Goal: Task Accomplishment & Management: Use online tool/utility

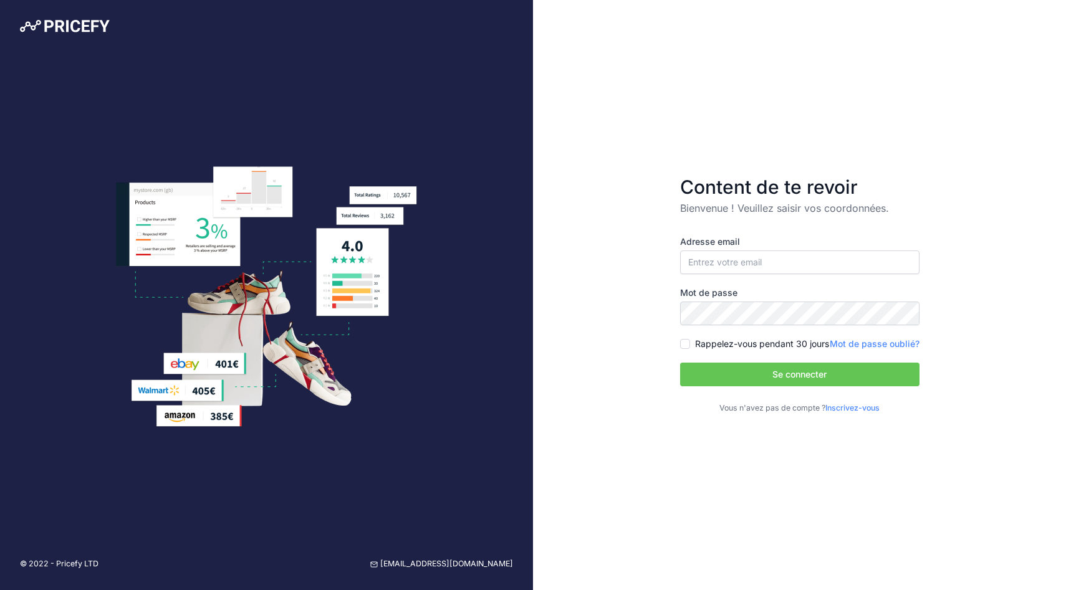
type input "[PERSON_NAME][EMAIL_ADDRESS][PERSON_NAME][DOMAIN_NAME]"
click at [723, 264] on input "[PERSON_NAME][EMAIL_ADDRESS][PERSON_NAME][DOMAIN_NAME]" at bounding box center [799, 263] width 239 height 24
click at [722, 262] on input "[PERSON_NAME][EMAIL_ADDRESS][PERSON_NAME][DOMAIN_NAME]" at bounding box center [799, 263] width 239 height 24
click at [757, 373] on button "Se connecter" at bounding box center [799, 375] width 239 height 24
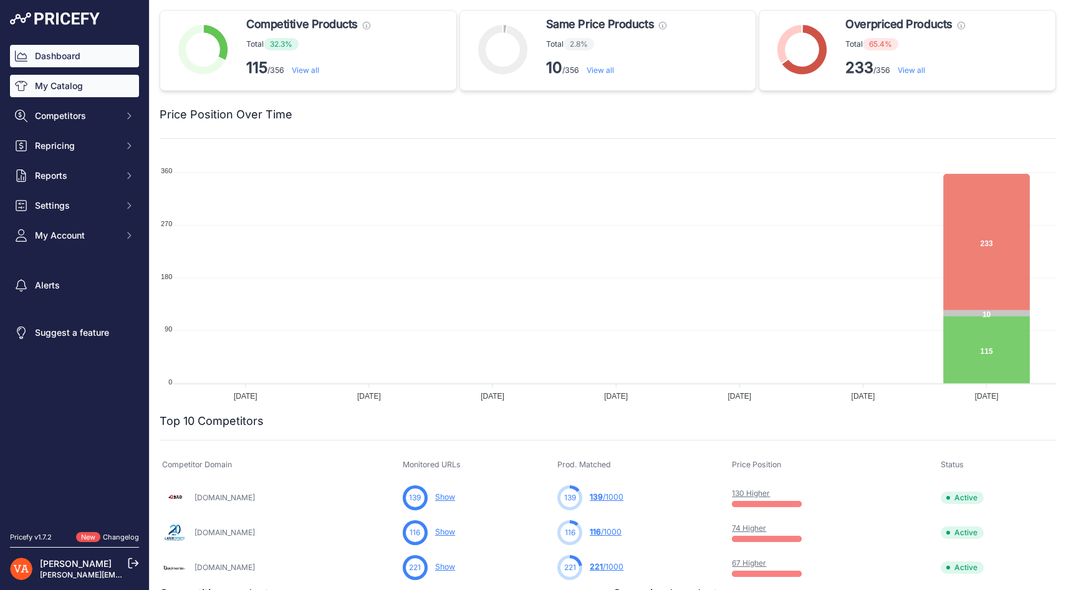
click at [94, 87] on link "My Catalog" at bounding box center [74, 86] width 129 height 22
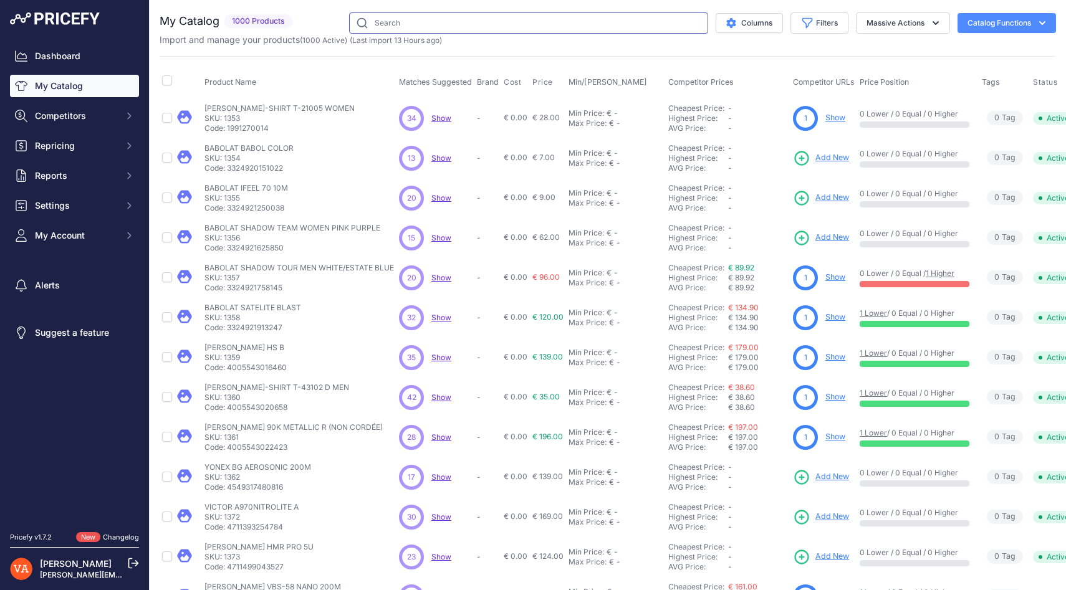
click at [388, 22] on input "text" at bounding box center [528, 22] width 359 height 21
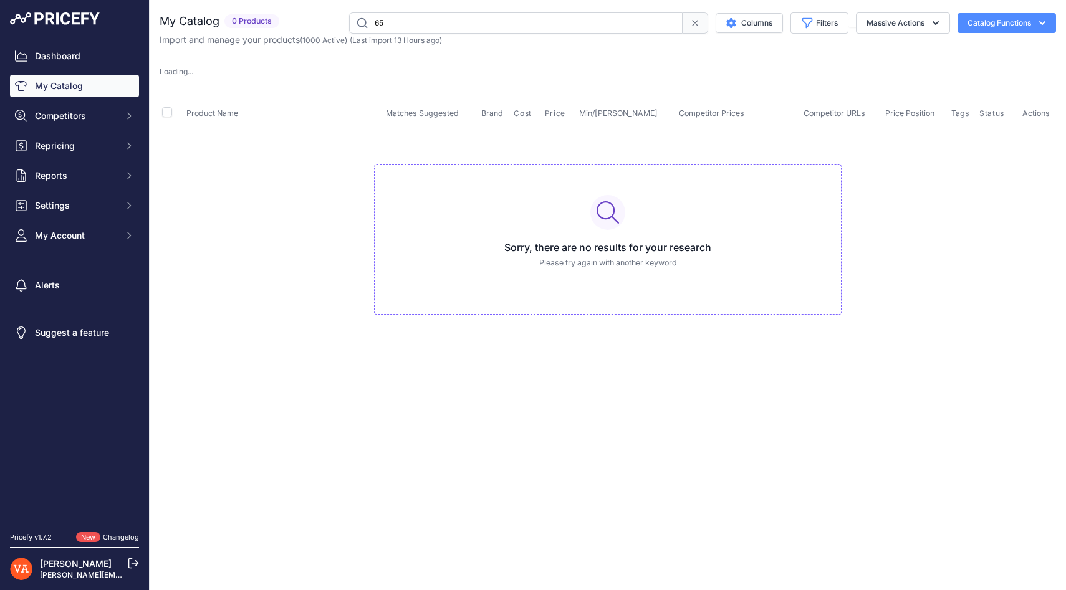
type input "6"
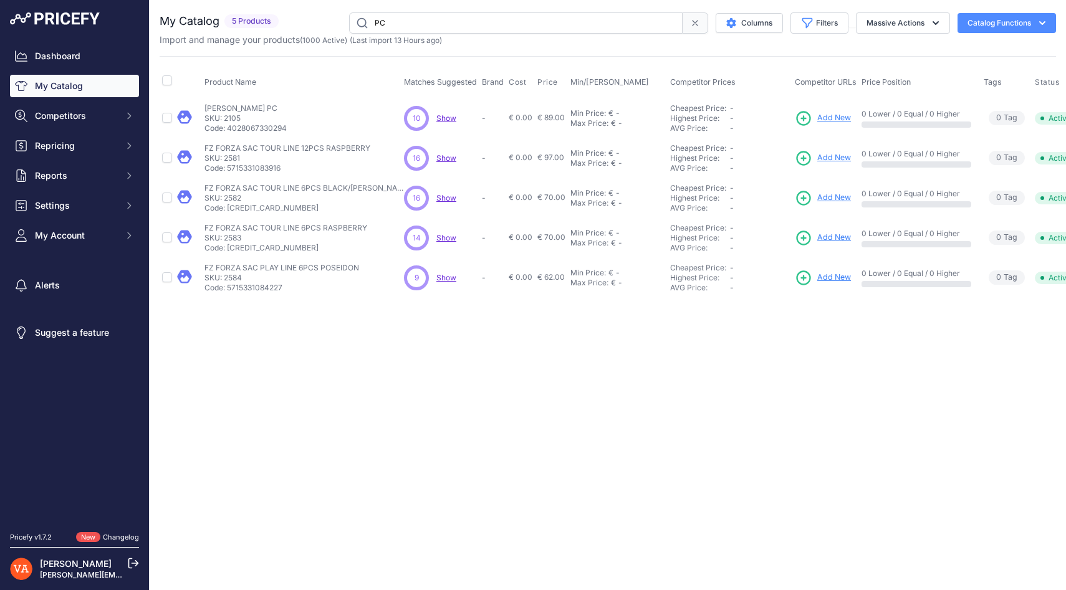
type input "P"
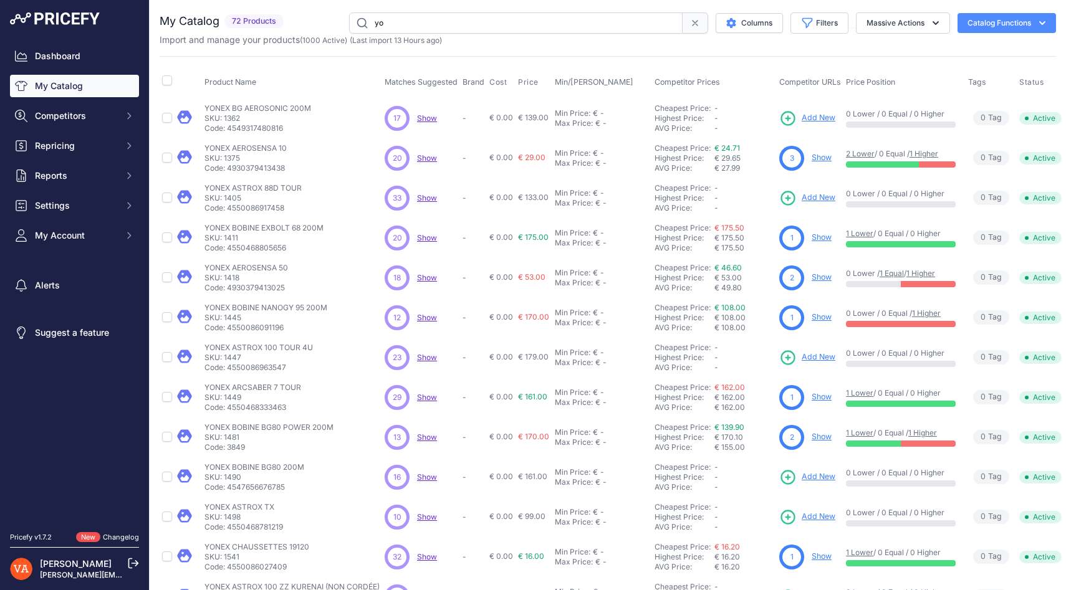
type input "y"
type input "s82"
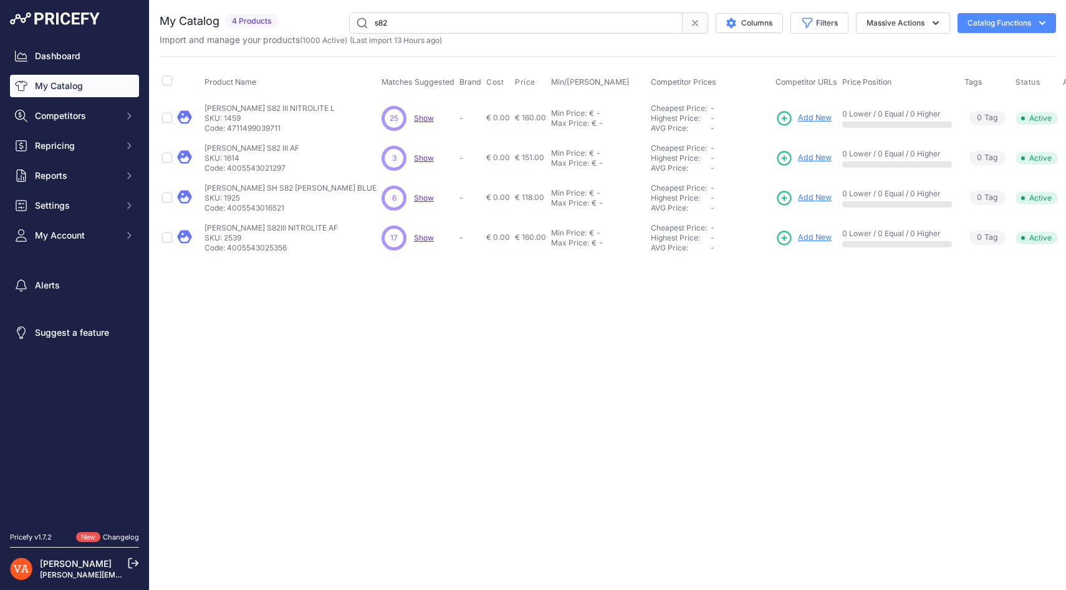
click at [798, 117] on span "Add New" at bounding box center [815, 118] width 34 height 12
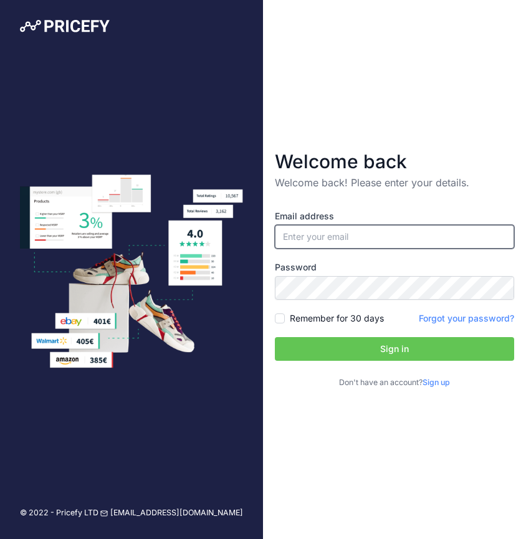
type input "[PERSON_NAME][EMAIL_ADDRESS][PERSON_NAME][DOMAIN_NAME]"
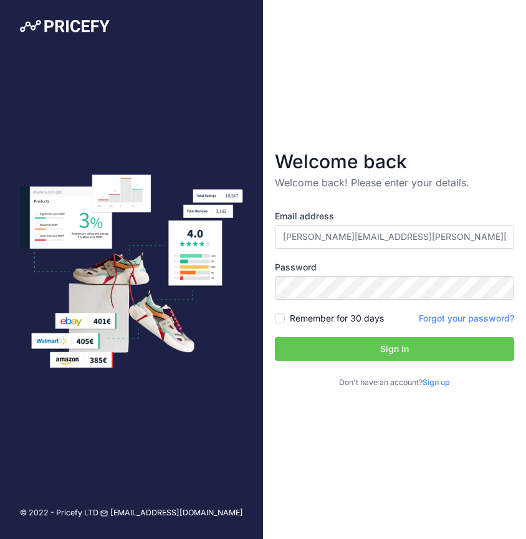
click at [306, 347] on button "Sign in" at bounding box center [394, 349] width 239 height 24
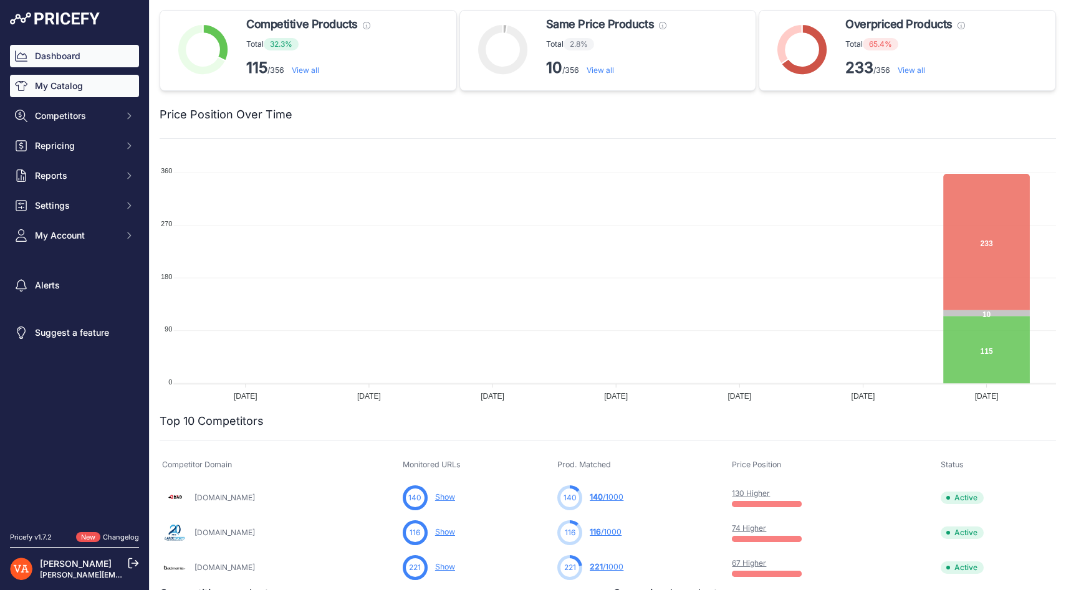
click at [60, 84] on link "My Catalog" at bounding box center [74, 86] width 129 height 22
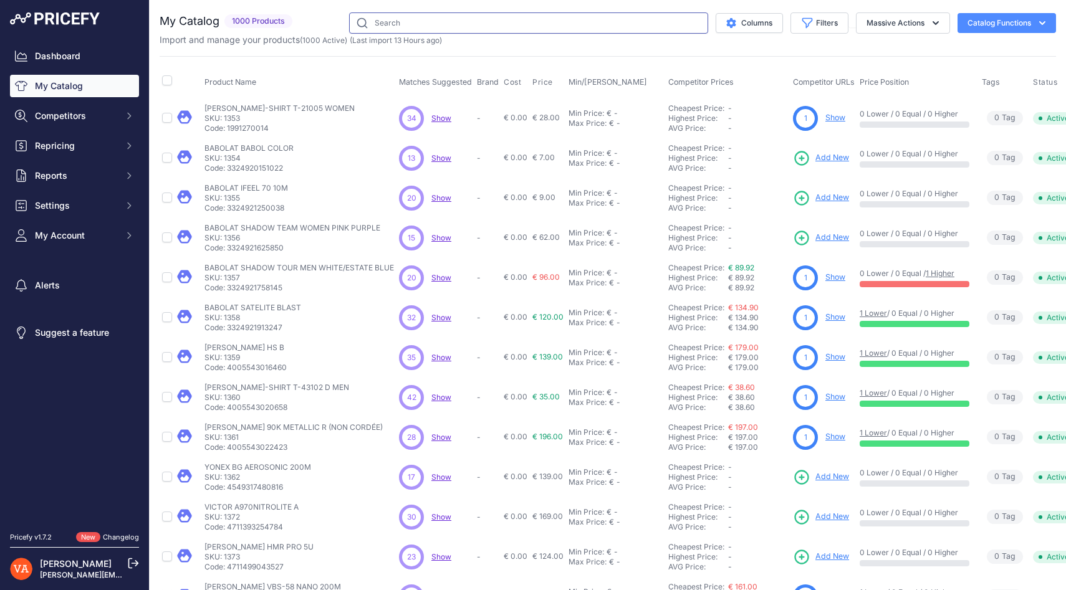
click at [430, 29] on input "text" at bounding box center [528, 22] width 359 height 21
click at [426, 27] on input "text" at bounding box center [528, 22] width 359 height 21
type input "s82"
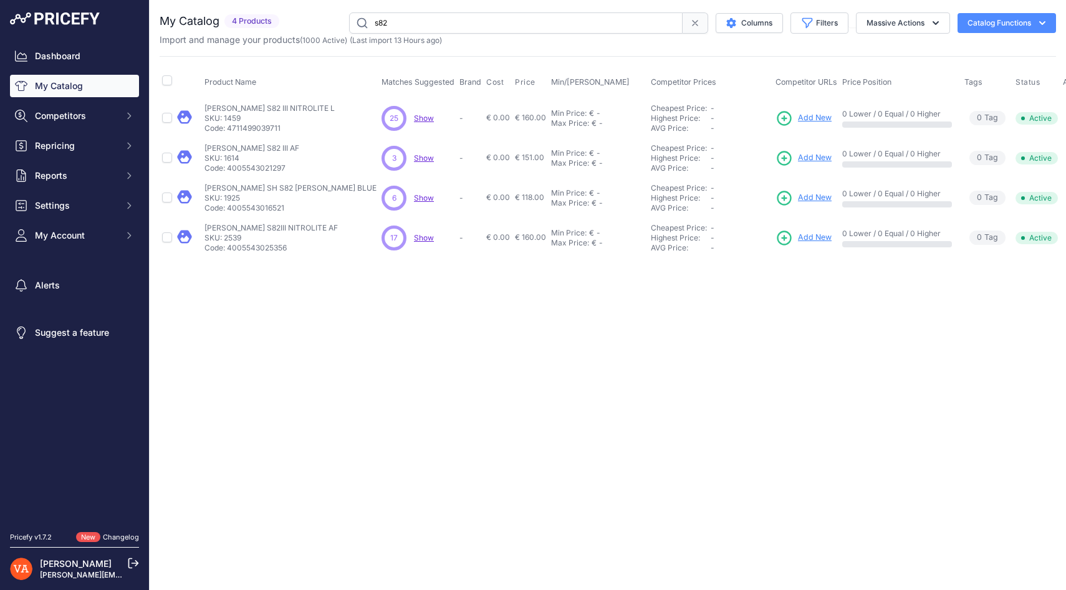
click at [798, 117] on span "Add New" at bounding box center [815, 118] width 34 height 12
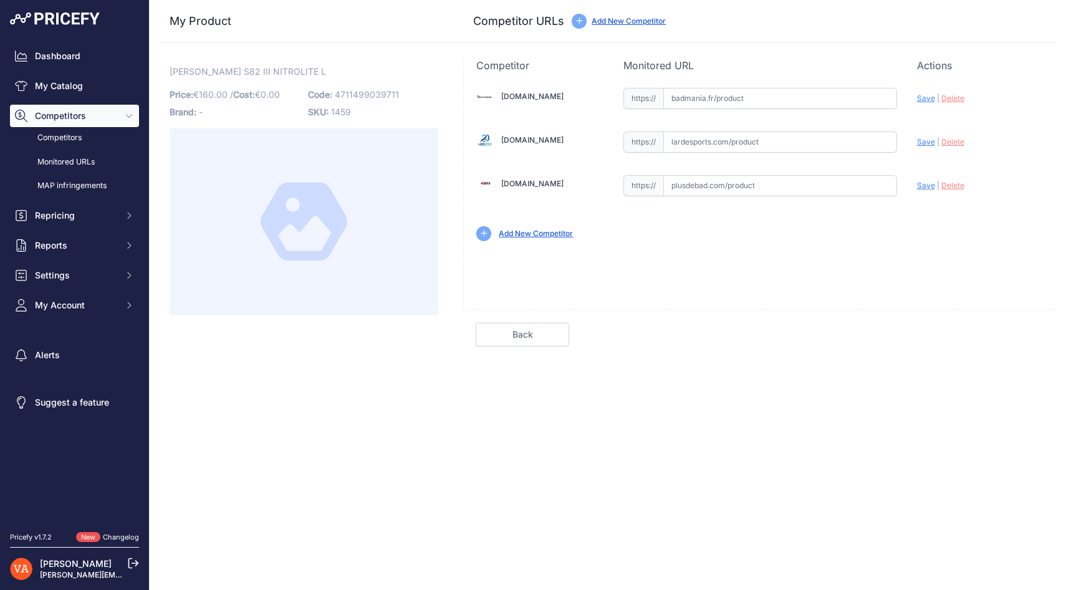
click at [707, 188] on input "text" at bounding box center [780, 185] width 234 height 21
paste input "[URL][DOMAIN_NAME][PERSON_NAME]"
click at [753, 254] on div "[DOMAIN_NAME] Valid Invalid Save | Delete Valid |" at bounding box center [759, 191] width 593 height 237
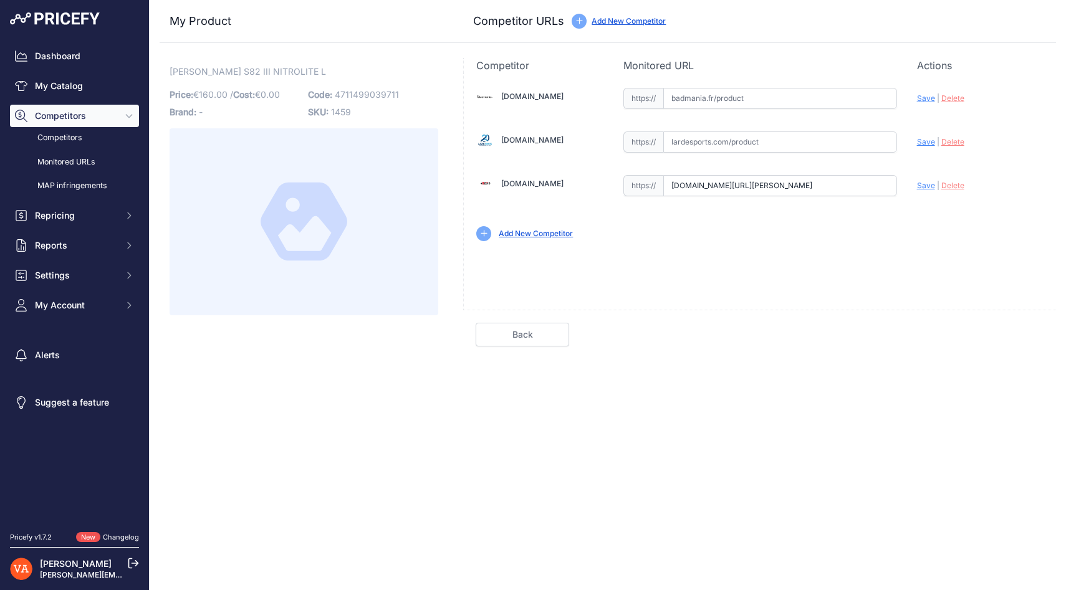
click at [923, 186] on span "Save" at bounding box center [926, 185] width 18 height 9
type input "[URL][DOMAIN_NAME][PERSON_NAME]"
click at [686, 98] on input "text" at bounding box center [780, 98] width 234 height 21
paste input "[URL][DOMAIN_NAME][PERSON_NAME]"
click at [922, 101] on span "Save" at bounding box center [926, 98] width 18 height 9
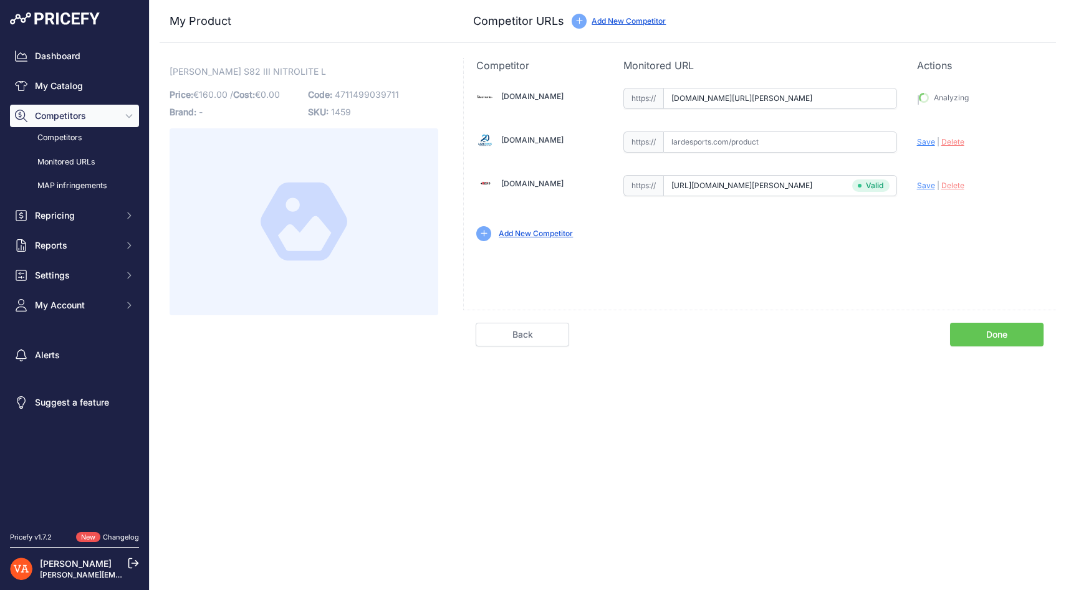
type input "https://badmania.fr/badminton-victor-s82iiinitrolite-l-men-blanc-bleu-251fp1708…"
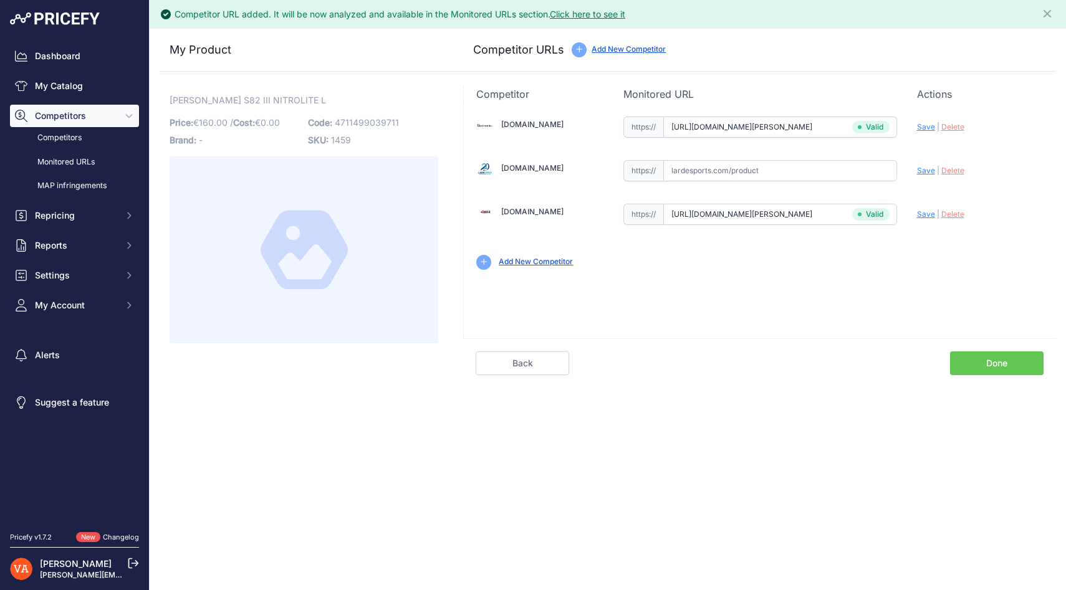
click at [724, 171] on input "text" at bounding box center [780, 170] width 234 height 21
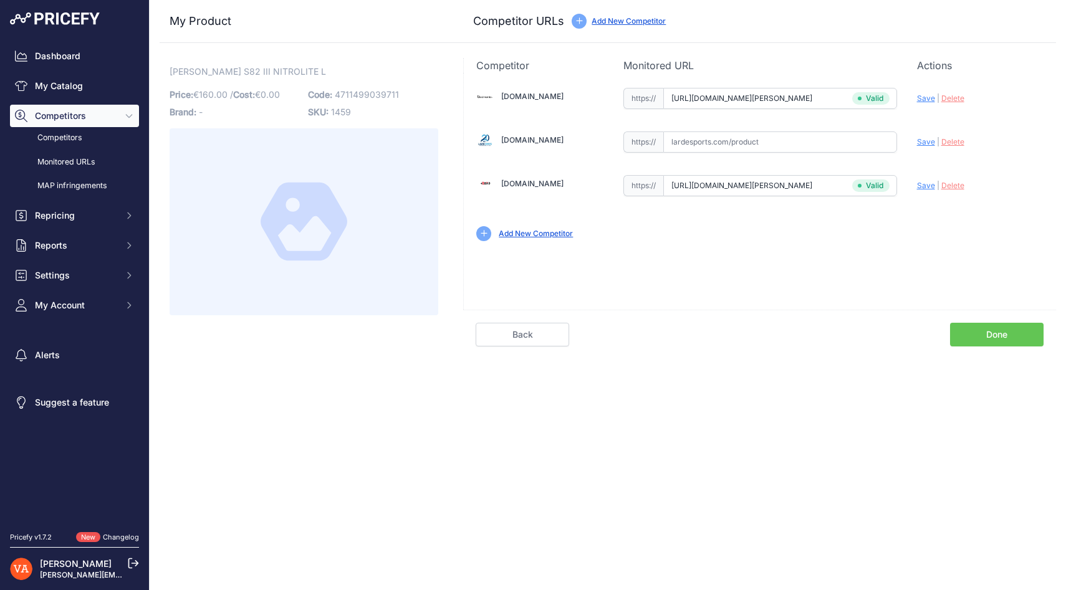
click at [753, 376] on div "Competitor URL added. It will be now analyzed and available in the Monitored UR…" at bounding box center [608, 295] width 917 height 590
click at [986, 330] on link "Done" at bounding box center [997, 335] width 94 height 24
click at [996, 335] on link "Done" at bounding box center [997, 335] width 94 height 24
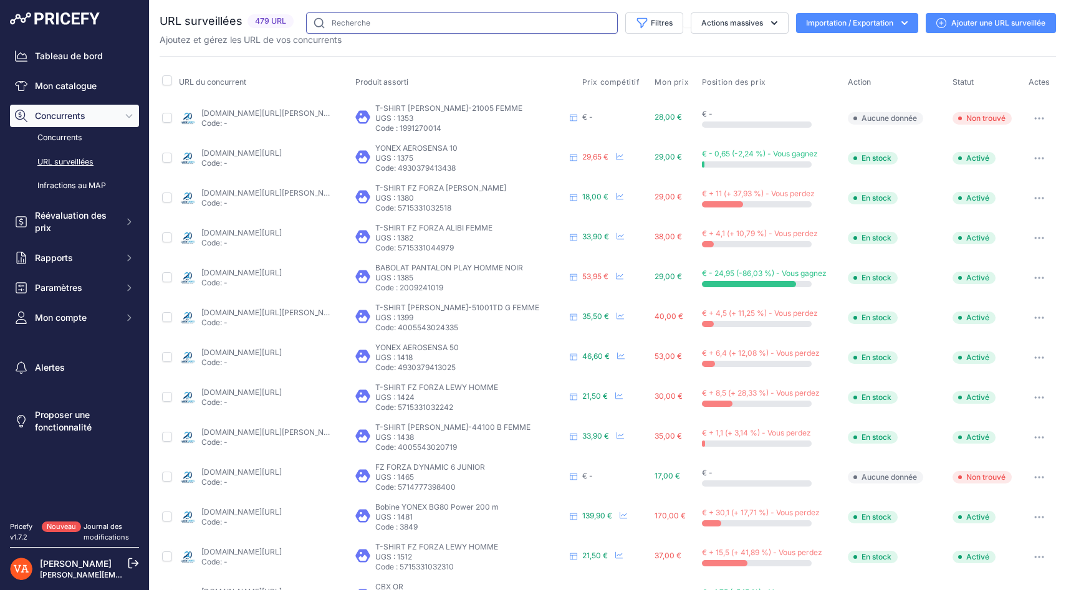
click at [372, 19] on input "text" at bounding box center [462, 22] width 312 height 21
paste input "BABOLAT SHADOW SPIRIT"
type input "BABOLAT SHADOW SPIRIT"
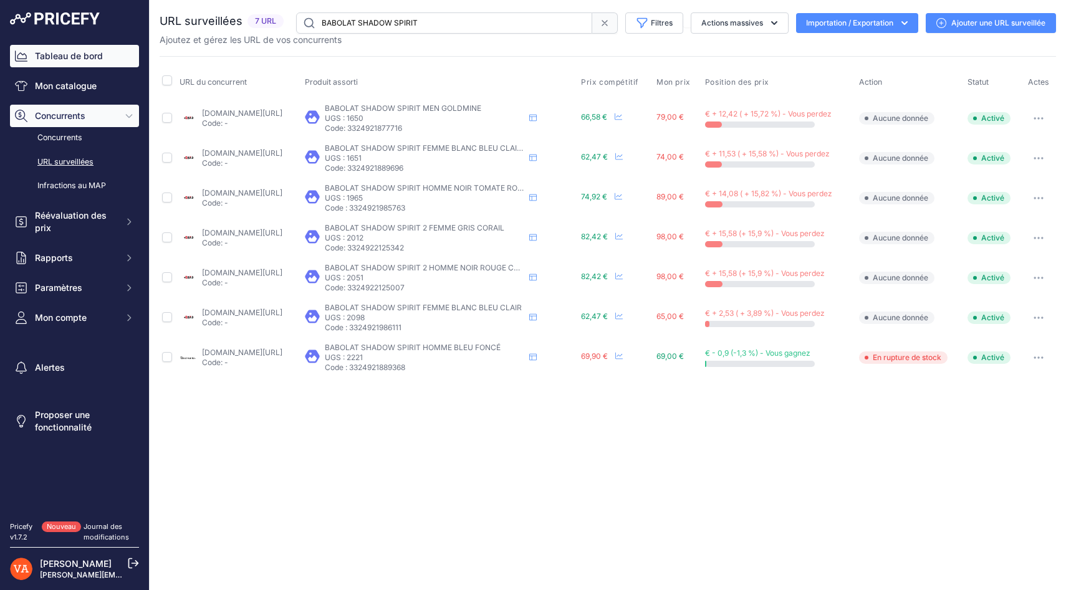
click at [79, 55] on font "Tableau de bord" at bounding box center [69, 56] width 68 height 11
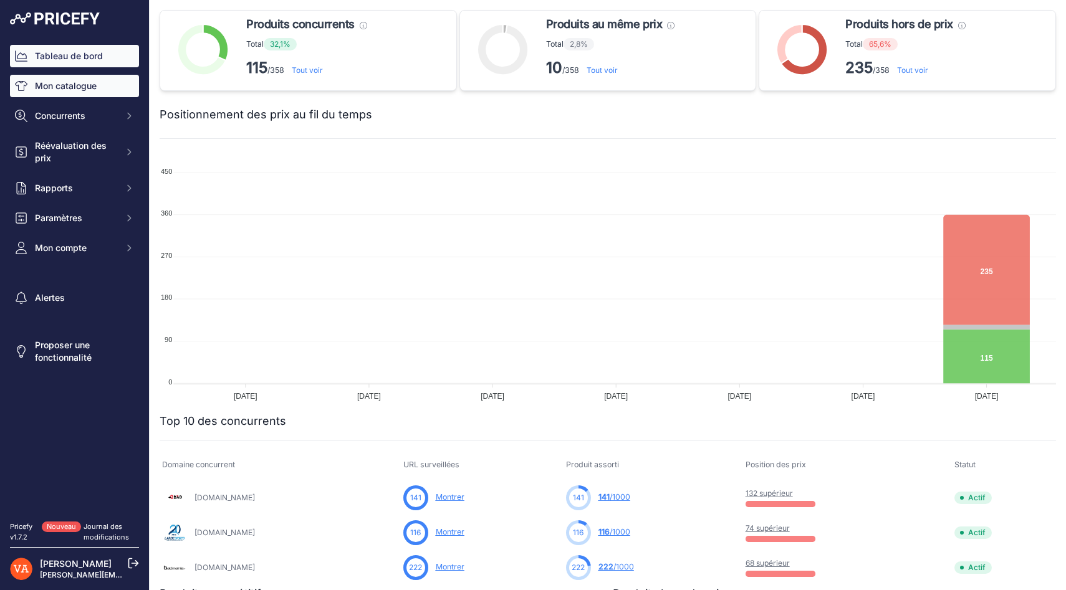
click at [67, 86] on font "Mon catalogue" at bounding box center [66, 85] width 62 height 11
click at [74, 90] on font "Mon catalogue" at bounding box center [66, 85] width 62 height 11
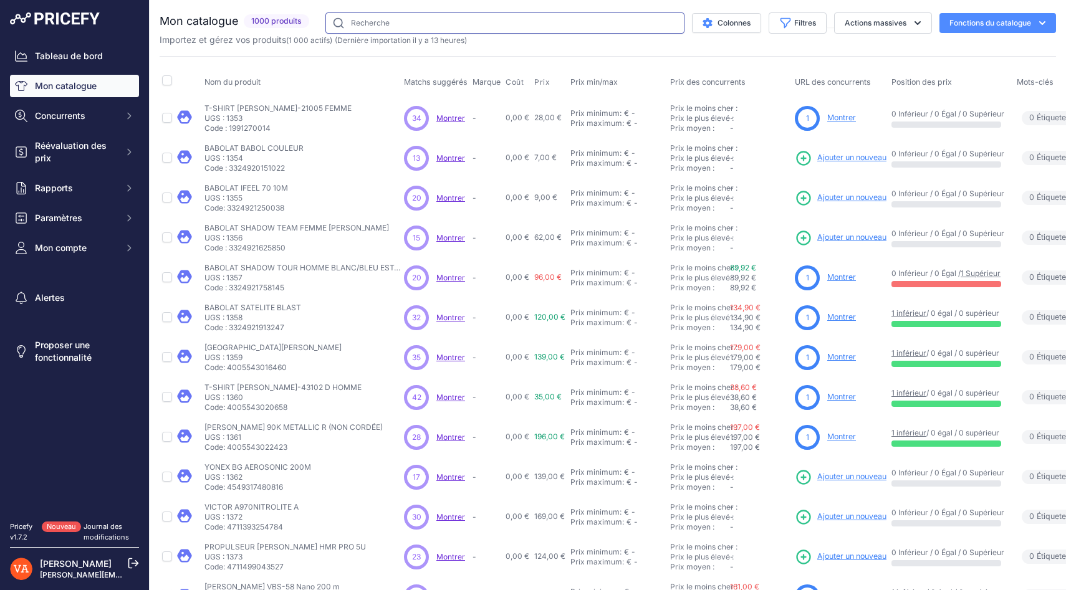
click at [360, 22] on input "text" at bounding box center [504, 22] width 359 height 21
paste input "BABOLAT SHADOW SPIRIT"
click at [360, 22] on input "BABOLAT SHADOW SPIRIT" at bounding box center [504, 22] width 359 height 21
type input "BABOLAT SHADOW SPIRIT"
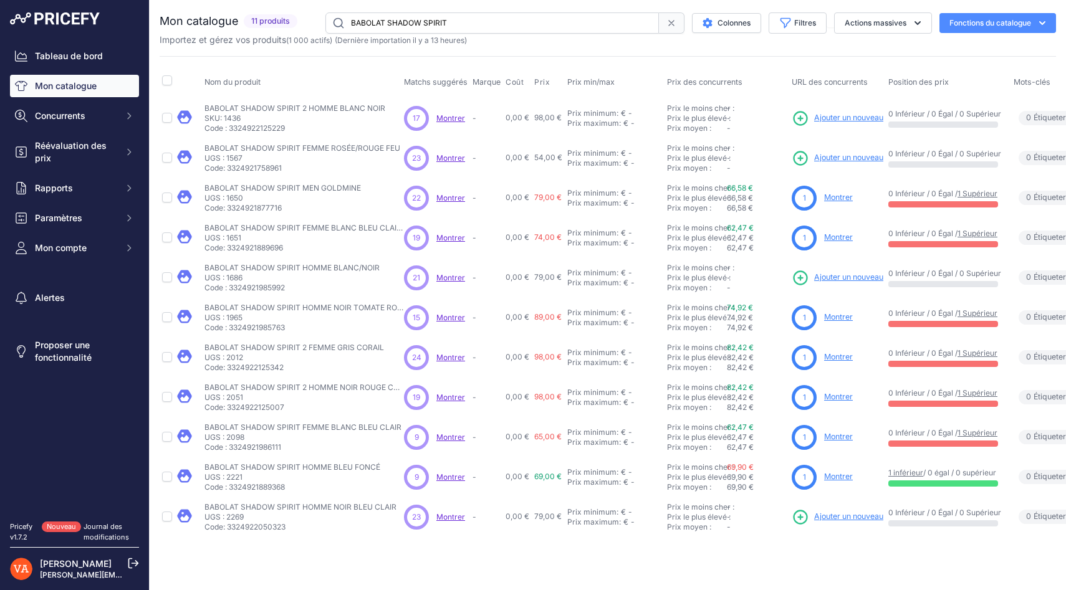
drag, startPoint x: 204, startPoint y: 107, endPoint x: 387, endPoint y: 107, distance: 183.3
click at [387, 107] on div "BABOLAT SHADOW SPIRIT 2 HOMME BLANC NOIR BABOLAT SHADOW SPIRIT 2 HOMME BLANC NO…" at bounding box center [302, 119] width 195 height 30
copy font "BABOLAT SHADOW SPIRIT 2 HOMME BLANC NOIR"
click at [829, 118] on font "Ajouter un nouveau" at bounding box center [848, 117] width 69 height 9
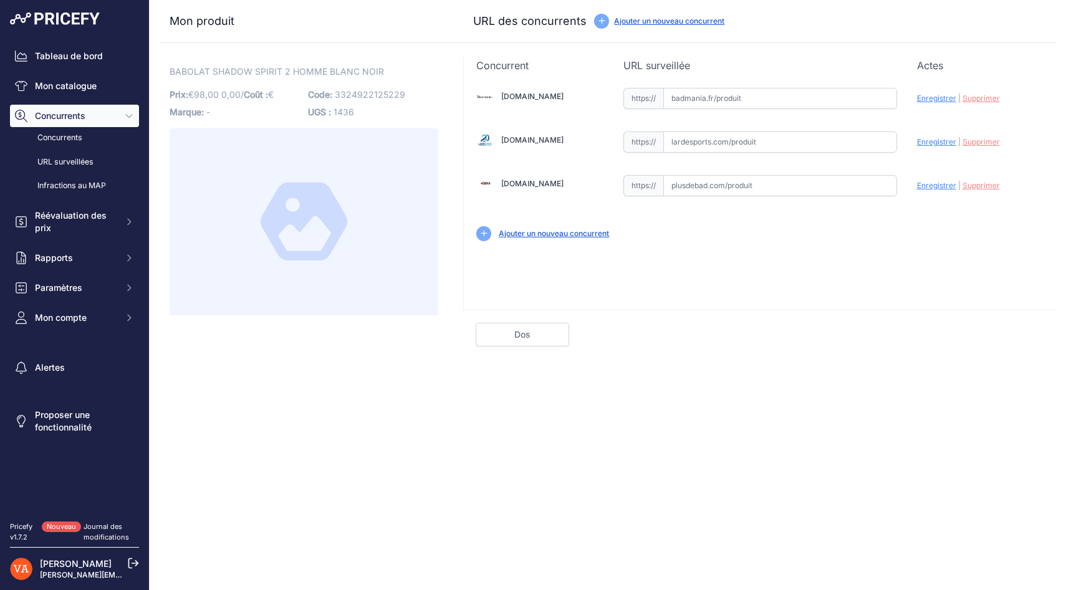
click at [713, 190] on input "text" at bounding box center [780, 185] width 234 height 21
paste input "https://www.plusdebad.com/chaussures-badminton/33983-babolat-shadow-spirit-2-men"
click at [945, 187] on font "Enregistrer" at bounding box center [936, 185] width 39 height 9
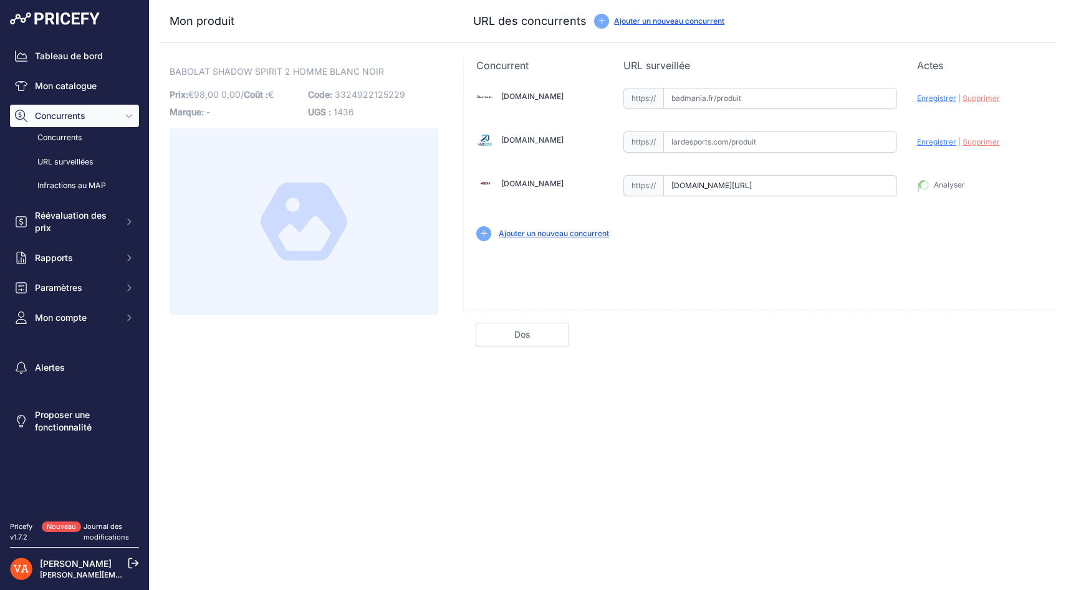
type input "https://www.plusdebad.com/chaussures-badminton/33983-babolat-shadow-spirit-2-me…"
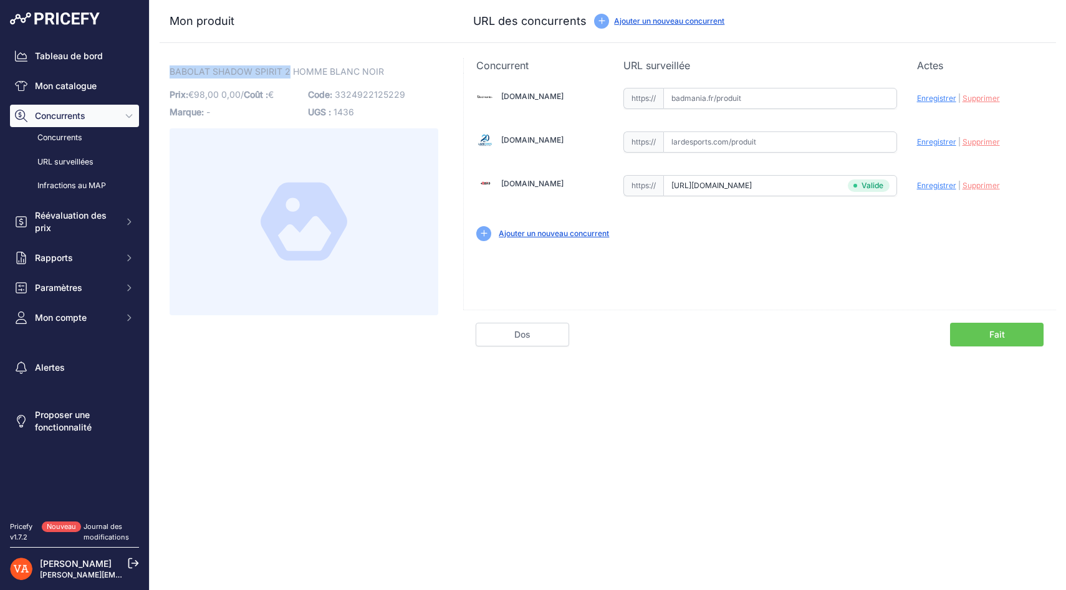
drag, startPoint x: 289, startPoint y: 71, endPoint x: 172, endPoint y: 70, distance: 116.6
click at [172, 70] on font "BABOLAT SHADOW SPIRIT 2 HOMME BLANC NOIR" at bounding box center [277, 71] width 214 height 11
copy font "BABOLAT SHADOW SPIRIT 2"
click at [724, 100] on input "text" at bounding box center [780, 98] width 234 height 21
paste input "https://badmania.fr/badminton-babolat-shadow-spirit-2-men-blanc-noir-8fp1517.ht…"
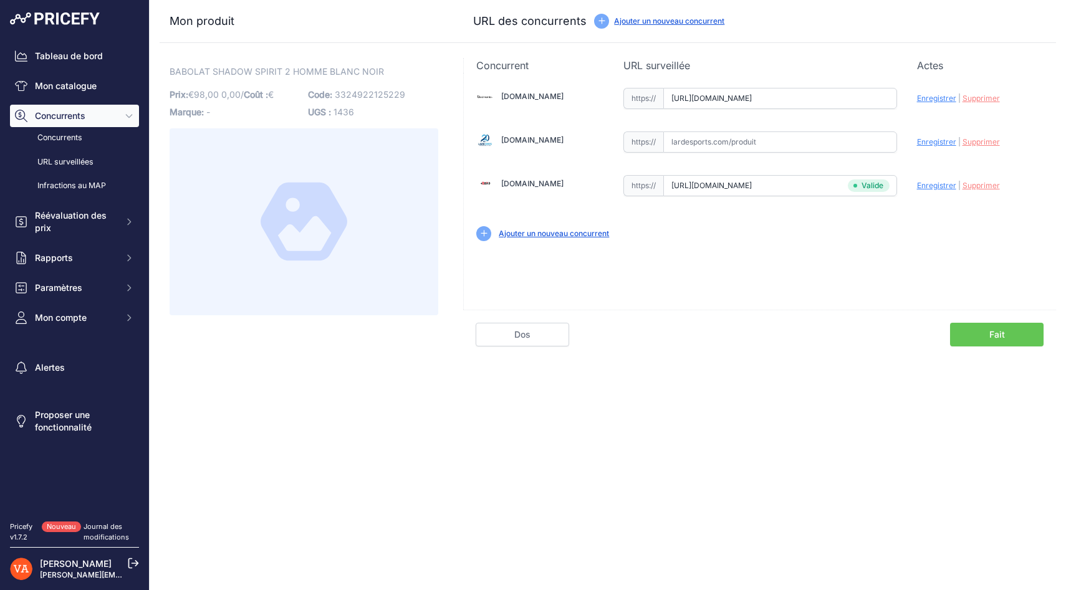
scroll to position [0, 85]
click at [944, 98] on font "Enregistrer" at bounding box center [936, 98] width 39 height 9
type input "https://badmania.fr/badminton-babolat-shadow-spirit-2-men-blanc-noir-8fp1517.ht…"
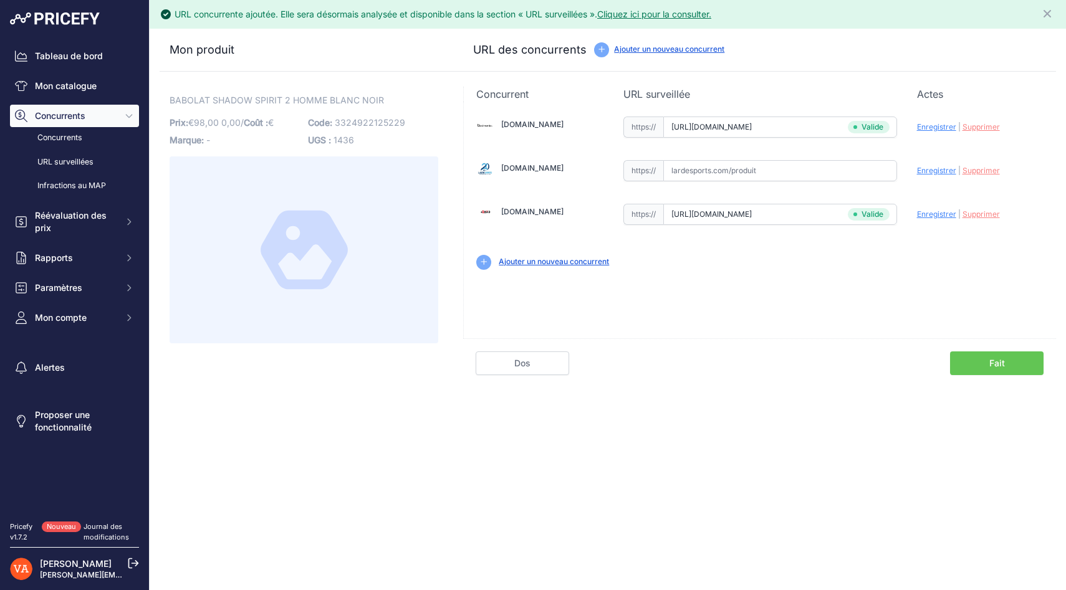
click at [688, 174] on input "text" at bounding box center [780, 170] width 234 height 21
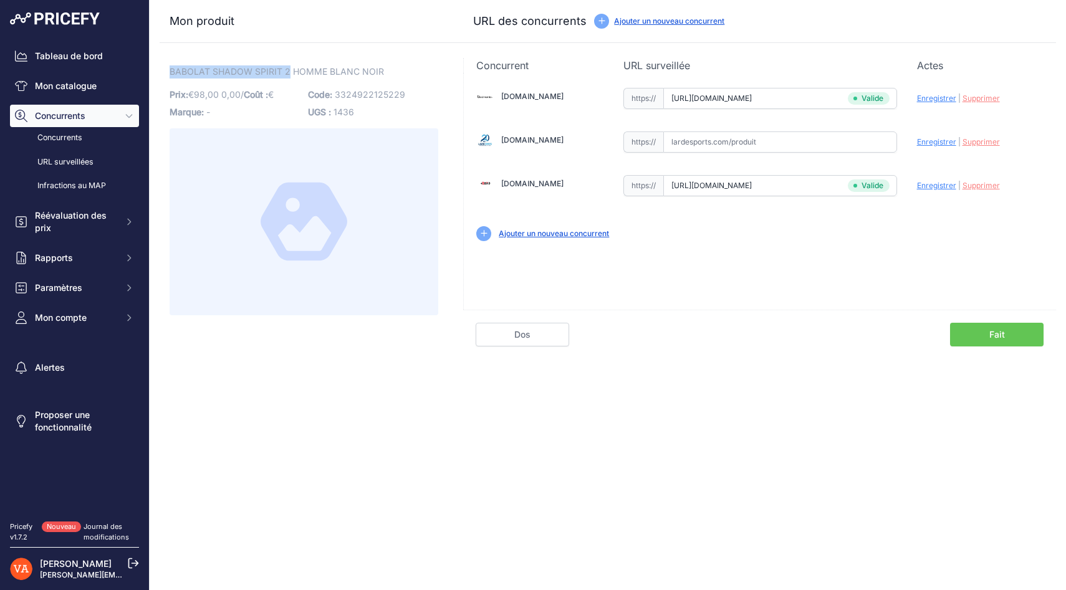
drag, startPoint x: 170, startPoint y: 74, endPoint x: 288, endPoint y: 70, distance: 118.5
click at [288, 70] on font "BABOLAT SHADOW SPIRIT 2 HOMME BLANC NOIR" at bounding box center [277, 71] width 214 height 11
copy font "BABOLAT SHADOW SPIRIT 2"
click at [701, 145] on input "text" at bounding box center [780, 142] width 234 height 21
paste input "https://www.lardesports.com/chaussures-babolat-homme-indoor-shadow-spirit-2-whi…"
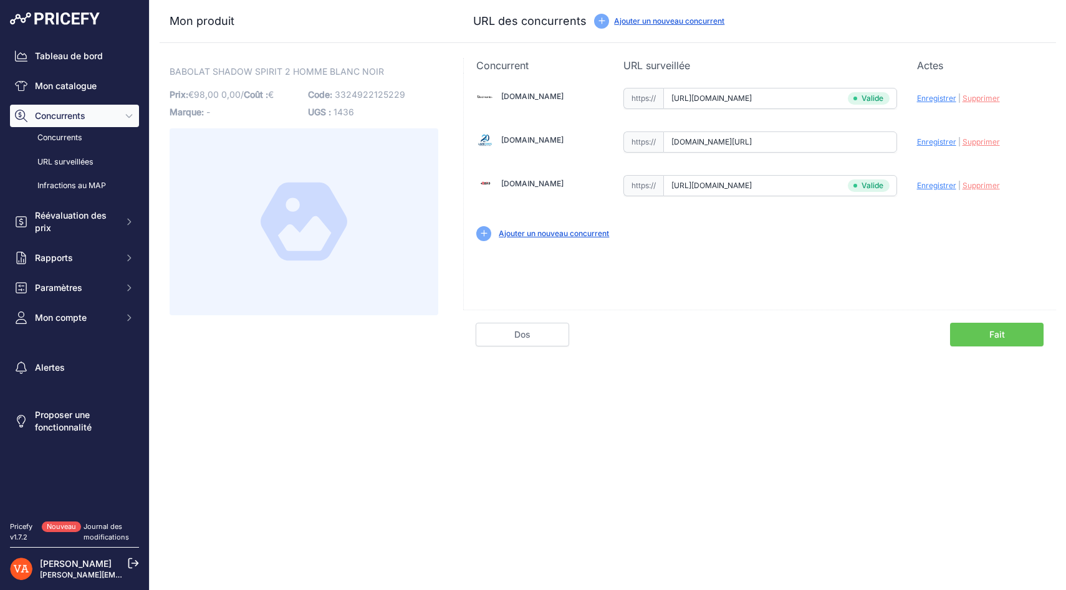
click at [934, 147] on div "Mettre à jour le profil Enregistrer | Supprimer Analyser" at bounding box center [980, 138] width 127 height 19
click at [935, 142] on font "Enregistrer" at bounding box center [936, 141] width 39 height 9
type input "https://www.lardesports.com/chaussures-babolat-homme-indoor-shadow-spirit-2-whi…"
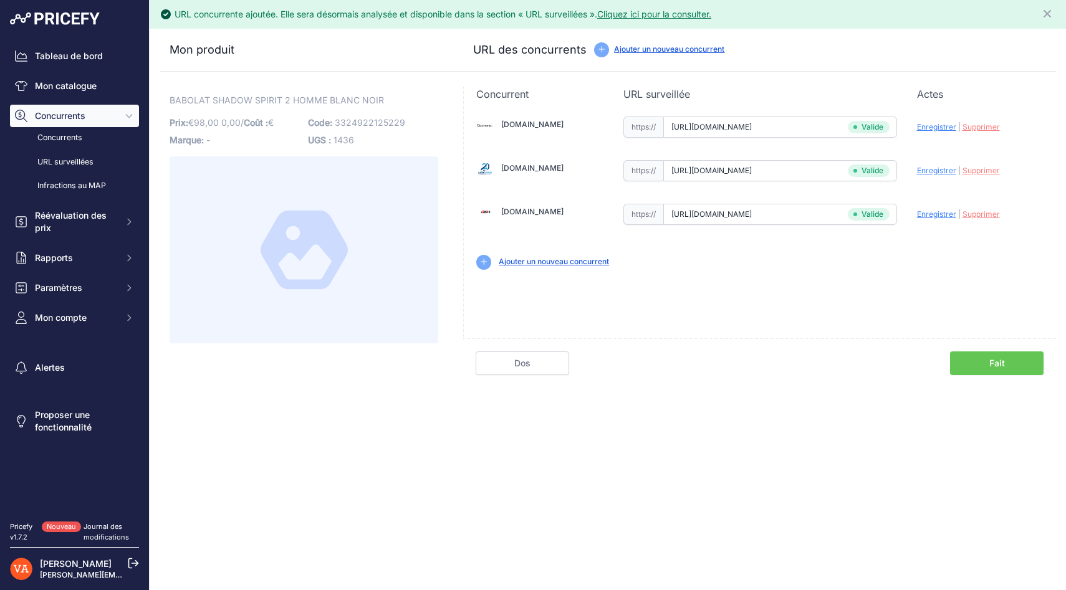
click at [975, 370] on link "Fait" at bounding box center [997, 364] width 94 height 24
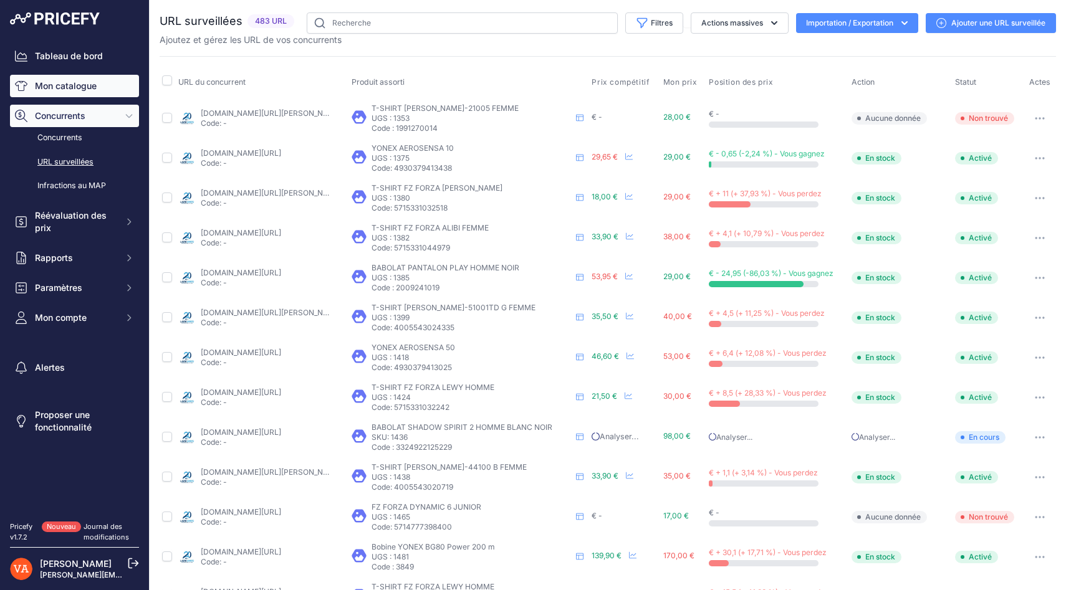
click at [52, 86] on font "Mon catalogue" at bounding box center [66, 85] width 62 height 11
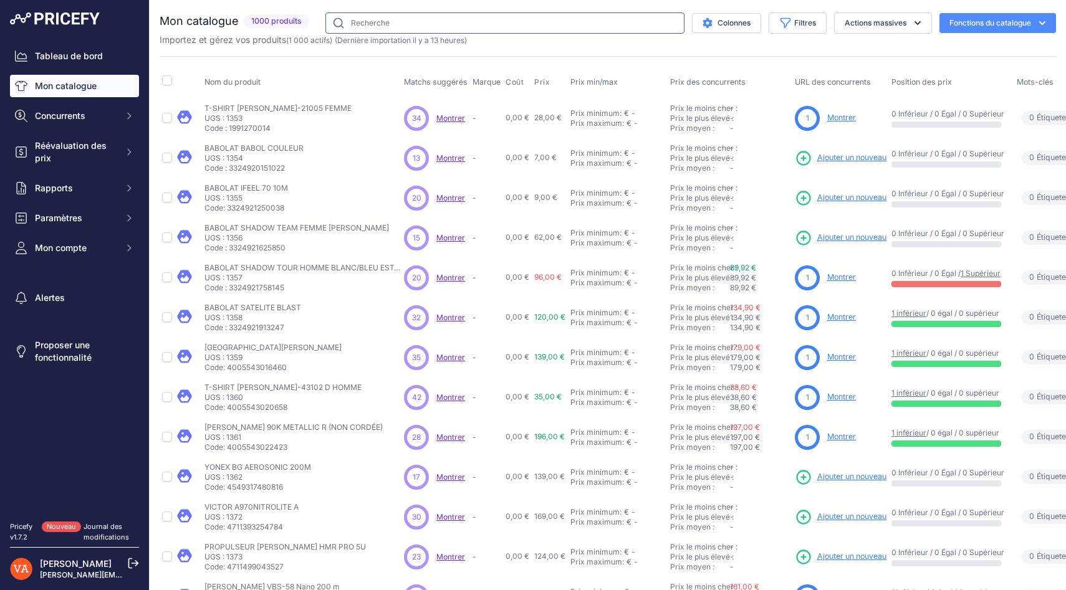
click at [372, 16] on input "text" at bounding box center [504, 22] width 359 height 21
paste input "BABOLAT SHADOW SPIRIT 2"
type input "BABOLAT SHADOW SPIRIT 2"
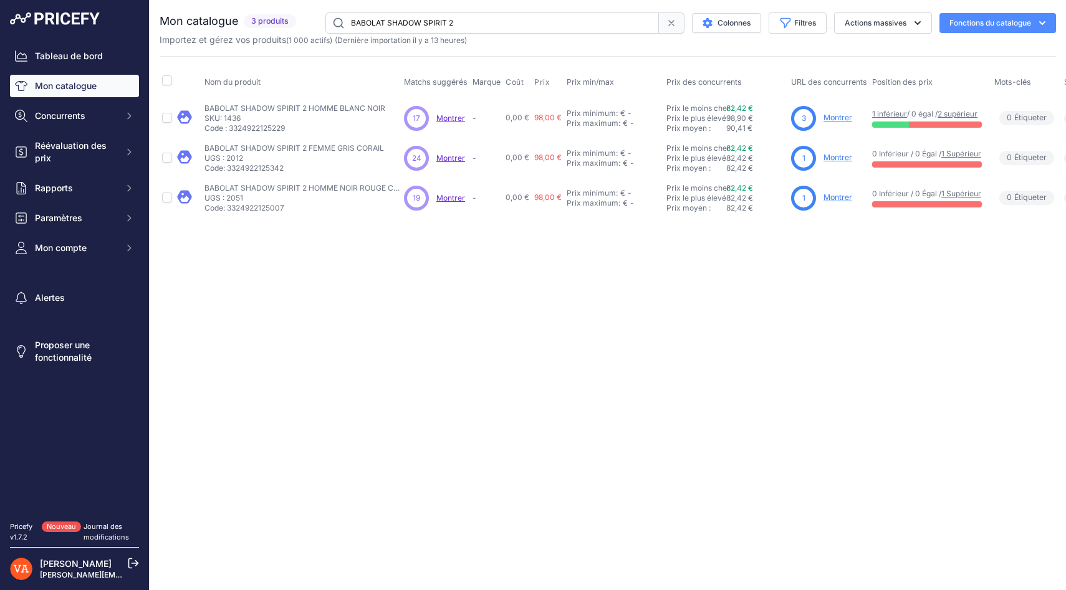
click at [836, 159] on font "Montrer" at bounding box center [838, 157] width 29 height 9
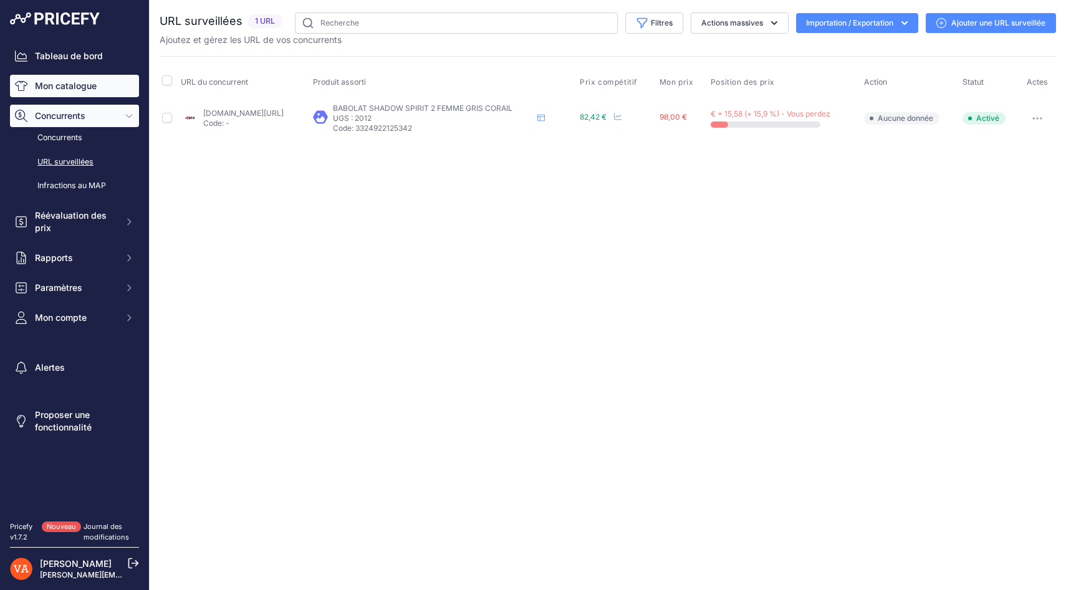
click at [88, 84] on font "Mon catalogue" at bounding box center [66, 85] width 62 height 11
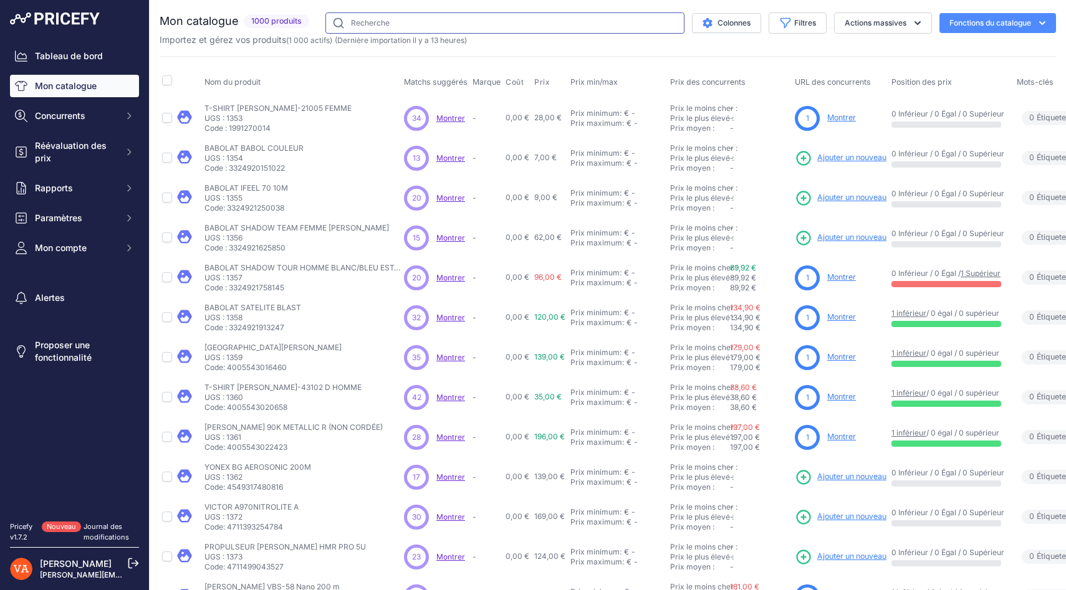
click at [373, 27] on input "text" at bounding box center [504, 22] width 359 height 21
paste input "BABOLAT SHADOW SPIRIT 2"
type input "BABOLAT SHADOW SPIRIT 2"
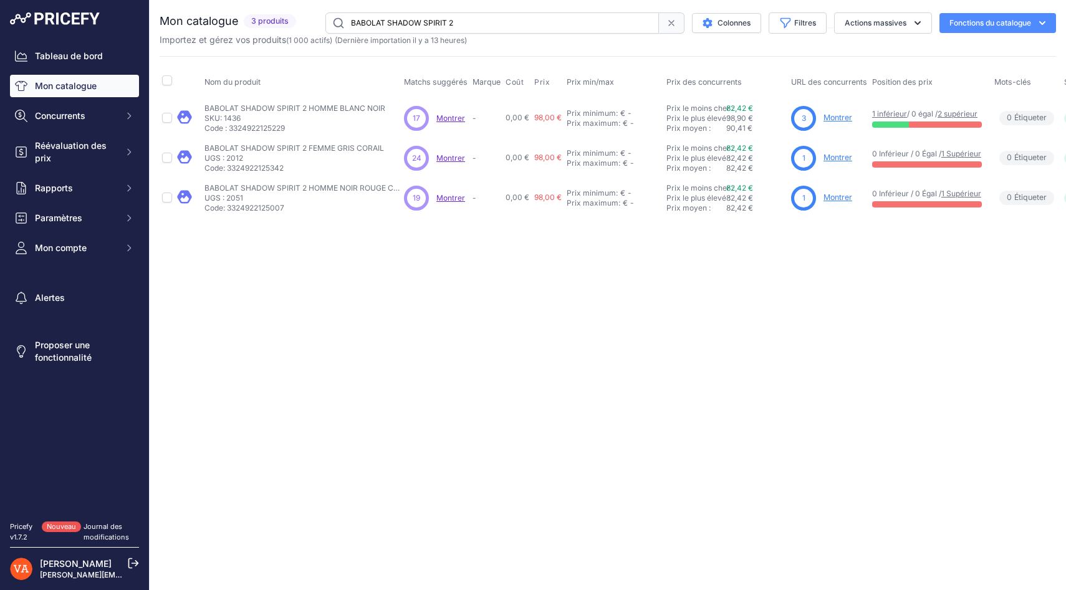
click at [832, 155] on font "Montrer" at bounding box center [838, 157] width 29 height 9
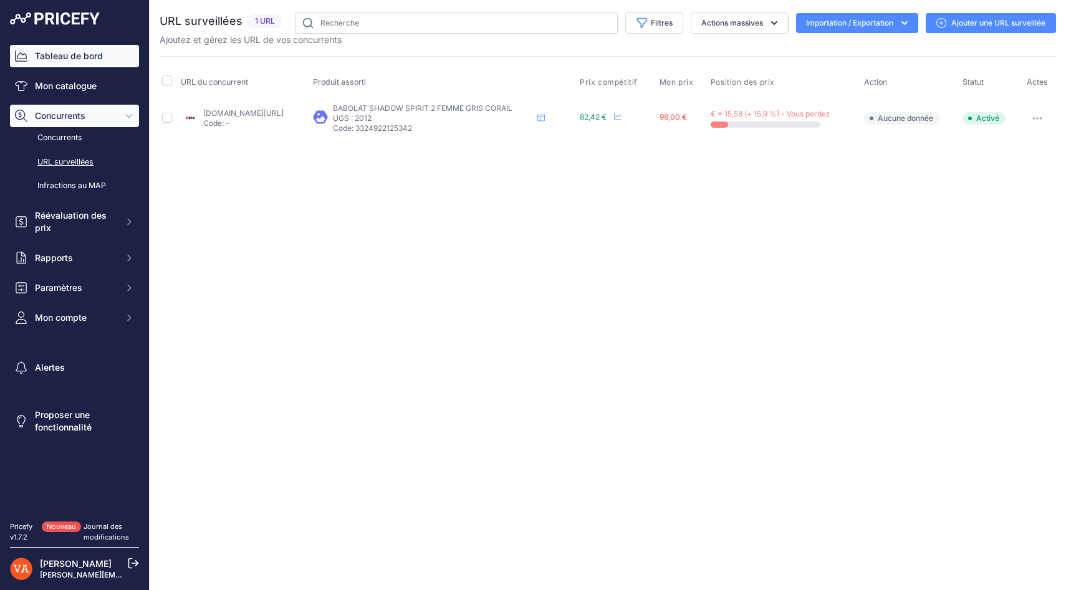
click at [77, 58] on font "Tableau de bord" at bounding box center [69, 56] width 68 height 11
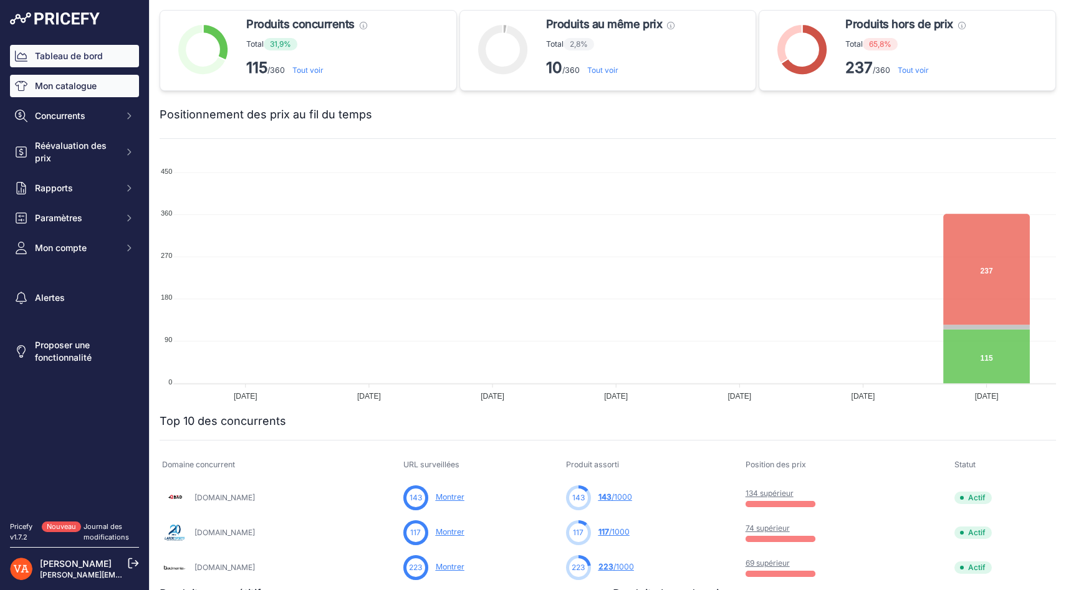
click at [82, 89] on font "Mon catalogue" at bounding box center [66, 85] width 62 height 11
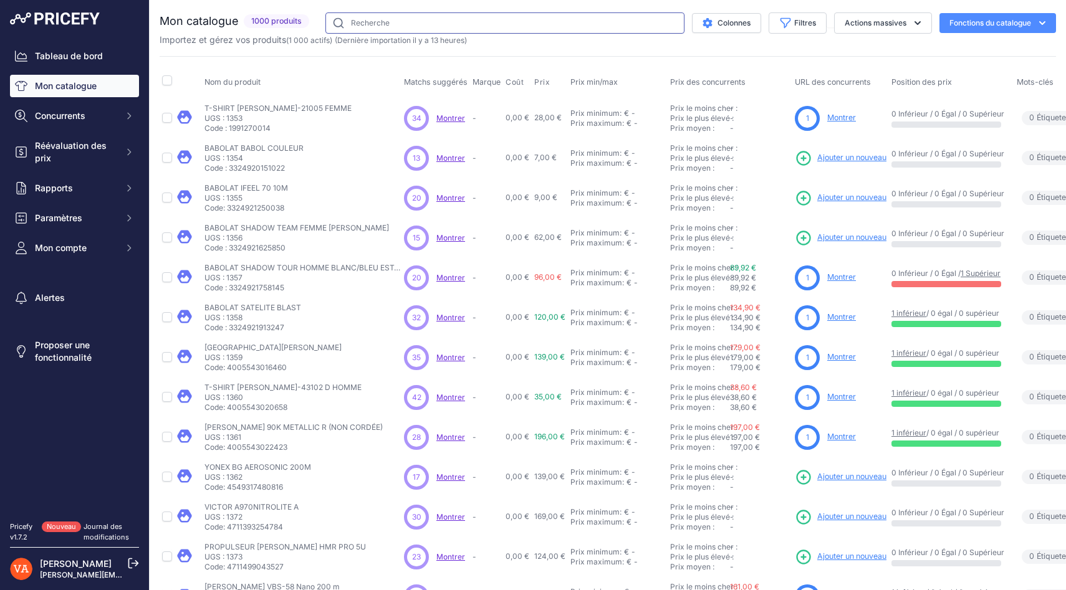
click at [408, 19] on input "text" at bounding box center [504, 22] width 359 height 21
paste input "BABOLAT SHADOW SPIRIT 2"
type input "BABOLAT SHADOW SPIRIT 2"
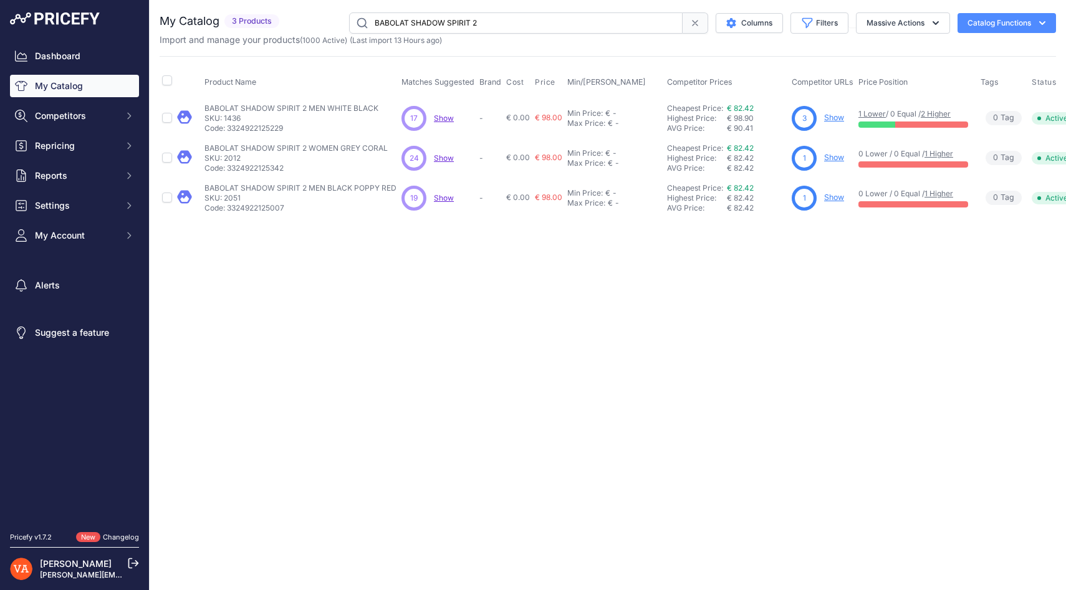
click at [524, 263] on div "Close You are not connected to the internet." at bounding box center [608, 295] width 917 height 590
click at [836, 157] on link "Show" at bounding box center [834, 157] width 20 height 9
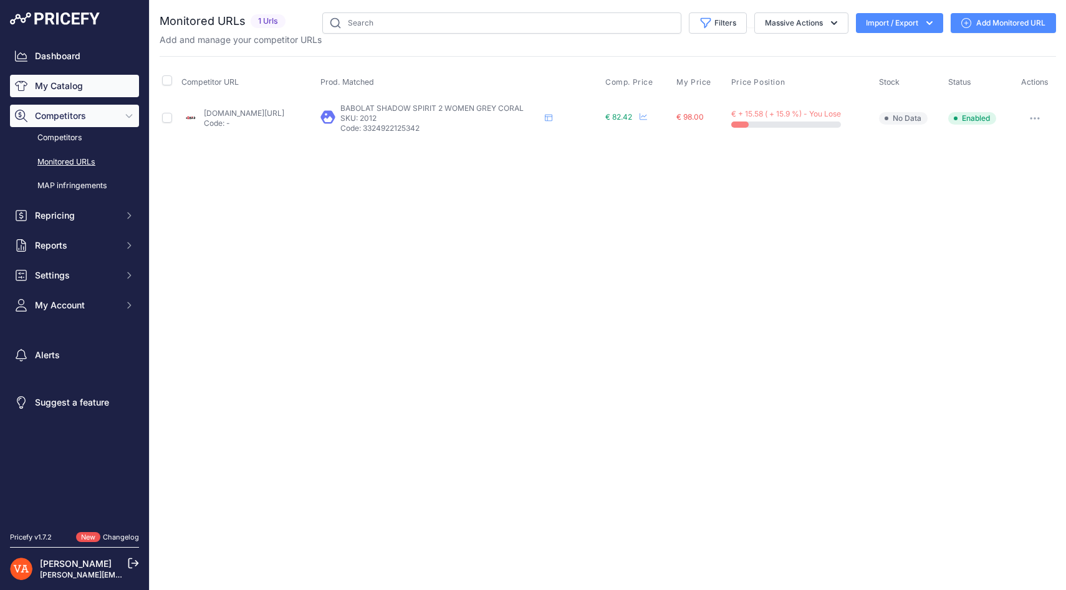
click at [97, 91] on link "My Catalog" at bounding box center [74, 86] width 129 height 22
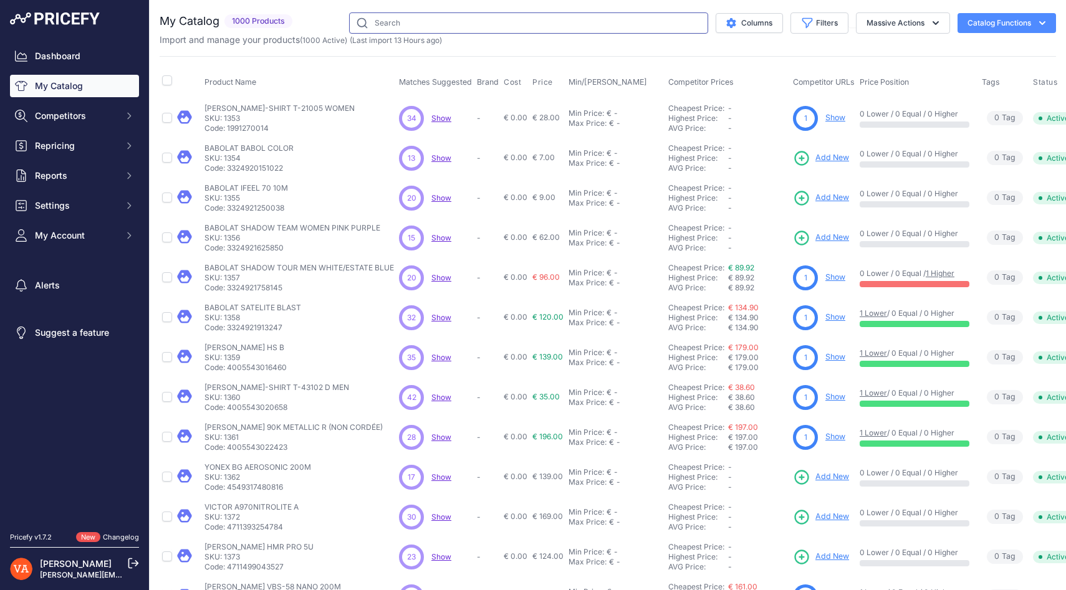
click at [388, 26] on input "text" at bounding box center [528, 22] width 359 height 21
paste input "BABOLAT SHADOW SPIRIT 2"
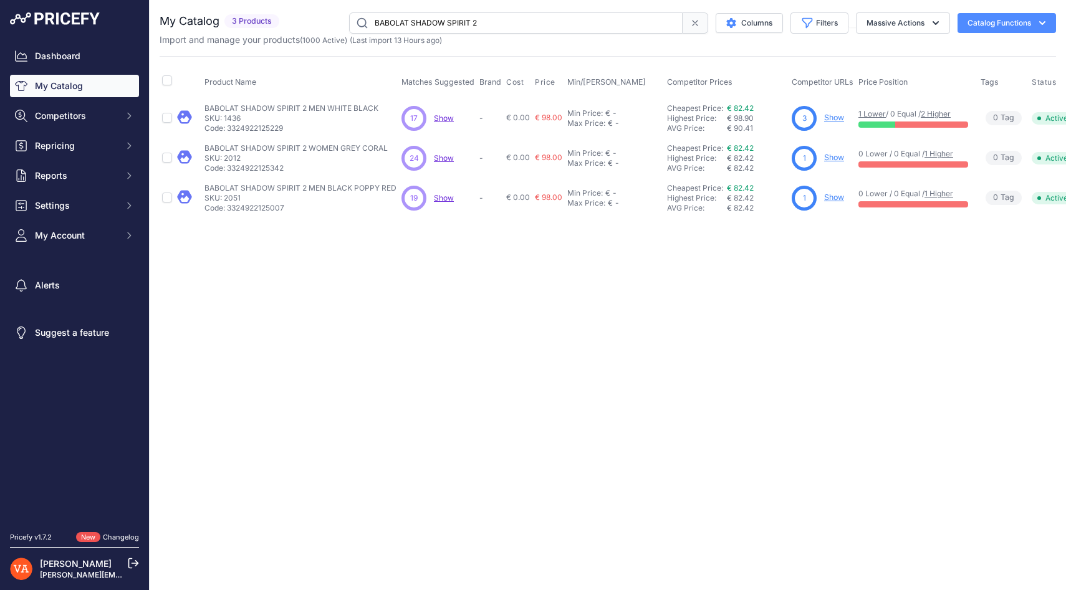
scroll to position [0, 42]
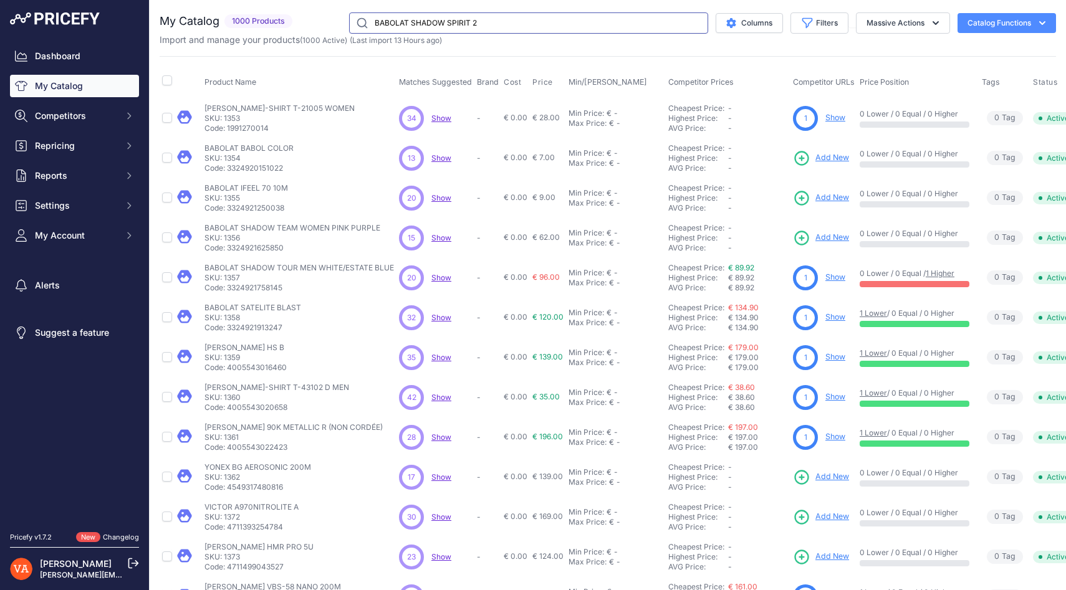
drag, startPoint x: 407, startPoint y: 21, endPoint x: 360, endPoint y: 22, distance: 47.4
click at [360, 22] on input "BABOLAT SHADOW SPIRIT 2" at bounding box center [528, 22] width 359 height 21
drag, startPoint x: 448, startPoint y: 22, endPoint x: 412, endPoint y: 23, distance: 36.2
click at [412, 23] on input "SHADOW SPIRIT 2" at bounding box center [528, 22] width 359 height 21
type input "SHADOW"
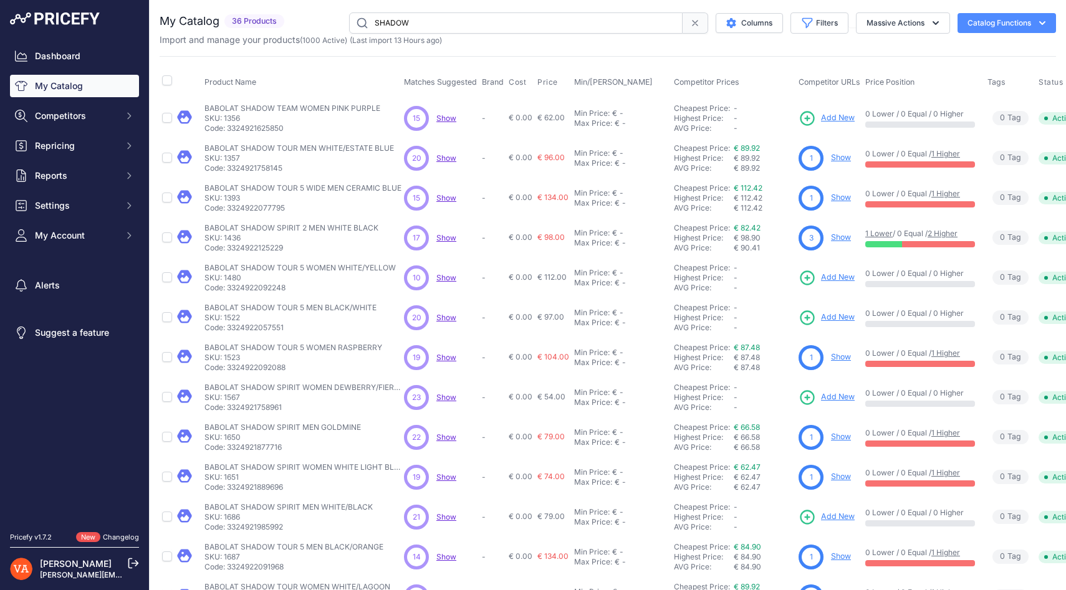
drag, startPoint x: 203, startPoint y: 107, endPoint x: 385, endPoint y: 110, distance: 182.1
click at [385, 110] on td "BABOLAT SHADOW TEAM WOMEN PINK PURPLE BABOLAT SHADOW TEAM WOMEN PINK PURPLE SKU…" at bounding box center [302, 118] width 200 height 41
copy p "BABOLAT SHADOW TEAM WOMEN PINK PURPLE"
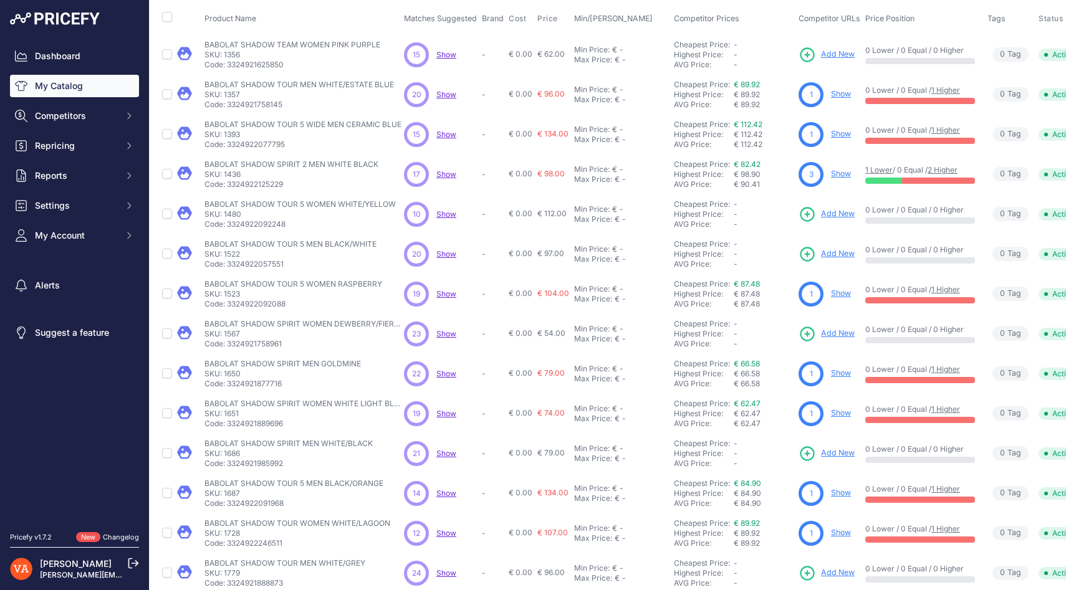
scroll to position [62, 0]
drag, startPoint x: 203, startPoint y: 206, endPoint x: 397, endPoint y: 207, distance: 193.9
click at [397, 207] on td "BABOLAT SHADOW TOUR 5 WOMEN WHITE/YELLOW BABOLAT SHADOW TOUR 5 WOMEN WHITE/YELL…" at bounding box center [302, 216] width 200 height 40
copy p "BABOLAT SHADOW TOUR 5 WOMEN WHITE/YELLOW"
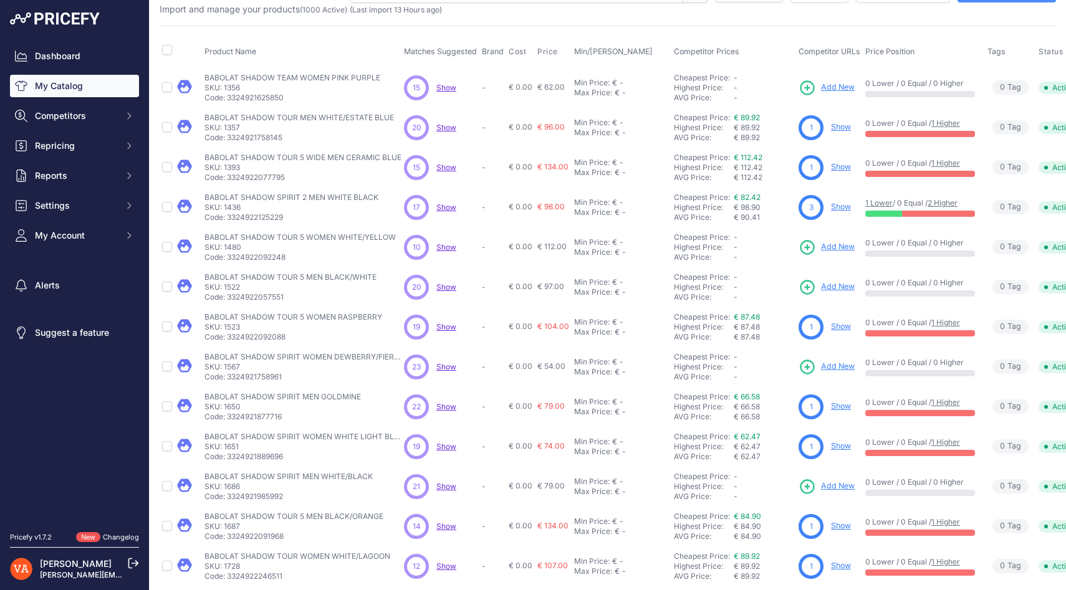
scroll to position [0, 0]
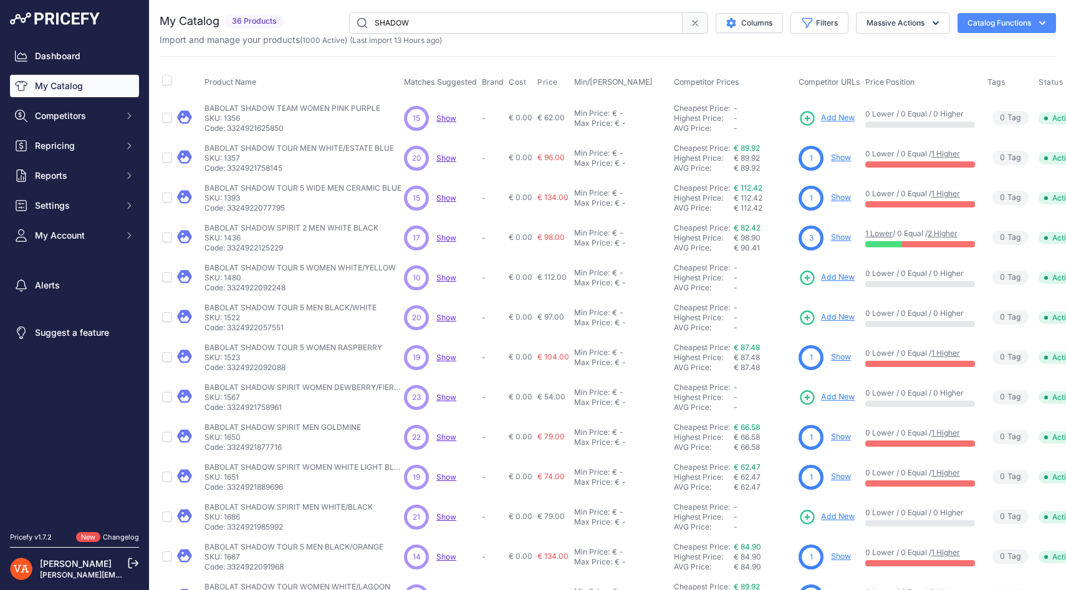
click at [319, 61] on div "Product Name Matches Suggested Brand Cost" at bounding box center [608, 376] width 897 height 641
drag, startPoint x: 412, startPoint y: 157, endPoint x: 429, endPoint y: 157, distance: 17.5
click at [429, 157] on div "20 20 Show Discovering..." at bounding box center [440, 158] width 73 height 25
click at [494, 102] on td "-" at bounding box center [492, 118] width 27 height 41
drag, startPoint x: 471, startPoint y: 24, endPoint x: 362, endPoint y: 24, distance: 109.7
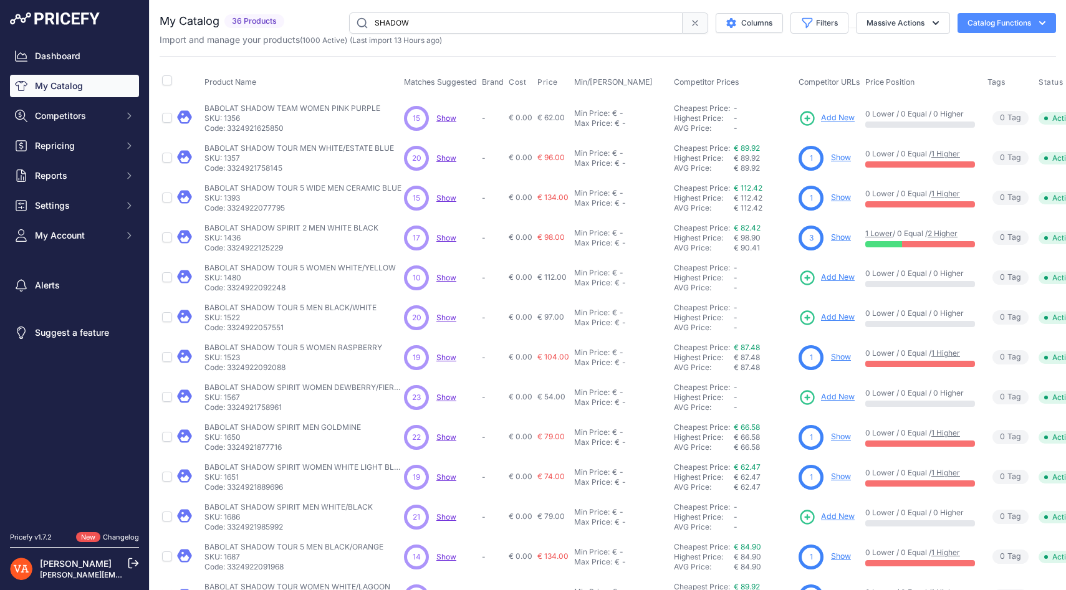
click at [361, 24] on input "SHADOW" at bounding box center [516, 22] width 334 height 21
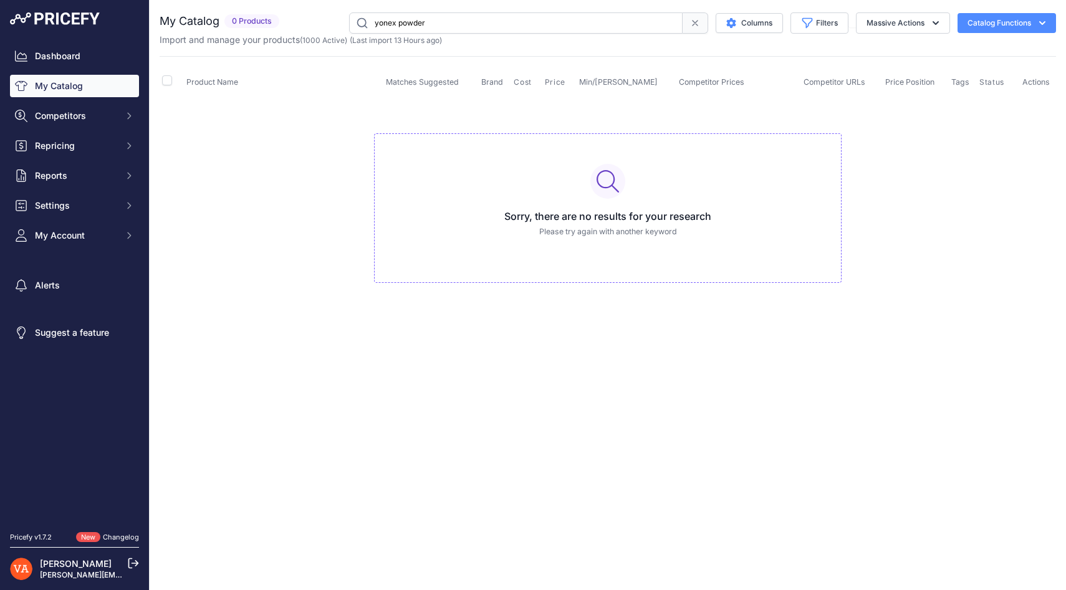
click at [435, 27] on input "yonex powder" at bounding box center [516, 22] width 334 height 21
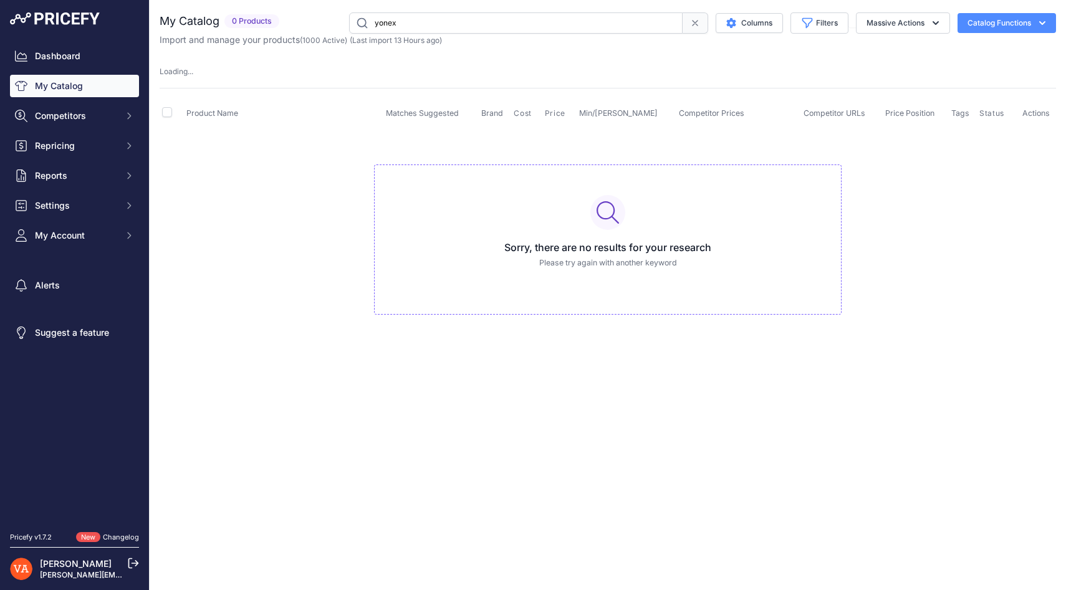
type input "yonex"
click at [497, 26] on input "yonex" at bounding box center [516, 22] width 334 height 21
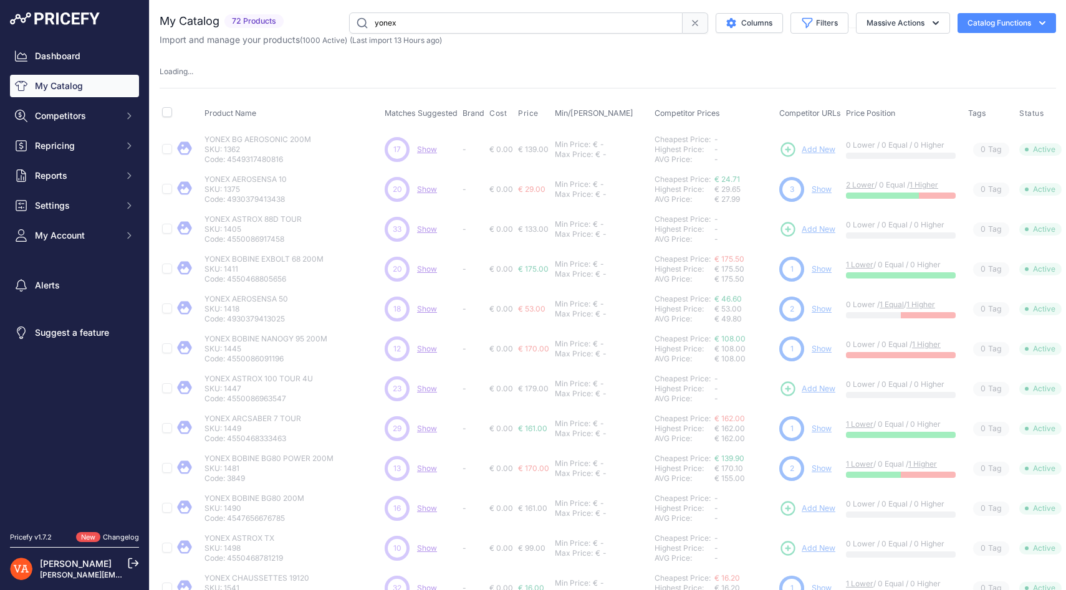
click at [497, 26] on input "yonex" at bounding box center [516, 22] width 334 height 21
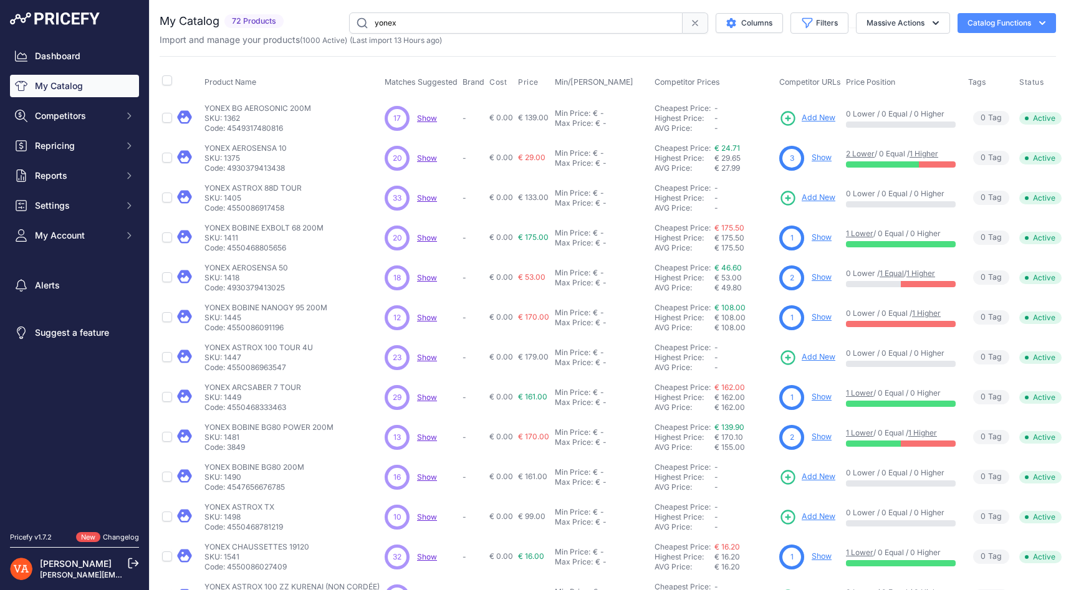
drag, startPoint x: 414, startPoint y: 27, endPoint x: 370, endPoint y: 25, distance: 44.3
click at [370, 25] on input "yonex" at bounding box center [516, 22] width 334 height 21
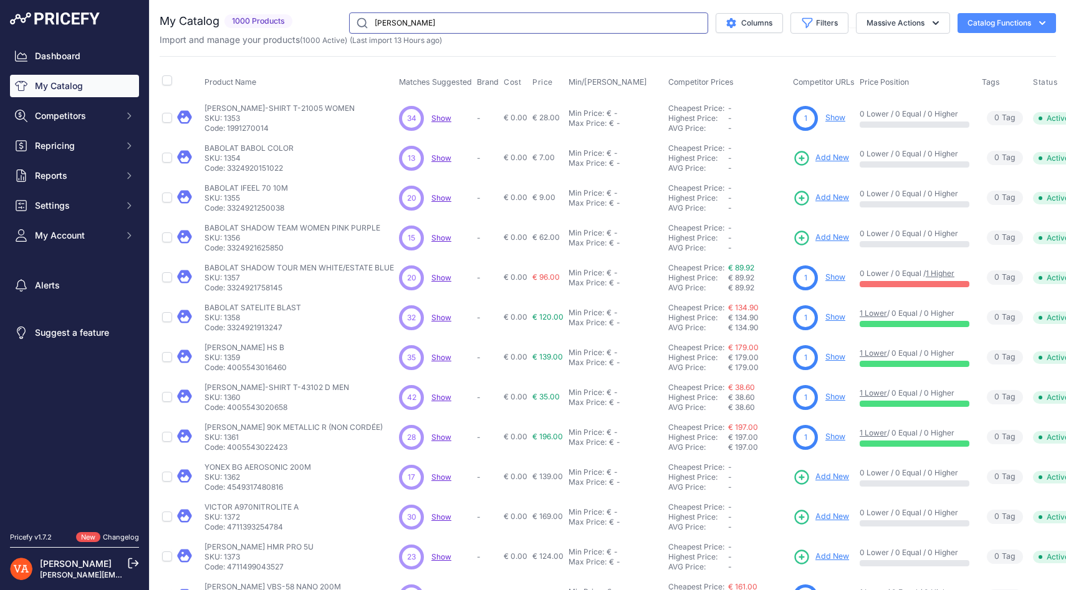
type input "victor sh"
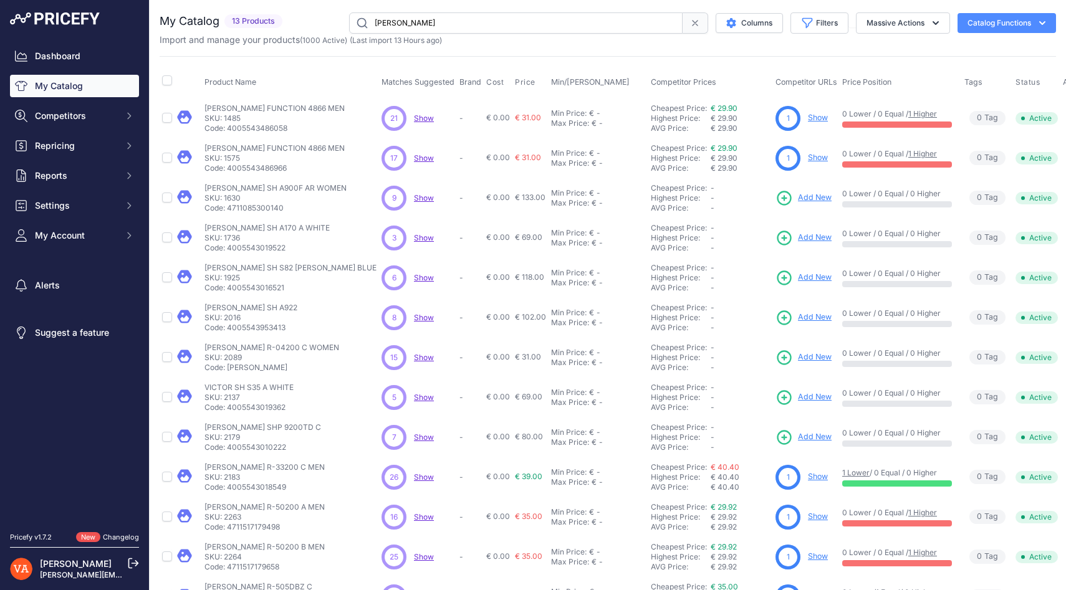
drag, startPoint x: 206, startPoint y: 186, endPoint x: 323, endPoint y: 188, distance: 117.2
click at [323, 188] on div "VICTOR SH A900F AR WOMEN VICTOR SH A900F AR WOMEN SKU: 1630 Code: 4711085300140" at bounding box center [291, 198] width 172 height 30
copy p "VICTOR SH A900F AR WOMEN"
click at [798, 194] on span "Add New" at bounding box center [815, 198] width 34 height 12
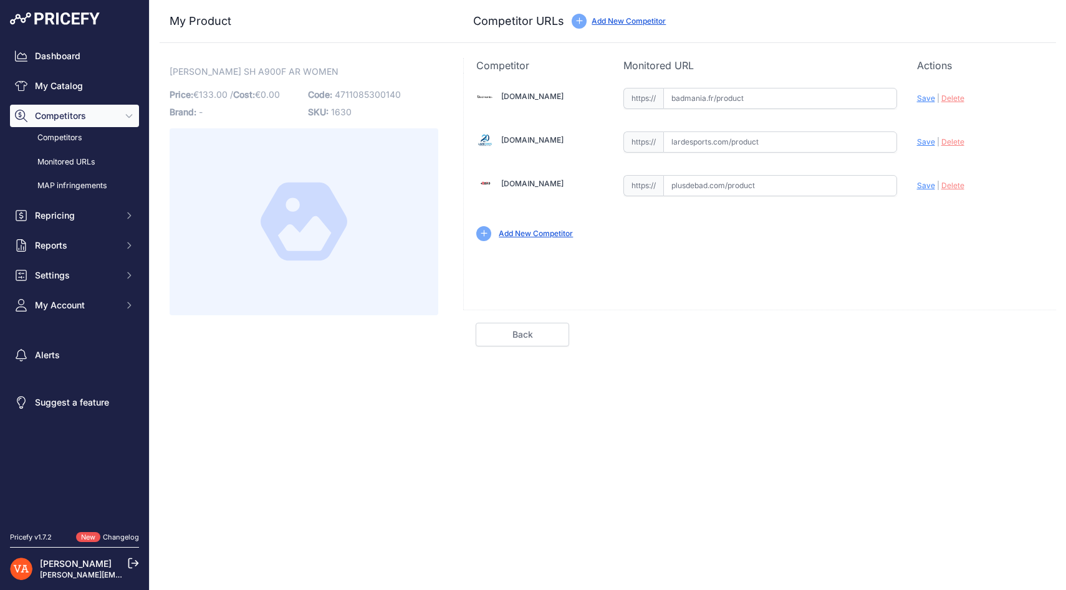
click at [702, 190] on input "text" at bounding box center [780, 185] width 234 height 21
paste input "[URL][DOMAIN_NAME][PERSON_NAME]"
click at [926, 186] on span "Save" at bounding box center [926, 185] width 18 height 9
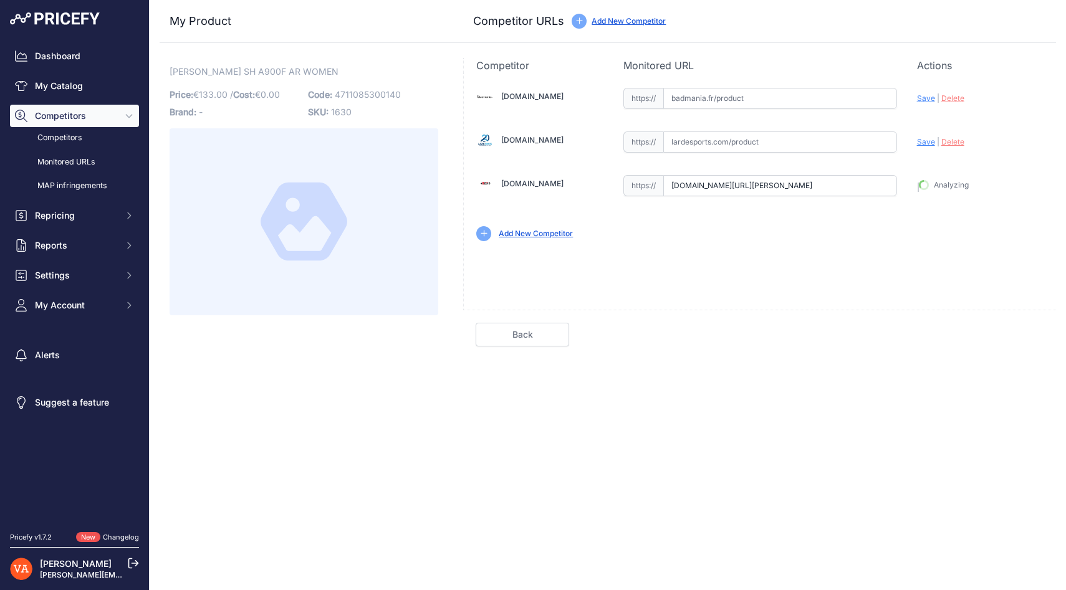
type input "[URL][DOMAIN_NAME][PERSON_NAME]"
click at [691, 99] on input "text" at bounding box center [780, 98] width 234 height 21
paste input "[URL][DOMAIN_NAME][PERSON_NAME][DEMOGRAPHIC_DATA]"
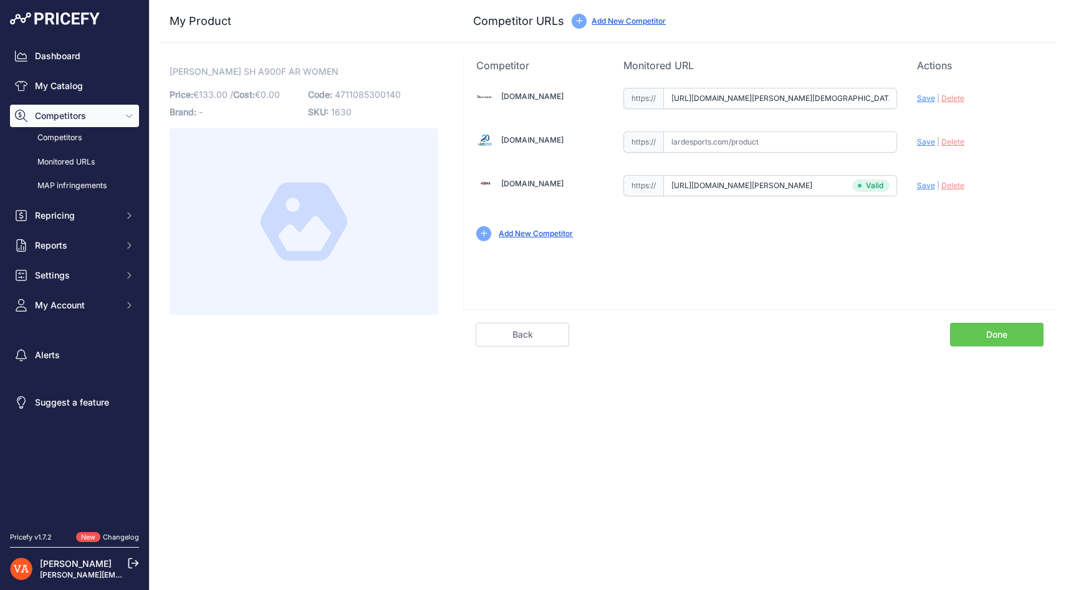
scroll to position [0, 46]
click at [921, 99] on span "Save" at bounding box center [926, 98] width 18 height 9
type input "[URL][DOMAIN_NAME][PERSON_NAME][DEMOGRAPHIC_DATA]"
click at [710, 141] on input "text" at bounding box center [780, 142] width 234 height 21
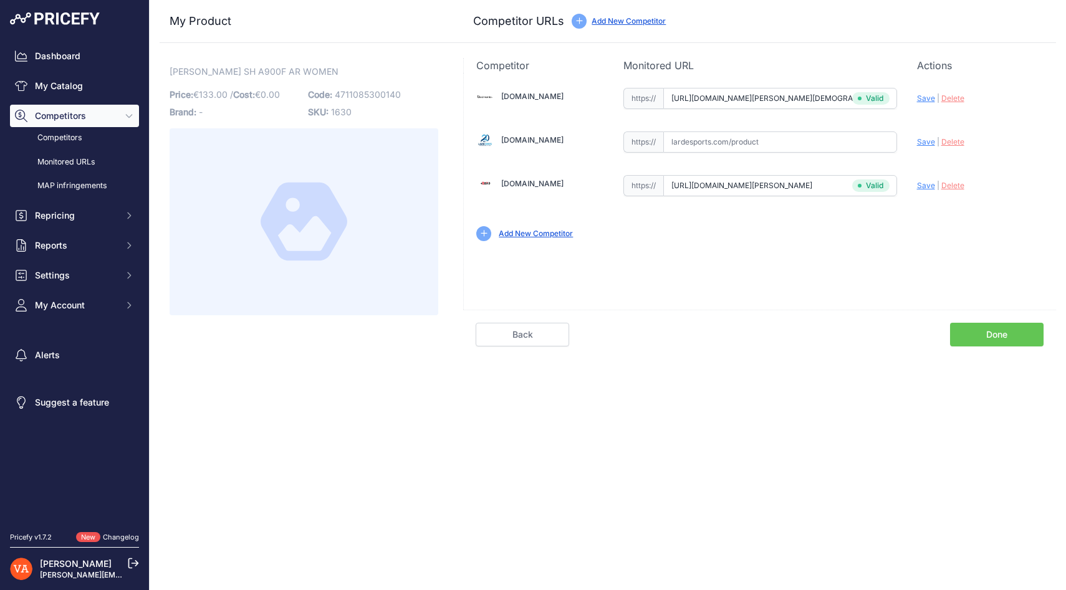
paste input "[URL][DOMAIN_NAME][PERSON_NAME]"
click at [926, 142] on span "Save" at bounding box center [926, 141] width 18 height 9
type input "[URL][DOMAIN_NAME][PERSON_NAME]"
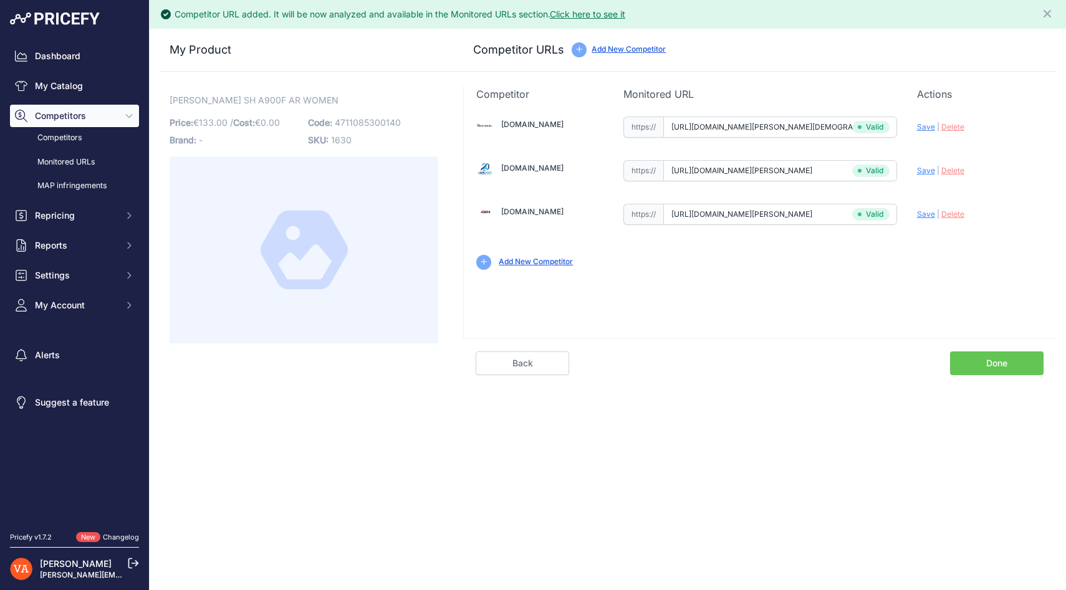
click at [980, 367] on link "Done" at bounding box center [997, 364] width 94 height 24
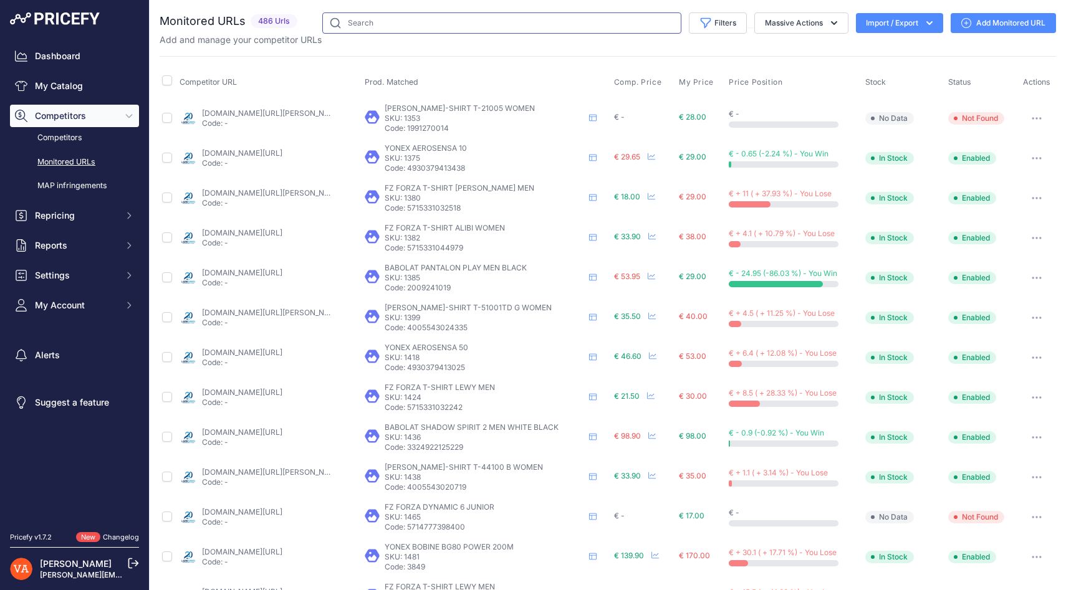
click at [403, 29] on input "text" at bounding box center [501, 22] width 359 height 21
type input "[PERSON_NAME]"
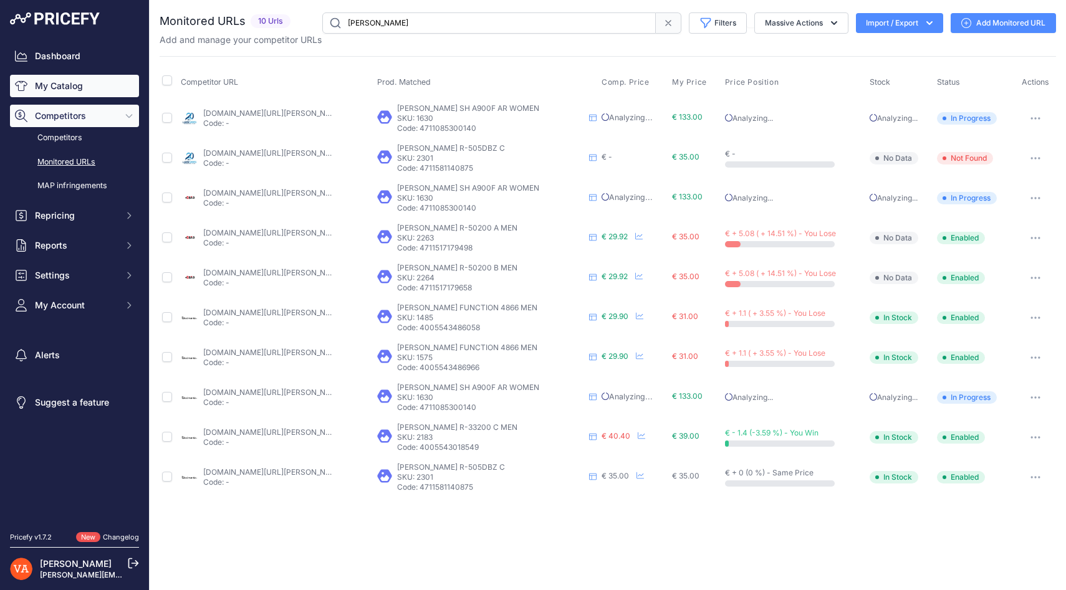
click at [82, 90] on link "My Catalog" at bounding box center [74, 86] width 129 height 22
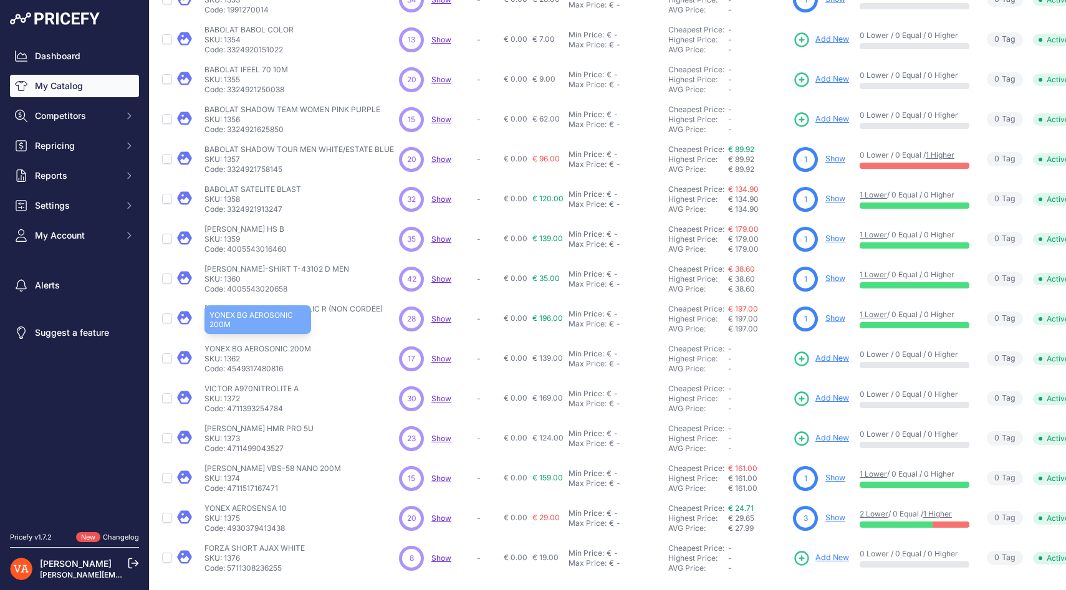
scroll to position [158, 0]
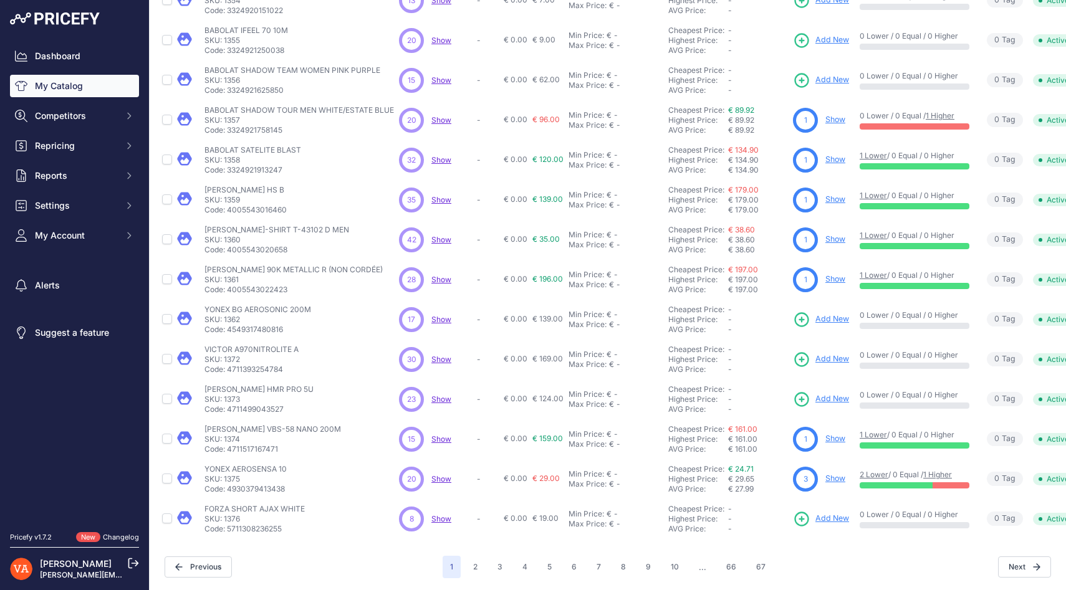
drag, startPoint x: 304, startPoint y: 347, endPoint x: 206, endPoint y: 342, distance: 97.4
click at [206, 342] on td "[PERSON_NAME] A970NITROLITE A [PERSON_NAME] A970NITROLITE A SKU: 1372 Code: 471…" at bounding box center [299, 360] width 195 height 40
copy p "VICTOR A970NITROLITE A"
click at [320, 345] on div "[PERSON_NAME] A970NITROLITE A [PERSON_NAME] A970NITROLITE A SKU: 1372 Code: 471…" at bounding box center [300, 360] width 190 height 30
click at [832, 362] on span "Add New" at bounding box center [833, 360] width 34 height 12
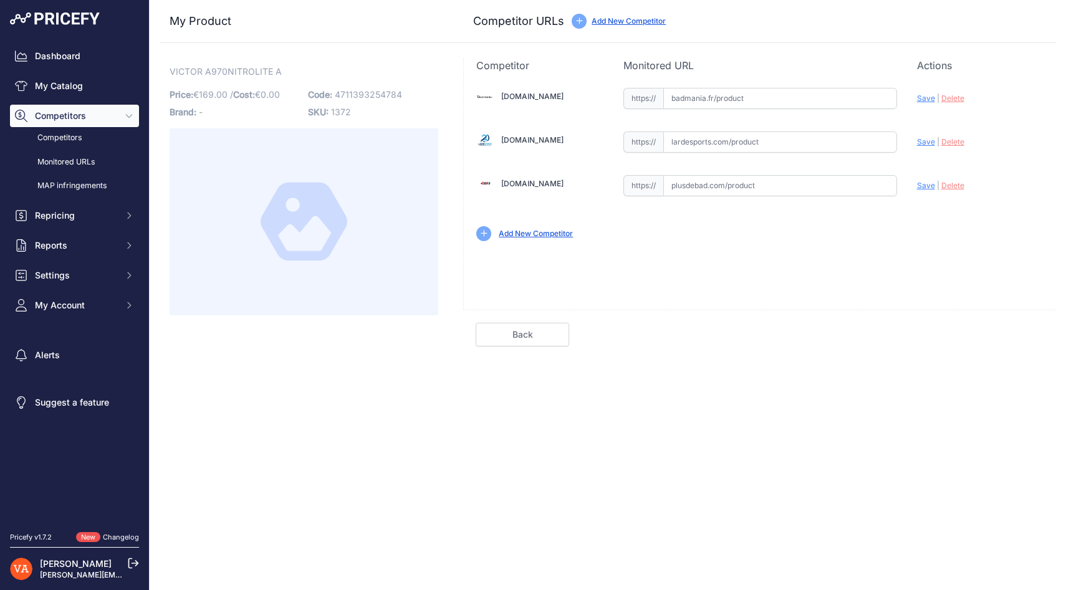
click at [711, 187] on input "text" at bounding box center [780, 185] width 234 height 21
paste input "[URL][DOMAIN_NAME][PERSON_NAME]"
type input "[DOMAIN_NAME][URL][PERSON_NAME]"
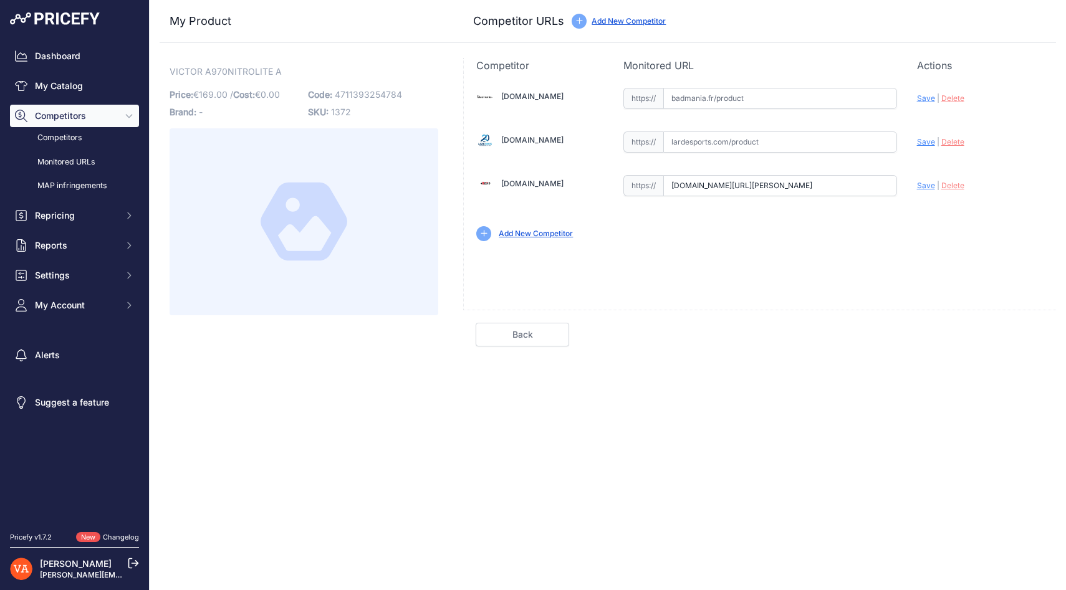
click at [678, 95] on input "text" at bounding box center [780, 98] width 234 height 21
paste input "[URL][DOMAIN_NAME][PERSON_NAME]"
type input "[DOMAIN_NAME][URL][PERSON_NAME]"
click at [723, 148] on input "text" at bounding box center [780, 142] width 234 height 21
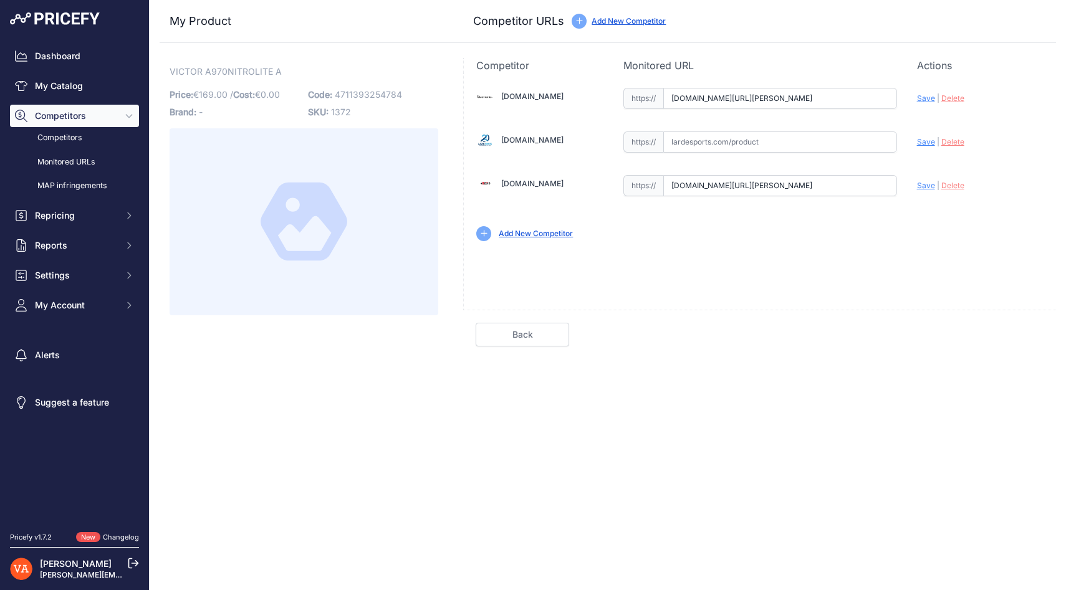
scroll to position [0, 0]
paste input "https://www.lardesports.com/chaussures-victor-homme-indoor-a970-nitrolite-a-519…"
type input "www.lardesports.com/chaussures-victor-homme-indoor-a970-nitrolite-a-519149.html"
click at [929, 188] on span "Save" at bounding box center [926, 185] width 18 height 9
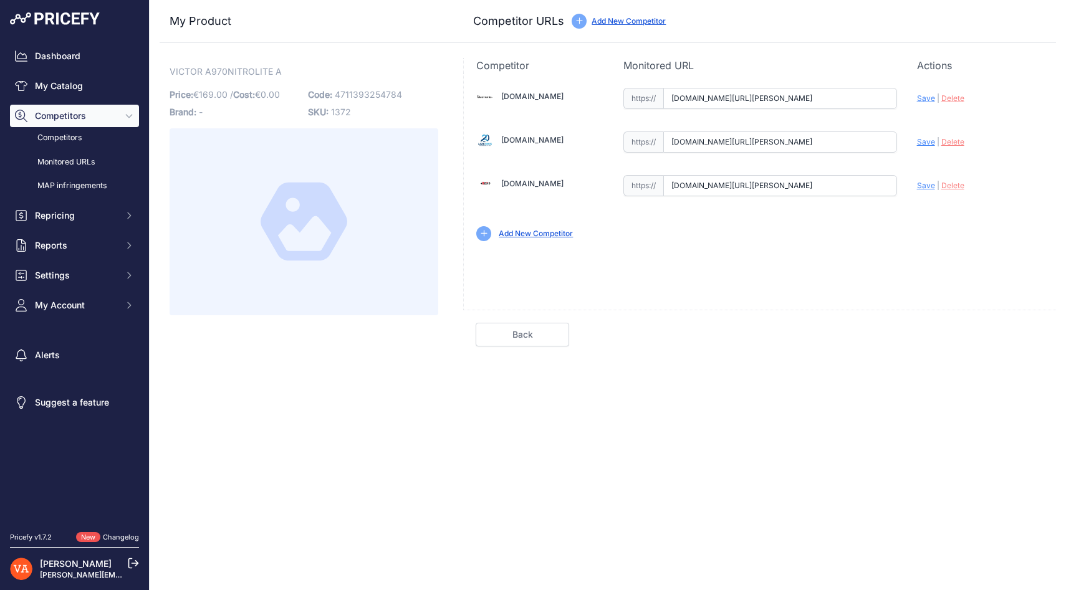
scroll to position [0, 0]
type input "https://www.plusdebad.com/chaussures-homme/34720-victor-sh-a970-nitrolite?priru…"
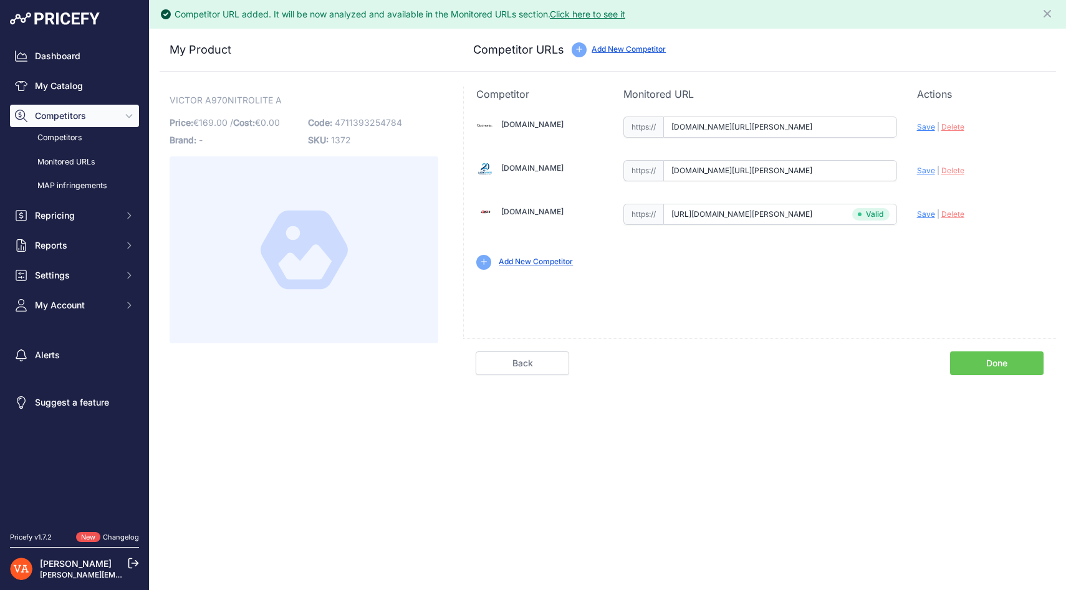
click at [925, 170] on span "Save" at bounding box center [926, 170] width 18 height 9
type input "[URL][DOMAIN_NAME][PERSON_NAME]"
click at [922, 127] on span "Save" at bounding box center [926, 126] width 18 height 9
type input "https://badmania.fr/badminton-victor-a970nitrolite-a-men-blanc-251fp1627.html?p…"
click at [994, 368] on link "Done" at bounding box center [997, 364] width 94 height 24
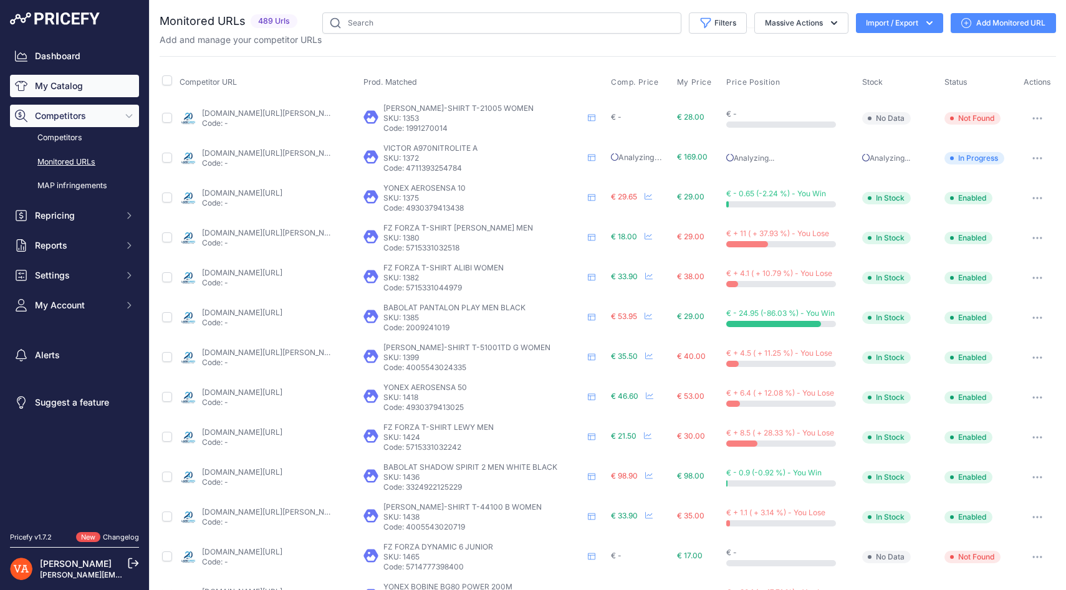
click at [51, 85] on link "My Catalog" at bounding box center [74, 86] width 129 height 22
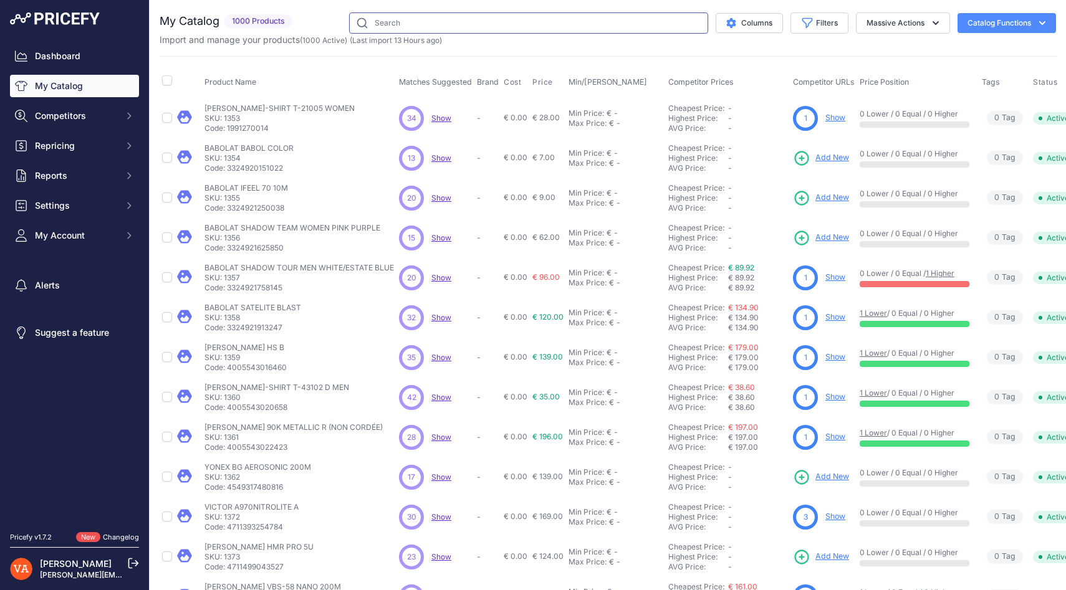
click at [403, 21] on input "text" at bounding box center [528, 22] width 359 height 21
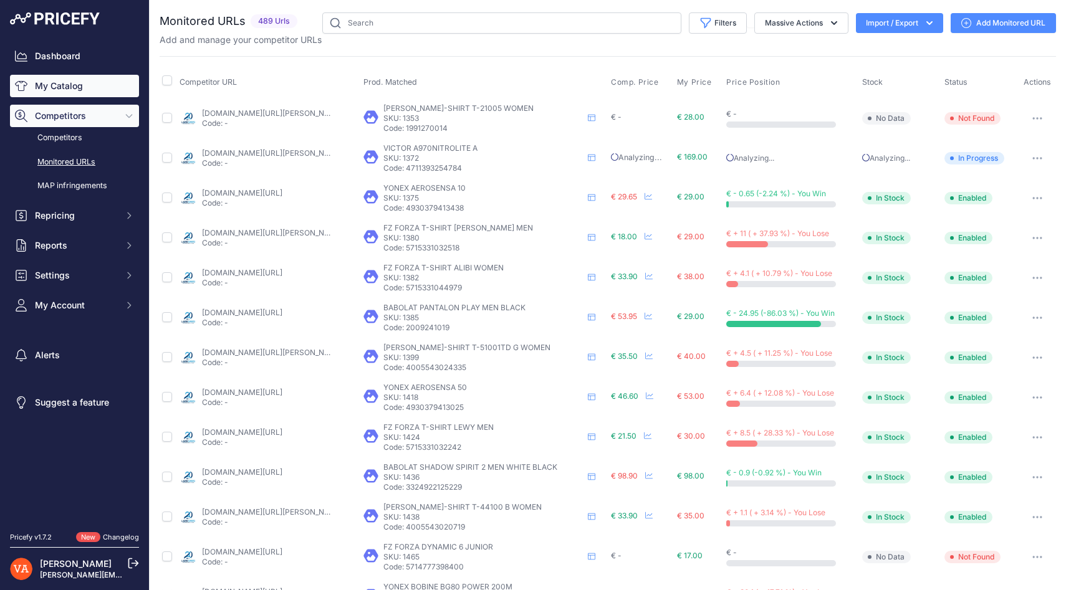
click at [83, 84] on link "My Catalog" at bounding box center [74, 86] width 129 height 22
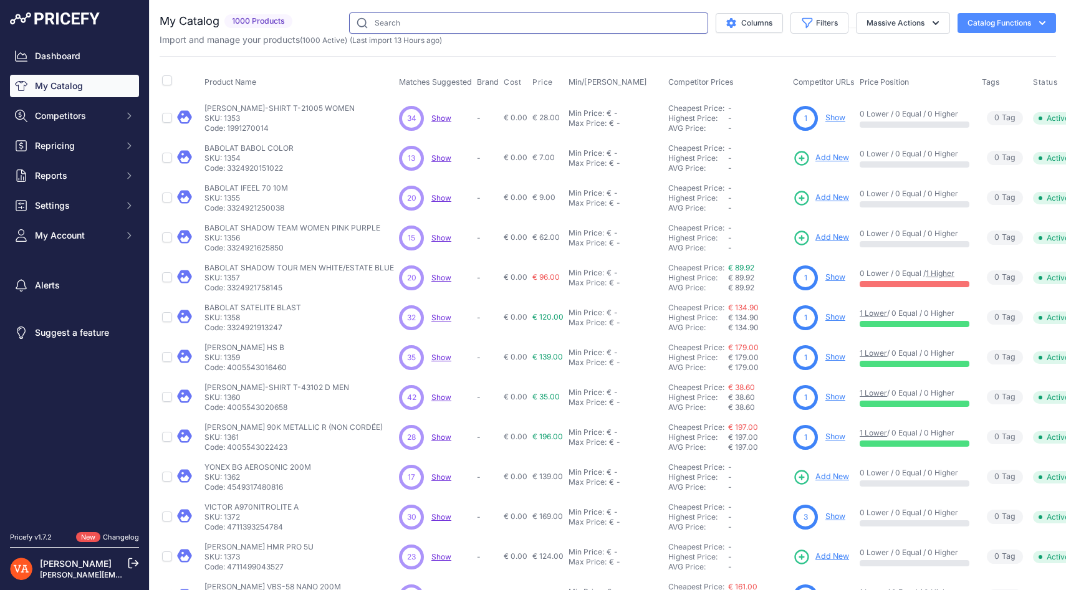
click at [419, 26] on input "text" at bounding box center [528, 22] width 359 height 21
type input "victor sh"
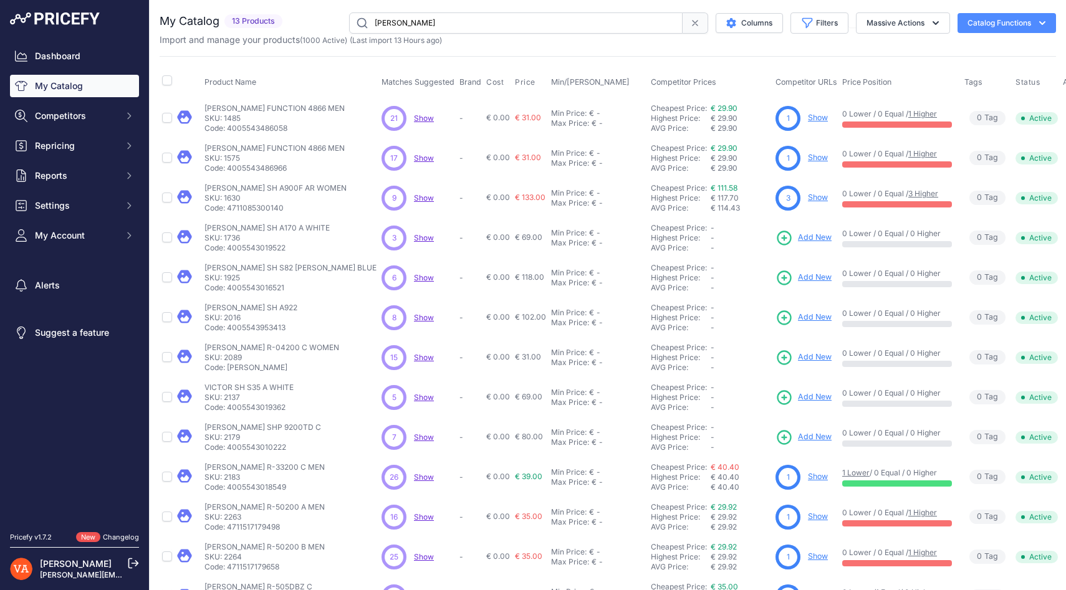
scroll to position [39, 0]
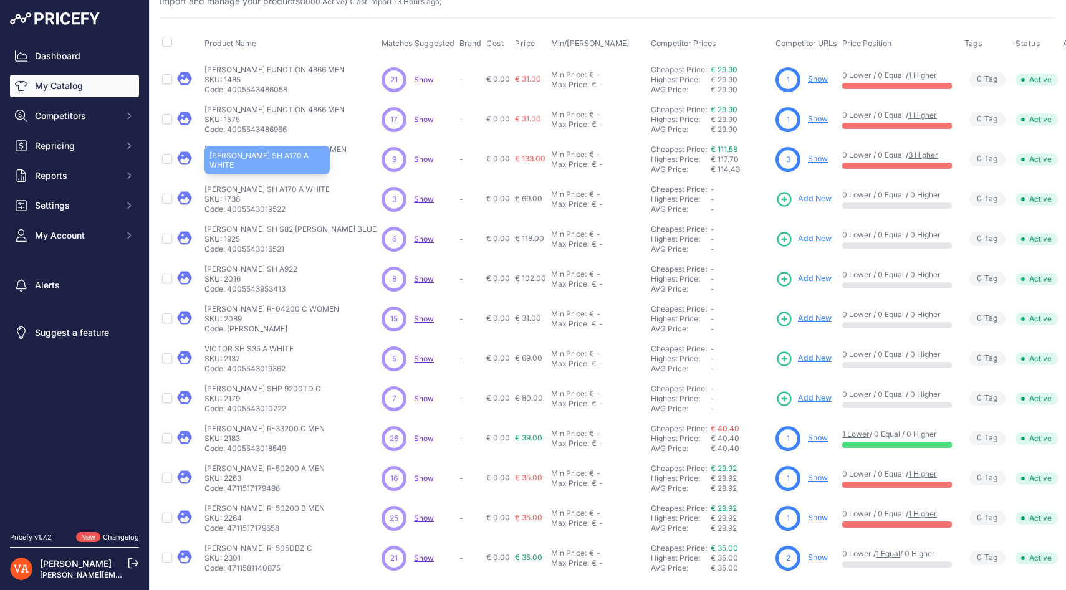
drag, startPoint x: 301, startPoint y: 190, endPoint x: 206, endPoint y: 188, distance: 95.4
click at [206, 188] on div "VICTOR SH A170 A WHITE VICTOR SH A170 A WHITE SKU: 1736 Code: 4005543019522" at bounding box center [291, 200] width 172 height 30
copy p "VICTOR SH A170 A WHITE"
click at [798, 201] on span "Add New" at bounding box center [815, 199] width 34 height 12
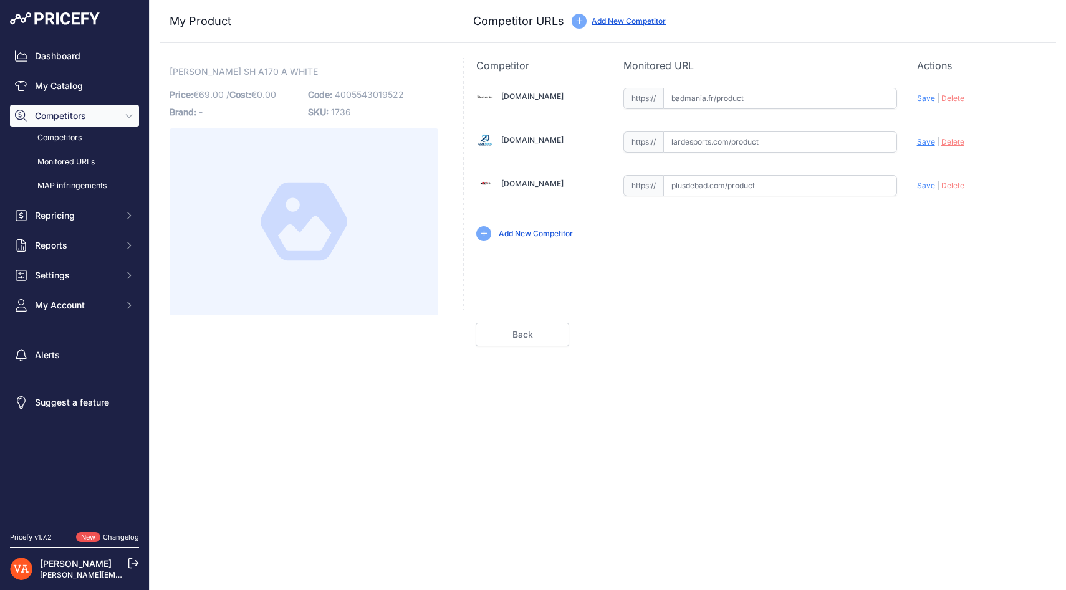
click at [698, 193] on input "text" at bounding box center [780, 185] width 234 height 21
paste input "[URL][DOMAIN_NAME][PERSON_NAME]"
type input "www.plusdebad.com/chaussures-badminton/25856-victor-sh-a170"
click at [691, 101] on input "text" at bounding box center [780, 98] width 234 height 21
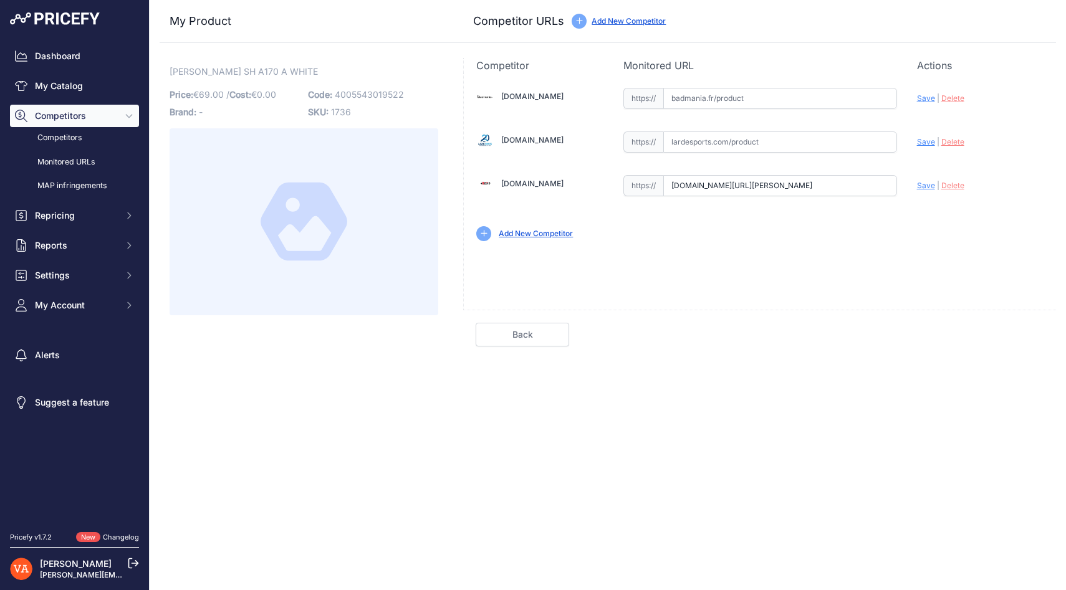
scroll to position [0, 0]
paste input "https://badmania.fr/badminton-victor-a170-a-men-blanc-bleu-251fp1775.html"
type input "badmania.fr/badminton-victor-a170-a-men-blanc-bleu-251fp1775.html"
click at [920, 189] on span "Save" at bounding box center [926, 185] width 18 height 9
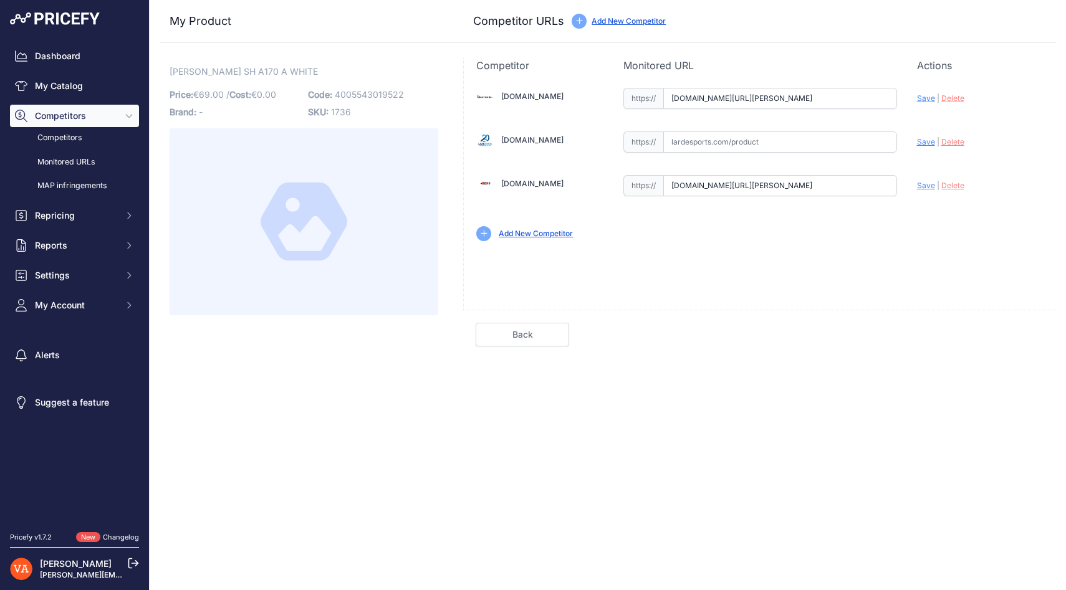
scroll to position [0, 0]
type input "https://www.plusdebad.com/chaussures-badminton/25856-victor-sh-a170?prirule_jds…"
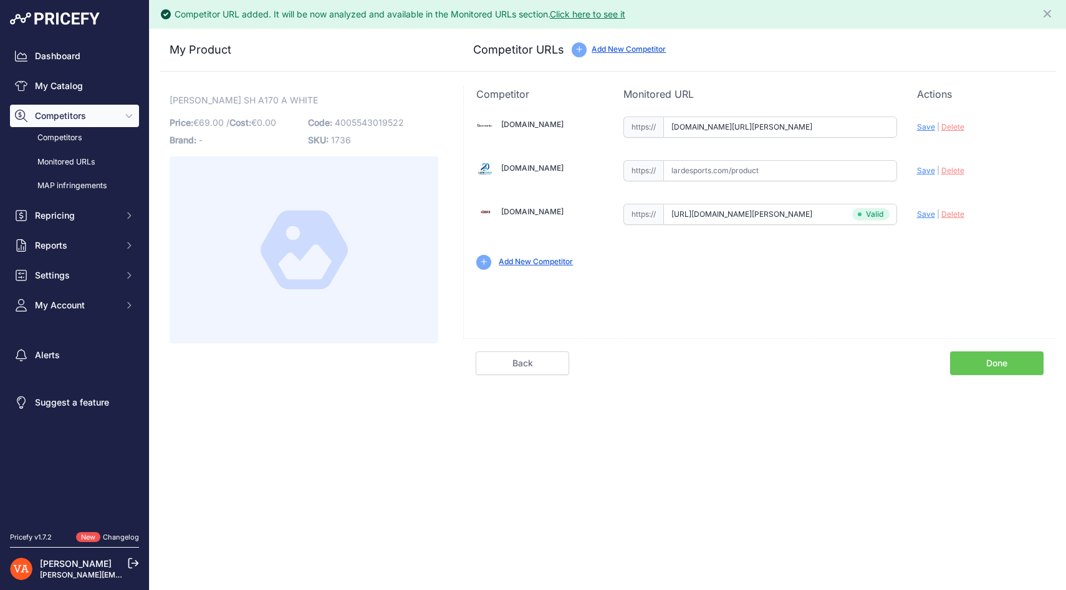
click at [924, 128] on span "Save" at bounding box center [926, 126] width 18 height 9
type input "https://badmania.fr/badminton-victor-a170-a-men-blanc-bleu-251fp1775.html?priru…"
click at [1006, 357] on link "Done" at bounding box center [997, 364] width 94 height 24
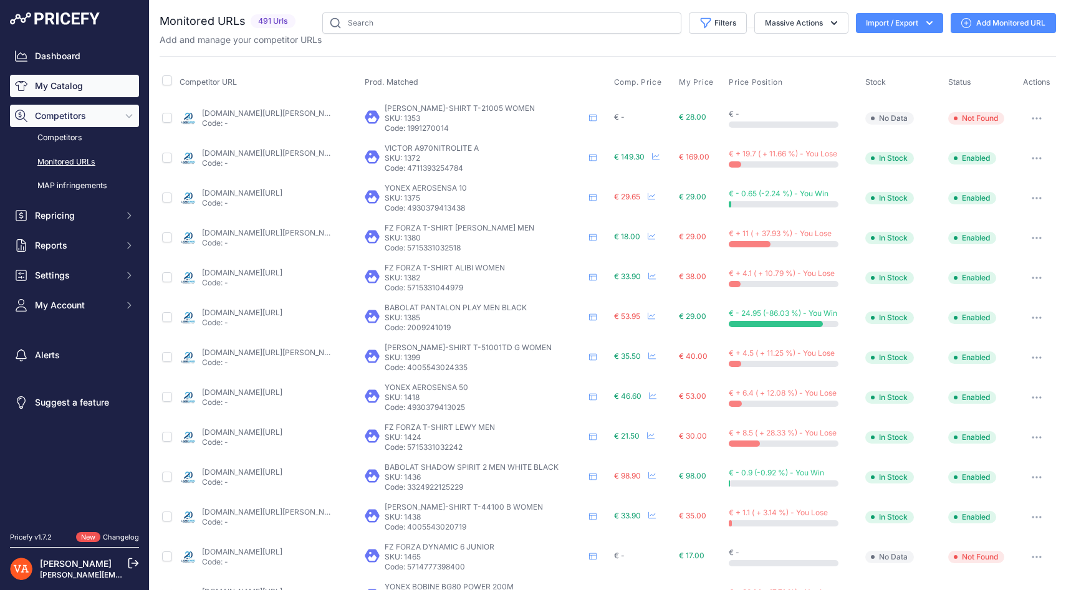
click at [50, 84] on link "My Catalog" at bounding box center [74, 86] width 129 height 22
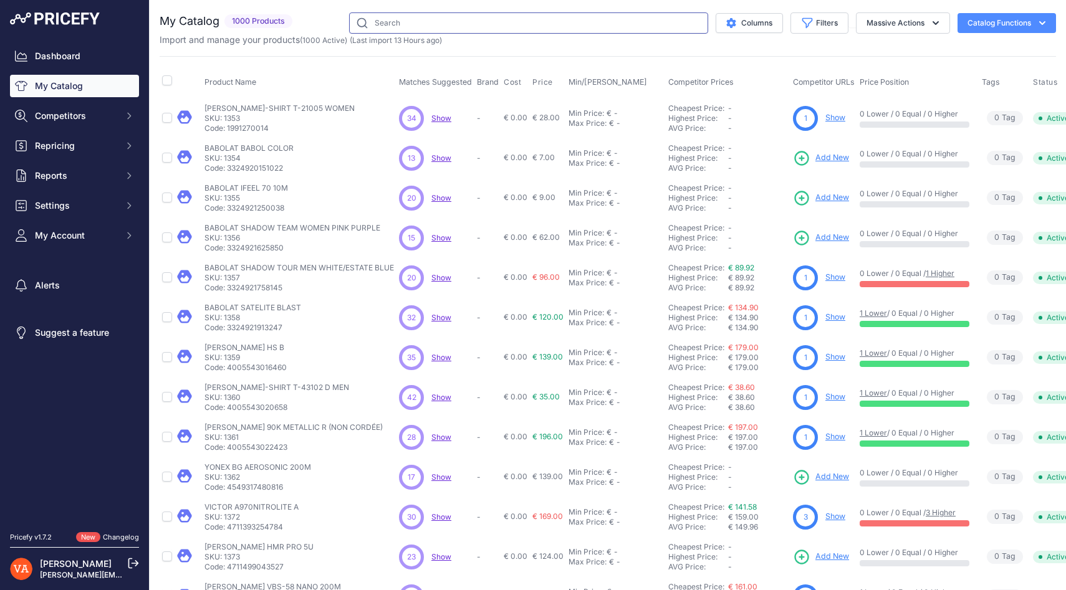
click at [431, 24] on input "text" at bounding box center [528, 22] width 359 height 21
type input "[PERSON_NAME]"
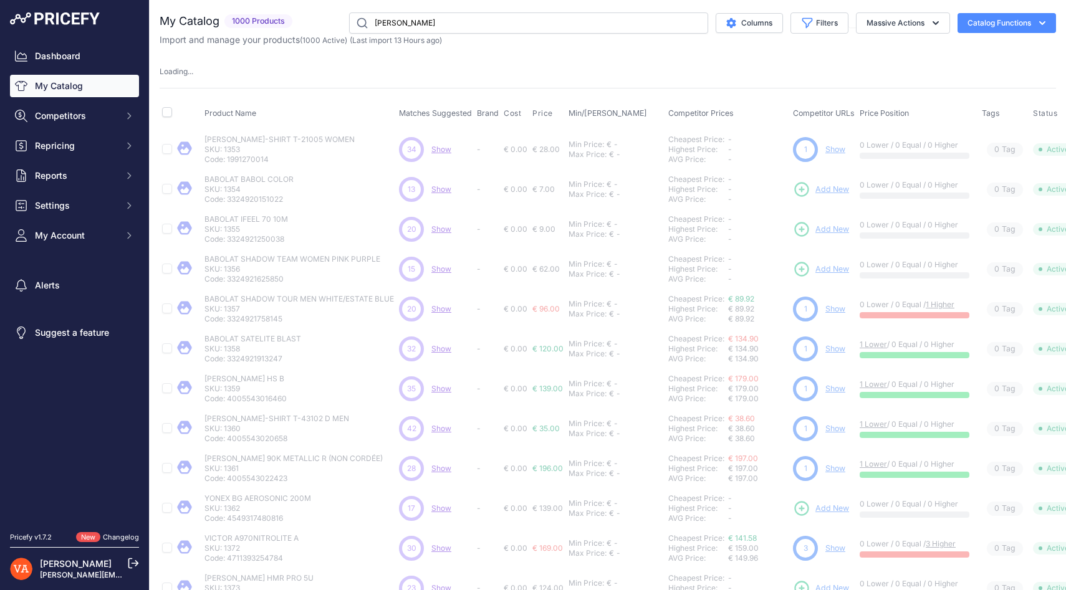
click at [69, 82] on link "My Catalog" at bounding box center [74, 86] width 129 height 22
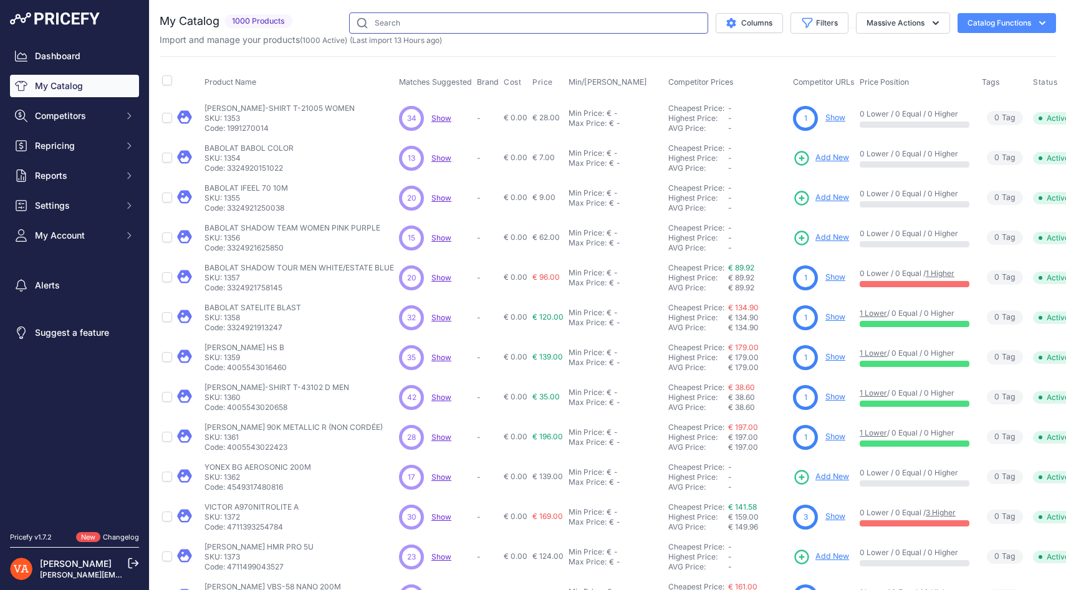
click at [404, 14] on input "text" at bounding box center [528, 22] width 359 height 21
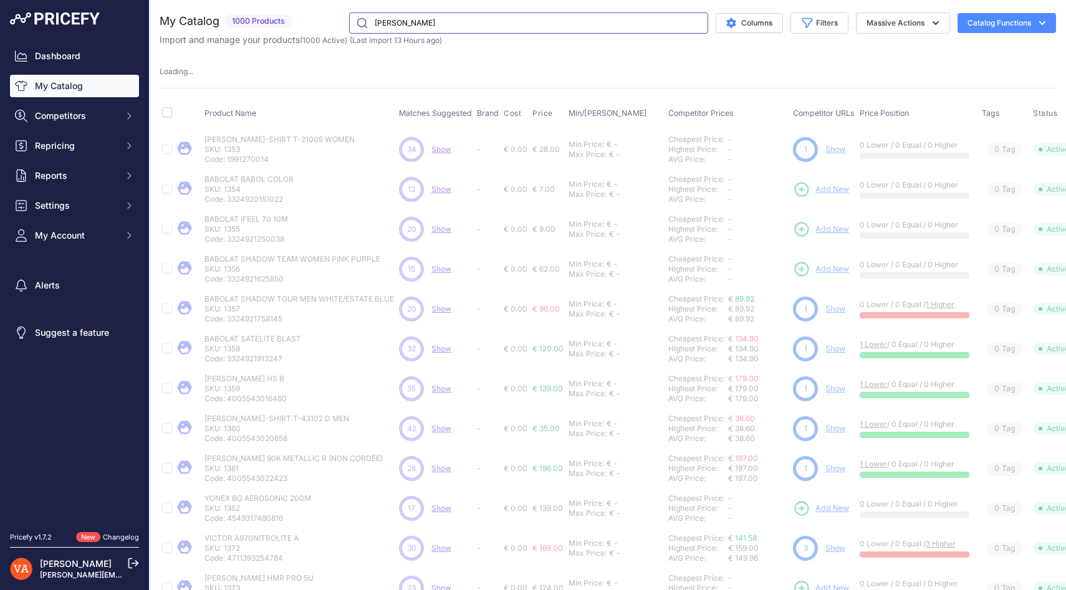
type input "[PERSON_NAME]"
click at [86, 85] on link "My Catalog" at bounding box center [74, 86] width 129 height 22
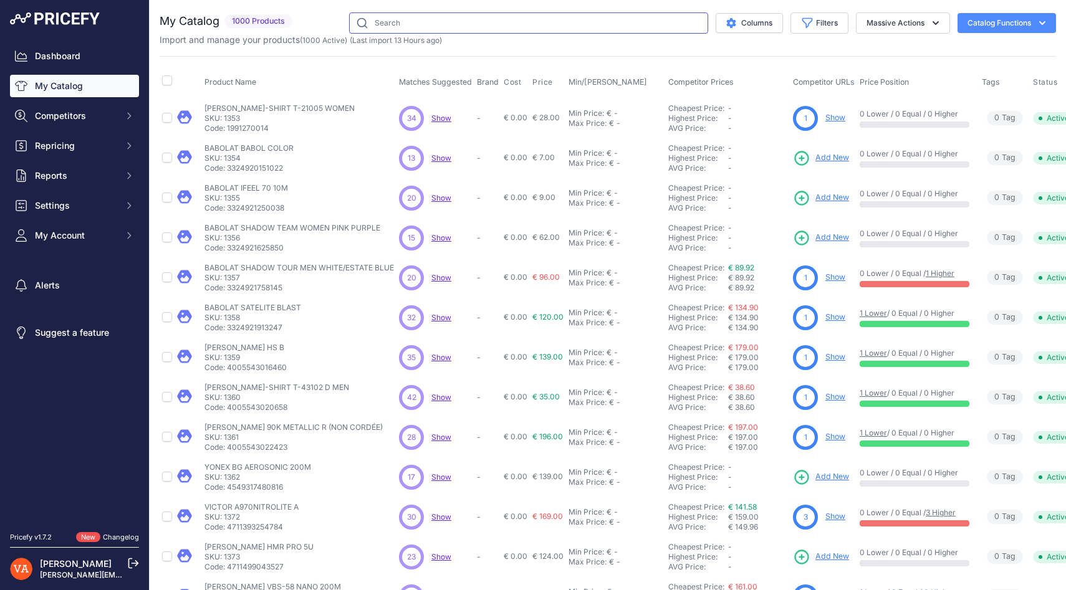
click at [399, 24] on input "text" at bounding box center [528, 22] width 359 height 21
type input "victor sh"
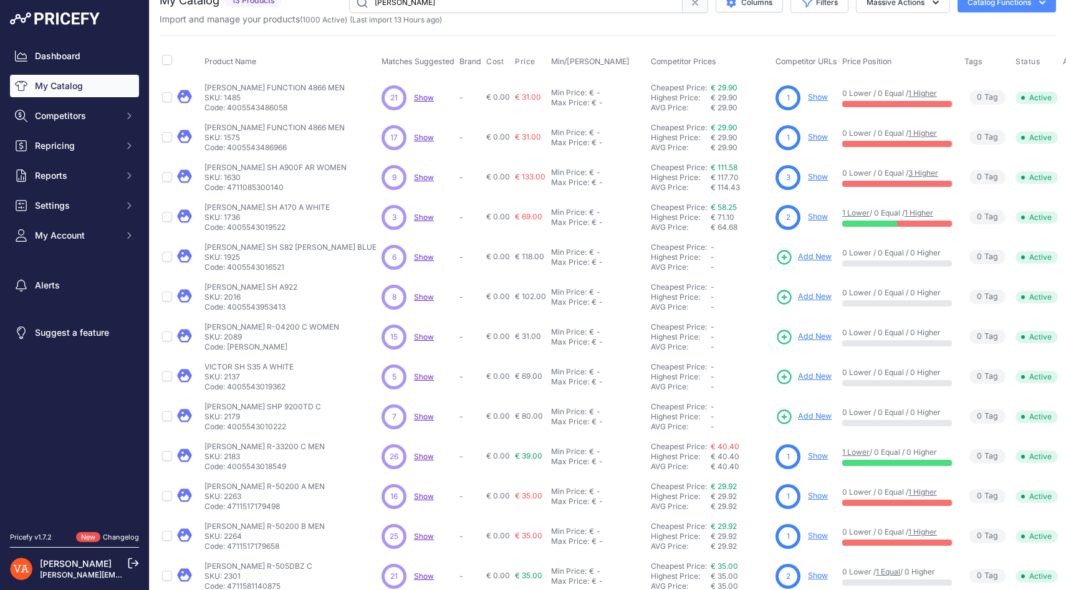
scroll to position [18, 0]
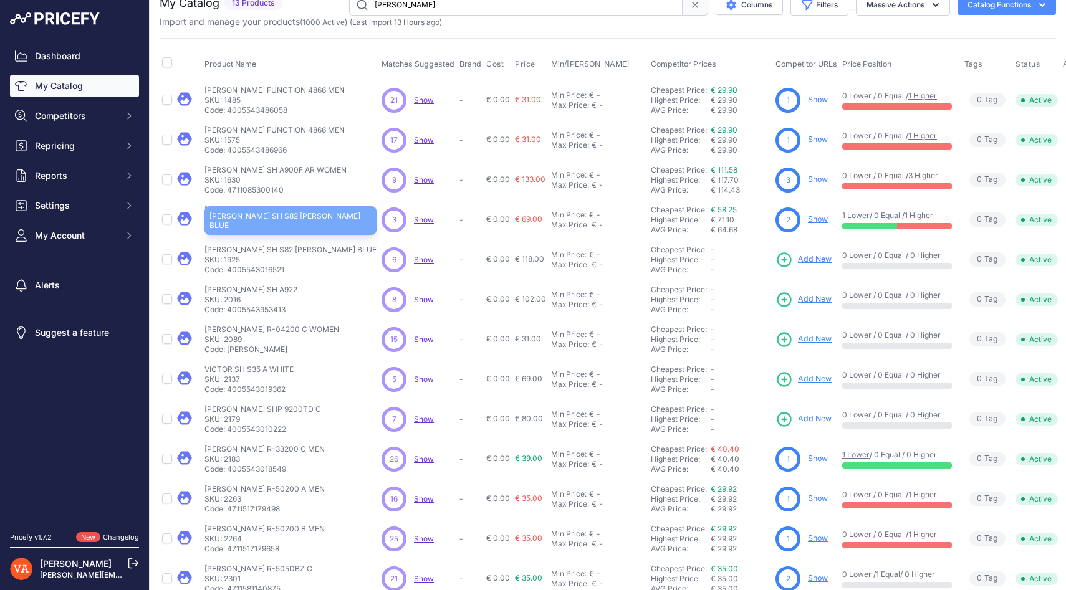
drag, startPoint x: 322, startPoint y: 250, endPoint x: 205, endPoint y: 259, distance: 116.9
click at [205, 250] on div "VICTOR SH S82 AF WHITE BLUE VICTOR SH S82 AF WHITE BLUE SKU: 1925 Code: 4005543…" at bounding box center [291, 260] width 172 height 30
copy p "VICTOR SH S82 AF WHITE BLUE"
click at [798, 264] on span "Add New" at bounding box center [815, 260] width 34 height 12
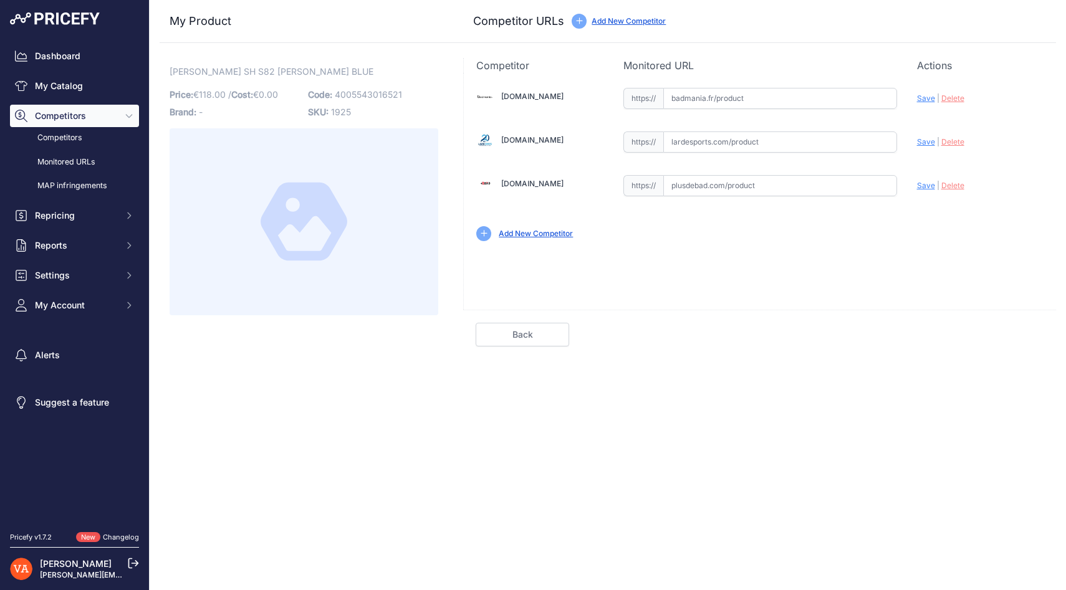
click at [693, 99] on input "text" at bounding box center [780, 98] width 234 height 21
paste input "https://badmania.fr/badminton-victor-s82-af-blanc-bleu-251fp1226.html"
type input "badmania.fr/badminton-victor-s82-af-blanc-bleu-251fp1226.html"
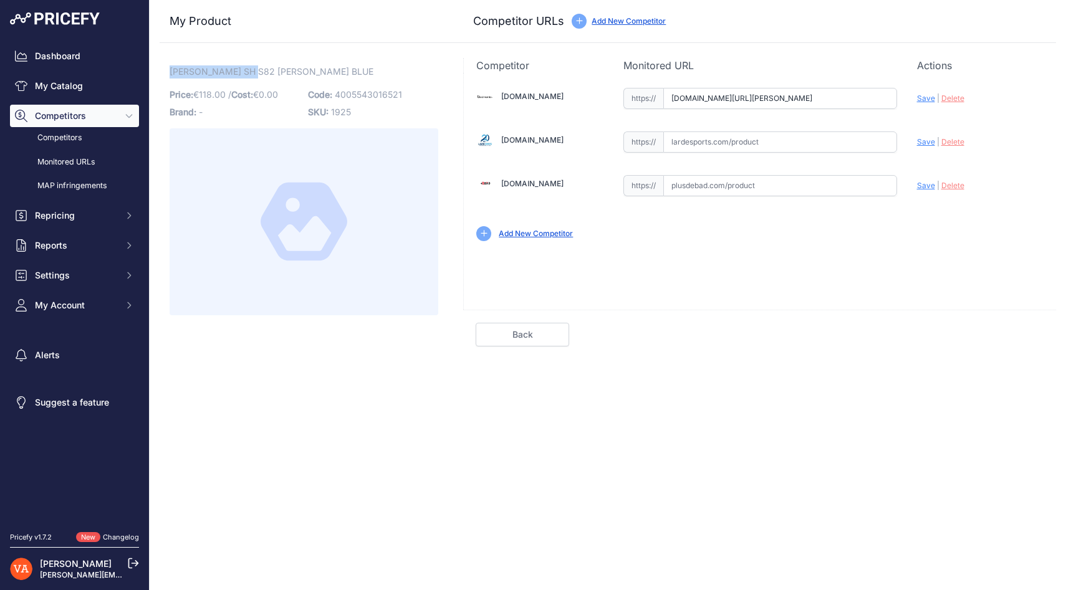
drag, startPoint x: 251, startPoint y: 73, endPoint x: 169, endPoint y: 66, distance: 82.6
click at [170, 66] on span "[PERSON_NAME] SH S82 [PERSON_NAME] BLUE" at bounding box center [272, 72] width 204 height 16
copy span "VICTOR SH S82 AF"
click at [702, 138] on input "text" at bounding box center [780, 142] width 234 height 21
paste input "https://www.lardesports.com/chaussures-victor-homme-indoor-s82-af-406786.html"
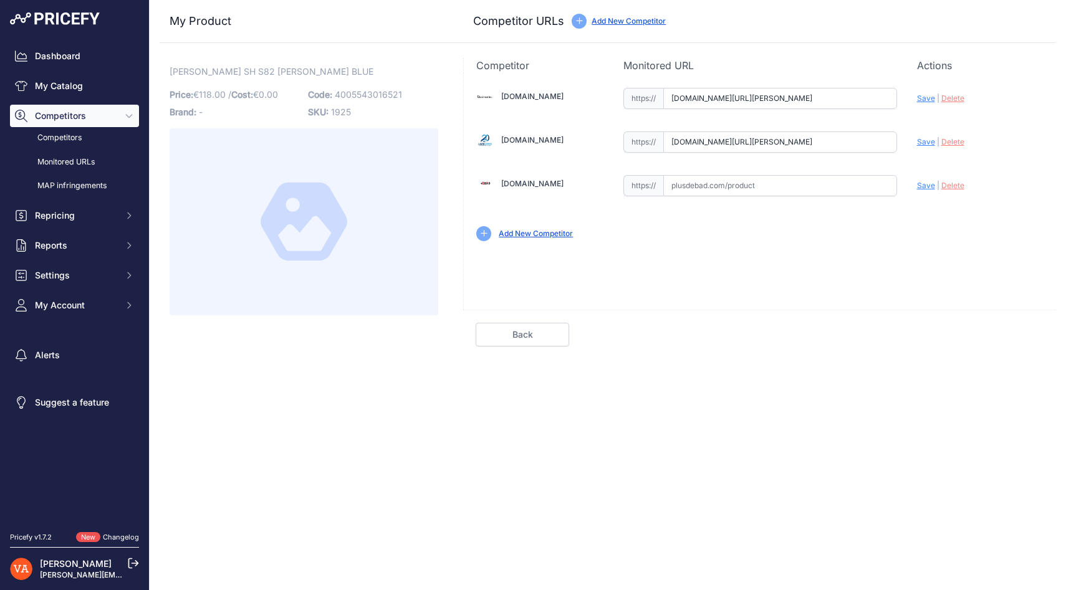
click at [920, 146] on span "Save" at bounding box center [926, 141] width 18 height 9
type input "https://www.lardesports.com/chaussures-victor-homme-indoor-s82-af-406786.html?p…"
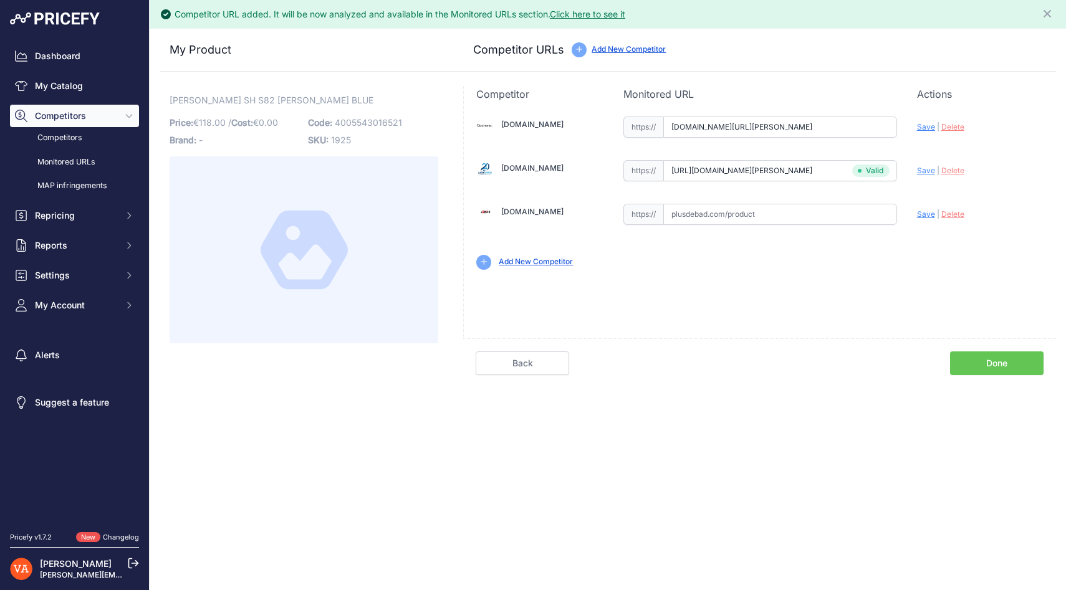
click at [925, 125] on span "Save" at bounding box center [926, 126] width 18 height 9
type input "https://badmania.fr/badminton-victor-s82-af-blanc-bleu-251fp1226.html?prirule_j…"
click at [978, 362] on link "Done" at bounding box center [997, 364] width 94 height 24
click at [968, 360] on link "Done" at bounding box center [997, 364] width 94 height 24
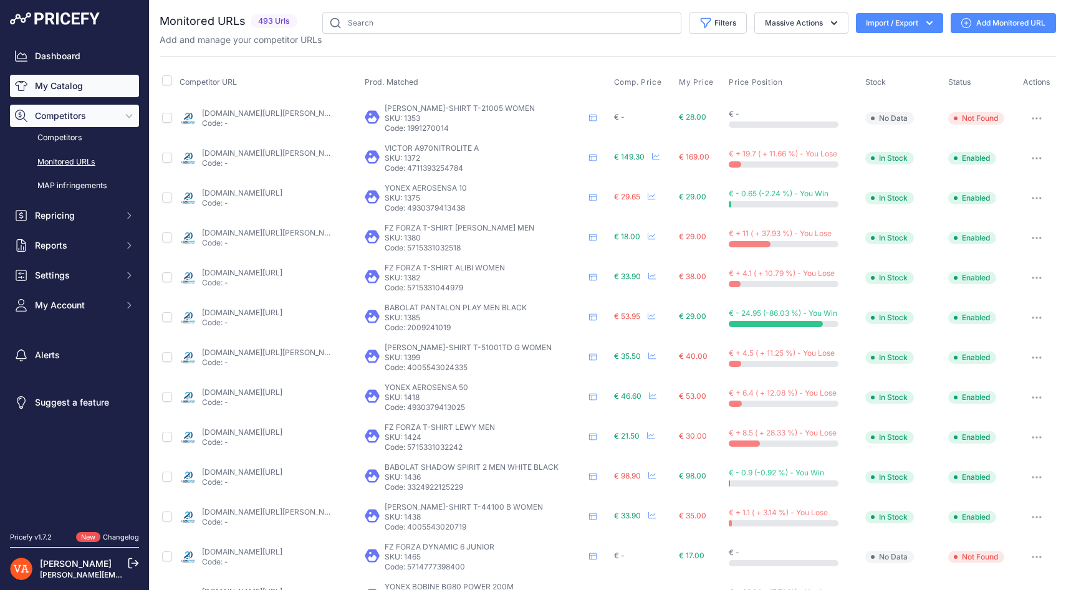
click at [55, 92] on link "My Catalog" at bounding box center [74, 86] width 129 height 22
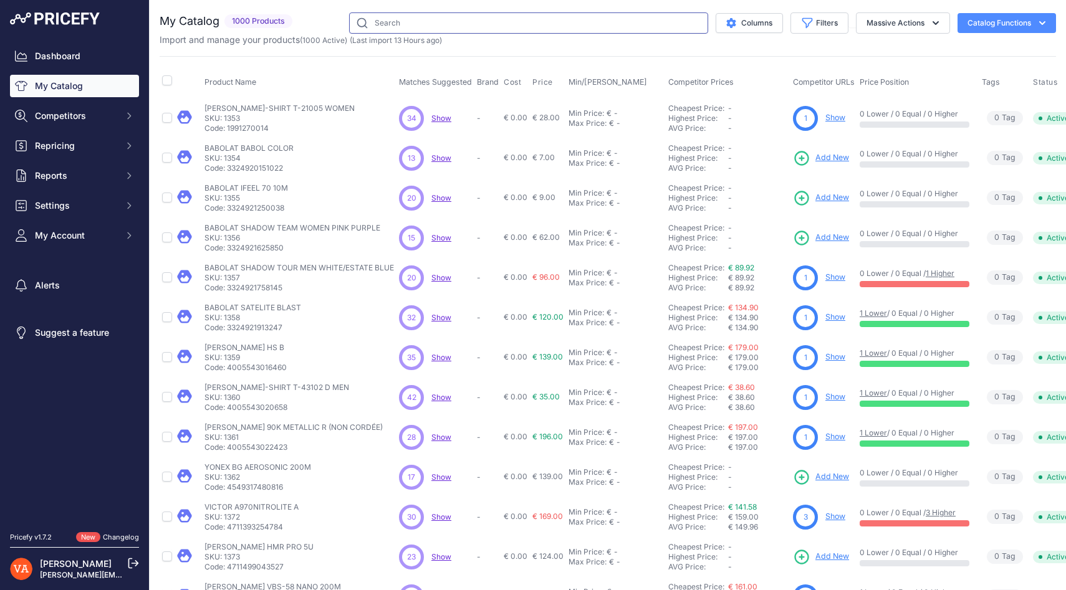
click at [415, 24] on input "text" at bounding box center [528, 22] width 359 height 21
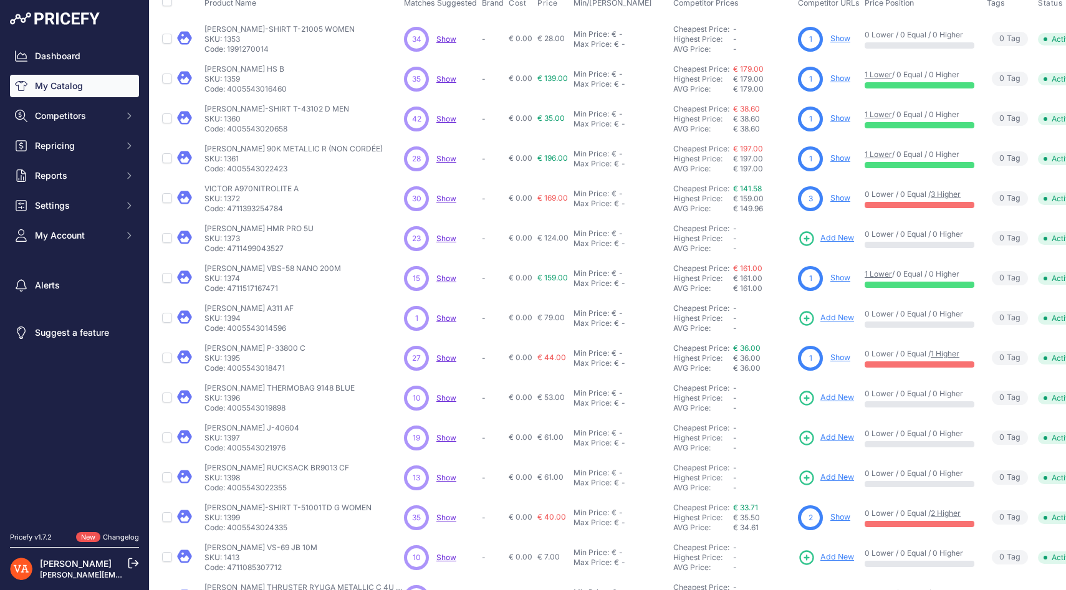
scroll to position [83, 0]
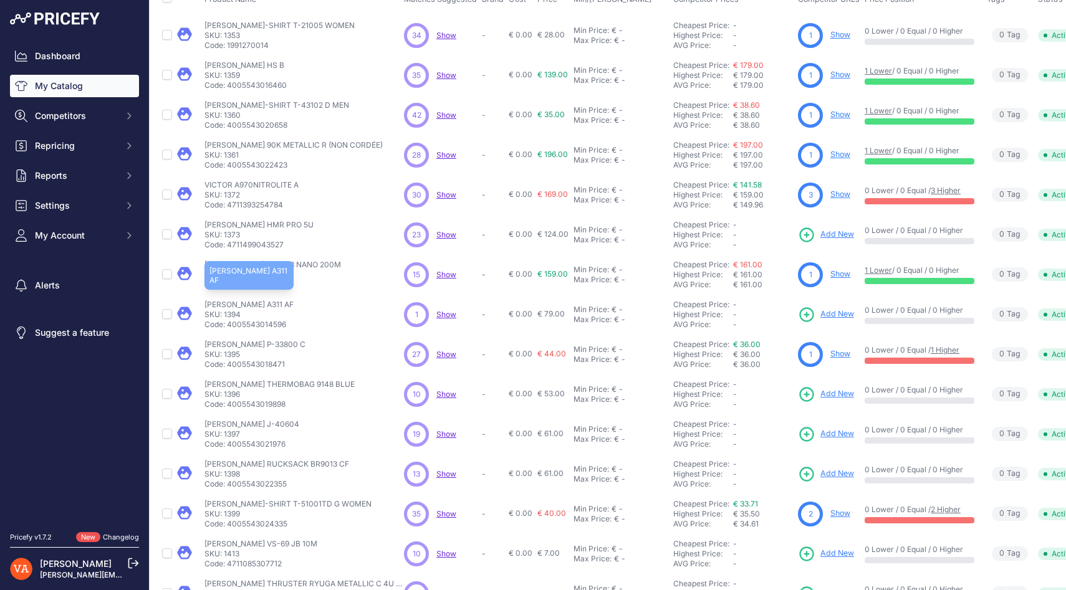
drag, startPoint x: 268, startPoint y: 307, endPoint x: 205, endPoint y: 302, distance: 63.2
click at [205, 302] on p "VICTOR A311 AF" at bounding box center [249, 305] width 89 height 10
copy p "VICTOR A311 AF"
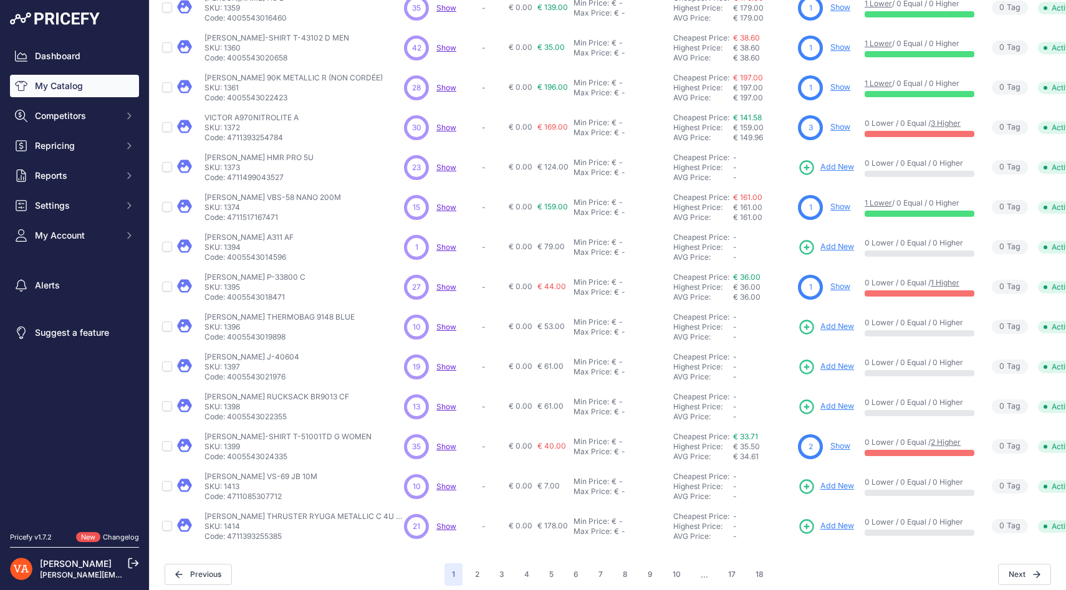
scroll to position [158, 0]
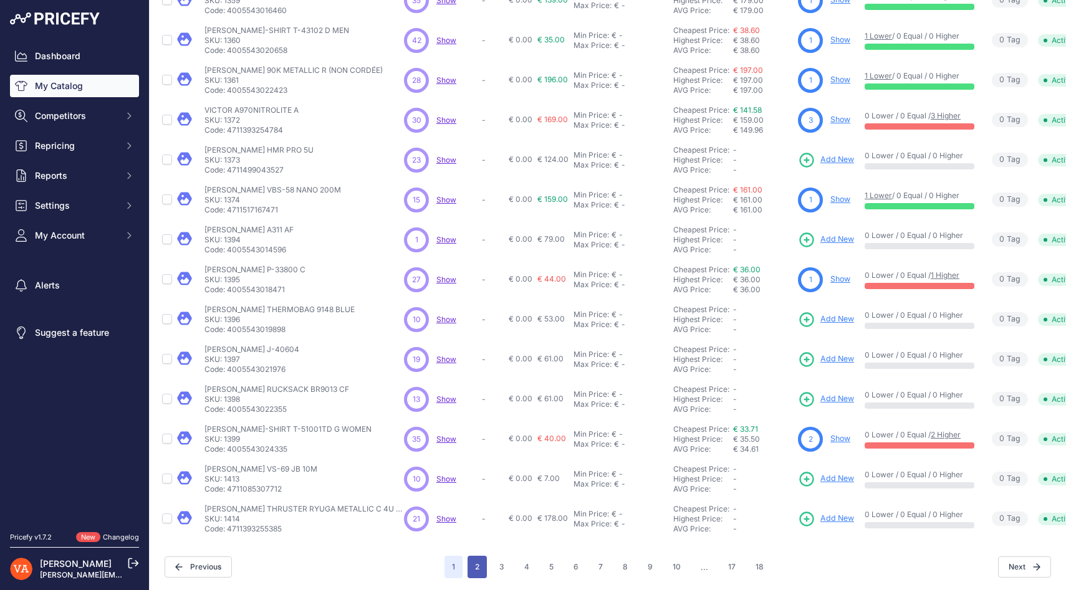
click at [479, 566] on button "2" at bounding box center [477, 567] width 19 height 22
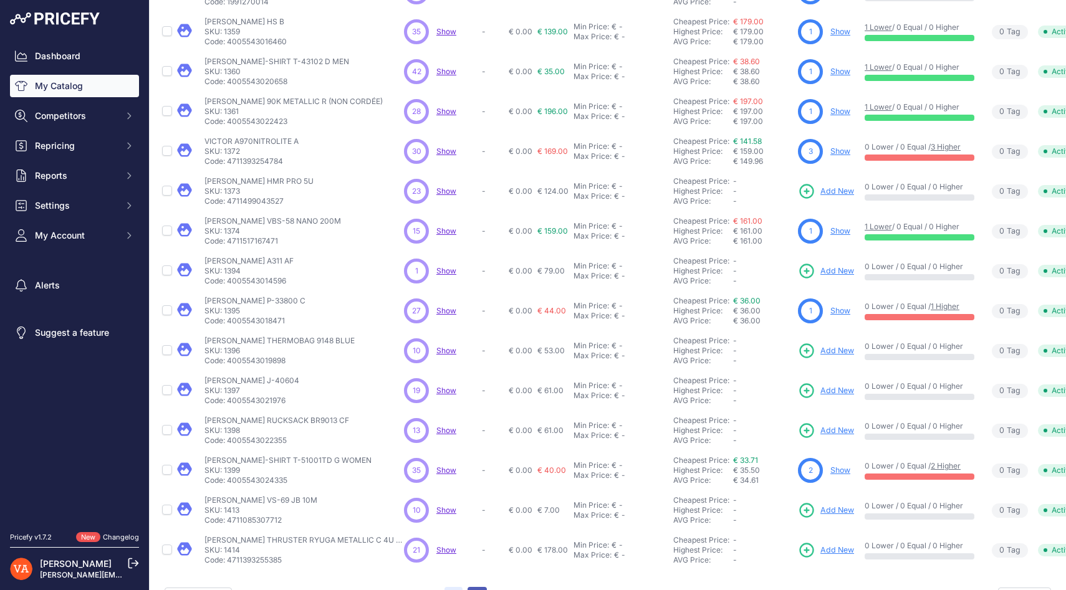
scroll to position [189, 0]
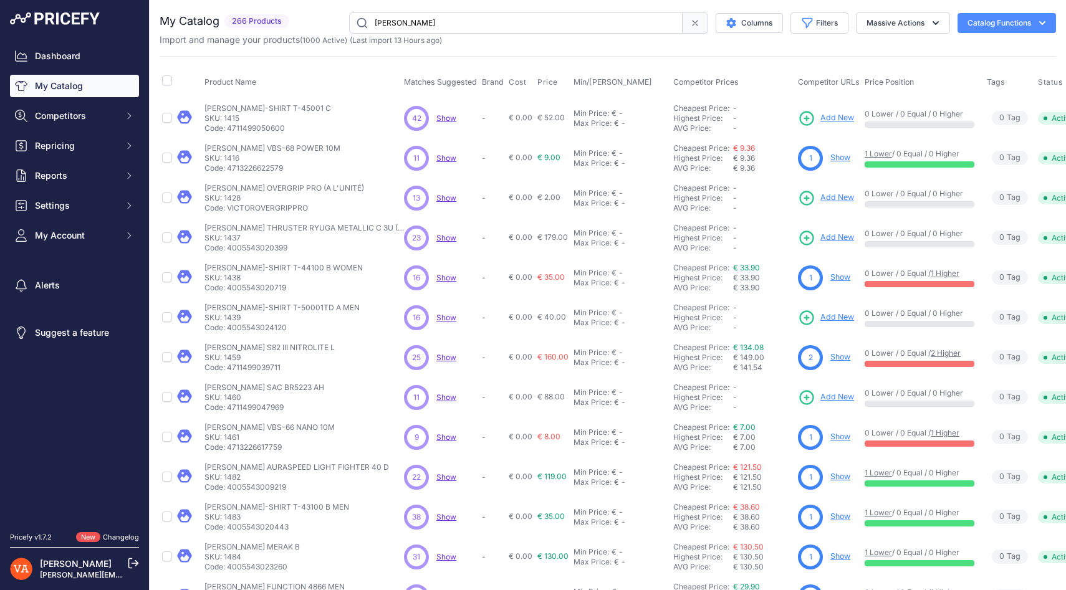
click at [408, 20] on input "victor" at bounding box center [516, 22] width 334 height 21
type input "victor sh"
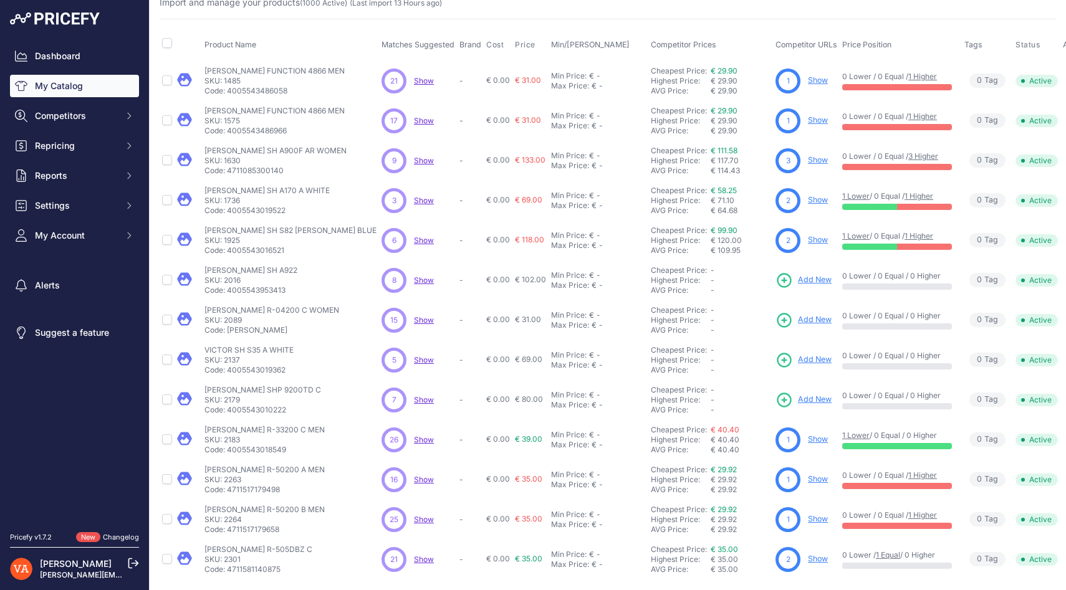
scroll to position [39, 0]
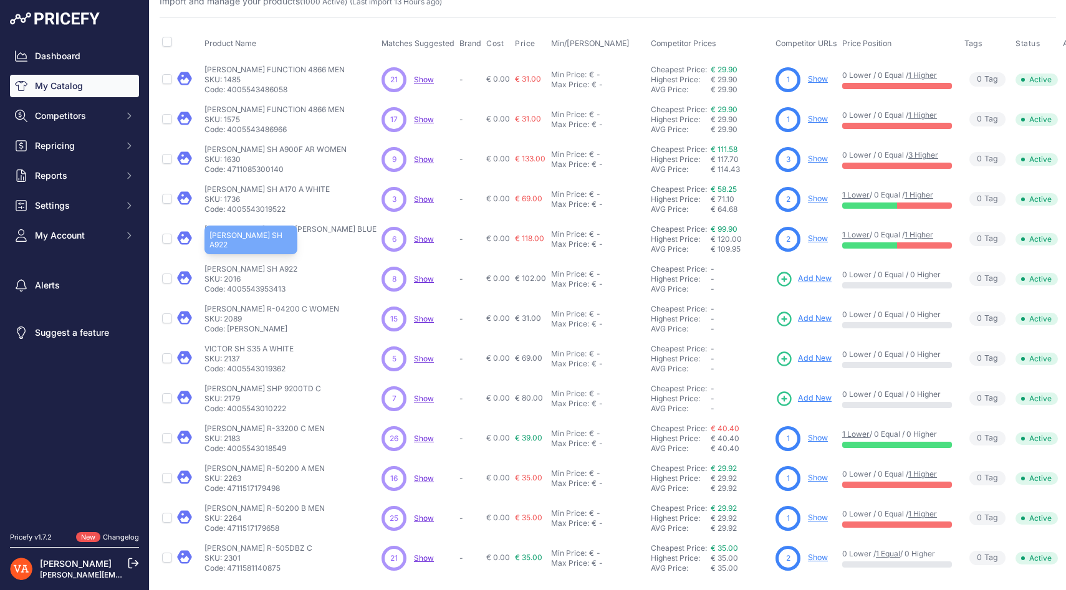
drag, startPoint x: 267, startPoint y: 271, endPoint x: 205, endPoint y: 268, distance: 61.8
click at [205, 268] on p "VICTOR SH A922" at bounding box center [251, 269] width 93 height 10
copy p "VICTOR SH A922"
drag, startPoint x: 299, startPoint y: 349, endPoint x: 202, endPoint y: 347, distance: 97.3
click at [202, 347] on td "VICTOR SH S35 A WHITE VICTOR SH S35 A WHITE SKU: 2137 Code: 4005543019362" at bounding box center [290, 359] width 177 height 40
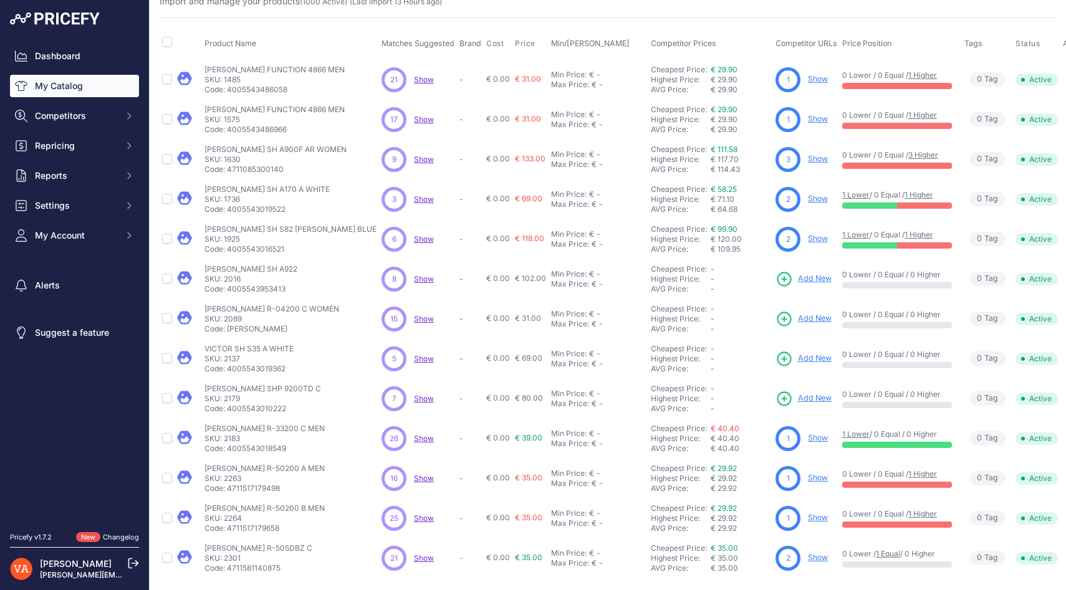
copy p "VICTOR SH S35 A WHITE"
click at [798, 356] on span "Add New" at bounding box center [815, 359] width 34 height 12
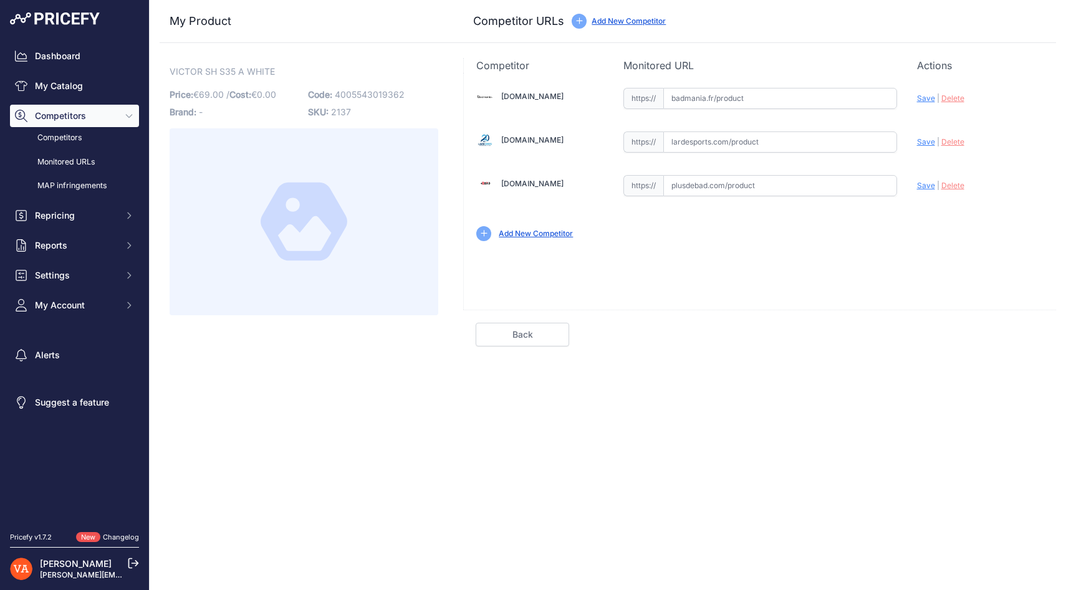
click at [698, 191] on input "text" at bounding box center [780, 185] width 234 height 21
paste input "[URL][DOMAIN_NAME][PERSON_NAME]"
click at [927, 188] on span "Save" at bounding box center [926, 185] width 18 height 9
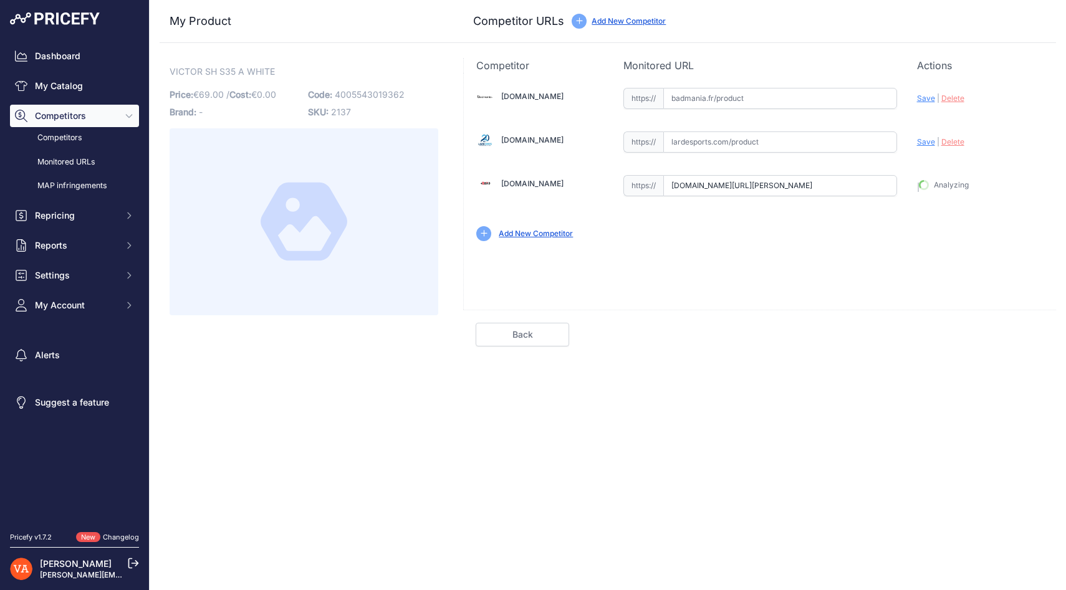
type input "[URL][DOMAIN_NAME][PERSON_NAME]"
click at [718, 94] on input "text" at bounding box center [780, 98] width 234 height 21
paste input "[URL][DOMAIN_NAME][PERSON_NAME]"
click at [923, 99] on span "Save" at bounding box center [926, 98] width 18 height 9
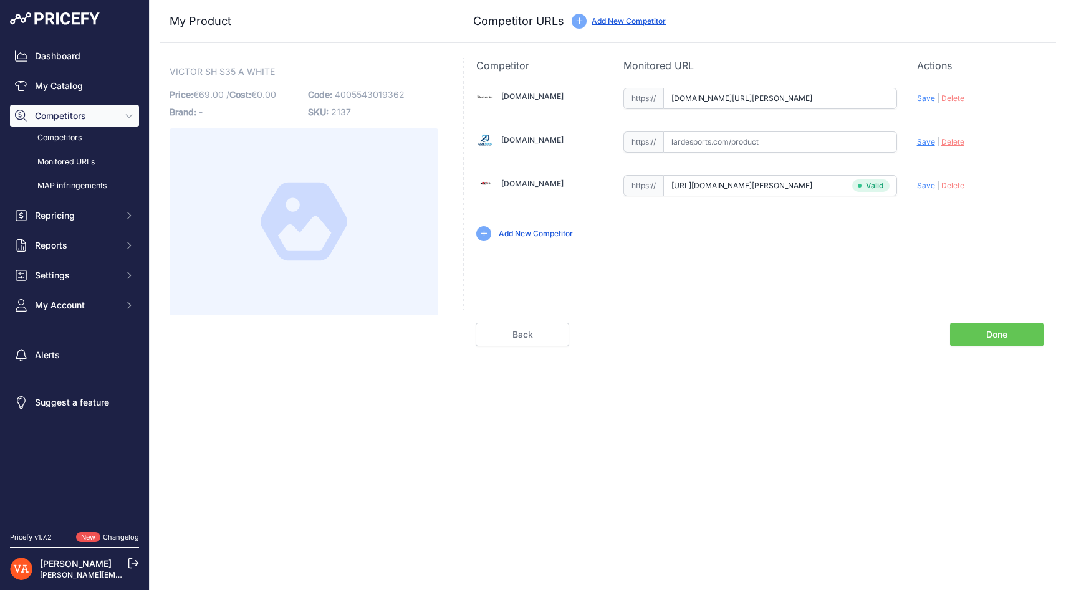
scroll to position [0, 0]
type input "[URL][DOMAIN_NAME][PERSON_NAME]"
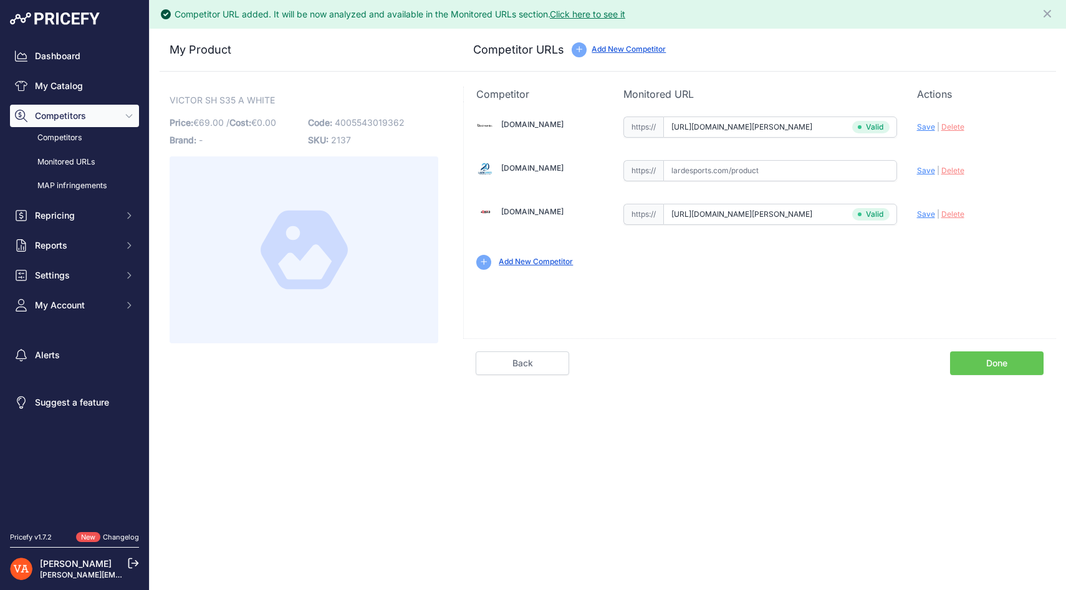
click at [1006, 364] on link "Done" at bounding box center [997, 364] width 94 height 24
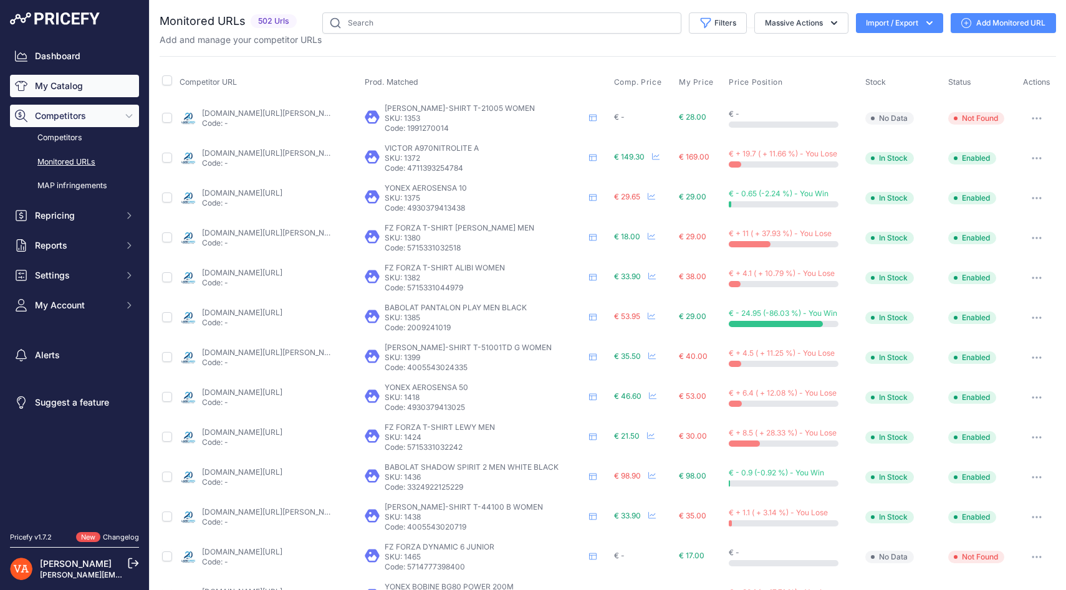
click at [58, 86] on link "My Catalog" at bounding box center [74, 86] width 129 height 22
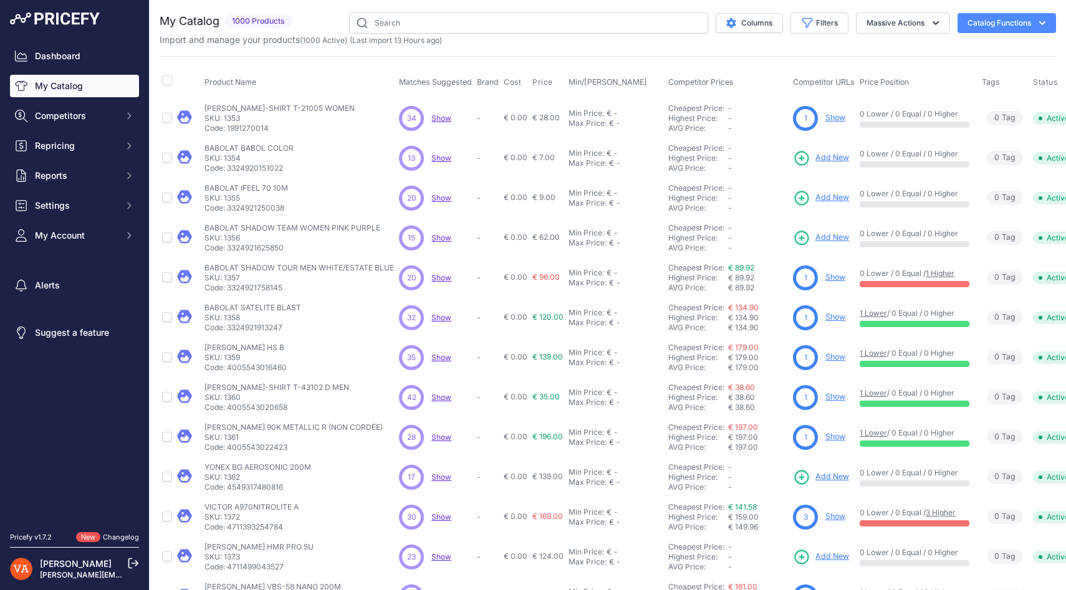
click at [58, 87] on link "My Catalog" at bounding box center [74, 86] width 129 height 22
click at [392, 26] on input "text" at bounding box center [528, 22] width 359 height 21
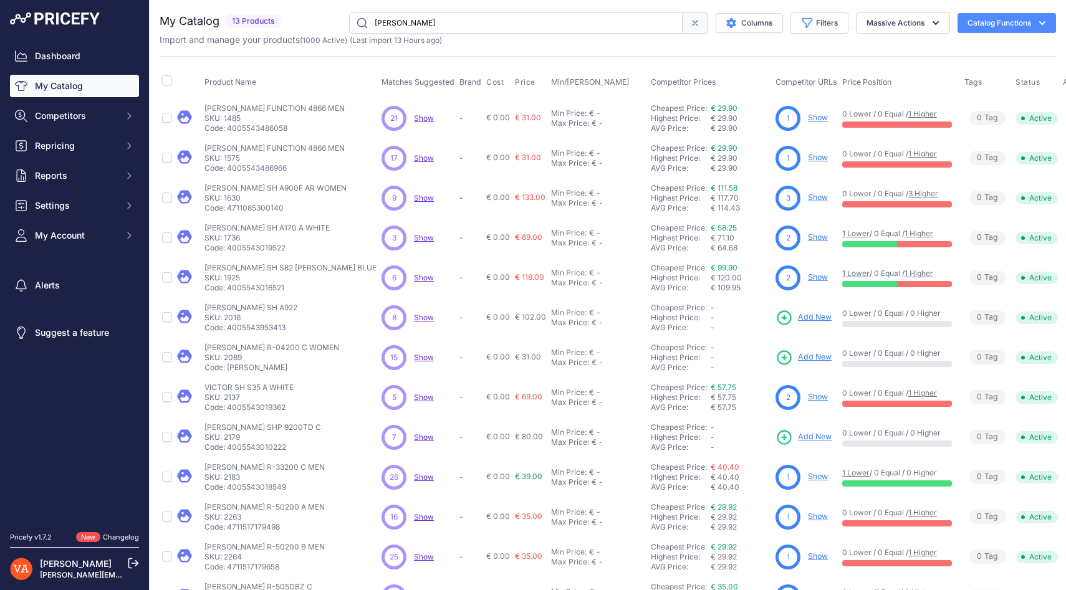
click at [534, 21] on input "victor sh" at bounding box center [516, 22] width 334 height 21
type input "v"
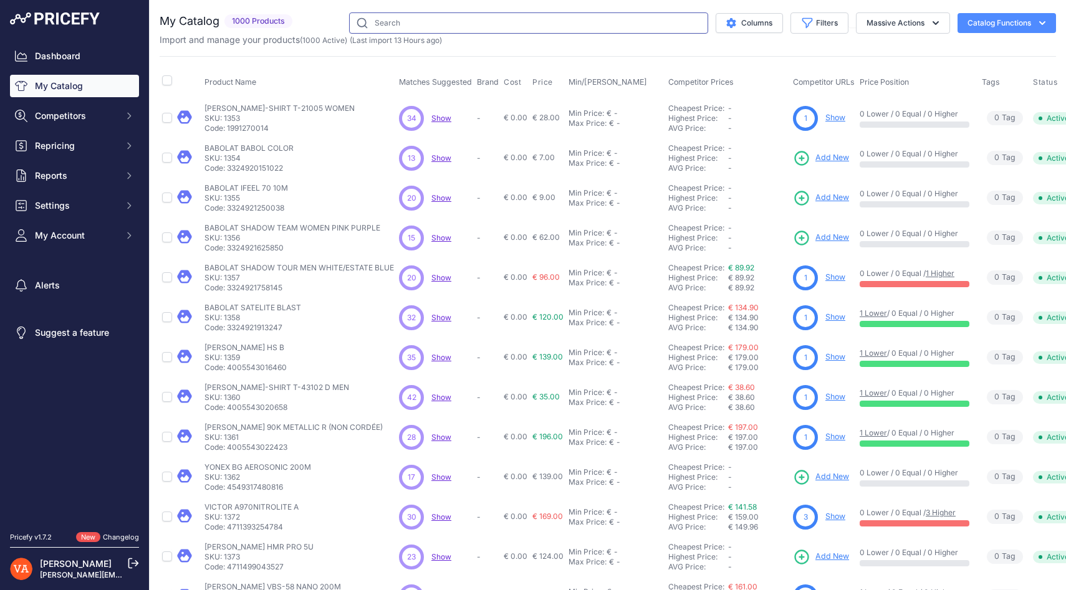
paste input "VICTOR SH A170 A"
type input "VICTOR SH A170 A"
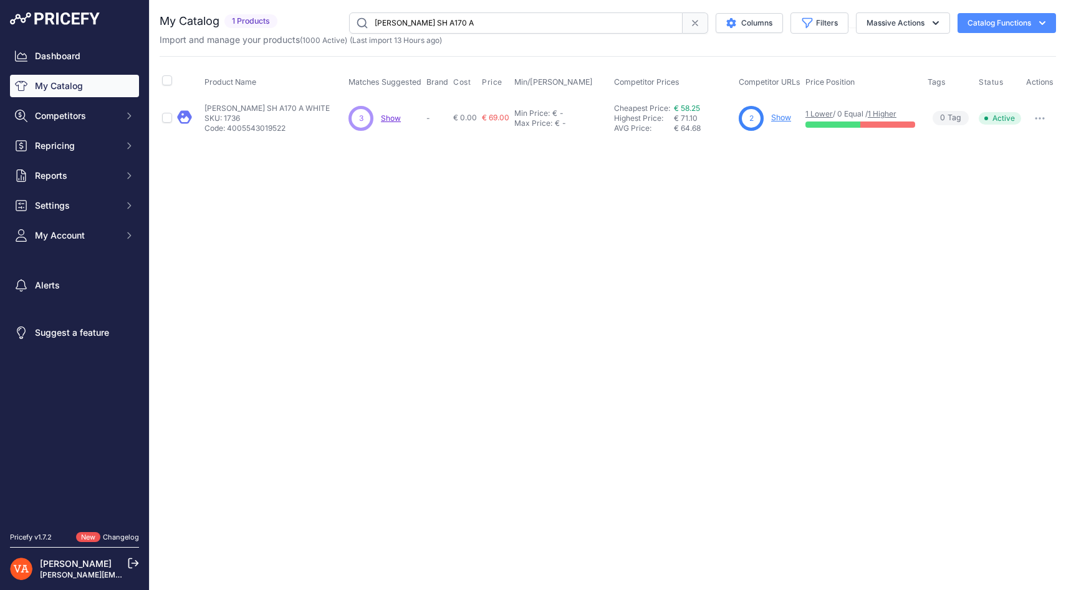
click at [773, 120] on link "Show" at bounding box center [781, 117] width 20 height 9
drag, startPoint x: 486, startPoint y: 25, endPoint x: 316, endPoint y: 24, distance: 169.6
click at [316, 24] on div "[PERSON_NAME] SH A170 A Columns Filters Status All Status Only Enabled Only Dis…" at bounding box center [669, 22] width 774 height 21
paste input "[PERSON_NAME] S35 AC"
type input "[PERSON_NAME] S35 AC"
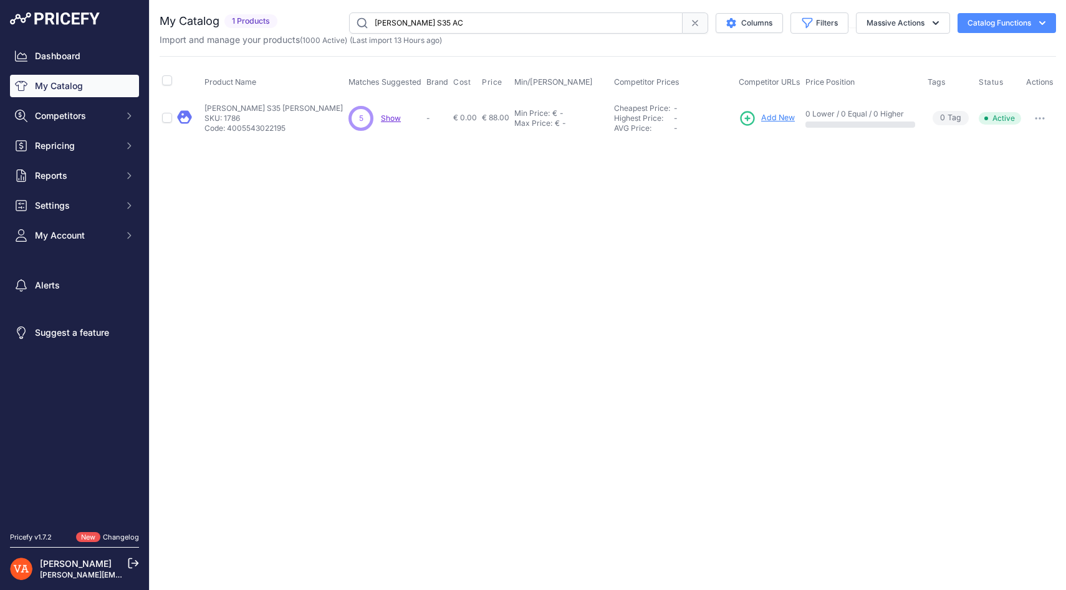
click at [769, 120] on span "Add New" at bounding box center [778, 118] width 34 height 12
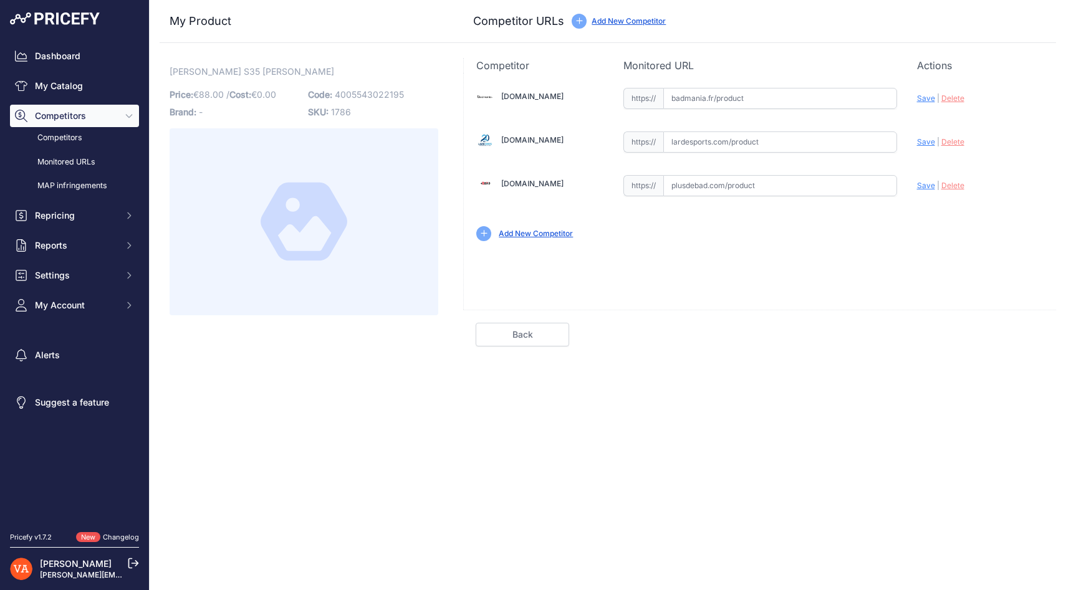
click at [715, 193] on input "text" at bounding box center [780, 185] width 234 height 21
paste input "https://www.plusdebad.com/chaussures-homme/34562-victor-s35-ac"
type input "www.plusdebad.com/chaussures-homme/34562-victor-s35-ac"
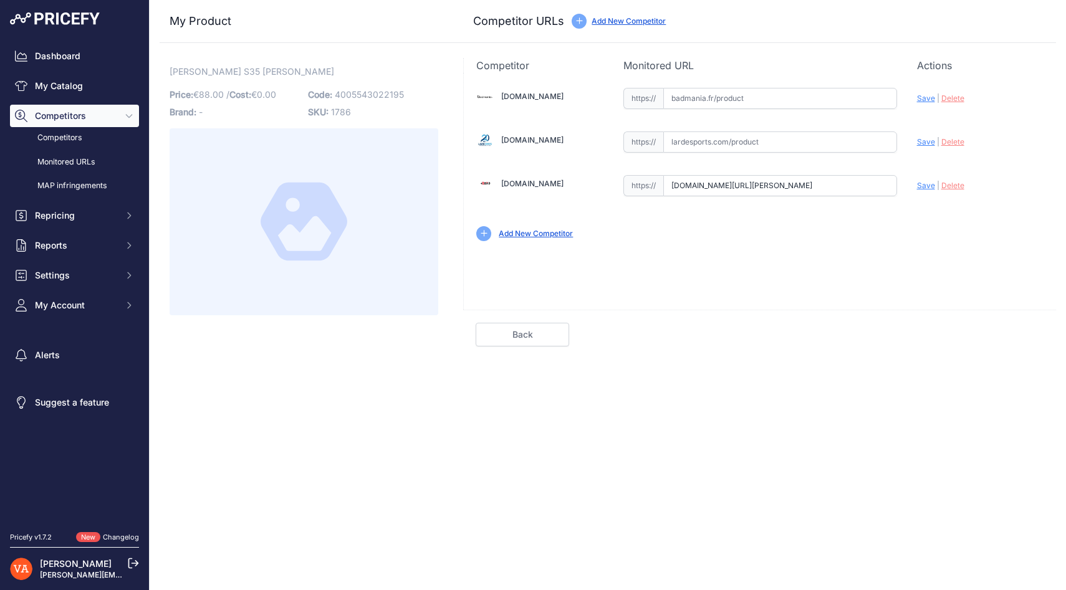
click at [711, 102] on input "text" at bounding box center [780, 98] width 234 height 21
paste input "https://badmania.fr/badminton-victor-s35-ac-men-blanc-251fp1540.html"
type input "badmania.fr/badminton-victor-s35-ac-men-blanc-251fp1540.html"
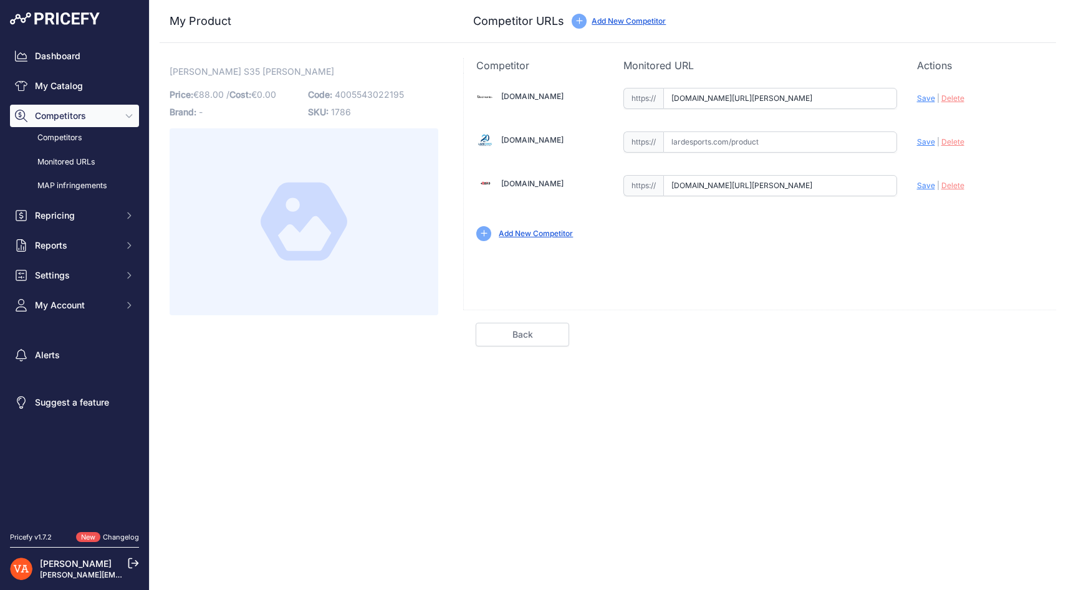
click at [733, 138] on input "text" at bounding box center [780, 142] width 234 height 21
paste input "https://www.lardesports.com/chaussures-victor-homme-indoor-s35-ac-519368.html"
type input "www.lardesports.com/chaussures-victor-homme-indoor-s35-ac-519368.html"
click at [929, 183] on span "Save" at bounding box center [926, 185] width 18 height 9
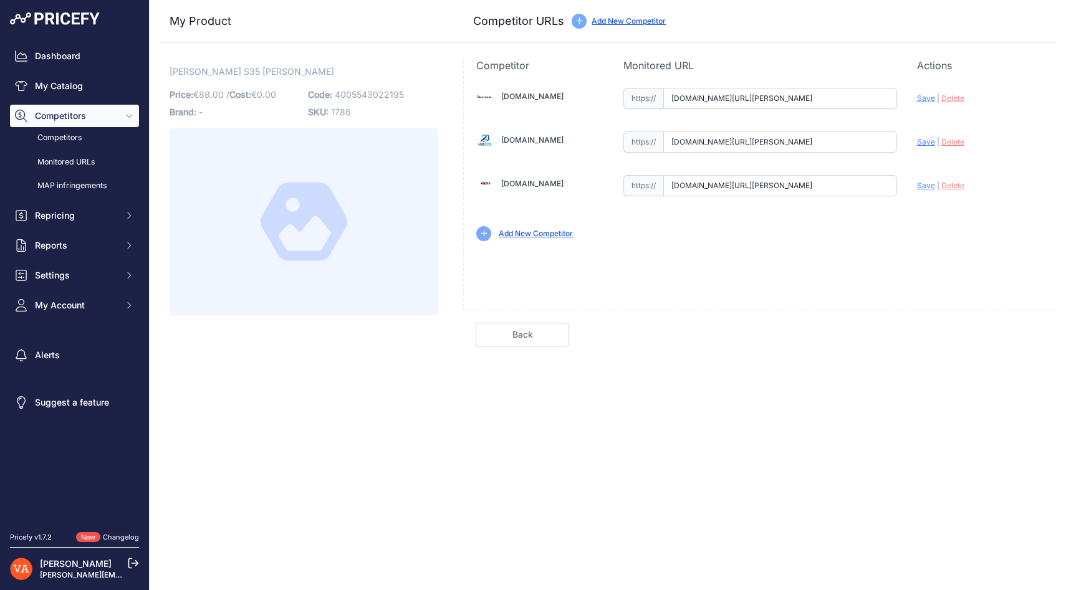
scroll to position [0, 0]
type input "https://www.plusdebad.com/chaussures-homme/34562-victor-s35-ac?prirule_jdsnikfk…"
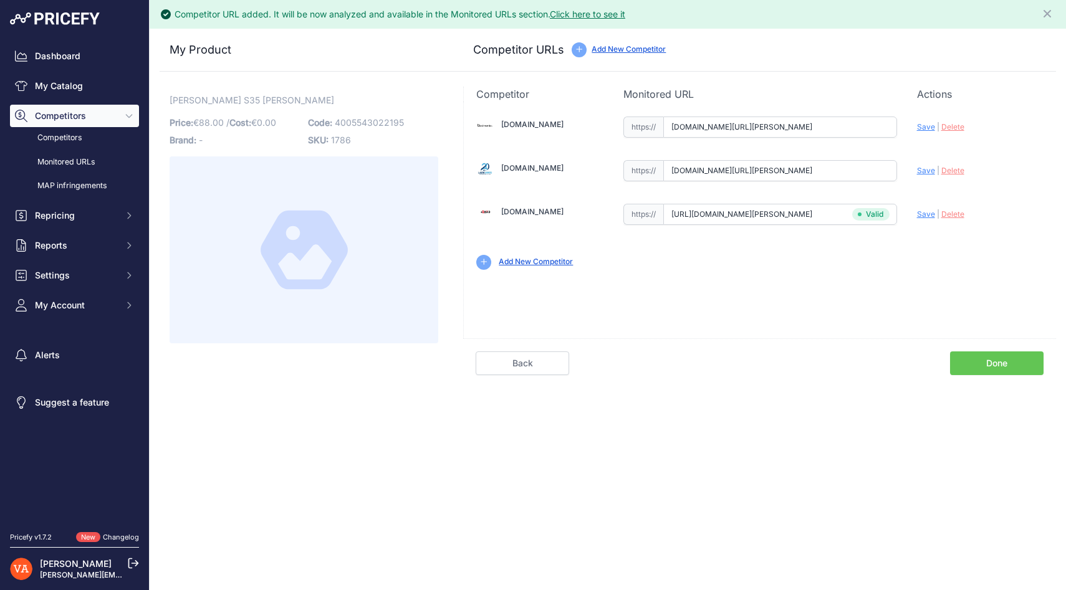
click at [925, 171] on span "Save" at bounding box center [926, 170] width 18 height 9
type input "https://www.lardesports.com/chaussures-victor-homme-indoor-s35-ac-519368.html?p…"
click at [924, 127] on span "Save" at bounding box center [926, 126] width 18 height 9
type input "https://badmania.fr/badminton-victor-s35-ac-men-blanc-251fp1540.html?prirule_jd…"
click at [970, 354] on link "Done" at bounding box center [997, 364] width 94 height 24
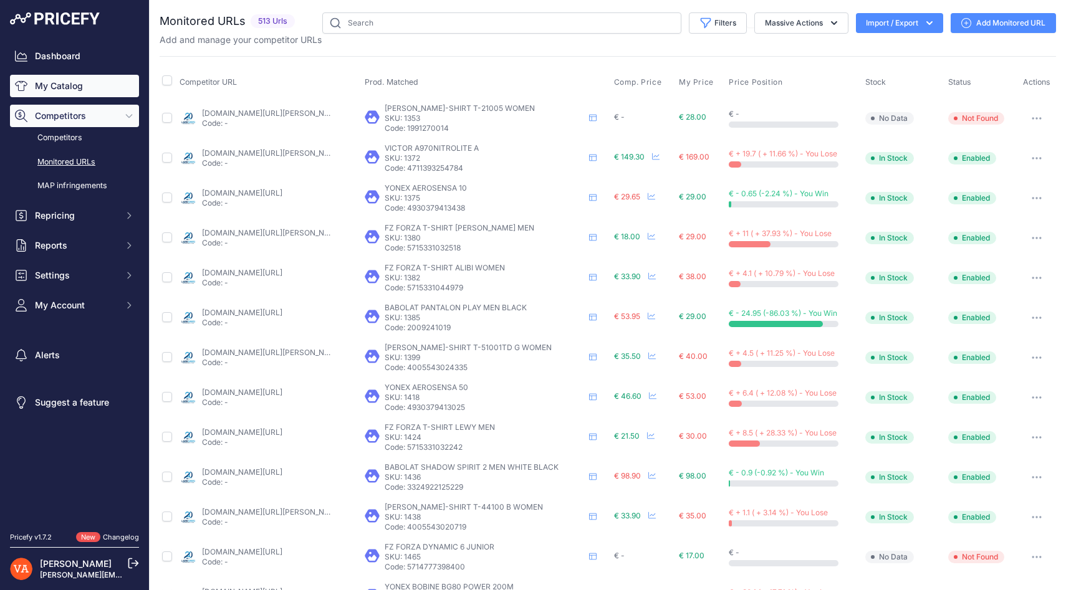
click at [85, 87] on link "My Catalog" at bounding box center [74, 86] width 129 height 22
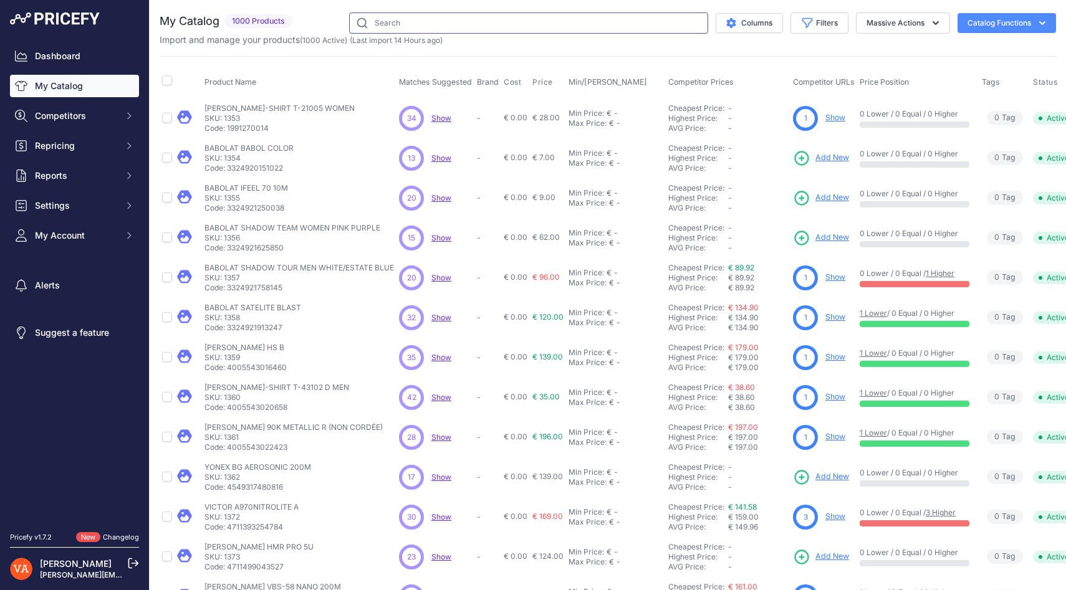
click at [447, 29] on input "text" at bounding box center [528, 22] width 359 height 21
paste input "VICTOR S82III NITROLITE AF"
type input "VICTOR S82III NITROLITE AF"
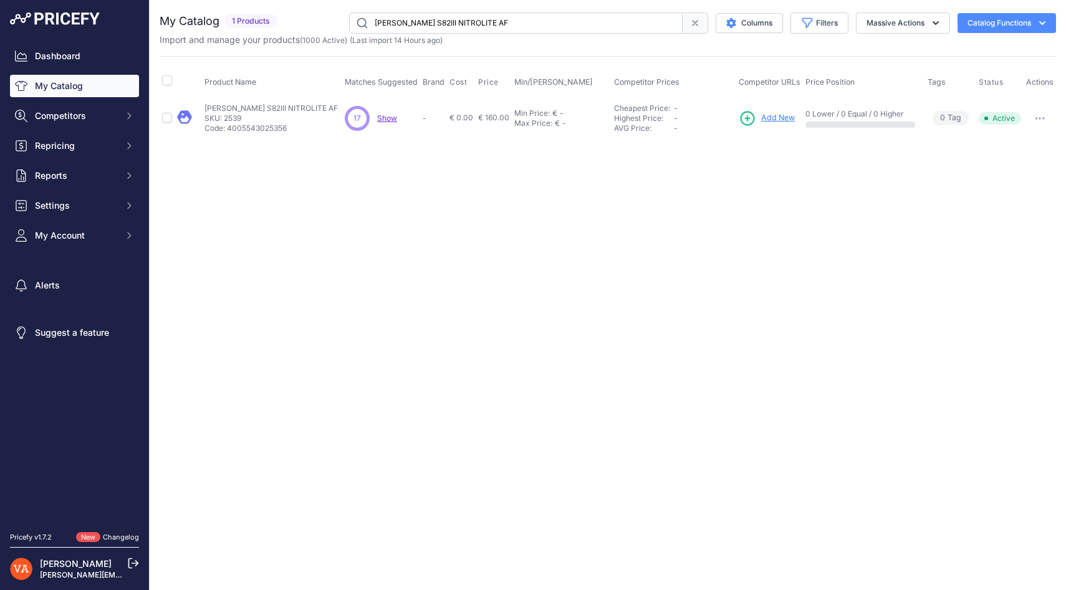
click at [783, 117] on span "Add New" at bounding box center [778, 118] width 34 height 12
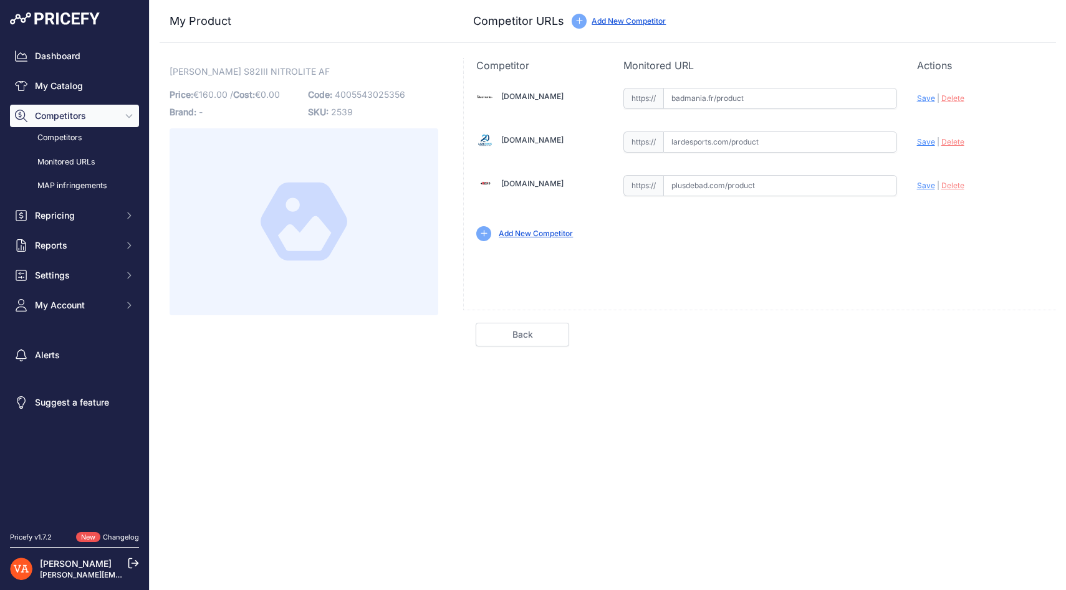
click at [703, 191] on input "text" at bounding box center [780, 185] width 234 height 21
paste input "https://www.plusdebad.com/chaussures-badminton/33694-victor-s82-iii"
type input "www.plusdebad.com/chaussures-badminton/33694-victor-s82-iii"
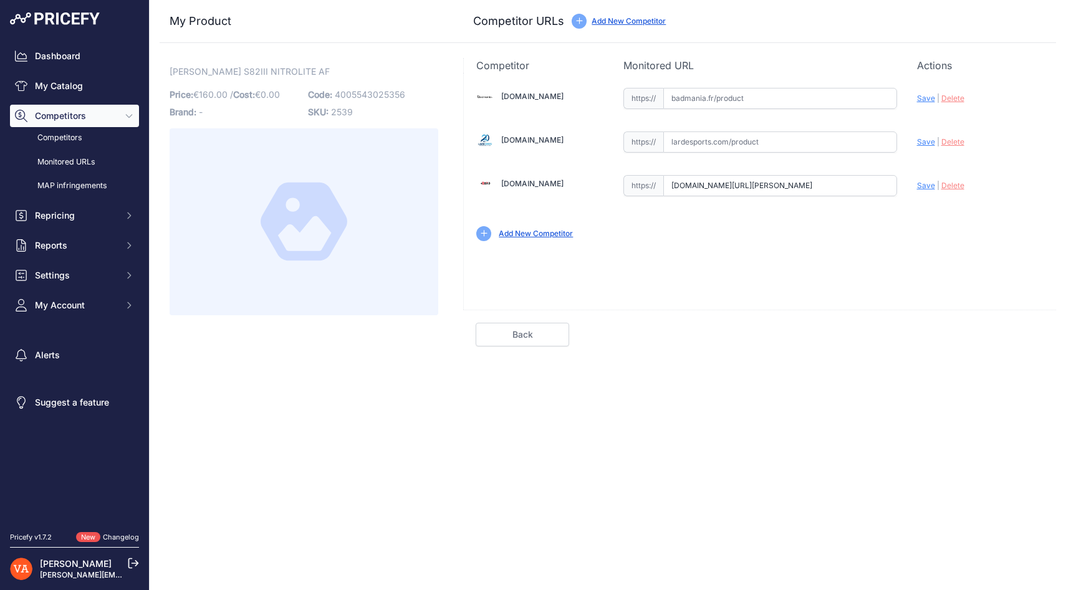
click at [701, 101] on input "text" at bounding box center [780, 98] width 234 height 21
paste input "https://badmania.fr/badminton-victor-s82iiinitrolite-af-men-blanc-251fp1786.html"
click at [926, 98] on span "Save" at bounding box center [926, 98] width 18 height 9
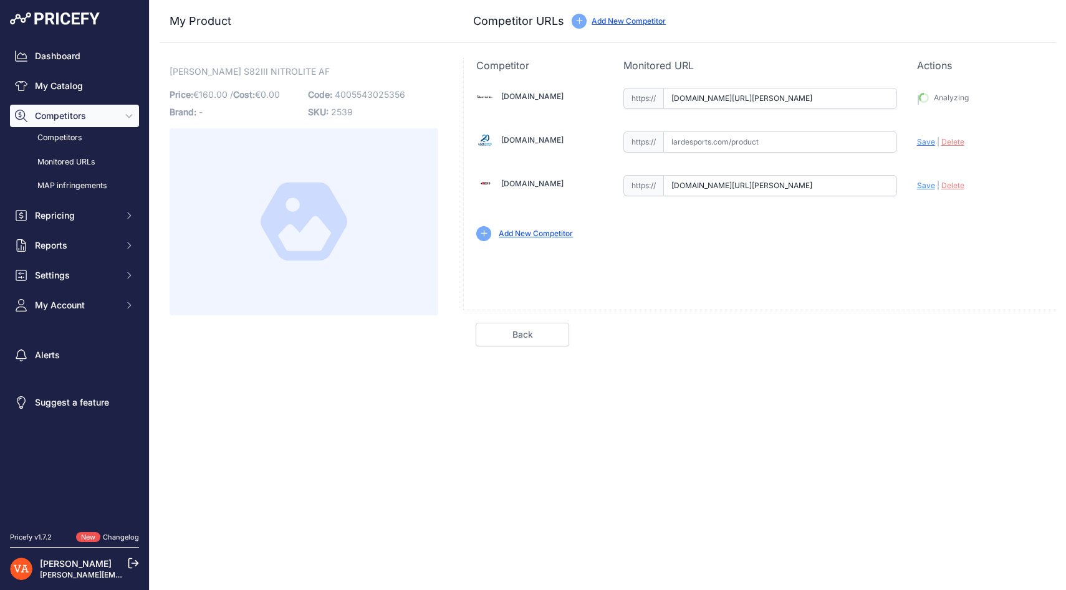
type input "https://badmania.fr/badminton-victor-s82iiinitrolite-af-men-blanc-251fp1786.htm…"
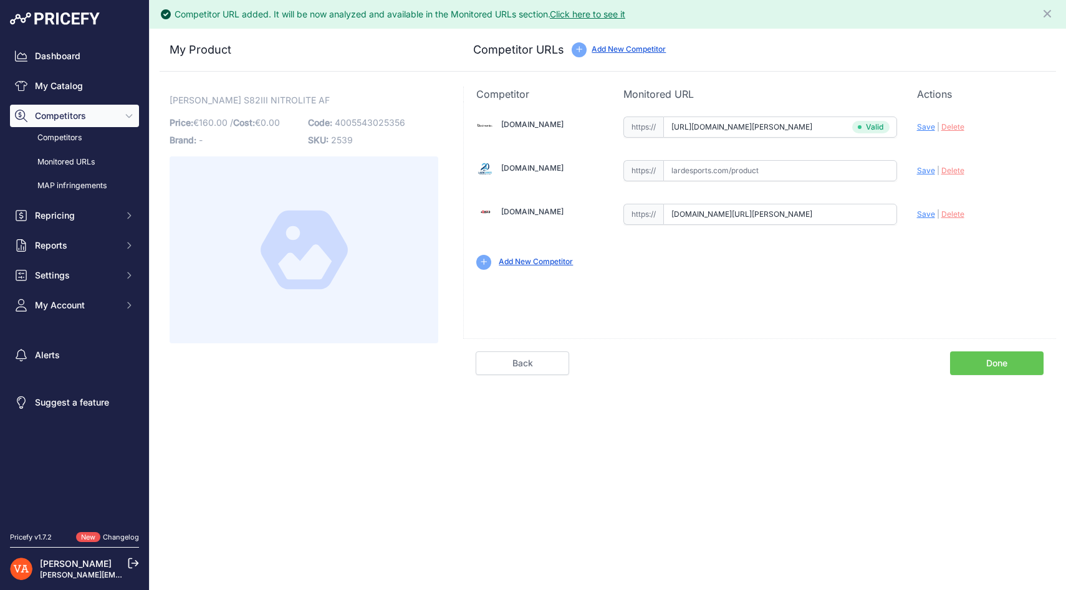
click at [925, 213] on span "Save" at bounding box center [926, 214] width 18 height 9
type input "https://www.plusdebad.com/chaussures-badminton/33694-victor-s82-iii?prirule_jds…"
click at [990, 362] on link "Done" at bounding box center [997, 364] width 94 height 24
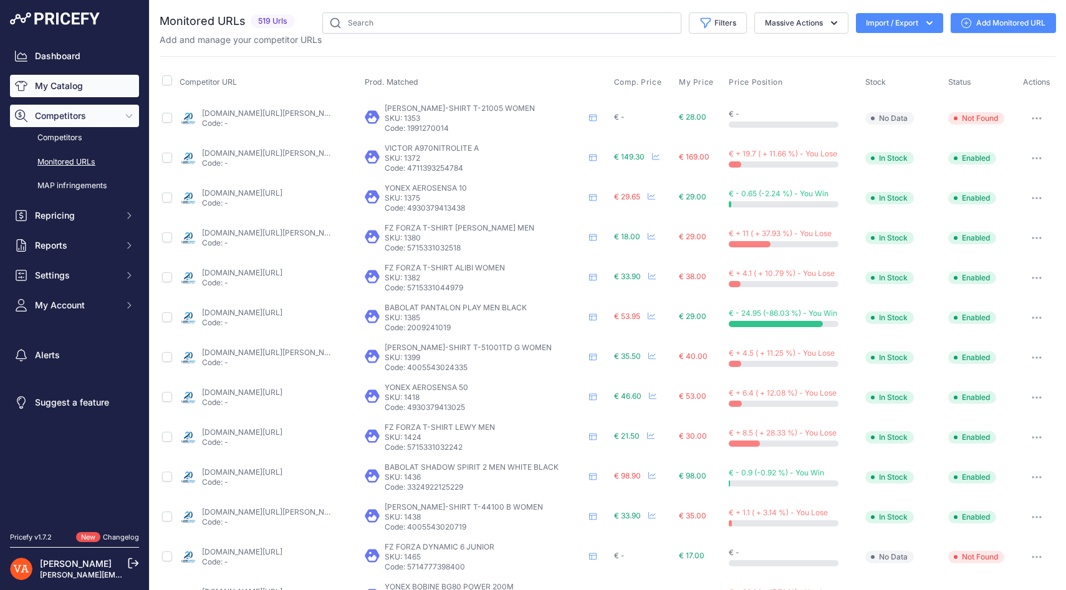
click at [69, 81] on link "My Catalog" at bounding box center [74, 86] width 129 height 22
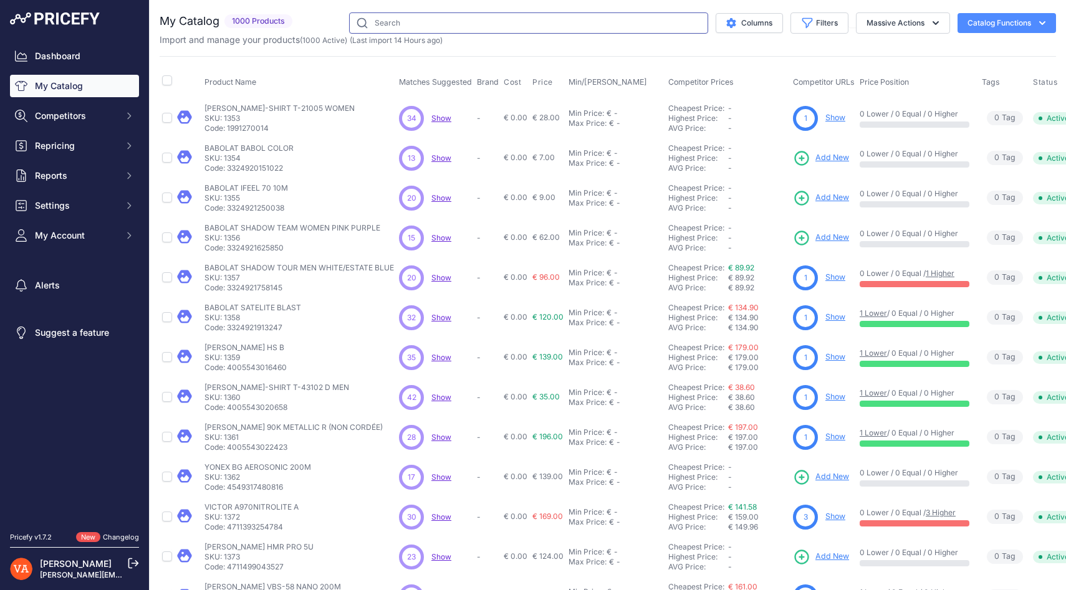
click at [385, 22] on input "text" at bounding box center [528, 22] width 359 height 21
click at [387, 26] on input "text" at bounding box center [528, 22] width 359 height 21
paste input "VICTOR P9200 III TD 55 AF"
type input "VICTOR P9200 III TD 55 AF"
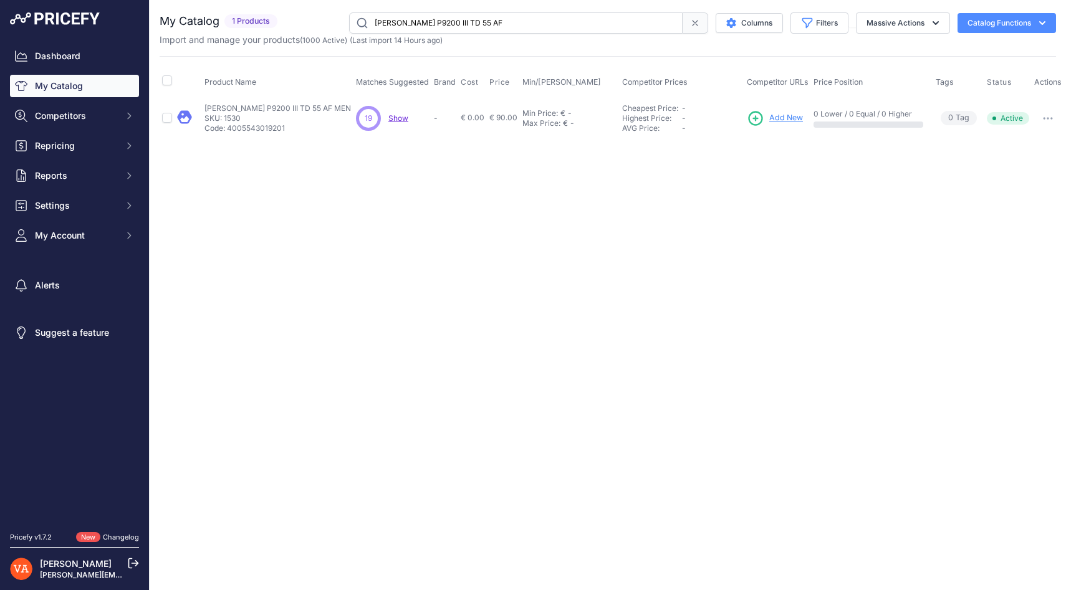
click at [778, 117] on span "Add New" at bounding box center [786, 118] width 34 height 12
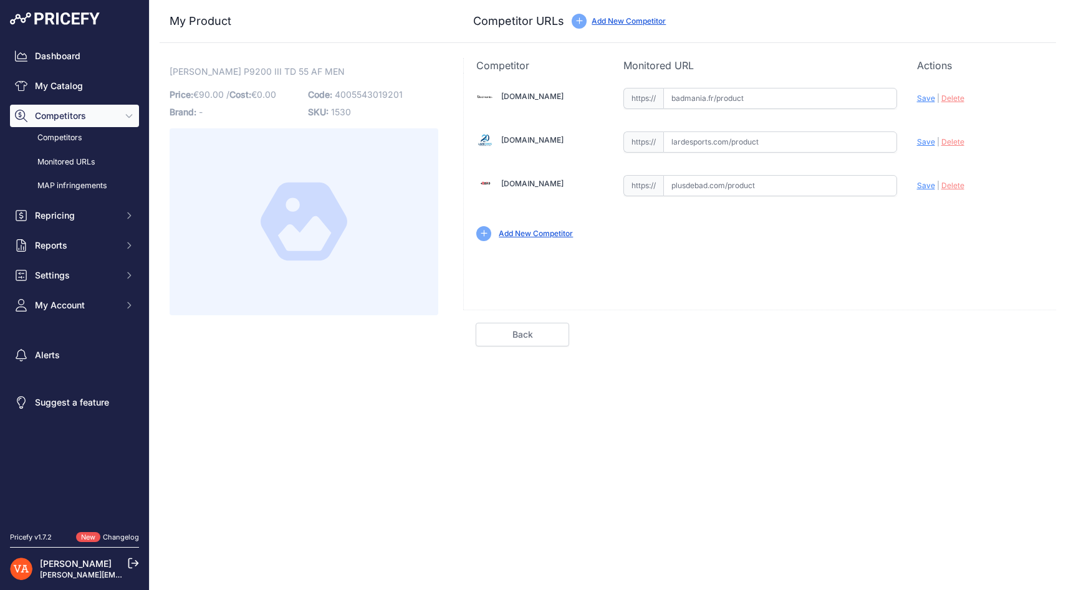
click at [703, 183] on input "text" at bounding box center [780, 185] width 234 height 21
paste input "[URL][DOMAIN_NAME][PERSON_NAME]"
type input "[DOMAIN_NAME][URL][PERSON_NAME]"
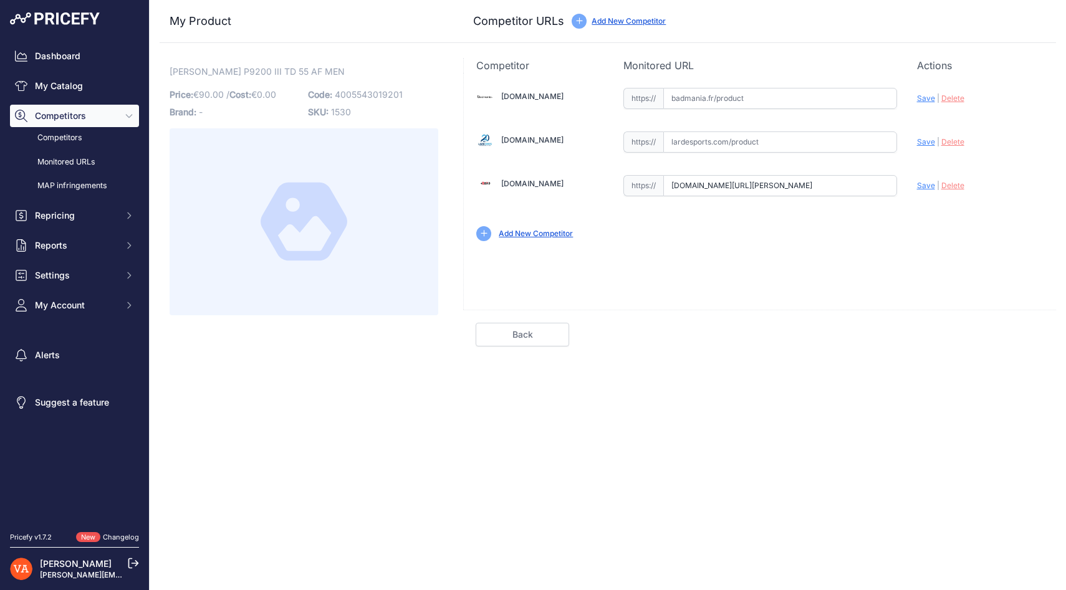
click at [709, 105] on input "text" at bounding box center [780, 98] width 234 height 21
paste input "[URL][DOMAIN_NAME][PERSON_NAME]"
click at [920, 102] on span "Save" at bounding box center [926, 98] width 18 height 9
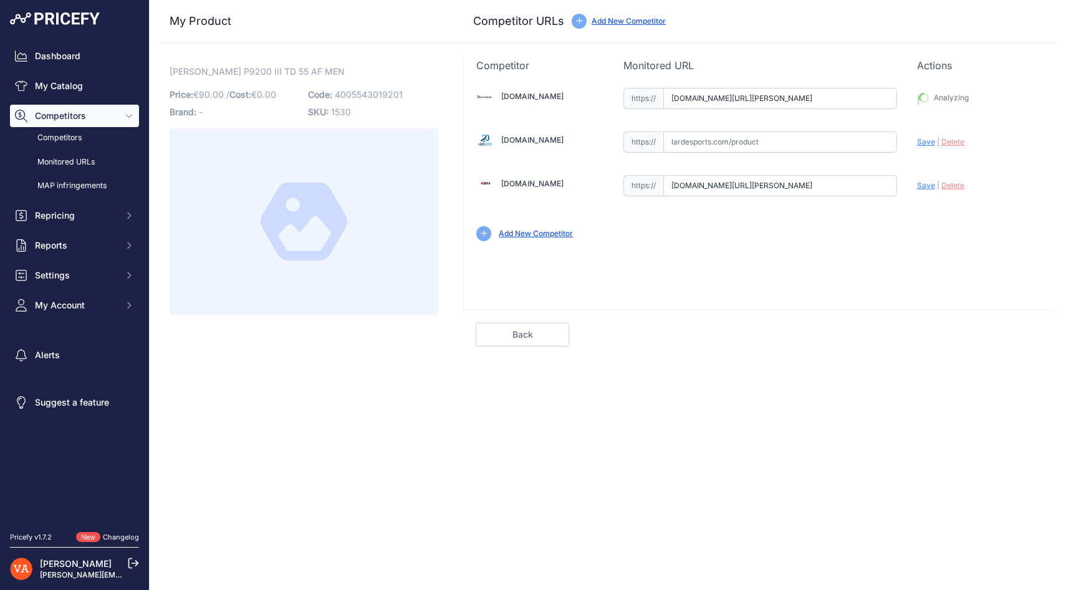
type input "[URL][DOMAIN_NAME][PERSON_NAME]"
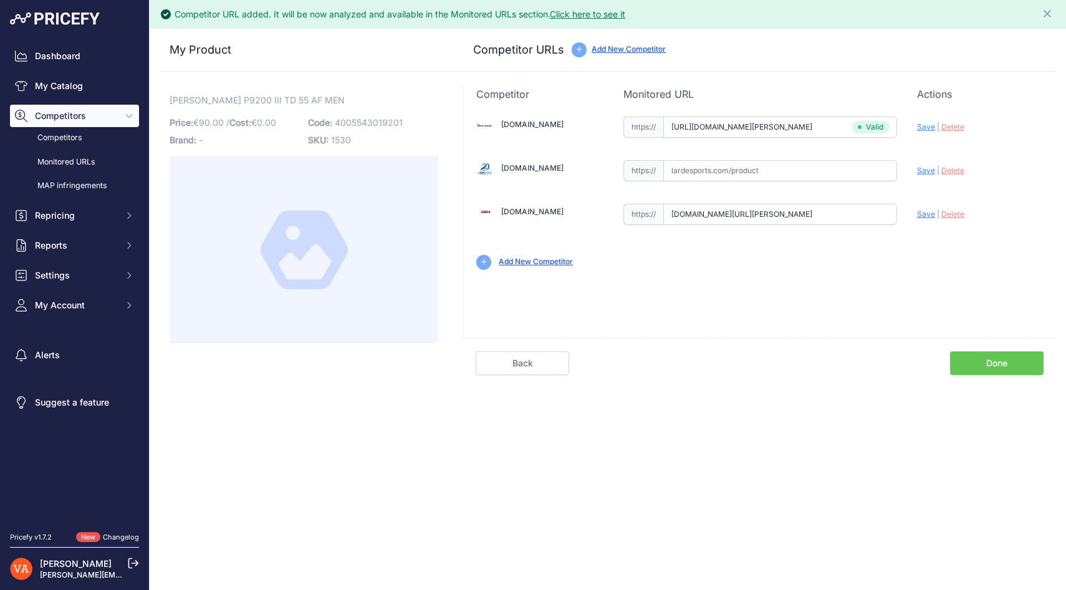
click at [925, 216] on span "Save" at bounding box center [926, 214] width 18 height 9
type input "[URL][DOMAIN_NAME][PERSON_NAME]"
click at [996, 366] on link "Done" at bounding box center [997, 364] width 94 height 24
click at [980, 357] on link "Done" at bounding box center [997, 364] width 94 height 24
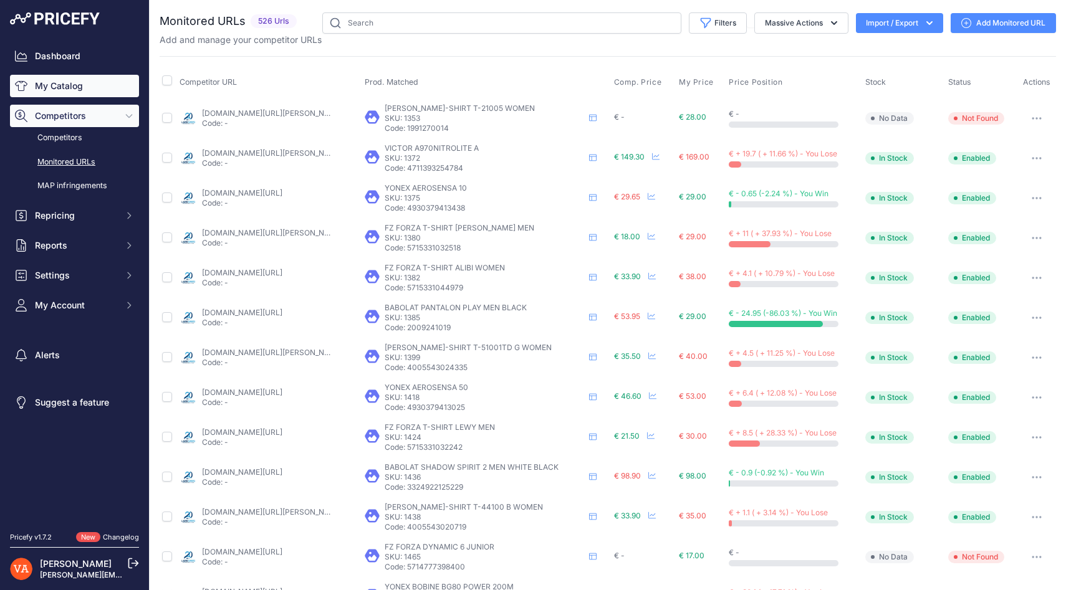
click at [62, 88] on link "My Catalog" at bounding box center [74, 86] width 129 height 22
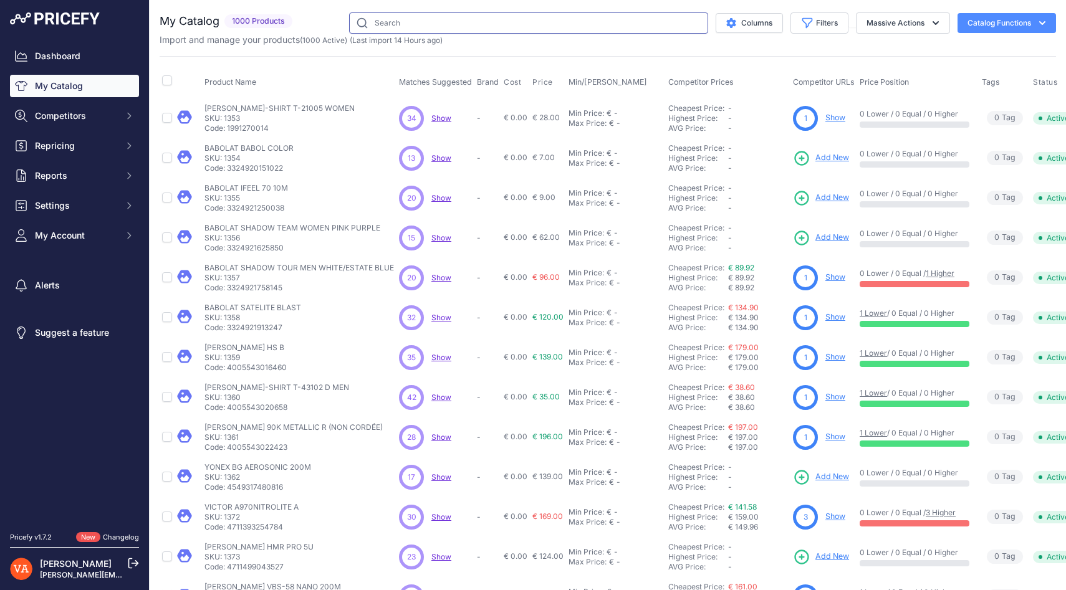
click at [417, 24] on input "text" at bounding box center [528, 22] width 359 height 21
paste input "[PERSON_NAME]-DBZ A"
type input "[PERSON_NAME]-DBZ A"
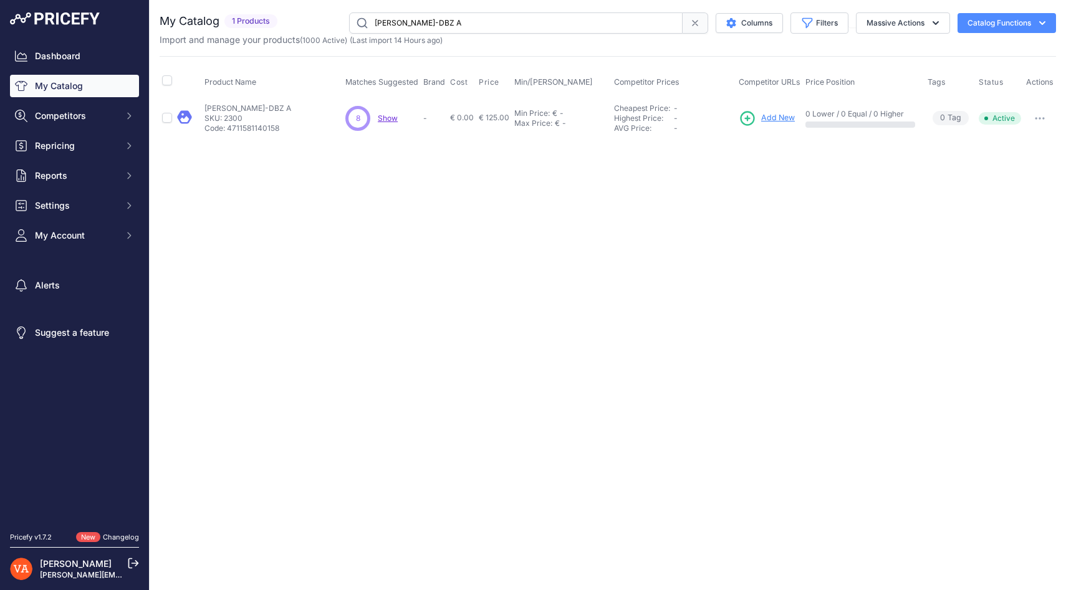
click at [771, 117] on span "Add New" at bounding box center [778, 118] width 34 height 12
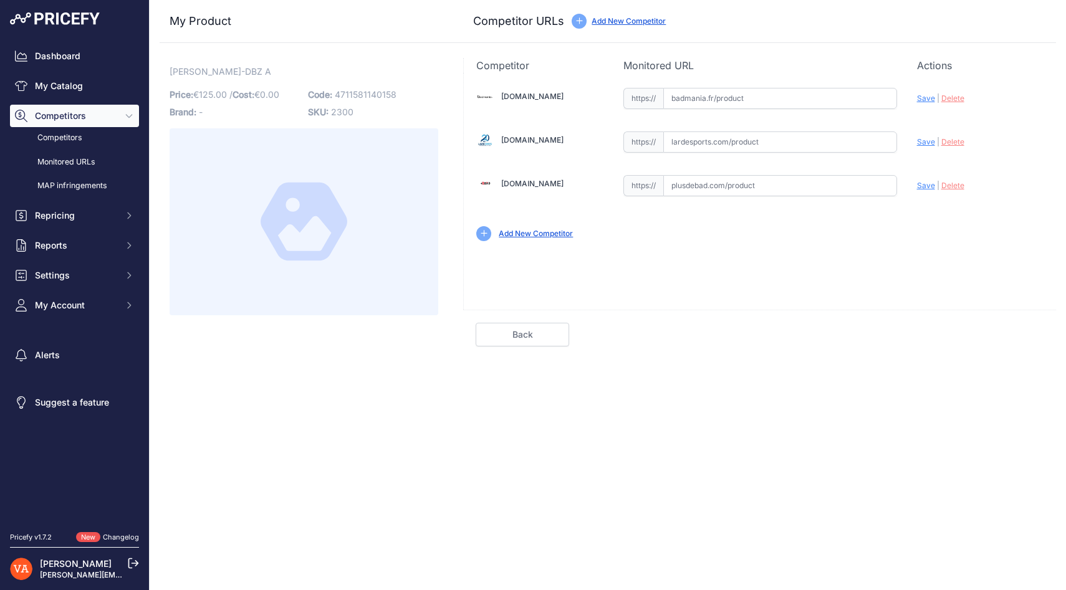
click at [715, 142] on input "text" at bounding box center [780, 142] width 234 height 21
paste input "[URL][DOMAIN_NAME][PERSON_NAME]"
type input "[DOMAIN_NAME][URL][PERSON_NAME]"
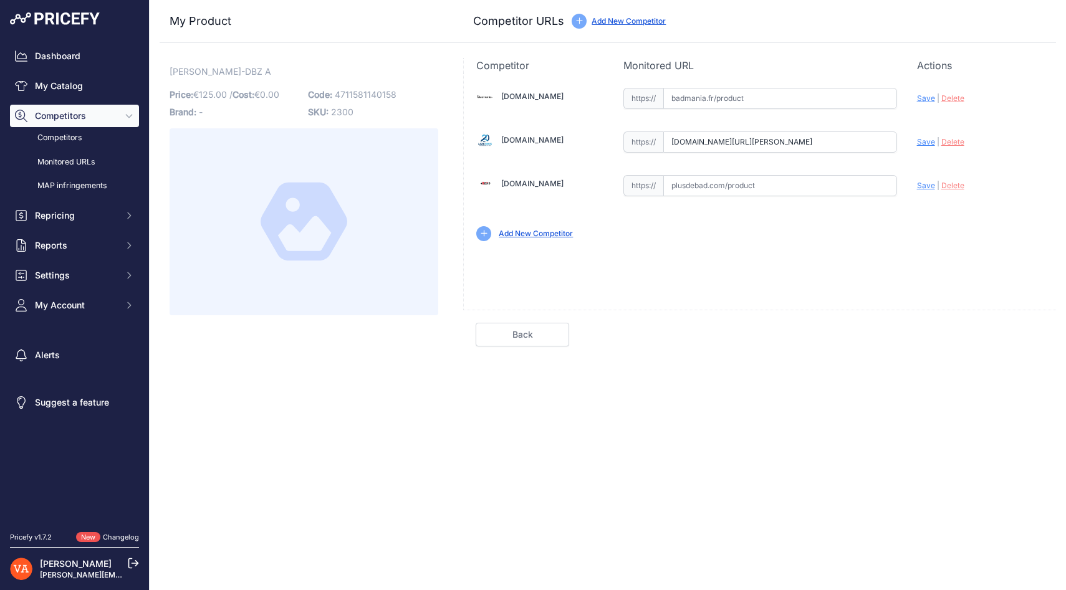
click at [686, 189] on input "text" at bounding box center [780, 185] width 234 height 21
paste input "[URL][DOMAIN_NAME][PERSON_NAME]"
click at [930, 188] on span "Save" at bounding box center [926, 185] width 18 height 9
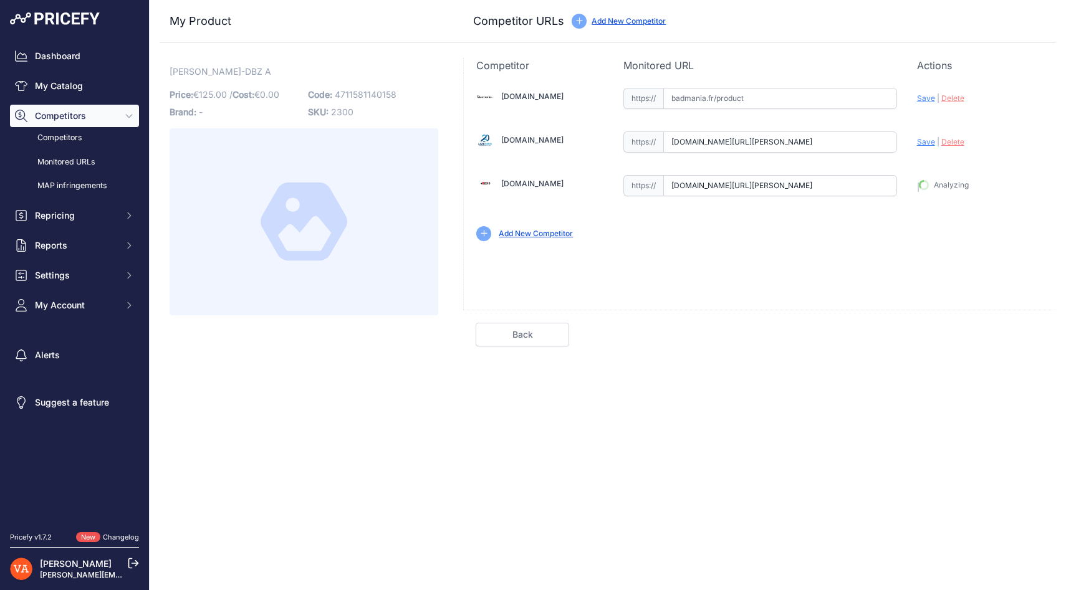
type input "https://www.plusdebad.com/chaussures-badminton/44263-victor-p-dbz-a?prirule_jds…"
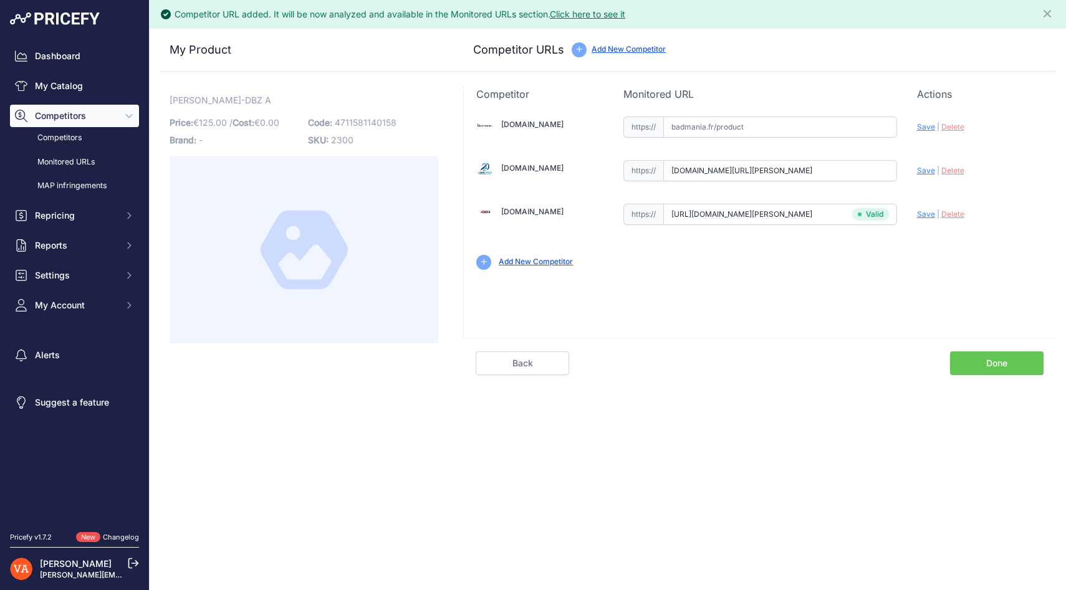
click at [923, 143] on div "Badmania.fr Valid Invalid |" at bounding box center [760, 192] width 592 height 181
click at [923, 169] on span "Save" at bounding box center [926, 170] width 18 height 9
type input "https://www.lardesports.com/chaussures-victor-indoor-p-dbz-a-556047.html?prirul…"
click at [995, 368] on link "Done" at bounding box center [997, 364] width 94 height 24
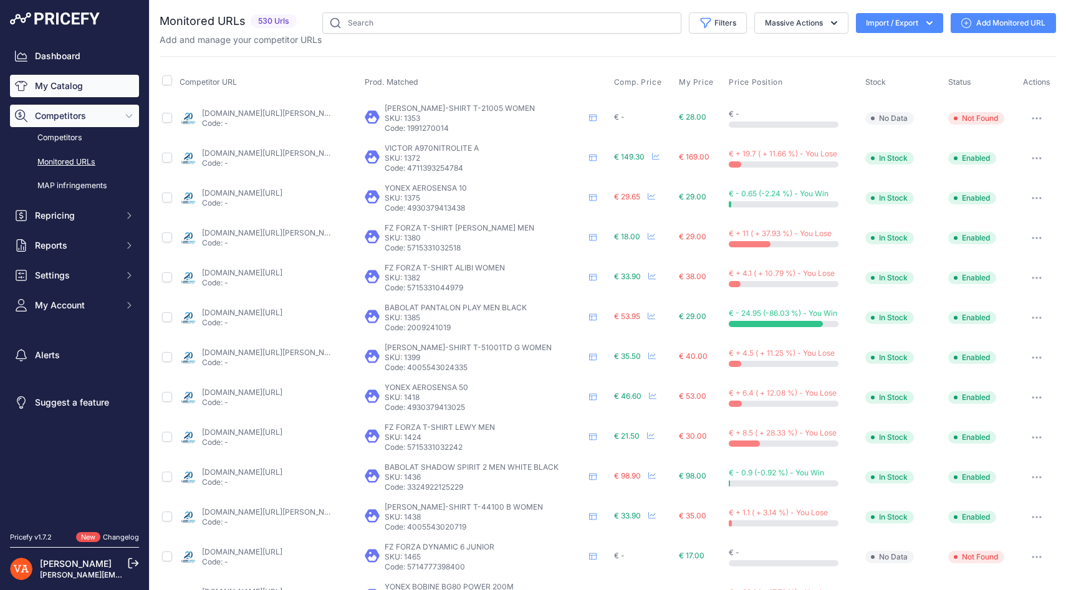
click at [47, 84] on link "My Catalog" at bounding box center [74, 86] width 129 height 22
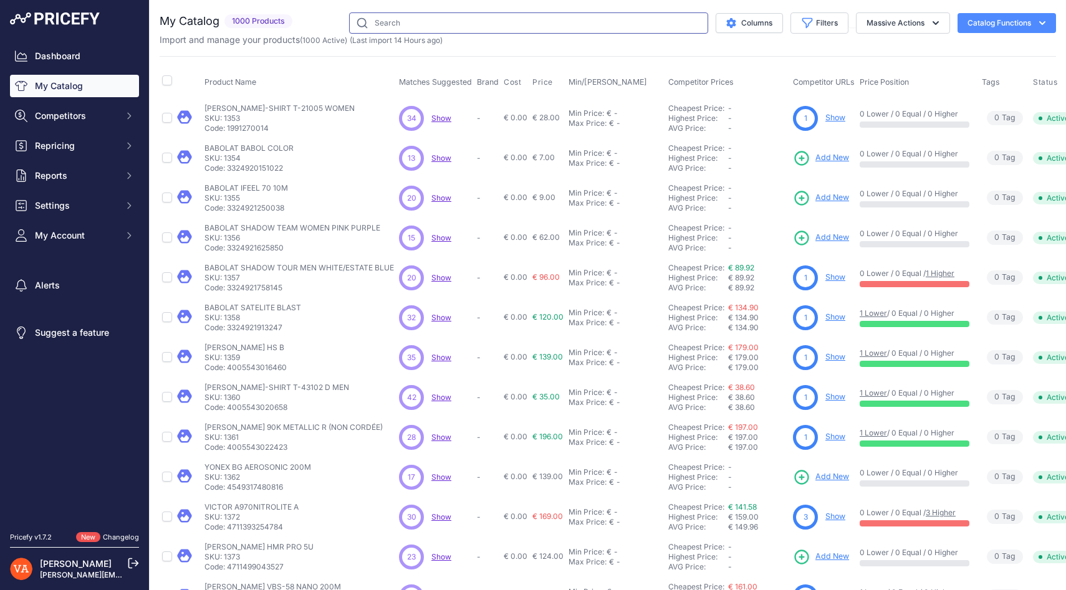
click at [439, 27] on input "text" at bounding box center [528, 22] width 359 height 21
paste input "VICTOR C90NLITE"
type input "VICTOR C90NLITE"
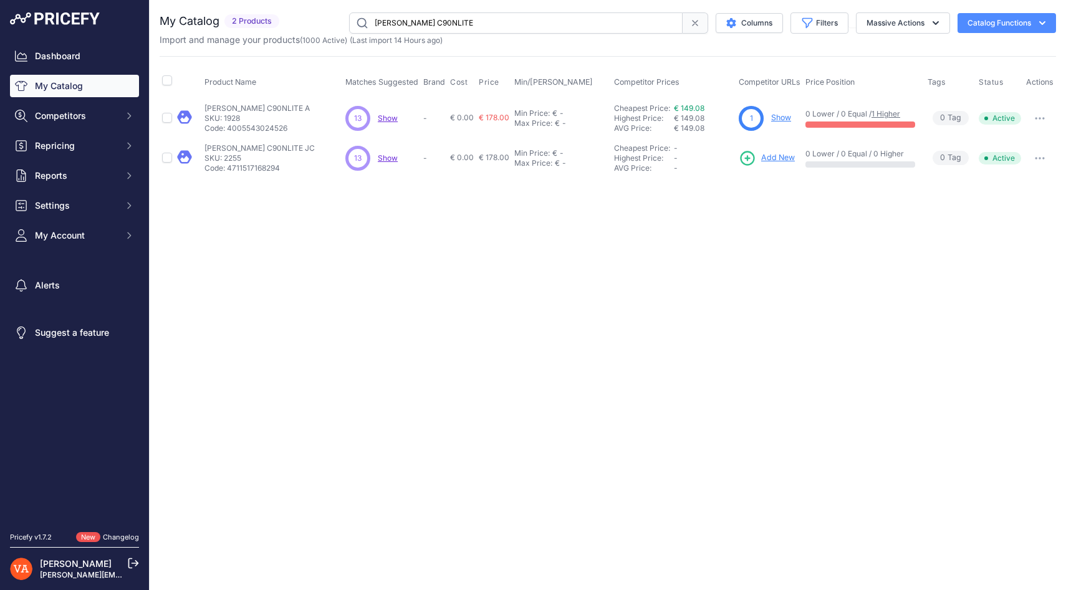
click at [775, 153] on span "Add New" at bounding box center [778, 158] width 34 height 12
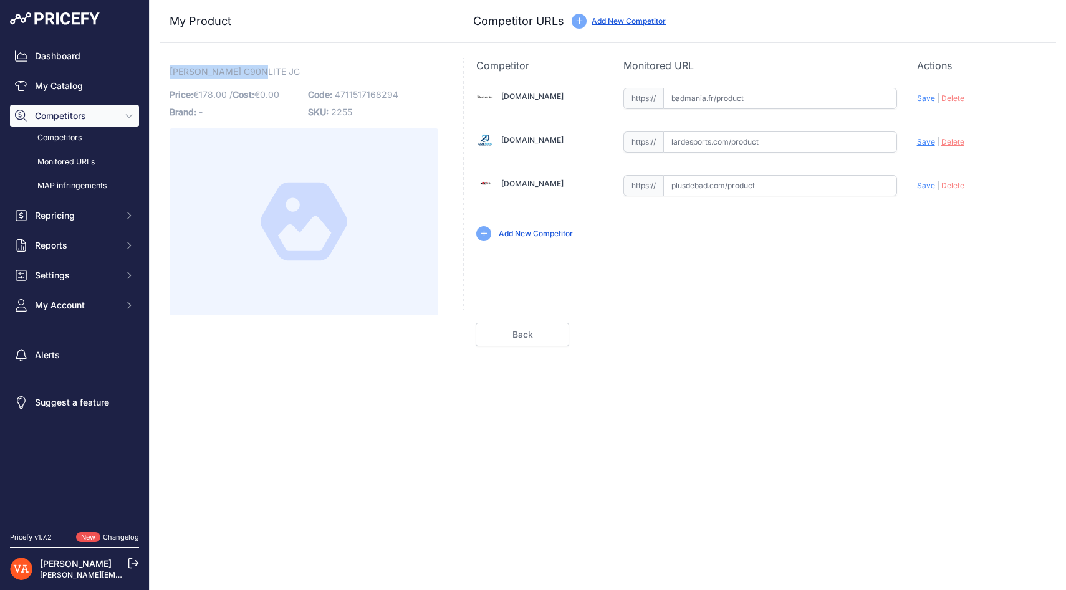
drag, startPoint x: 267, startPoint y: 74, endPoint x: 168, endPoint y: 69, distance: 99.2
click at [168, 69] on div "[PERSON_NAME] C90NLITE JC Link Price: € 178.00 / Cost: 0.00 Brand: - Code:" at bounding box center [304, 202] width 289 height 289
copy span "[PERSON_NAME] C90NLITE JC"
click at [727, 107] on input "text" at bounding box center [780, 98] width 234 height 21
paste input "[URL][DOMAIN_NAME][PERSON_NAME]"
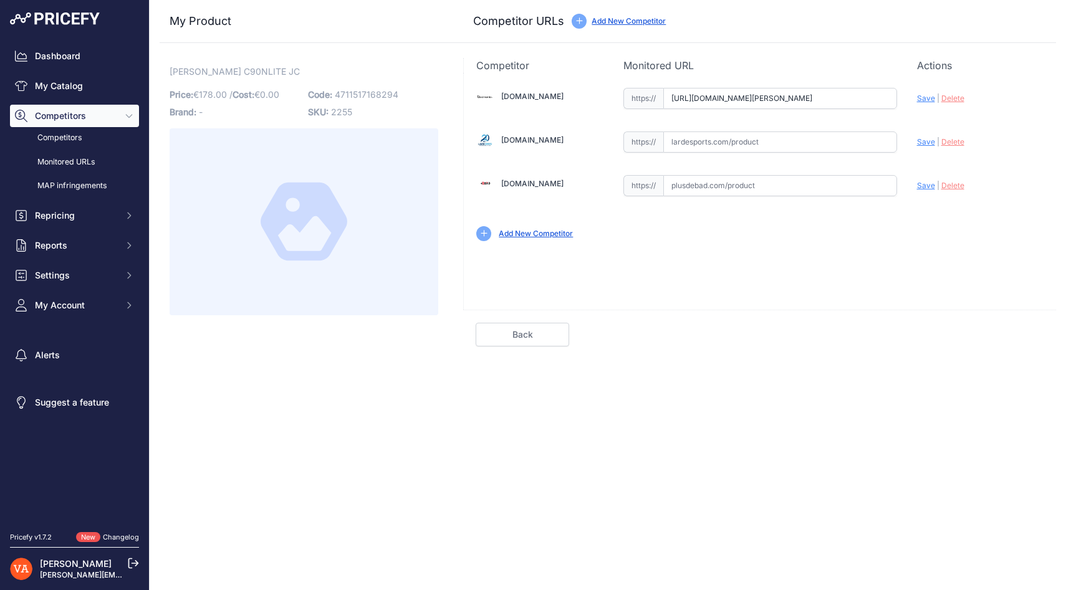
scroll to position [0, 68]
type input "[DOMAIN_NAME][URL][PERSON_NAME]"
click at [689, 145] on input "text" at bounding box center [780, 142] width 234 height 21
paste input "[URL][DOMAIN_NAME][PERSON_NAME]"
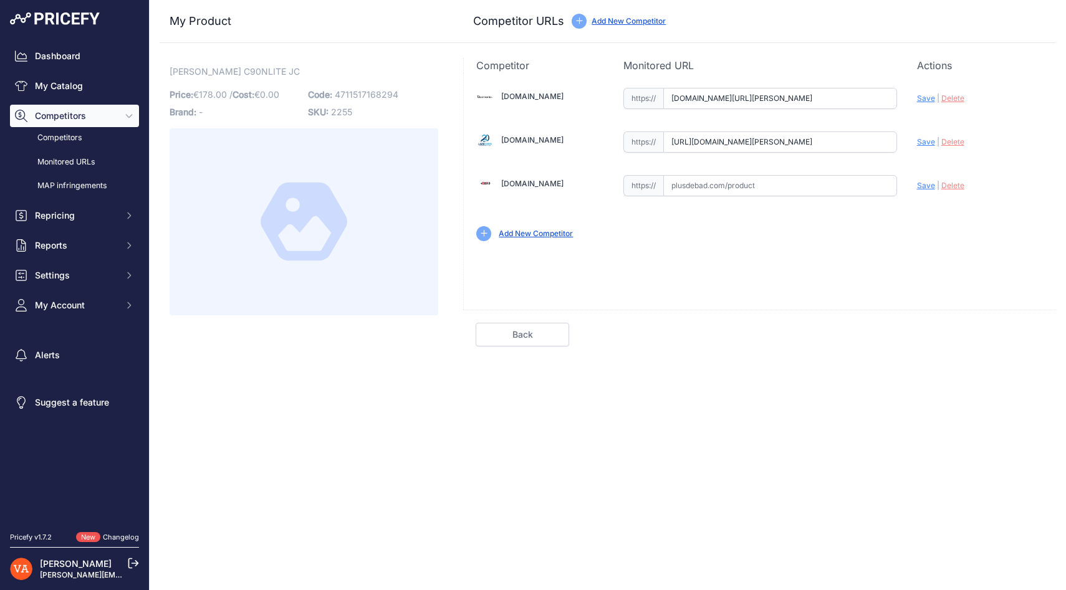
scroll to position [0, 110]
click at [916, 142] on div "Badmania.fr Valid Invalid |" at bounding box center [760, 163] width 592 height 181
click at [922, 142] on span "Save" at bounding box center [926, 141] width 18 height 9
type input "https://www.lardesports.com/chaussures-victor-homme-indoor-p9700-nlite-jc-55047…"
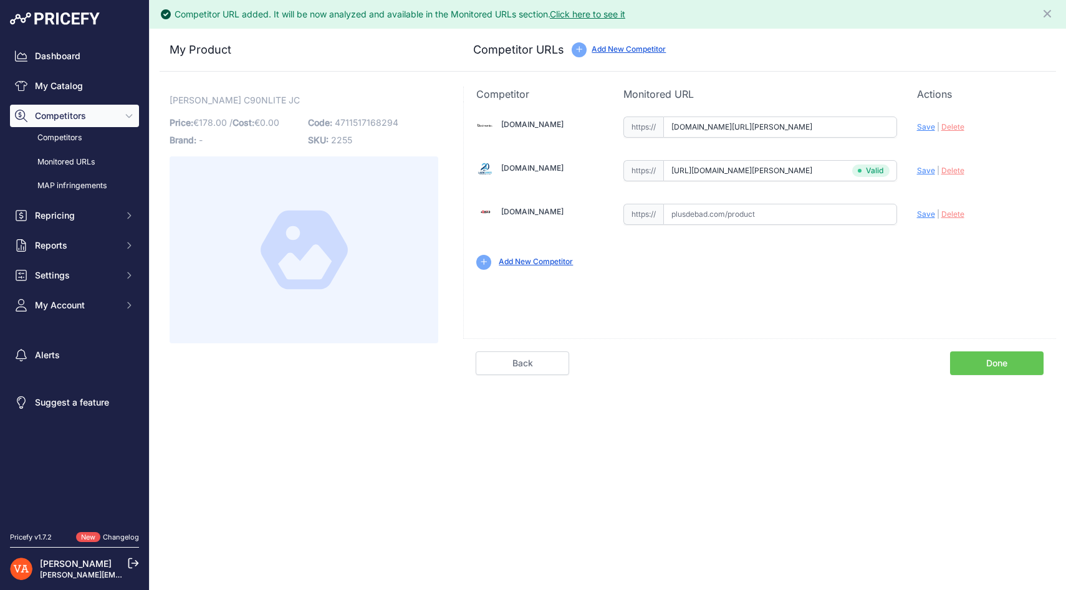
click at [923, 132] on div "Update Profile Save | Delete Analyzing" at bounding box center [980, 123] width 127 height 19
click at [923, 127] on span "Save" at bounding box center [926, 126] width 18 height 9
type input "https://badmania.fr/badminton-victor-c90nlite-jc-men-noir-violet-251fp1701.html…"
click at [988, 370] on link "Done" at bounding box center [997, 364] width 94 height 24
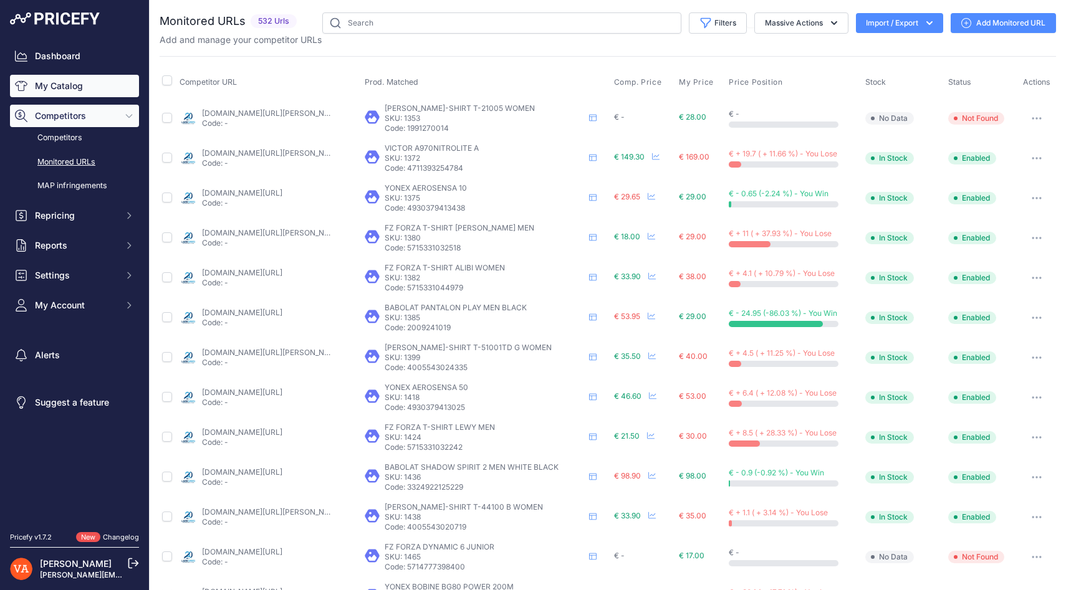
click at [73, 84] on link "My Catalog" at bounding box center [74, 86] width 129 height 22
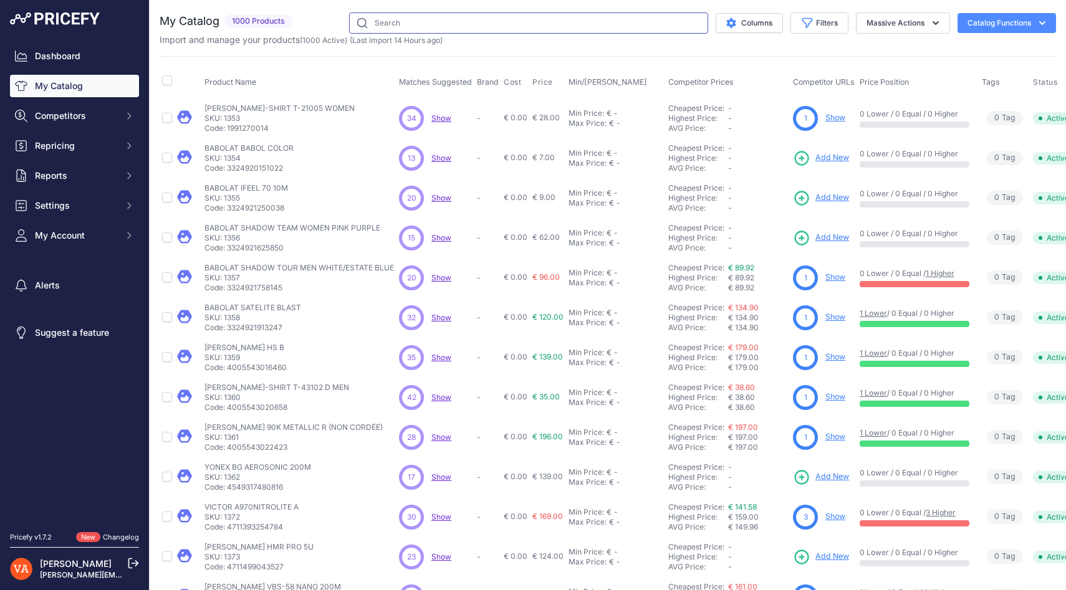
click at [418, 24] on input "text" at bounding box center [528, 22] width 359 height 21
paste input "[PERSON_NAME] A970TD AX"
type input "[PERSON_NAME] A970TD AX"
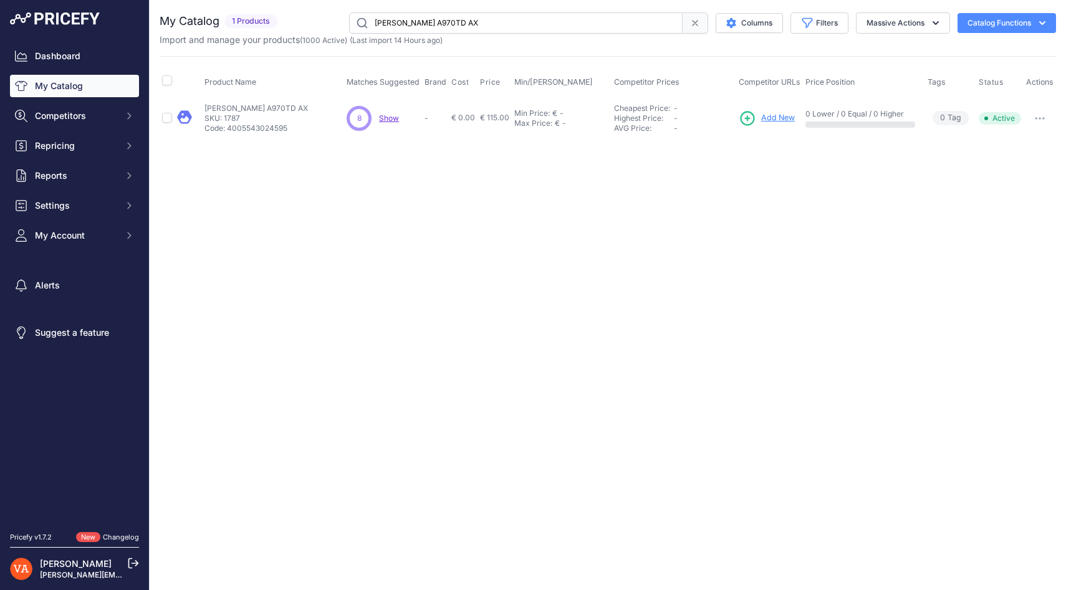
click at [774, 119] on span "Add New" at bounding box center [778, 118] width 34 height 12
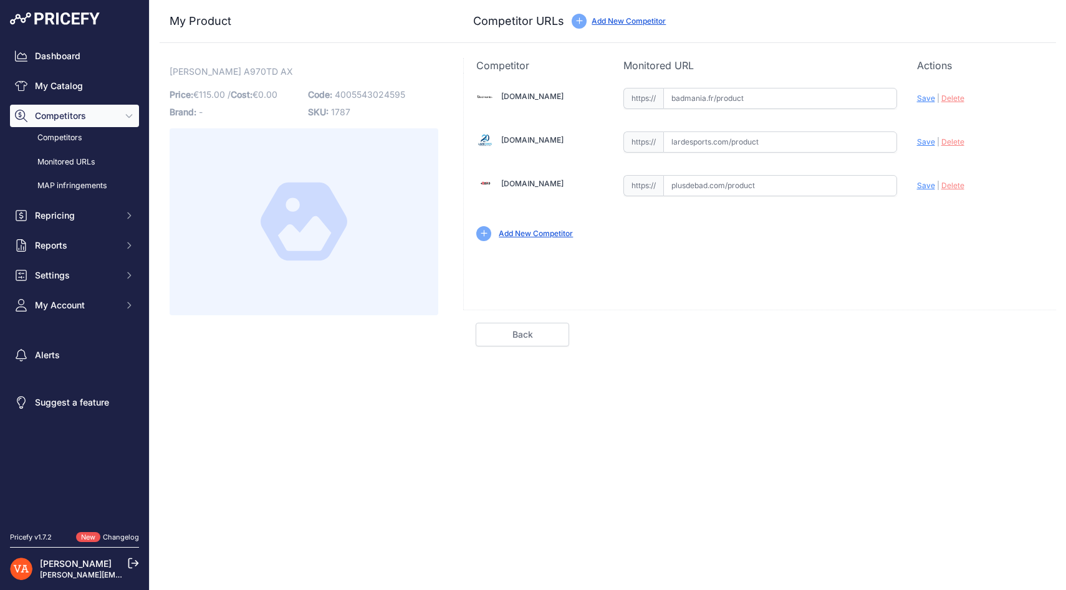
click at [717, 188] on input "text" at bounding box center [780, 185] width 234 height 21
paste input "[URL][DOMAIN_NAME][PERSON_NAME]"
type input "[DOMAIN_NAME][URL][PERSON_NAME]"
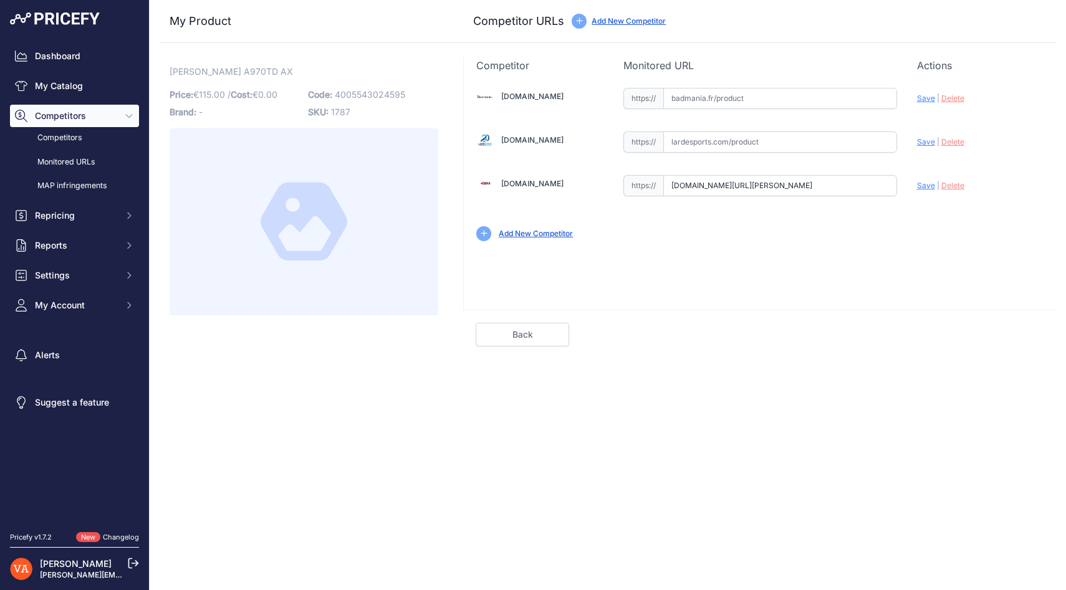
click at [686, 142] on input "text" at bounding box center [780, 142] width 234 height 21
paste input "[URL][DOMAIN_NAME][PERSON_NAME]"
type input "[DOMAIN_NAME][URL][PERSON_NAME]"
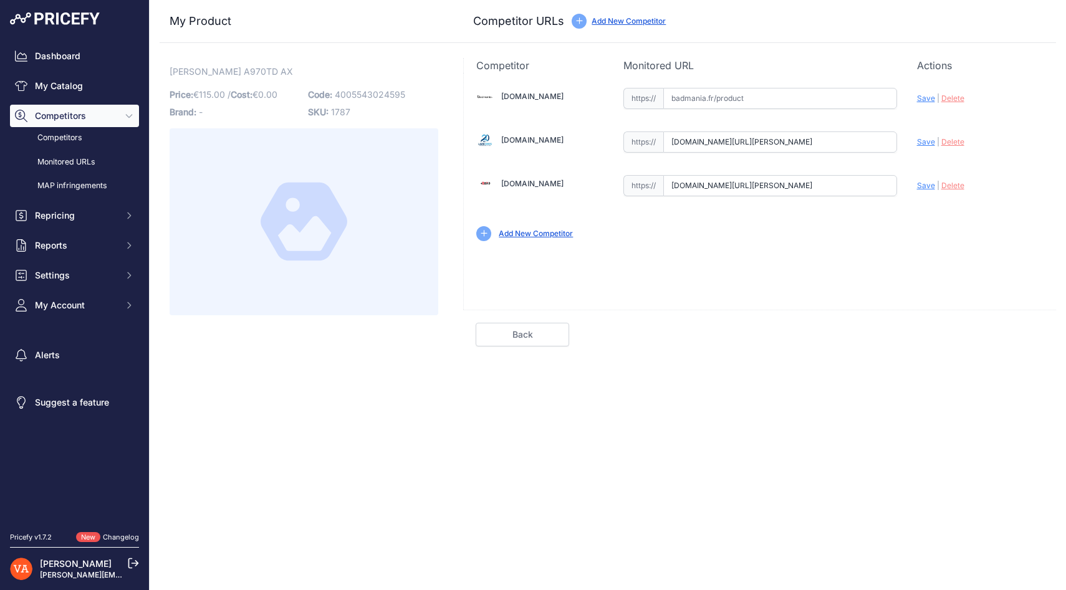
click at [719, 123] on div "[DOMAIN_NAME] Valid Invalid |" at bounding box center [760, 163] width 592 height 181
click at [719, 101] on input "text" at bounding box center [780, 98] width 234 height 21
paste input "[URL][DOMAIN_NAME][PERSON_NAME]"
click at [918, 100] on span "Save" at bounding box center [926, 98] width 18 height 9
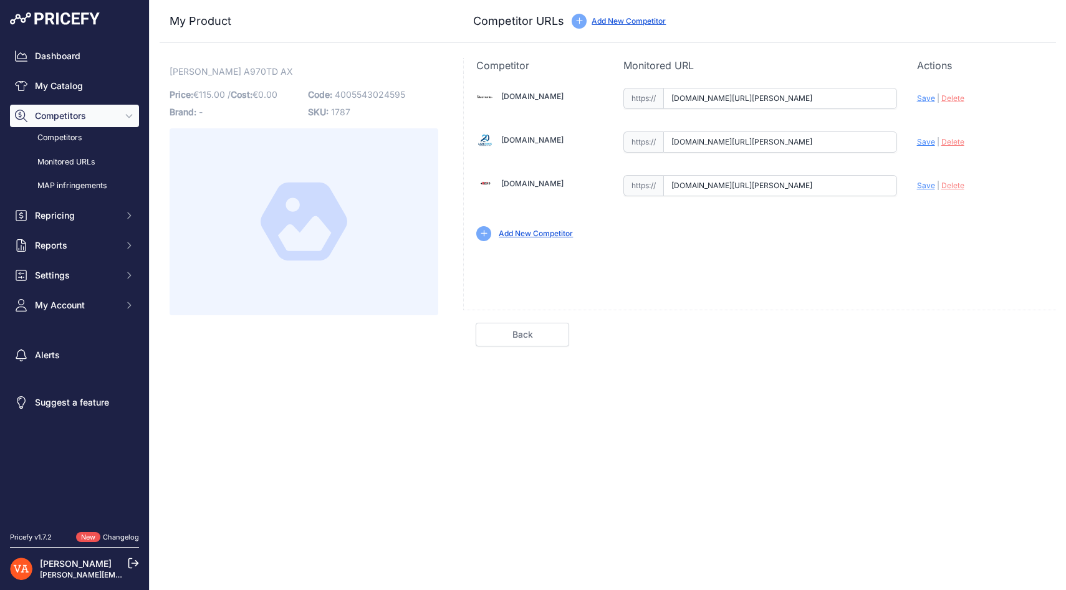
scroll to position [0, 0]
type input "[URL][DOMAIN_NAME][PERSON_NAME]"
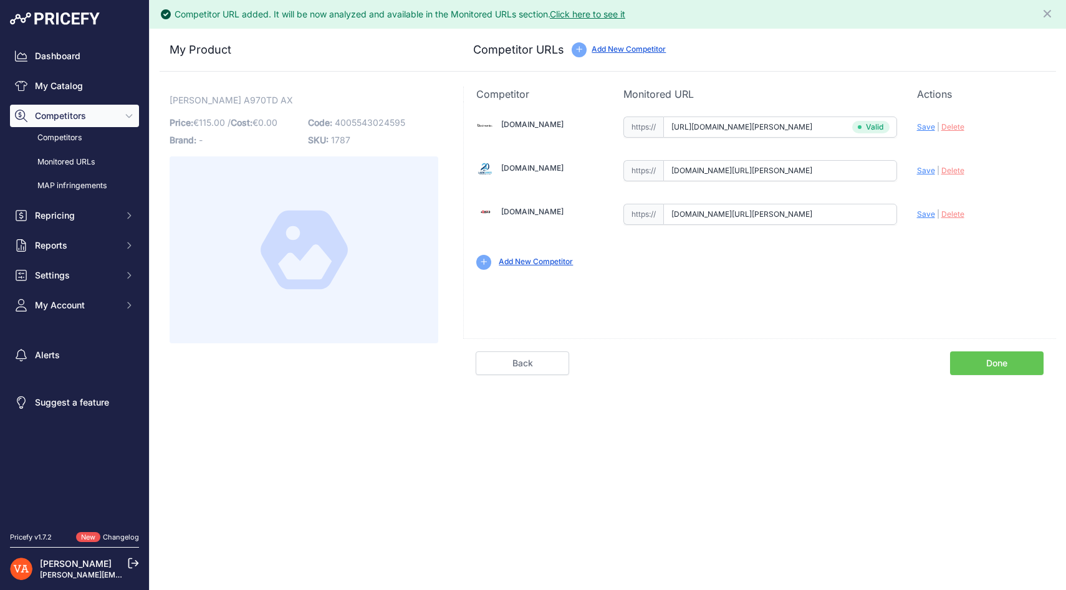
click at [920, 169] on span "Save" at bounding box center [926, 170] width 18 height 9
type input "[URL][DOMAIN_NAME][PERSON_NAME]"
click at [924, 214] on span "Save" at bounding box center [926, 214] width 18 height 9
type input "[URL][DOMAIN_NAME][PERSON_NAME]"
click at [977, 361] on link "Done" at bounding box center [997, 364] width 94 height 24
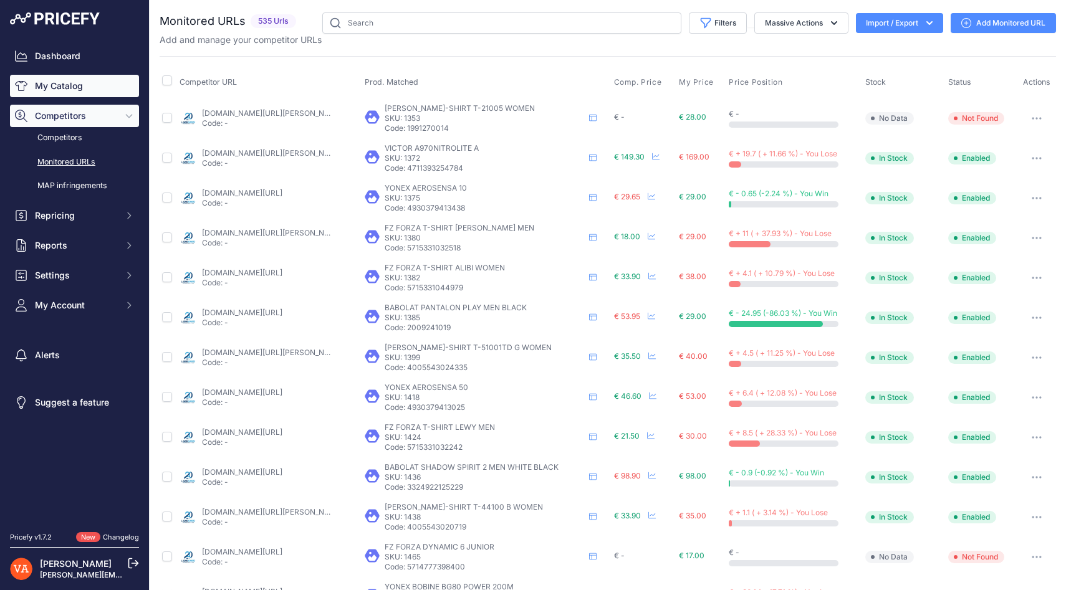
click at [47, 80] on link "My Catalog" at bounding box center [74, 86] width 129 height 22
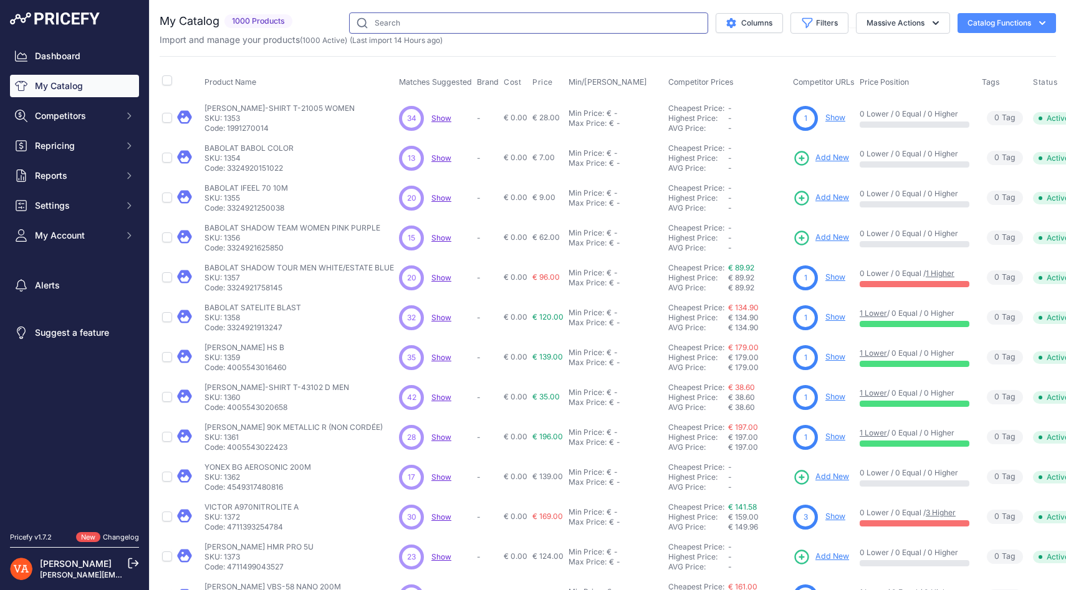
click at [452, 14] on input "text" at bounding box center [528, 22] width 359 height 21
paste input "VICTOR A970NITROLITE A"
type input "VICTOR A970NITROLITE A"
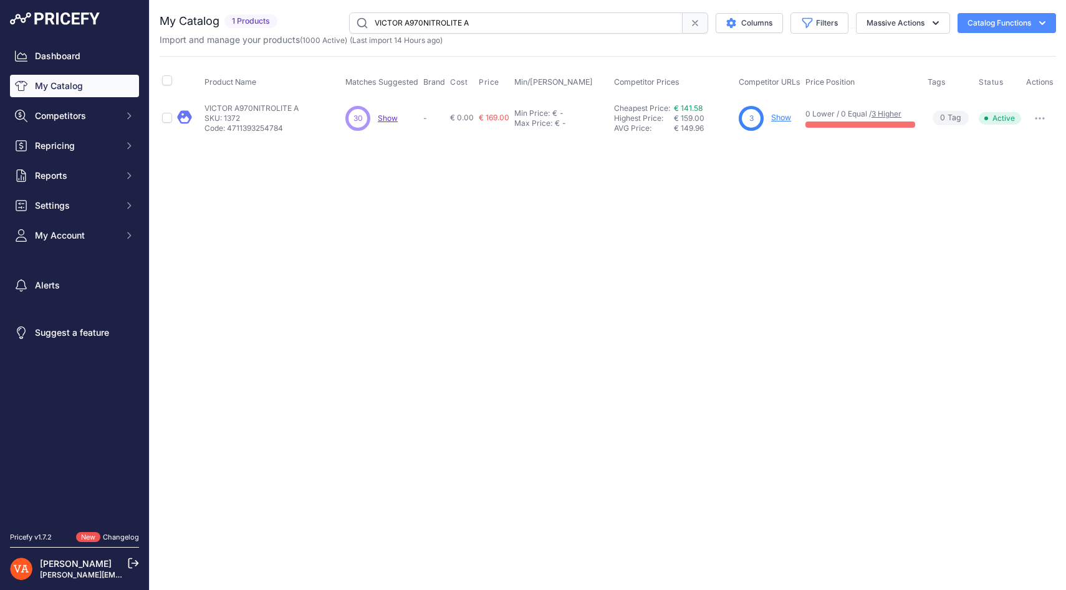
click at [690, 19] on icon at bounding box center [695, 23] width 10 height 10
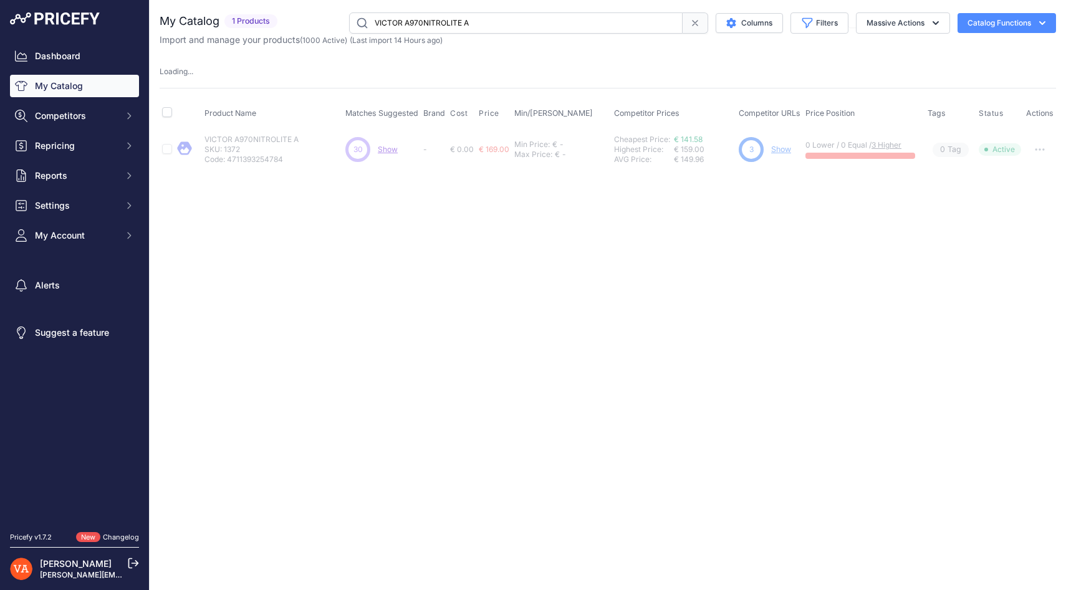
click at [693, 24] on icon at bounding box center [695, 23] width 5 height 5
click at [562, 20] on input "VICTOR A970NITROLITE A" at bounding box center [516, 22] width 334 height 21
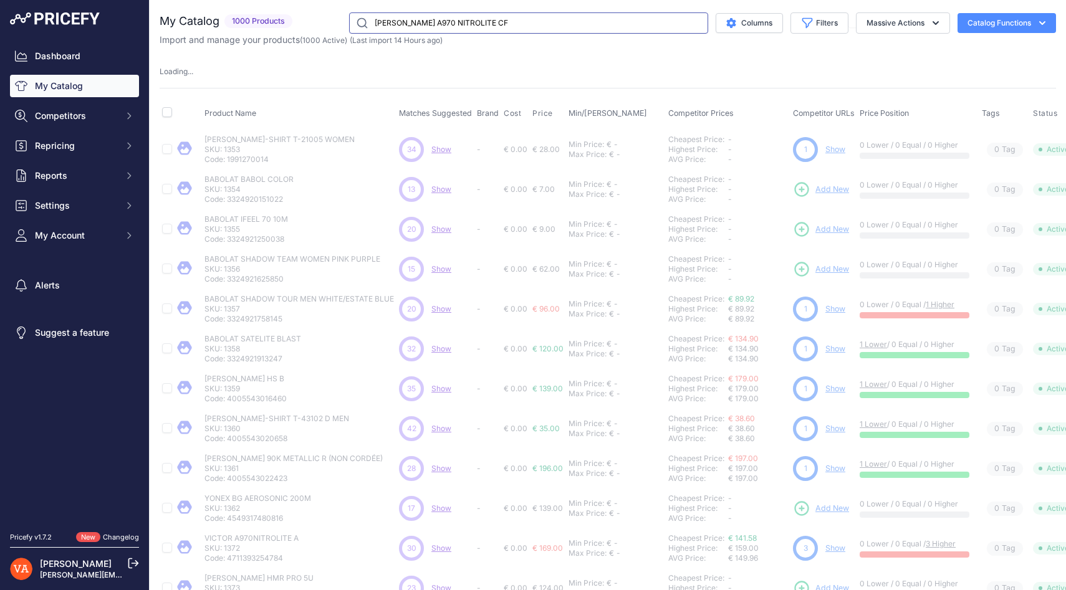
type input "VICTOR A970 NITROLITE CF"
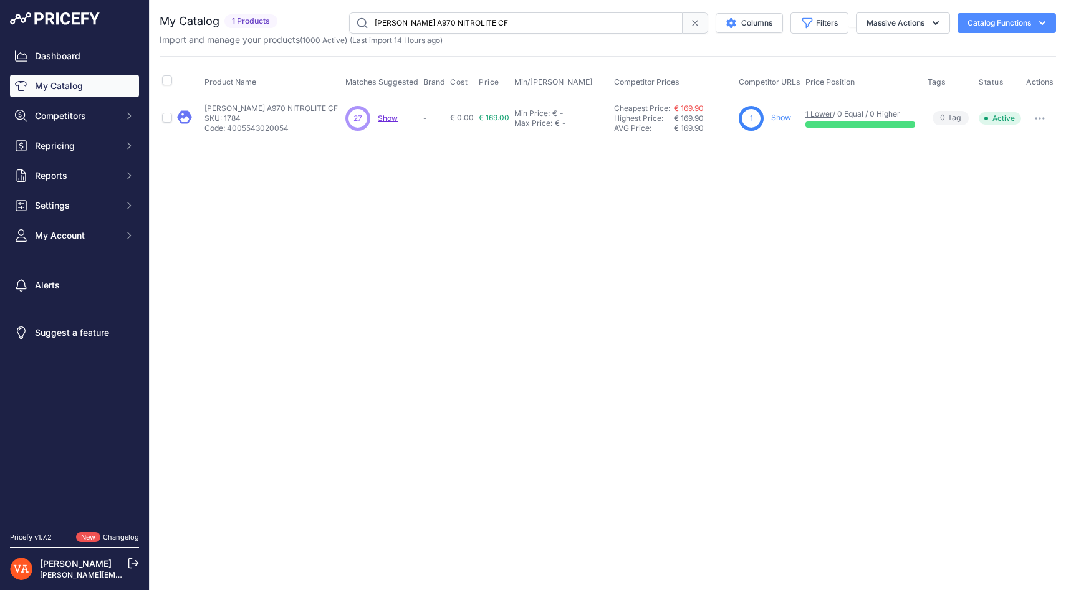
drag, startPoint x: 616, startPoint y: 22, endPoint x: 370, endPoint y: 22, distance: 245.7
click at [370, 22] on input "VICTOR A970 NITROLITE CF" at bounding box center [516, 22] width 334 height 21
paste input "VICTOR A660 A"
type input "VICTOR A660 A"
click at [774, 118] on span "Add New" at bounding box center [778, 118] width 34 height 12
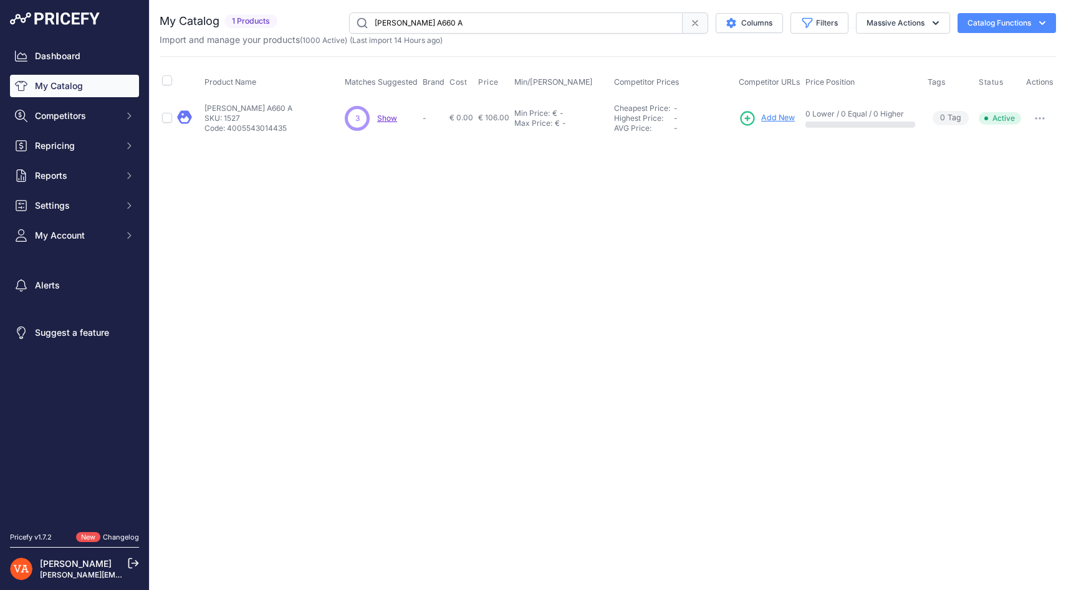
drag, startPoint x: 460, startPoint y: 19, endPoint x: 371, endPoint y: 19, distance: 89.2
click at [371, 19] on input "[PERSON_NAME] A660 A" at bounding box center [516, 22] width 334 height 21
paste input "[PERSON_NAME] A610IV B"
type input "[PERSON_NAME] A610IV B"
click at [774, 117] on span "Add New" at bounding box center [778, 118] width 34 height 12
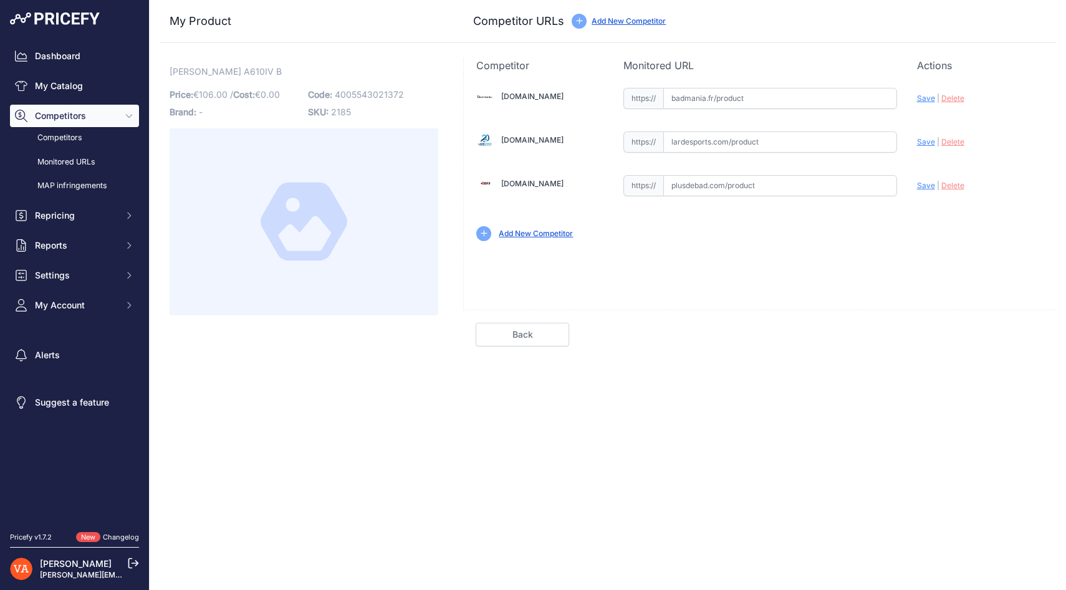
click at [682, 94] on input "text" at bounding box center [780, 98] width 234 height 21
paste input "[URL][DOMAIN_NAME][PERSON_NAME]"
click at [918, 98] on span "Save" at bounding box center [926, 98] width 18 height 9
type input "https://badmania.fr/badminton-victor-a610iv-b-men-marine-orange-251fp1542.html?…"
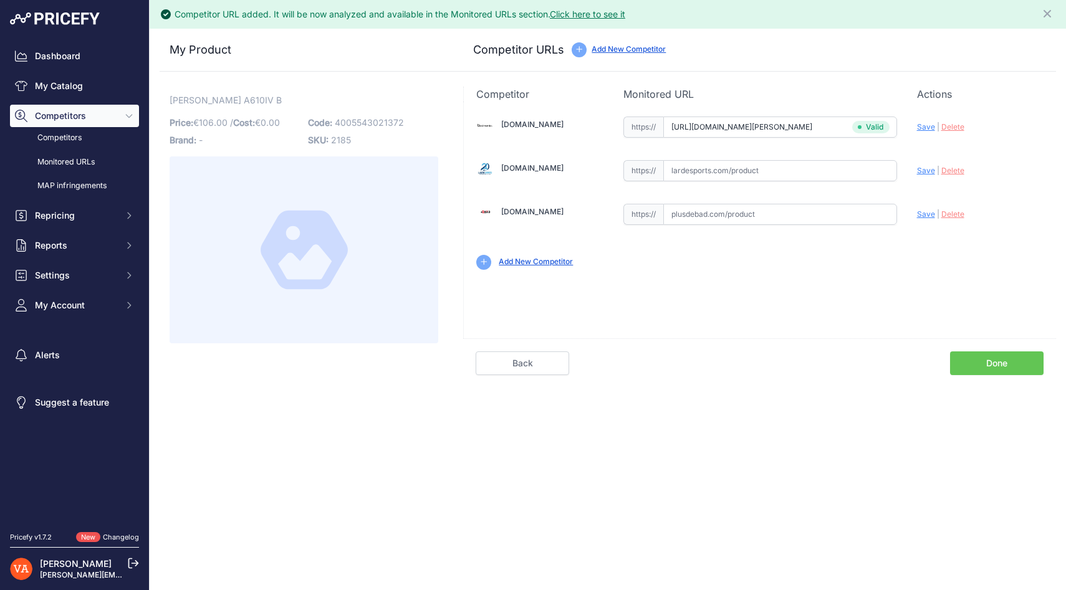
click at [1016, 368] on link "Done" at bounding box center [997, 364] width 94 height 24
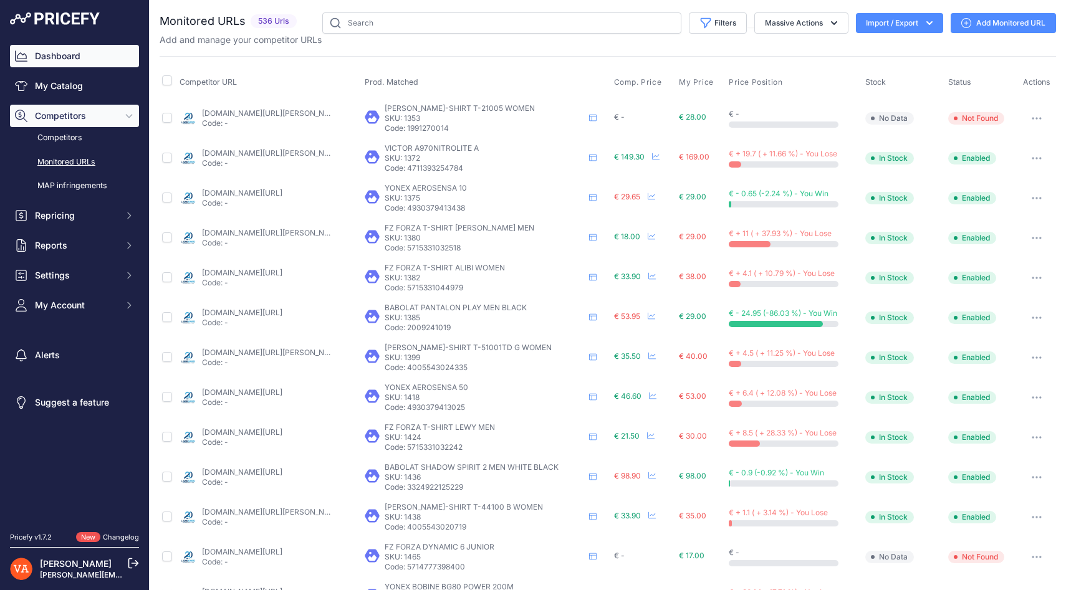
click at [65, 55] on link "Dashboard" at bounding box center [74, 56] width 129 height 22
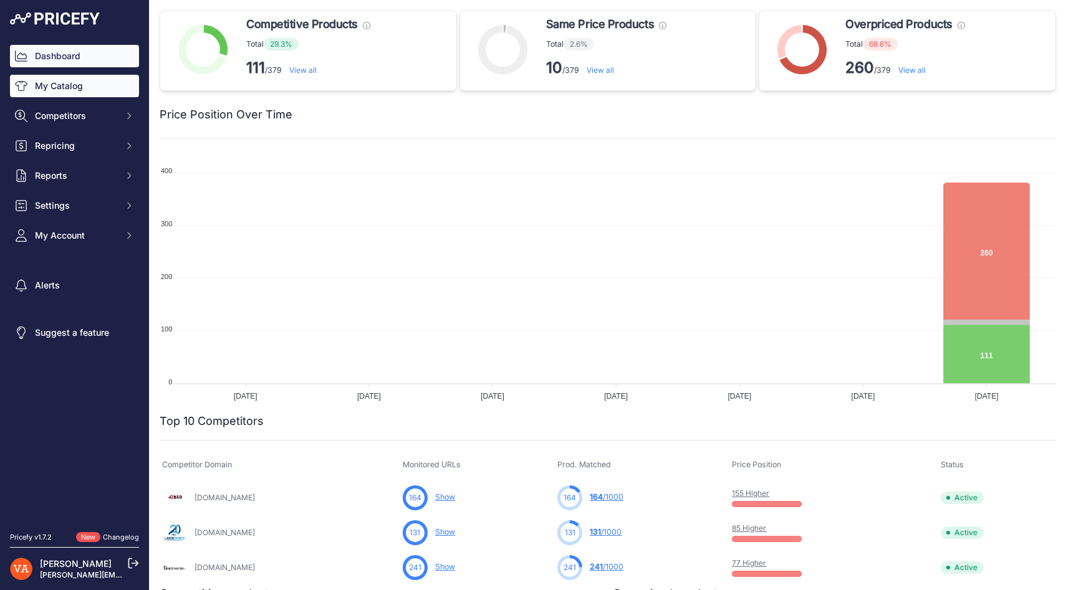
click at [58, 89] on link "My Catalog" at bounding box center [74, 86] width 129 height 22
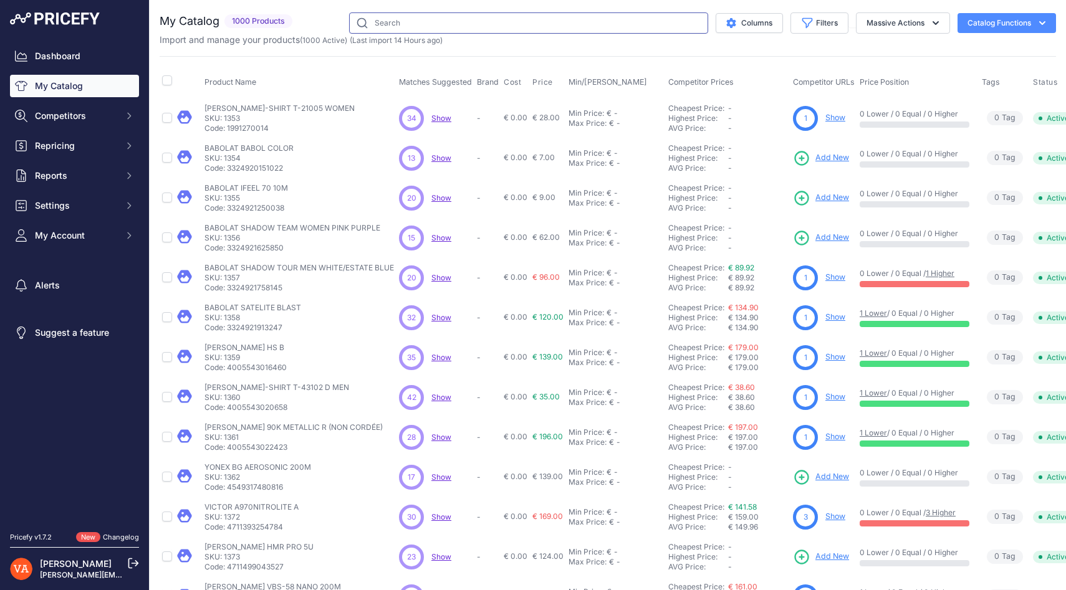
click at [456, 24] on input "text" at bounding box center [528, 22] width 359 height 21
paste input "VICTOR A311 CM"
type input "VICTOR A311 CM"
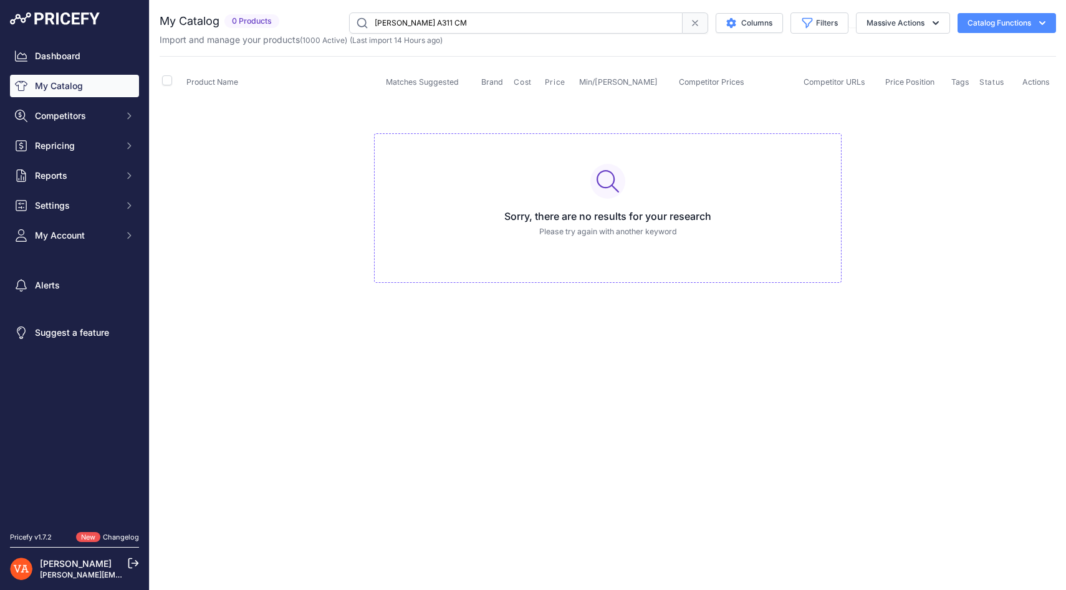
click at [589, 27] on input "VICTOR A311 CM" at bounding box center [516, 22] width 334 height 21
paste input "FZ FORZA TRUST V3 MEN"
type input "FZ FORZA TRUST V3 MEN"
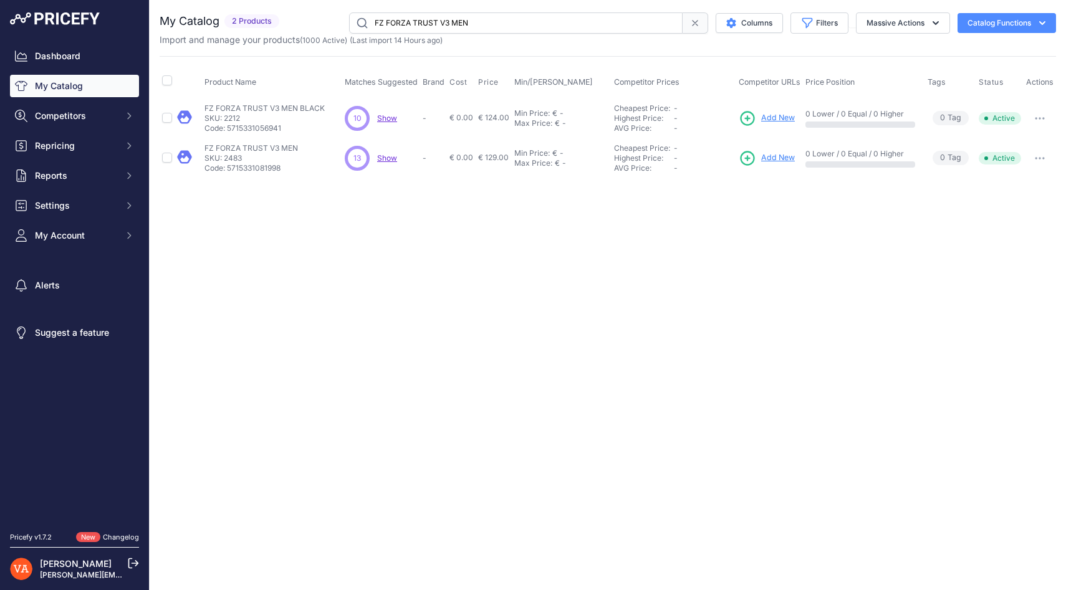
click at [774, 120] on span "Add New" at bounding box center [778, 118] width 34 height 12
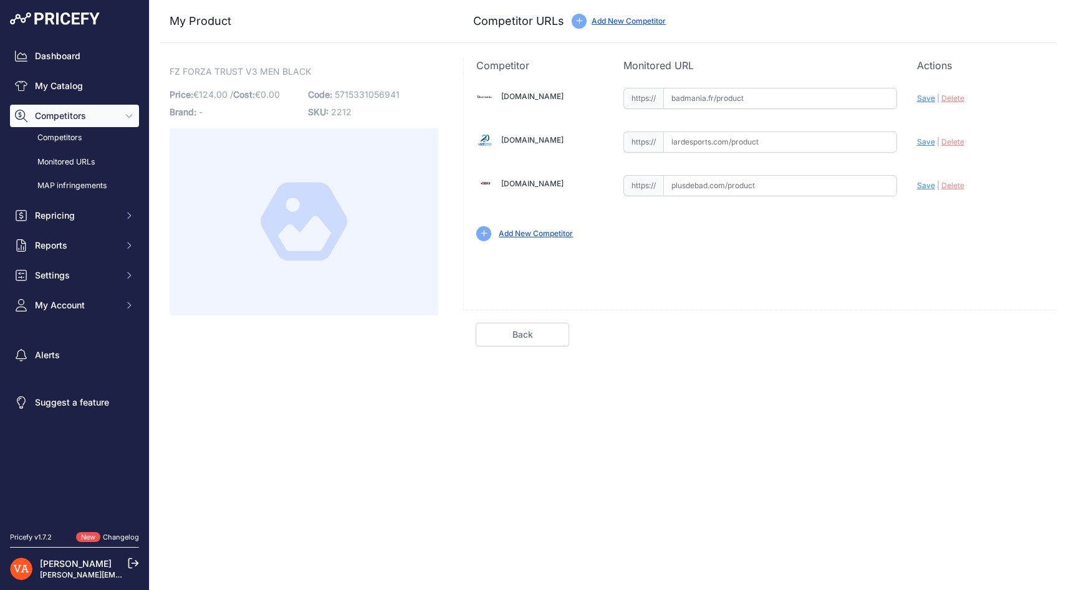
click at [708, 182] on input "text" at bounding box center [780, 185] width 234 height 21
paste input "[URL][DOMAIN_NAME]"
type input "[DOMAIN_NAME][URL]"
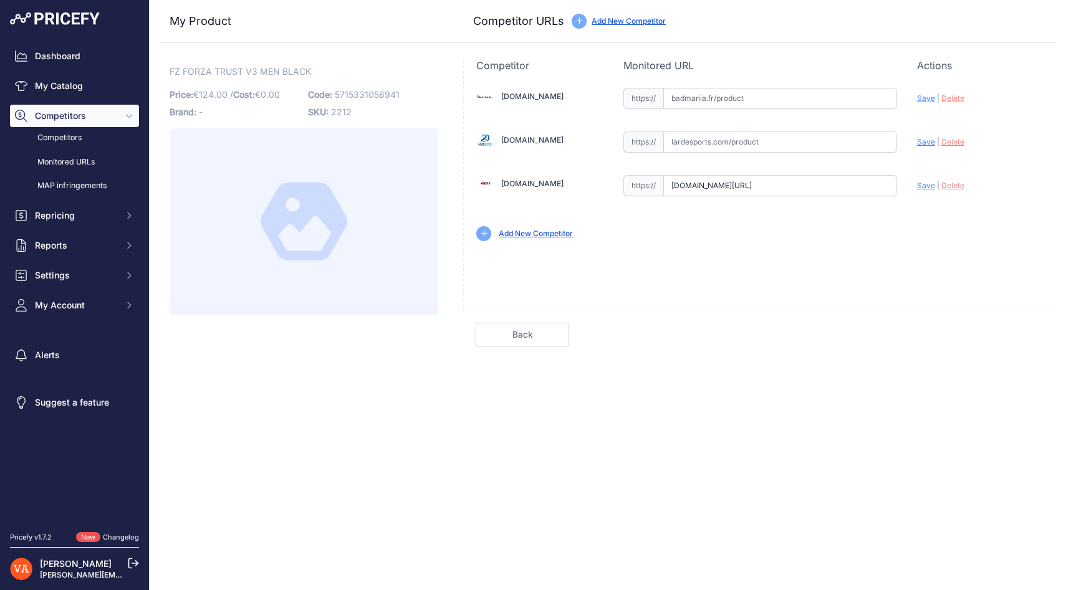
click at [705, 99] on input "text" at bounding box center [780, 98] width 234 height 21
paste input "[URL][DOMAIN_NAME]"
type input "[DOMAIN_NAME][URL]"
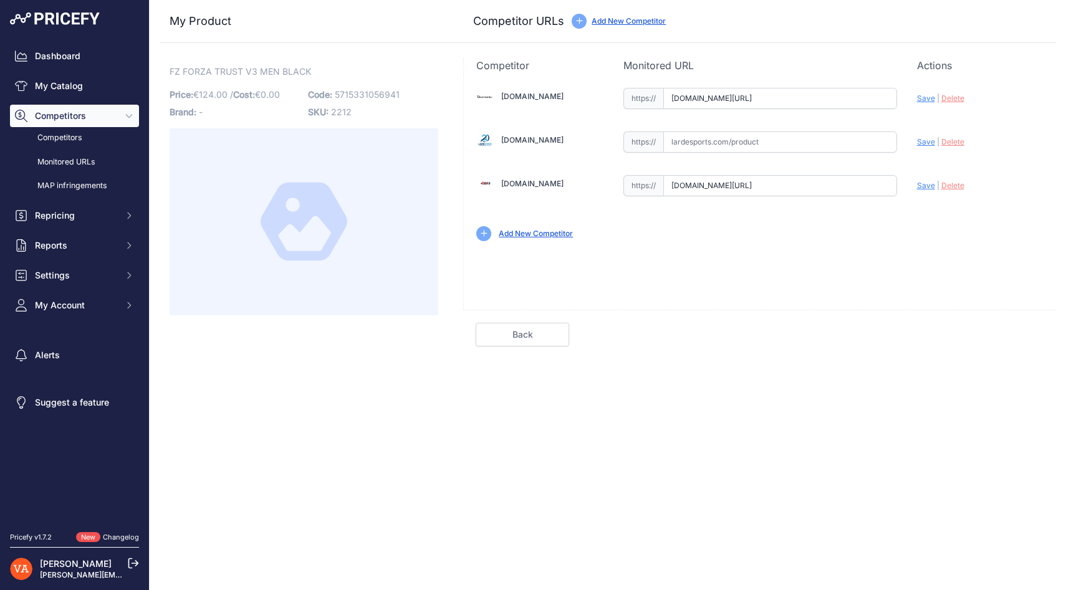
click at [715, 161] on div "[DOMAIN_NAME] Valid Invalid |" at bounding box center [760, 163] width 592 height 181
click at [711, 145] on input "text" at bounding box center [780, 142] width 234 height 21
paste input "[URL][DOMAIN_NAME]"
type input "[URL][DOMAIN_NAME]"
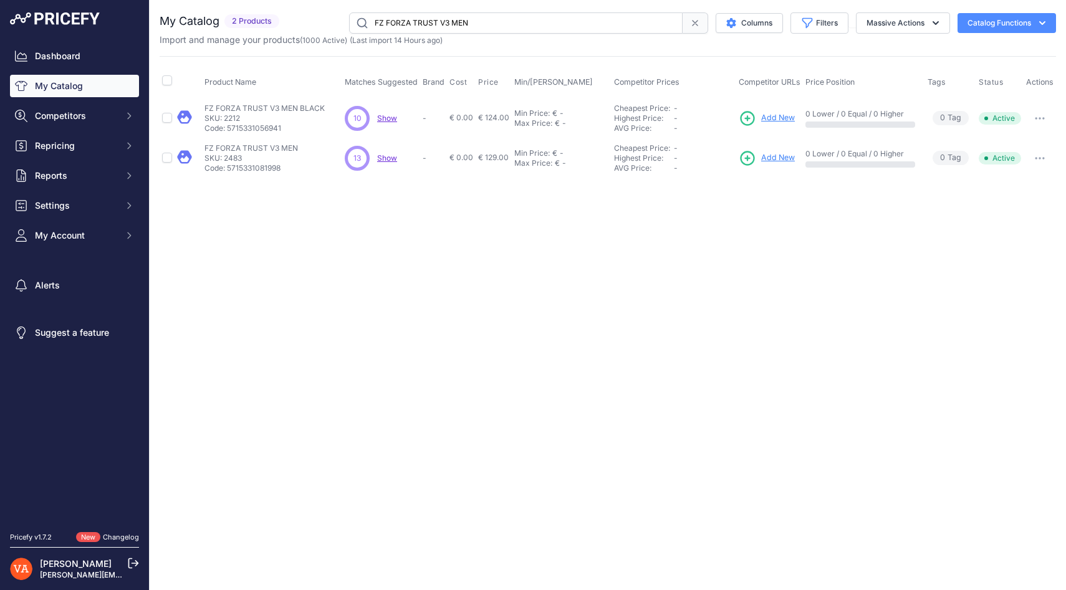
click at [777, 120] on span "Add New" at bounding box center [778, 118] width 34 height 12
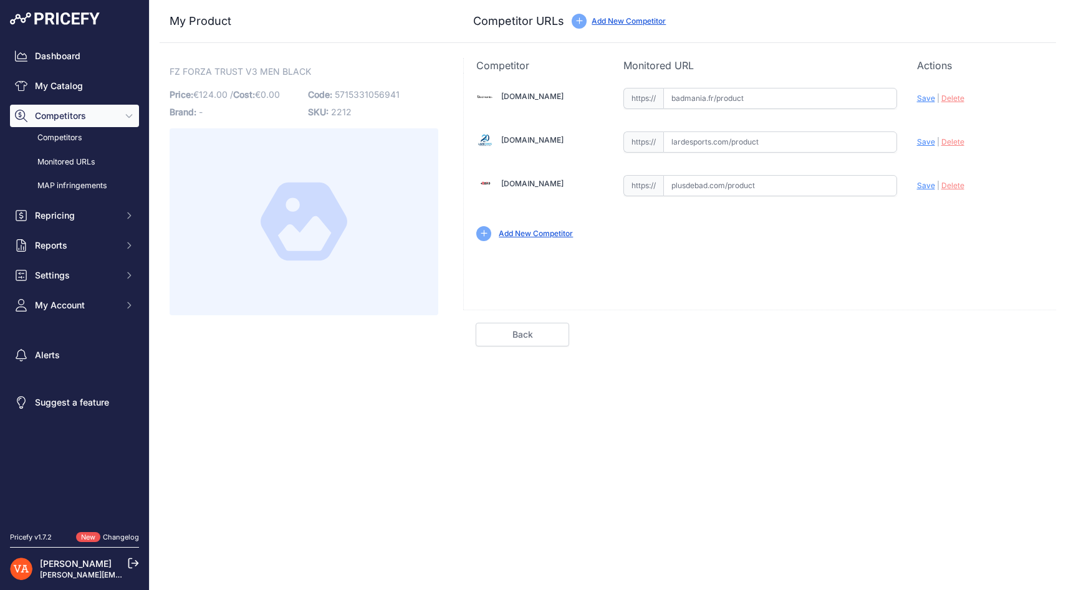
click at [721, 105] on input "text" at bounding box center [780, 98] width 234 height 21
paste input "https://badmania.fr/badminton-fz-forza-trust-v3-men-noir-blanc-277fp1535.html"
type input "badmania.fr/badminton-fz-forza-trust-v3-men-noir-blanc-277fp1535.html"
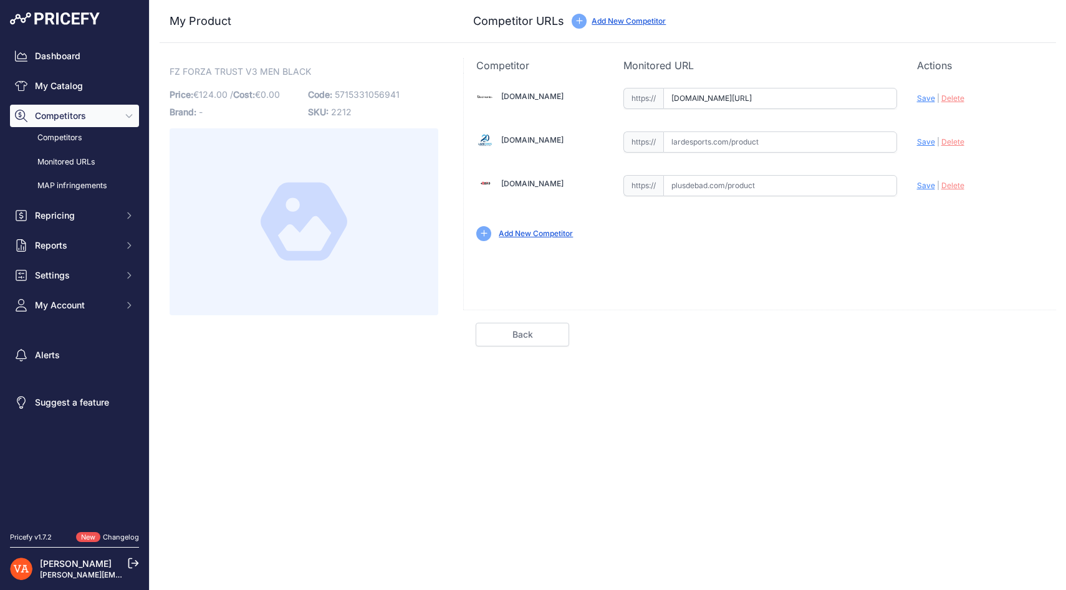
click at [703, 183] on input "text" at bounding box center [780, 185] width 234 height 21
paste input "https://www.plusdebad.com/chaussures-badminton/33630-forza-trust-v3-men"
type input "www.plusdebad.com/chaussures-badminton/33630-forza-trust-v3-men"
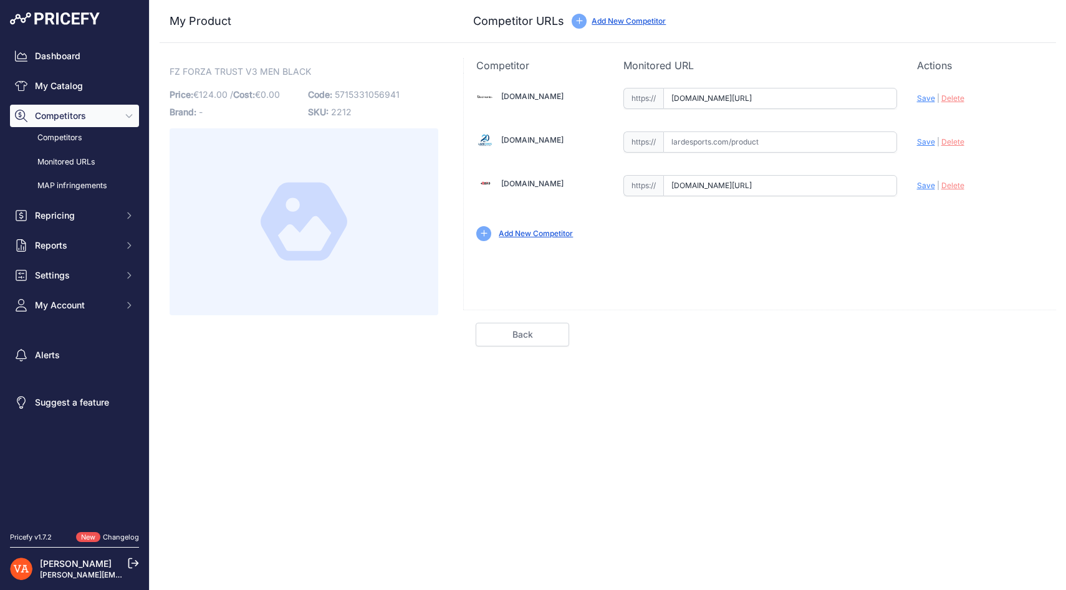
click at [727, 146] on input "text" at bounding box center [780, 142] width 234 height 21
paste input "https://www.lardesports.com/chaussures-fz-forza-homme-indoor-trust-v3-510864.ht…"
click at [932, 142] on span "Save" at bounding box center [926, 141] width 18 height 9
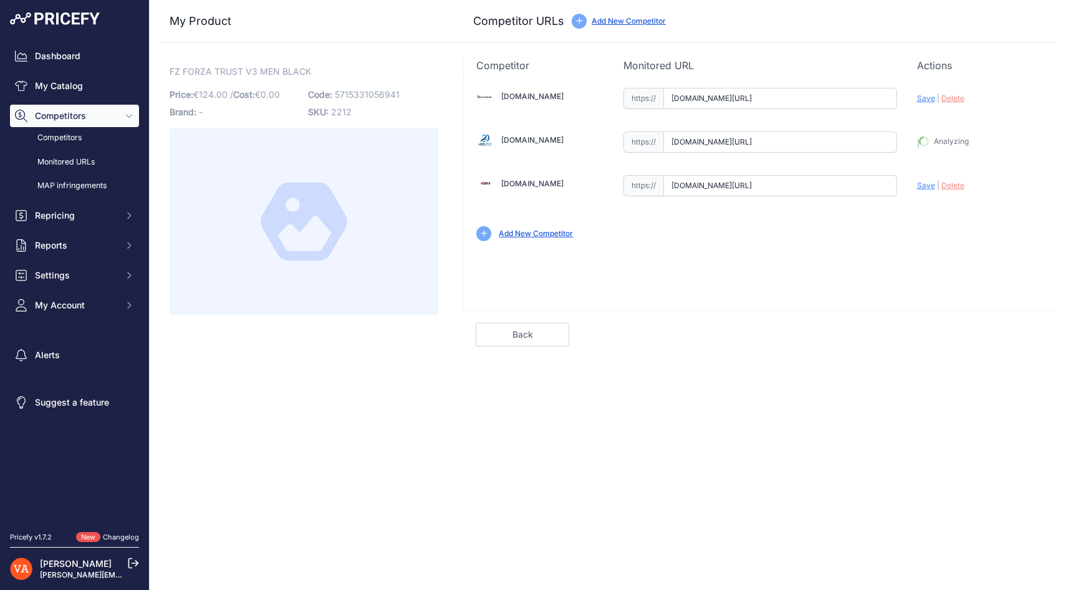
type input "https://www.lardesports.com/chaussures-fz-forza-homme-indoor-trust-v3-510864.ht…"
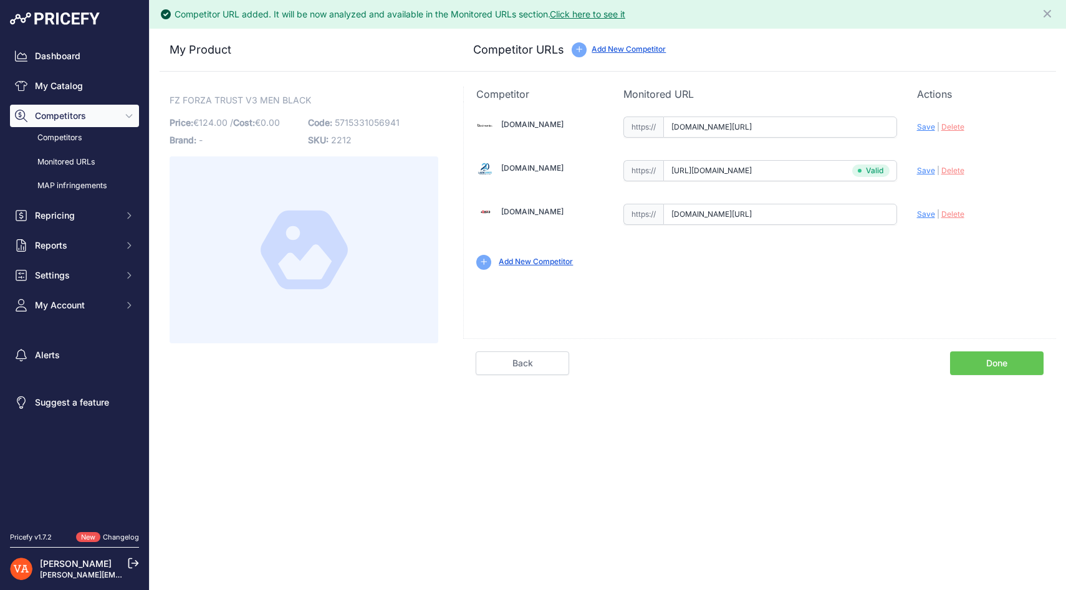
click at [927, 125] on span "Save" at bounding box center [926, 126] width 18 height 9
type input "https://badmania.fr/badminton-fz-forza-trust-v3-men-noir-blanc-277fp1535.html?p…"
click at [924, 212] on span "Save" at bounding box center [926, 214] width 18 height 9
type input "https://www.plusdebad.com/chaussures-badminton/33630-forza-trust-v3-men?prirule…"
click at [991, 360] on link "Done" at bounding box center [997, 364] width 94 height 24
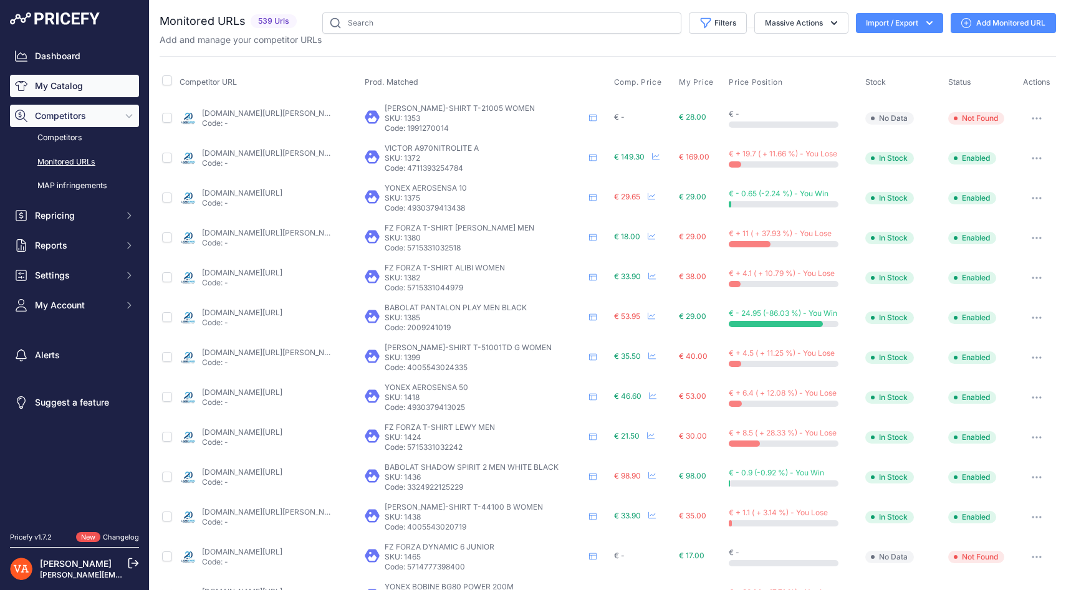
click at [94, 88] on link "My Catalog" at bounding box center [74, 86] width 129 height 22
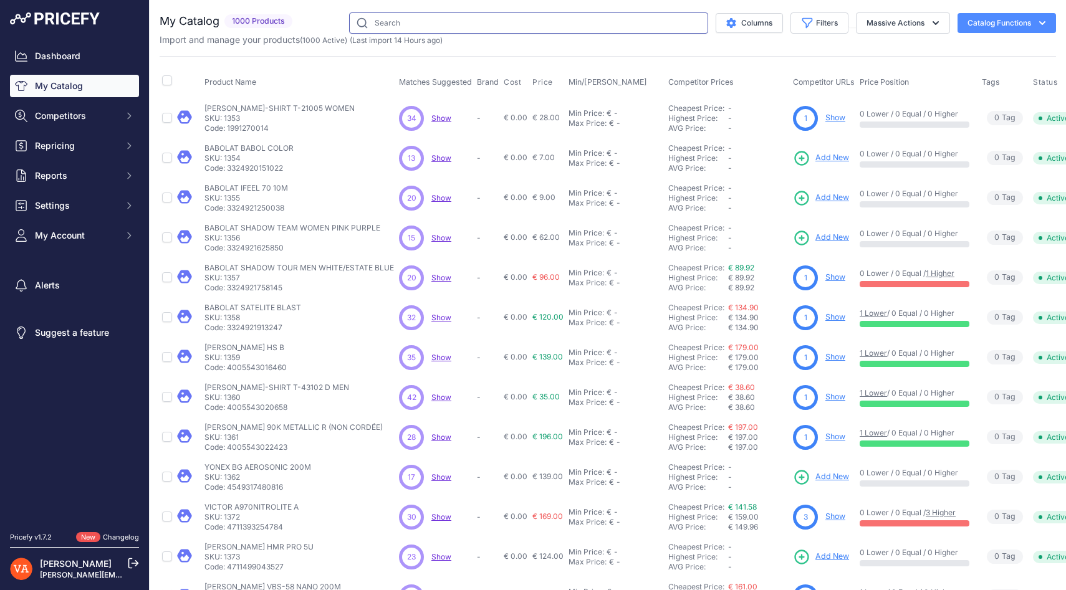
click at [408, 18] on input "text" at bounding box center [528, 22] width 359 height 21
click at [410, 20] on input "text" at bounding box center [528, 22] width 359 height 21
paste input "FZ FORZA TRUST V3 MEN"
type input "FZ FORZA TRUST V3 MEN"
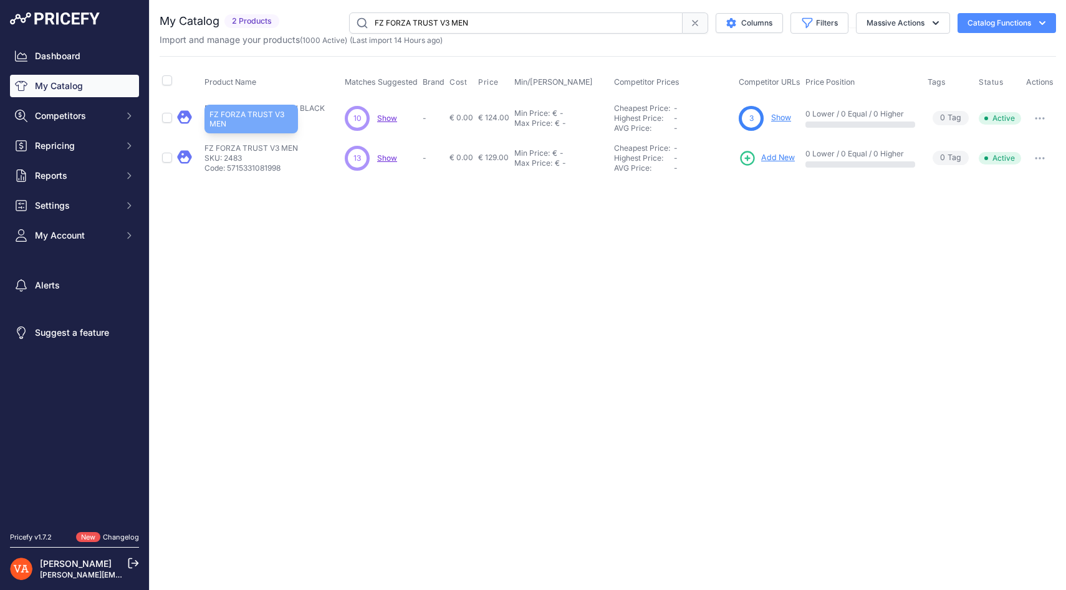
click at [259, 150] on p "FZ FORZA TRUST V3 MEN" at bounding box center [252, 148] width 94 height 10
click at [756, 157] on icon at bounding box center [747, 158] width 17 height 17
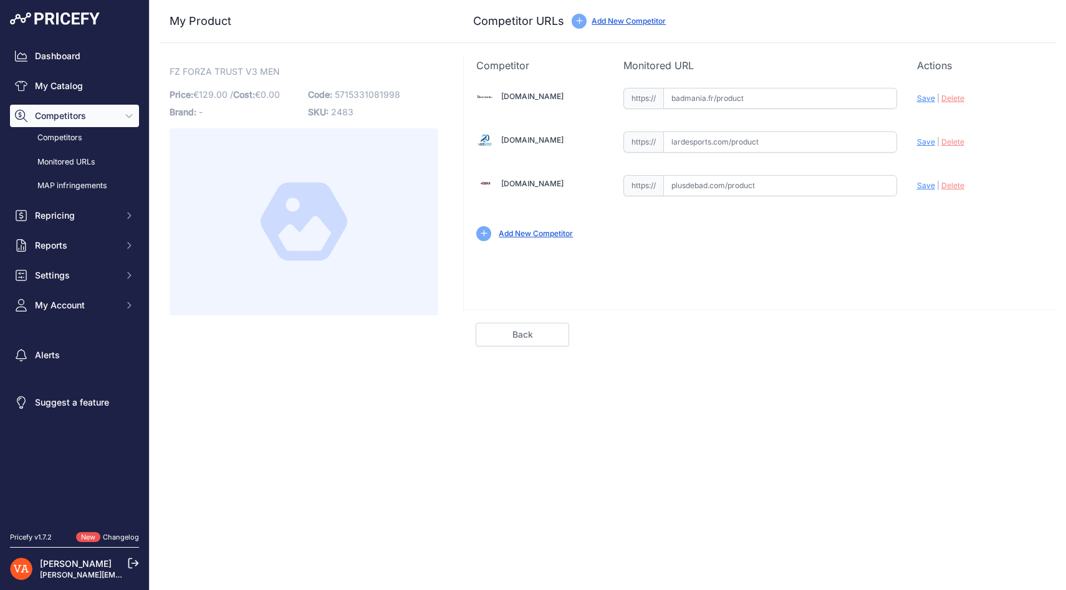
click at [712, 105] on input "text" at bounding box center [780, 98] width 234 height 21
paste input "https://badmania.fr/badminton-fz-forza-trust-v3-men-blanc-marine-277fp1735.html"
type input "badmania.fr/badminton-fz-forza-trust-v3-men-blanc-marine-277fp1735.html"
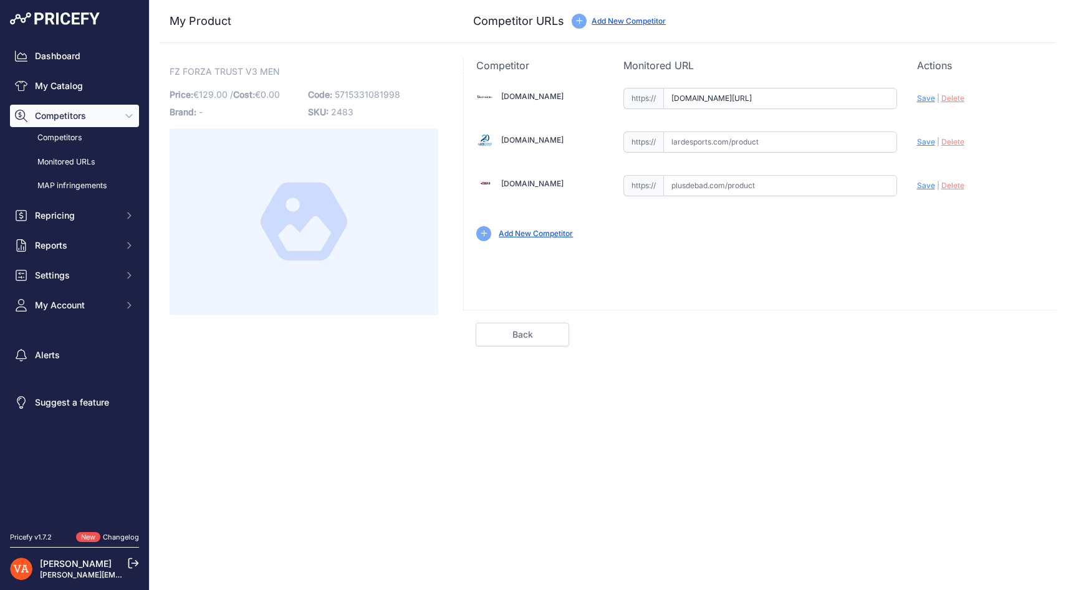
click at [683, 133] on input "text" at bounding box center [780, 142] width 234 height 21
click at [708, 144] on input "text" at bounding box center [780, 142] width 234 height 21
paste input "https://www.lardesports.com/chaussures-fz-forza-homme-indoor-trust-v3-white-560…"
click at [928, 138] on span "Save" at bounding box center [926, 141] width 18 height 9
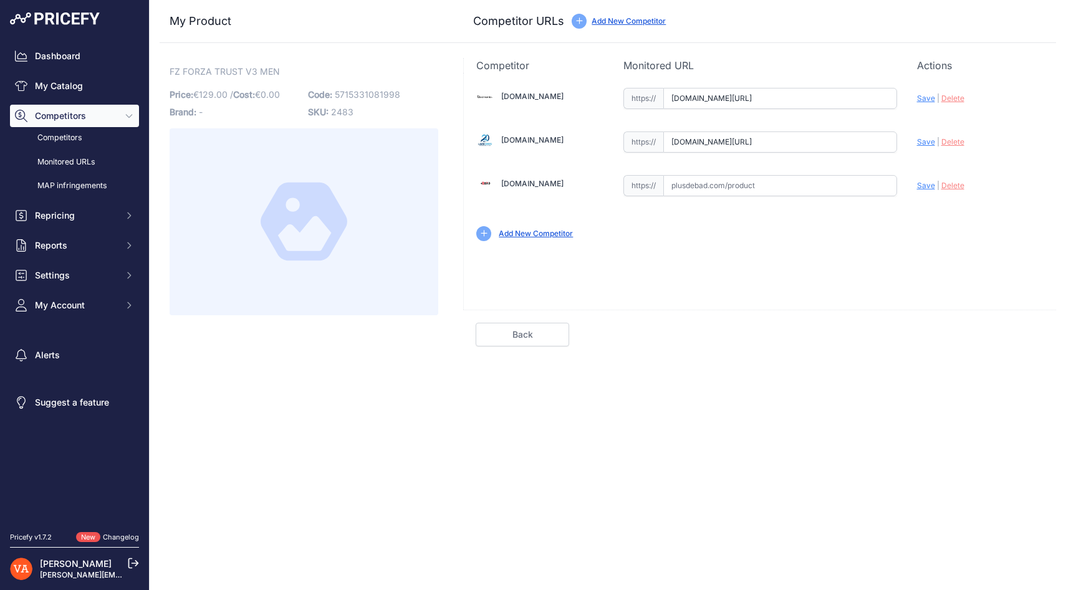
scroll to position [0, 0]
type input "https://www.lardesports.com/chaussures-fz-forza-homme-indoor-trust-v3-white-560…"
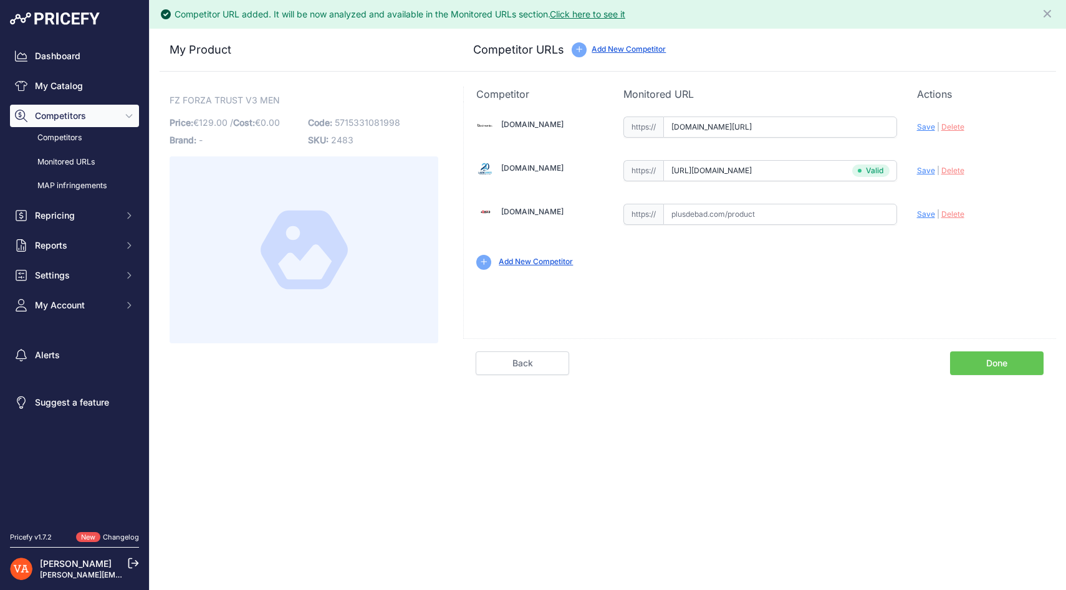
click at [927, 104] on div "Badmania.fr Valid Invalid |" at bounding box center [760, 192] width 592 height 181
click at [926, 120] on div "Update Profile Save | Delete Analyzing" at bounding box center [980, 123] width 127 height 19
click at [927, 127] on span "Save" at bounding box center [926, 126] width 18 height 9
type input "https://badmania.fr/badminton-fz-forza-trust-v3-men-blanc-marine-277fp1735.html…"
click at [996, 360] on link "Done" at bounding box center [997, 364] width 94 height 24
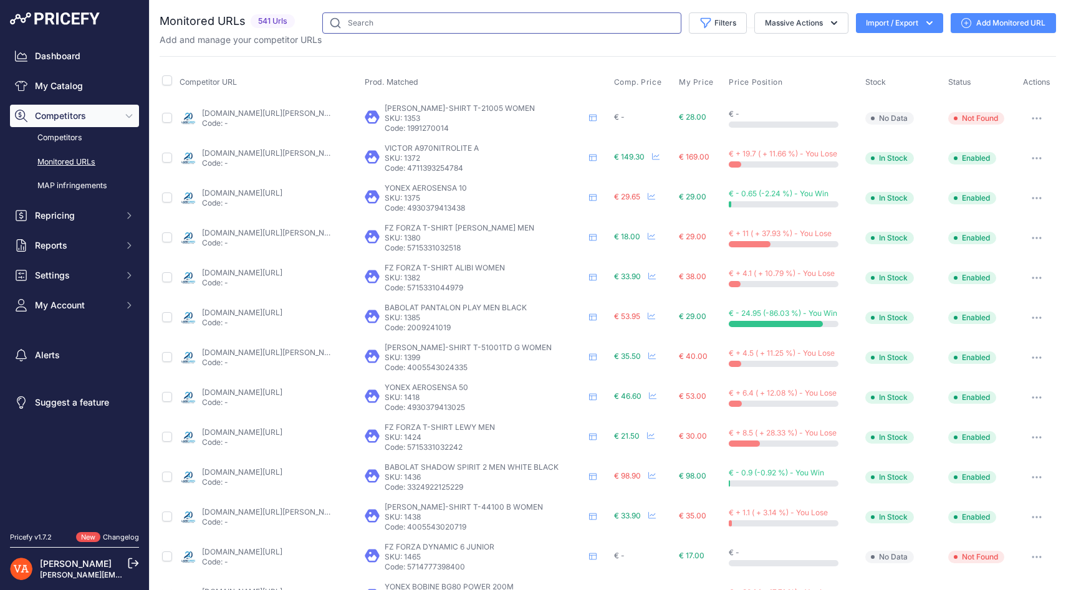
click at [368, 24] on input "text" at bounding box center [501, 22] width 359 height 21
click at [79, 89] on link "My Catalog" at bounding box center [74, 86] width 129 height 22
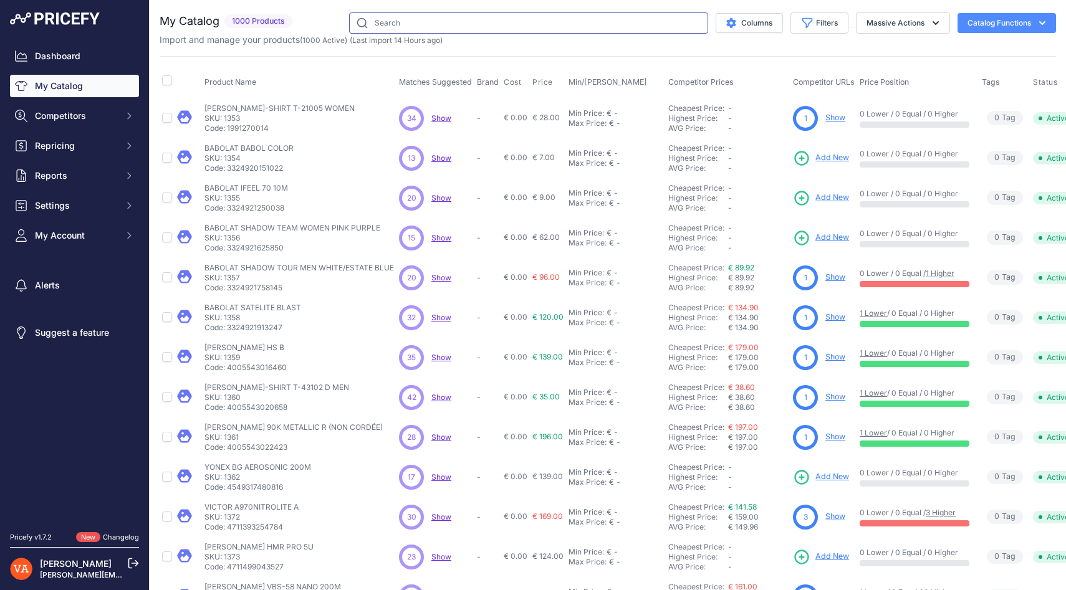
click at [408, 22] on input "text" at bounding box center [528, 22] width 359 height 21
paste input "FZ FORZA S-770 MEN"
type input "FZ FORZA S-770 MEN"
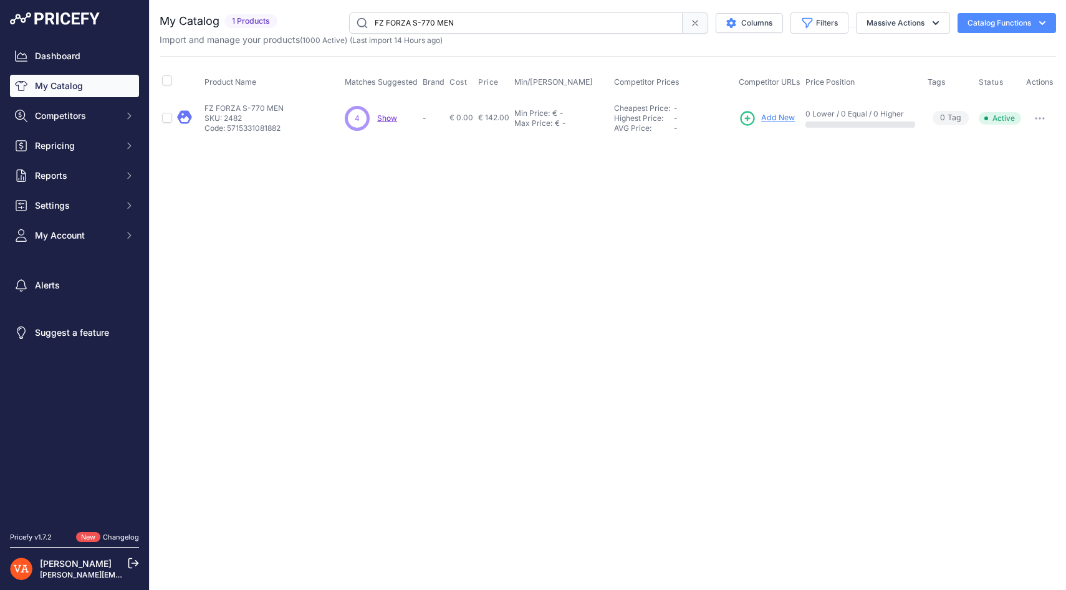
click at [778, 122] on span "Add New" at bounding box center [778, 118] width 34 height 12
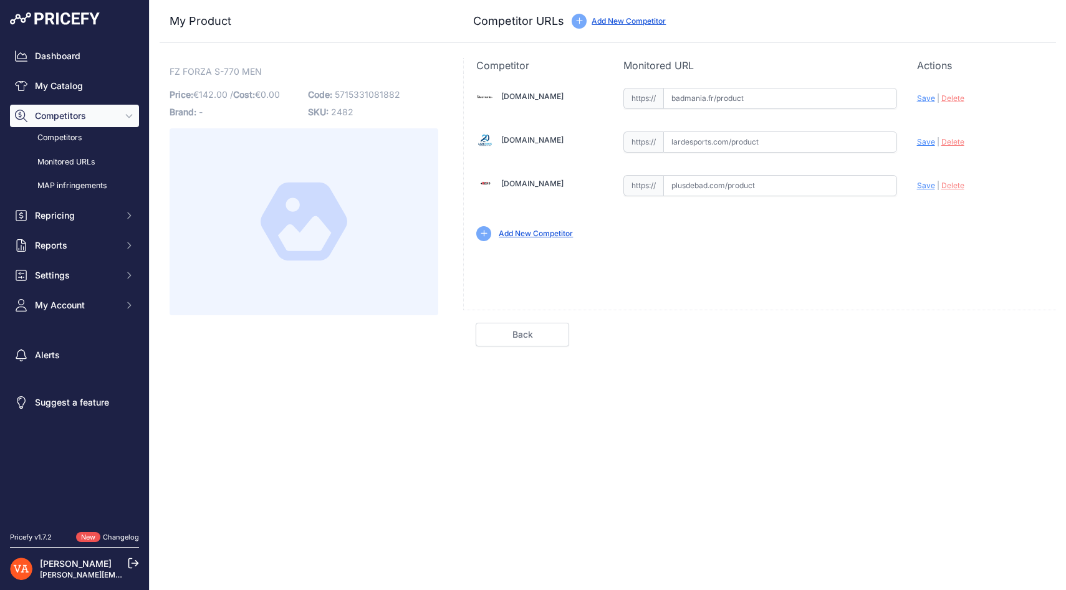
click at [684, 134] on input "text" at bounding box center [780, 142] width 234 height 21
paste input "https://www.lardesports.com/chaussures-fz-forza-homme-indoor-s-770-poseidon-560…"
type input "www.lardesports.com/chaussures-fz-forza-homme-indoor-s-770-poseidon-560792.html"
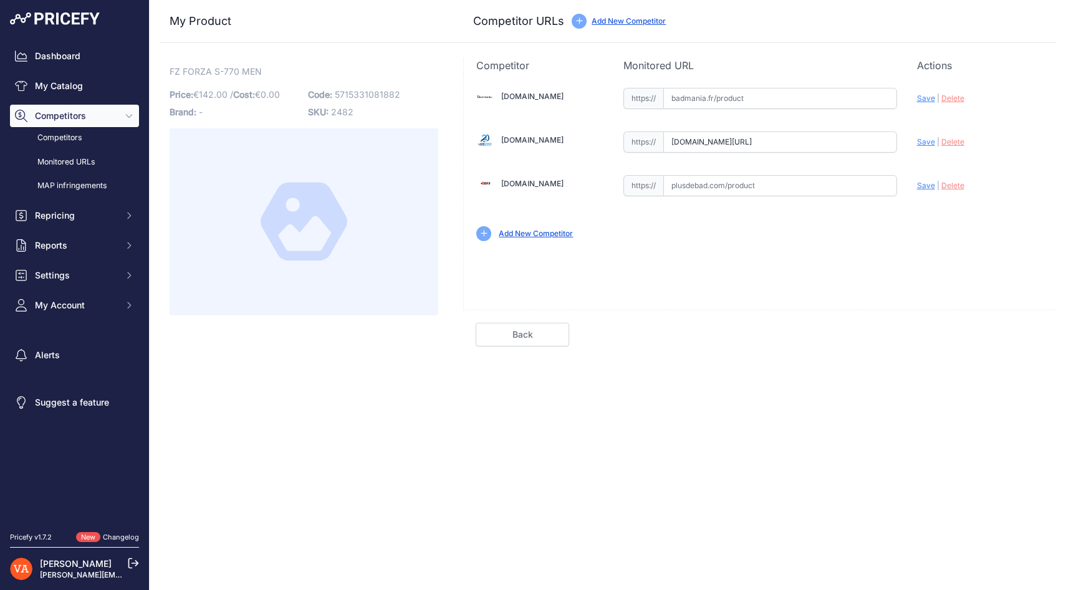
click at [691, 188] on input "text" at bounding box center [780, 185] width 234 height 21
paste input "https://www.plusdebad.com/chaussures-badminton/45159-forza-s-770-men"
click at [924, 183] on span "Save" at bounding box center [926, 185] width 18 height 9
type input "https://www.plusdebad.com/chaussures-badminton/45159-forza-s-770-men?prirule_jd…"
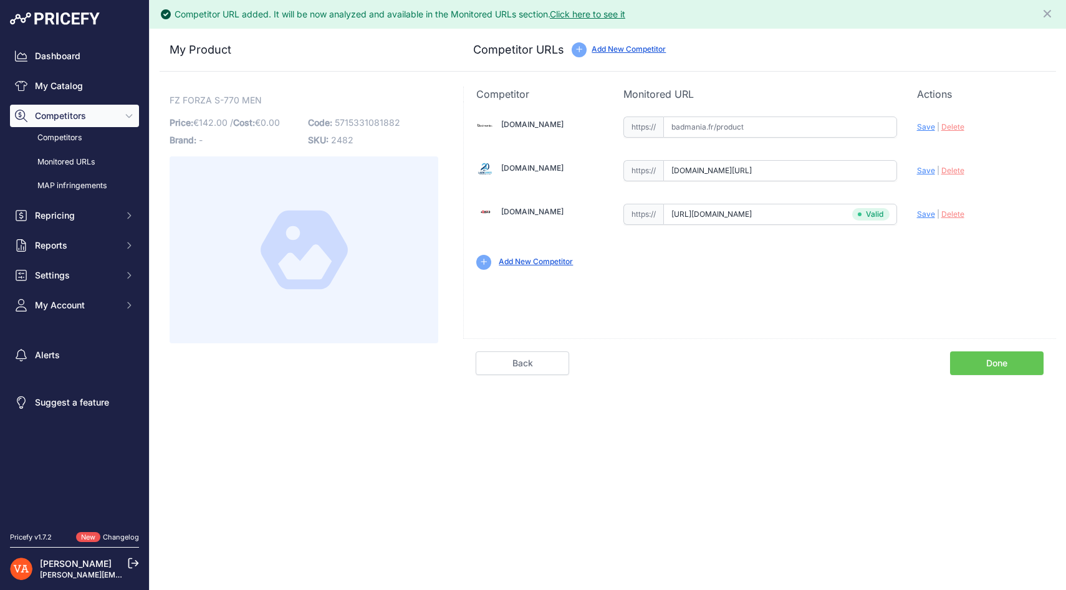
click at [923, 168] on span "Save" at bounding box center [926, 170] width 18 height 9
type input "https://www.lardesports.com/chaussures-fz-forza-homme-indoor-s-770-poseidon-560…"
click at [988, 356] on link "Done" at bounding box center [997, 364] width 94 height 24
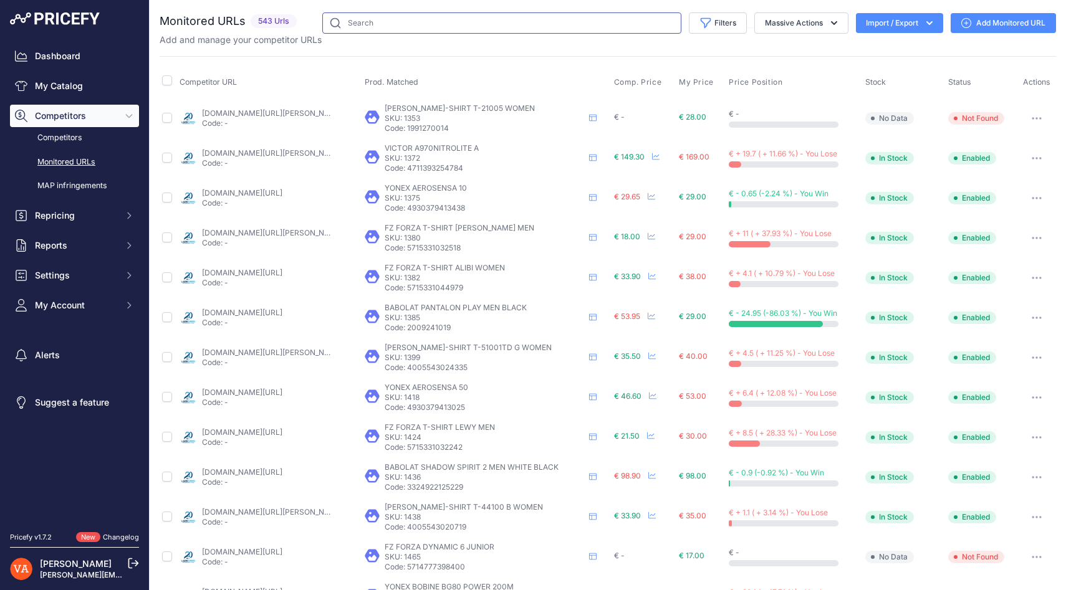
click at [440, 25] on input "text" at bounding box center [501, 22] width 359 height 21
paste input "FZ FORZA S-430 WOMEN"
type input "FZ FORZA S-430 WOMEN"
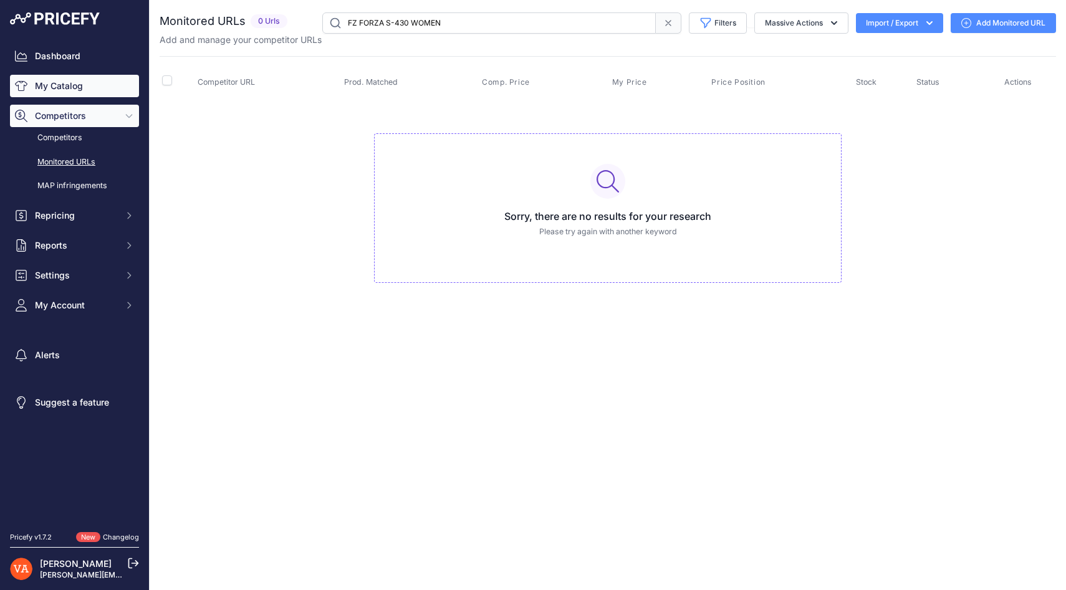
click at [110, 88] on link "My Catalog" at bounding box center [74, 86] width 129 height 22
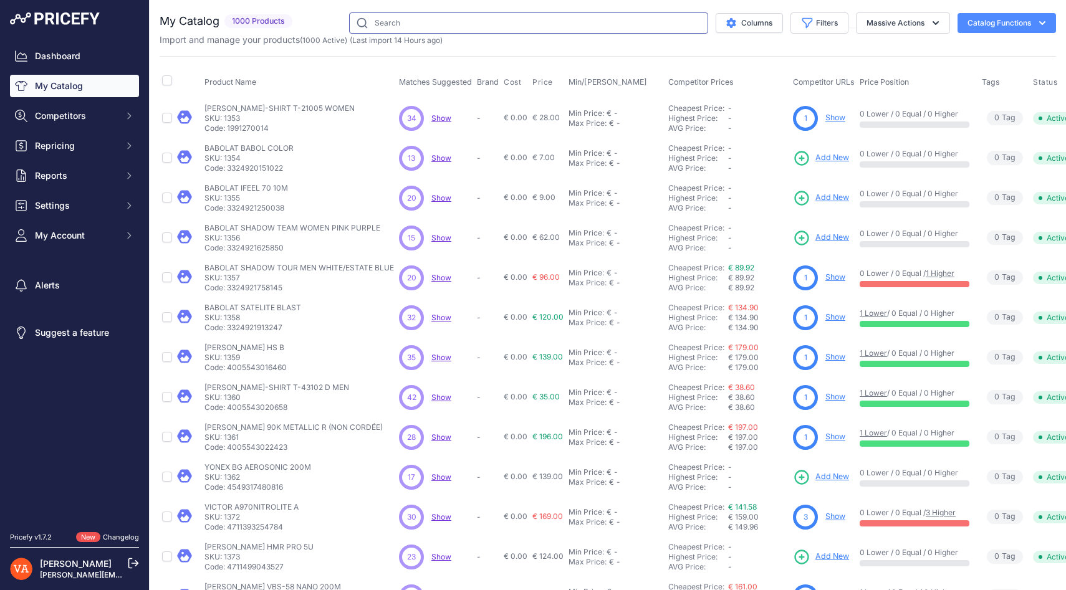
click at [409, 23] on input "text" at bounding box center [528, 22] width 359 height 21
paste input "FZ FORZA S-430 WOMEN"
type input "FZ FORZA S-430 WOMEN"
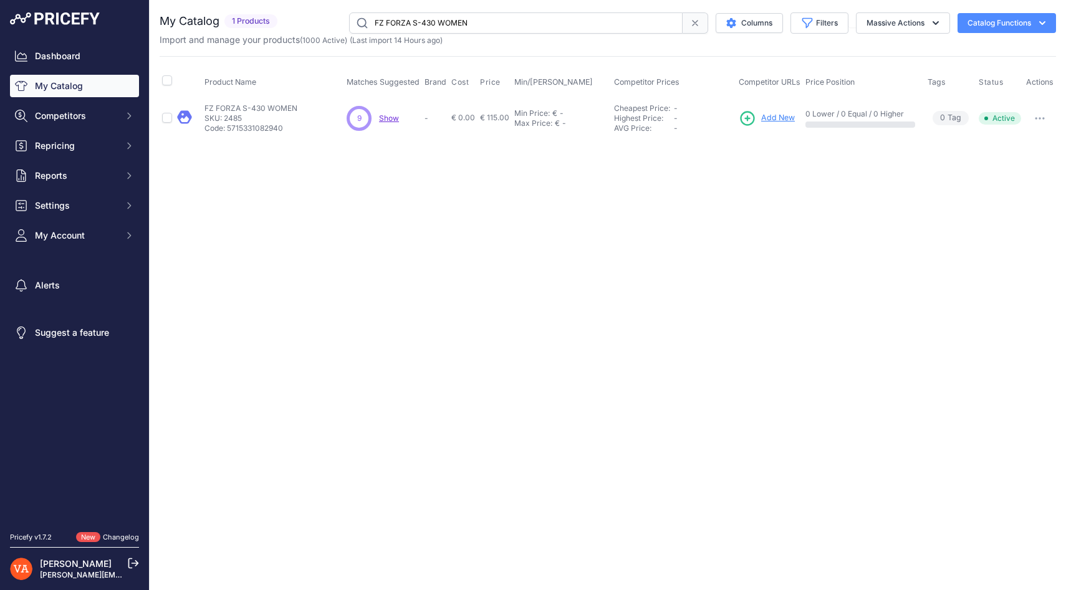
click at [771, 112] on span "Add New" at bounding box center [778, 118] width 34 height 12
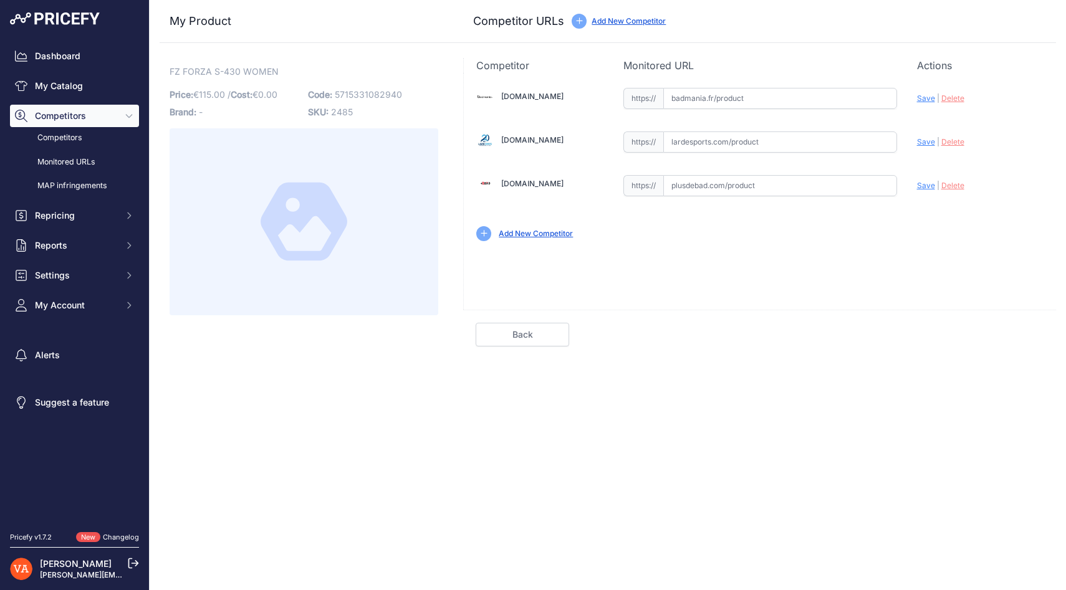
click at [728, 186] on input "text" at bounding box center [780, 185] width 234 height 21
paste input "[URL][DOMAIN_NAME]"
type input "[DOMAIN_NAME][URL]"
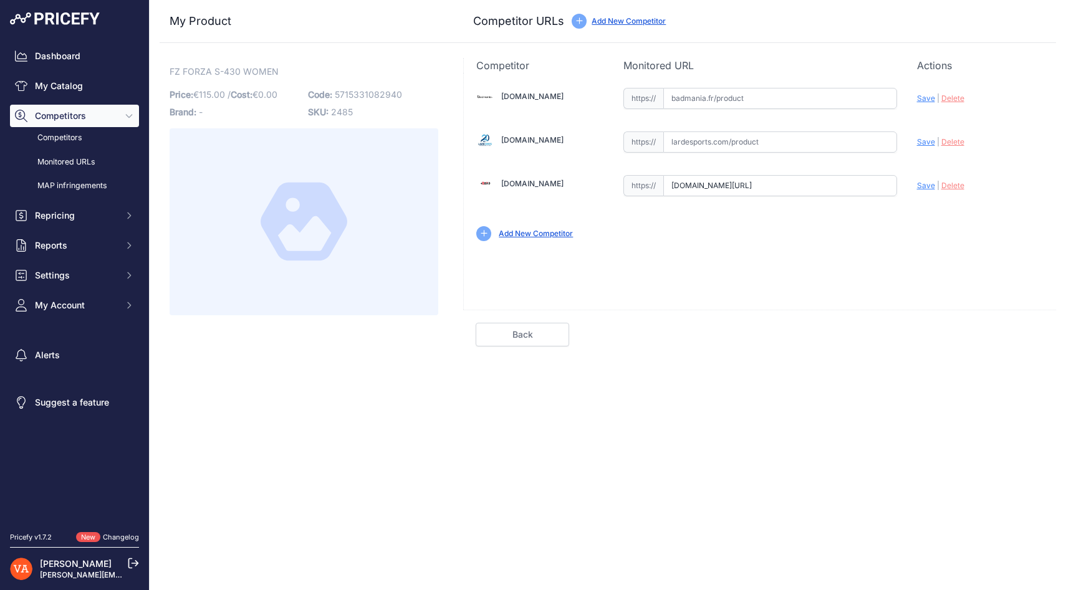
click at [706, 144] on input "text" at bounding box center [780, 142] width 234 height 21
paste input "https://badmania.fr/badminton-fz-forza-s-430-men-blanc-277fp1736.html"
type input "https://badmania.fr/badminton-fz-forza-s-430-men-blanc-277fp1736.html"
click at [708, 99] on input "text" at bounding box center [780, 98] width 234 height 21
paste input "https://badmania.fr/badminton-fz-forza-s-430-men-blanc-277fp1736.html"
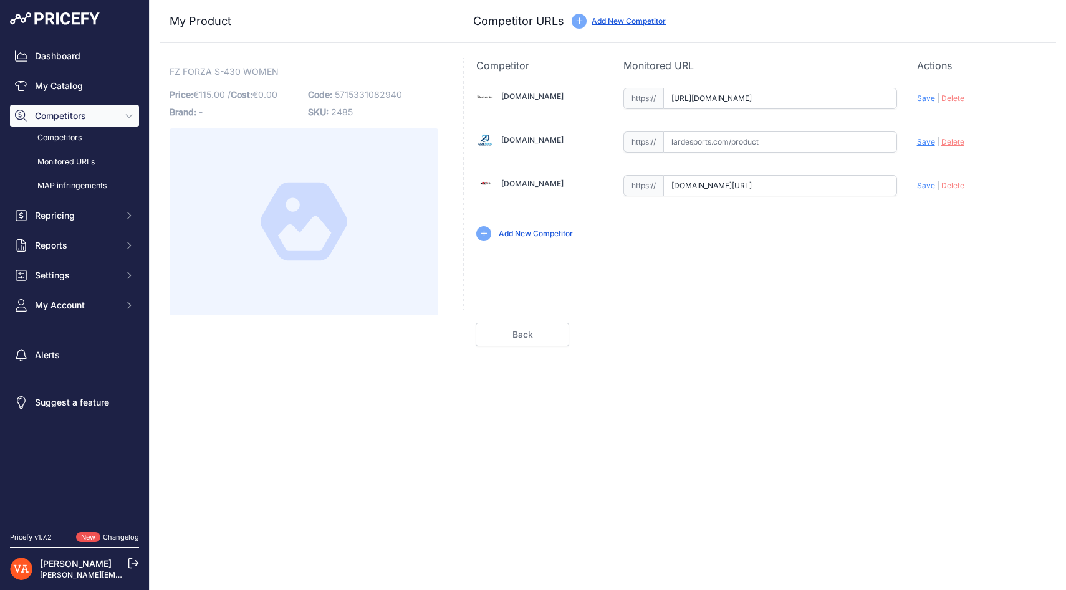
scroll to position [0, 47]
type input "badmania.fr/badminton-fz-forza-s-430-men-blanc-277fp1736.html"
click at [701, 140] on input "text" at bounding box center [780, 142] width 234 height 21
paste input "https://www.lardesports.com/chaussures-fz-forza-femme-indoor-s-430-white-561004…"
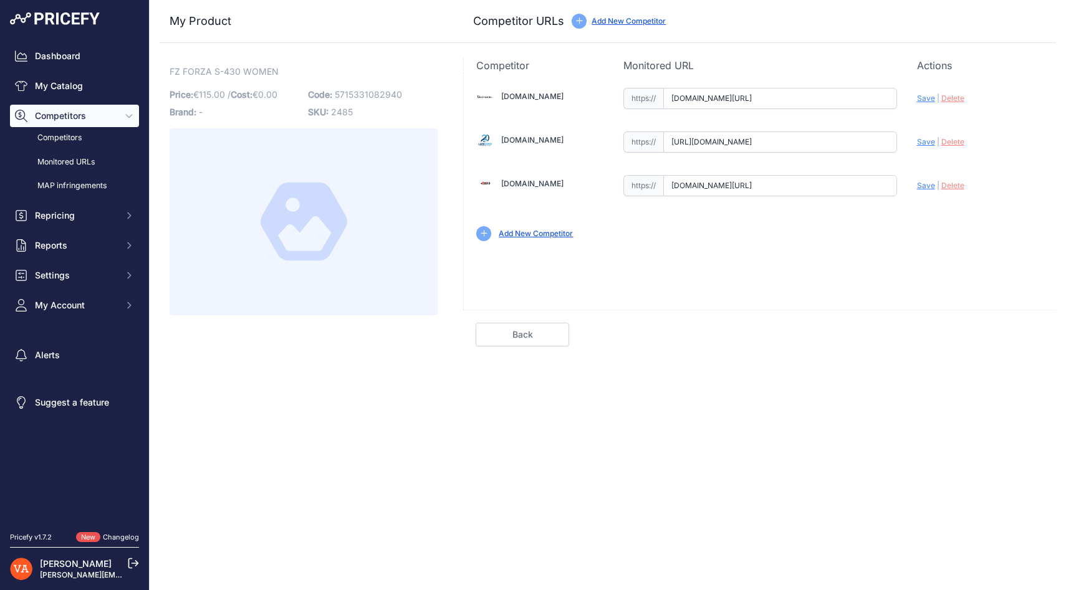
scroll to position [0, 110]
click at [931, 146] on span "Save" at bounding box center [926, 141] width 18 height 9
type input "https://www.lardesports.com/chaussures-fz-forza-femme-indoor-s-430-white-561004…"
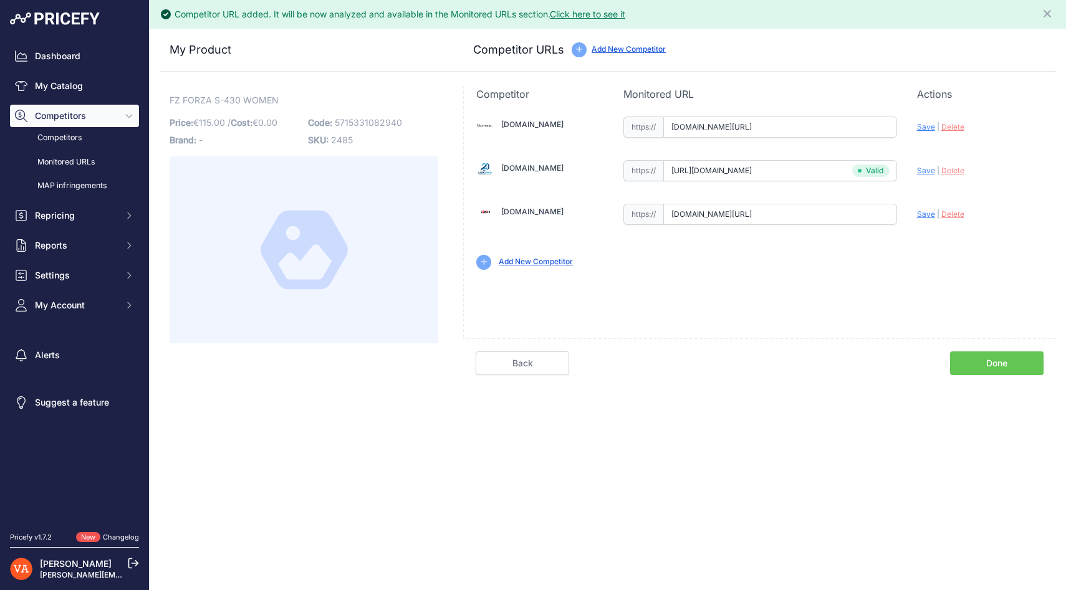
click at [925, 126] on span "Save" at bounding box center [926, 126] width 18 height 9
type input "https://badmania.fr/badminton-fz-forza-s-430-men-blanc-277fp1736.html?prirule_j…"
click at [925, 213] on span "Save" at bounding box center [926, 214] width 18 height 9
type input "https://www.plusdebad.com/chaussures-badminton/45161-forza-fz-s-430-women?priru…"
click at [971, 364] on link "Done" at bounding box center [997, 364] width 94 height 24
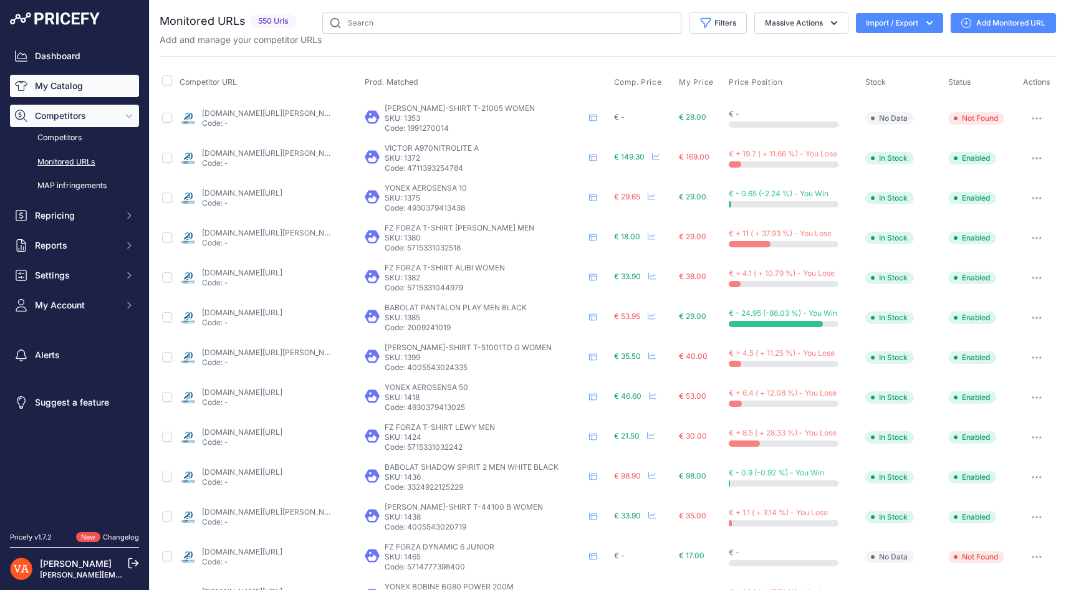
click at [65, 79] on link "My Catalog" at bounding box center [74, 86] width 129 height 22
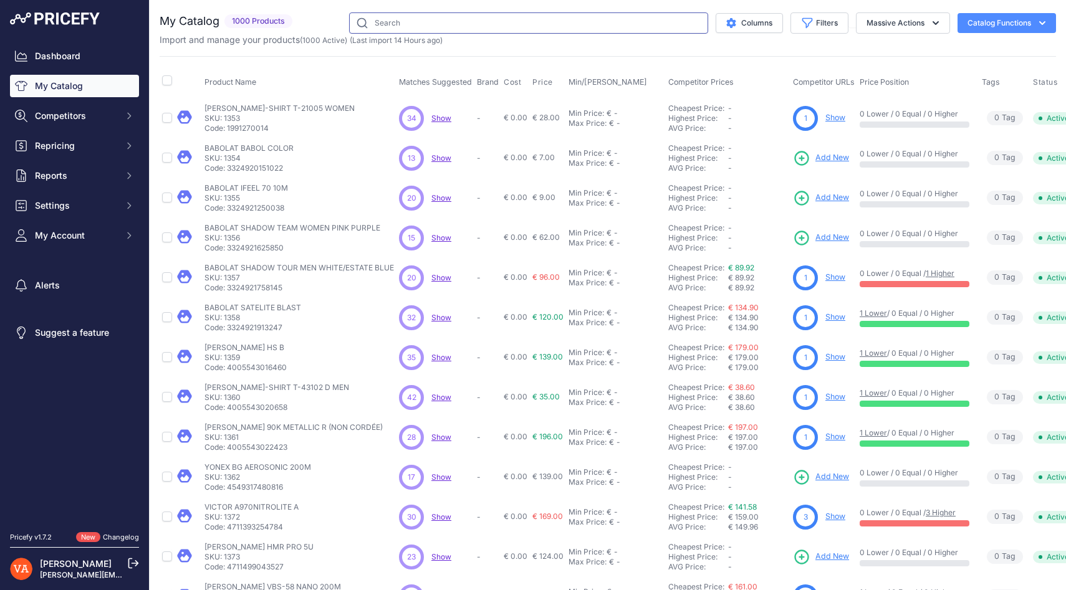
click at [415, 26] on input "text" at bounding box center [528, 22] width 359 height 21
paste input "FZ FORZA S-430 MEN"
type input "FZ FORZA S-430 MEN"
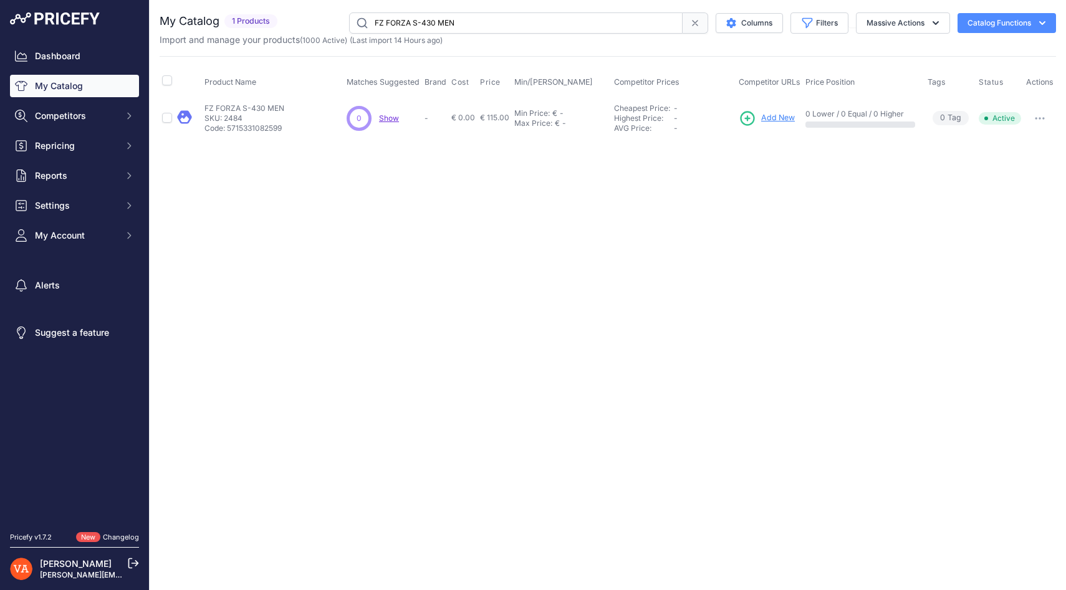
click at [773, 117] on span "Add New" at bounding box center [778, 118] width 34 height 12
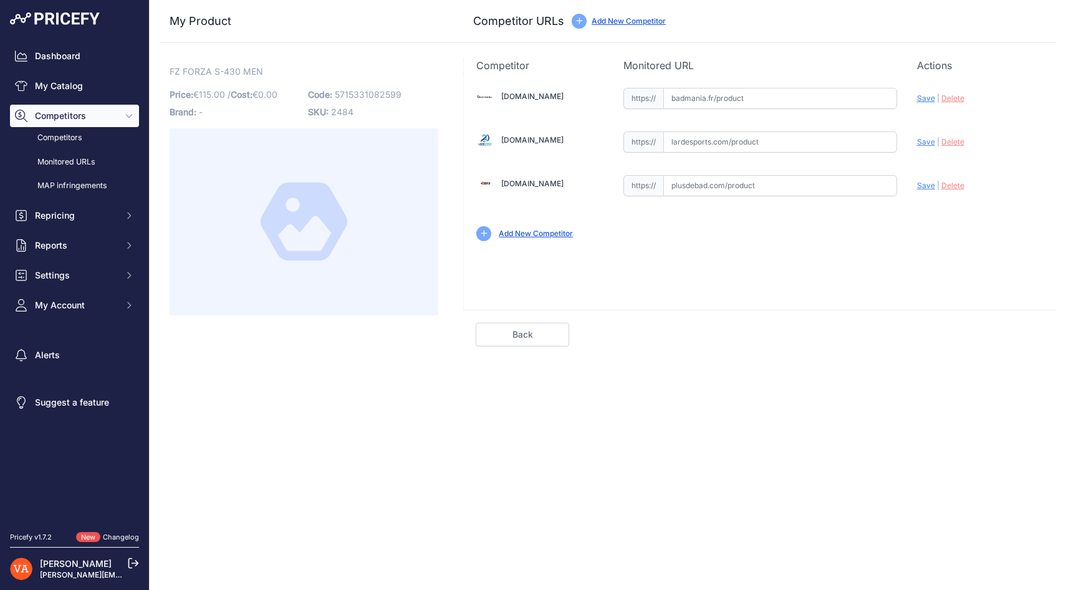
click at [699, 188] on input "text" at bounding box center [780, 185] width 234 height 21
paste input "https://www.plusdebad.com/chaussures-badminton/45160-forza-fz-s-430-men"
type input "www.plusdebad.com/chaussures-badminton/45160-forza-fz-s-430-men"
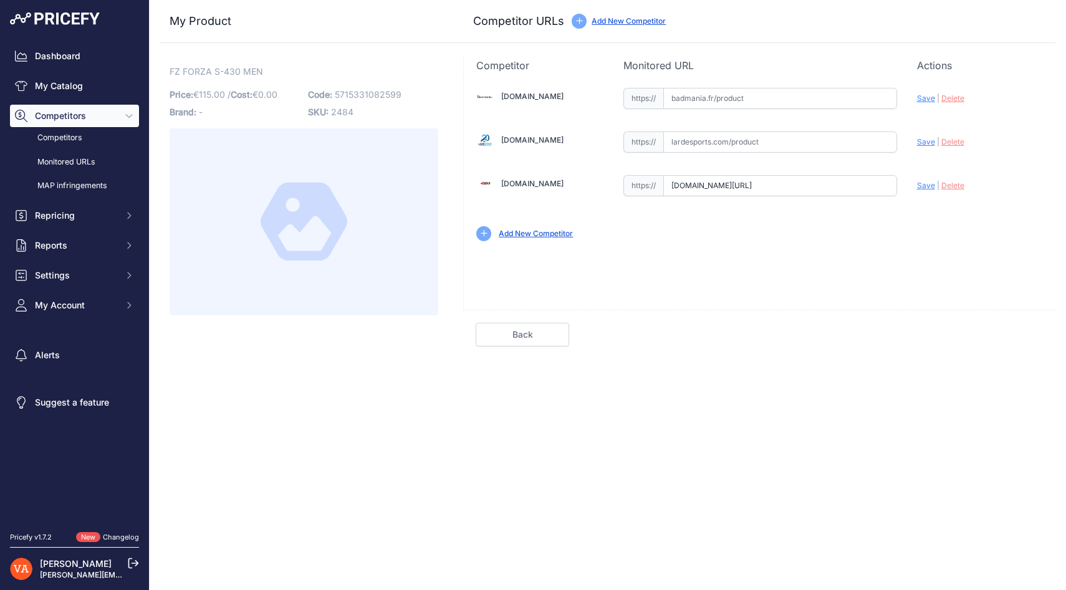
click at [708, 107] on input "text" at bounding box center [780, 98] width 234 height 21
paste input "https://badmania.fr/badminton-fz-forza-s-430-men-blanc-277fp1736.html"
type input "badmania.fr/badminton-fz-forza-s-430-men-blanc-277fp1736.html"
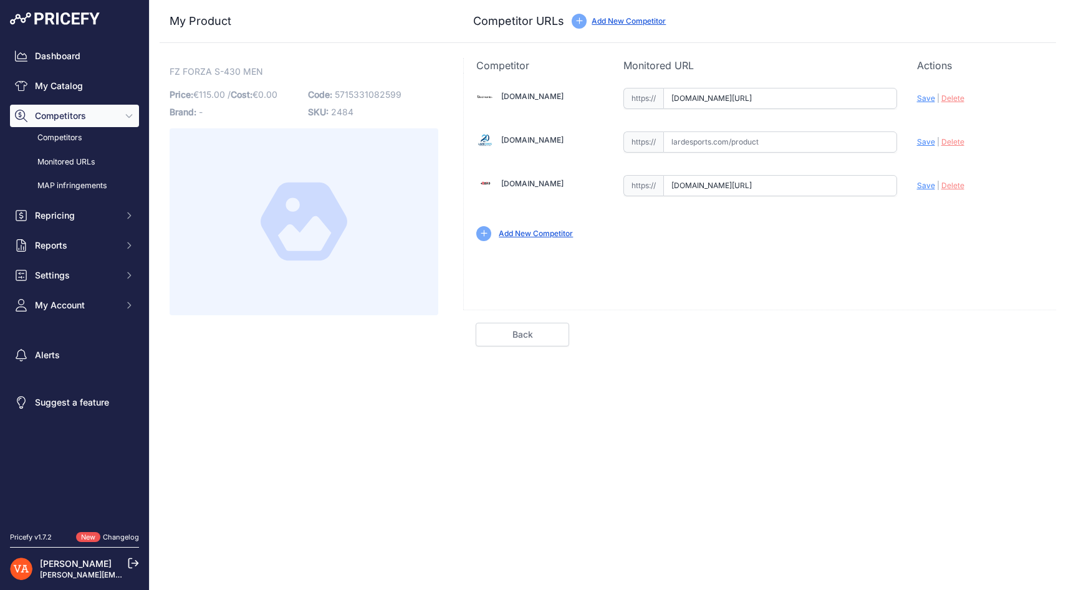
click at [705, 141] on input "text" at bounding box center [780, 142] width 234 height 21
paste input "https://www.lardesports.com/chaussures-fz-forza-homme-indoor-s-430-white-560807…"
click at [705, 142] on input "https://www.lardesports.com/chaussures-fz-forza-homme-indoor-s-430-white-560807…" at bounding box center [780, 142] width 234 height 21
click at [929, 142] on span "Save" at bounding box center [926, 141] width 18 height 9
type input "https://www.lardesports.com/chaussures-fz-forza-homme-indoor-s-430-white-560807…"
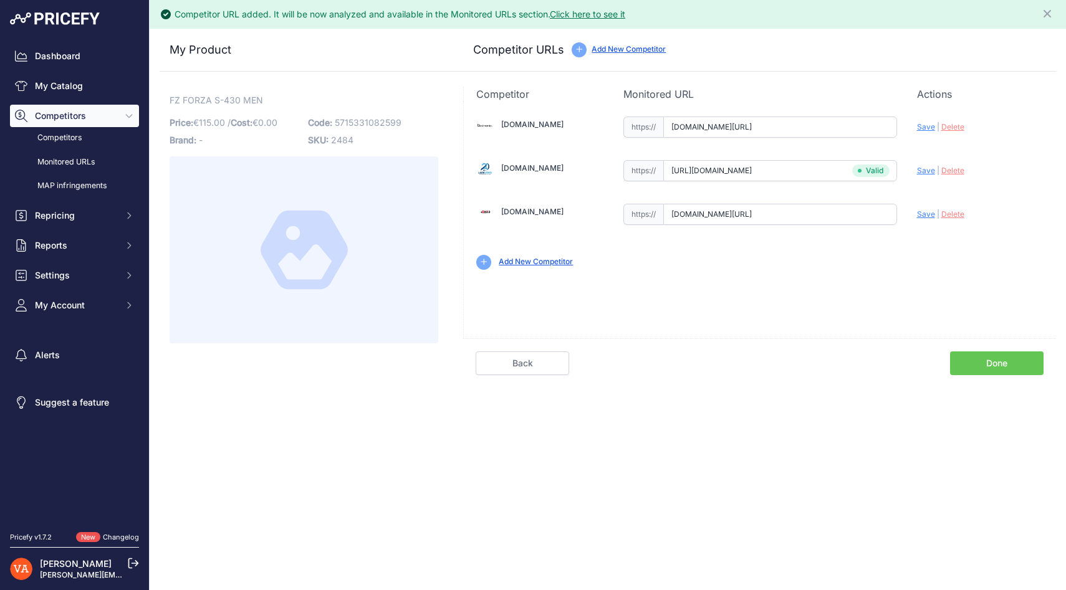
click at [925, 124] on span "Save" at bounding box center [926, 126] width 18 height 9
type input "https://badmania.fr/badminton-fz-forza-s-430-men-blanc-277fp1736.html?prirule_j…"
click at [922, 219] on div "Update Profile Save | Delete Analyzing" at bounding box center [980, 210] width 127 height 19
click at [922, 217] on span "Save" at bounding box center [926, 214] width 18 height 9
type input "https://www.plusdebad.com/chaussures-badminton/45160-forza-fz-s-430-men?prirule…"
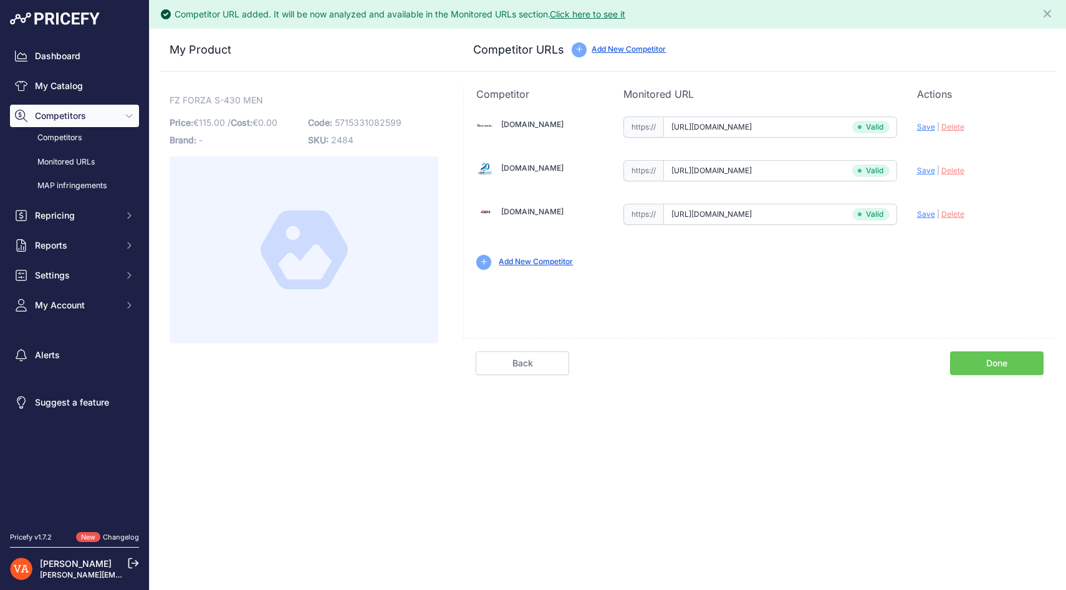
click at [995, 357] on link "Done" at bounding box center [997, 364] width 94 height 24
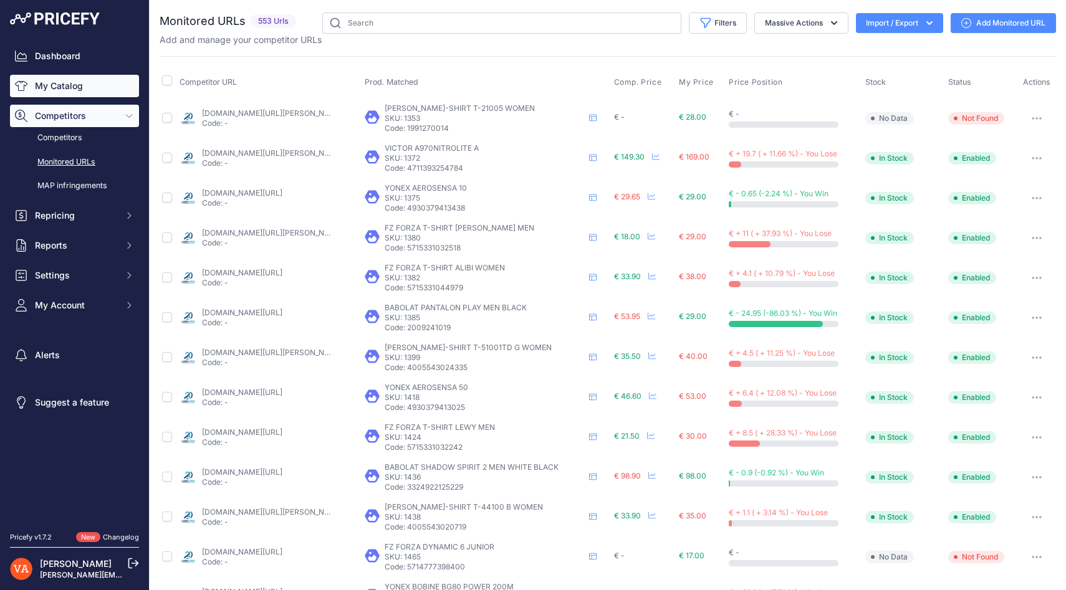
click at [62, 97] on link "My Catalog" at bounding box center [74, 86] width 129 height 22
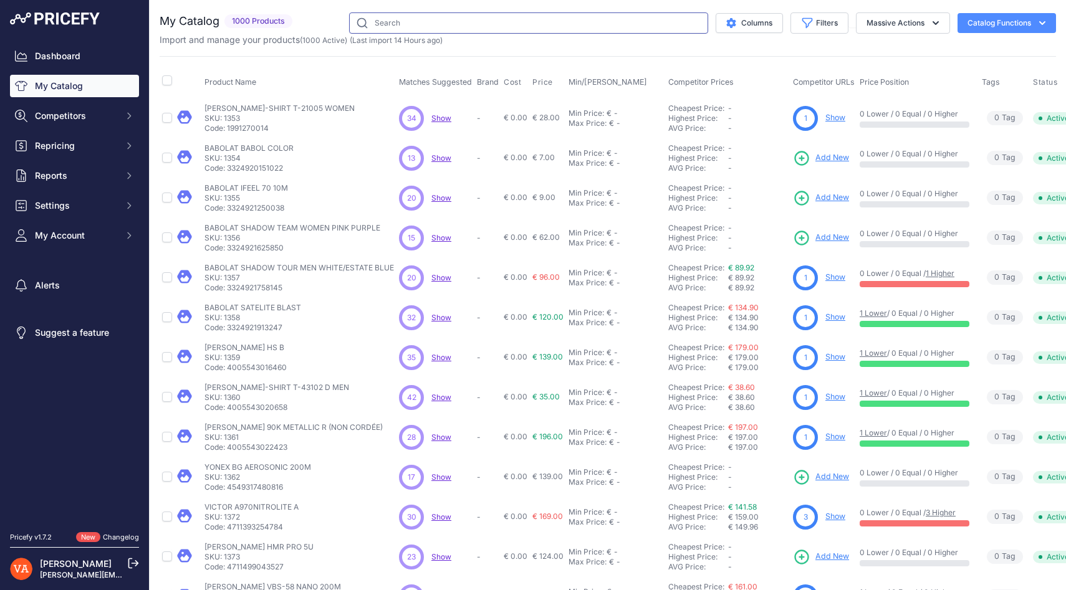
click at [406, 21] on input "text" at bounding box center [528, 22] width 359 height 21
paste input "FZ FORZA S-220 WOMEN"
type input "FZ FORZA S-220 WOMEN"
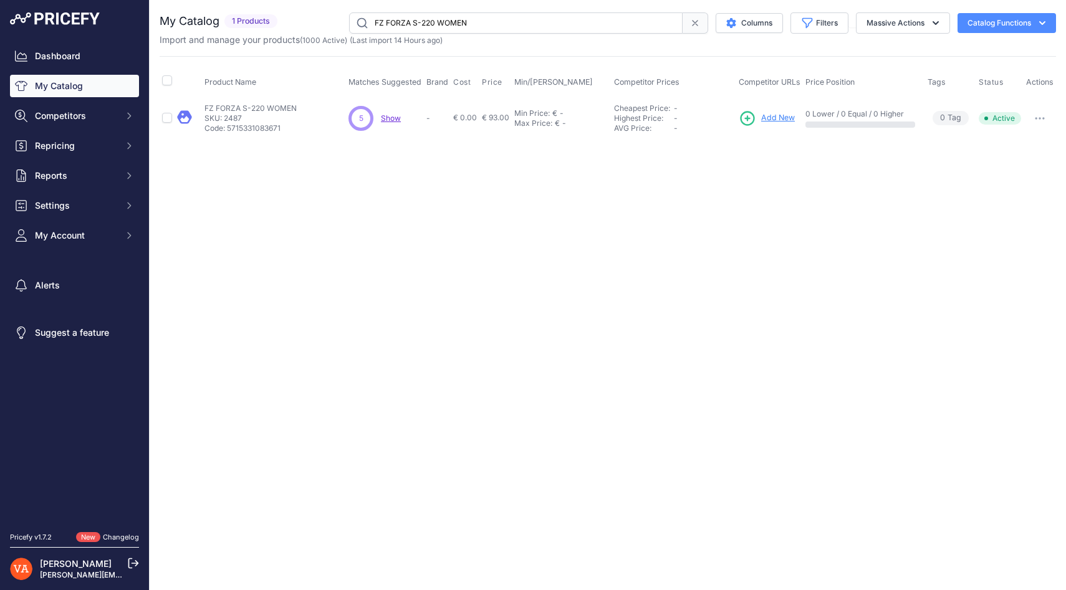
click at [773, 115] on span "Add New" at bounding box center [778, 118] width 34 height 12
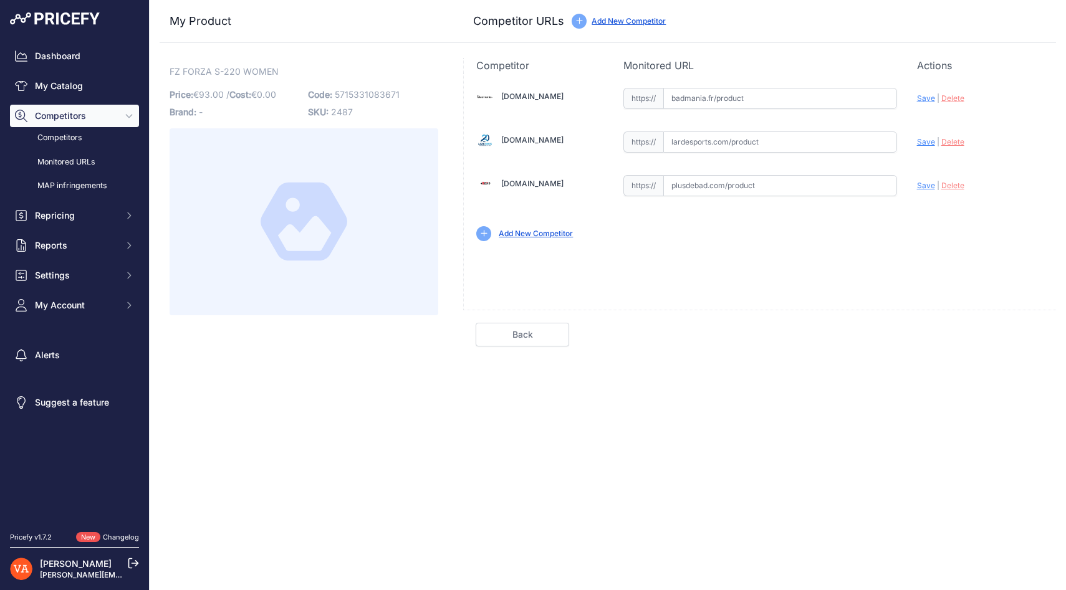
click at [746, 186] on input "text" at bounding box center [780, 185] width 234 height 21
paste input "[URL][DOMAIN_NAME]"
type input "[DOMAIN_NAME][URL]"
click at [732, 94] on input "text" at bounding box center [780, 98] width 234 height 21
paste input "[URL][DOMAIN_NAME][DEMOGRAPHIC_DATA]"
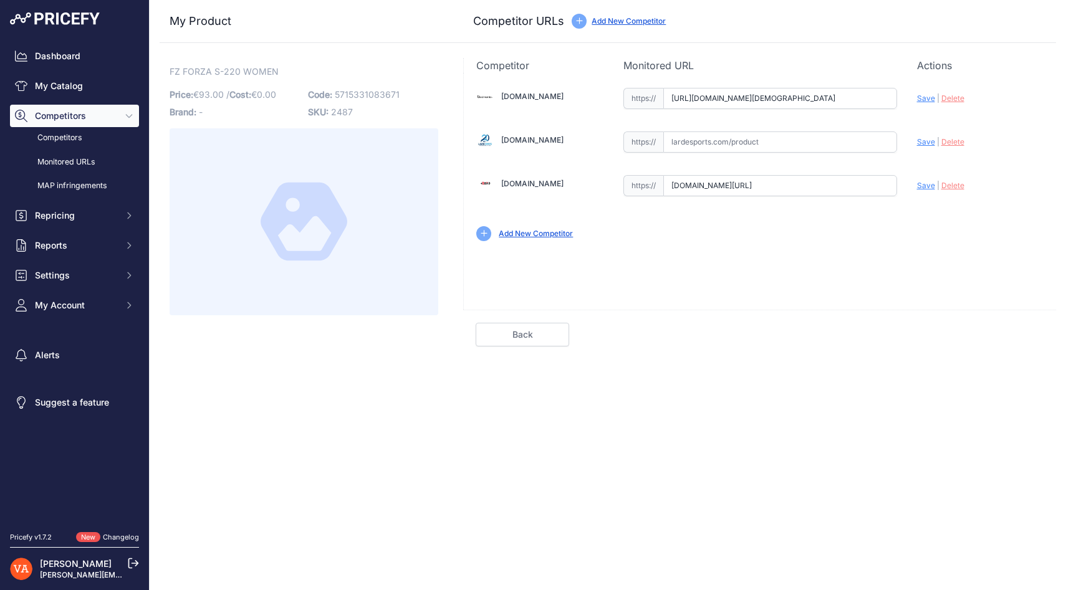
type input "[DOMAIN_NAME][URL][DEMOGRAPHIC_DATA]"
click at [700, 140] on input "text" at bounding box center [780, 142] width 234 height 21
paste input "[URL][DOMAIN_NAME]"
click at [918, 140] on span "Save" at bounding box center [926, 141] width 18 height 9
type input "[URL][DOMAIN_NAME]"
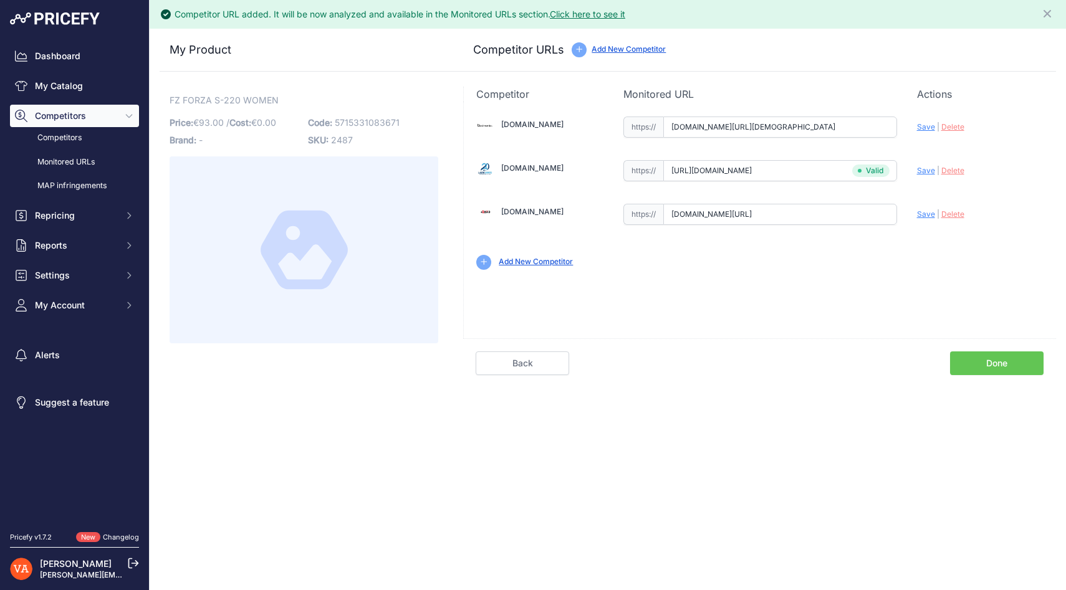
click at [922, 123] on span "Save" at bounding box center [926, 126] width 18 height 9
type input "[URL][DOMAIN_NAME][DEMOGRAPHIC_DATA]"
click at [923, 213] on span "Save" at bounding box center [926, 214] width 18 height 9
type input "[URL][DOMAIN_NAME]"
click at [1017, 370] on link "Done" at bounding box center [997, 364] width 94 height 24
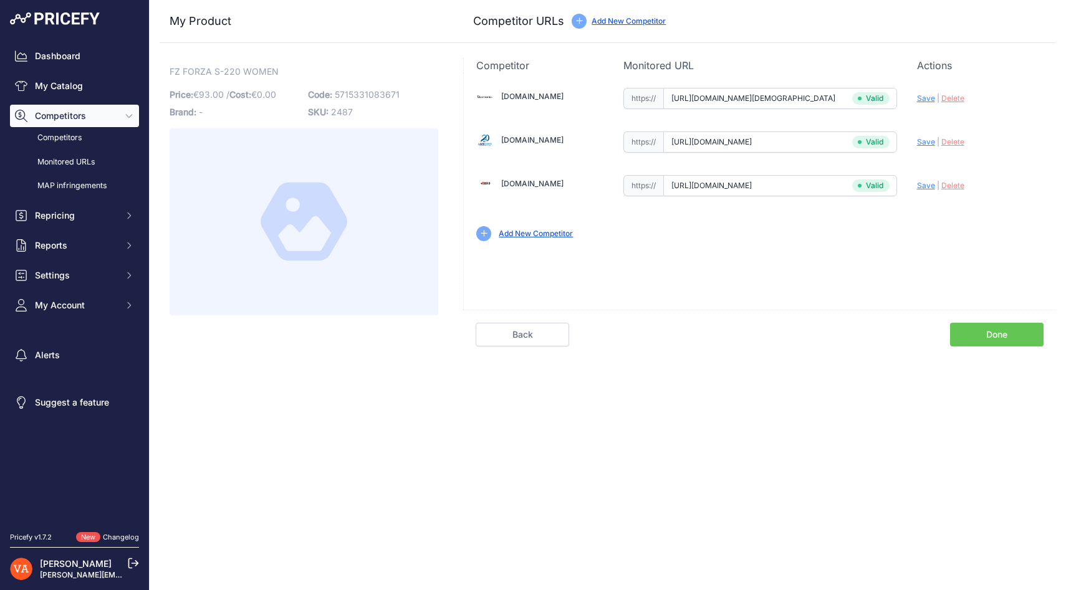
click at [983, 328] on link "Done" at bounding box center [997, 335] width 94 height 24
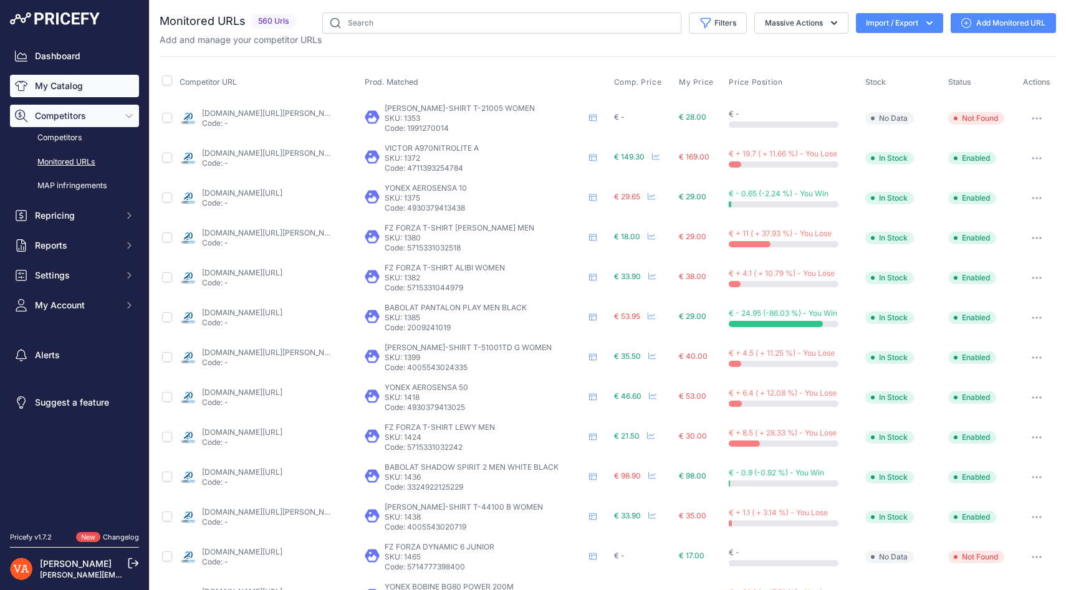
click at [61, 87] on link "My Catalog" at bounding box center [74, 86] width 129 height 22
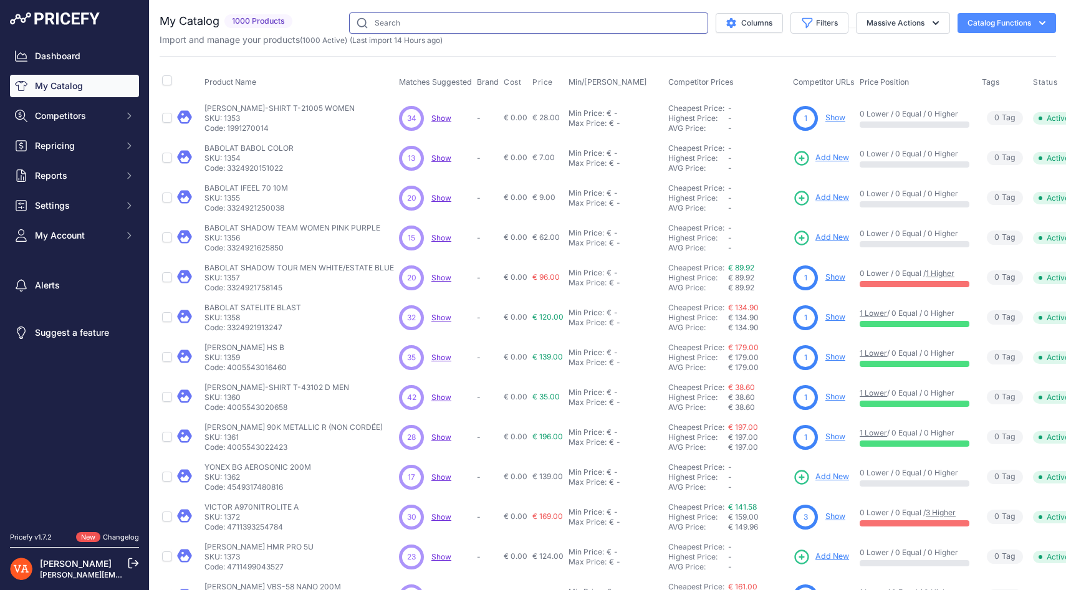
click at [441, 24] on input "text" at bounding box center [528, 22] width 359 height 21
click at [408, 14] on input "text" at bounding box center [528, 22] width 359 height 21
paste input "Forza S-220 Men White"
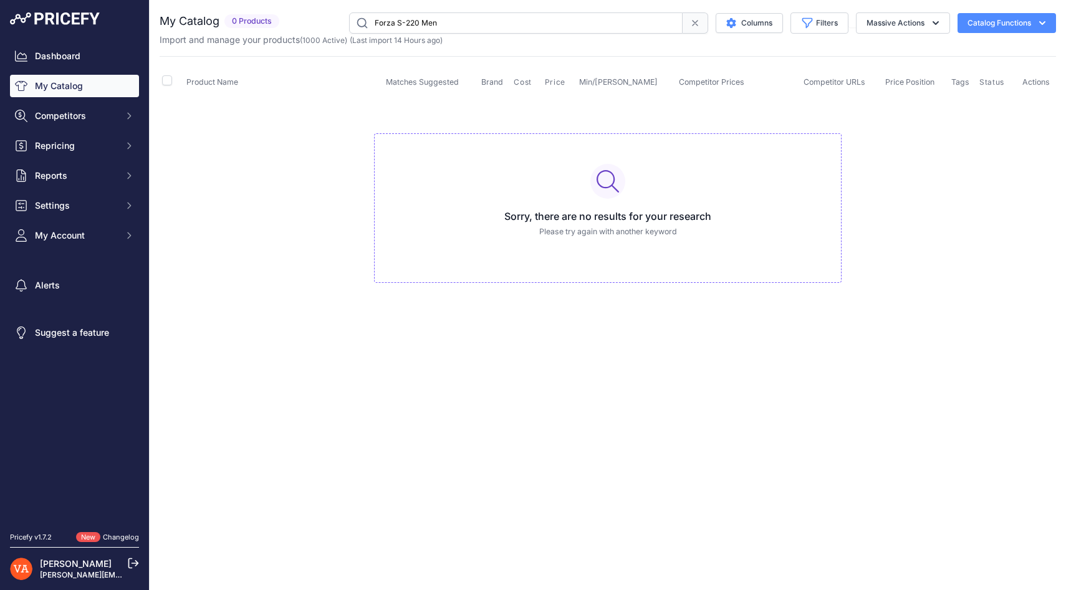
type input "Forza S-220 Men"
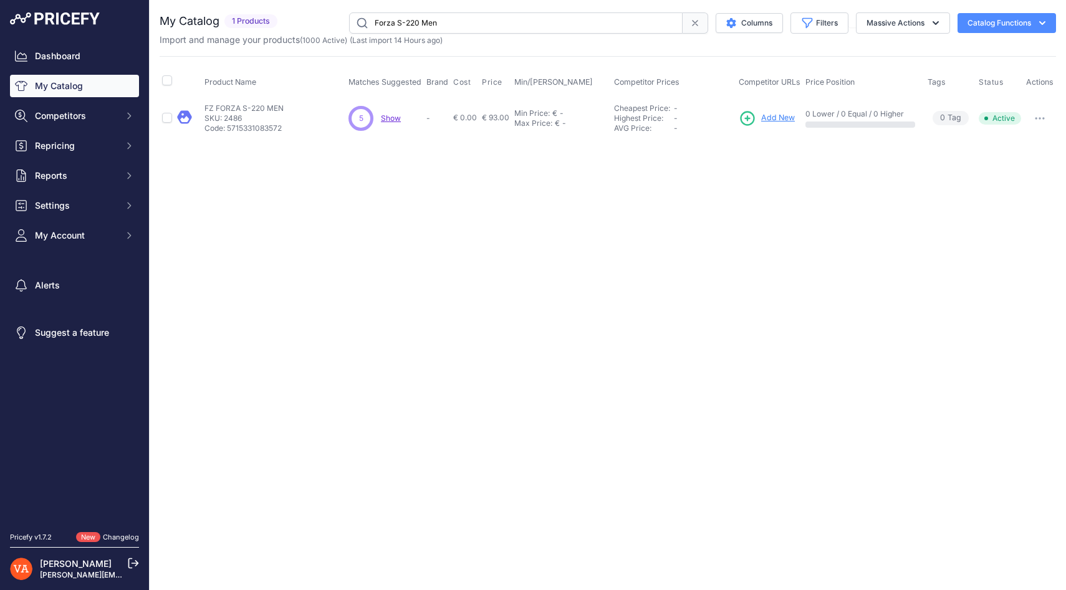
click at [766, 121] on span "Add New" at bounding box center [778, 118] width 34 height 12
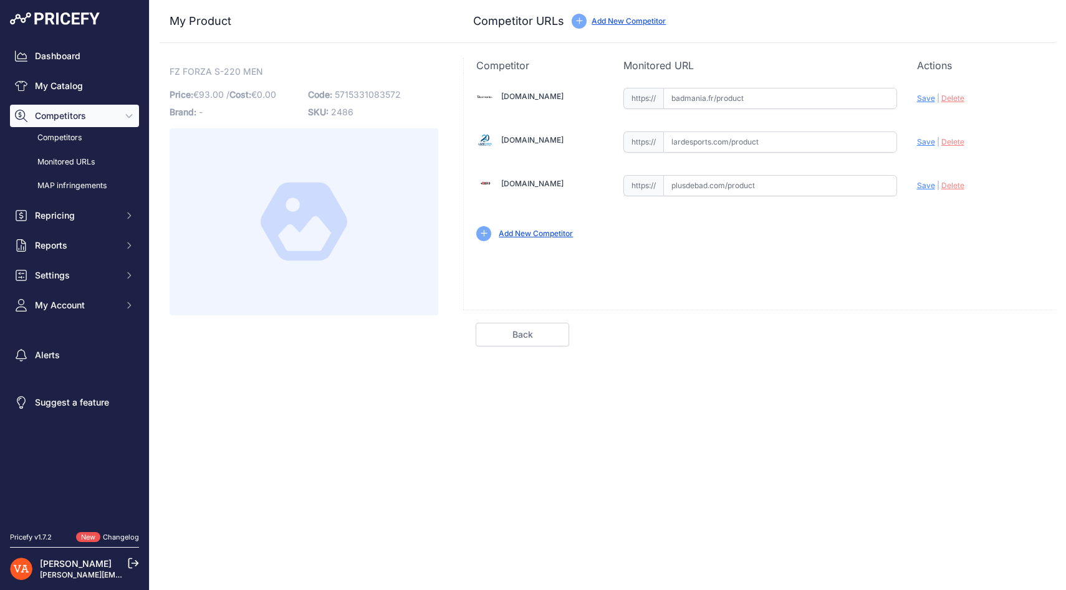
click at [710, 181] on input "text" at bounding box center [780, 185] width 234 height 21
paste input "[URL][DOMAIN_NAME]"
type input "[DOMAIN_NAME][URL]"
click at [713, 102] on input "text" at bounding box center [780, 98] width 234 height 21
paste input "[URL][DOMAIN_NAME]"
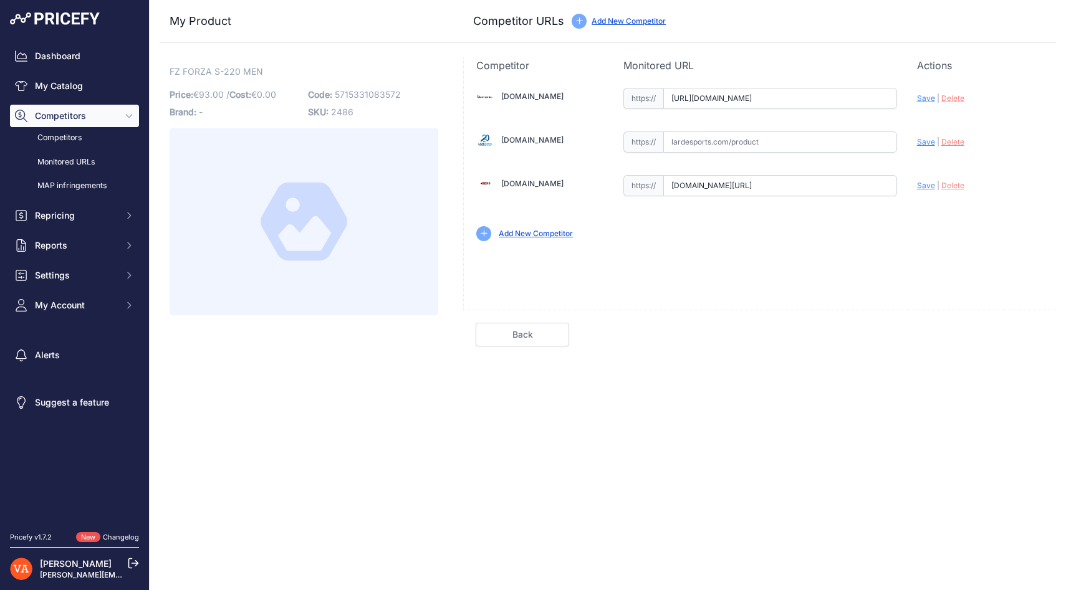
scroll to position [0, 45]
type input "[DOMAIN_NAME][URL]"
click at [704, 139] on input "text" at bounding box center [780, 142] width 234 height 21
paste input "[URL][DOMAIN_NAME]"
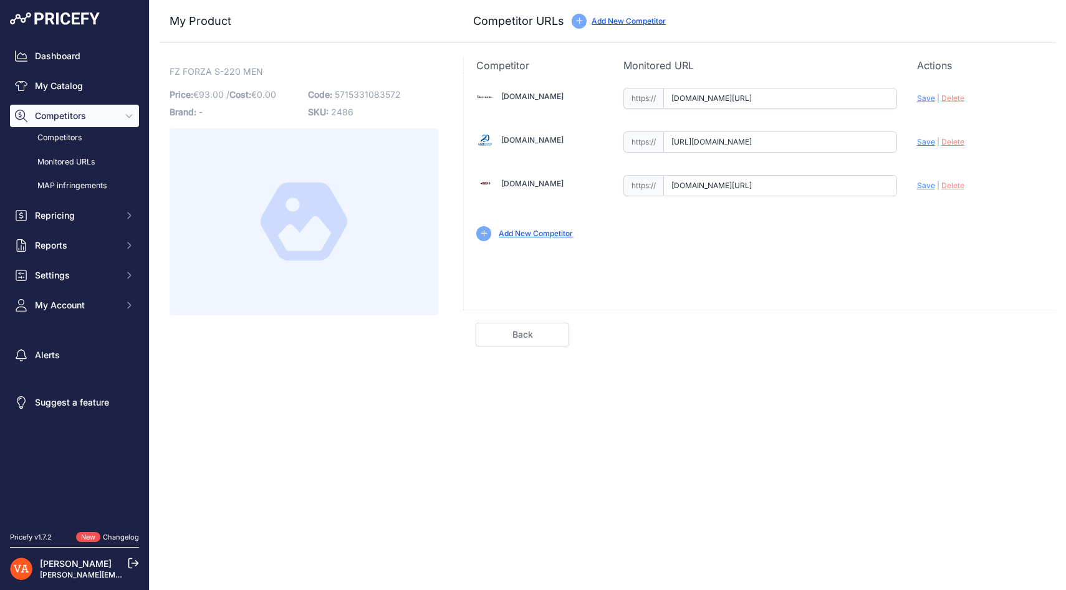
scroll to position [0, 109]
type input "[DOMAIN_NAME][URL]"
click at [923, 188] on span "Save" at bounding box center [926, 185] width 18 height 9
type input "https://www.plusdebad.com/chaussures-badminton/45162-forza-s-220-men?prirule_jd…"
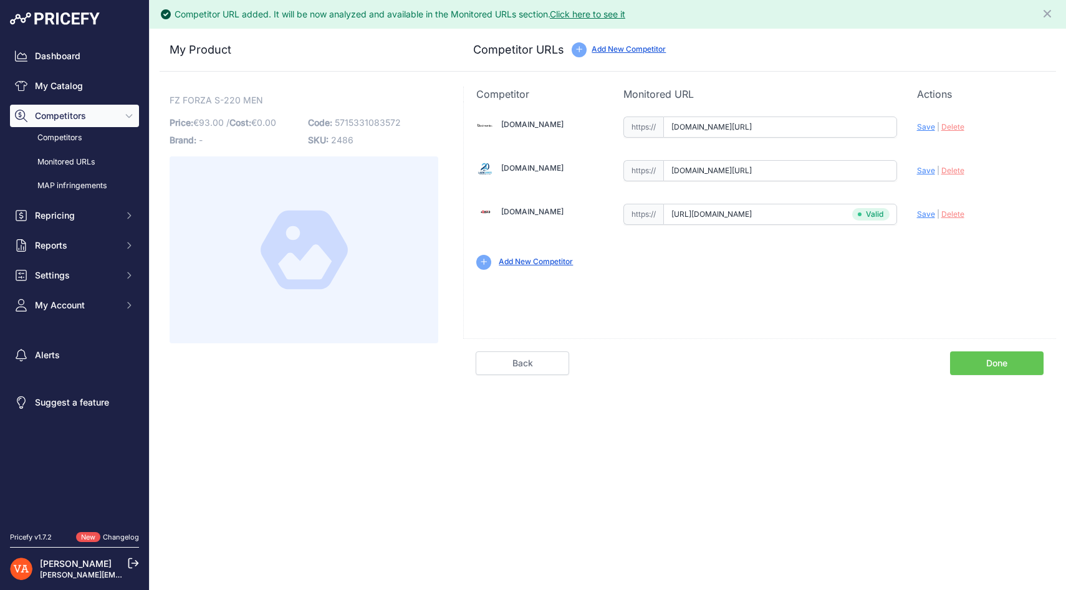
click at [923, 168] on span "Save" at bounding box center [926, 170] width 18 height 9
type input "https://www.lardesports.com/chaussures-fz-forza-homme-indoor-s-220-white-561010…"
click at [923, 125] on span "Save" at bounding box center [926, 126] width 18 height 9
type input "https://badmania.fr/badminton-fz-forza-s-220-men-blanc-277fp1737.html?prirule_j…"
click at [987, 362] on link "Done" at bounding box center [997, 364] width 94 height 24
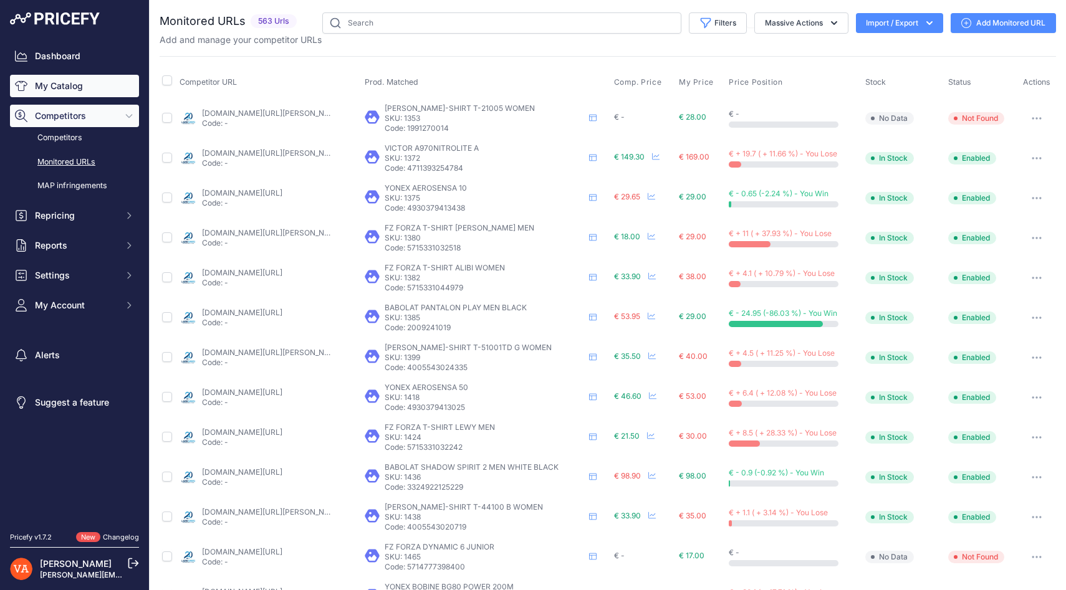
click at [82, 89] on link "My Catalog" at bounding box center [74, 86] width 129 height 22
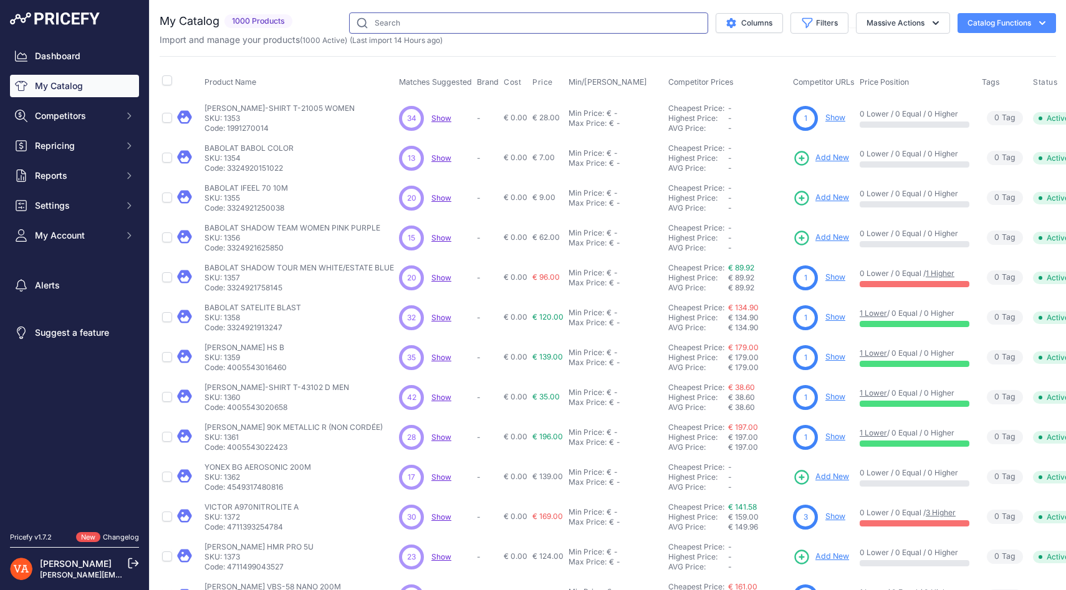
click at [393, 26] on input "text" at bounding box center [528, 22] width 359 height 21
paste input "[URL][DOMAIN_NAME]"
type input "[URL][DOMAIN_NAME]"
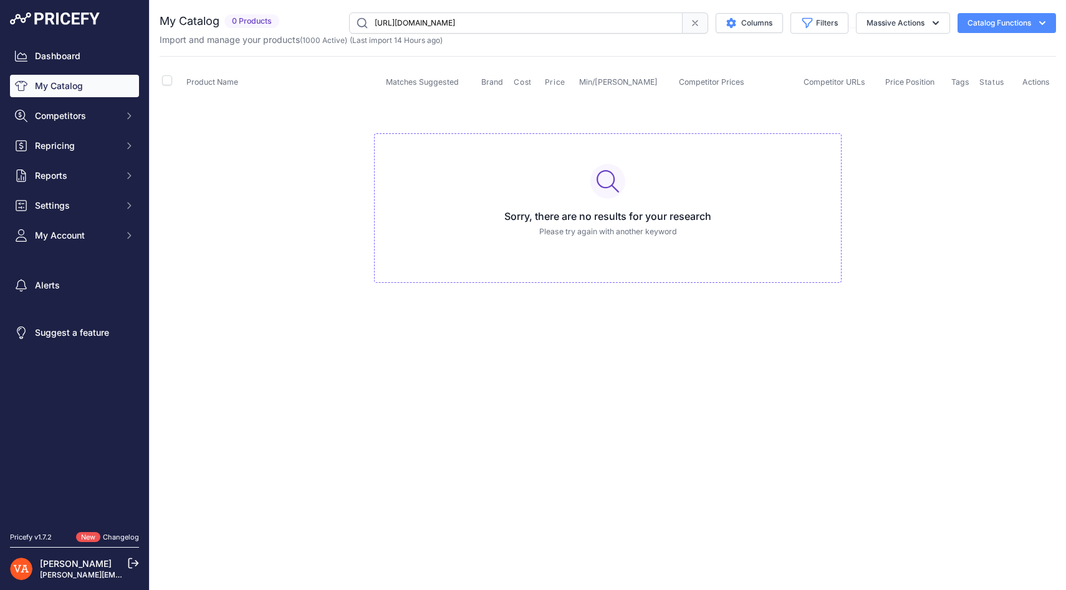
click at [691, 22] on icon at bounding box center [695, 23] width 10 height 10
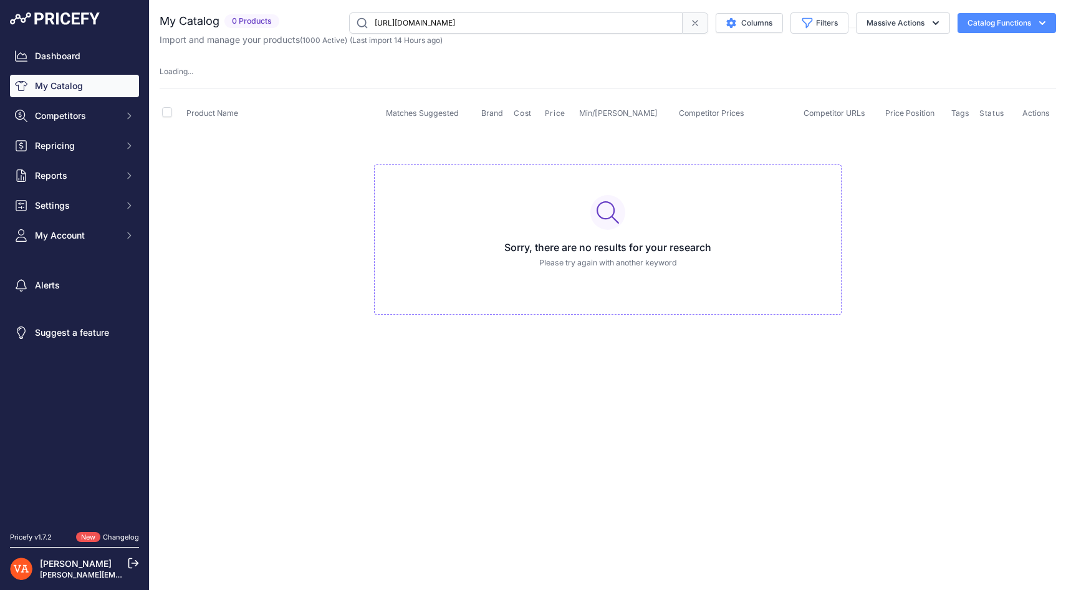
click at [693, 16] on span at bounding box center [696, 22] width 26 height 21
click at [629, 29] on input "[URL][DOMAIN_NAME]" at bounding box center [516, 22] width 334 height 21
click at [630, 22] on input "[URL][DOMAIN_NAME]" at bounding box center [516, 22] width 334 height 21
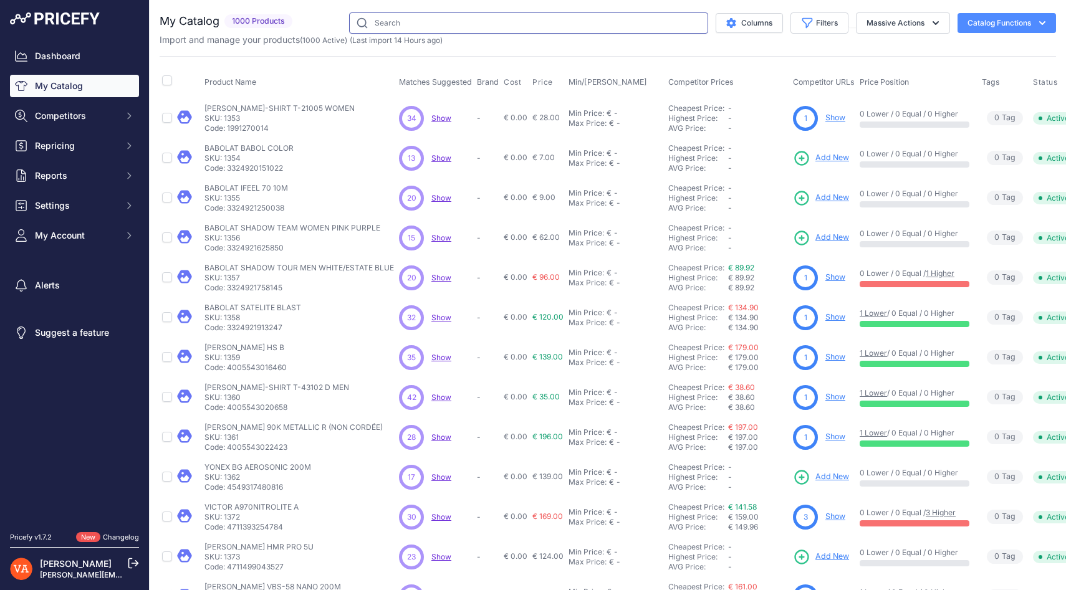
paste input "FORZA X-PULSE JUNIOR BLACK"
type input "FORZA X-PULSE JUNIOR BLACK"
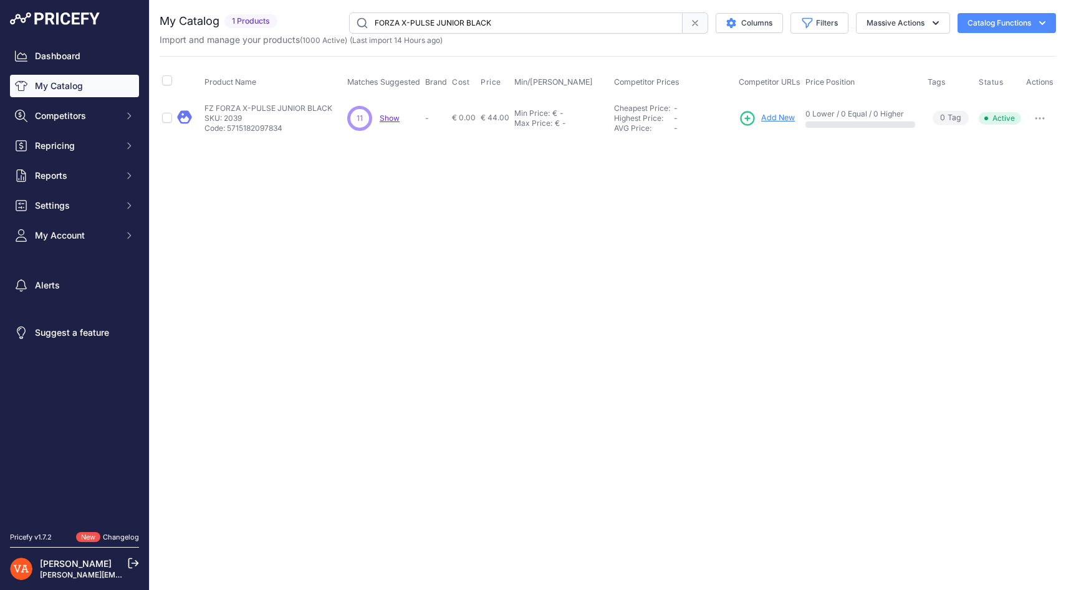
click at [773, 125] on link "Add New" at bounding box center [767, 118] width 56 height 17
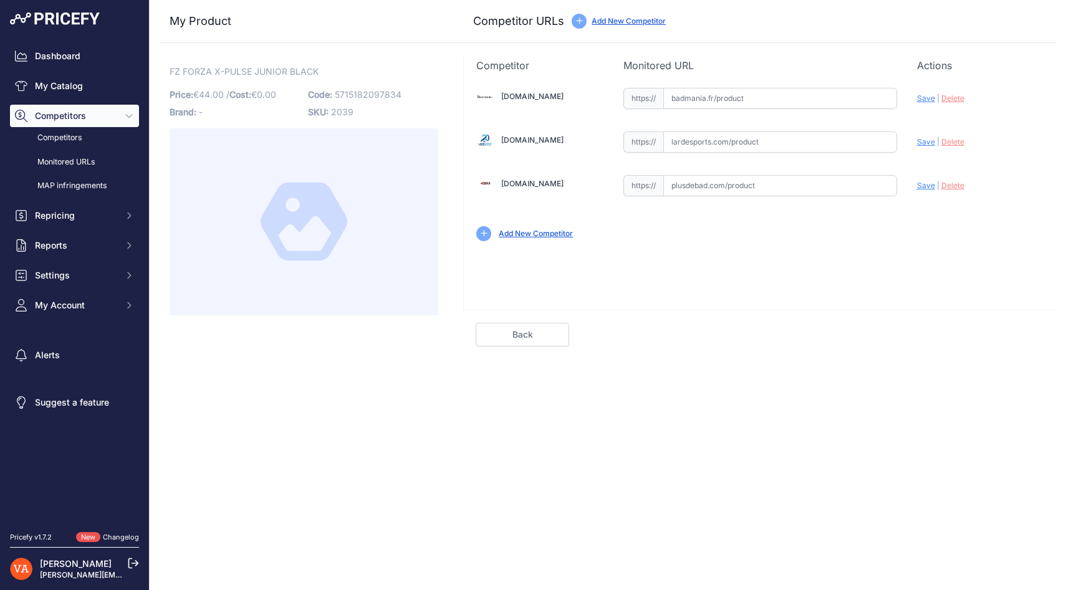
click at [694, 181] on input "text" at bounding box center [780, 185] width 234 height 21
paste input "https://www.plusdebad.com/chaussures-badminton/23442-forza-x-pulse-junior-black"
click at [932, 188] on span "Save" at bounding box center [926, 185] width 18 height 9
type input "https://www.plusdebad.com/chaussures-badminton/23442-forza-x-pulse-junior-black…"
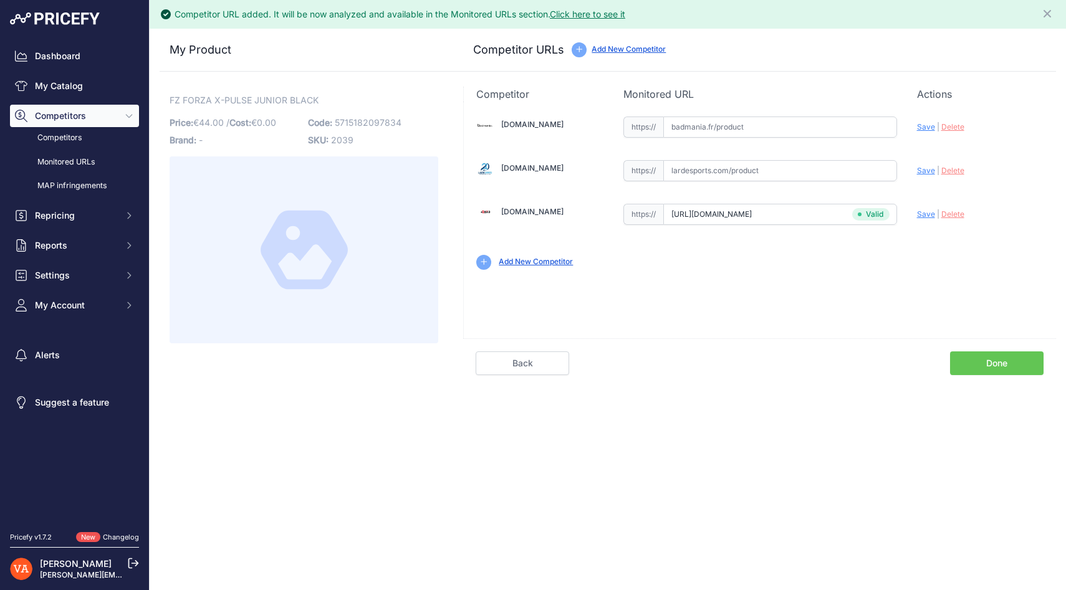
click at [990, 360] on link "Done" at bounding box center [997, 364] width 94 height 24
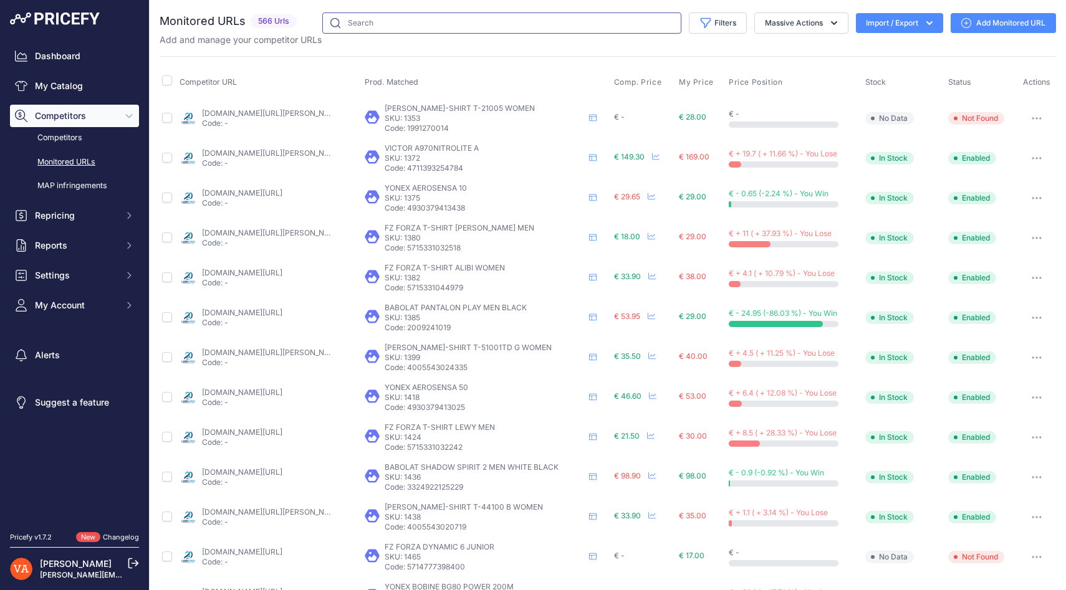
click at [445, 24] on input "text" at bounding box center [501, 22] width 359 height 21
paste input "FORZA X-PULSE"
type input "FORZA X-PULSE"
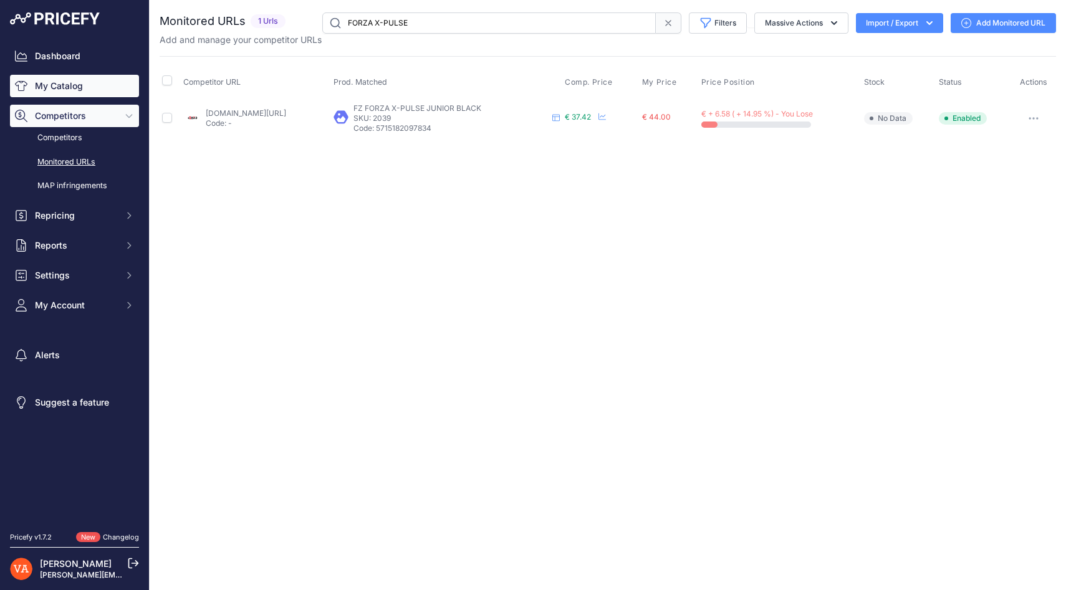
click at [85, 82] on link "My Catalog" at bounding box center [74, 86] width 129 height 22
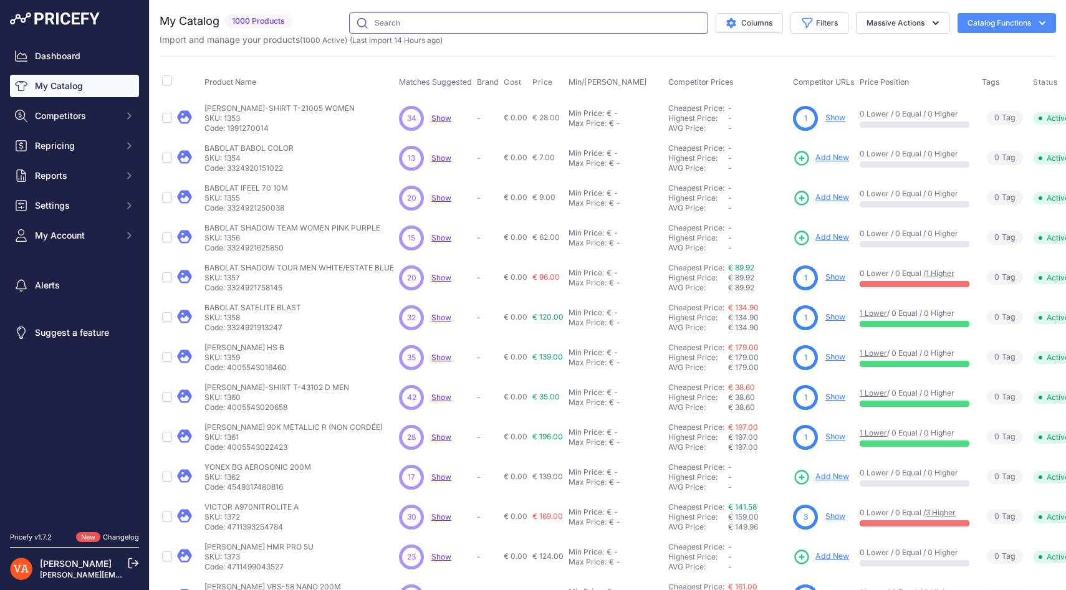
click at [436, 19] on input "text" at bounding box center [528, 22] width 359 height 21
paste input "FORZA X-PULSE"
type input "FORZA X-PULSE"
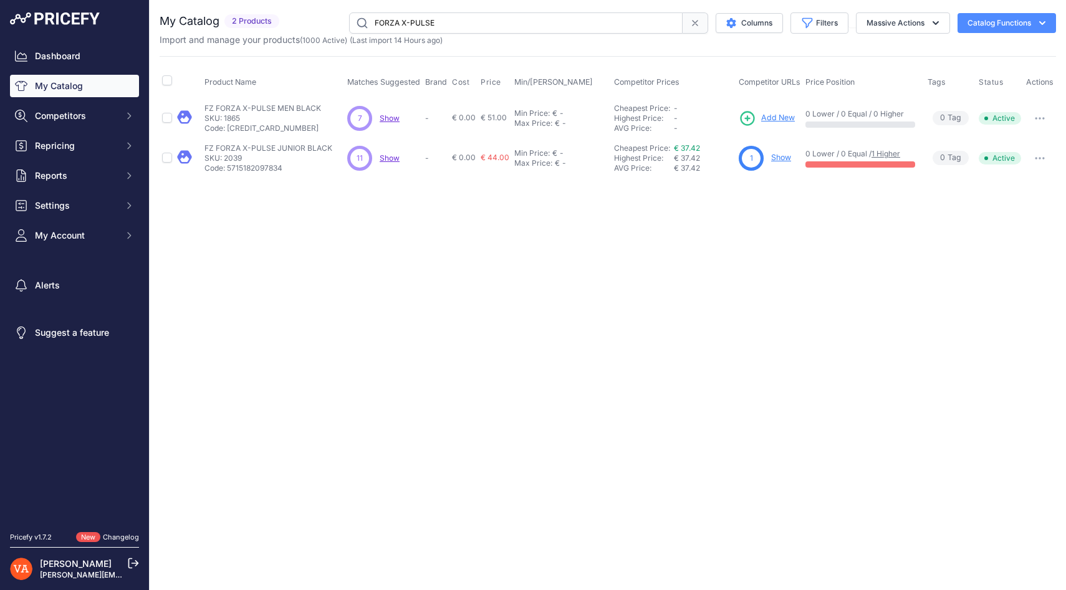
click at [778, 159] on link "Show" at bounding box center [781, 157] width 20 height 9
click at [1038, 155] on button "button" at bounding box center [1040, 158] width 25 height 17
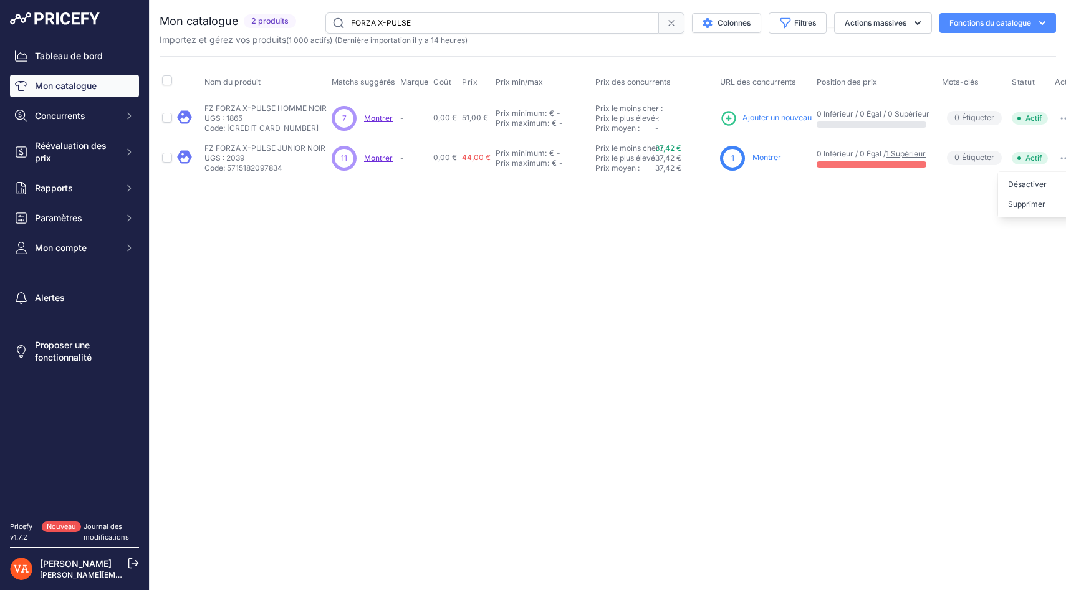
click at [734, 152] on circle at bounding box center [732, 158] width 25 height 25
click at [723, 162] on circle at bounding box center [732, 158] width 25 height 25
click at [731, 160] on font "1" at bounding box center [732, 157] width 3 height 9
click at [378, 157] on font "Montrer" at bounding box center [378, 157] width 29 height 9
click at [774, 117] on font "Ajouter un nouveau" at bounding box center [777, 117] width 69 height 9
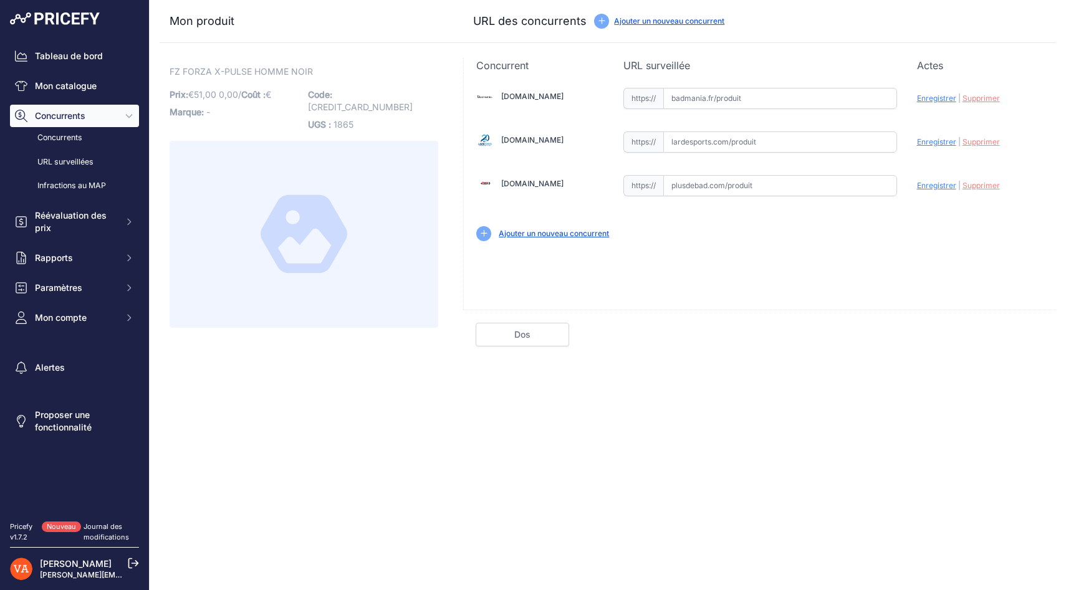
click at [703, 180] on input "text" at bounding box center [780, 185] width 234 height 21
paste input "[URL][DOMAIN_NAME]"
type input "[DOMAIN_NAME][URL]"
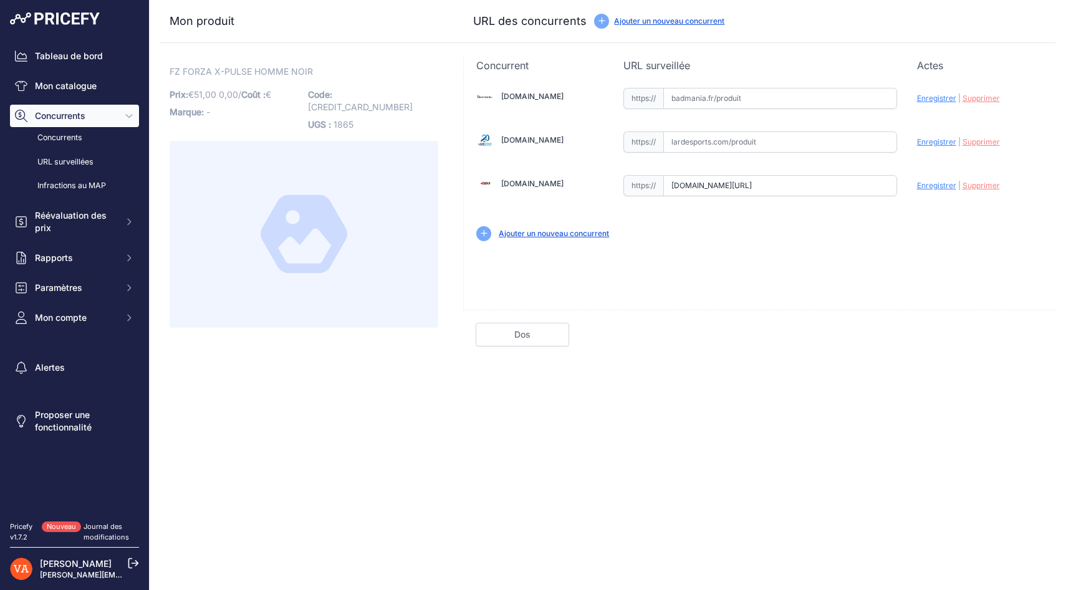
click at [706, 146] on input "text" at bounding box center [780, 142] width 234 height 21
paste input "[URL][DOMAIN_NAME]"
type input "[DOMAIN_NAME][URL]"
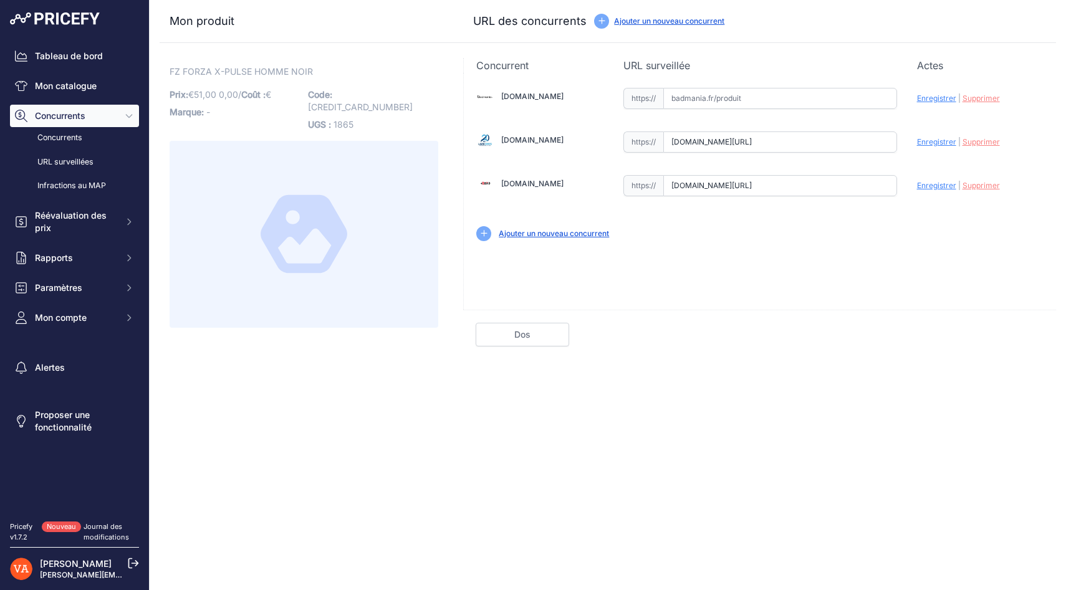
click at [935, 185] on font "Enregistrer" at bounding box center [936, 185] width 39 height 9
type input "[URL][DOMAIN_NAME]"
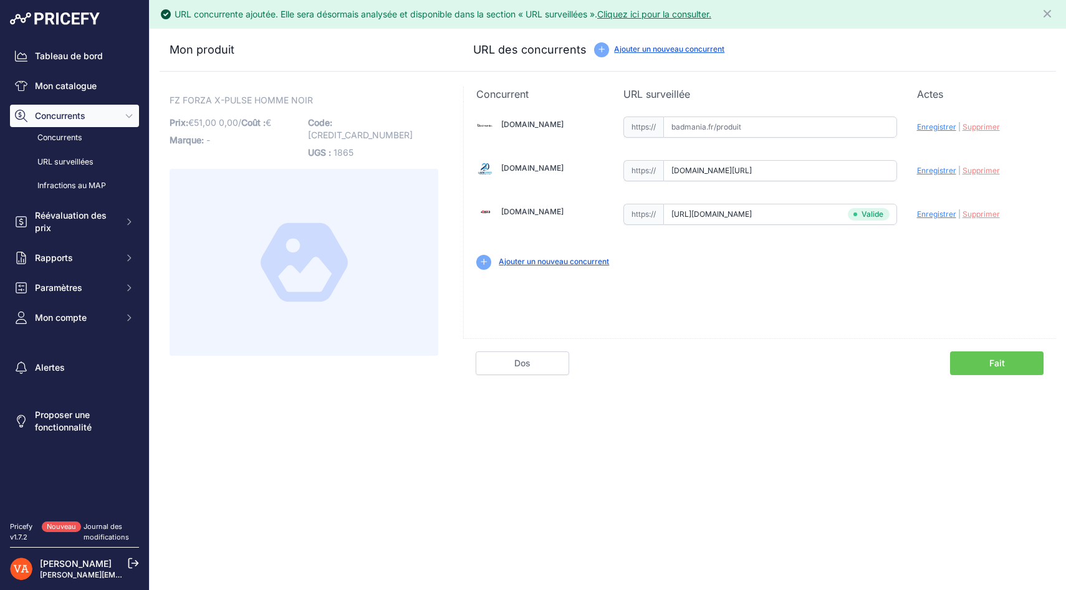
click at [933, 168] on font "Enregistrer" at bounding box center [936, 170] width 39 height 9
type input "[URL][DOMAIN_NAME]"
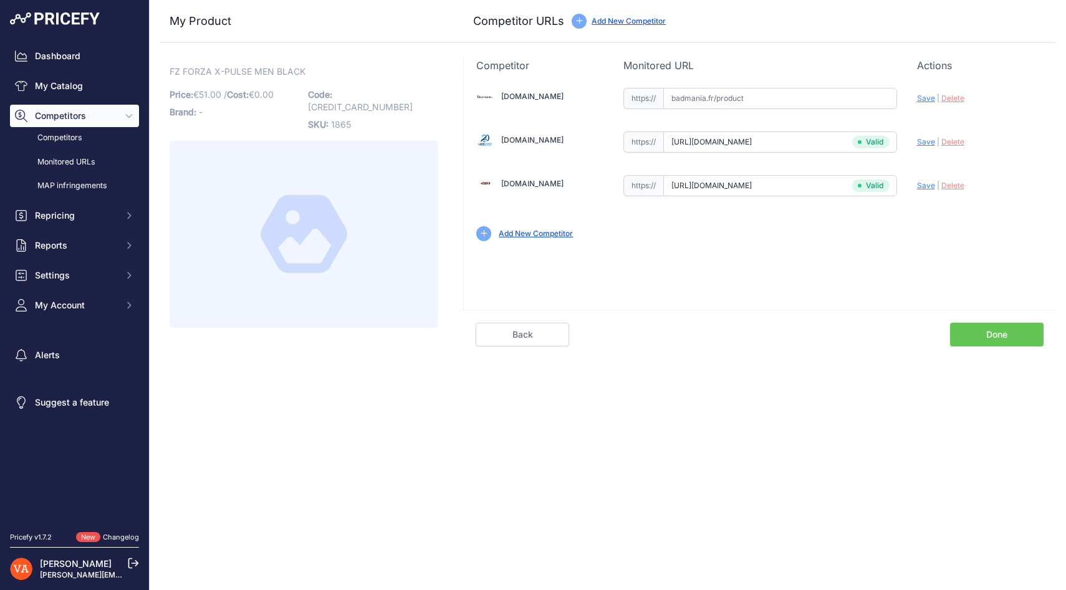
click at [1012, 324] on link "Done" at bounding box center [997, 335] width 94 height 24
click at [1006, 337] on link "Done" at bounding box center [997, 335] width 94 height 24
click at [997, 333] on link "Done" at bounding box center [997, 335] width 94 height 24
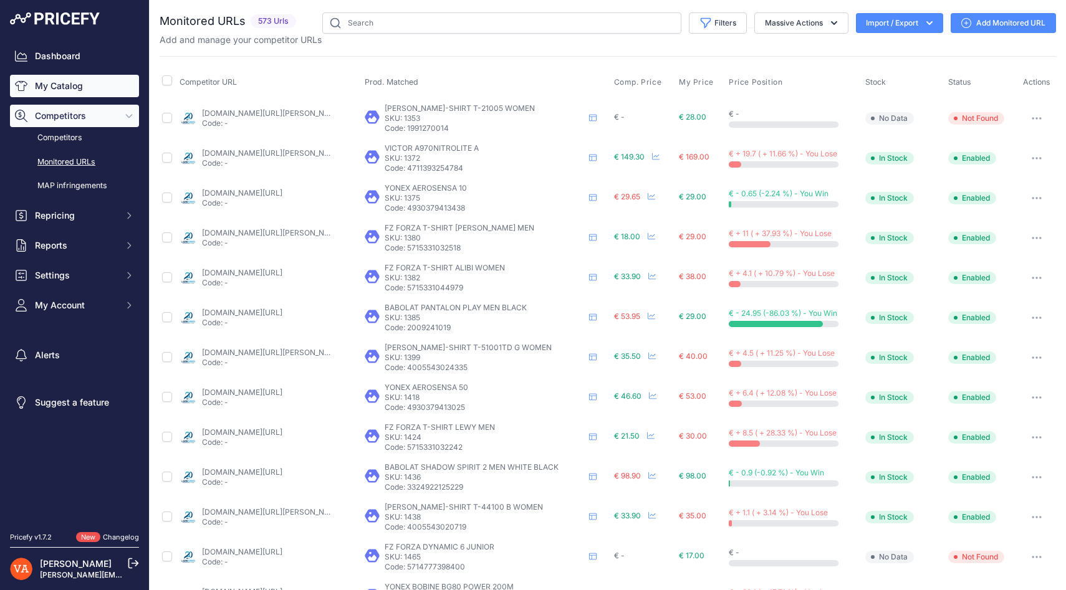
click at [90, 92] on link "My Catalog" at bounding box center [74, 86] width 129 height 22
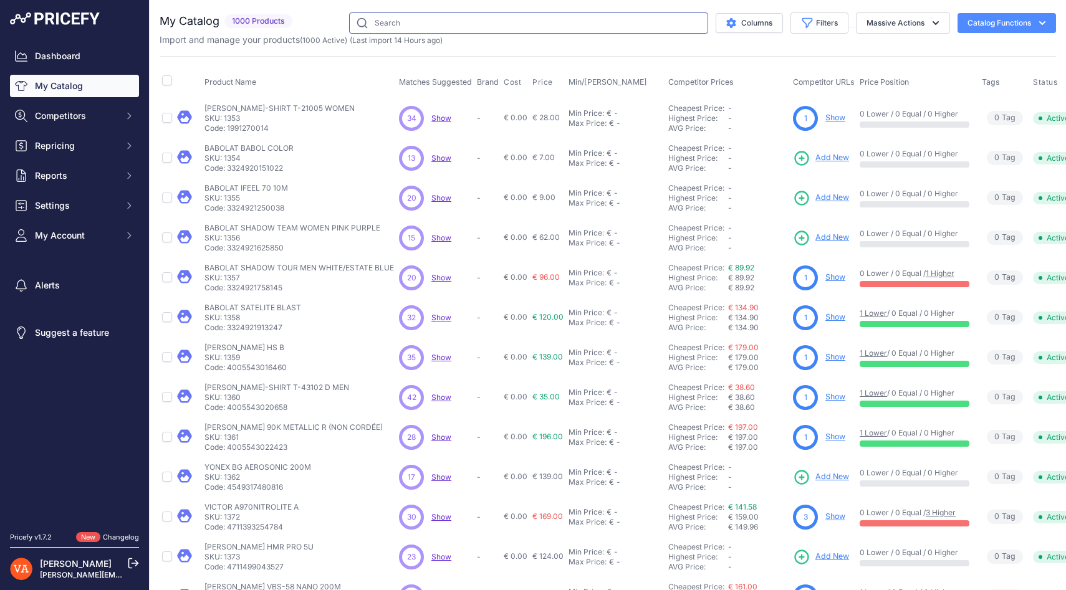
click at [396, 22] on input "text" at bounding box center [528, 22] width 359 height 21
paste input "FORZA VIBE WOMEN WHITE"
type input "FORZA VIBE WOMEN WHITE"
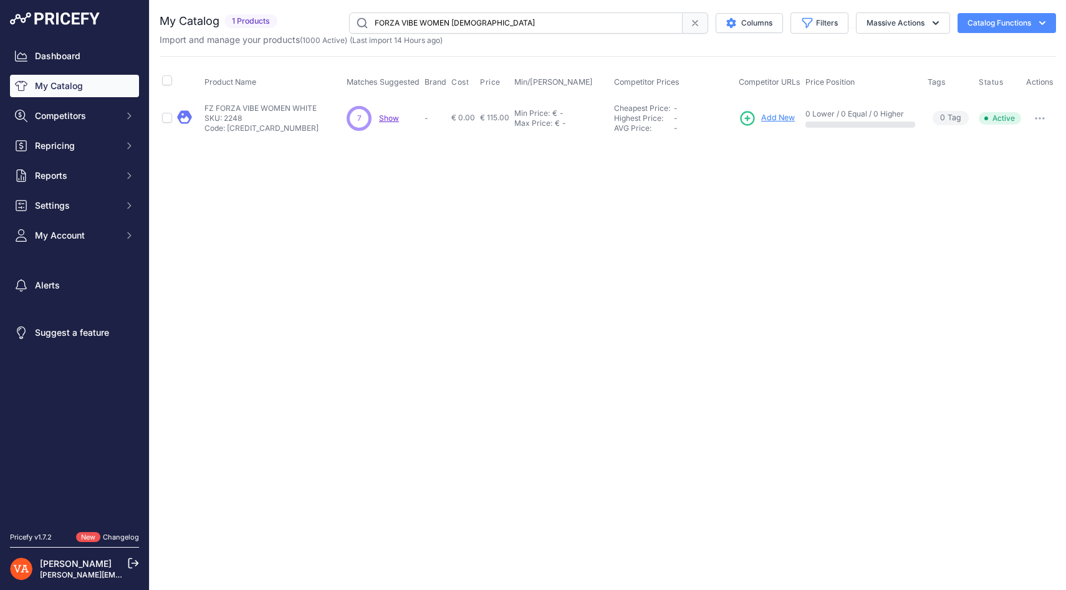
click at [773, 122] on span "Add New" at bounding box center [778, 118] width 34 height 12
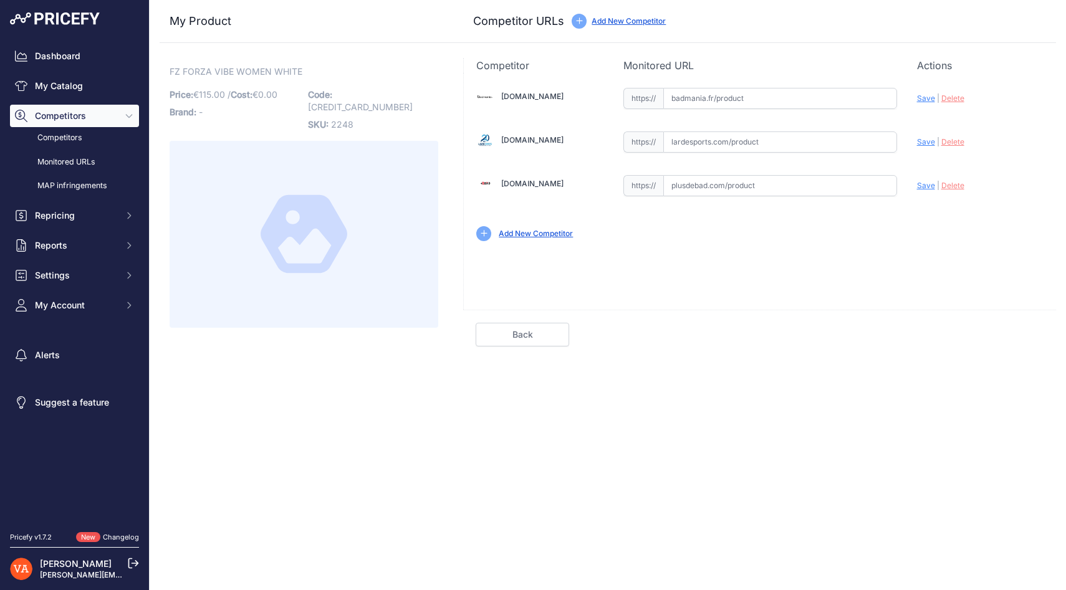
click at [717, 190] on input "text" at bounding box center [780, 185] width 234 height 21
paste input "https://www.plusdebad.com/forza/27475-forza-vibe"
click at [923, 184] on span "Save" at bounding box center [926, 185] width 18 height 9
type input "https://www.plusdebad.com/forza/27475-forza-vibe?prirule_jdsnikfkfjsd=10273"
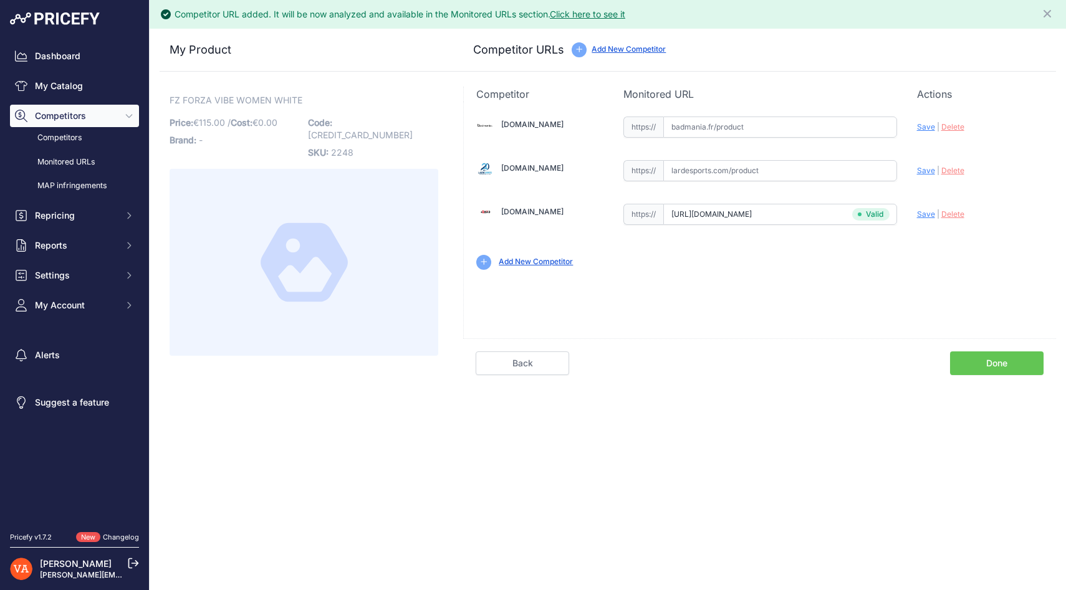
click at [985, 359] on link "Done" at bounding box center [997, 364] width 94 height 24
click at [993, 360] on link "Done" at bounding box center [997, 364] width 94 height 24
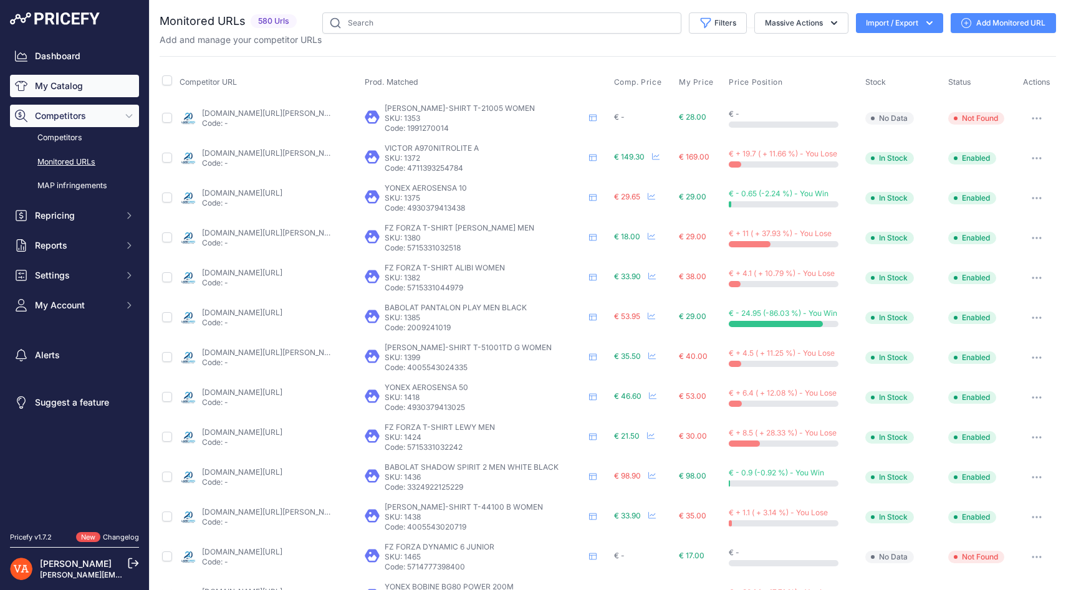
click at [67, 87] on link "My Catalog" at bounding box center [74, 86] width 129 height 22
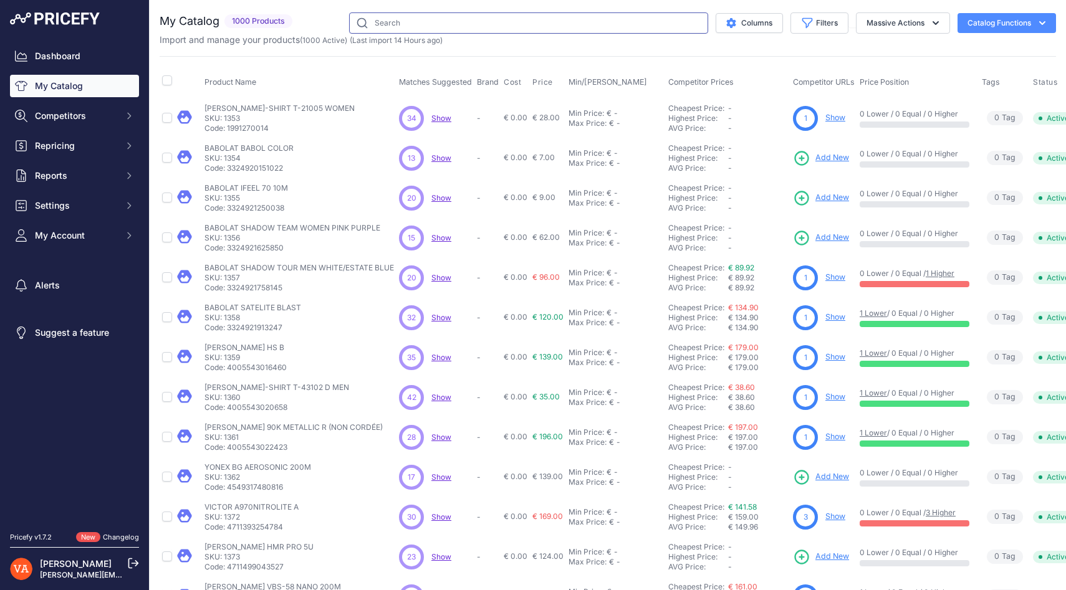
click at [397, 27] on input "text" at bounding box center [528, 22] width 359 height 21
paste input "FORZA VIBE MEN WHITE"
type input "FORZA VIBE MEN WHITE"
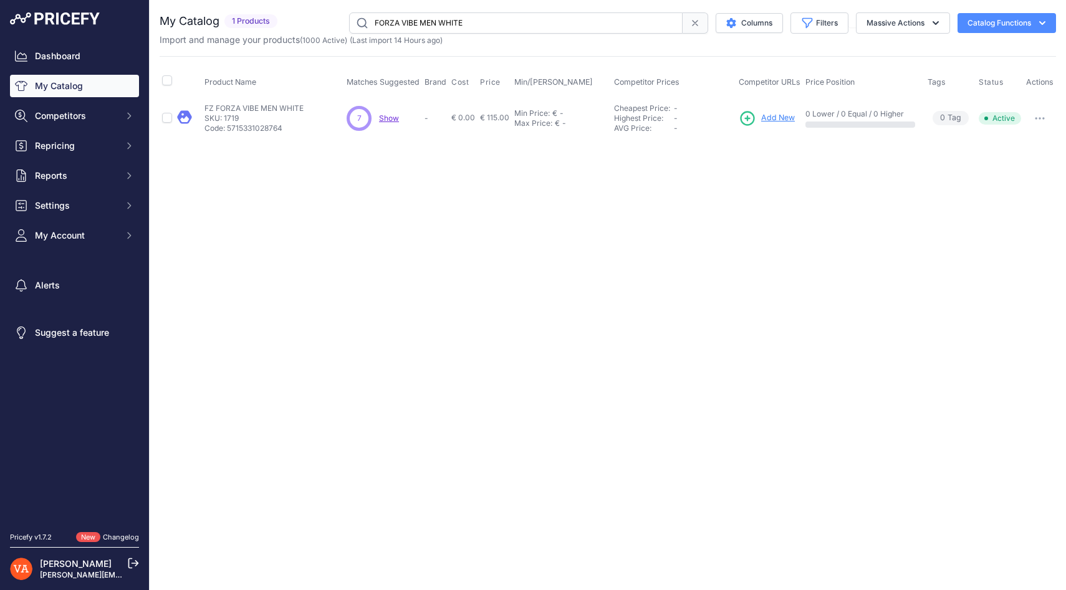
click at [778, 113] on span "Add New" at bounding box center [778, 118] width 34 height 12
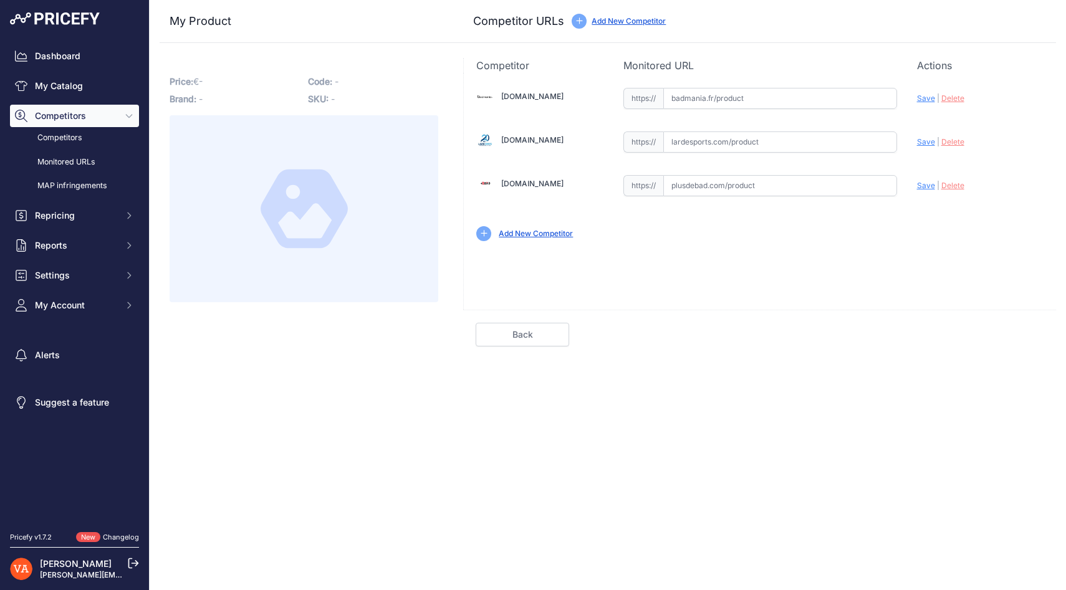
click at [688, 180] on input "text" at bounding box center [780, 185] width 234 height 21
paste input "https://www.plusdebad.com/chaussures-forza/27477-forza-vibe"
type input "www.plusdebad.com/chaussures-forza/27477-forza-vibe"
click at [923, 187] on span "Save" at bounding box center [926, 185] width 18 height 9
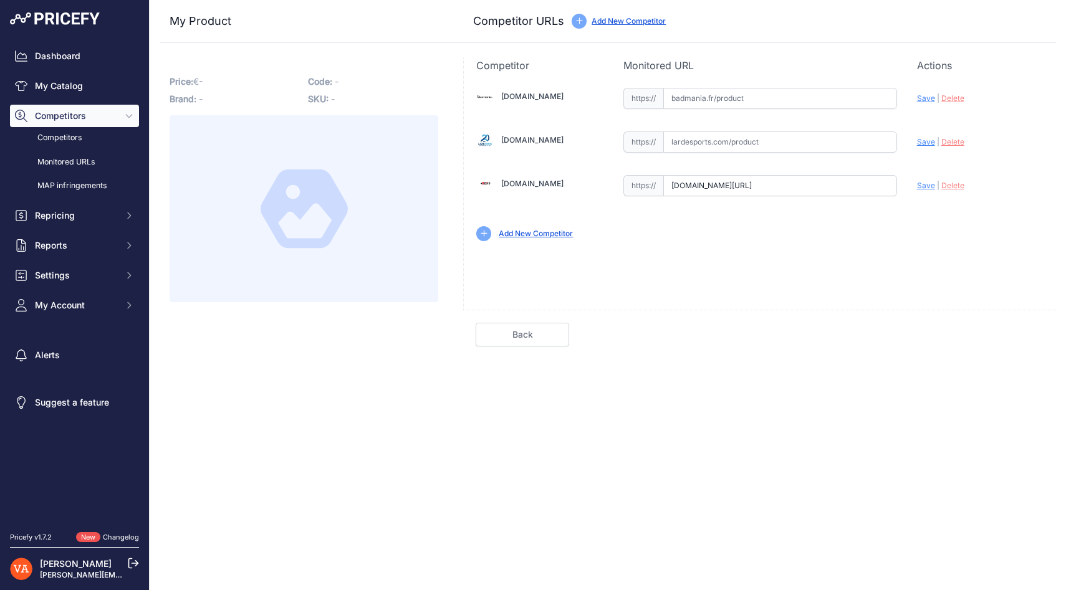
scroll to position [0, 0]
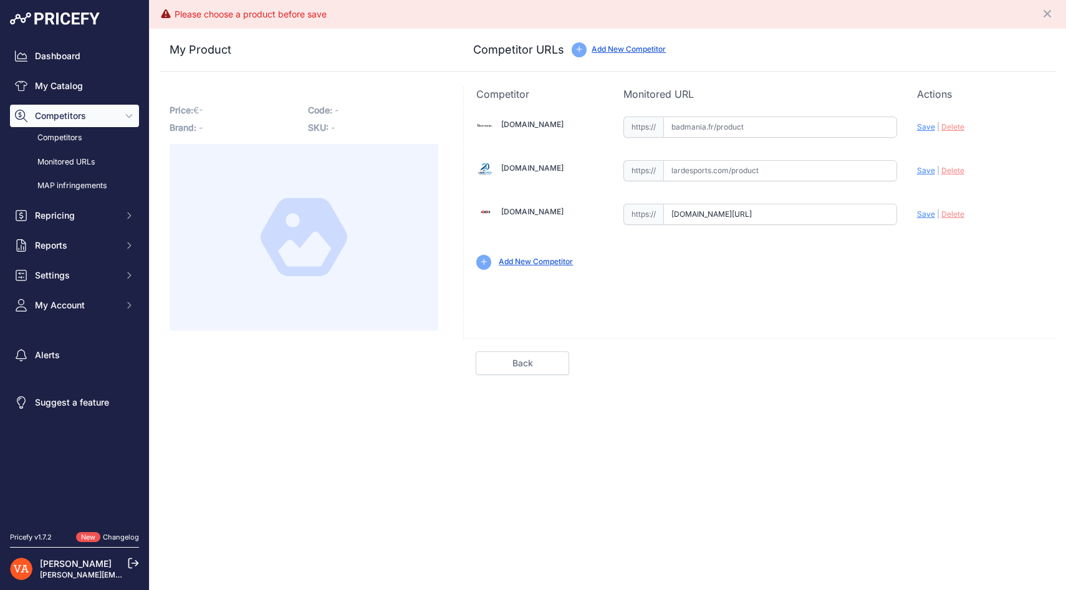
click at [925, 211] on span "Save" at bounding box center [926, 214] width 18 height 9
click at [924, 213] on span "Save" at bounding box center [926, 214] width 18 height 9
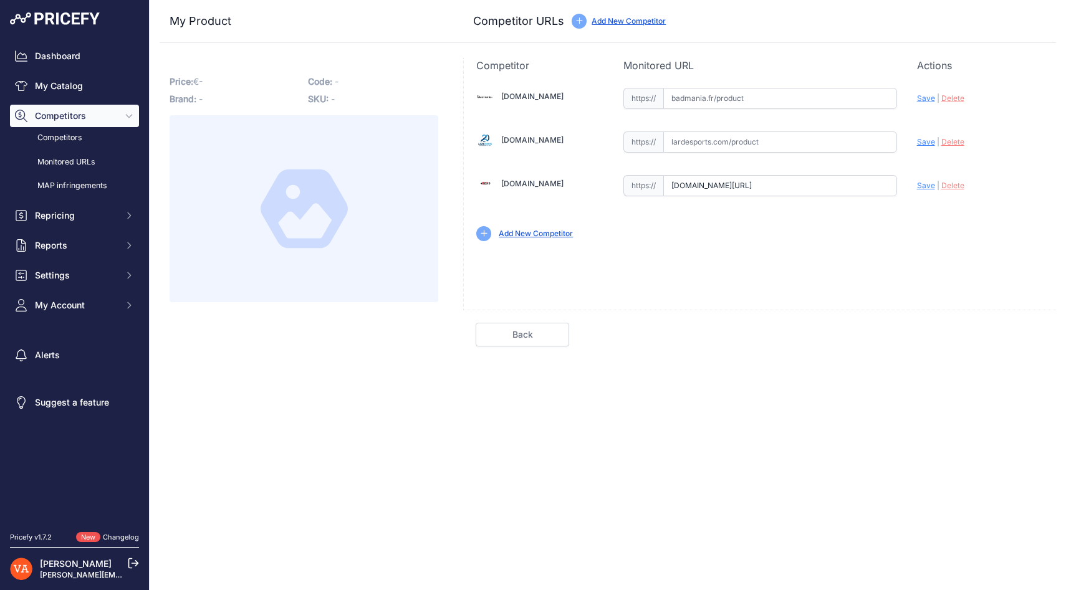
click at [928, 183] on span "Save" at bounding box center [926, 185] width 18 height 9
click at [922, 185] on span "Save" at bounding box center [926, 185] width 18 height 9
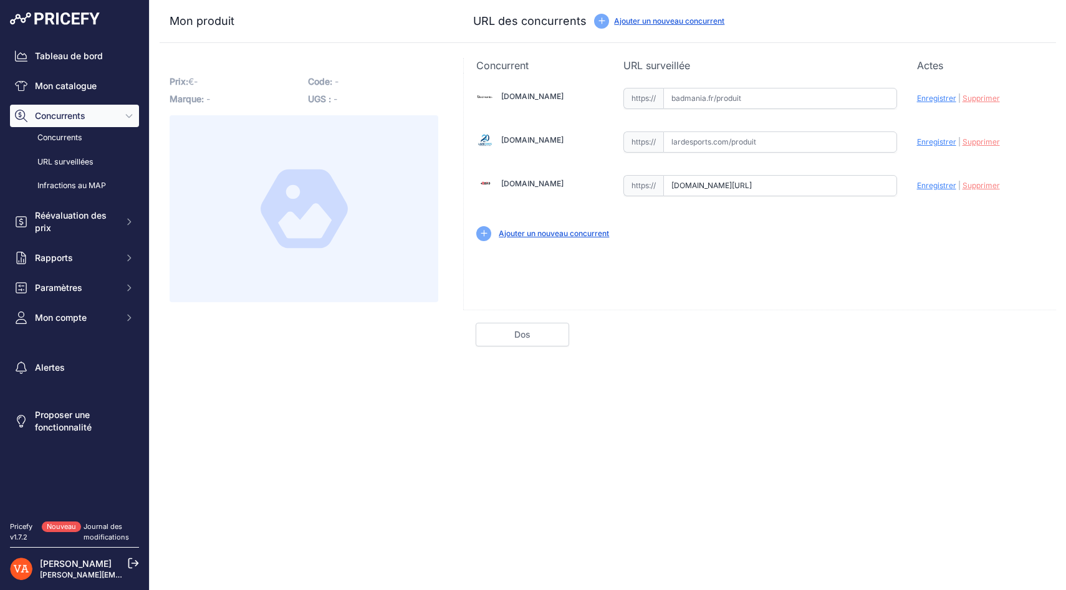
click at [941, 186] on font "Enregistrer" at bounding box center [936, 185] width 39 height 9
click at [937, 191] on div "Mettre à jour le profil Enregistrer | Supprimer Analyser" at bounding box center [980, 182] width 127 height 19
click at [936, 186] on font "Enregistrer" at bounding box center [936, 185] width 39 height 9
click at [97, 82] on link "Mon catalogue" at bounding box center [74, 86] width 129 height 22
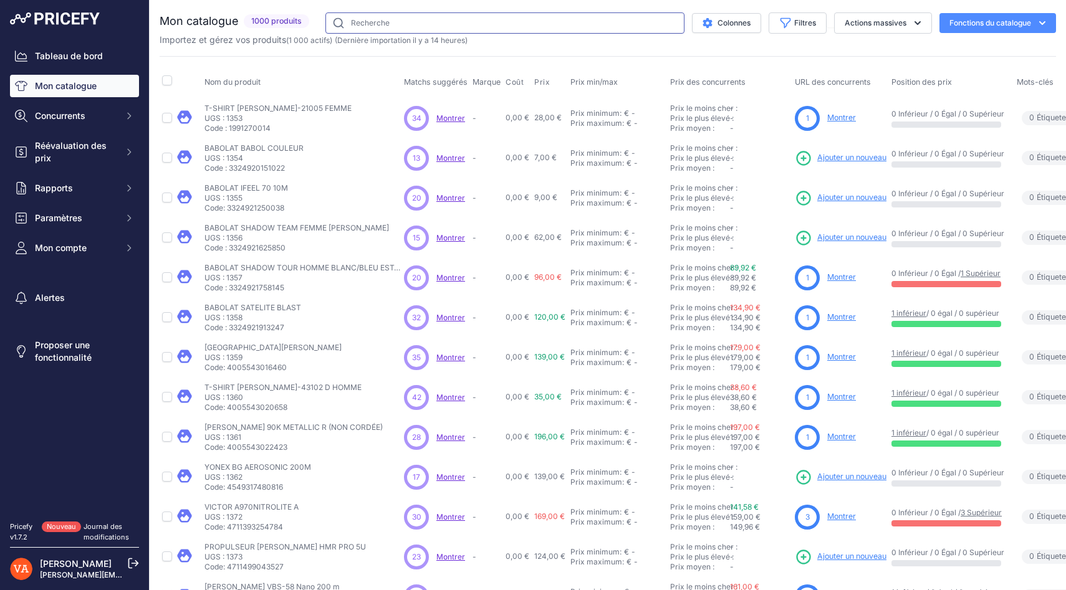
click at [352, 25] on input "text" at bounding box center [504, 22] width 359 height 21
type input "vibe men"
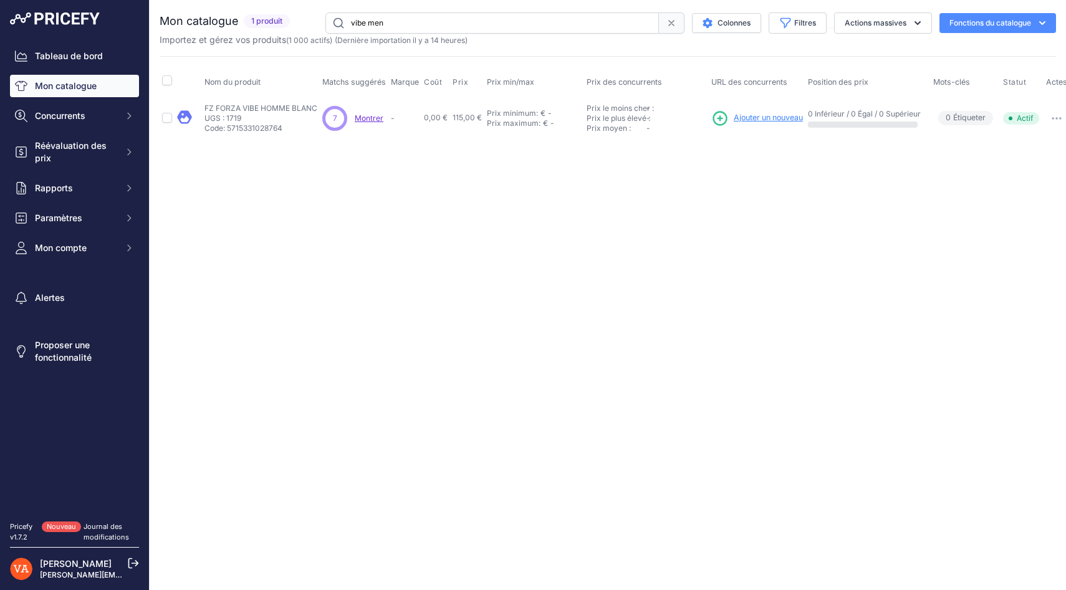
click at [769, 121] on font "Ajouter un nouveau" at bounding box center [768, 117] width 69 height 9
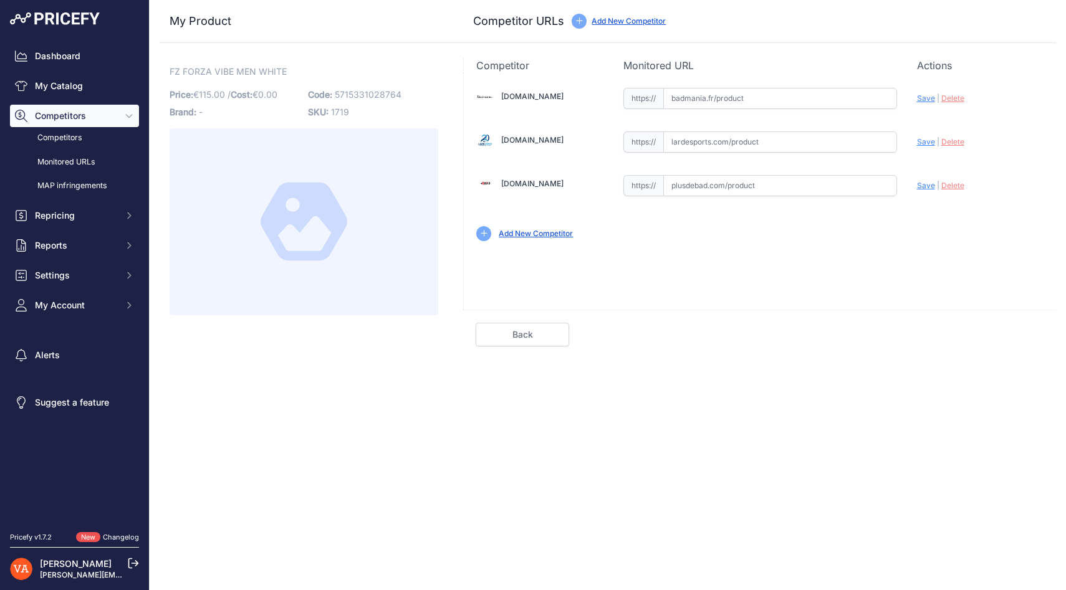
click at [703, 184] on input "text" at bounding box center [780, 185] width 234 height 21
paste input "[URL][DOMAIN_NAME]"
click at [928, 185] on span "Save" at bounding box center [926, 185] width 18 height 9
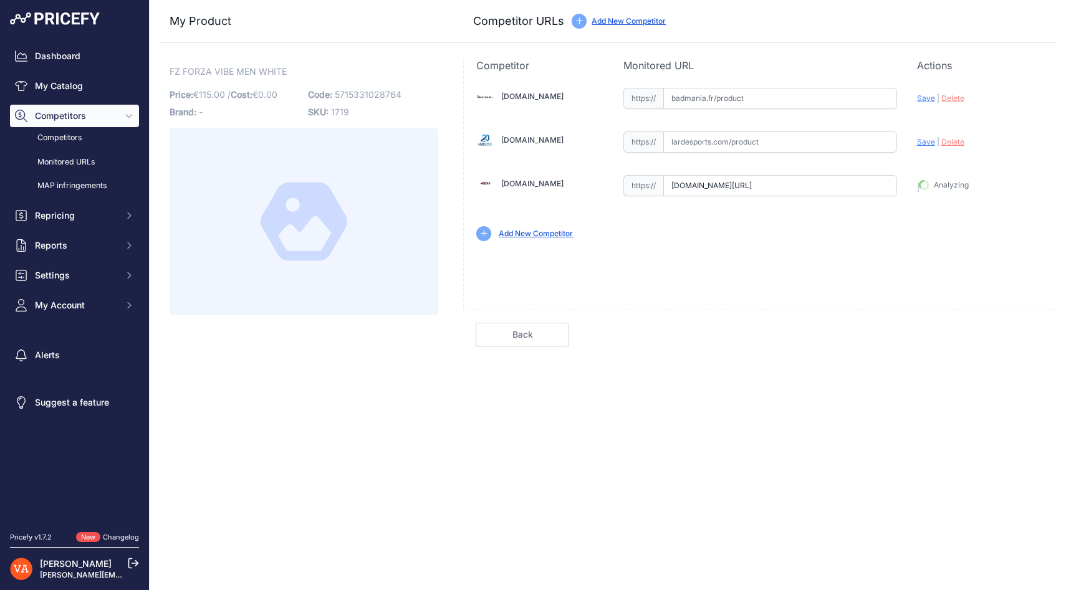
type input "[URL][DOMAIN_NAME]"
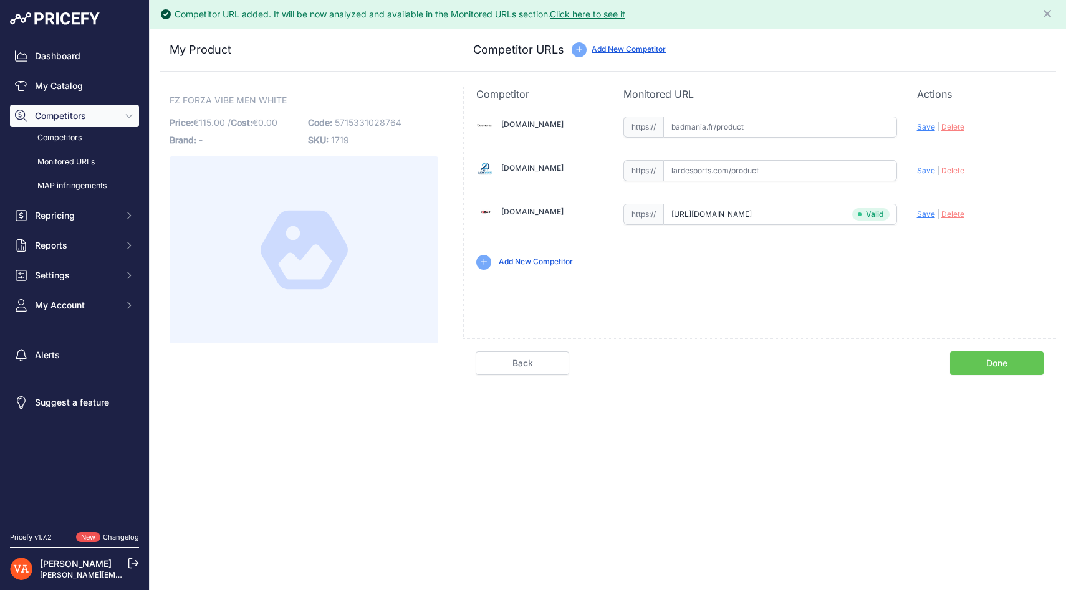
click at [986, 362] on link "Done" at bounding box center [997, 364] width 94 height 24
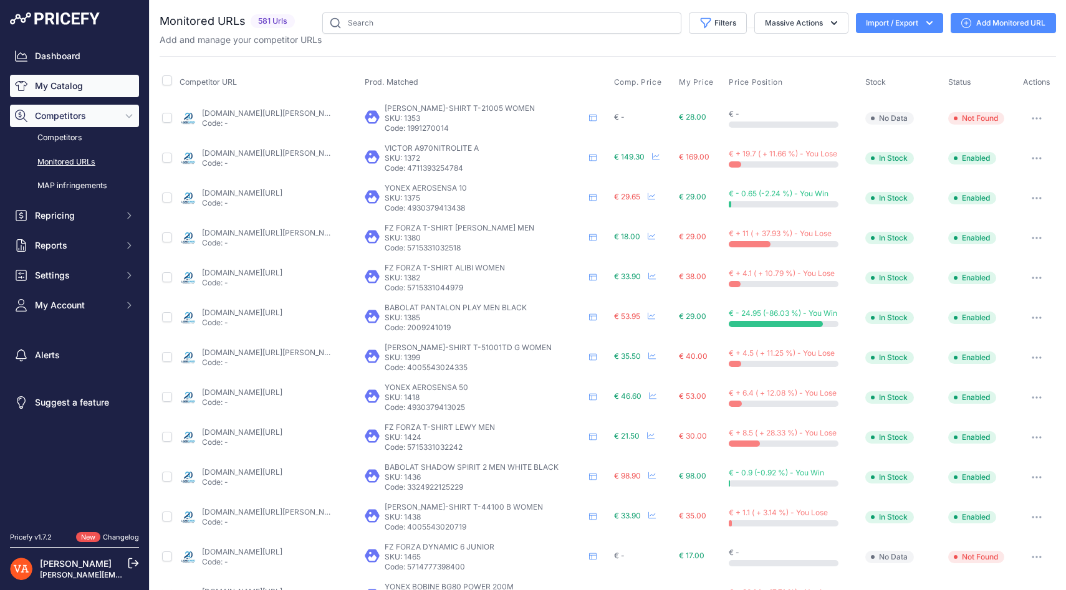
click at [75, 85] on link "My Catalog" at bounding box center [74, 86] width 129 height 22
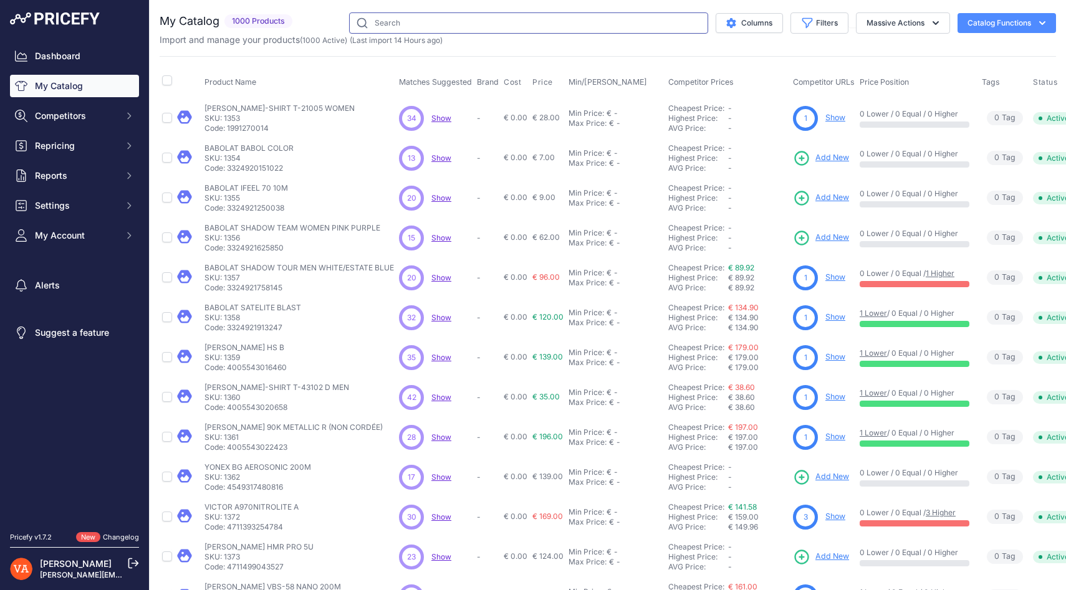
click at [443, 27] on input "text" at bounding box center [528, 22] width 359 height 21
paste input "FORZA TRUST W"
type input "FORZA TRUST W"
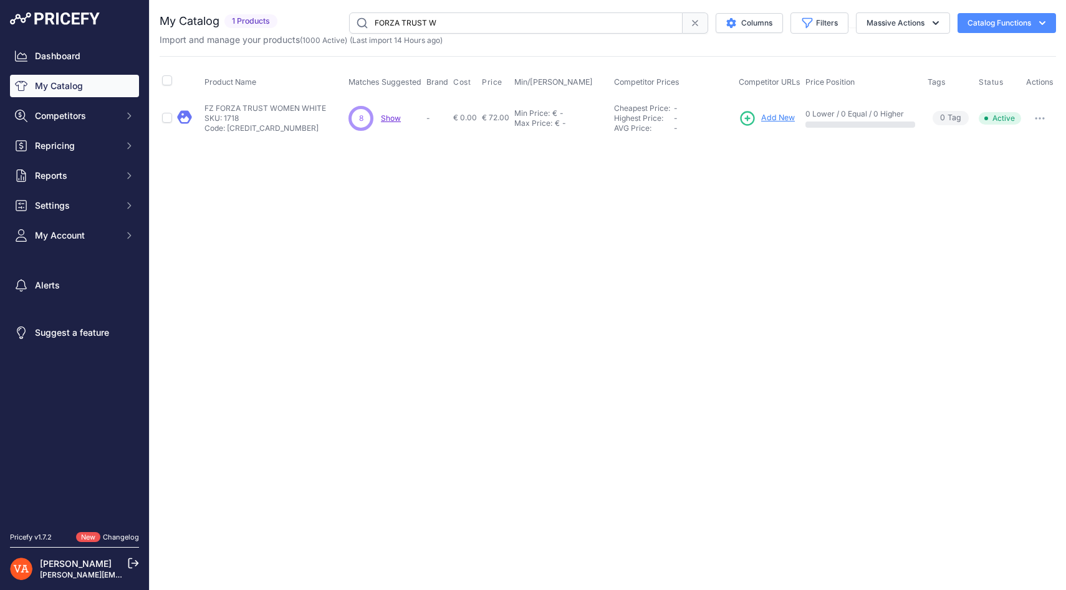
click at [779, 117] on span "Add New" at bounding box center [778, 118] width 34 height 12
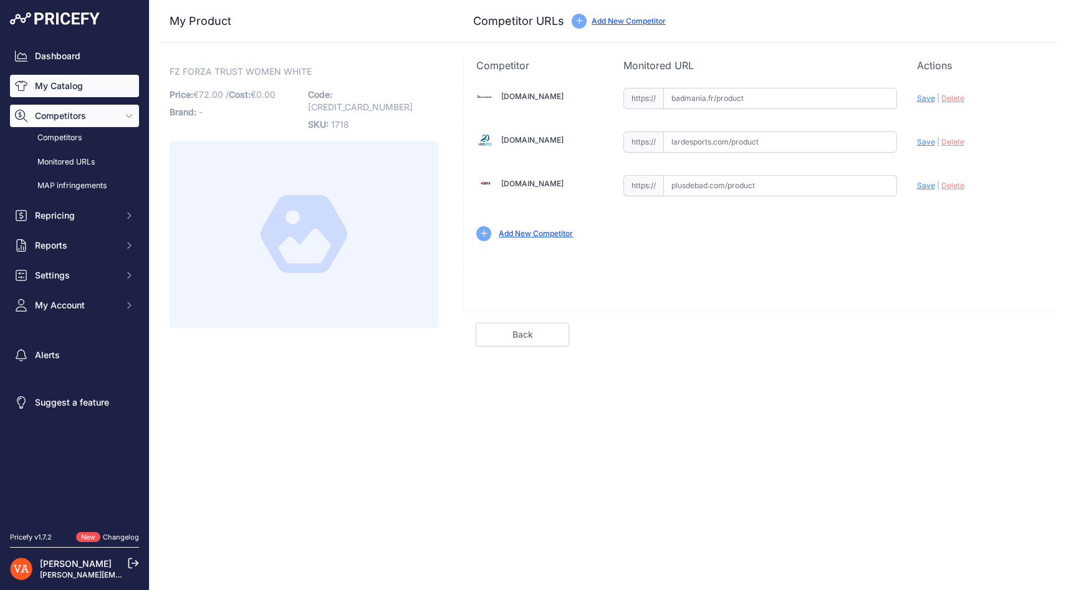
click at [83, 77] on link "My Catalog" at bounding box center [74, 86] width 129 height 22
click at [122, 84] on link "My Catalog" at bounding box center [74, 86] width 129 height 22
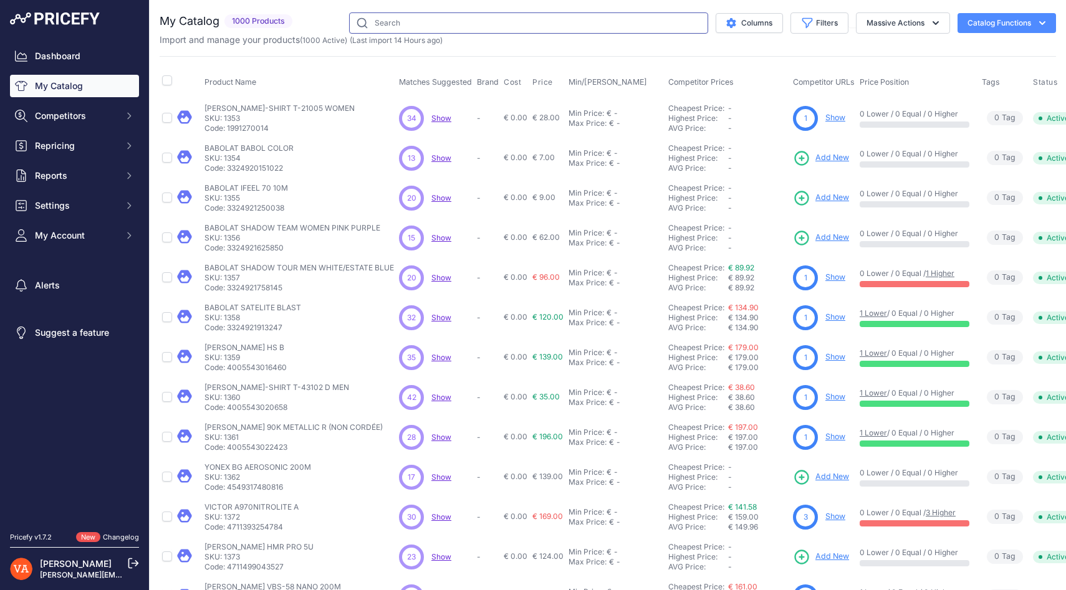
click at [439, 24] on input "text" at bounding box center [528, 22] width 359 height 21
paste input "FORZA TRUST V3 WOMEN MARINA"
type input "FORZA TRUST V3 WOMEN MARINA"
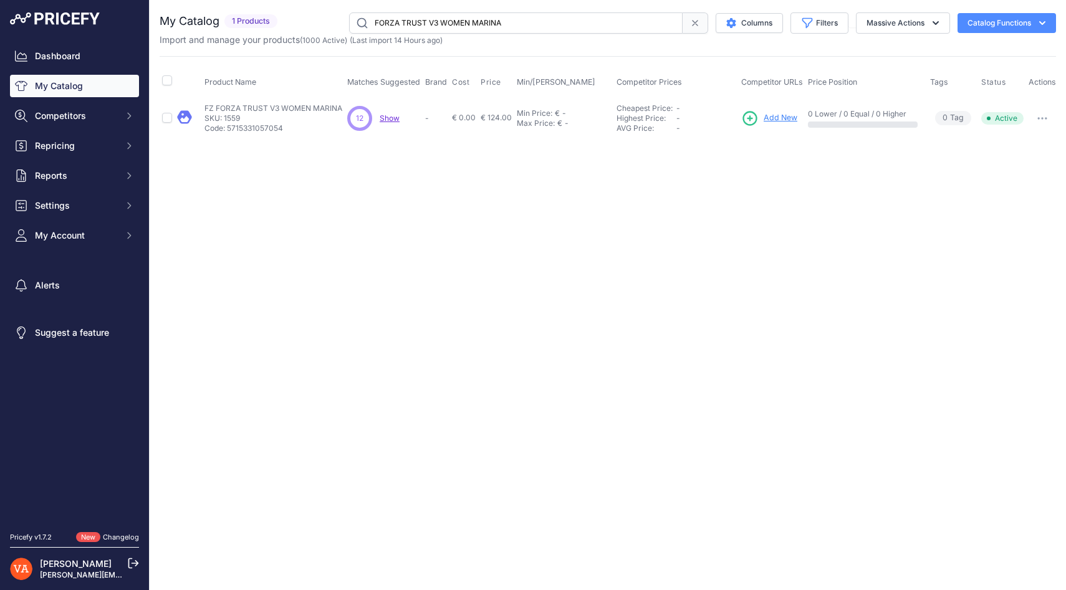
click at [773, 120] on span "Add New" at bounding box center [781, 118] width 34 height 12
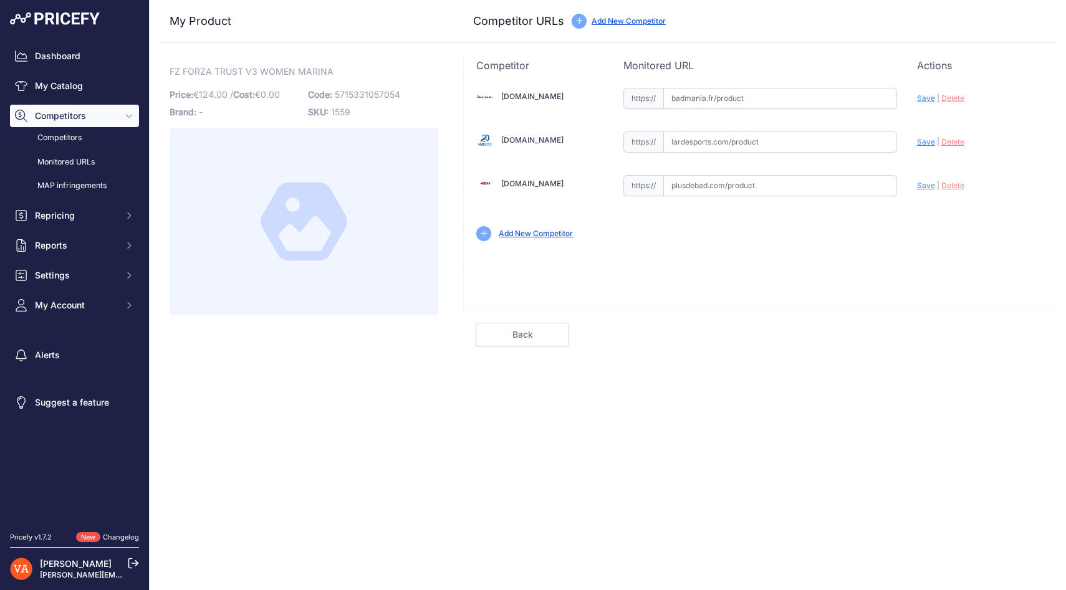
click at [711, 185] on input "text" at bounding box center [780, 185] width 234 height 21
paste input "https://www.plusdebad.com/chaussures-badminton/33629-forza-trust-v3"
type input "www.plusdebad.com/chaussures-badminton/33629-forza-trust-v3"
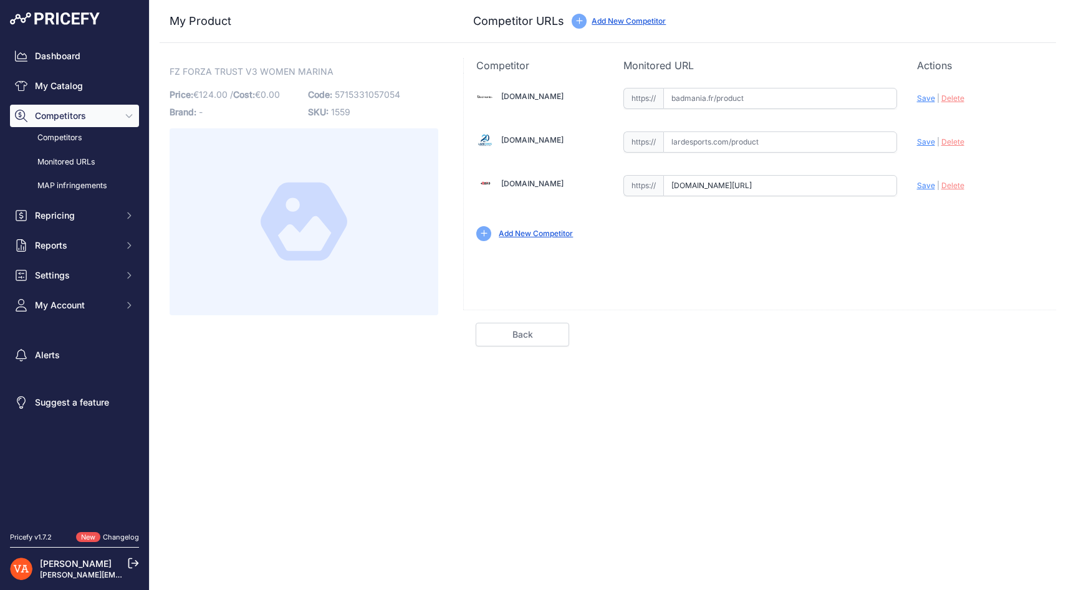
click at [706, 95] on input "text" at bounding box center [780, 98] width 234 height 21
paste input "https://badmania.fr/badminton-fz-forza-trust-v3-lady-blanc-bleu-277fp1534.html"
type input "badmania.fr/badminton-fz-forza-trust-v3-lady-blanc-bleu-277fp1534.html"
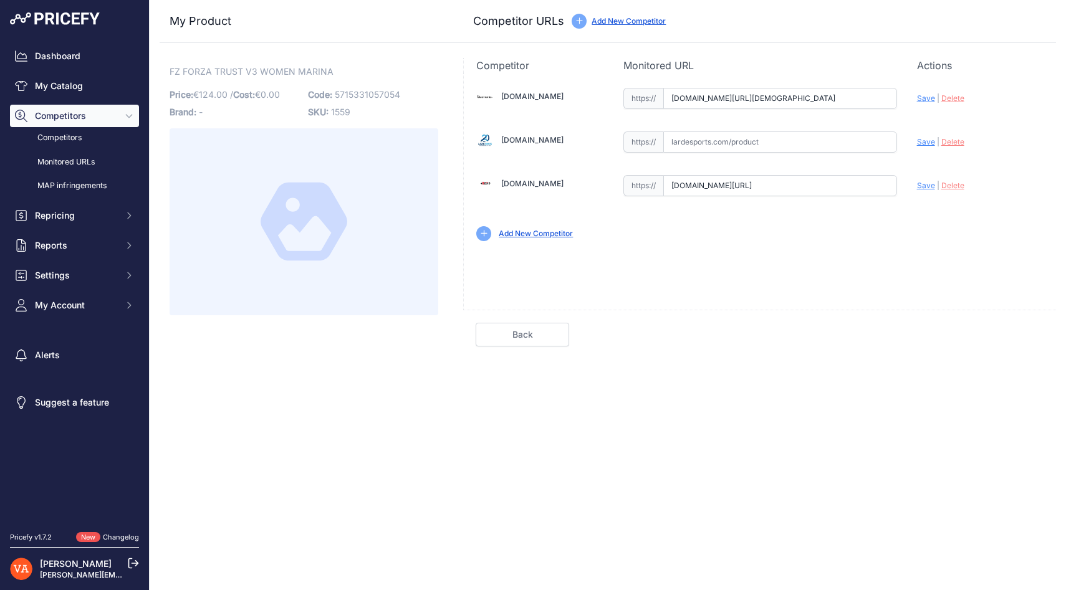
click at [713, 140] on input "text" at bounding box center [780, 142] width 234 height 21
paste input "https://www.lardesports.com/chaussures-fz-forza-femme-indoor-trust-v3-553657.ht…"
type input "www.lardesports.com/chaussures-fz-forza-femme-indoor-trust-v3-553657.html"
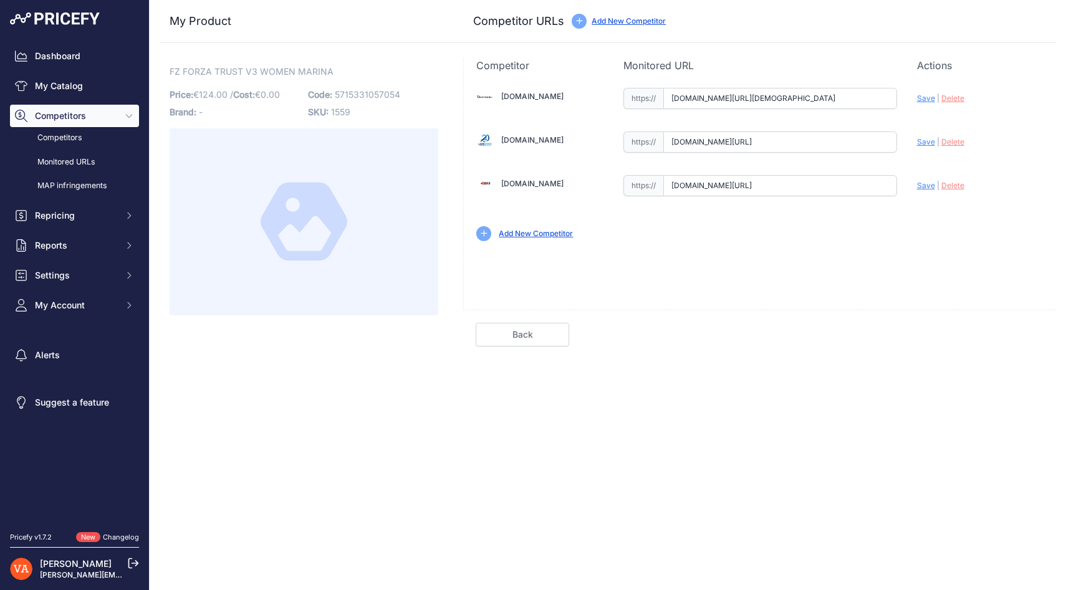
click at [933, 185] on span "Save" at bounding box center [926, 185] width 18 height 9
type input "https://www.plusdebad.com/chaussures-badminton/33629-forza-trust-v3?prirule_jds…"
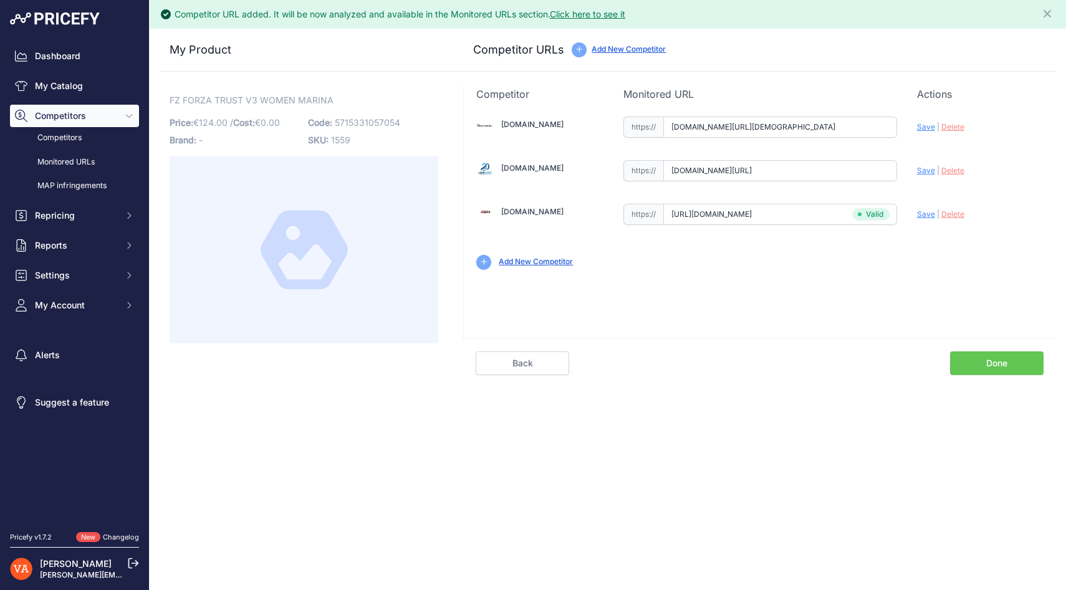
click at [922, 175] on span "Save" at bounding box center [926, 170] width 18 height 9
type input "https://www.lardesports.com/chaussures-fz-forza-femme-indoor-trust-v3-553657.ht…"
click at [924, 128] on span "Save" at bounding box center [926, 126] width 18 height 9
type input "https://badmania.fr/badminton-fz-forza-trust-v3-lady-blanc-bleu-277fp1534.html?…"
click at [998, 339] on div "Back Done" at bounding box center [759, 357] width 593 height 37
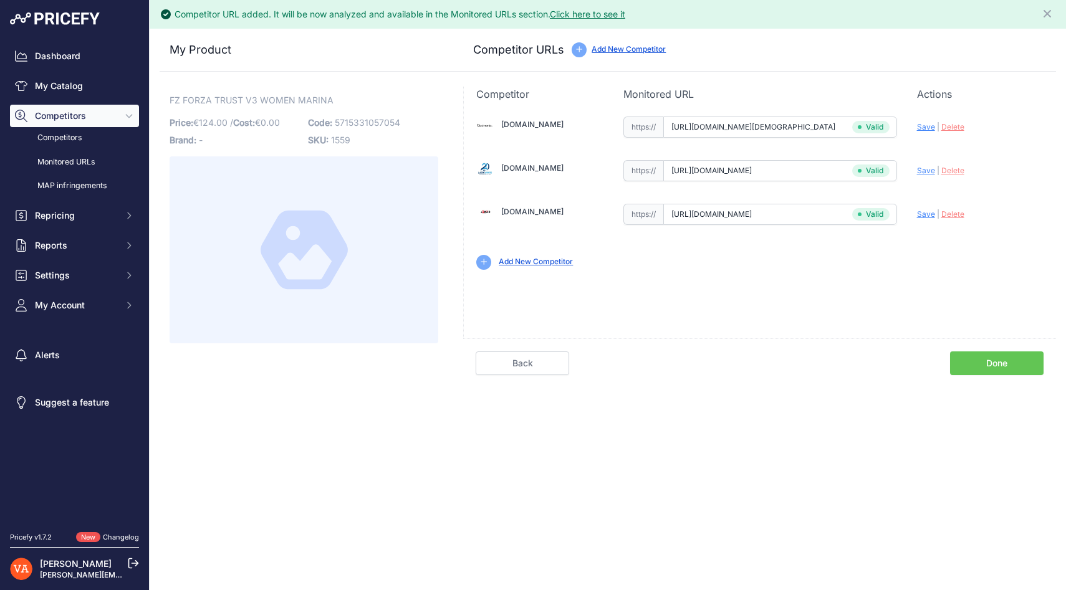
click at [1004, 380] on div "Competitor URL added. It will be now analyzed and available in the Monitored UR…" at bounding box center [608, 295] width 917 height 590
click at [1031, 355] on link "Done" at bounding box center [997, 364] width 94 height 24
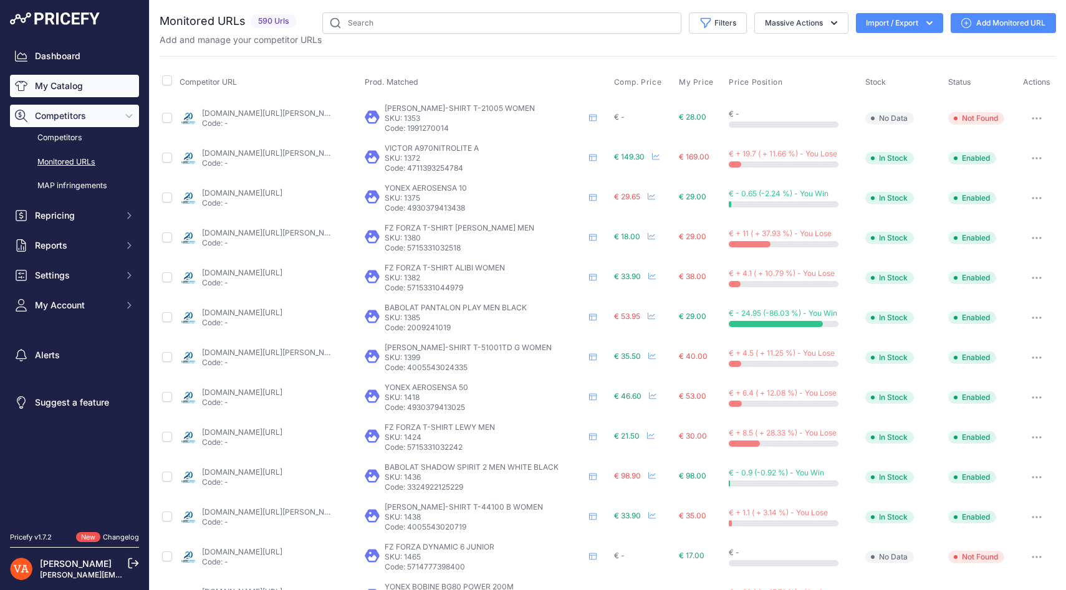
click at [82, 95] on link "My Catalog" at bounding box center [74, 86] width 129 height 22
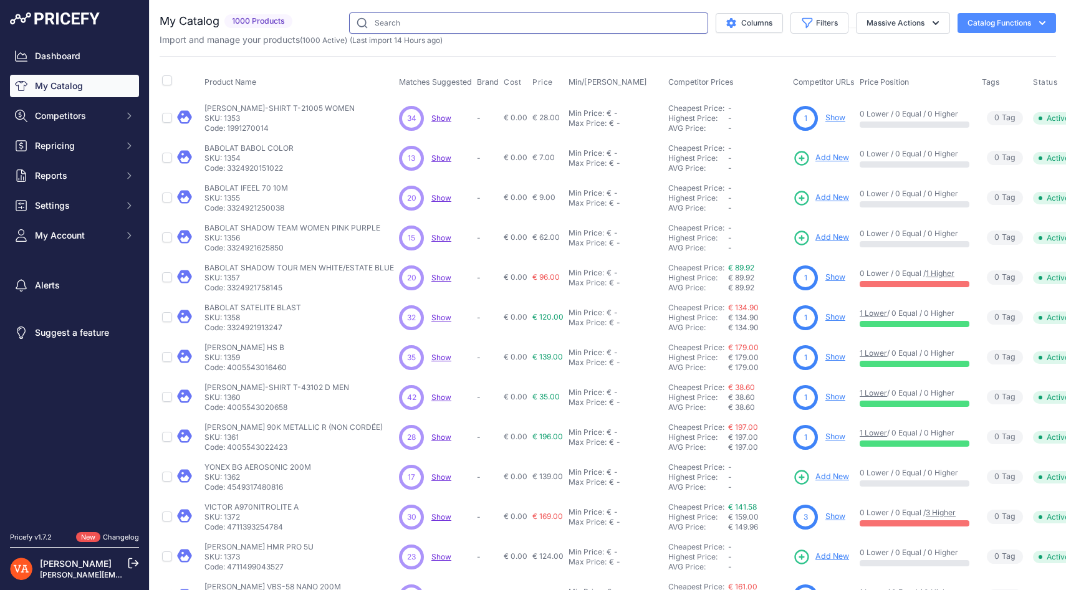
click at [415, 20] on input "text" at bounding box center [528, 22] width 359 height 21
paste input "FORZA TRUST V3 MEN BLACK"
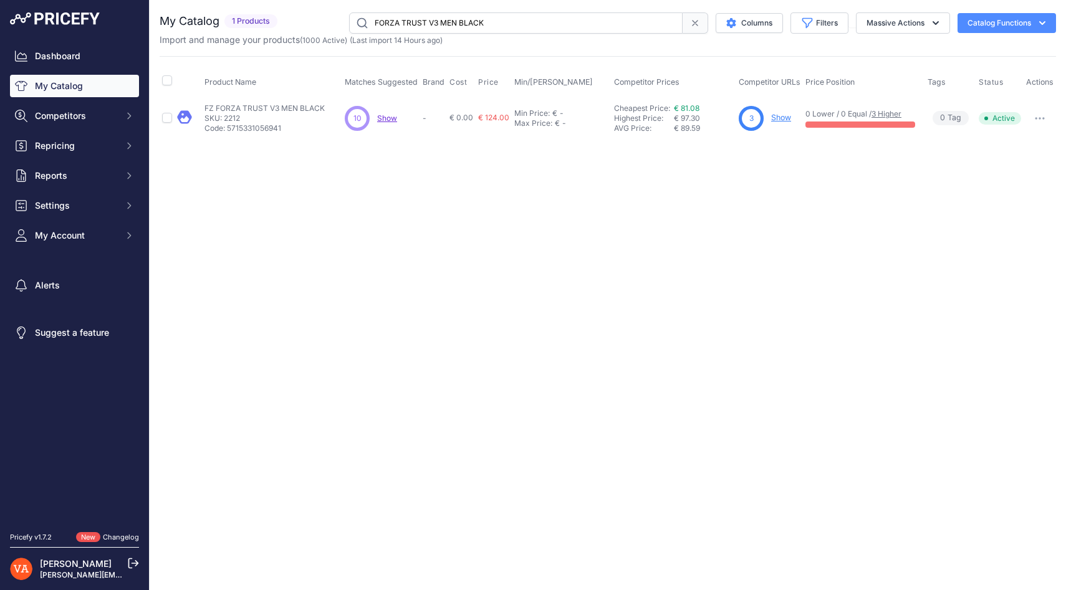
drag, startPoint x: 609, startPoint y: 27, endPoint x: 546, endPoint y: 24, distance: 62.4
click at [546, 24] on input "FORZA TRUST V3 MEN BLACK" at bounding box center [516, 22] width 334 height 21
drag, startPoint x: 516, startPoint y: 24, endPoint x: 471, endPoint y: 24, distance: 44.9
click at [471, 24] on input "FORZA TRUST V3 MEN BLACK" at bounding box center [516, 22] width 334 height 21
click at [496, 22] on input "FORZA TRUST V3 MEN BLACK" at bounding box center [516, 22] width 334 height 21
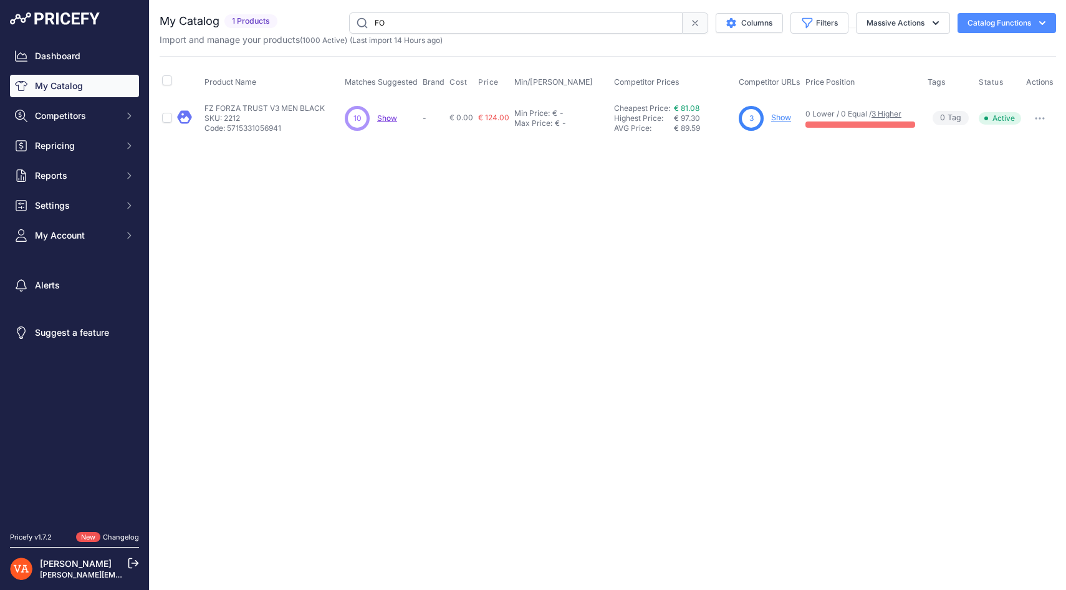
type input "F"
paste input "FORZA TRUST V2 MEN STORMY"
type input "FORZA TRUST V2 MEN STORMY"
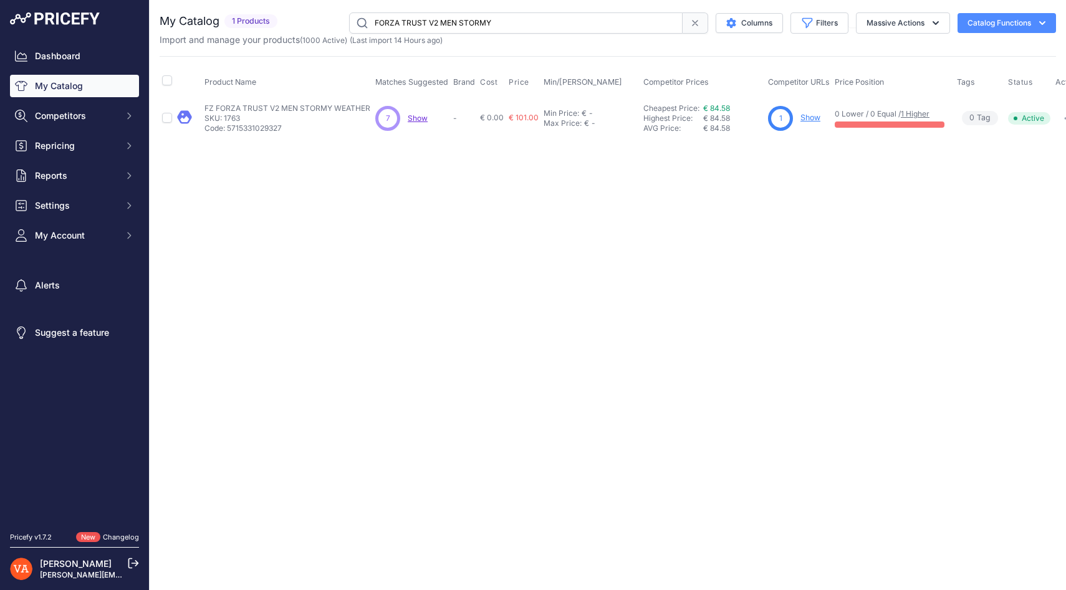
click at [611, 25] on input "FORZA TRUST V2 MEN STORMY" at bounding box center [516, 22] width 334 height 21
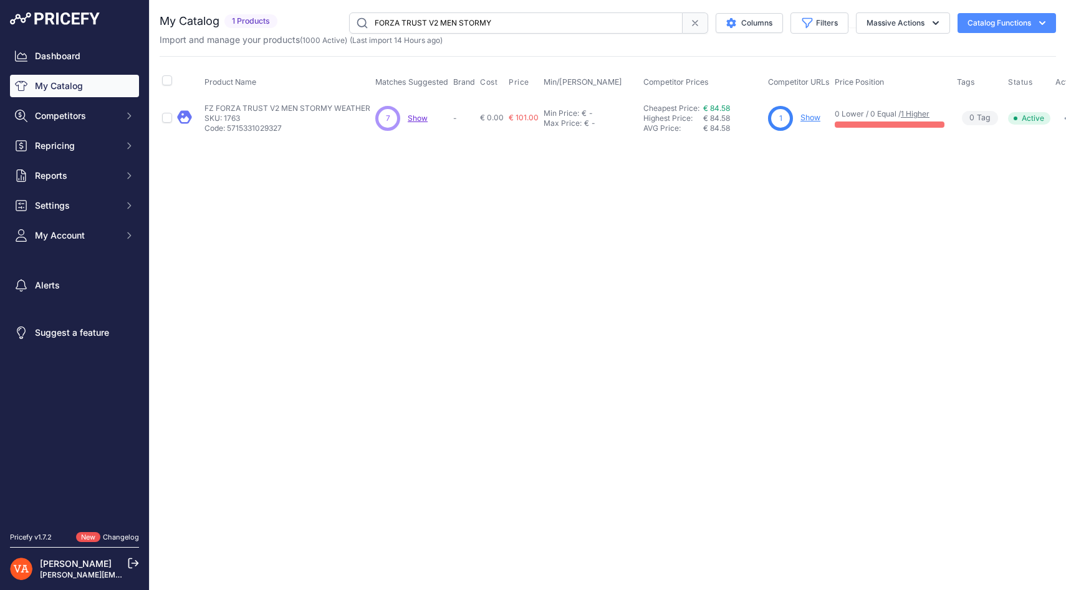
click at [600, 21] on input "FORZA TRUST V2 MEN STORMY" at bounding box center [516, 22] width 334 height 21
paste input "FORZA TARAMI MEN LIMOGES"
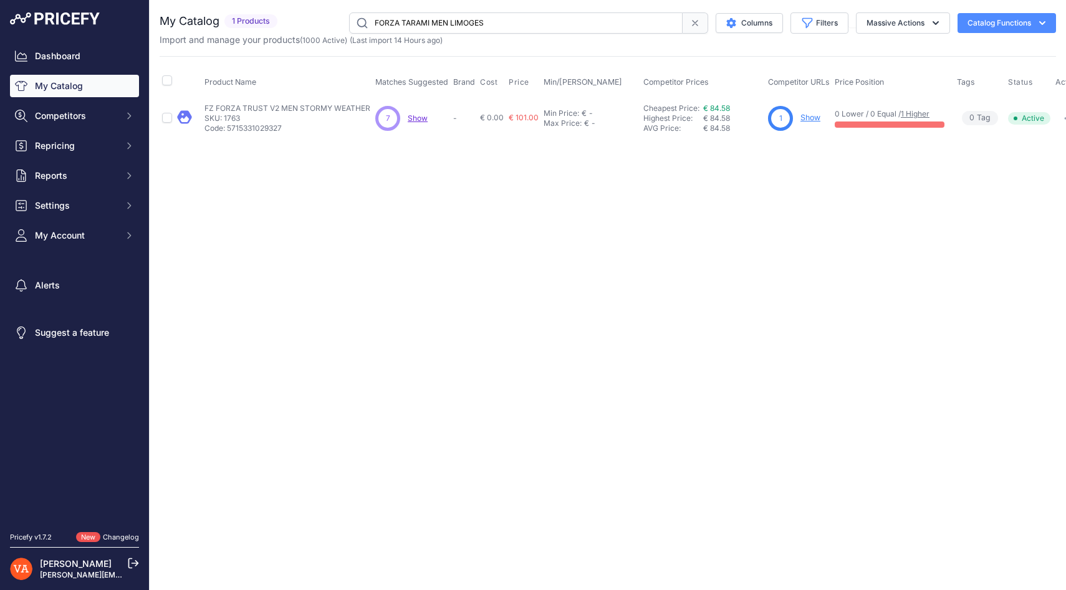
type input "FORZA TARAMI MEN LIMOGES"
click at [786, 114] on span "Add New" at bounding box center [803, 118] width 34 height 12
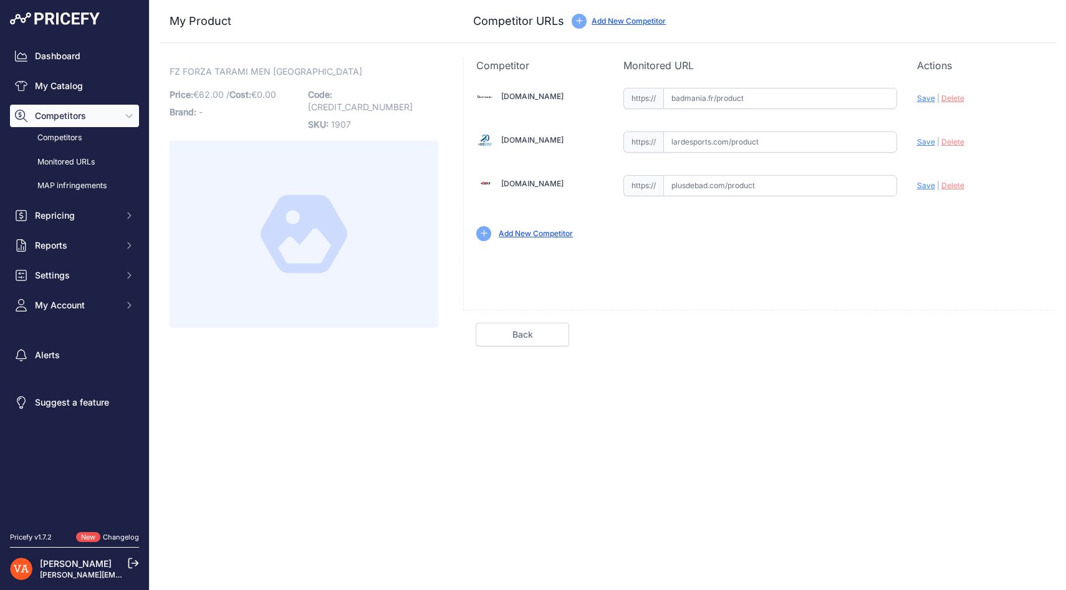
click at [708, 190] on input "text" at bounding box center [780, 185] width 234 height 21
paste input "[URL][DOMAIN_NAME]"
click at [917, 186] on span "Save" at bounding box center [926, 185] width 18 height 9
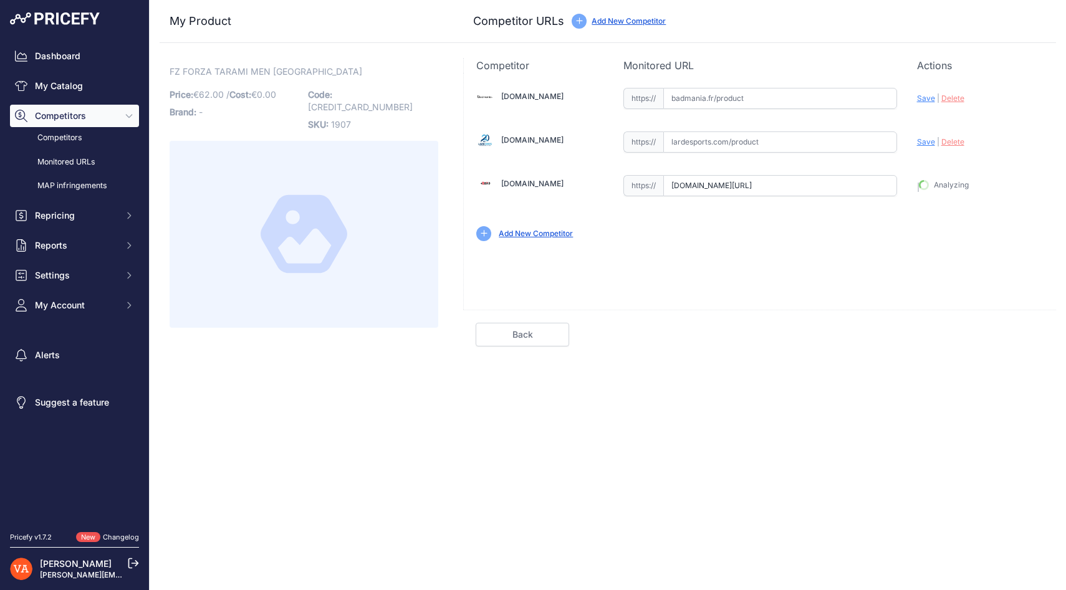
type input "https://www.plusdebad.com/chaussures-badminton/27479-forza-brace-v2?prirule_jds…"
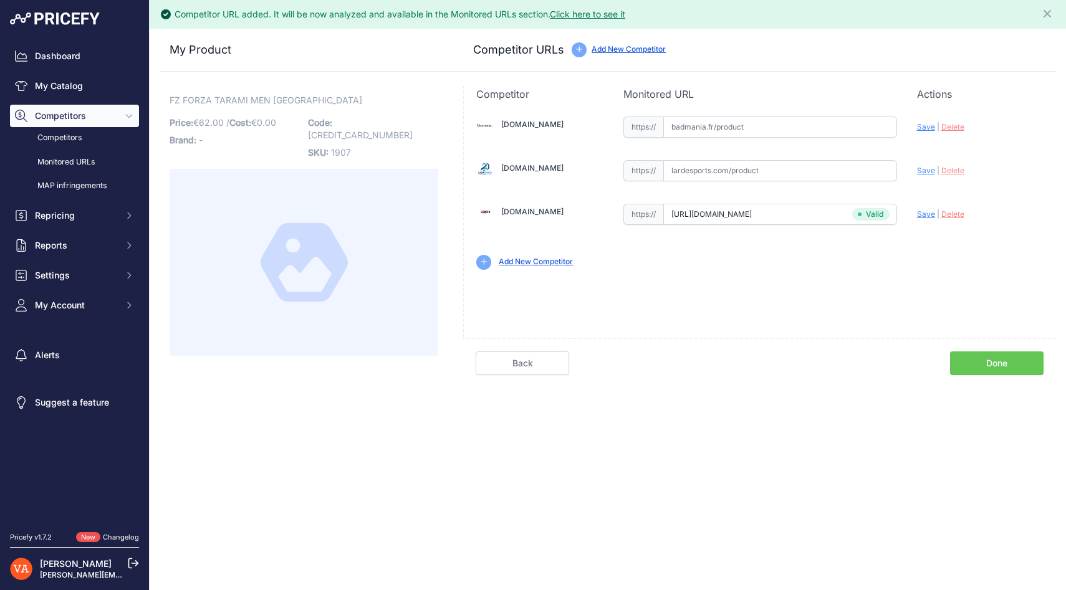
click at [985, 357] on link "Done" at bounding box center [997, 364] width 94 height 24
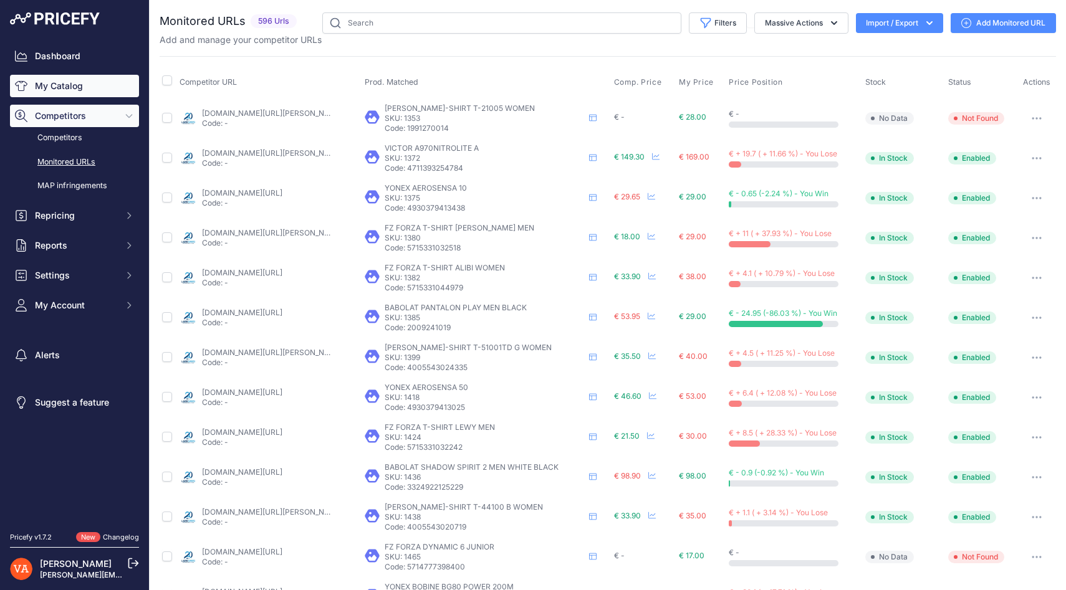
click at [106, 90] on link "My Catalog" at bounding box center [74, 86] width 129 height 22
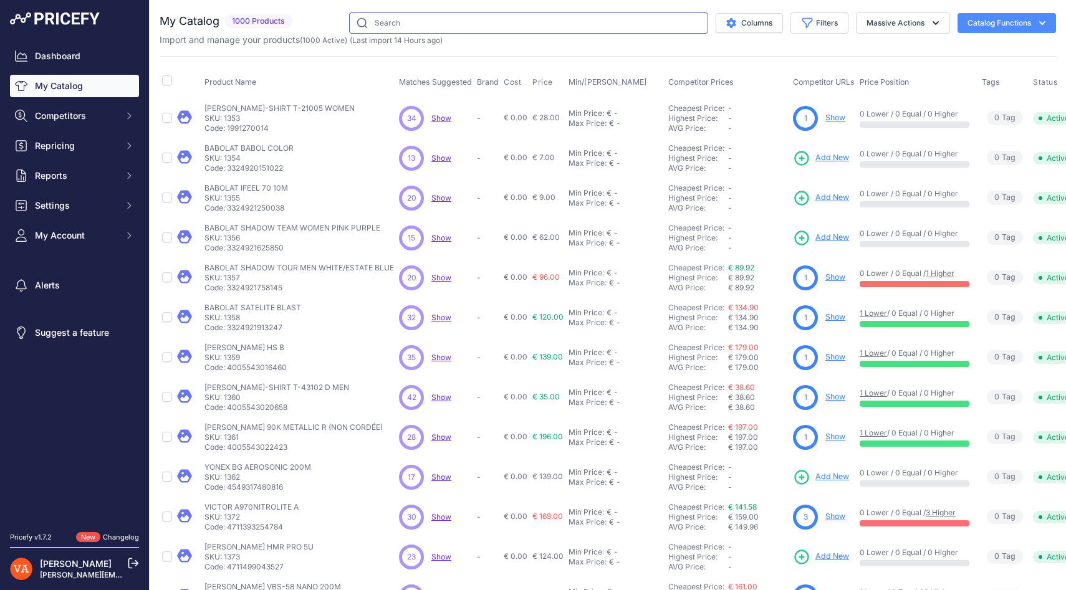
click at [399, 14] on input "text" at bounding box center [528, 22] width 359 height 21
type input "talia"
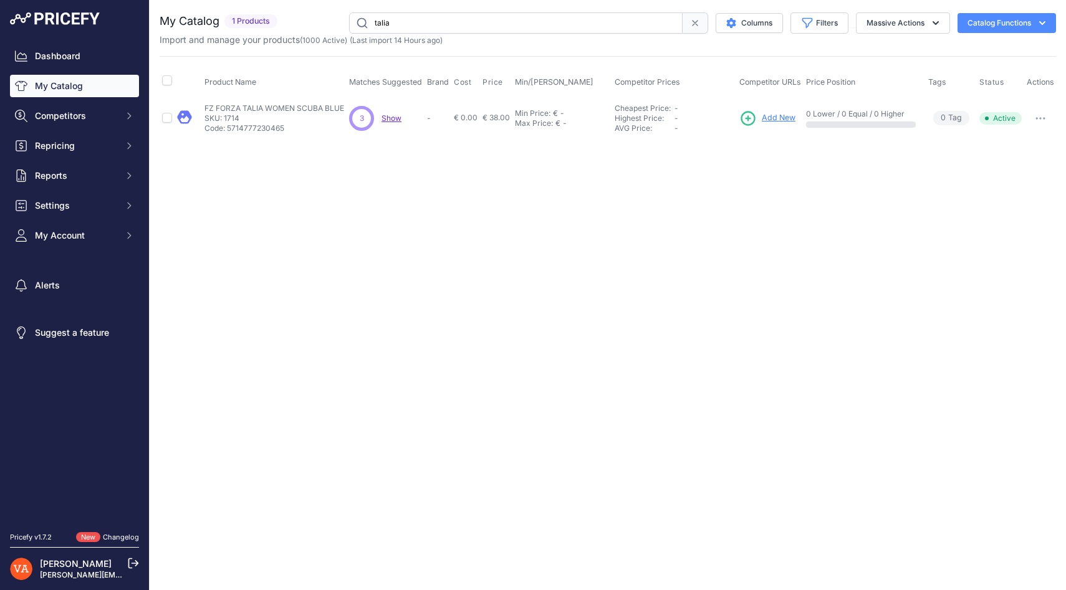
click at [771, 121] on span "Add New" at bounding box center [779, 118] width 34 height 12
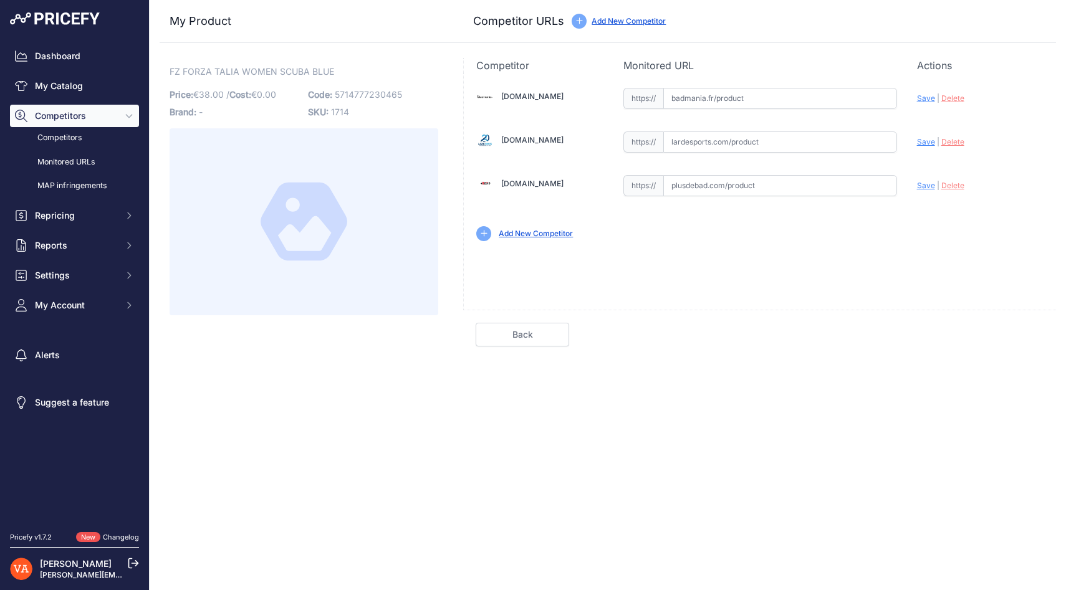
click at [673, 183] on input "text" at bounding box center [780, 185] width 234 height 21
paste input "https://www.plusdebad.com/chaussures-forza/5925-forza-talia-women"
click at [925, 191] on div "Update Profile Save | Delete Analyzing" at bounding box center [980, 182] width 127 height 19
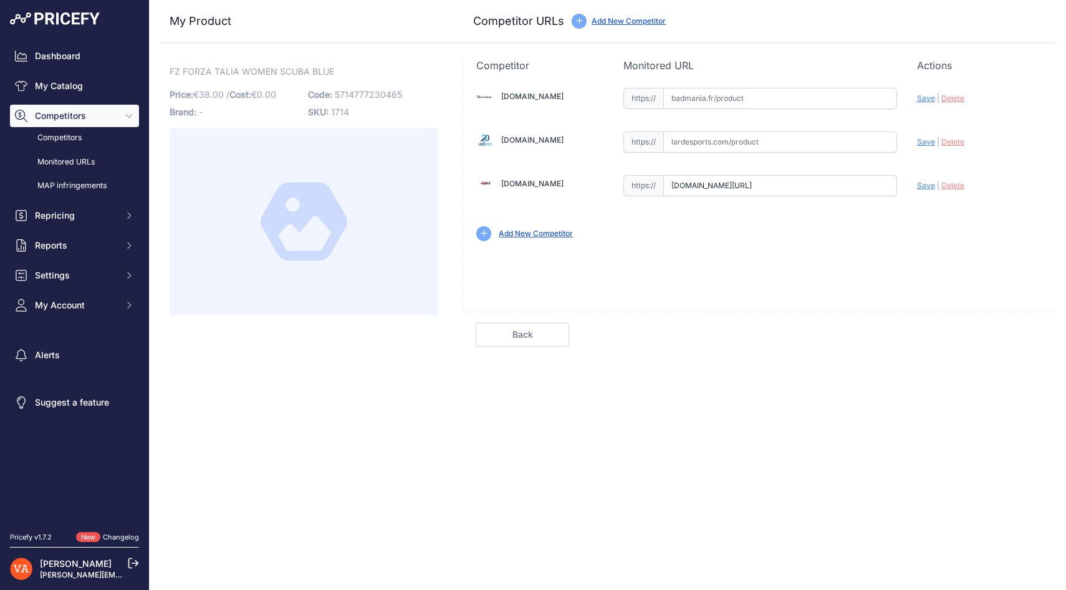
click at [925, 187] on span "Save" at bounding box center [926, 185] width 18 height 9
type input "https://www.plusdebad.com/chaussures-forza/5925-forza-talia-women?prirule_jdsni…"
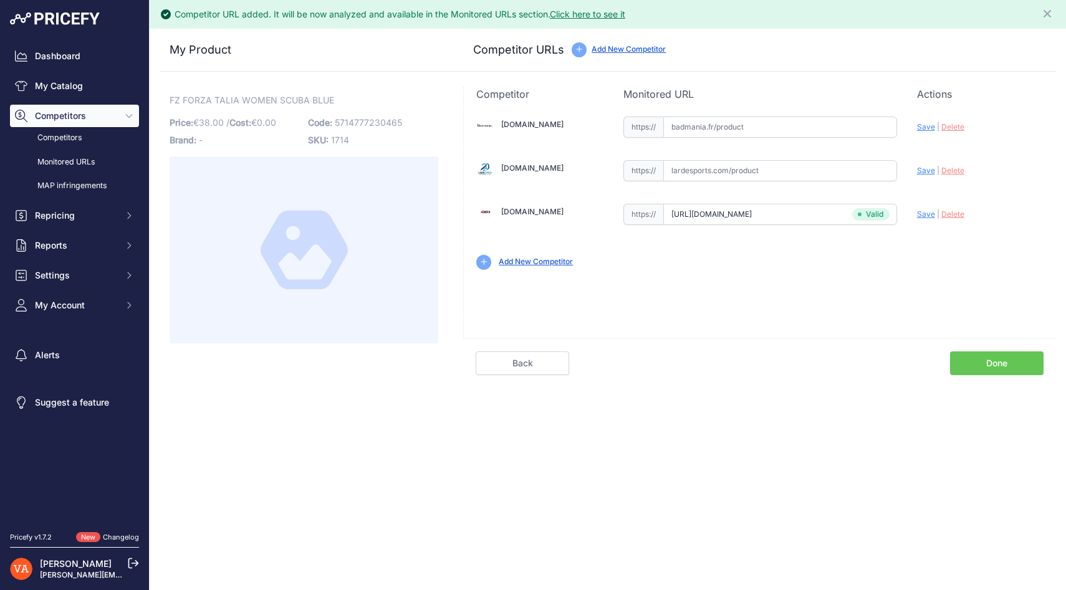
click at [990, 382] on div "Competitor URL added. It will be now analyzed and available in the Monitored UR…" at bounding box center [608, 295] width 917 height 590
click at [990, 364] on link "Done" at bounding box center [997, 364] width 94 height 24
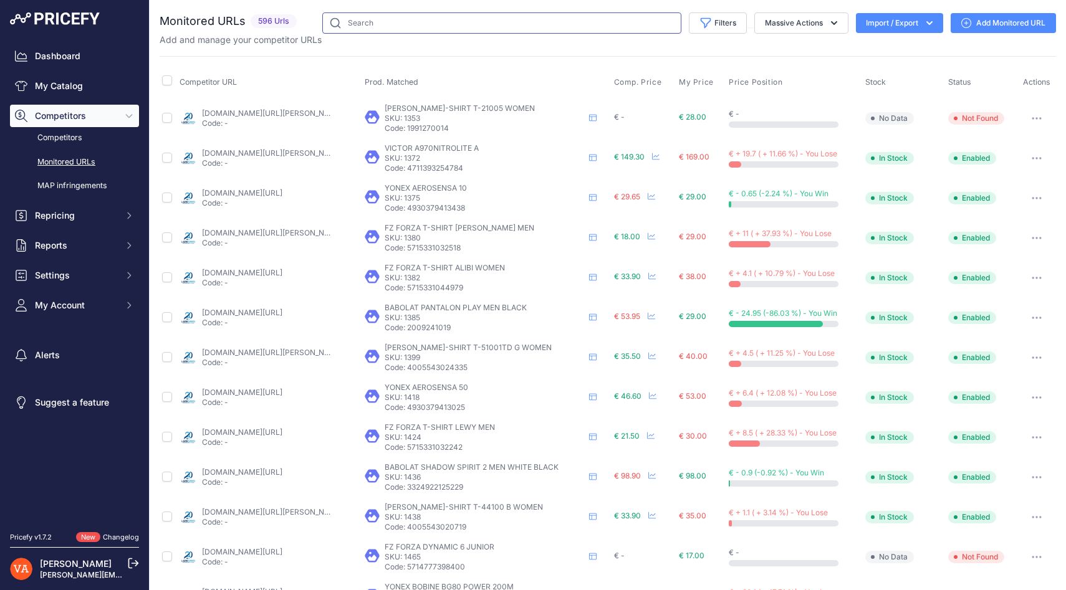
click at [489, 24] on input "text" at bounding box center [501, 22] width 359 height 21
type input "brace"
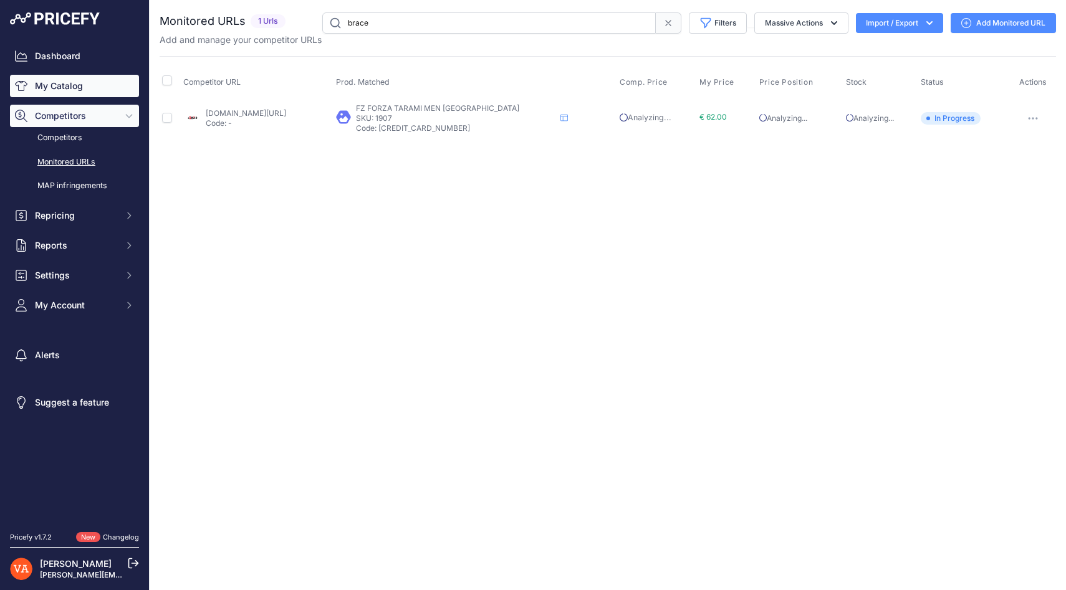
click at [95, 84] on link "My Catalog" at bounding box center [74, 86] width 129 height 22
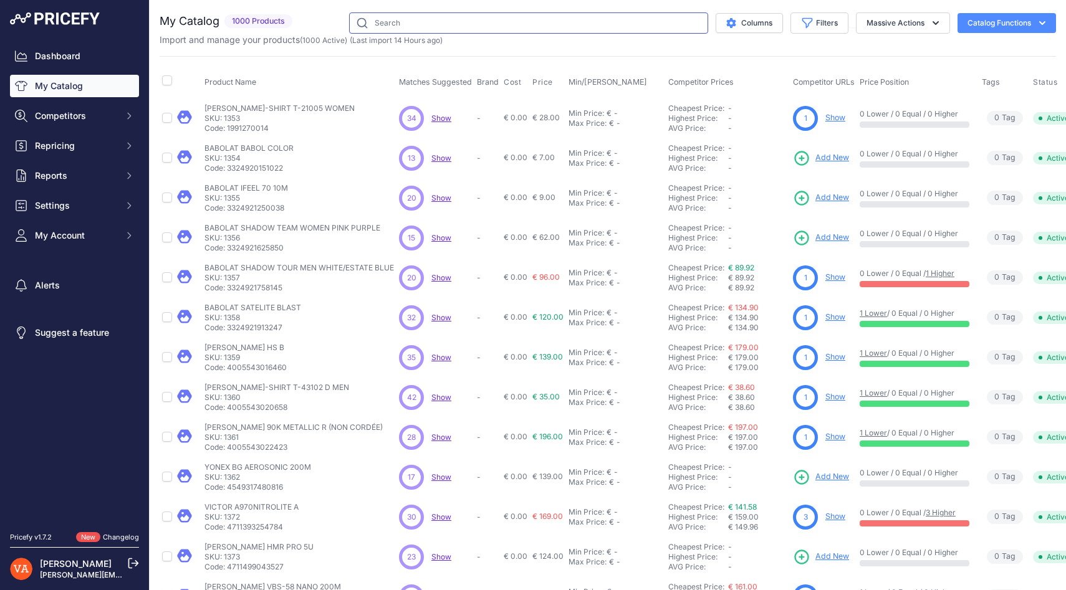
click at [403, 31] on input "text" at bounding box center [528, 22] width 359 height 21
type input "brace"
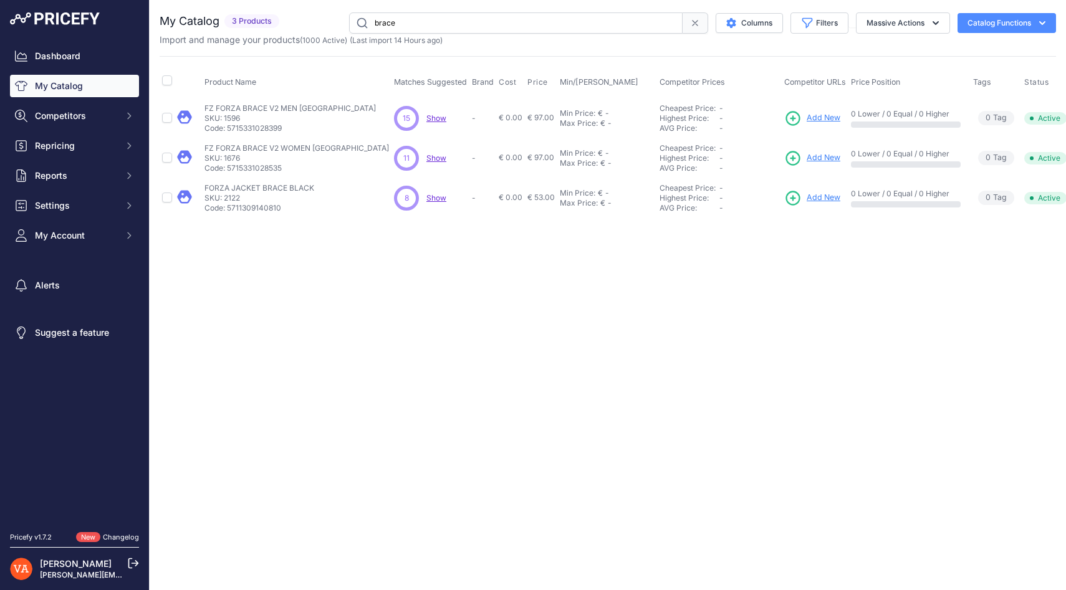
click at [807, 122] on span "Add New" at bounding box center [824, 118] width 34 height 12
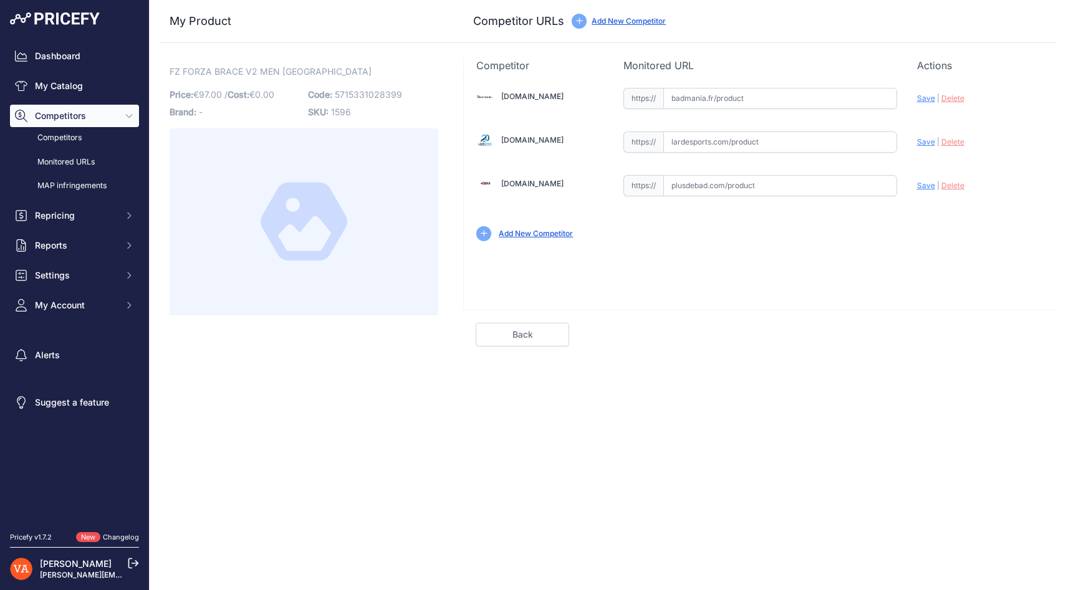
click at [746, 186] on input "text" at bounding box center [780, 185] width 234 height 21
paste input "[URL][DOMAIN_NAME]"
click at [920, 186] on span "Save" at bounding box center [926, 185] width 18 height 9
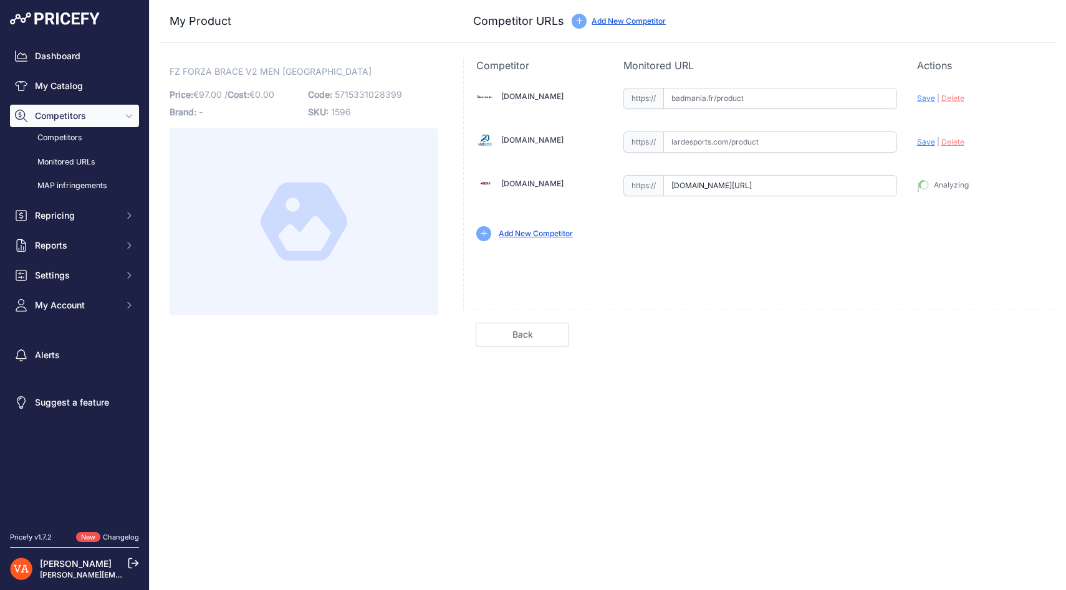
type input "[URL][DOMAIN_NAME]"
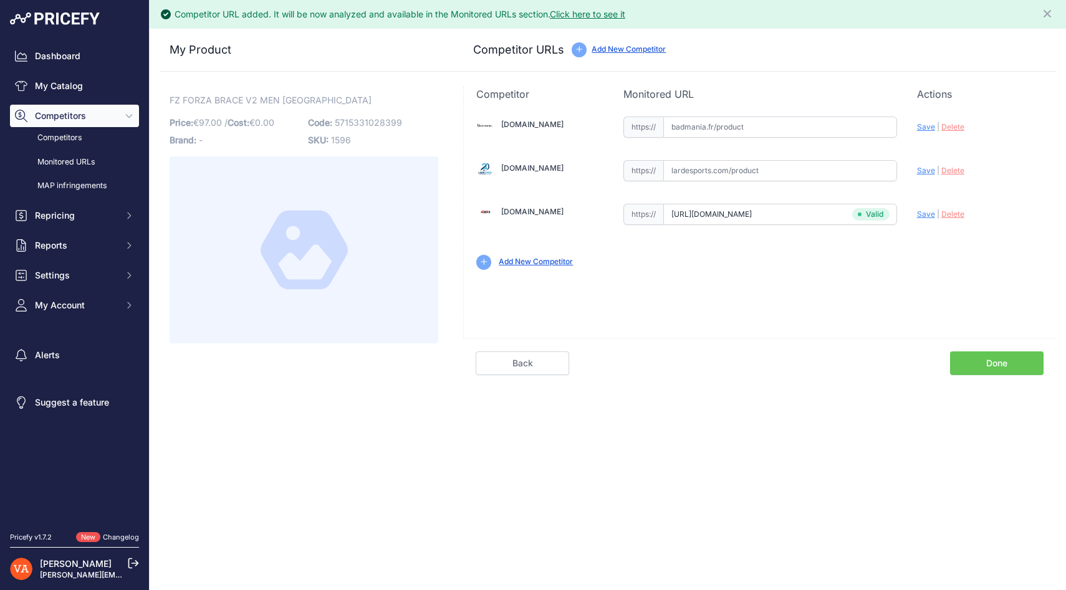
click at [998, 355] on link "Done" at bounding box center [997, 364] width 94 height 24
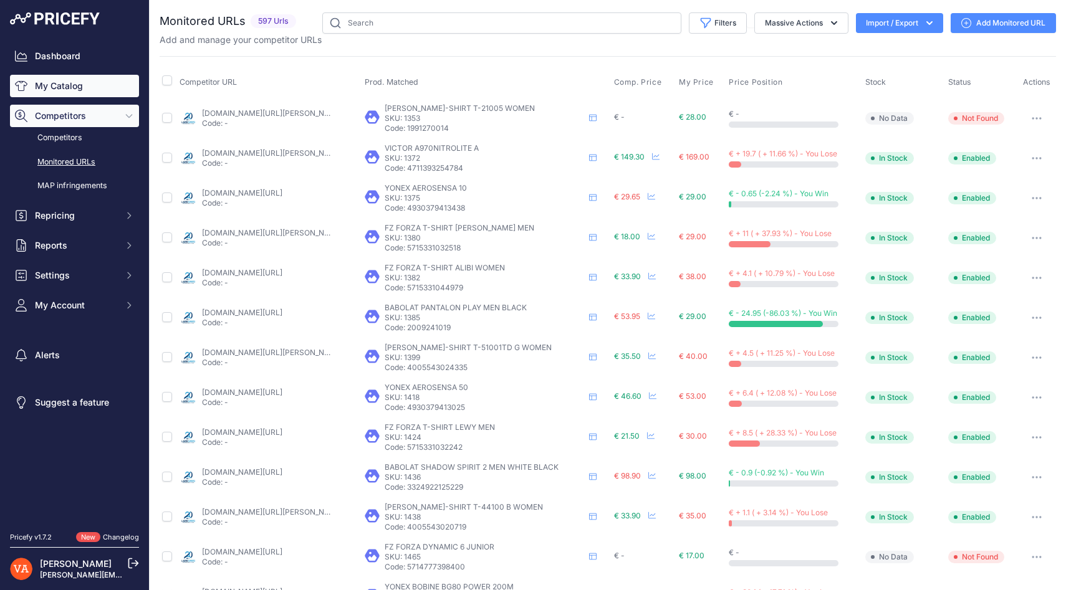
click at [82, 78] on link "My Catalog" at bounding box center [74, 86] width 129 height 22
click at [372, 23] on input "text" at bounding box center [501, 22] width 359 height 21
click at [63, 82] on link "My Catalog" at bounding box center [74, 86] width 129 height 22
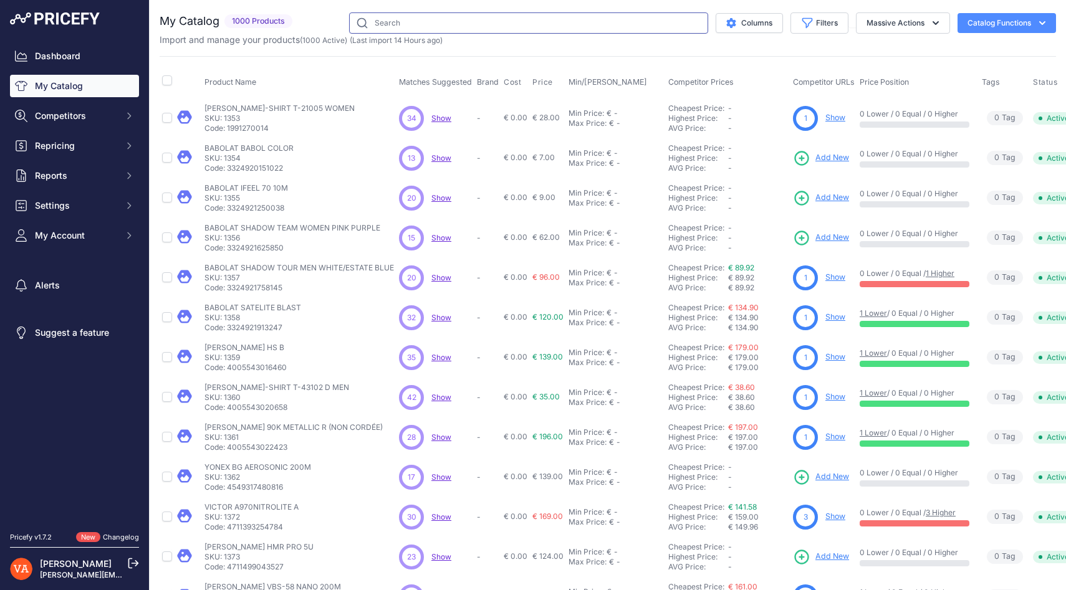
click at [382, 24] on input "text" at bounding box center [528, 22] width 359 height 21
type input "brace"
click at [408, 25] on input "text" at bounding box center [528, 22] width 359 height 21
type input "brace"
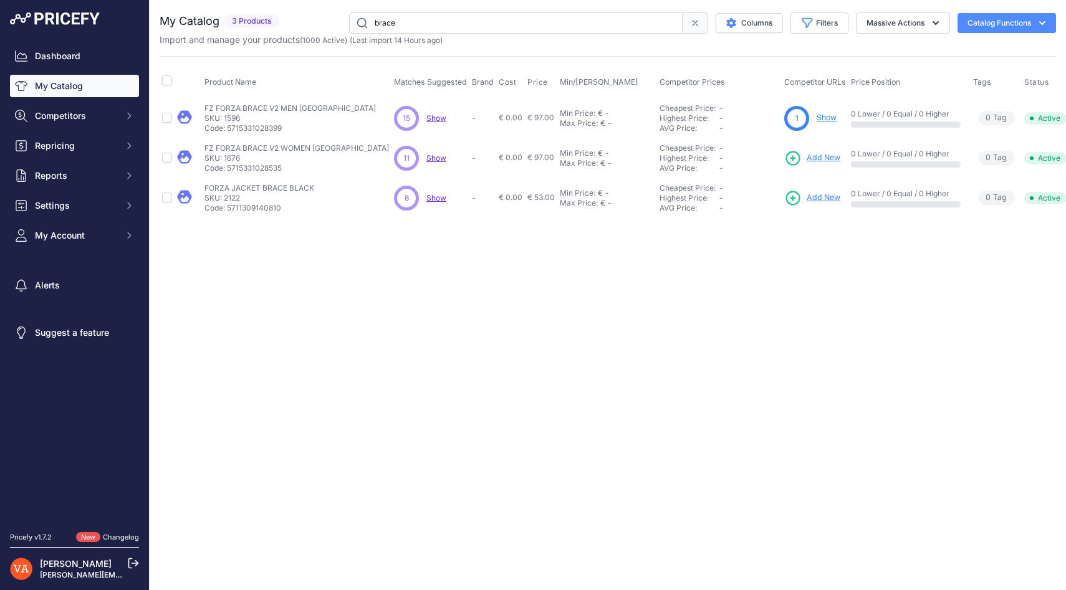
click at [807, 156] on span "Add New" at bounding box center [824, 158] width 34 height 12
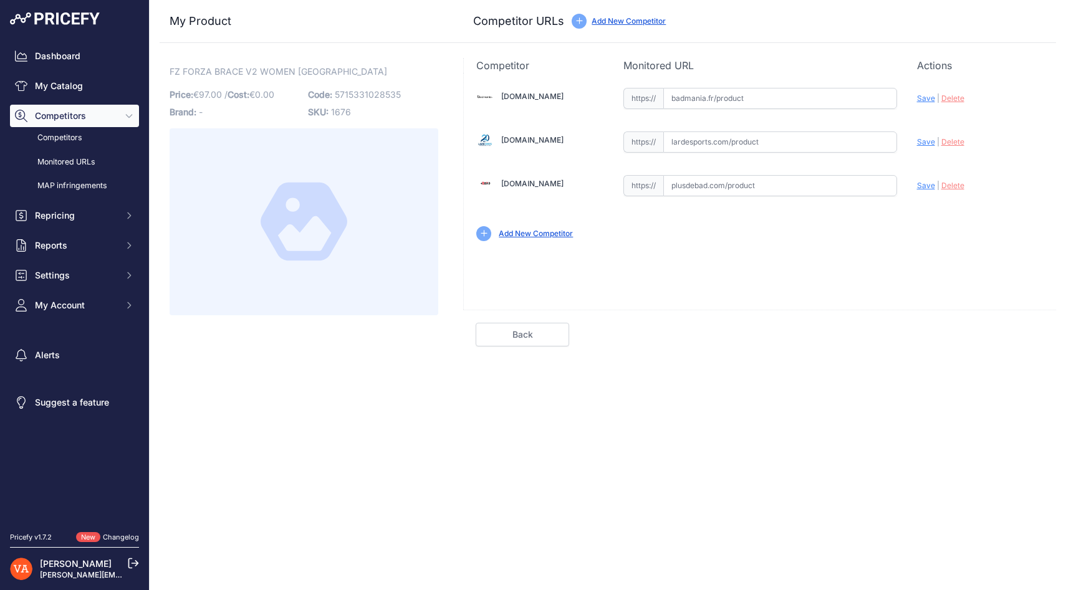
click at [698, 145] on input "text" at bounding box center [780, 142] width 234 height 21
paste input "https://www.lardesports.com/chaussures-fz-forza-femme-indoor-brace-v2-456149.ht…"
type input "www.lardesports.com/chaussures-fz-forza-femme-indoor-brace-v2-456149.html"
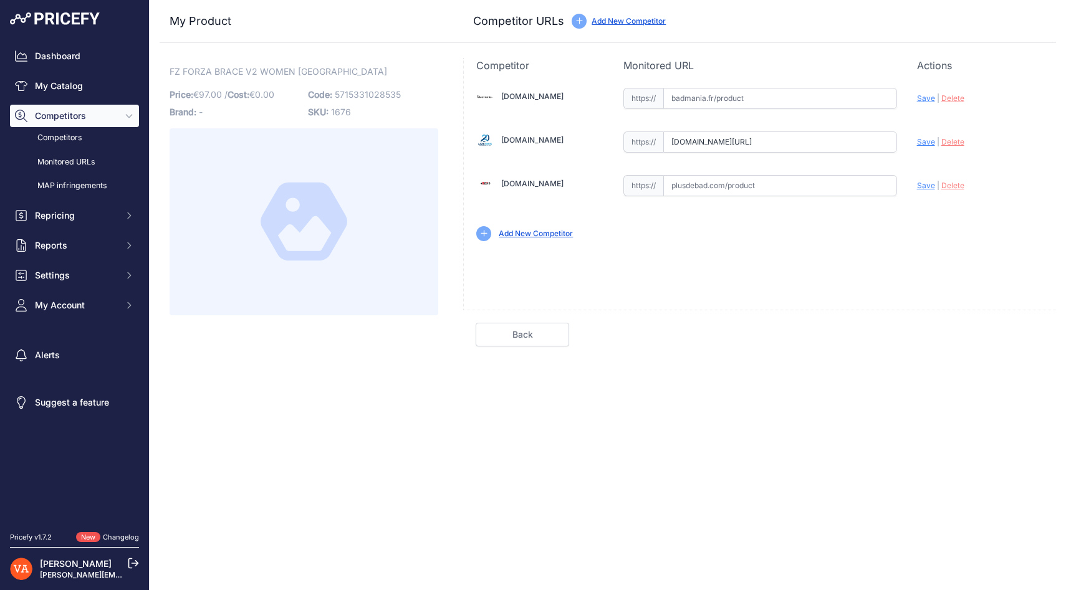
click at [723, 190] on input "text" at bounding box center [780, 185] width 234 height 21
paste input "https://www.plusdebad.com/chaussures-badminton/27478-forza-brace-v2"
click at [927, 190] on div "Update Profile Save | Delete Analyzing" at bounding box center [980, 182] width 127 height 19
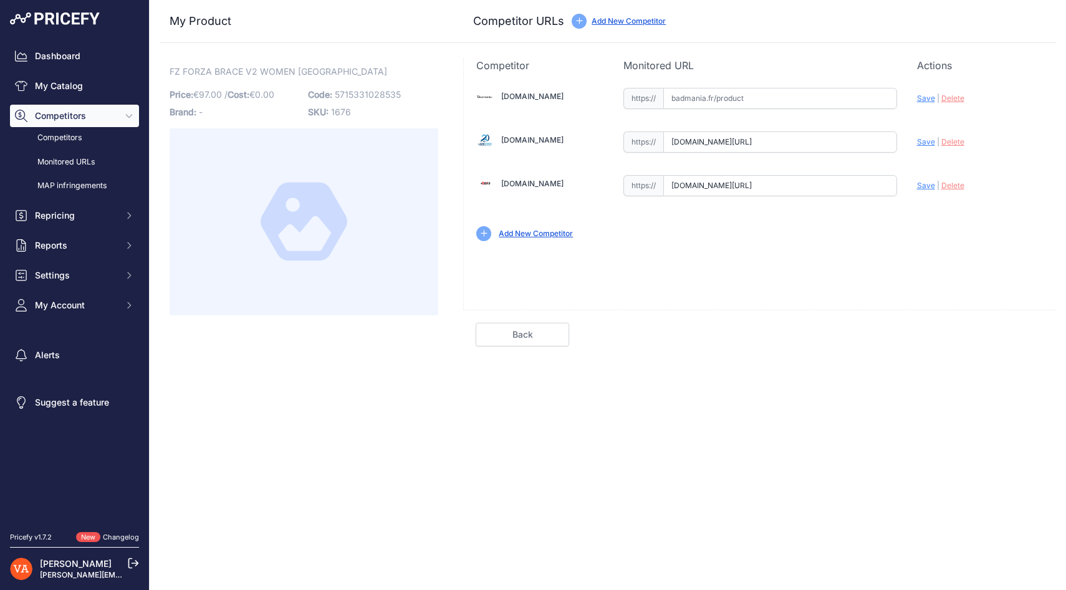
click at [927, 190] on div "Update Profile Save | Delete Analyzing" at bounding box center [980, 182] width 127 height 19
click at [927, 186] on span "Save" at bounding box center [926, 185] width 18 height 9
type input "https://www.plusdebad.com/chaussures-badminton/27478-forza-brace-v2?prirule_jds…"
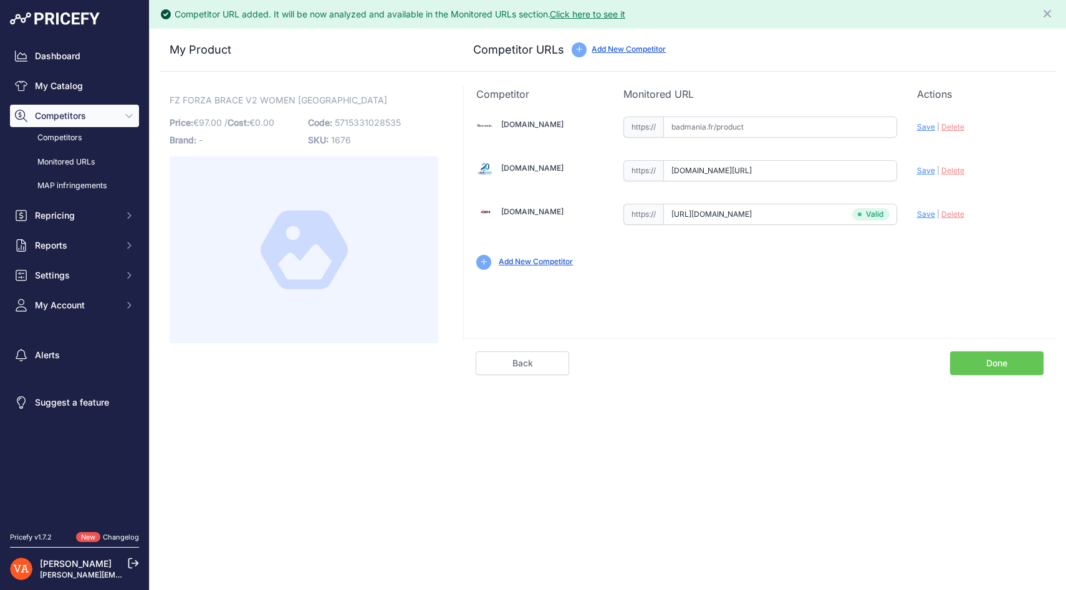
click at [922, 166] on span "Save" at bounding box center [926, 170] width 18 height 9
type input "https://www.lardesports.com/chaussures-fz-forza-femme-indoor-brace-v2-456149.ht…"
click at [997, 371] on link "Done" at bounding box center [997, 364] width 94 height 24
click at [995, 361] on link "Done" at bounding box center [997, 364] width 94 height 24
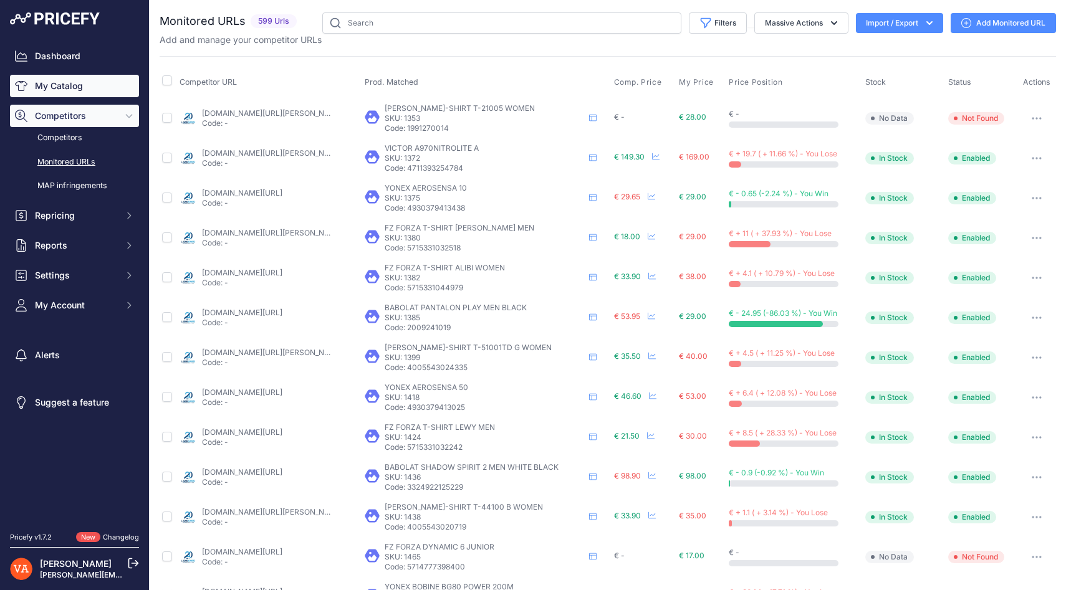
click at [73, 87] on link "My Catalog" at bounding box center [74, 86] width 129 height 22
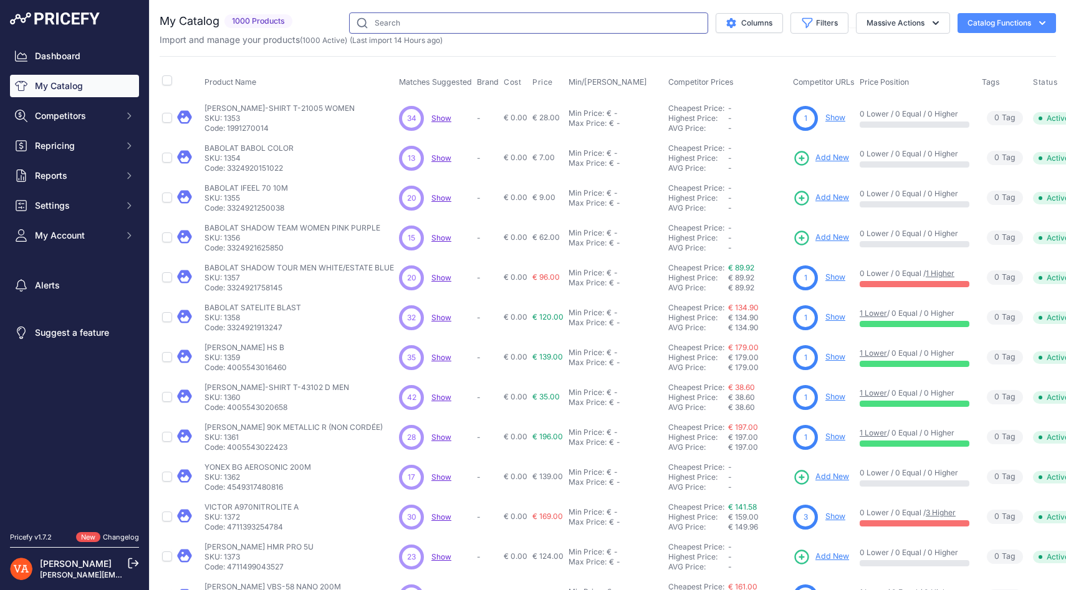
click at [464, 19] on input "text" at bounding box center [528, 22] width 359 height 21
paste input "FORZA LEANDER V3 WOMEN"
type input "FORZA LEANDER V3 WOMEN"
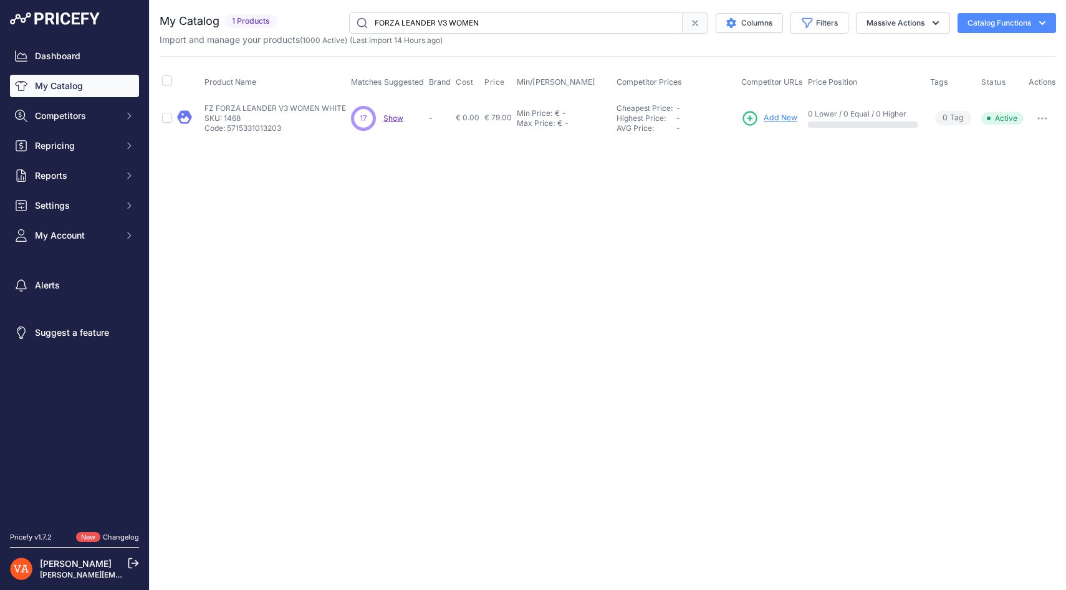
click at [765, 120] on span "Add New" at bounding box center [781, 118] width 34 height 12
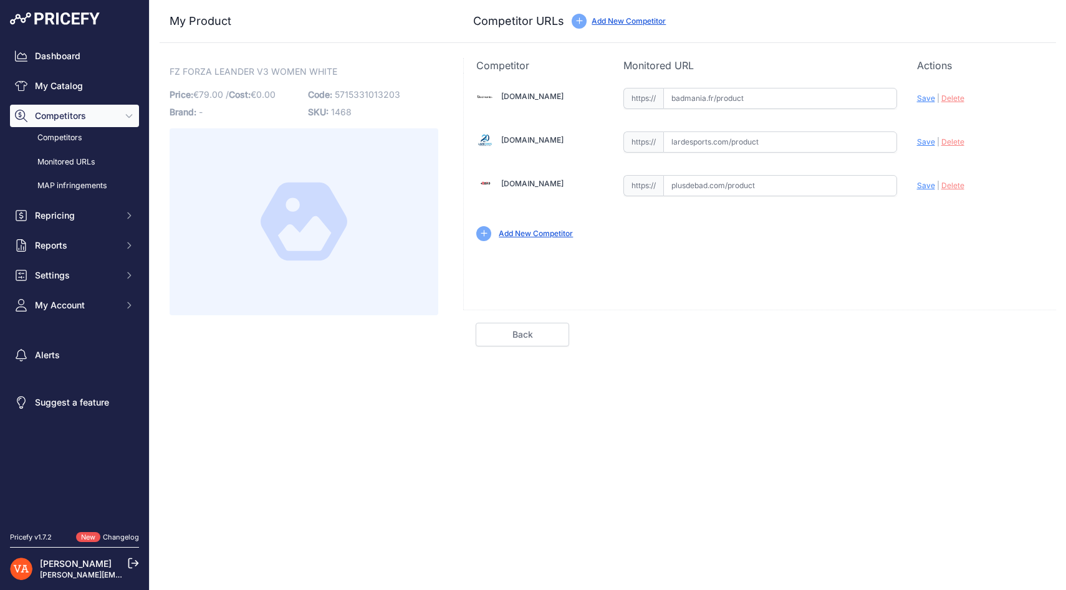
click at [700, 181] on input "text" at bounding box center [780, 185] width 234 height 21
paste input "[URL][DOMAIN_NAME]"
type input "[DOMAIN_NAME][URL]"
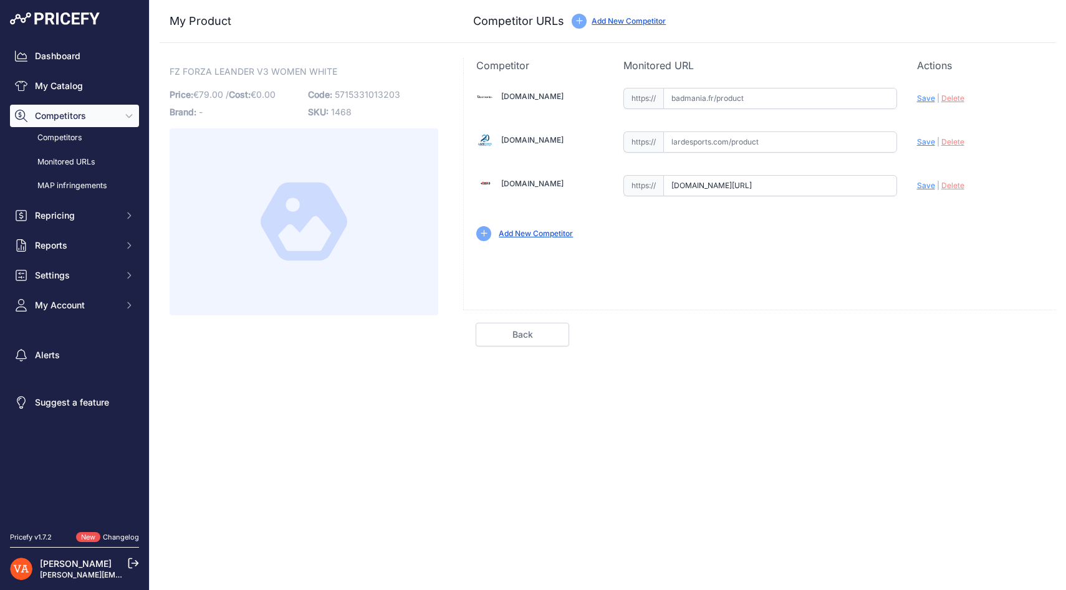
click at [706, 142] on input "text" at bounding box center [780, 142] width 234 height 21
paste input "[URL][DOMAIN_NAME]"
type input "[DOMAIN_NAME][URL]"
click at [691, 103] on input "text" at bounding box center [780, 98] width 234 height 21
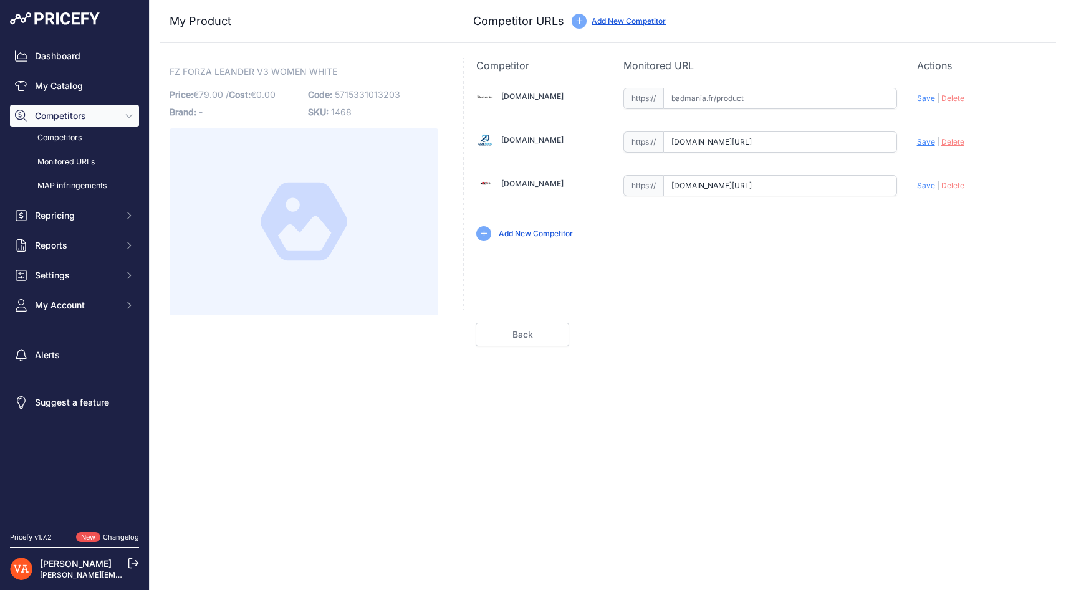
scroll to position [0, 0]
paste input "[URL][DOMAIN_NAME][DEMOGRAPHIC_DATA]"
click at [920, 102] on span "Save" at bounding box center [926, 98] width 18 height 9
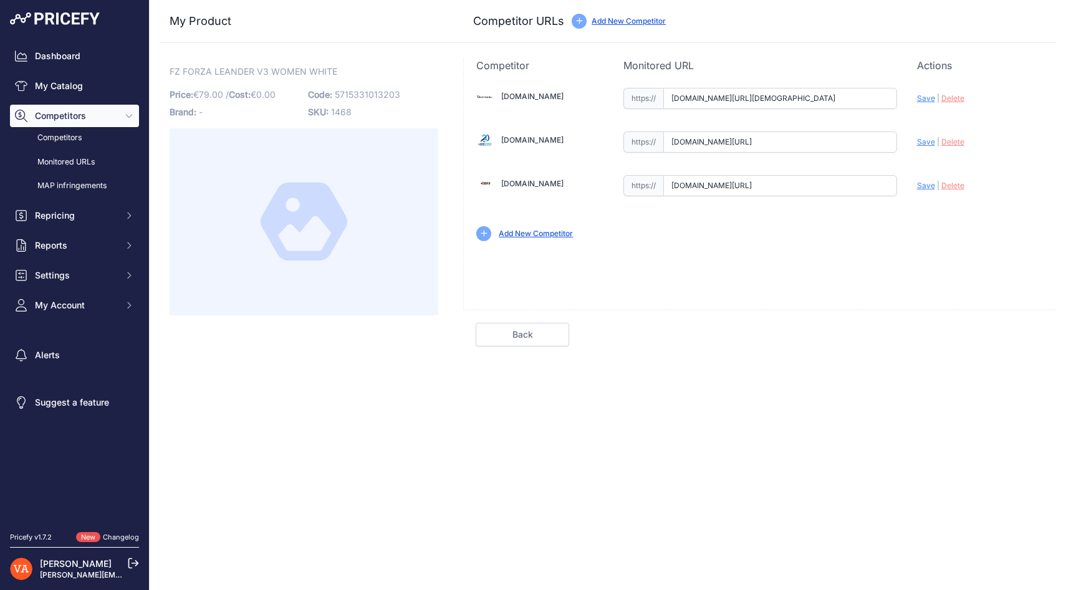
type input "[URL][DOMAIN_NAME][DEMOGRAPHIC_DATA]"
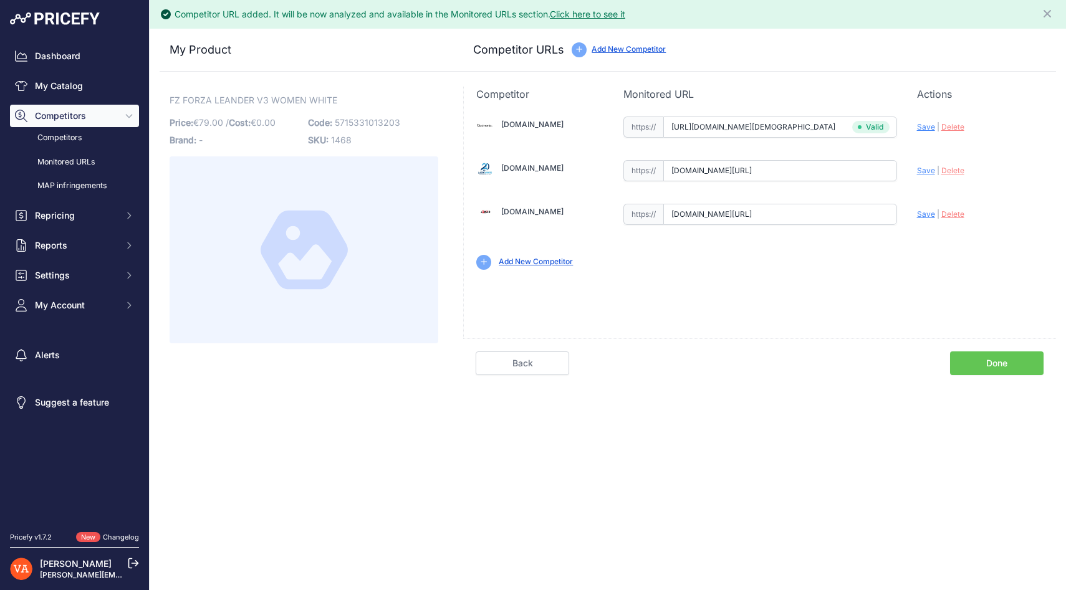
click at [925, 173] on span "Save" at bounding box center [926, 170] width 18 height 9
type input "[URL][DOMAIN_NAME]"
click at [924, 215] on span "Save" at bounding box center [926, 214] width 18 height 9
type input "[URL][DOMAIN_NAME]"
click at [975, 359] on link "Done" at bounding box center [997, 364] width 94 height 24
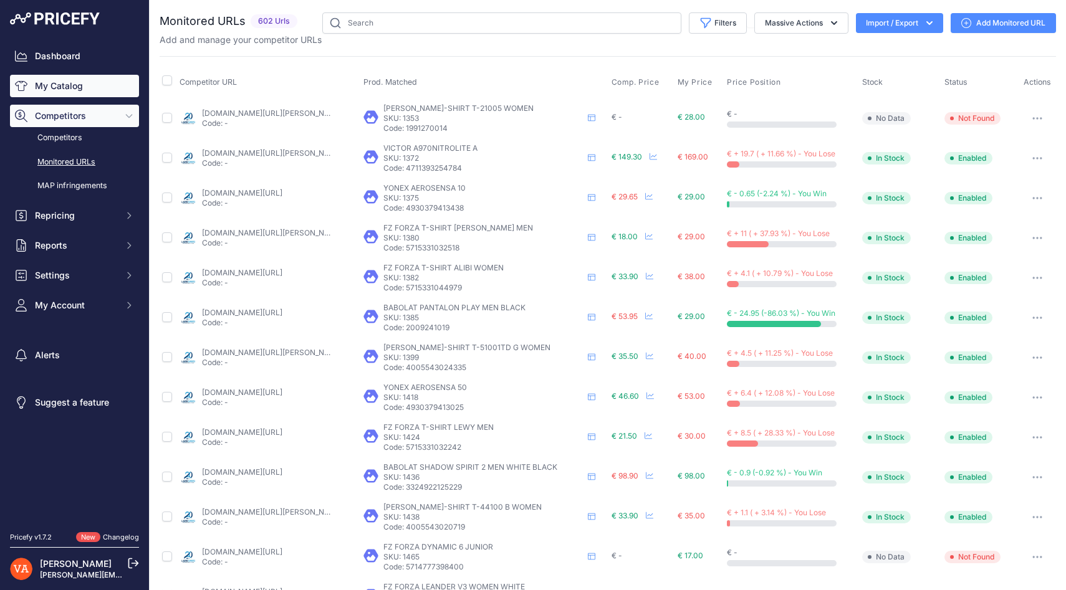
click at [52, 87] on link "My Catalog" at bounding box center [74, 86] width 129 height 22
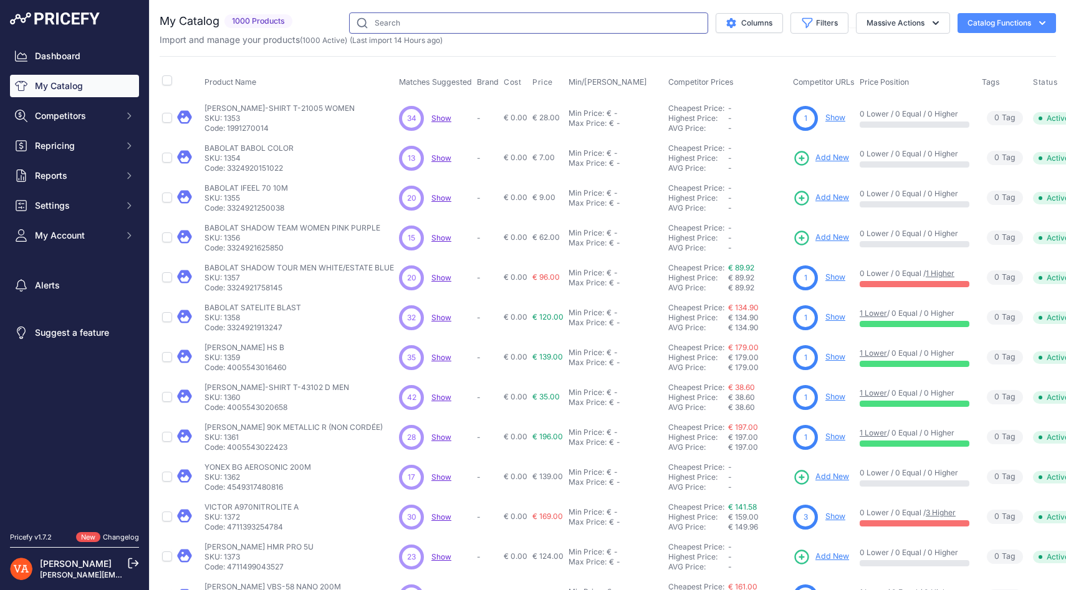
click at [378, 22] on input "text" at bounding box center [528, 22] width 359 height 21
paste input "FORZA LEANDER V3 MEN"
type input "FORZA LEANDER V3 MEN"
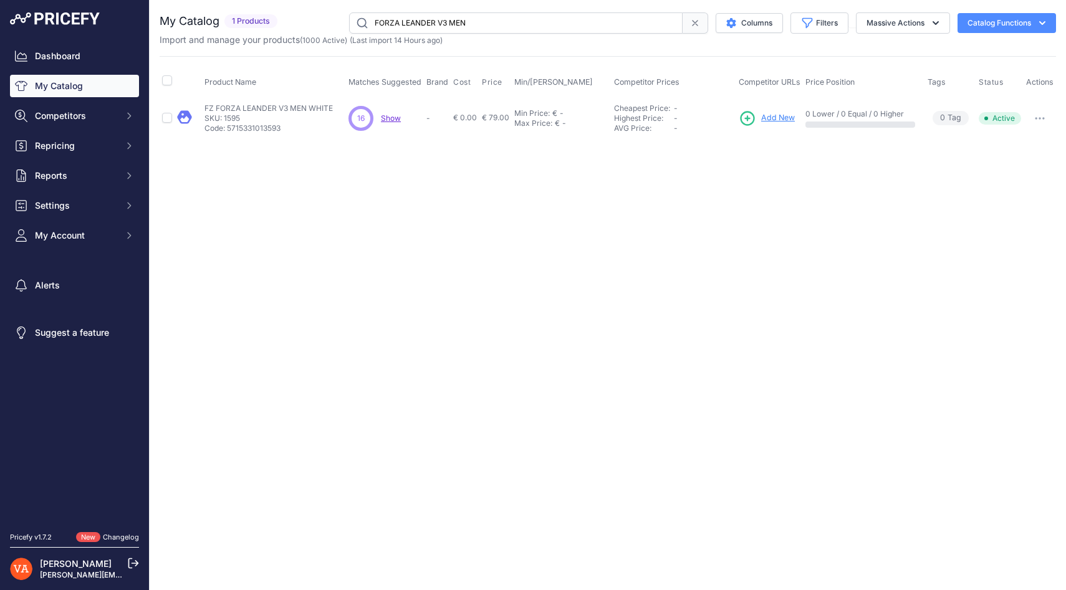
click at [766, 117] on span "Add New" at bounding box center [778, 118] width 34 height 12
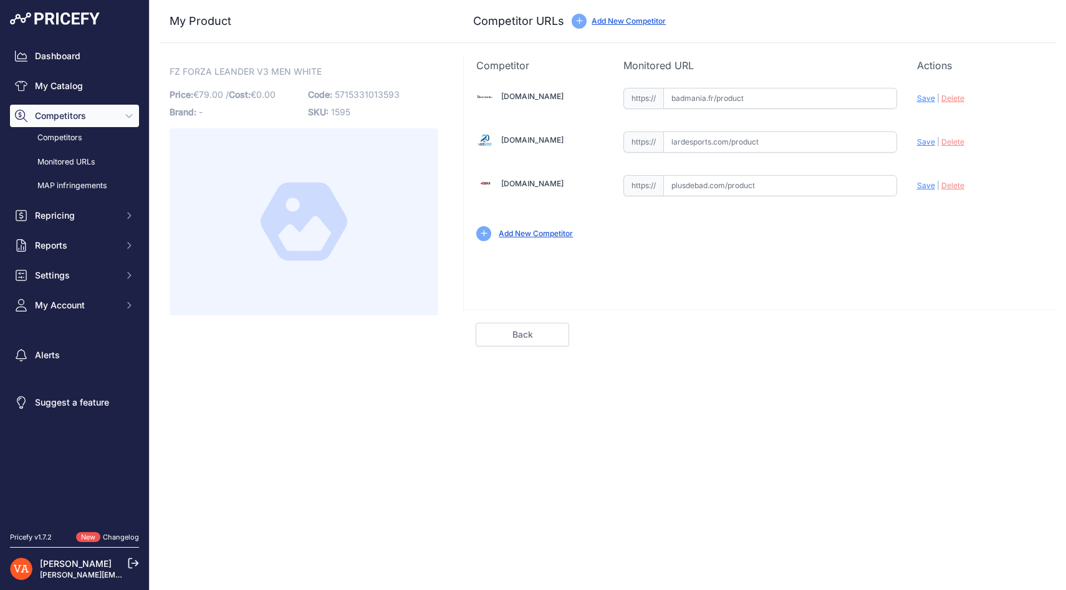
click at [712, 185] on input "text" at bounding box center [780, 185] width 234 height 21
paste input "[URL][DOMAIN_NAME]"
type input "[DOMAIN_NAME][URL]"
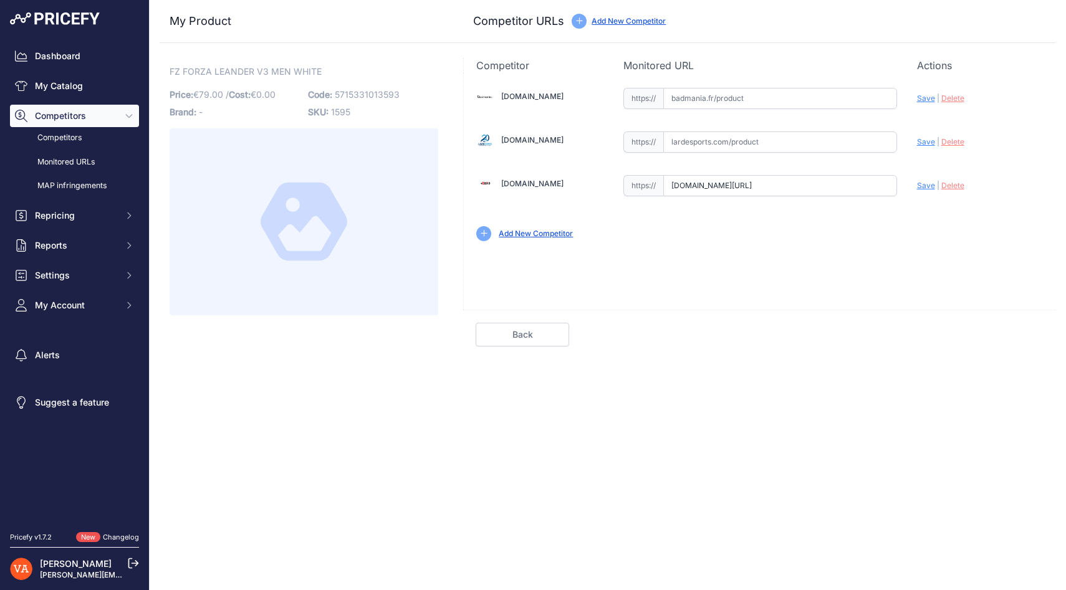
click at [697, 97] on input "text" at bounding box center [780, 98] width 234 height 21
paste input "[URL][DOMAIN_NAME]"
type input "[DOMAIN_NAME][URL]"
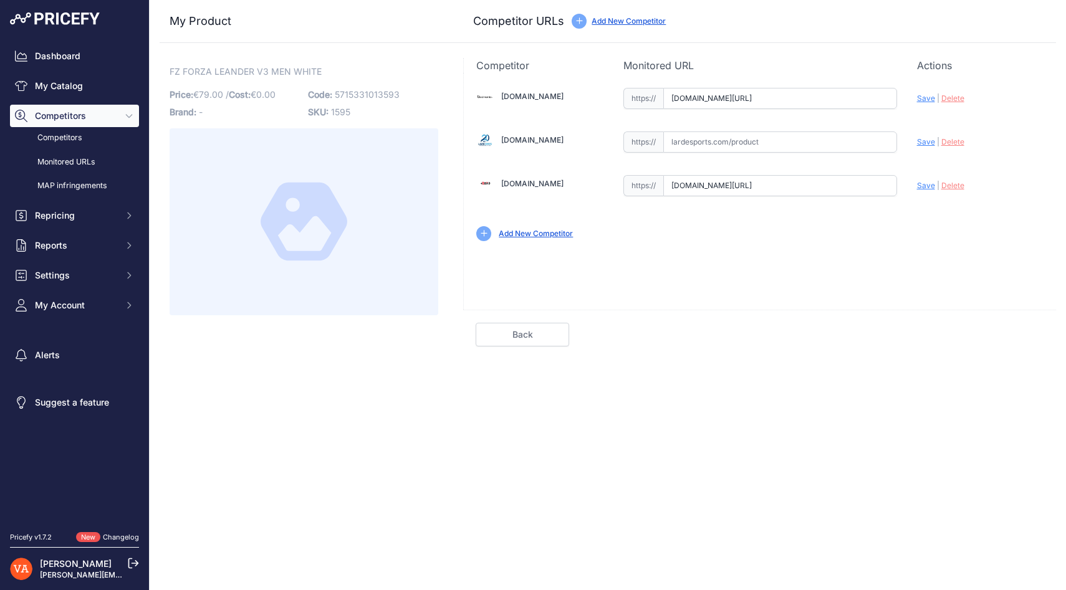
click at [696, 143] on input "text" at bounding box center [780, 142] width 234 height 21
paste input "[URL][DOMAIN_NAME]"
click at [926, 144] on span "Save" at bounding box center [926, 141] width 18 height 9
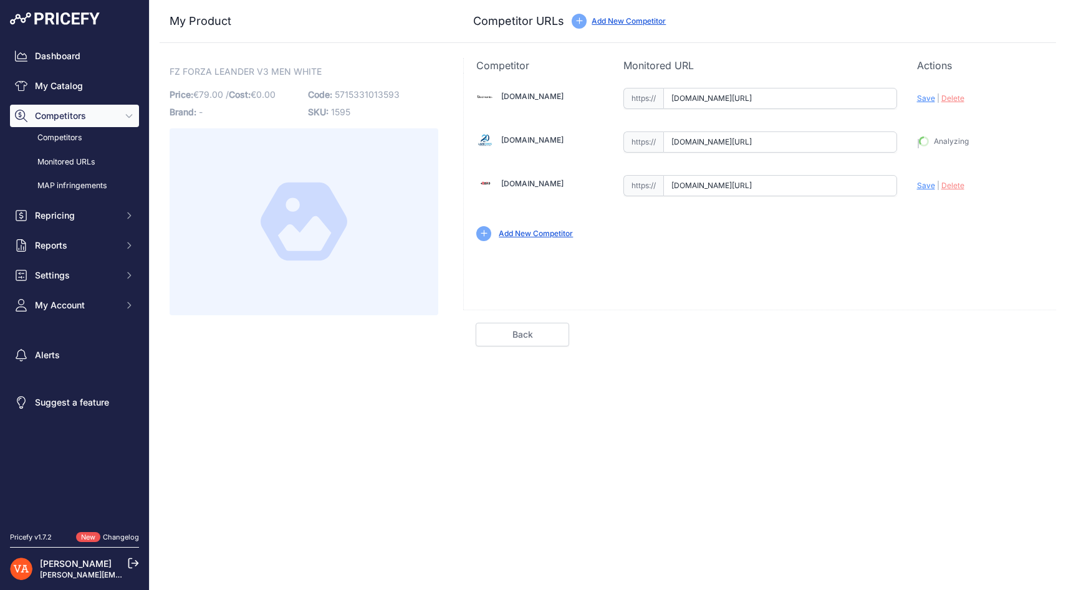
type input "[URL][DOMAIN_NAME]"
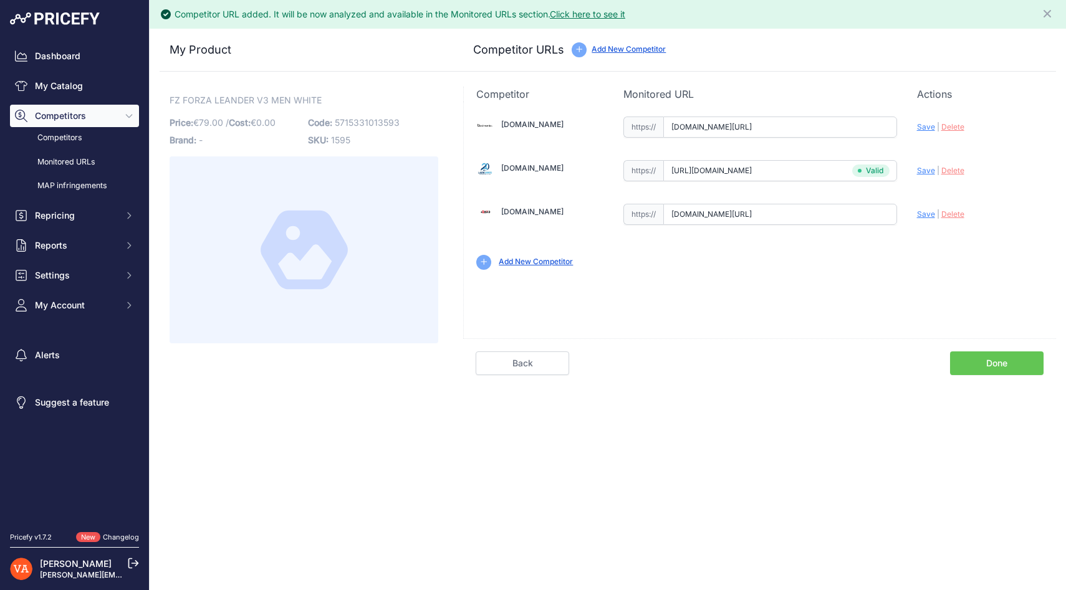
click at [923, 123] on span "Save" at bounding box center [926, 126] width 18 height 9
type input "[URL][DOMAIN_NAME]"
click at [923, 215] on span "Save" at bounding box center [926, 214] width 18 height 9
type input "[URL][DOMAIN_NAME]"
click at [980, 364] on link "Done" at bounding box center [997, 364] width 94 height 24
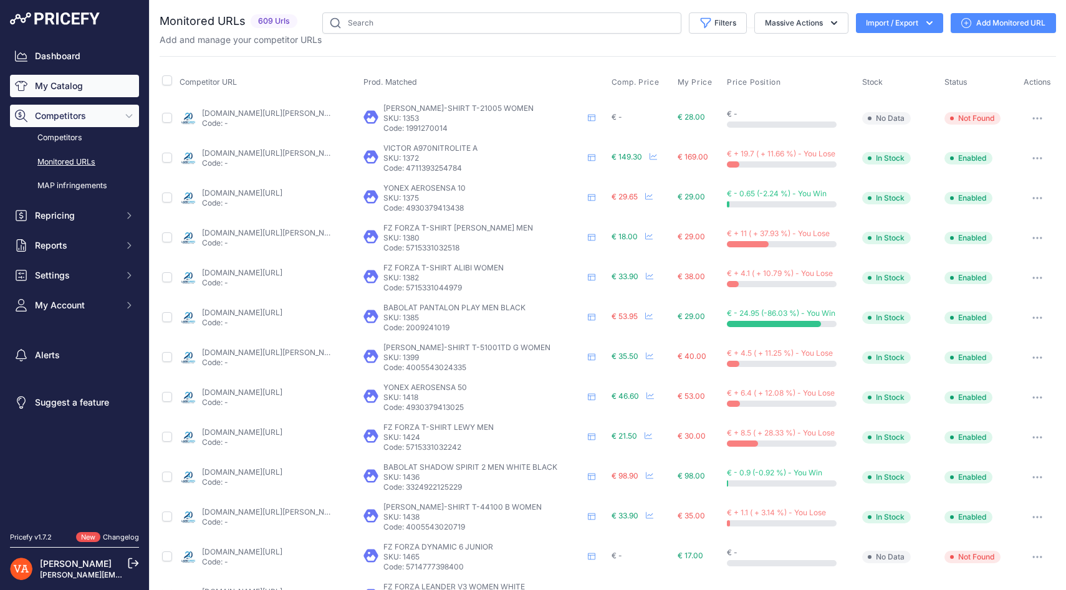
click at [81, 85] on link "My Catalog" at bounding box center [74, 86] width 129 height 22
click at [373, 26] on input "text" at bounding box center [501, 22] width 359 height 21
paste input "FORZA FURIO MEN POSEIDON"
type input "FORZA FURIO MEN POSEIDON"
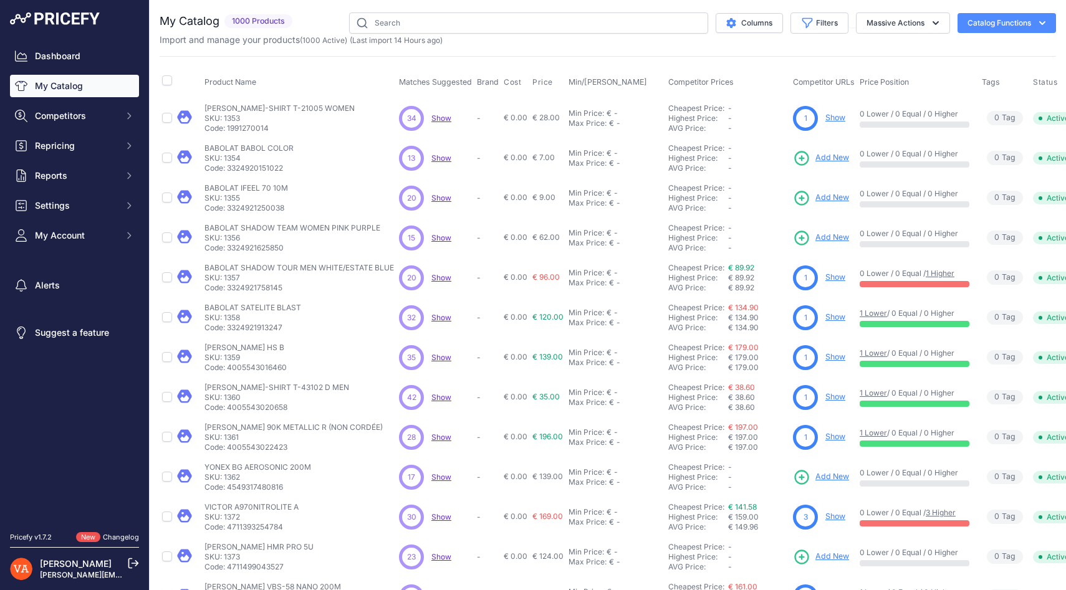
click at [85, 81] on link "My Catalog" at bounding box center [74, 86] width 129 height 22
click at [384, 16] on input "text" at bounding box center [528, 22] width 359 height 21
paste input "FORZA FURIO MEN POSEIDON"
type input "FORZA FURIO MEN POSEIDON"
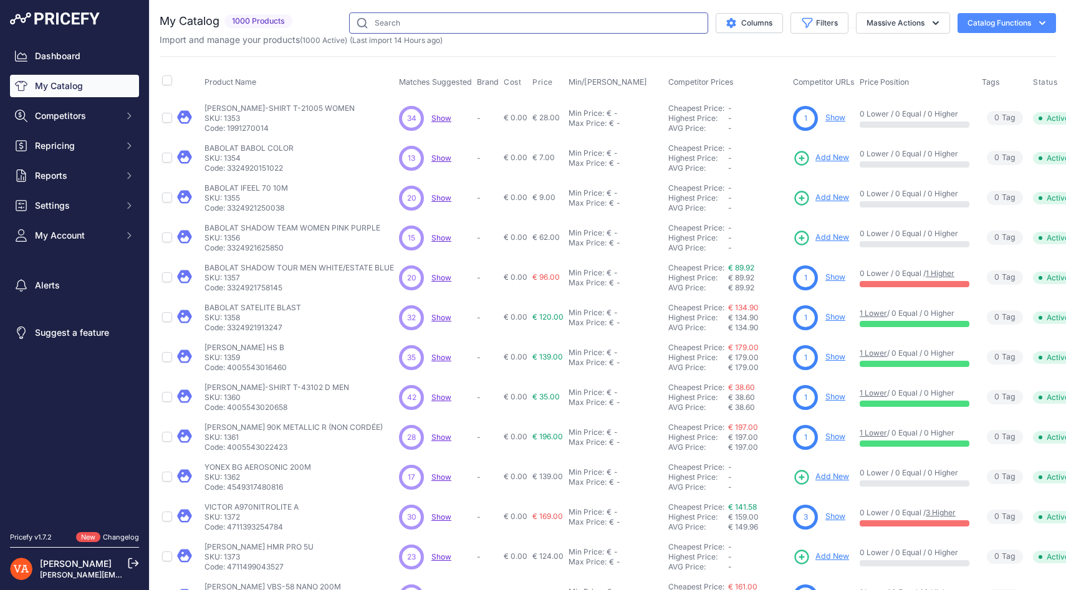
click at [497, 22] on input "text" at bounding box center [528, 22] width 359 height 21
paste input "FORZA FURIO MEN POSEIDON"
type input "FORZA FURIO MEN POSEIDON"
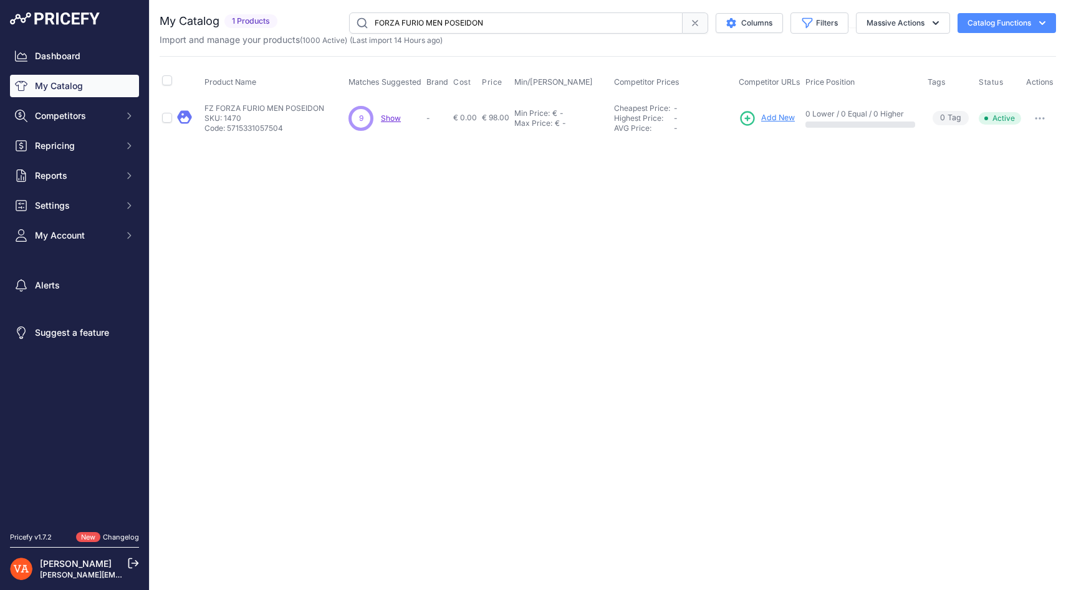
click at [782, 112] on span "Add New" at bounding box center [778, 118] width 34 height 12
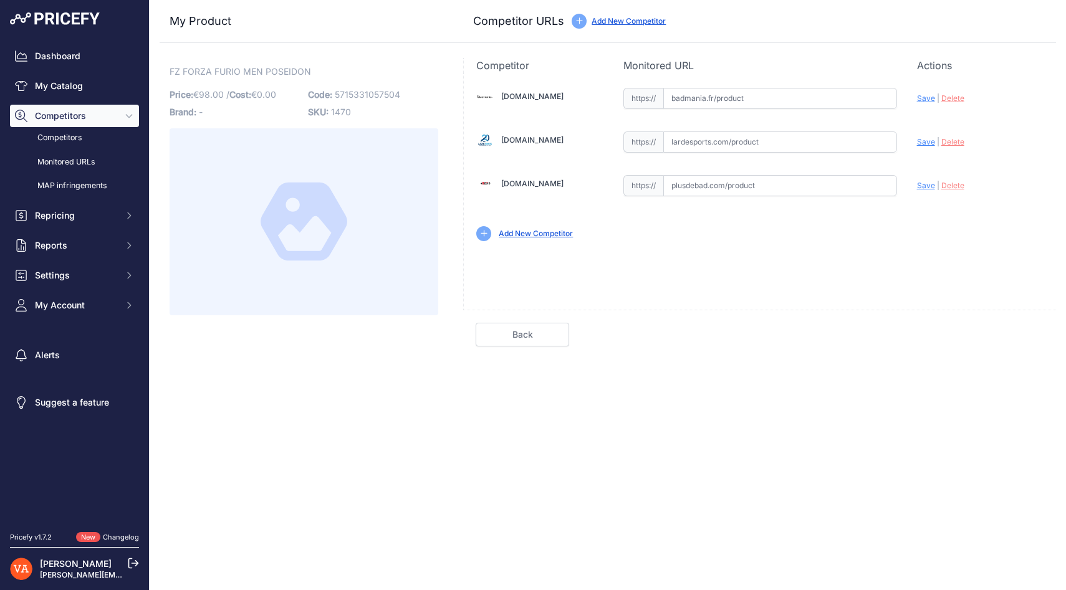
click at [710, 144] on input "text" at bounding box center [780, 142] width 234 height 21
paste input "[URL][DOMAIN_NAME]"
click at [929, 145] on span "Save" at bounding box center [926, 141] width 18 height 9
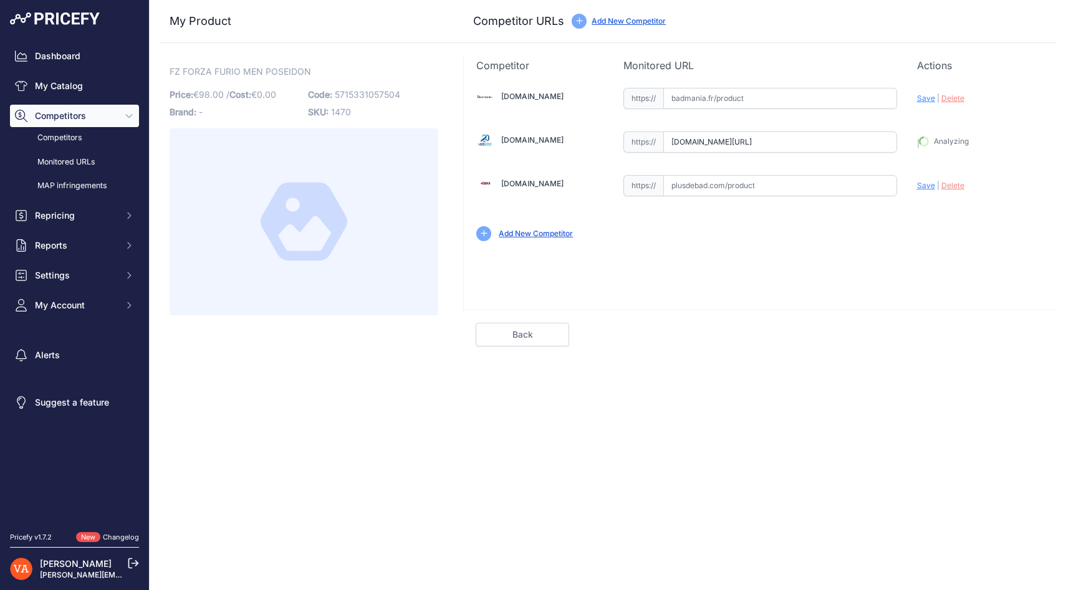
type input "[URL][DOMAIN_NAME]"
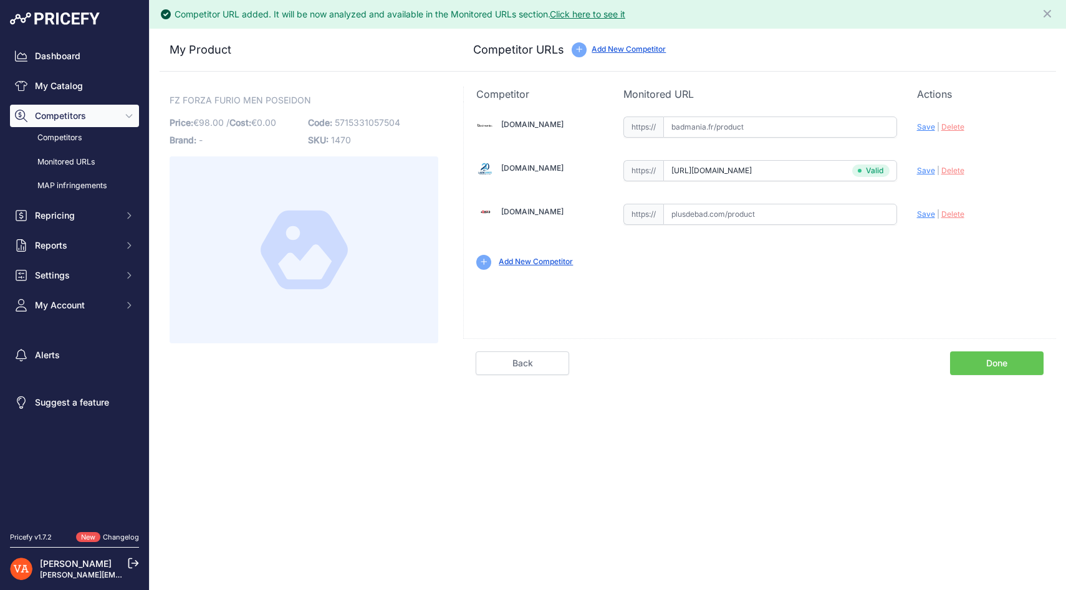
click at [995, 355] on link "Done" at bounding box center [997, 364] width 94 height 24
click at [1004, 360] on link "Done" at bounding box center [997, 364] width 94 height 24
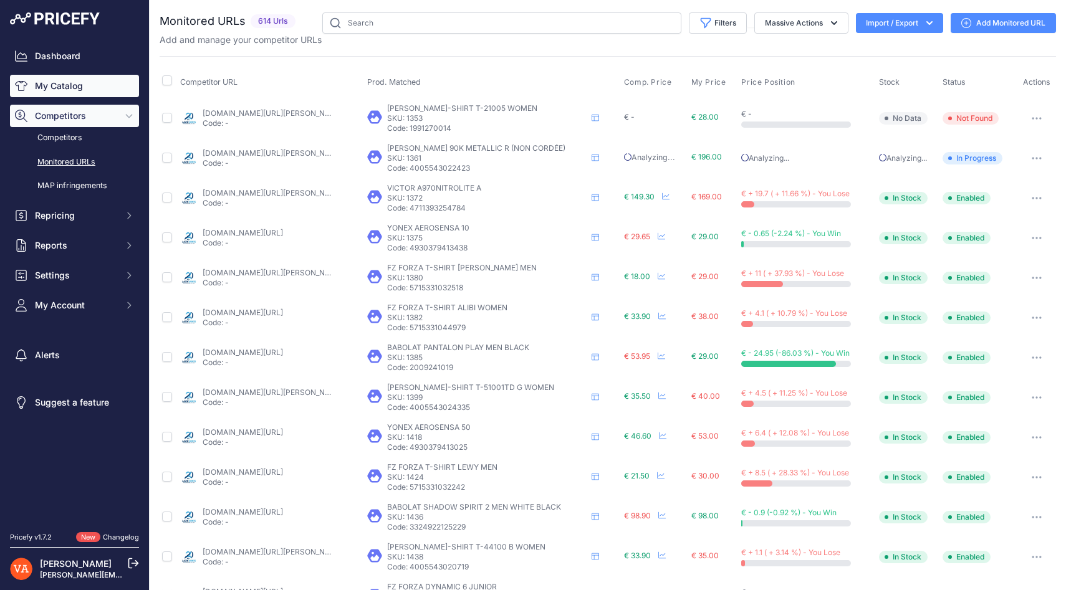
click at [89, 82] on link "My Catalog" at bounding box center [74, 86] width 129 height 22
click at [90, 90] on link "My Catalog" at bounding box center [74, 86] width 129 height 22
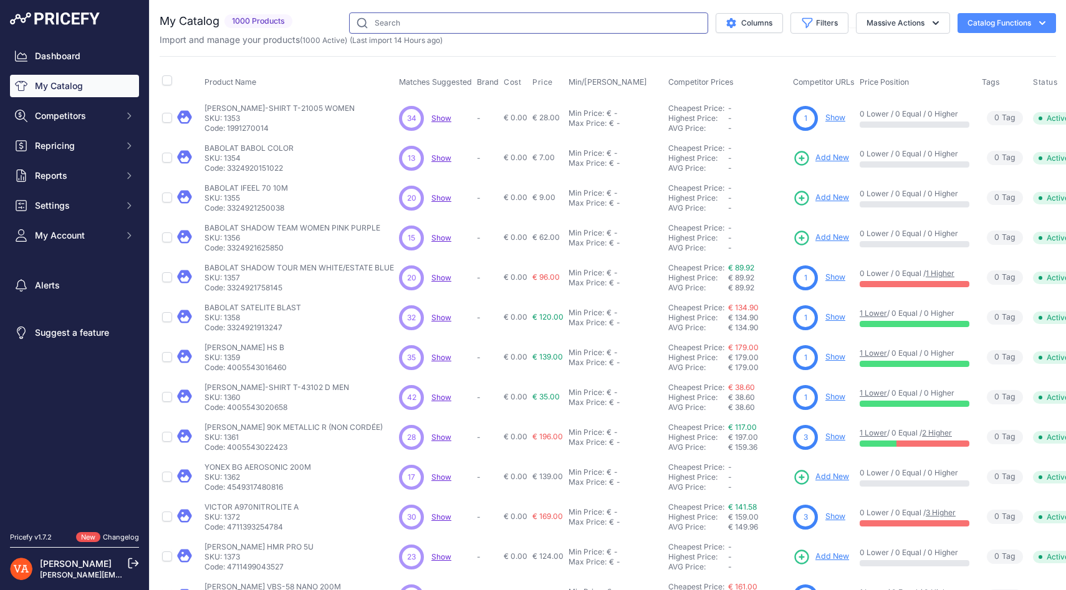
click at [398, 16] on input "text" at bounding box center [528, 22] width 359 height 21
paste input "BABOLAT SHADOW TOUR WOMEN ESTATE BLUE / [GEOGRAPHIC_DATA]"
drag, startPoint x: 602, startPoint y: 23, endPoint x: 501, endPoint y: 24, distance: 101.0
click at [501, 24] on input "BABOLAT SHADOW TOUR WOMEN ESTATE BLUE / [GEOGRAPHIC_DATA]" at bounding box center [528, 22] width 359 height 21
type input "BABOLAT SHADOW TOUR WOMEN"
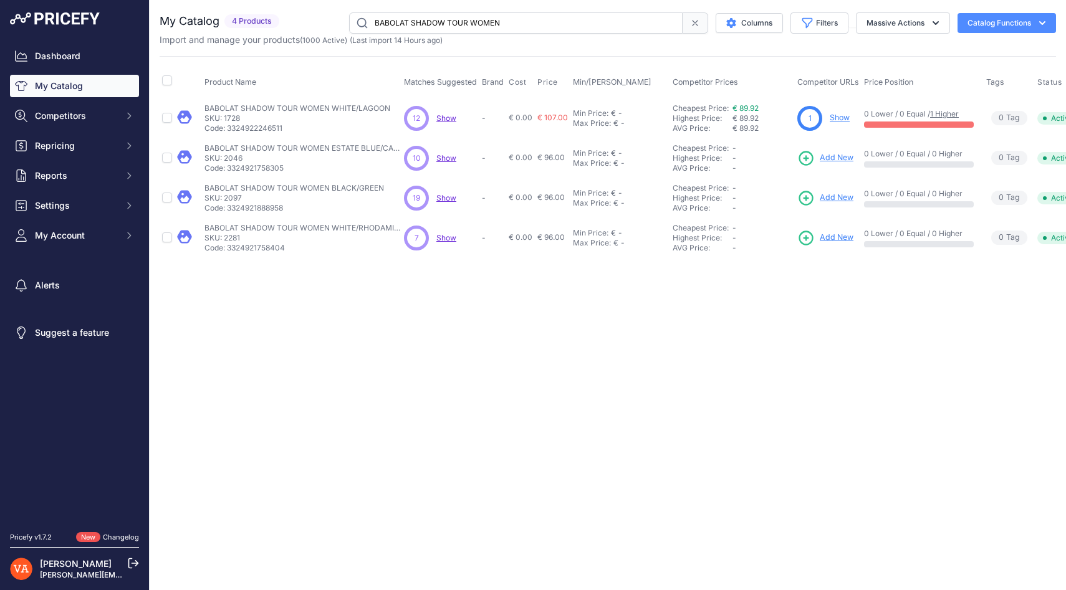
click at [447, 155] on span "Show" at bounding box center [446, 157] width 20 height 9
click at [101, 92] on link "My Catalog" at bounding box center [74, 86] width 129 height 22
click at [693, 24] on icon at bounding box center [695, 23] width 10 height 10
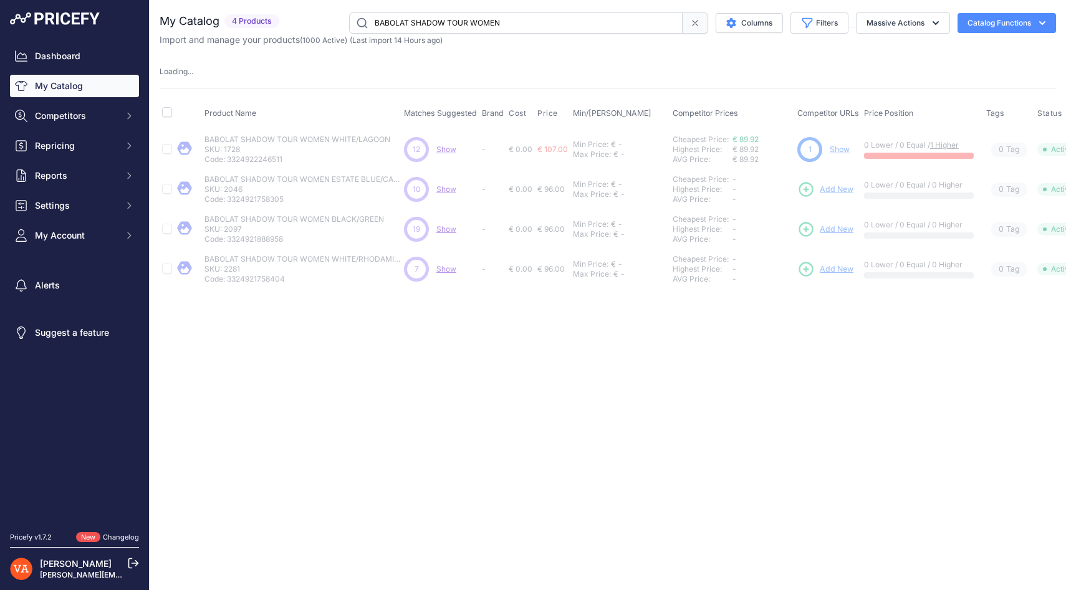
click at [557, 21] on input "BABOLAT SHADOW TOUR WOMEN" at bounding box center [516, 22] width 334 height 21
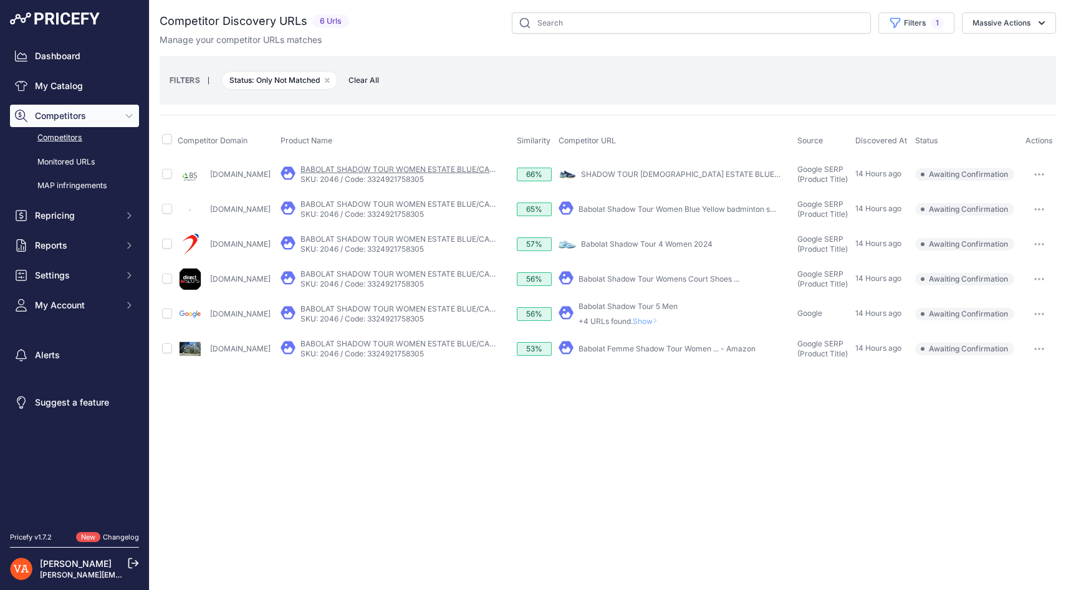
click at [397, 166] on link "BABOLAT SHADOW TOUR WOMEN ESTATE BLUE/CANARY YELLOW" at bounding box center [422, 169] width 243 height 9
click at [410, 272] on link "BABOLAT SHADOW TOUR WOMEN ESTATE BLUE/CANARY YELLOW" at bounding box center [422, 273] width 243 height 9
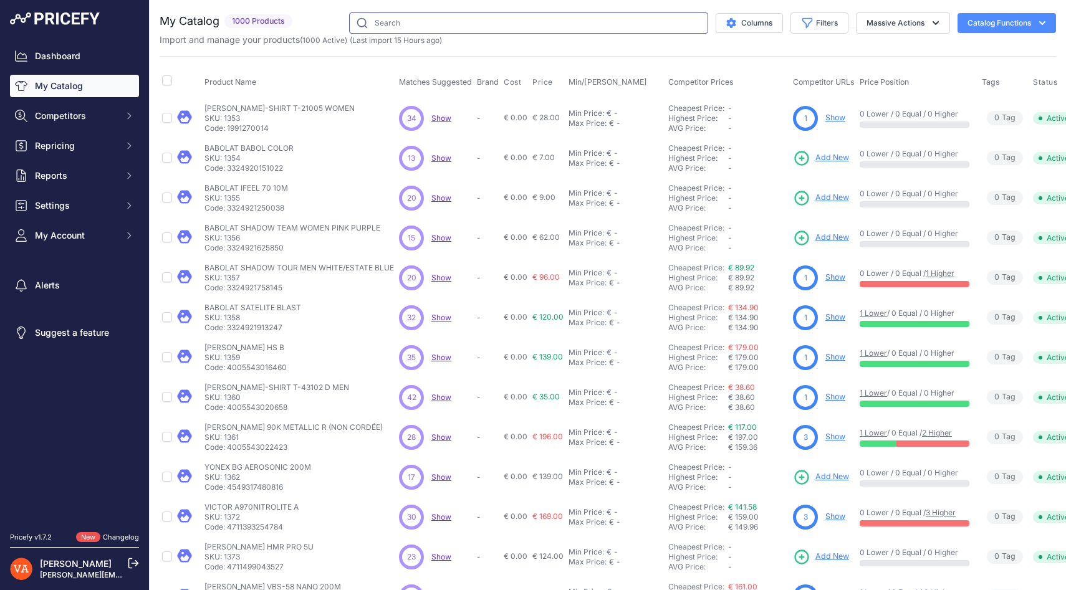
click at [554, 21] on input "text" at bounding box center [528, 22] width 359 height 21
paste input "ADIDAS OVERGRIP SPIELER X24"
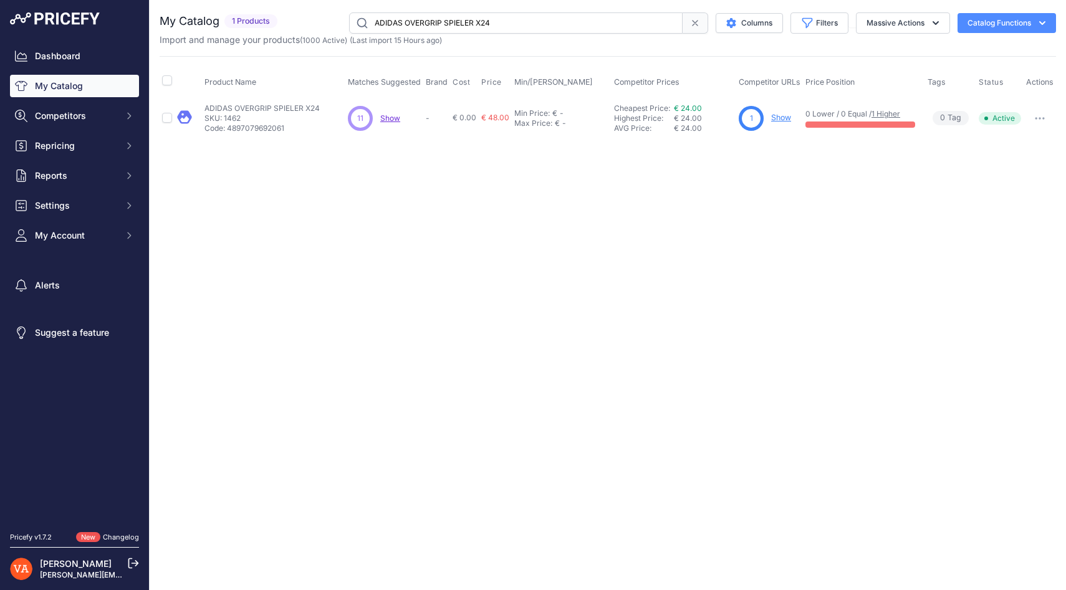
drag, startPoint x: 574, startPoint y: 26, endPoint x: 377, endPoint y: 21, distance: 196.5
click at [377, 21] on input "ADIDAS OVERGRIP SPIELER X24" at bounding box center [516, 22] width 334 height 21
type input "A"
paste input "ADIDAS TB AR"
type input "ADIDAS TB AR"
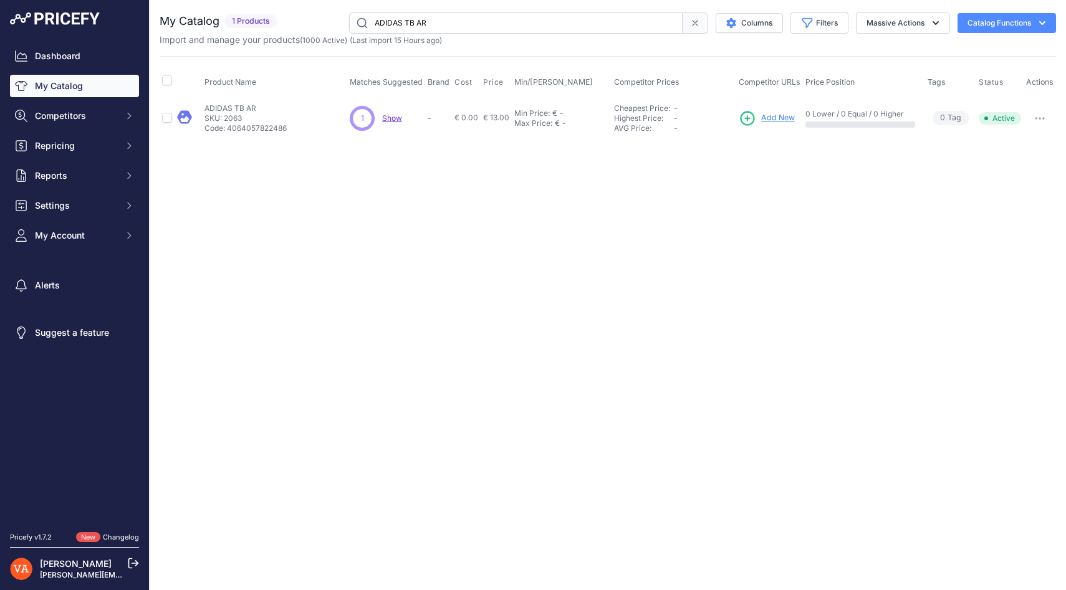
drag, startPoint x: 471, startPoint y: 24, endPoint x: 373, endPoint y: 23, distance: 97.3
click at [373, 24] on input "ADIDAS TB AR" at bounding box center [516, 22] width 334 height 21
paste input "BABOLAT BABOL COLOR"
type input "BABOLAT BABOL COLOR"
click at [773, 113] on span "Add New" at bounding box center [778, 118] width 34 height 12
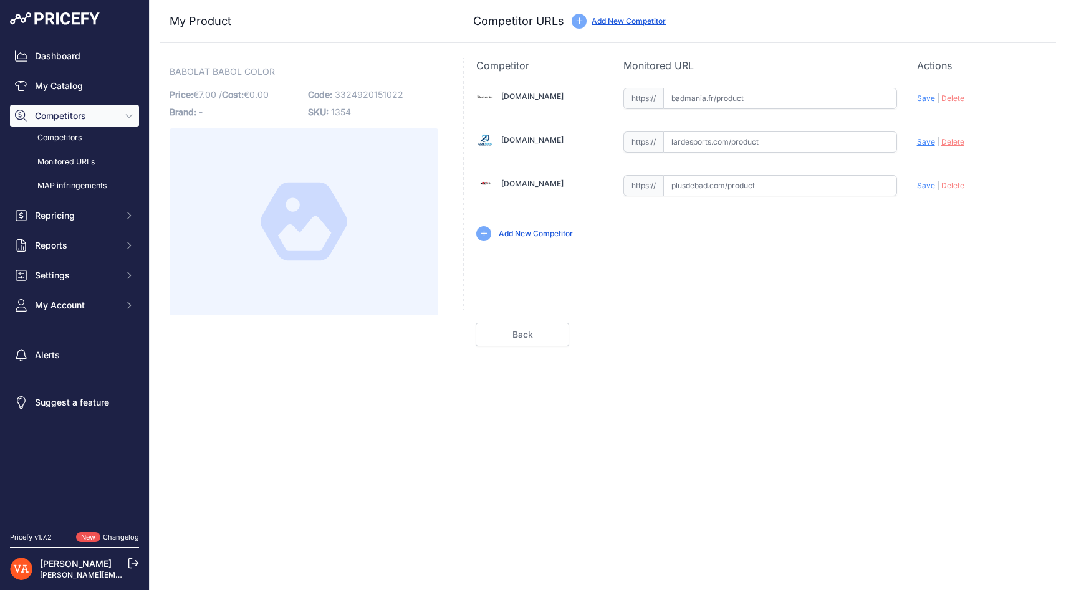
click at [711, 98] on input "text" at bounding box center [780, 98] width 234 height 21
paste input "https://badmania.fr/badminton-feutre-babolat-color-blanc-37fp24.html"
click at [931, 95] on span "Save" at bounding box center [926, 98] width 18 height 9
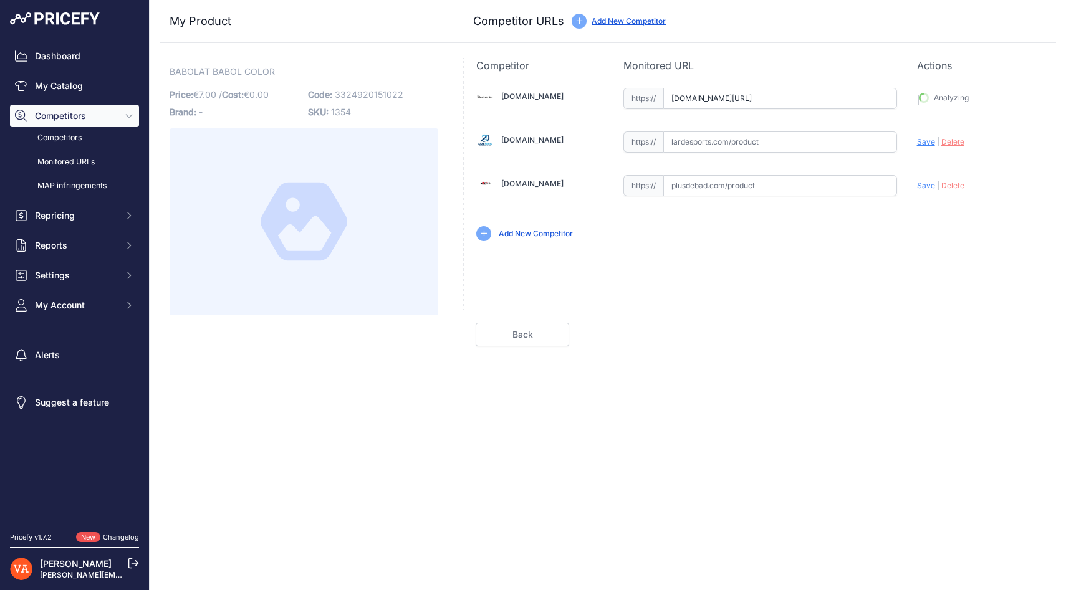
type input "https://badmania.fr/badminton-feutre-babolat-color-blanc-37fp24.html?prirule_jd…"
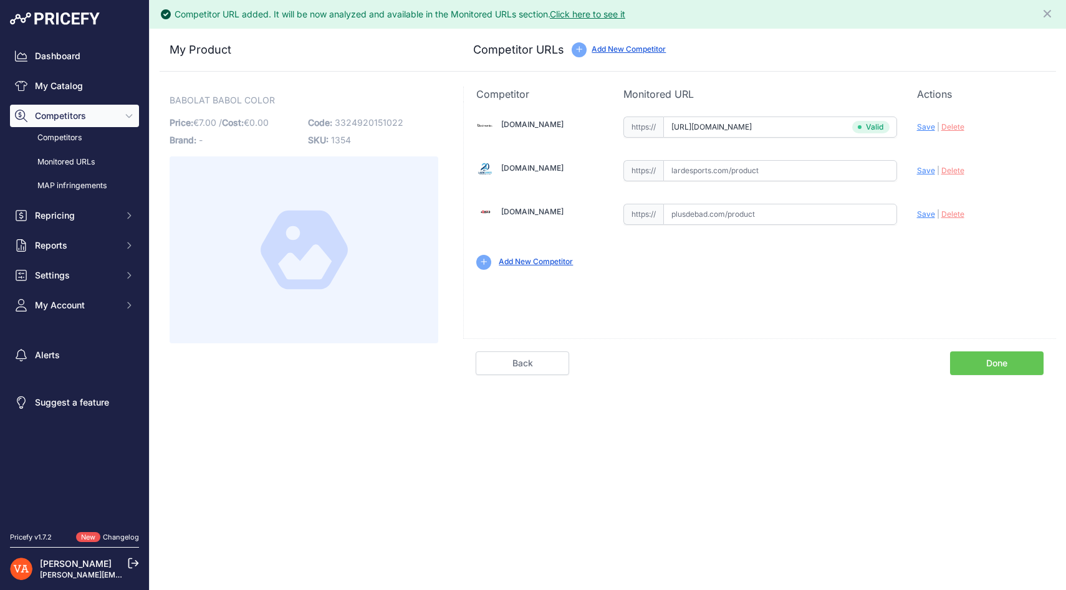
click at [989, 357] on link "Done" at bounding box center [997, 364] width 94 height 24
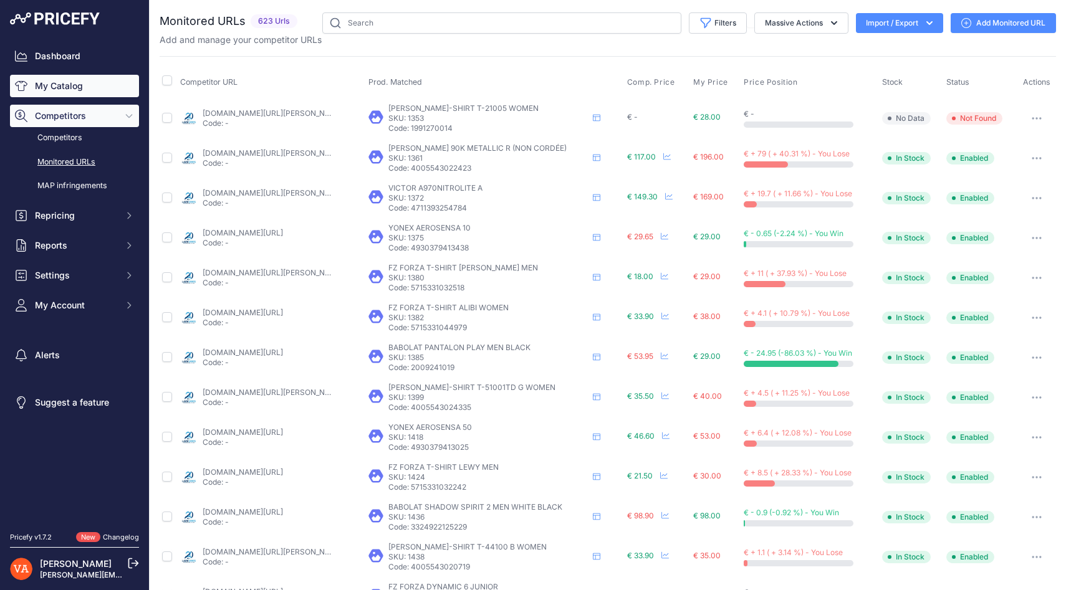
click at [79, 80] on link "My Catalog" at bounding box center [74, 86] width 129 height 22
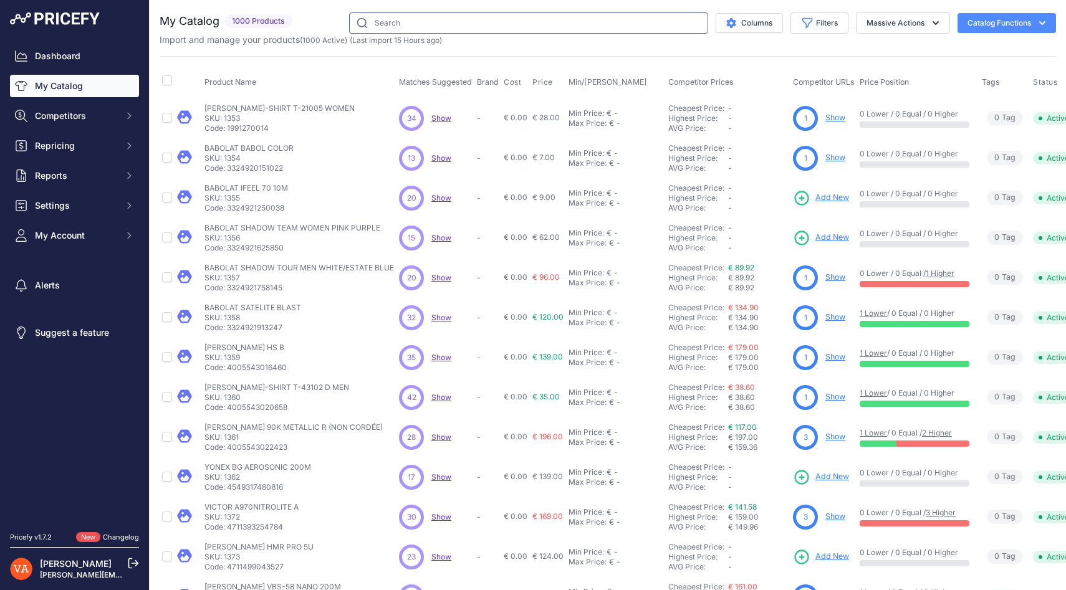
click at [390, 18] on input "text" at bounding box center [528, 22] width 359 height 21
paste input "BABOLAT CASQUETTE"
type input "BABOLAT CASQUETTE"
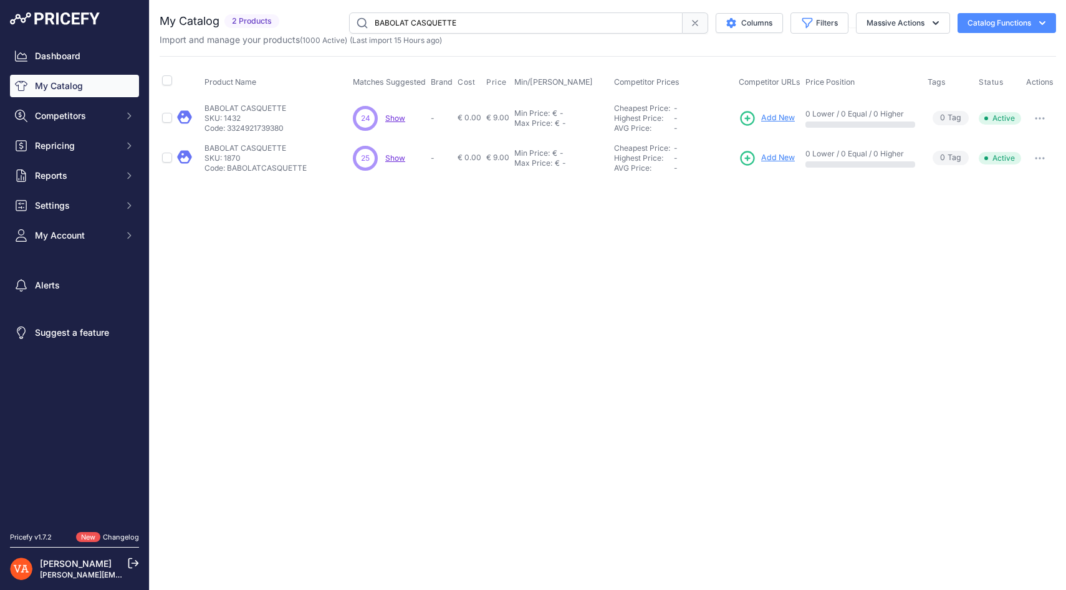
click at [779, 118] on span "Add New" at bounding box center [778, 118] width 34 height 12
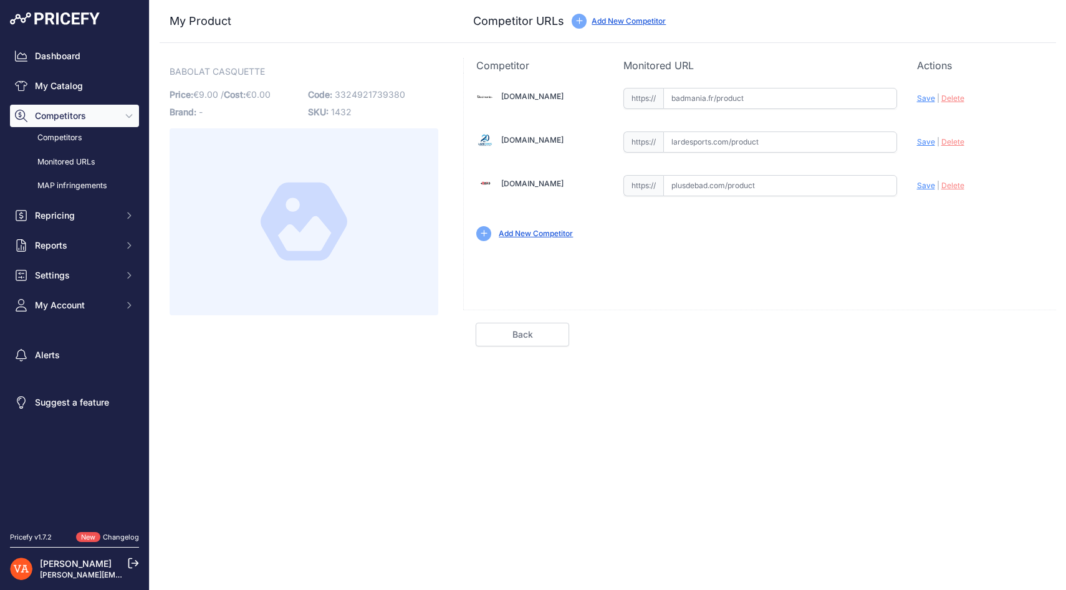
click at [708, 145] on input "text" at bounding box center [780, 142] width 234 height 21
paste input "[URL][DOMAIN_NAME]"
type input "[DOMAIN_NAME][URL]"
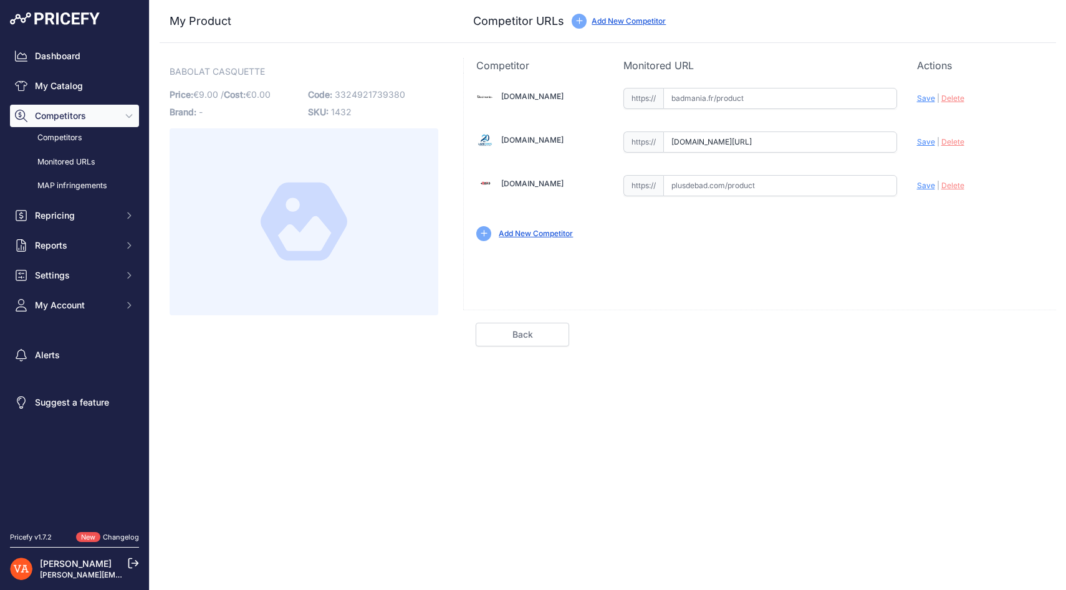
click at [688, 92] on input "text" at bounding box center [780, 98] width 234 height 21
paste input "[URL][DOMAIN_NAME]"
type input "[DOMAIN_NAME][URL]"
click at [920, 148] on div "Update Profile Save | [GEOGRAPHIC_DATA] Analyzing" at bounding box center [980, 141] width 127 height 24
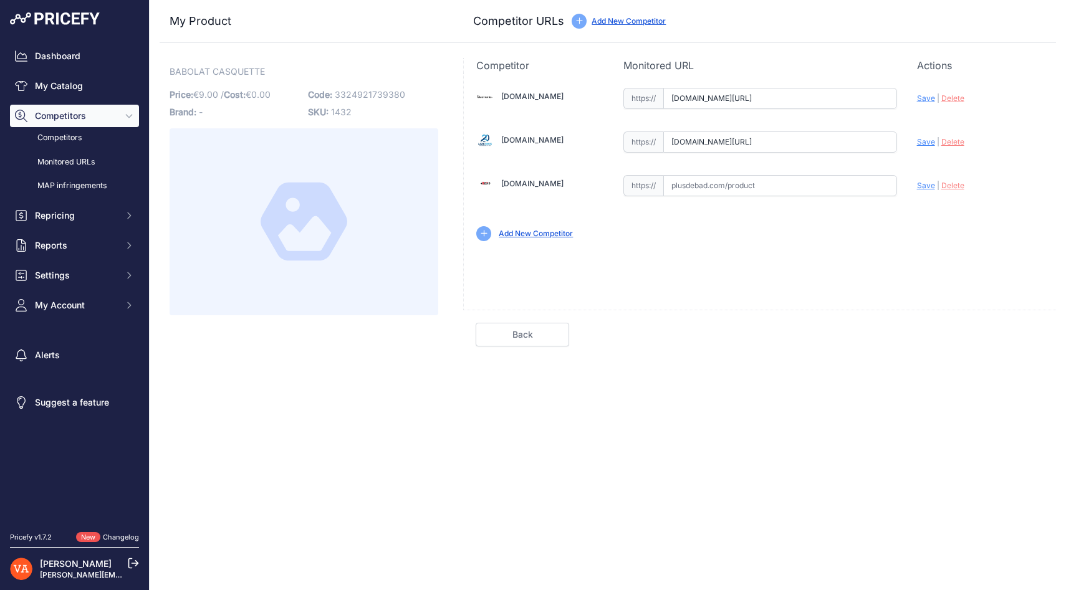
scroll to position [0, 0]
click at [921, 143] on span "Save" at bounding box center [926, 141] width 18 height 9
type input "[URL][DOMAIN_NAME]"
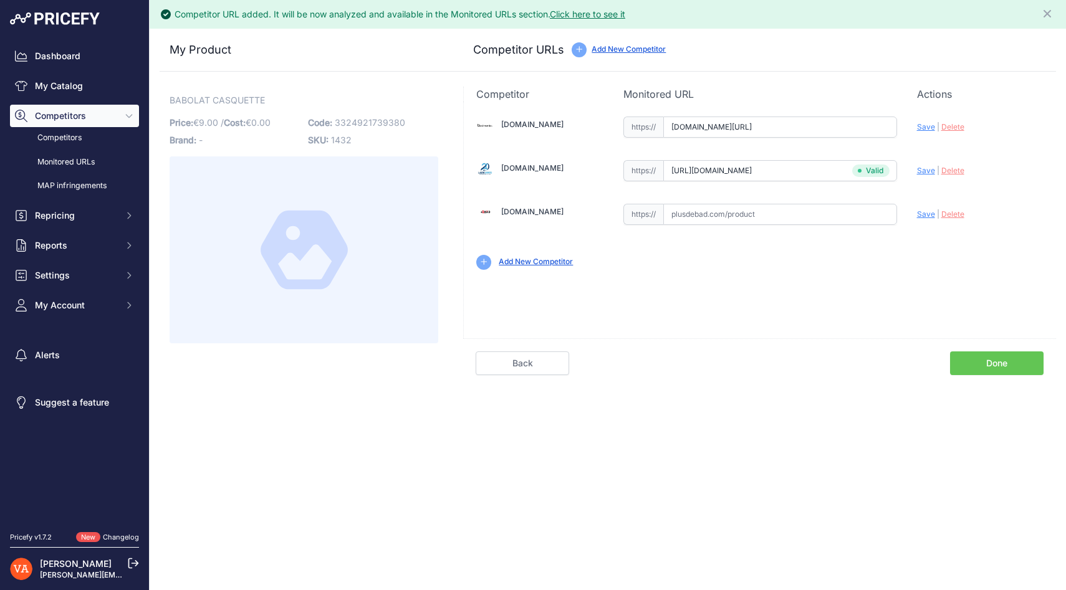
click at [923, 100] on p "Actions" at bounding box center [980, 94] width 127 height 15
click at [924, 123] on span "Save" at bounding box center [926, 126] width 18 height 9
type input "[URL][DOMAIN_NAME]"
click at [988, 352] on link "Done" at bounding box center [997, 364] width 94 height 24
click at [981, 362] on link "Done" at bounding box center [997, 364] width 94 height 24
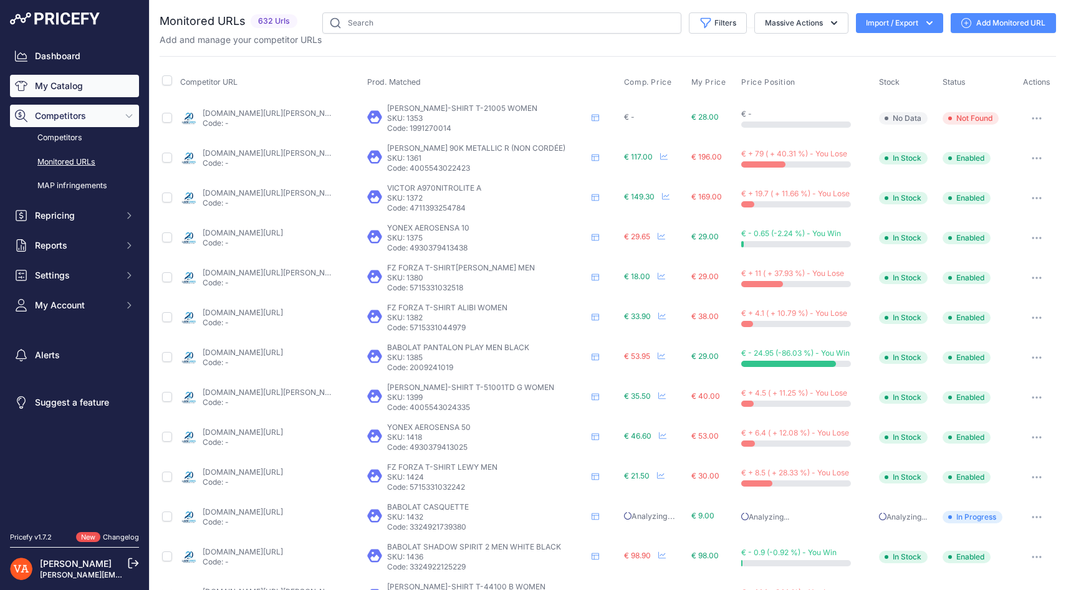
click at [83, 89] on link "My Catalog" at bounding box center [74, 86] width 129 height 22
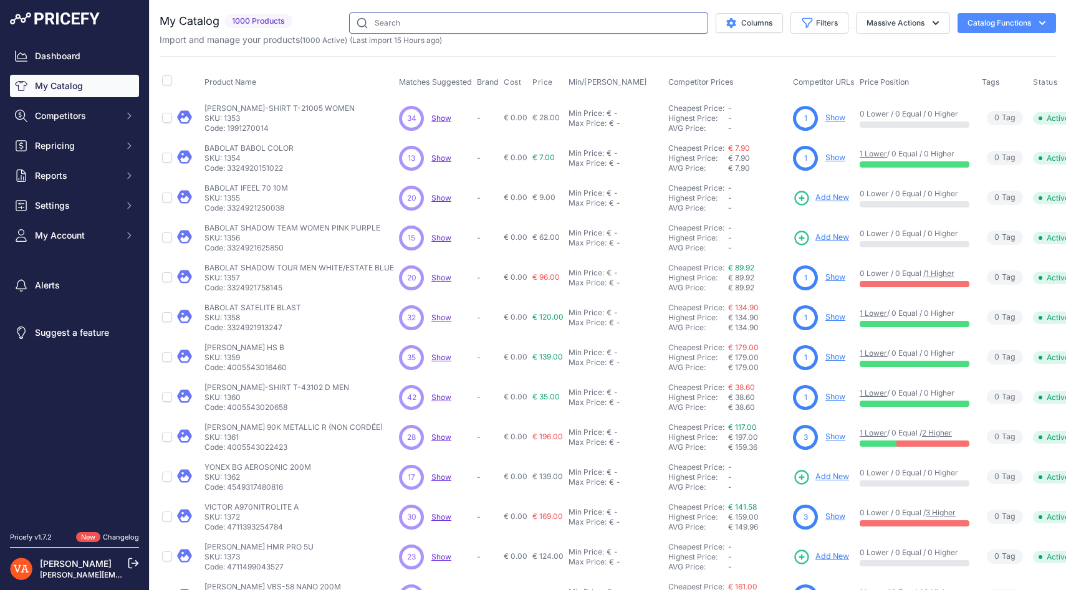
click at [398, 28] on input "text" at bounding box center [528, 22] width 359 height 21
paste input "BABOLAT INVISIBLE X3"
type input "BABOLAT INVISIBLE X3"
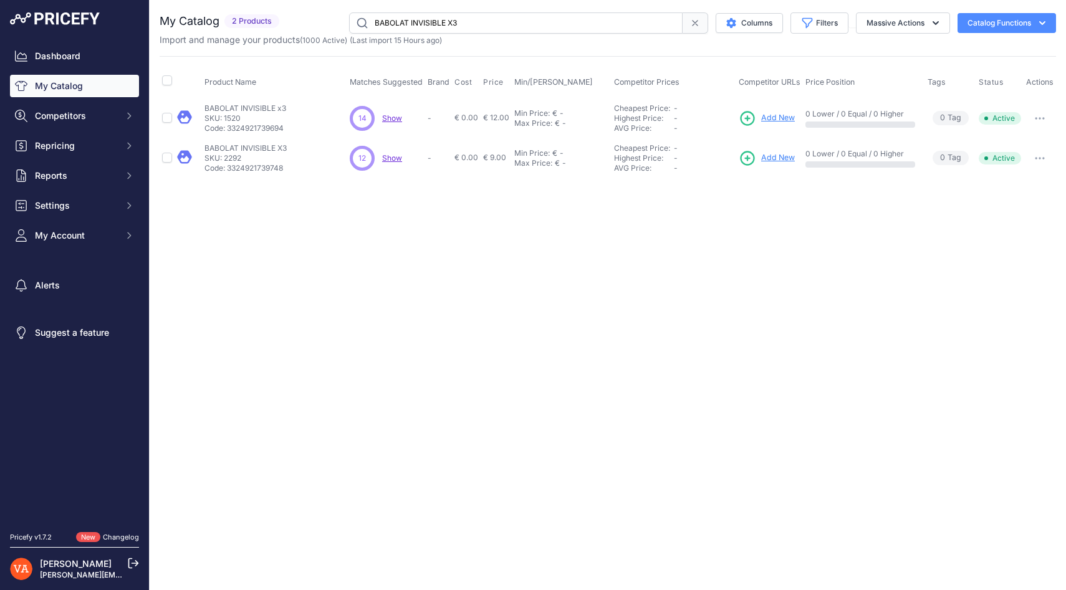
click at [775, 117] on span "Add New" at bounding box center [778, 118] width 34 height 12
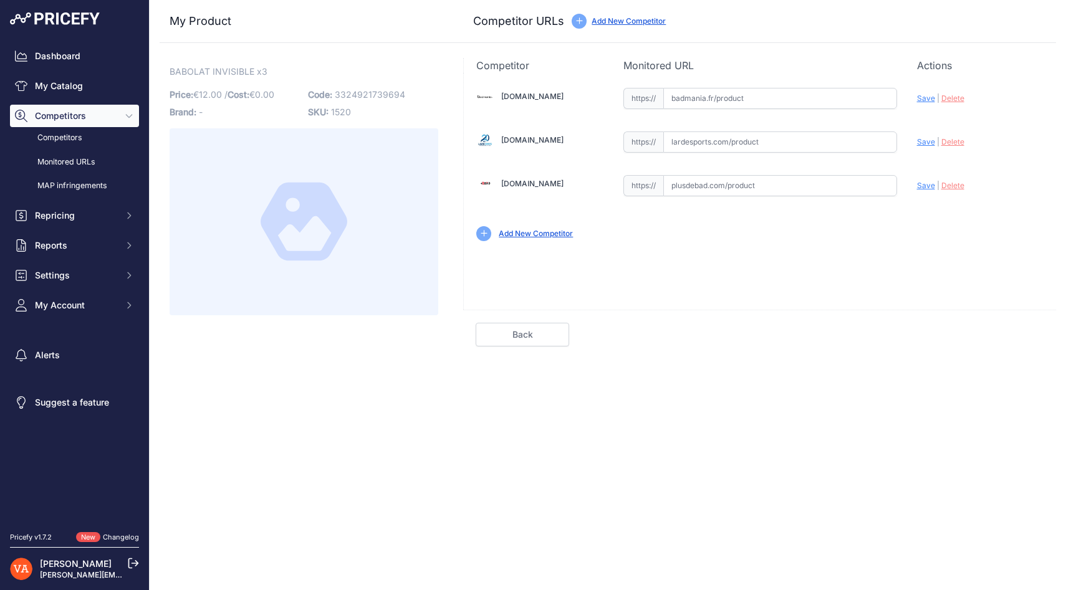
click at [683, 193] on input "text" at bounding box center [780, 185] width 234 height 21
paste input "https://www.plusdebad.com/tenues-badminton/37543-babolat-babolat-invisible-men"
type input "www.plusdebad.com/tenues-badminton/37543-babolat-babolat-invisible-men"
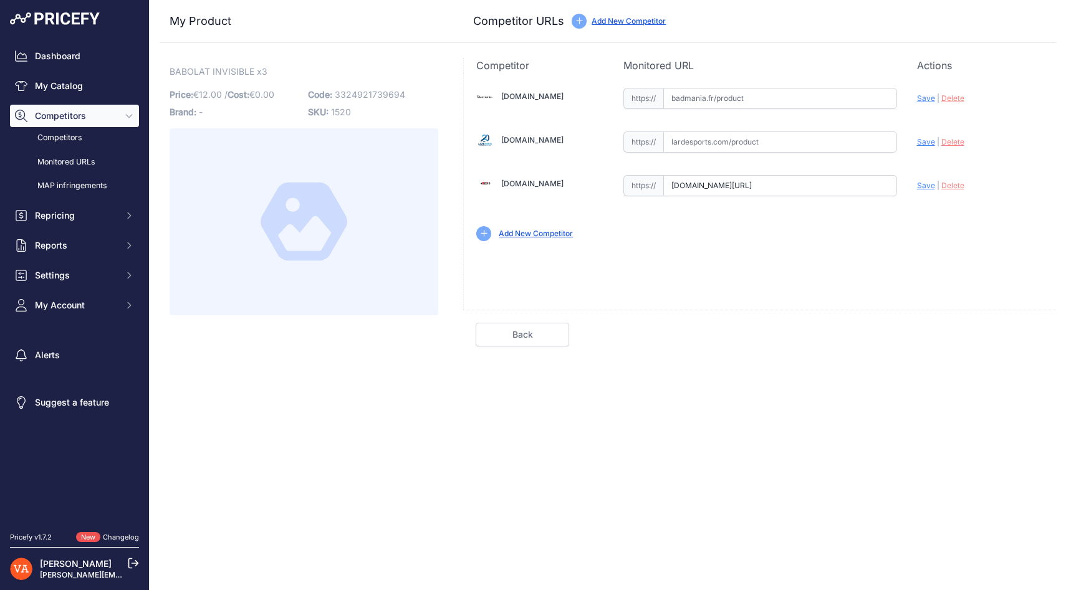
click at [731, 112] on div "Badmania.fr Valid Invalid |" at bounding box center [760, 163] width 592 height 181
click at [728, 100] on input "text" at bounding box center [780, 98] width 234 height 21
paste input "https://badmania.fr/badminton-chaussettes-babolat-invisible-men-x3-noir-blanc-1…"
click at [928, 99] on span "Save" at bounding box center [926, 98] width 18 height 9
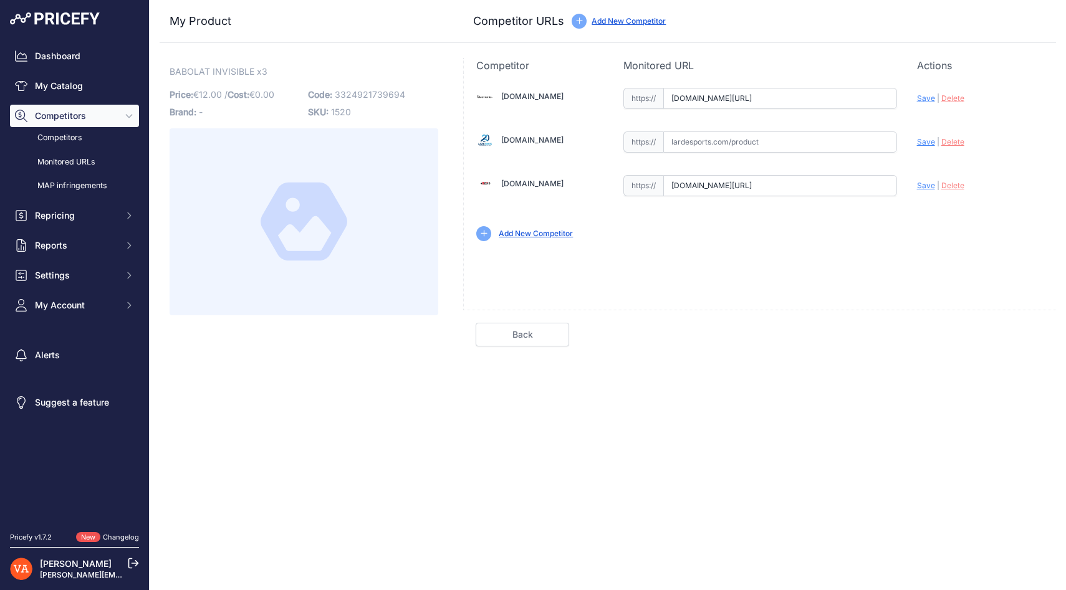
scroll to position [0, 0]
type input "https://badmania.fr/badminton-chaussettes-babolat-invisible-men-x3-noir-blanc-1…"
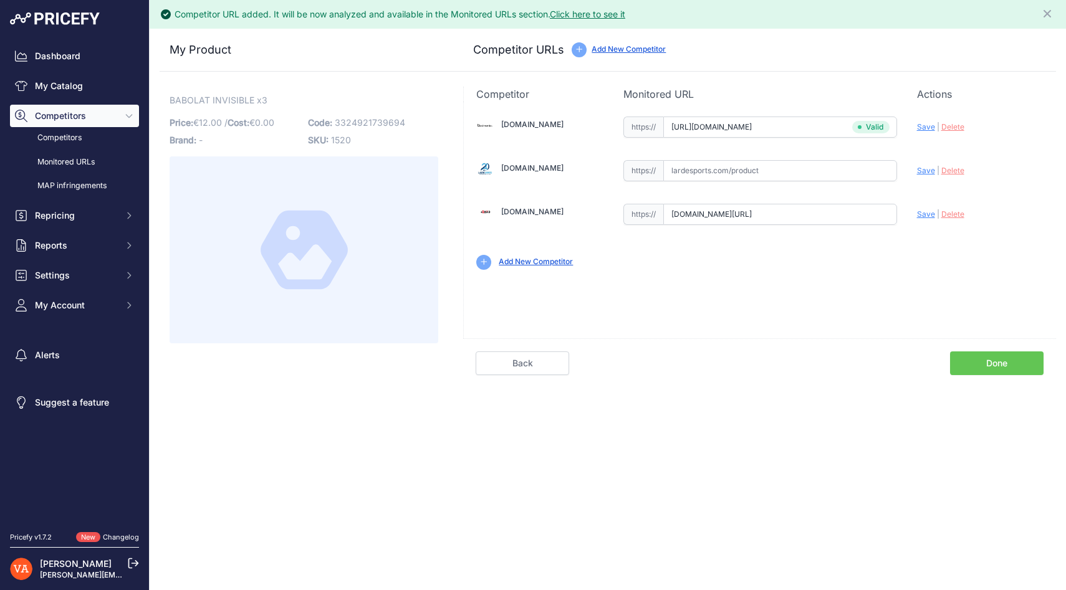
click at [922, 216] on span "Save" at bounding box center [926, 214] width 18 height 9
type input "https://www.plusdebad.com/tenues-badminton/37543-babolat-babolat-invisible-men?…"
click at [981, 364] on link "Done" at bounding box center [997, 364] width 94 height 24
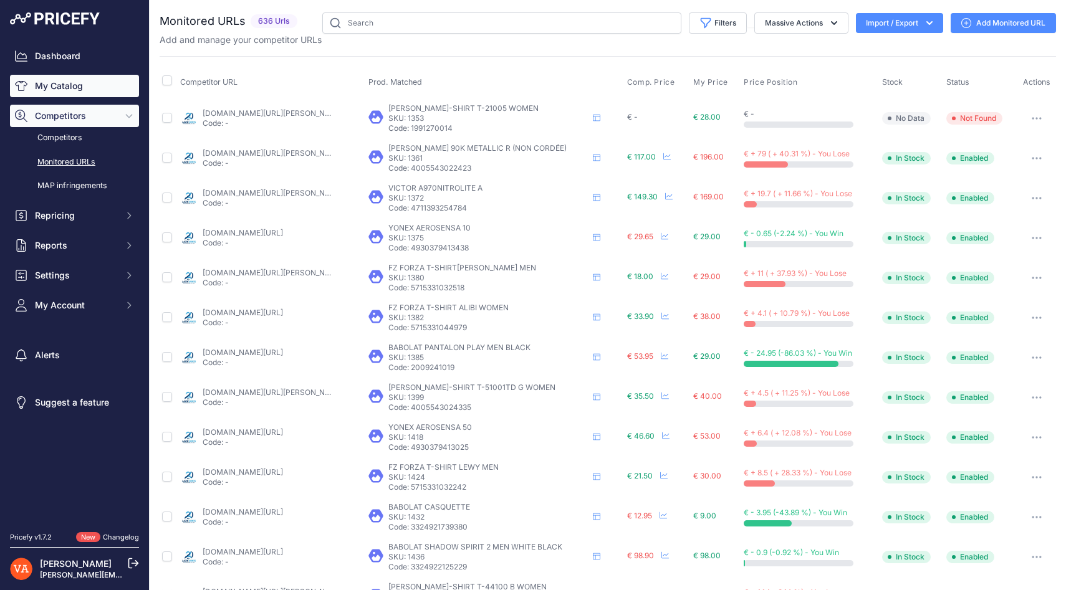
click at [71, 84] on link "My Catalog" at bounding box center [74, 86] width 129 height 22
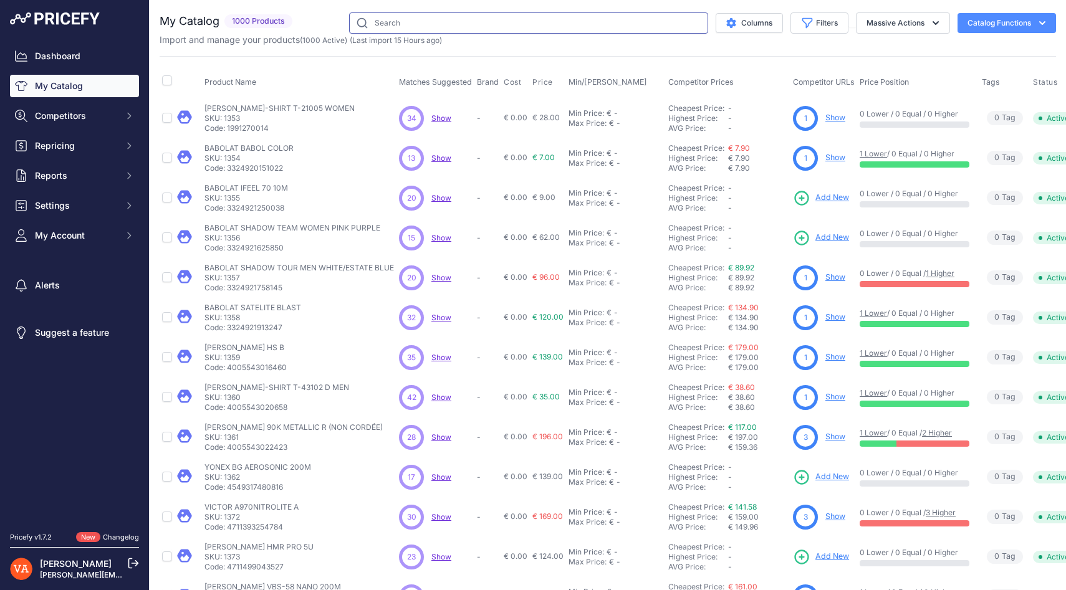
click at [373, 23] on input "text" at bounding box center [528, 22] width 359 height 21
paste input "BABOLAT INVISIBLE X3"
type input "BABOLAT INVISIBLE X3"
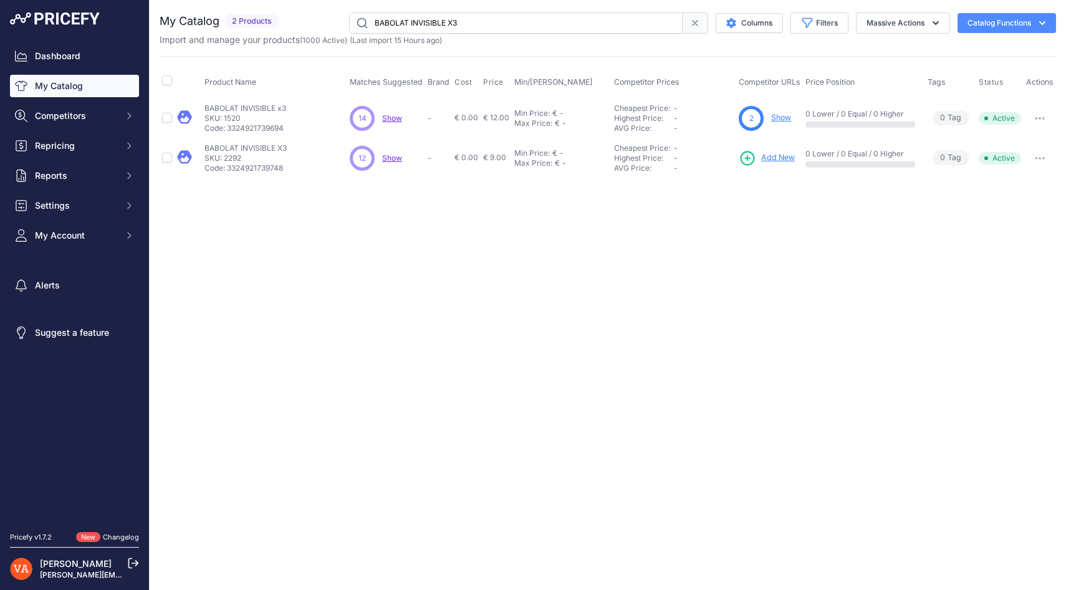
click at [770, 157] on span "Add New" at bounding box center [778, 158] width 34 height 12
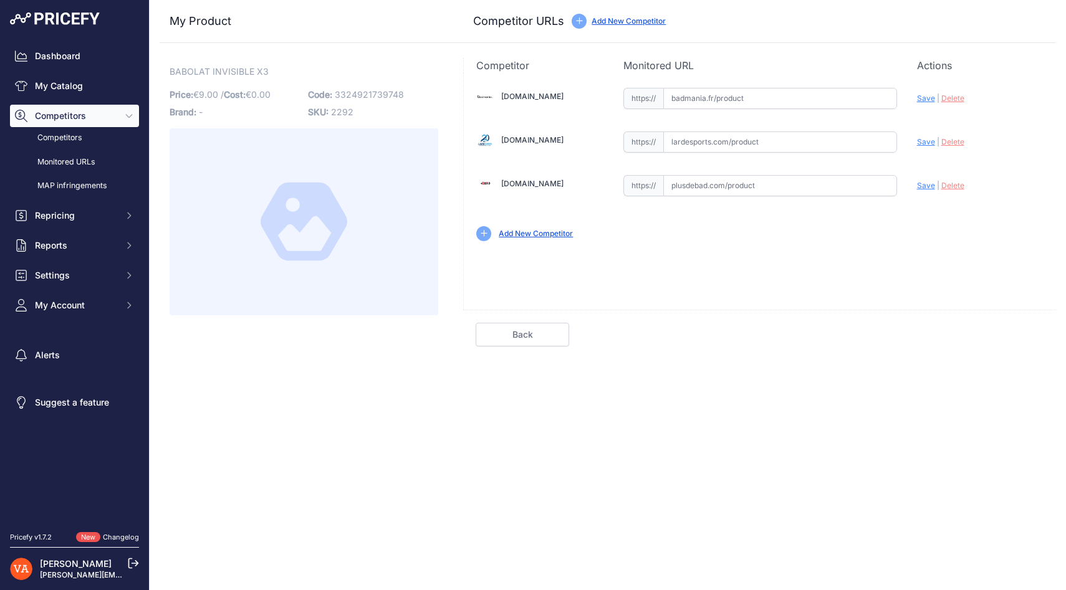
click at [693, 188] on input "text" at bounding box center [780, 185] width 234 height 21
paste input "[URL][DOMAIN_NAME]"
click at [921, 185] on span "Save" at bounding box center [926, 185] width 18 height 9
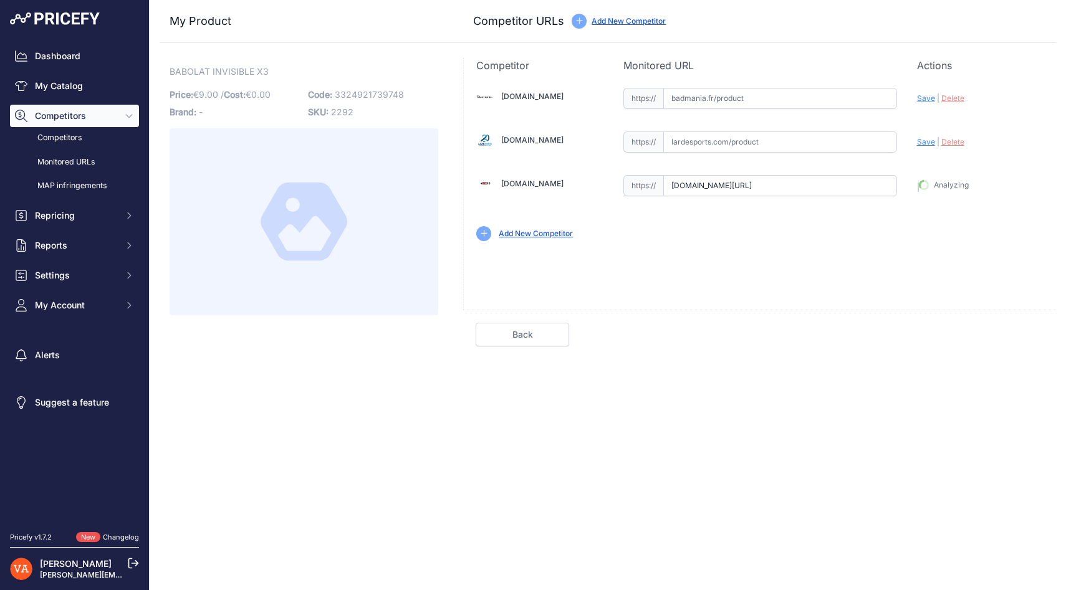
type input "[URL][DOMAIN_NAME]"
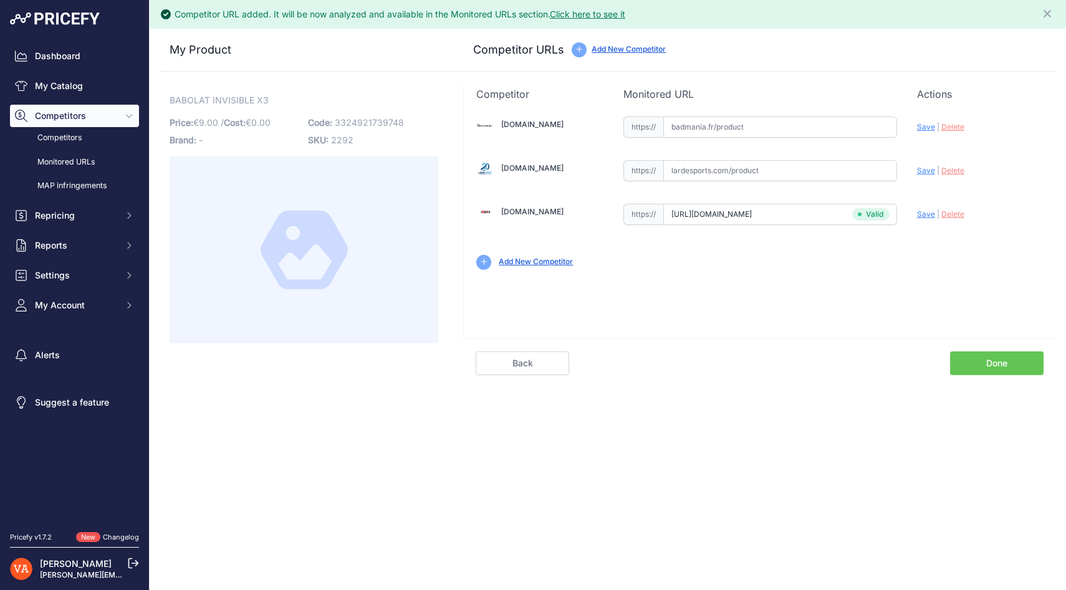
click at [986, 352] on link "Done" at bounding box center [997, 364] width 94 height 24
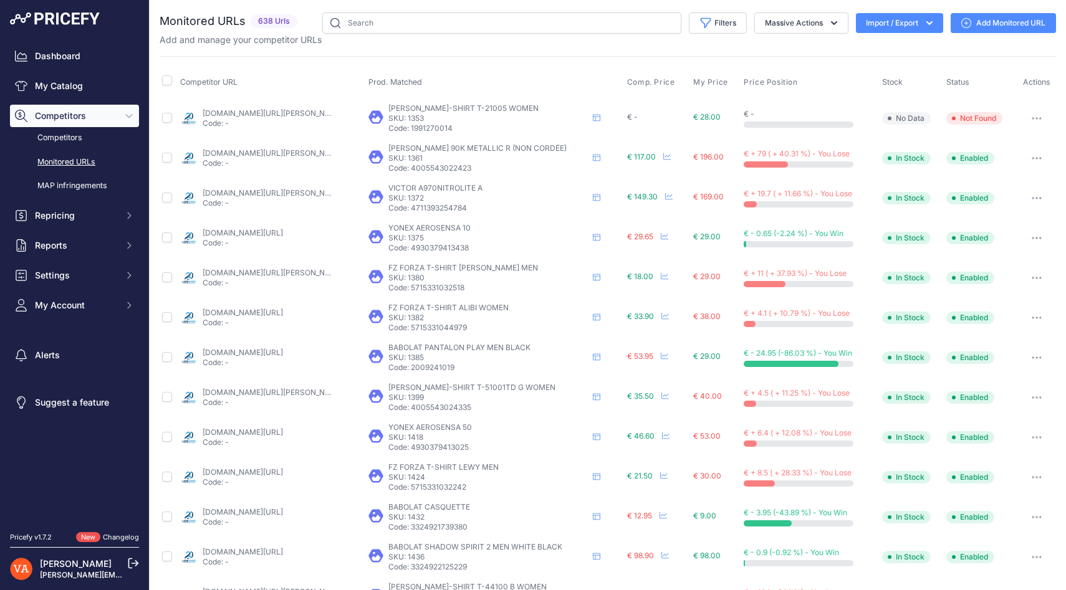
click at [94, 100] on div "Dashboard My Catalog Competitors Competitors Monitored URLs MAP infringements R…" at bounding box center [74, 181] width 129 height 272
click at [90, 92] on link "My Catalog" at bounding box center [74, 86] width 129 height 22
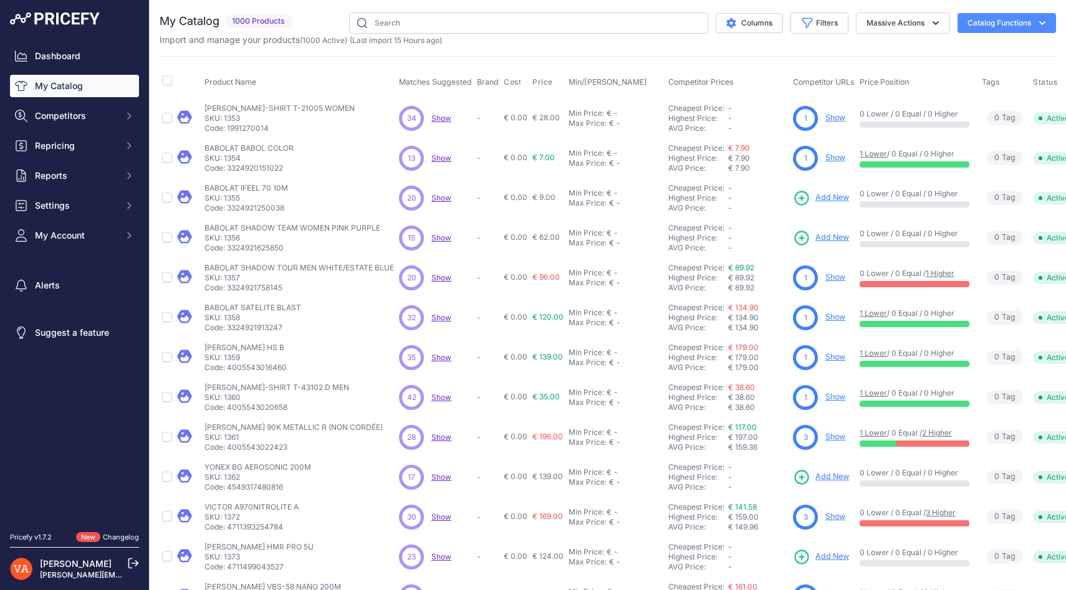
click at [90, 92] on link "My Catalog" at bounding box center [74, 86] width 129 height 22
click at [400, 22] on input "text" at bounding box center [528, 22] width 359 height 21
paste input "BABOLAT MY GRIP"
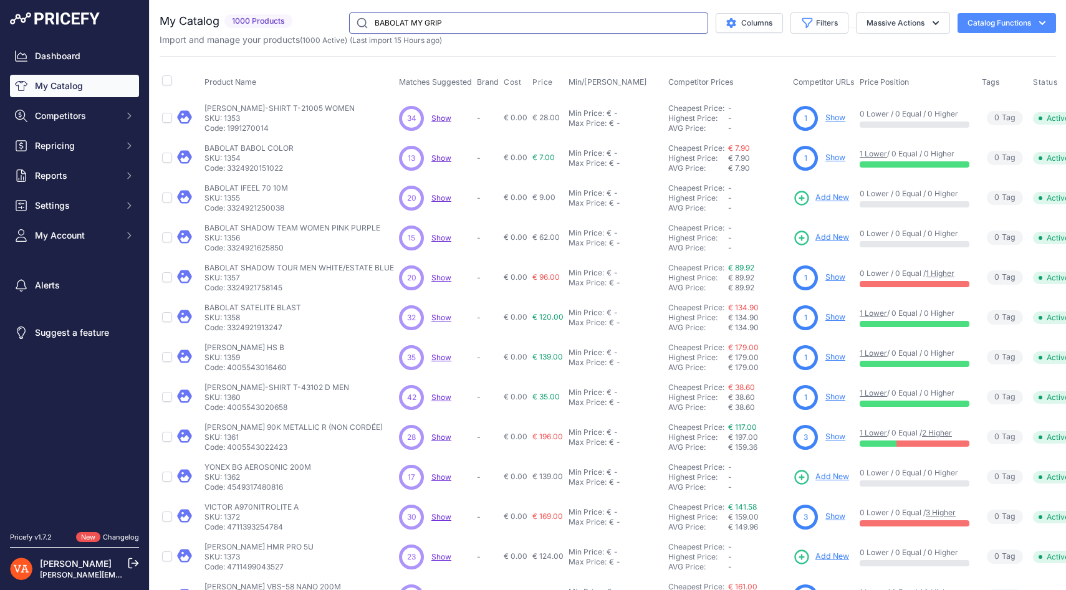
type input "BABOLAT MY GRIP"
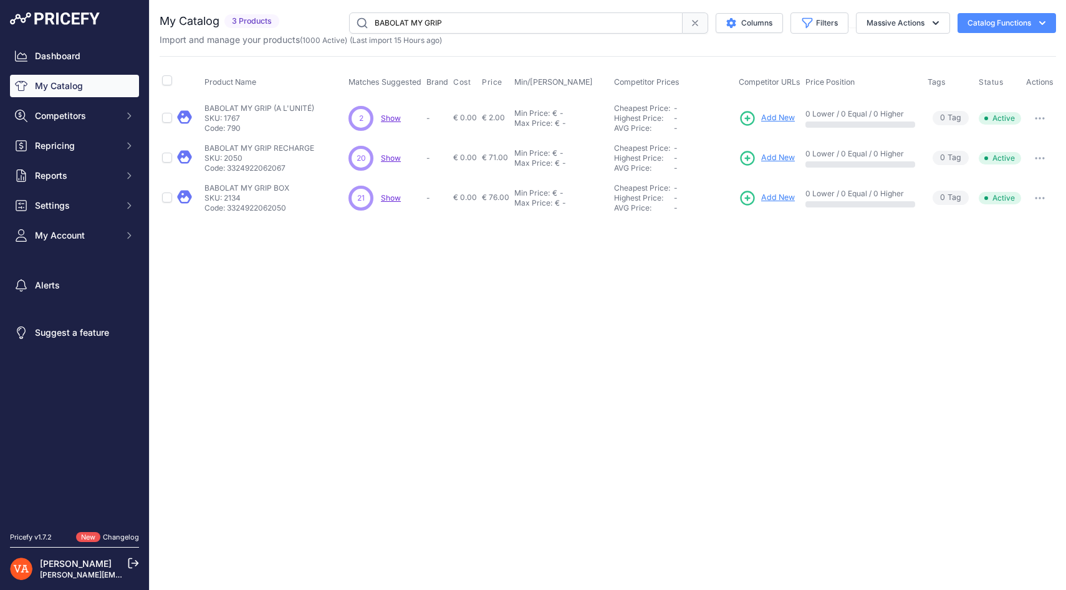
click at [774, 113] on span "Add New" at bounding box center [778, 118] width 34 height 12
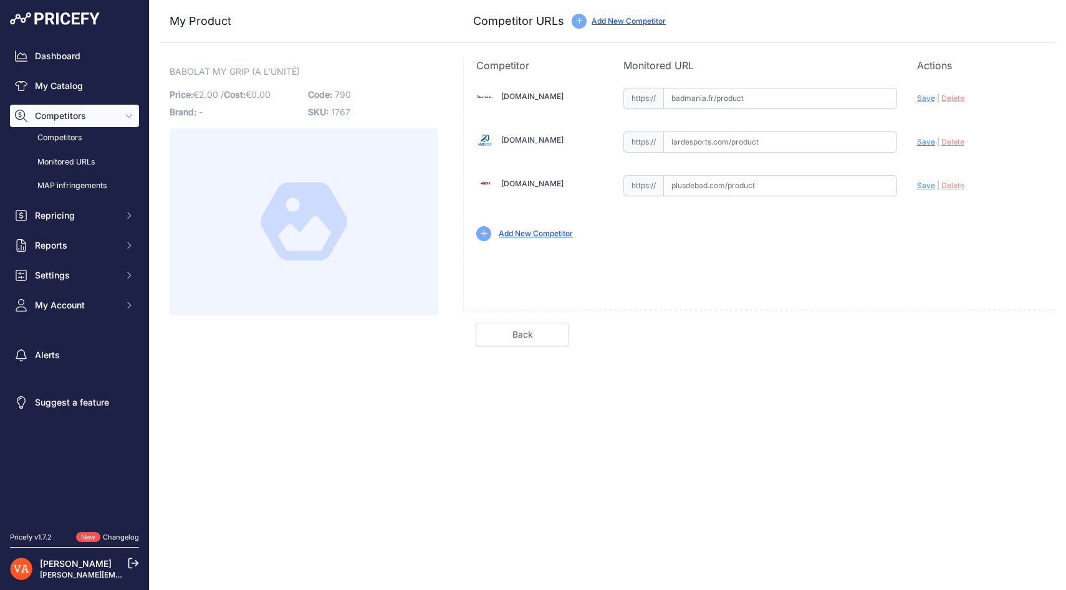
click at [709, 188] on input "text" at bounding box center [780, 185] width 234 height 21
paste input "https://www.plusdebad.com/surgrips/1106-babolat-my-grip"
click at [927, 191] on div "Update Profile Save | Delete Analyzing" at bounding box center [980, 182] width 127 height 19
click at [926, 186] on span "Save" at bounding box center [926, 185] width 18 height 9
type input "https://www.plusdebad.com/surgrips/1106-babolat-my-grip?prirule_jdsnikfkfjsd=10…"
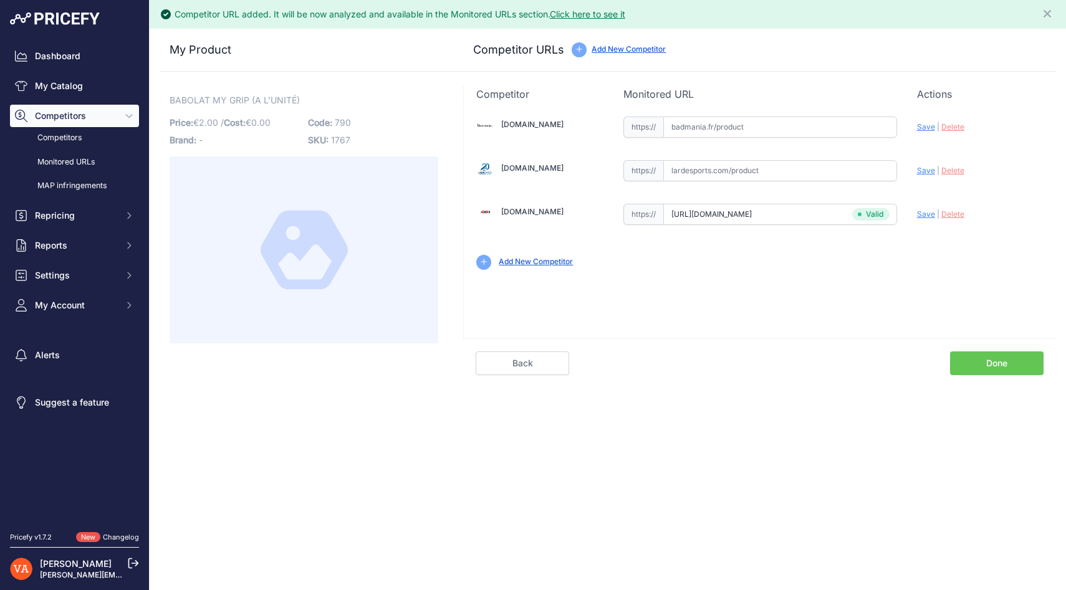
click at [996, 354] on link "Done" at bounding box center [997, 364] width 94 height 24
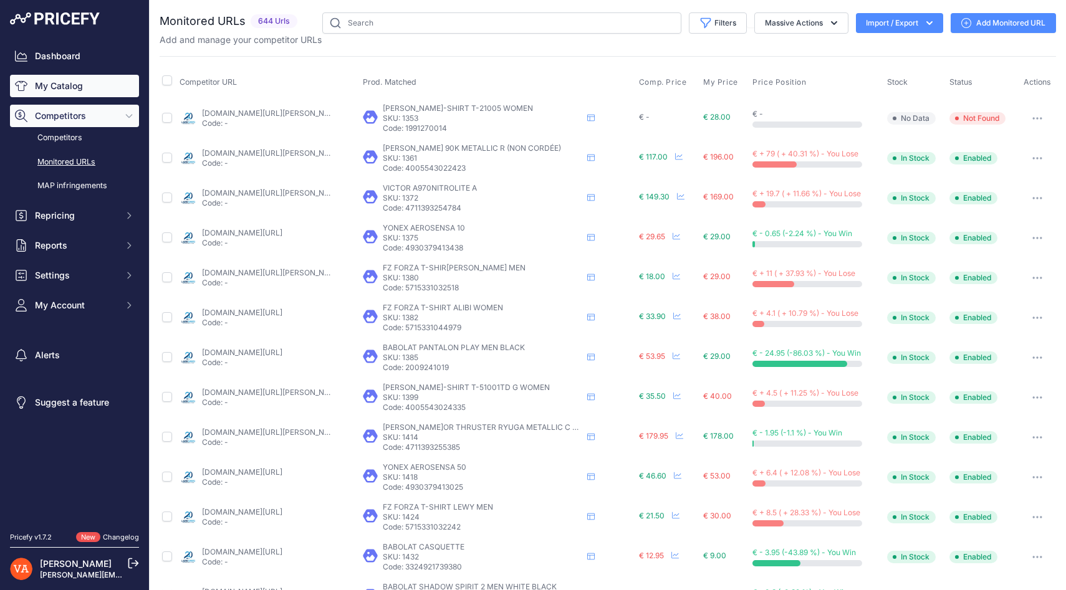
click at [98, 93] on link "My Catalog" at bounding box center [74, 86] width 129 height 22
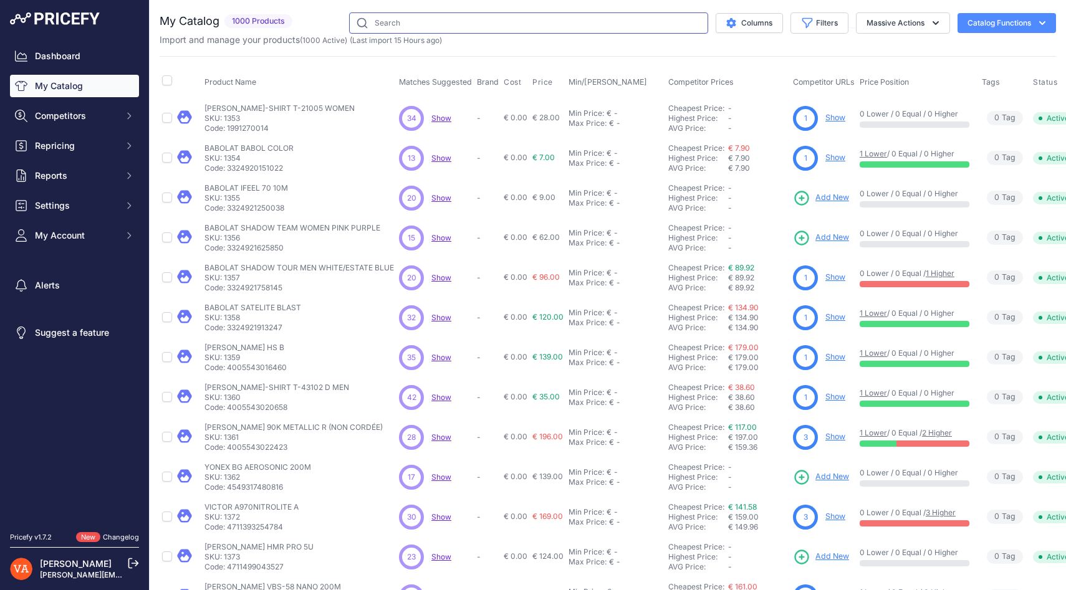
click at [380, 23] on input "text" at bounding box center [528, 22] width 359 height 21
paste input "BABOLAT MY GRIP"
type input "BABOLAT MY GRIP"
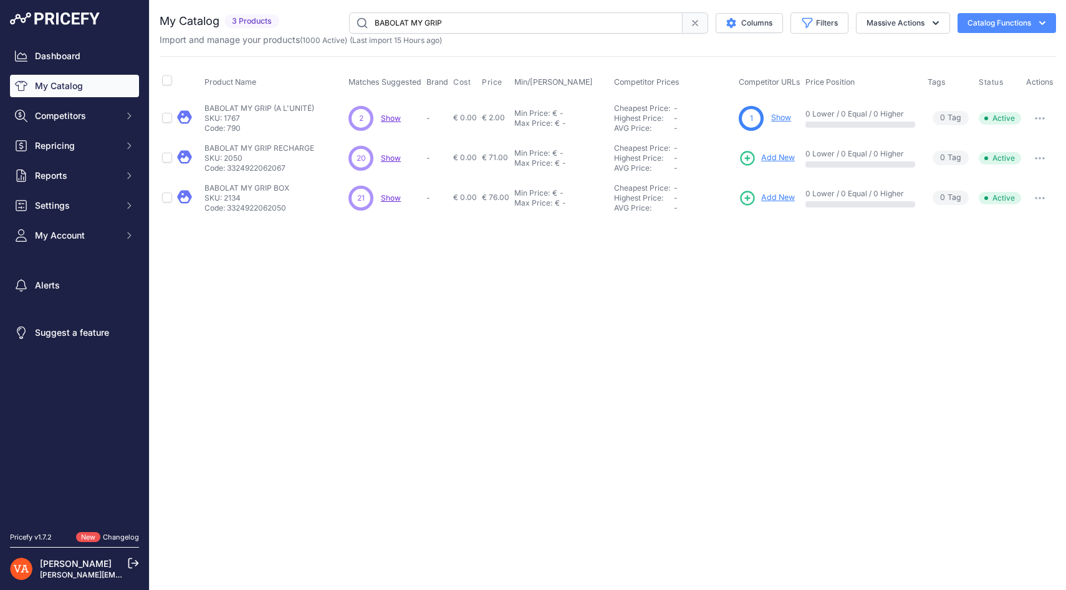
click at [773, 199] on span "Add New" at bounding box center [778, 198] width 34 height 12
click at [862, 8] on div "You are not connected to the internet. My Catalog" at bounding box center [608, 115] width 897 height 231
click at [778, 198] on span "Add New" at bounding box center [778, 198] width 34 height 12
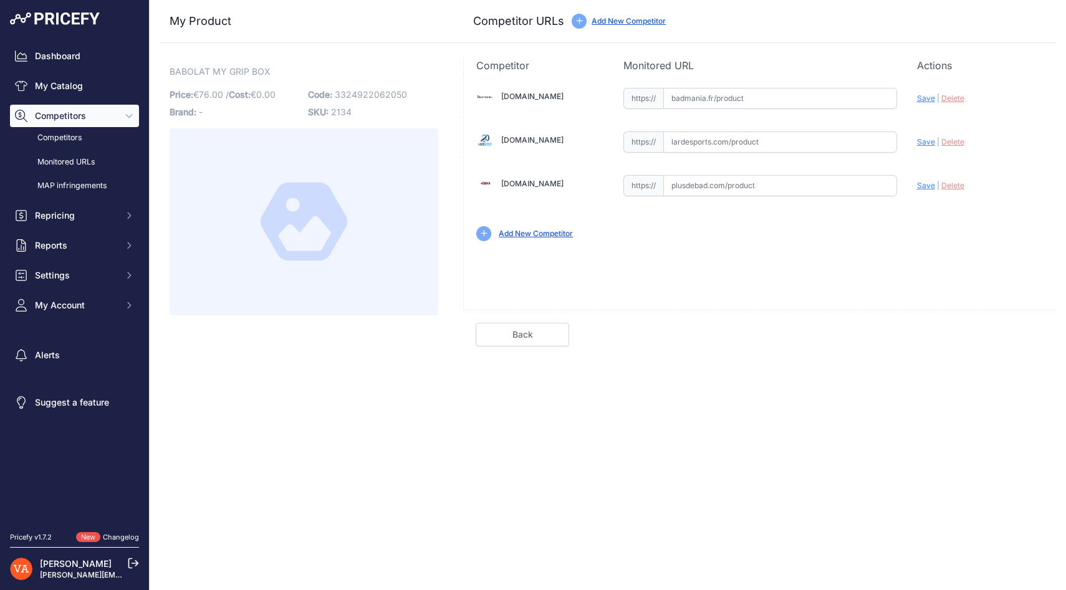
click at [717, 180] on input "text" at bounding box center [780, 185] width 234 height 21
paste input "https://www.plusdebad.com/surgrips/1107-babolat-my-grip-box"
click at [927, 187] on span "Save" at bounding box center [926, 185] width 18 height 9
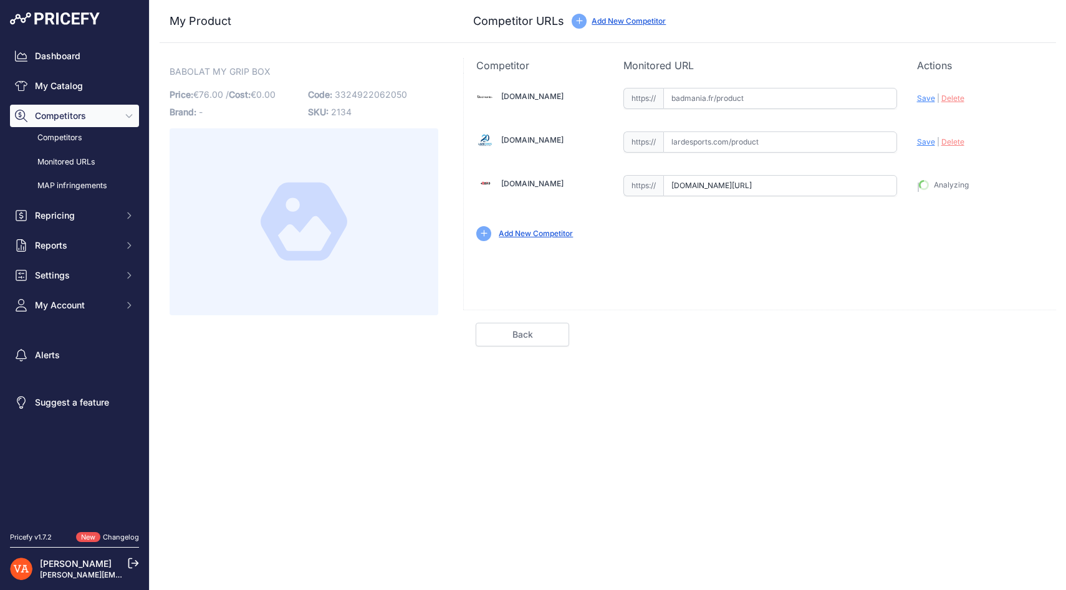
type input "https://www.plusdebad.com/surgrips/1107-babolat-my-grip-box?prirule_jdsnikfkfjs…"
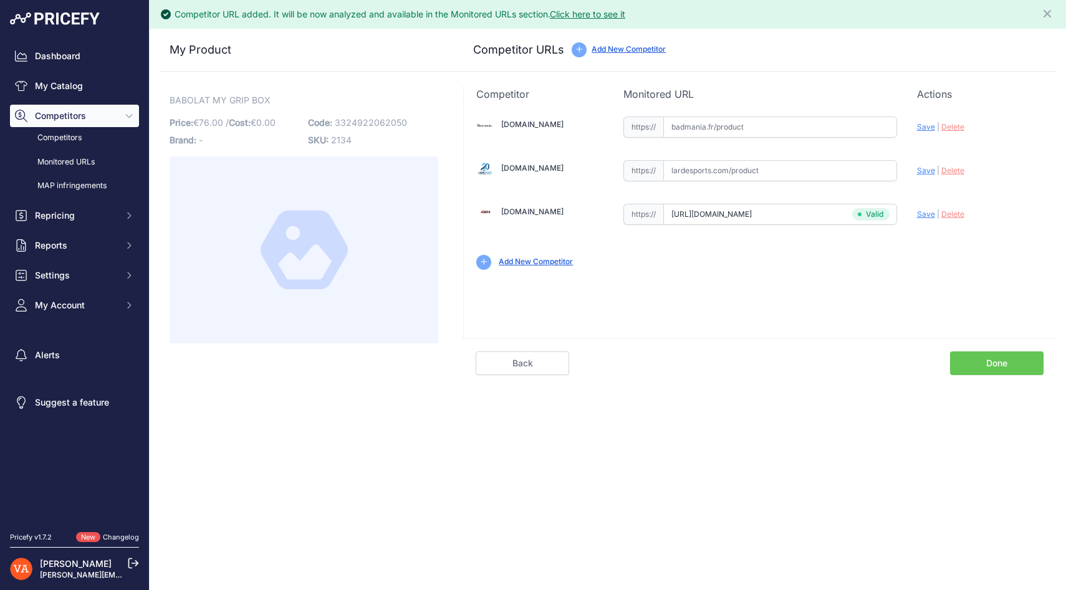
click at [985, 358] on link "Done" at bounding box center [997, 364] width 94 height 24
click at [999, 368] on link "Done" at bounding box center [997, 364] width 94 height 24
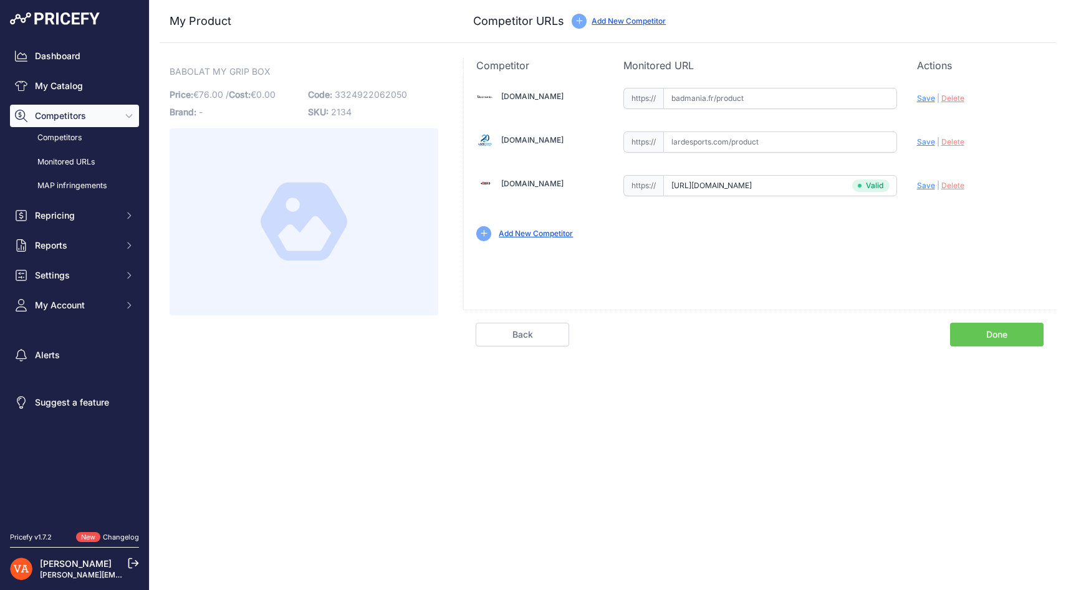
click at [987, 339] on link "Done" at bounding box center [997, 335] width 94 height 24
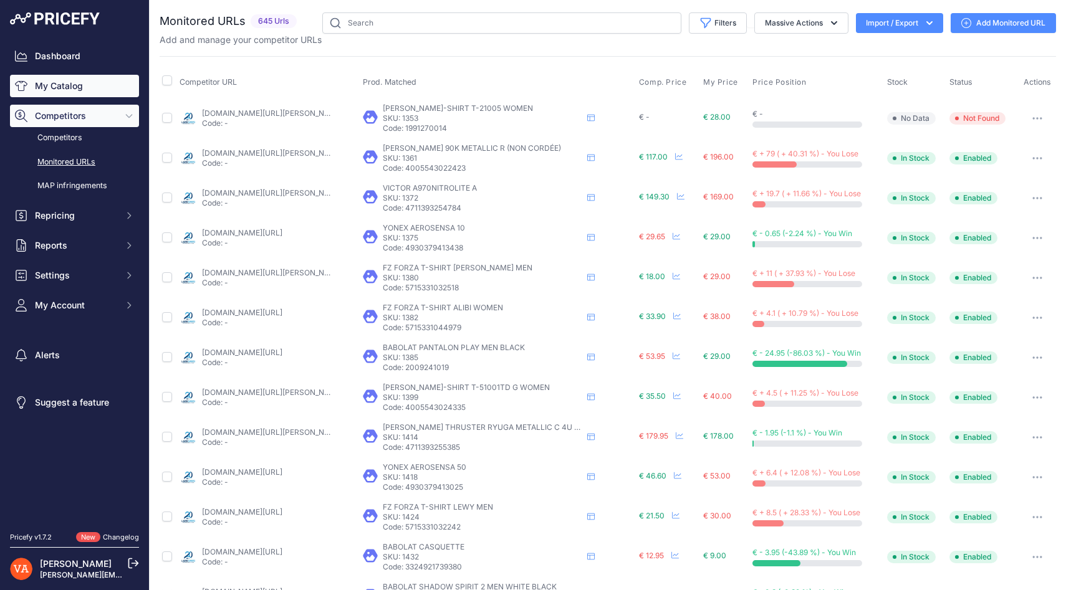
click at [89, 95] on link "My Catalog" at bounding box center [74, 86] width 129 height 22
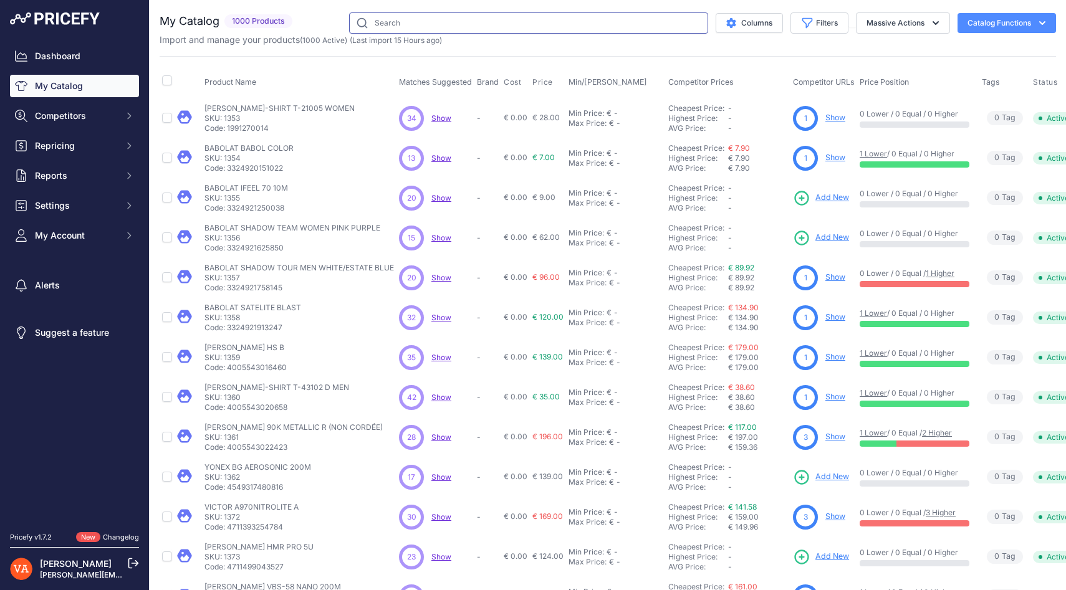
click at [394, 16] on input "text" at bounding box center [528, 22] width 359 height 21
paste input "BABOLAT POIGNETS EPONGE"
type input "BABOLAT POIGNETS EPONGE"
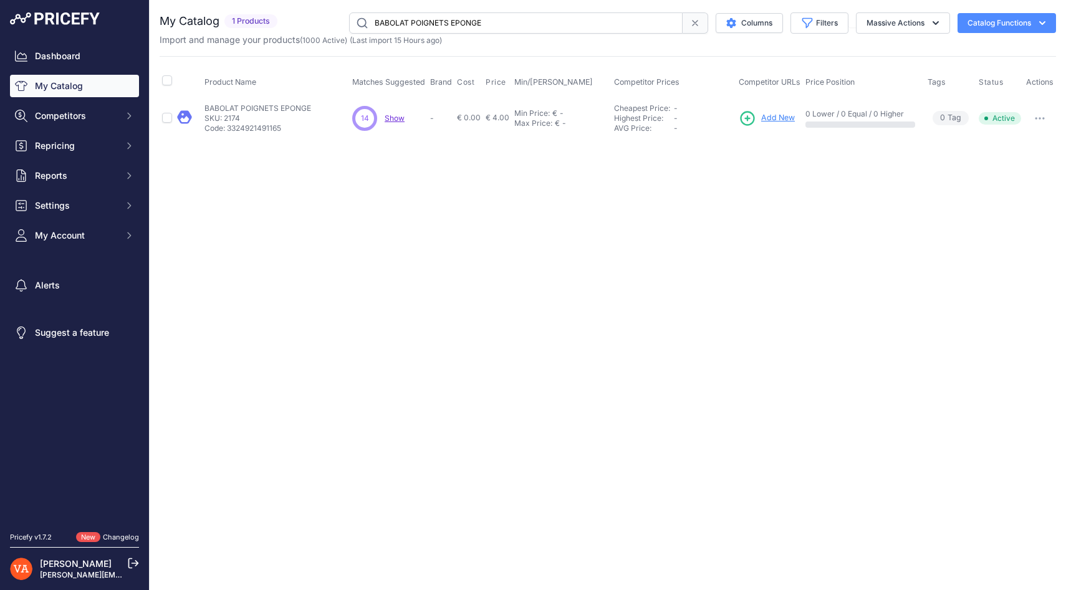
drag, startPoint x: 567, startPoint y: 9, endPoint x: 396, endPoint y: 26, distance: 172.2
click at [396, 26] on div "You are not connected to the internet. My Catalog" at bounding box center [608, 75] width 897 height 151
click at [690, 25] on icon at bounding box center [695, 23] width 10 height 10
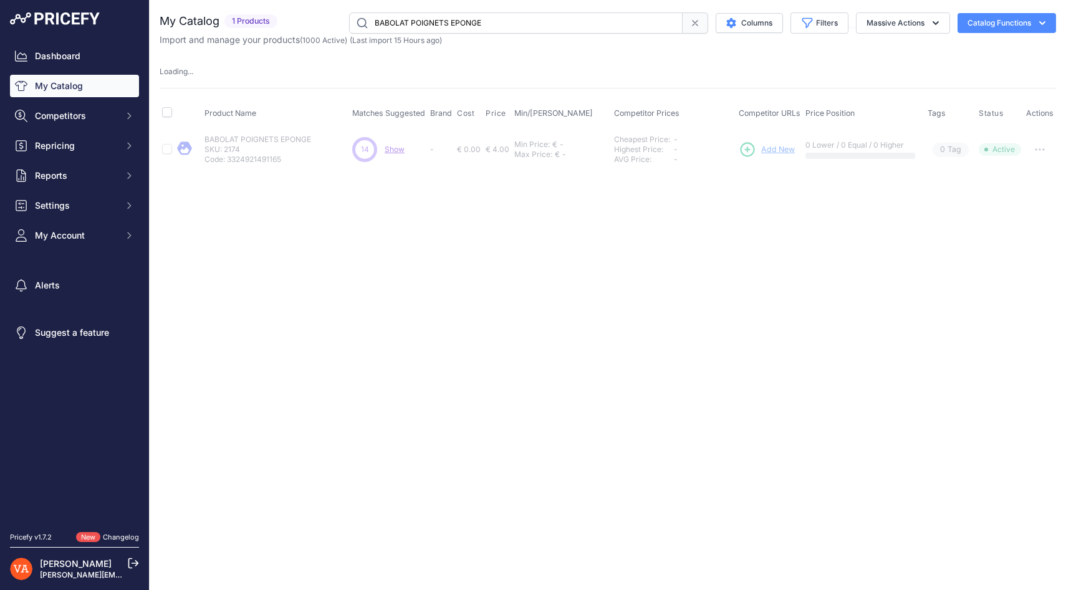
click at [552, 30] on input "BABOLAT POIGNETS EPONGE" at bounding box center [516, 22] width 334 height 21
click at [620, 4] on div "You are not connected to the internet. My Catalog" at bounding box center [608, 91] width 897 height 182
click at [579, 21] on input "BABOLAT POIGNETS EPONGE" at bounding box center [516, 22] width 334 height 21
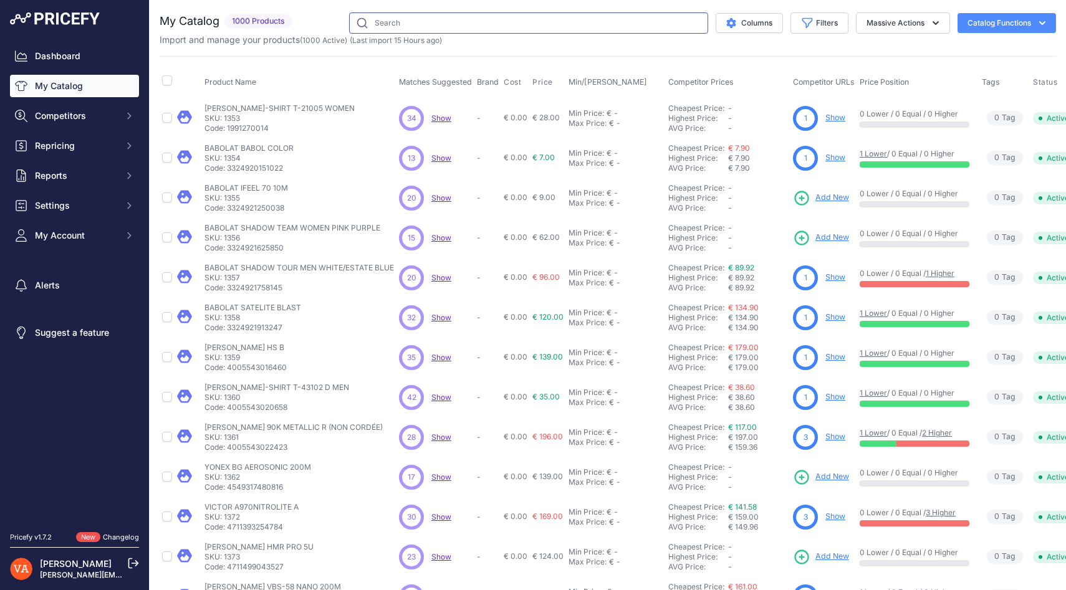
click at [579, 21] on input "text" at bounding box center [528, 22] width 359 height 21
type input "BABOLAT SENSATION GRIP"
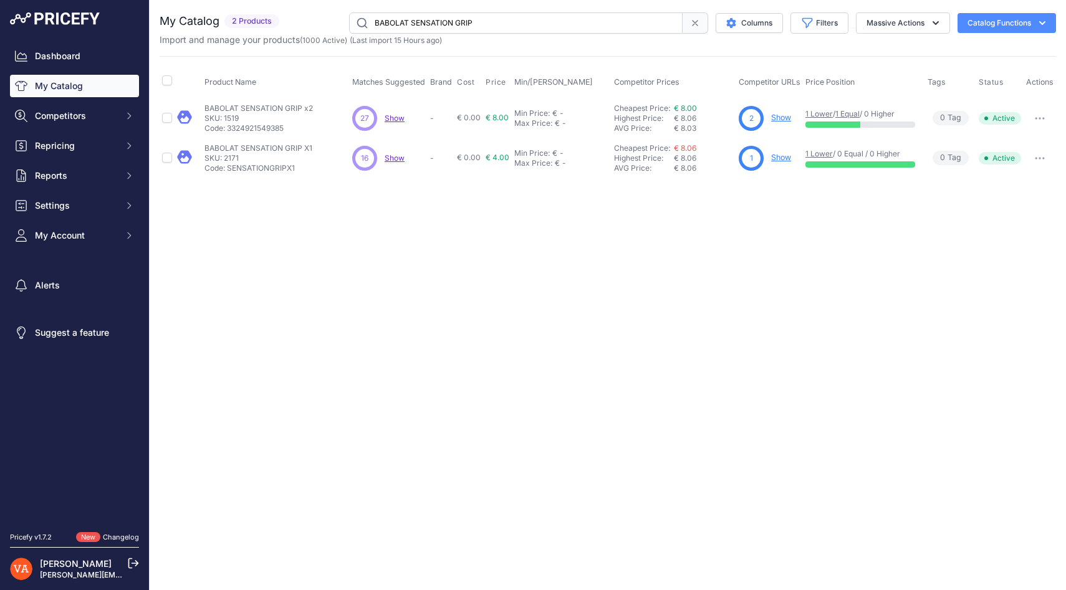
click at [785, 118] on link "Show" at bounding box center [781, 117] width 20 height 9
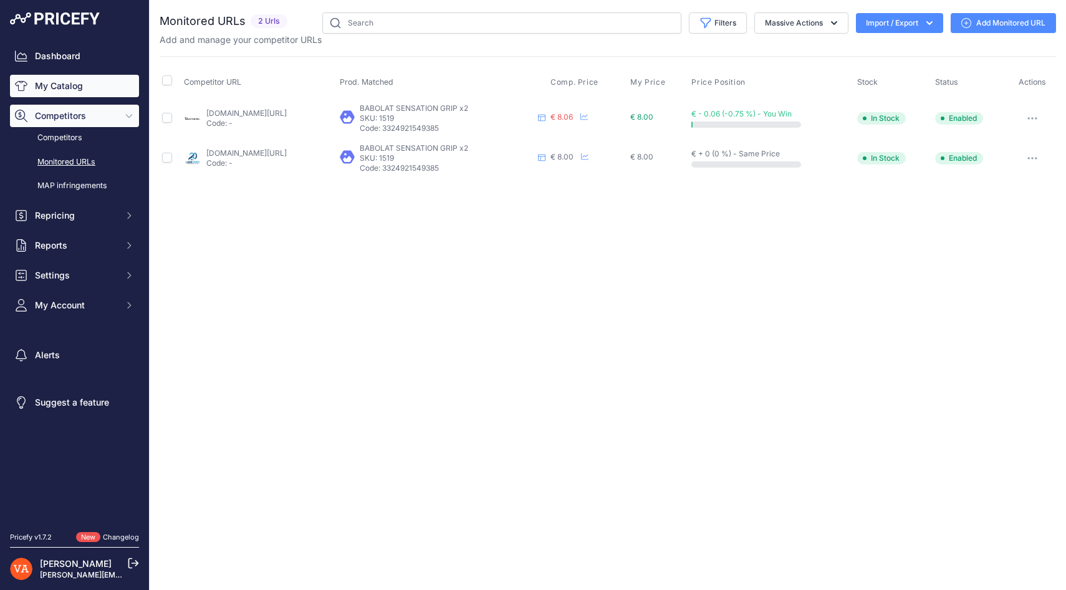
click at [110, 84] on link "My Catalog" at bounding box center [74, 86] width 129 height 22
click at [387, 27] on input "text" at bounding box center [501, 22] width 359 height 21
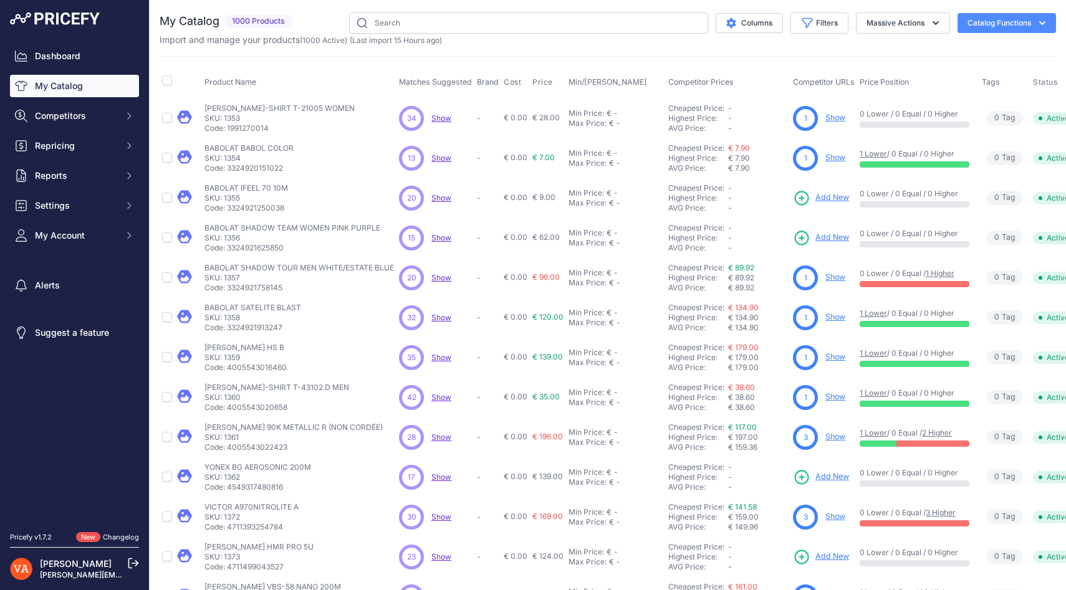
click at [98, 89] on link "My Catalog" at bounding box center [74, 86] width 129 height 22
click at [388, 30] on input "text" at bounding box center [528, 22] width 359 height 21
paste input "BABOLAT SENSATION GRIP"
type input "BABOLAT SENSATION GRIP"
click at [472, 26] on input "text" at bounding box center [528, 22] width 359 height 21
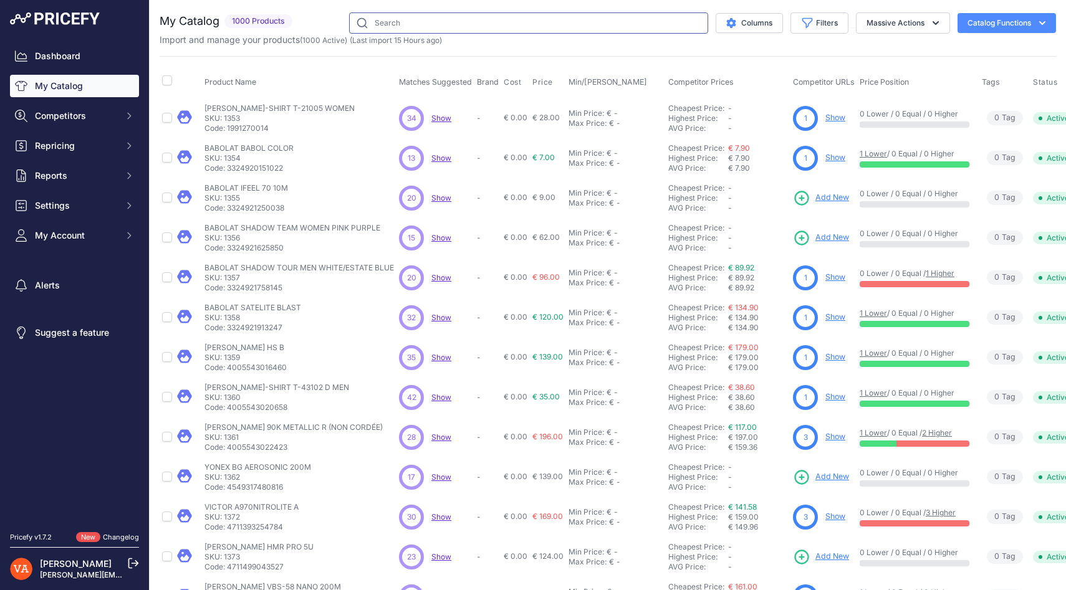
paste input "BABOLAT SENSATION GRIP"
type input "BABOLAT SENSATION GRIP"
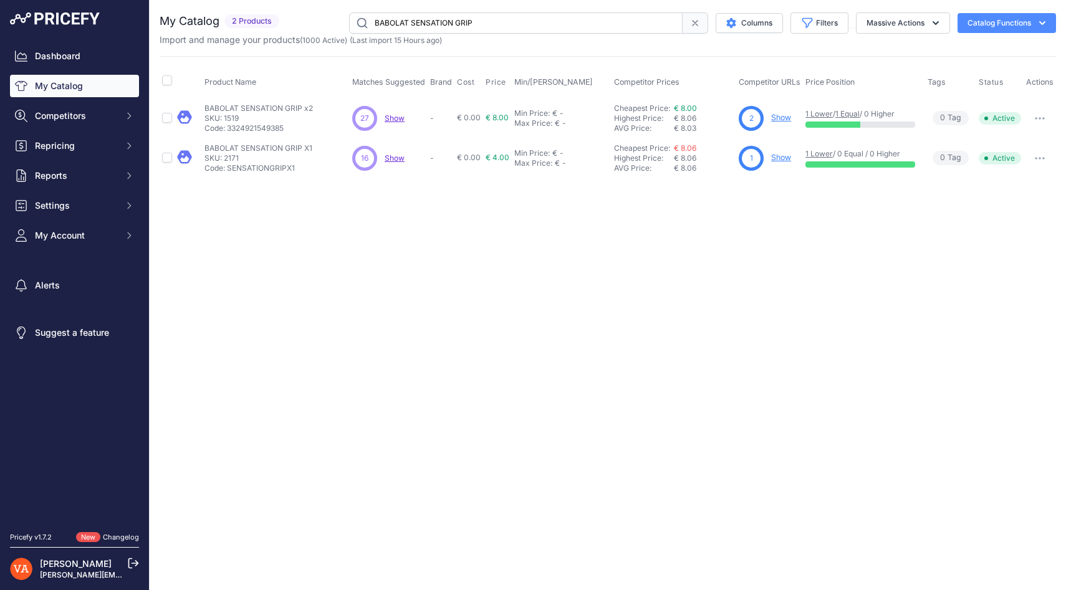
drag, startPoint x: 552, startPoint y: 17, endPoint x: 482, endPoint y: 21, distance: 70.6
click at [482, 21] on input "BABOLAT SENSATION GRIP" at bounding box center [516, 22] width 334 height 21
paste input "BABOLAT SERVIETTE PROMOTION"
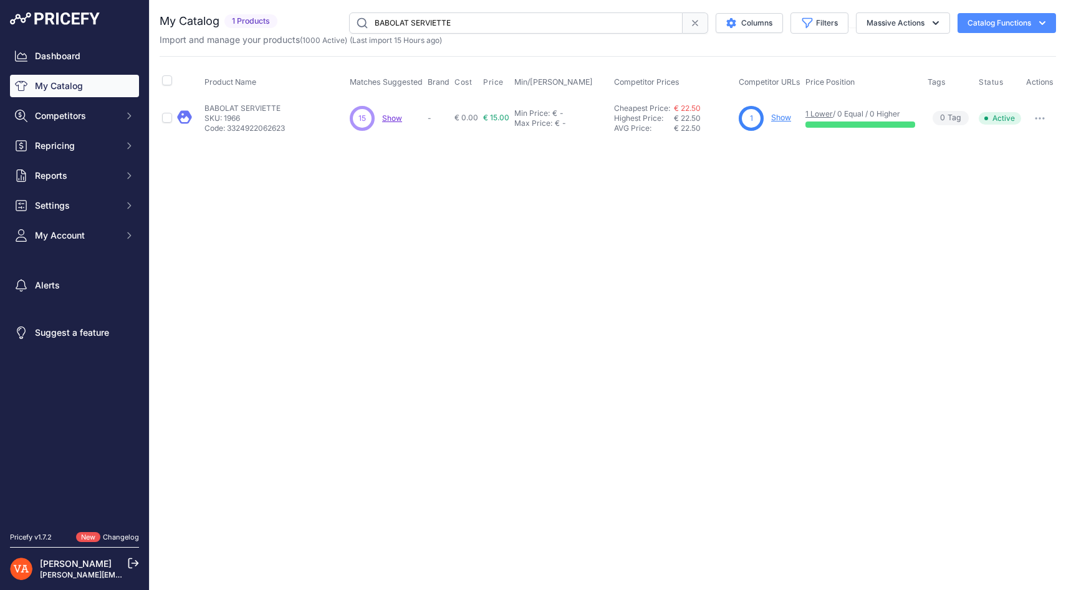
drag, startPoint x: 466, startPoint y: 28, endPoint x: 376, endPoint y: 21, distance: 90.0
click at [376, 21] on input "BABOLAT SERVIETTE" at bounding box center [516, 22] width 334 height 21
type input "B"
paste input "BABOLAT TOWEL GRIP 12 M"
type input "BABOLAT TOWEL GRIP 12 M"
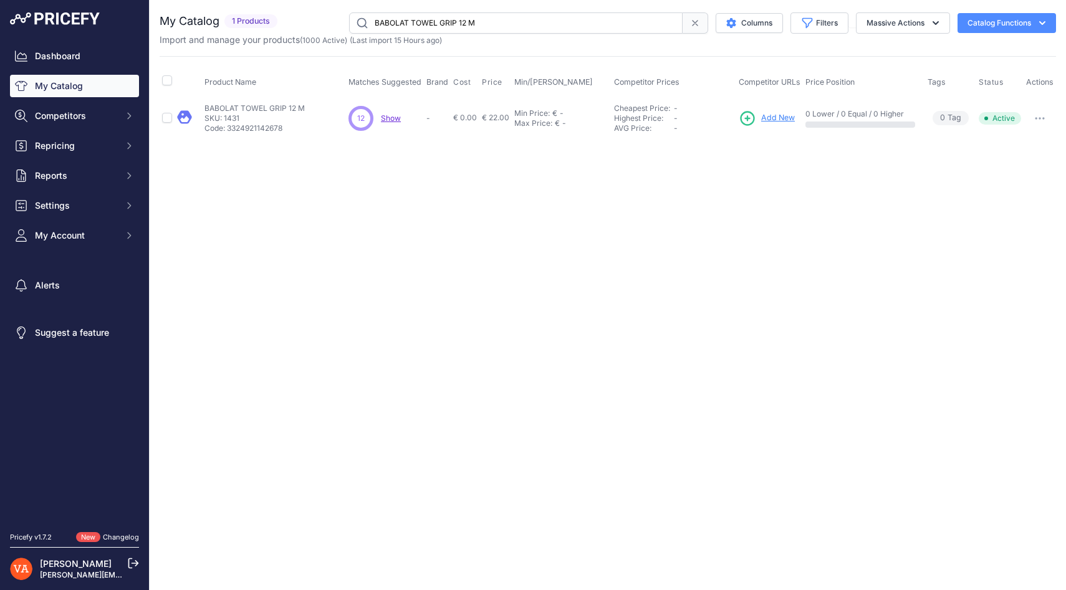
drag, startPoint x: 503, startPoint y: 19, endPoint x: 369, endPoint y: 17, distance: 133.4
click at [369, 17] on input "BABOLAT TOWEL GRIP 12 M" at bounding box center [516, 22] width 334 height 21
paste input "BABOLAT UPTAKE"
type input "BABOLAT UPTAKE"
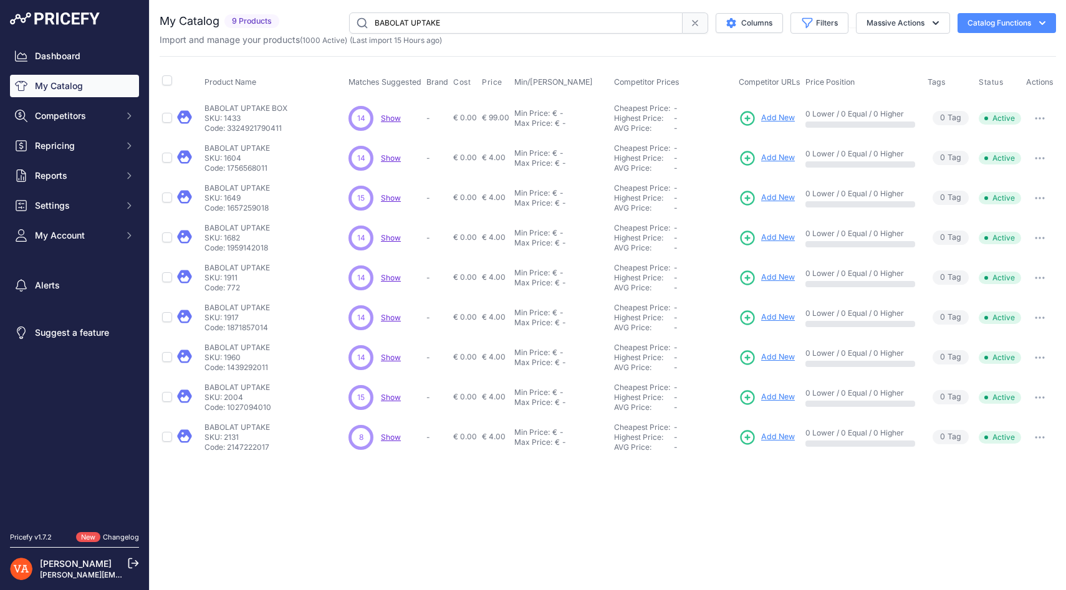
click at [784, 116] on span "Add New" at bounding box center [778, 118] width 34 height 12
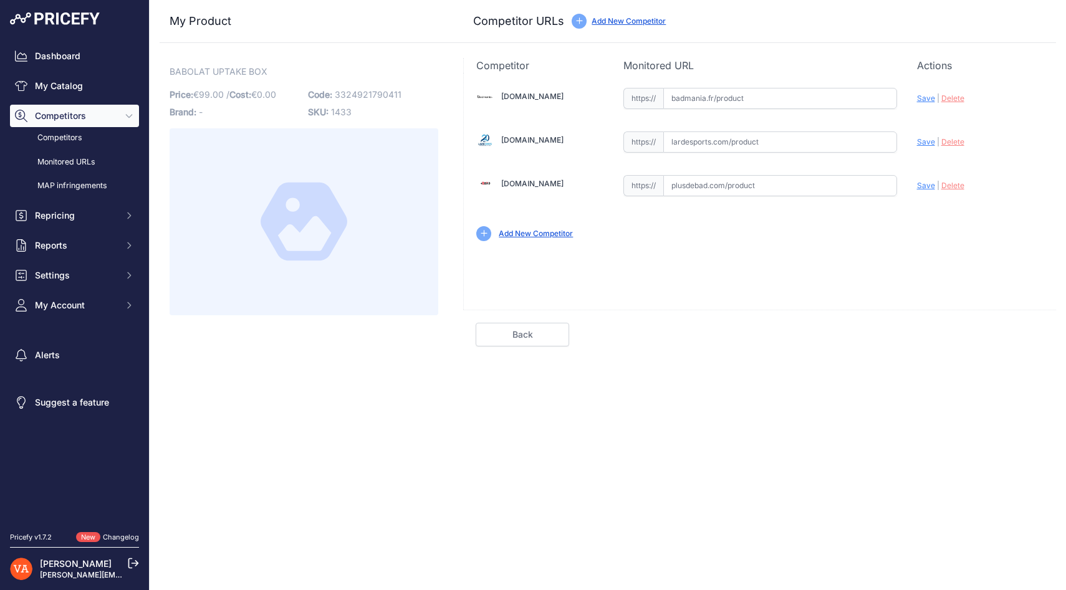
click at [695, 191] on input "text" at bounding box center [780, 185] width 234 height 21
paste input "[URL][DOMAIN_NAME]"
type input "[DOMAIN_NAME][URL]"
click at [674, 140] on input "text" at bounding box center [780, 142] width 234 height 21
paste input "[URL][DOMAIN_NAME]"
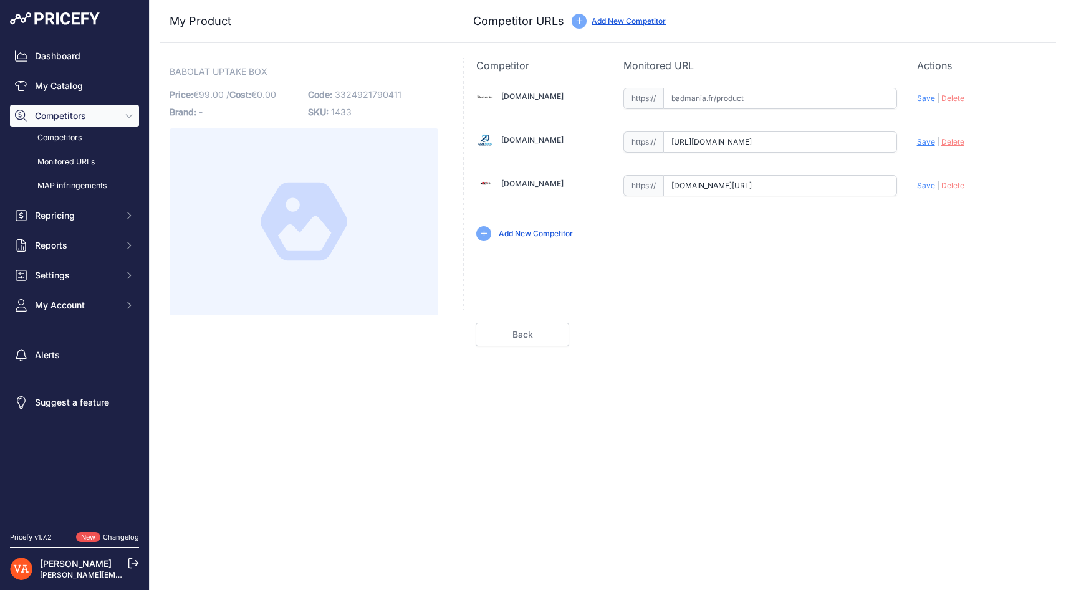
scroll to position [0, 29]
click at [920, 145] on span "Save" at bounding box center [926, 141] width 18 height 9
type input "[URL][DOMAIN_NAME]"
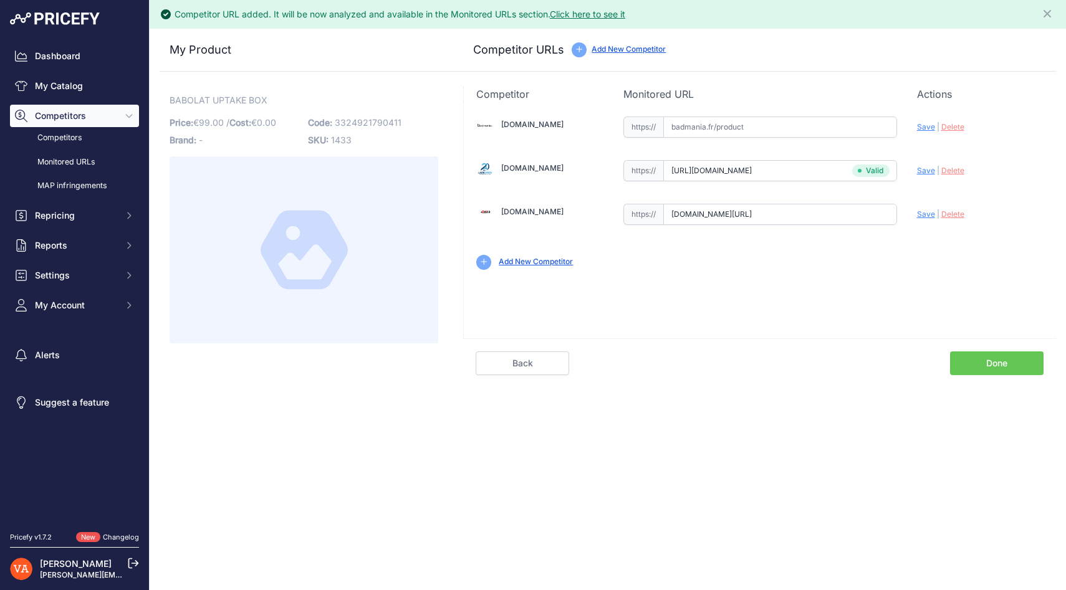
click at [924, 213] on span "Save" at bounding box center [926, 214] width 18 height 9
type input "[URL][DOMAIN_NAME]"
click at [981, 361] on link "Done" at bounding box center [997, 364] width 94 height 24
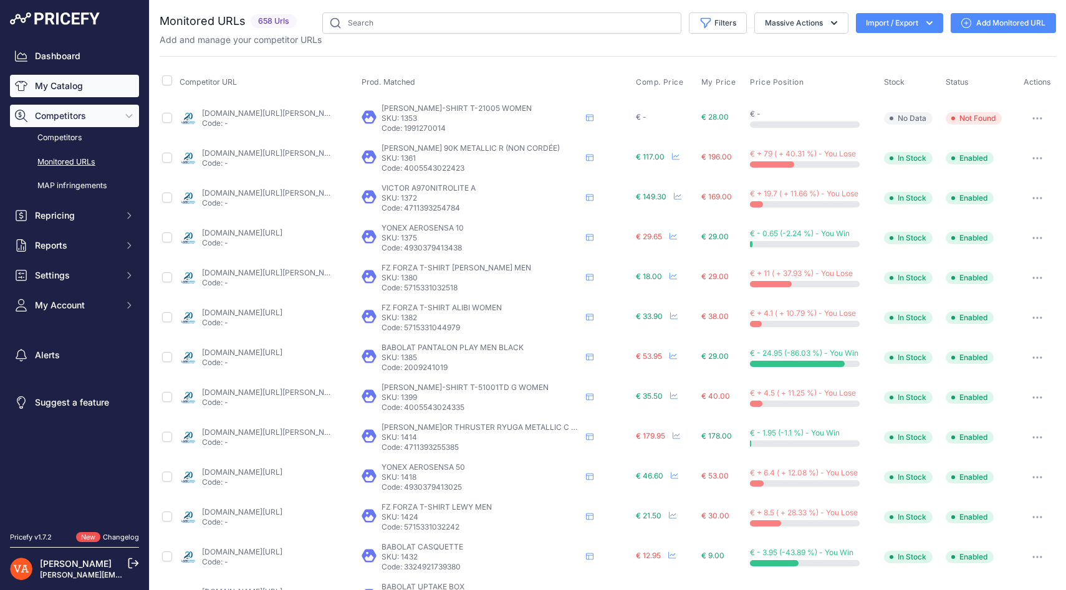
click at [79, 87] on link "My Catalog" at bounding box center [74, 86] width 129 height 22
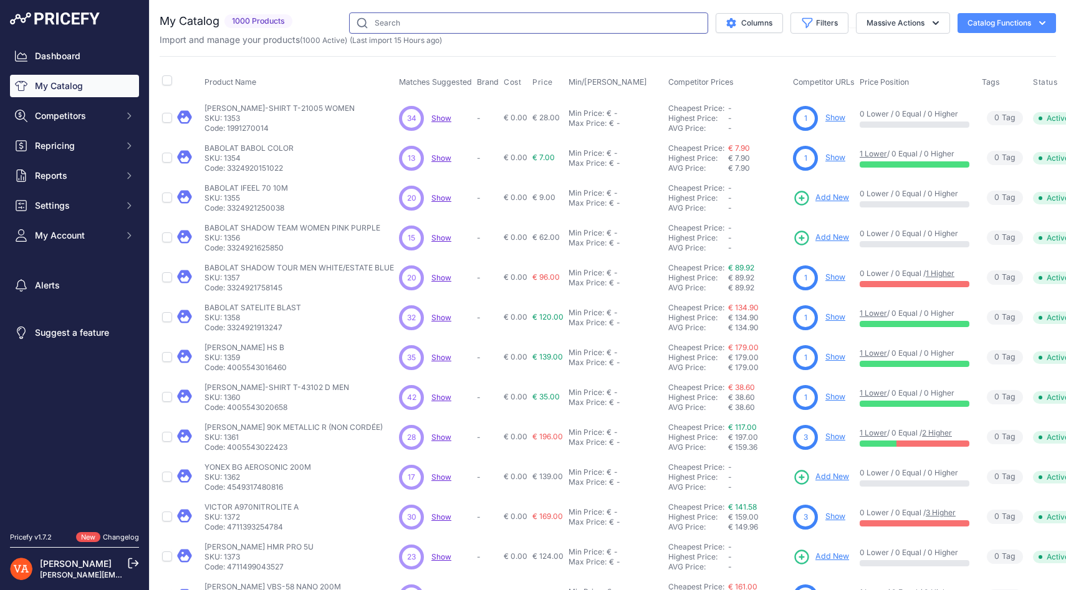
click at [398, 21] on input "text" at bounding box center [528, 22] width 359 height 21
paste input "BABOLAT UPTAKE"
type input "BABOLAT UPTAKE"
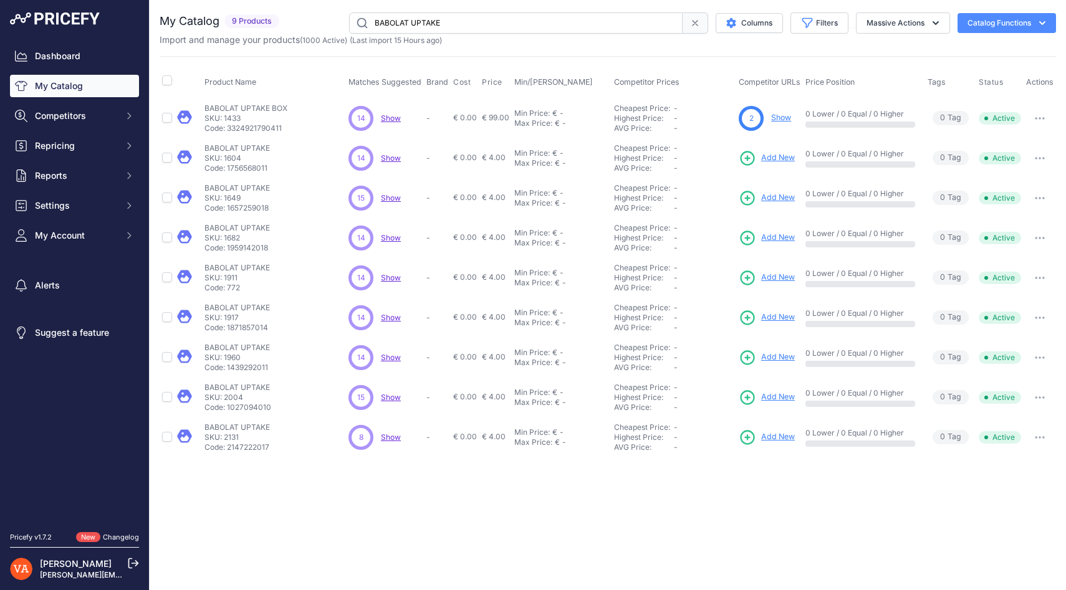
click at [783, 160] on span "Add New" at bounding box center [778, 158] width 34 height 12
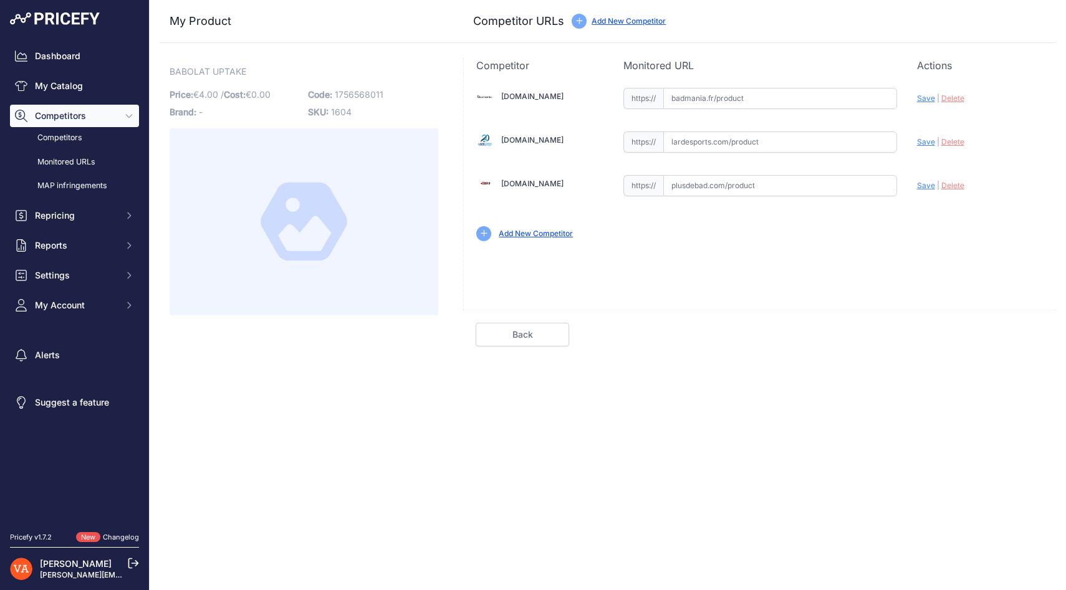
click at [709, 138] on input "text" at bounding box center [780, 142] width 234 height 21
paste input "[URL][DOMAIN_NAME]"
type input "[DOMAIN_NAME][URL]"
click at [705, 182] on input "text" at bounding box center [780, 185] width 234 height 21
paste input "[URL][DOMAIN_NAME]"
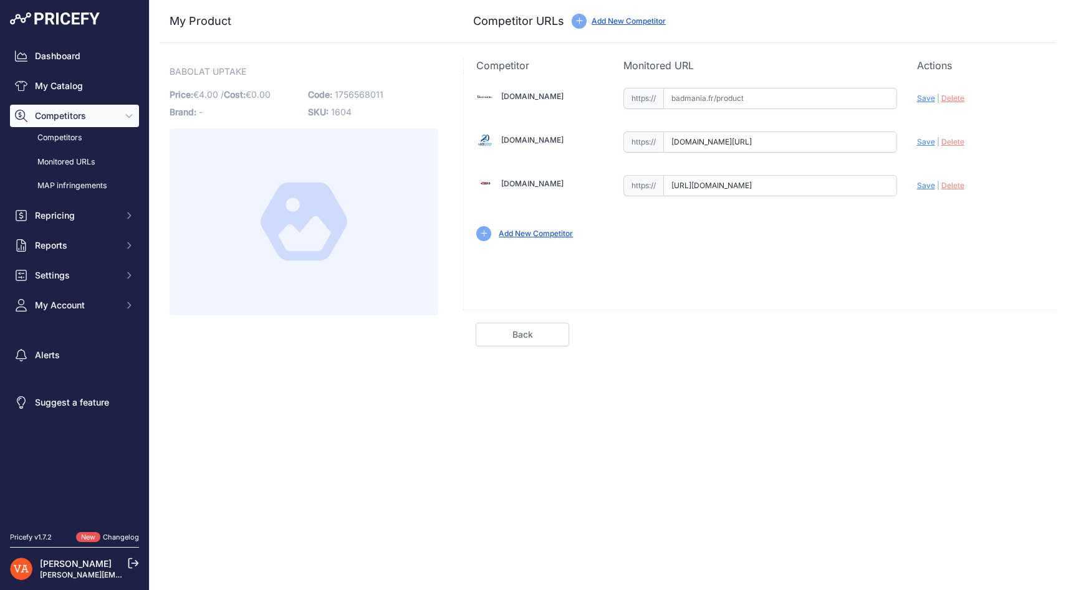
type input "[DOMAIN_NAME][URL]"
click at [704, 90] on input "text" at bounding box center [780, 98] width 234 height 21
paste input "[URL][DOMAIN_NAME]"
click at [928, 97] on span "Save" at bounding box center [926, 98] width 18 height 9
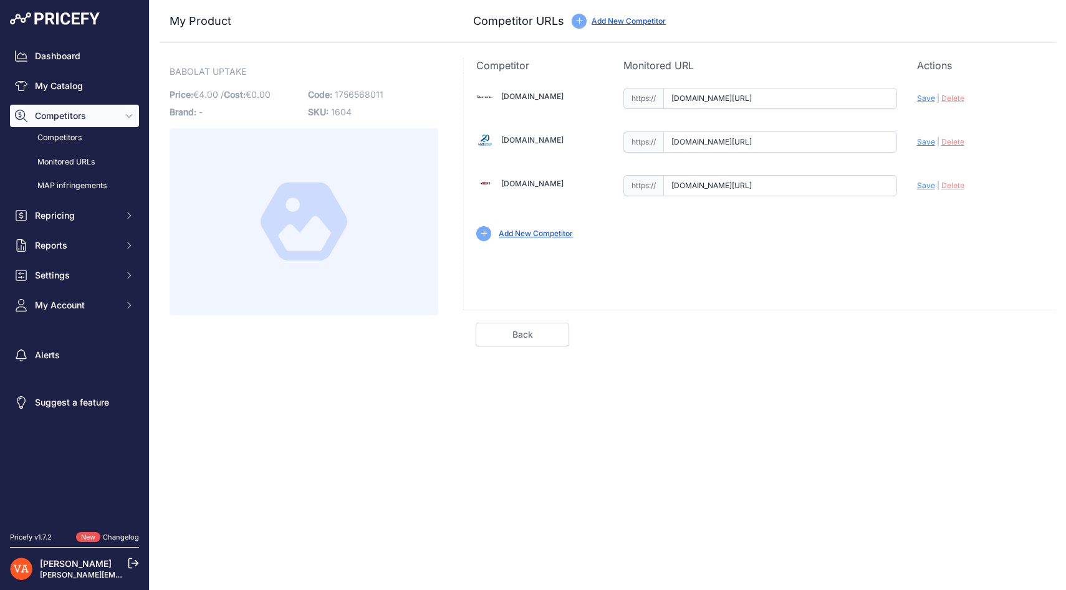
scroll to position [0, 0]
type input "[URL][DOMAIN_NAME]"
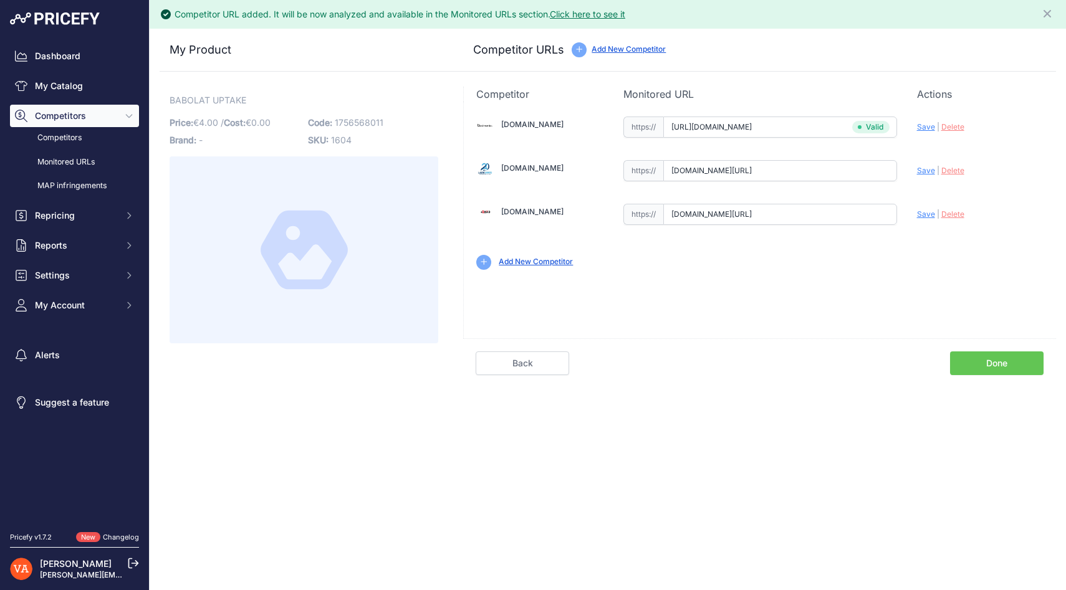
click at [923, 173] on span "Save" at bounding box center [926, 170] width 18 height 9
type input "[URL][DOMAIN_NAME]"
click at [926, 222] on div "Update Profile Save | [GEOGRAPHIC_DATA] Analyzing" at bounding box center [980, 213] width 127 height 24
click at [926, 213] on span "Save" at bounding box center [926, 214] width 18 height 9
type input "[URL][DOMAIN_NAME]"
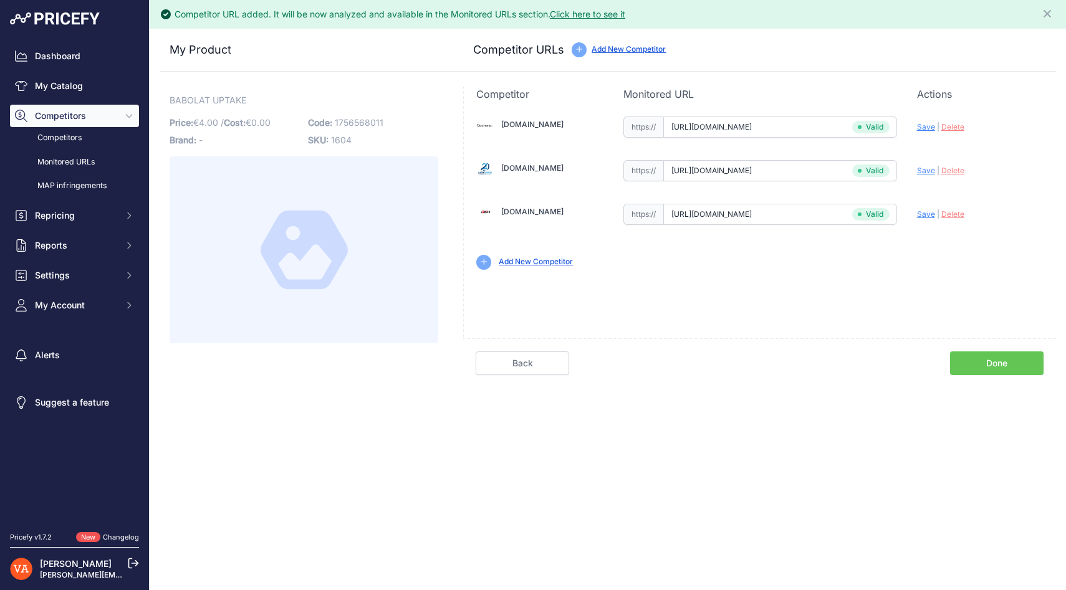
click at [974, 362] on link "Done" at bounding box center [997, 364] width 94 height 24
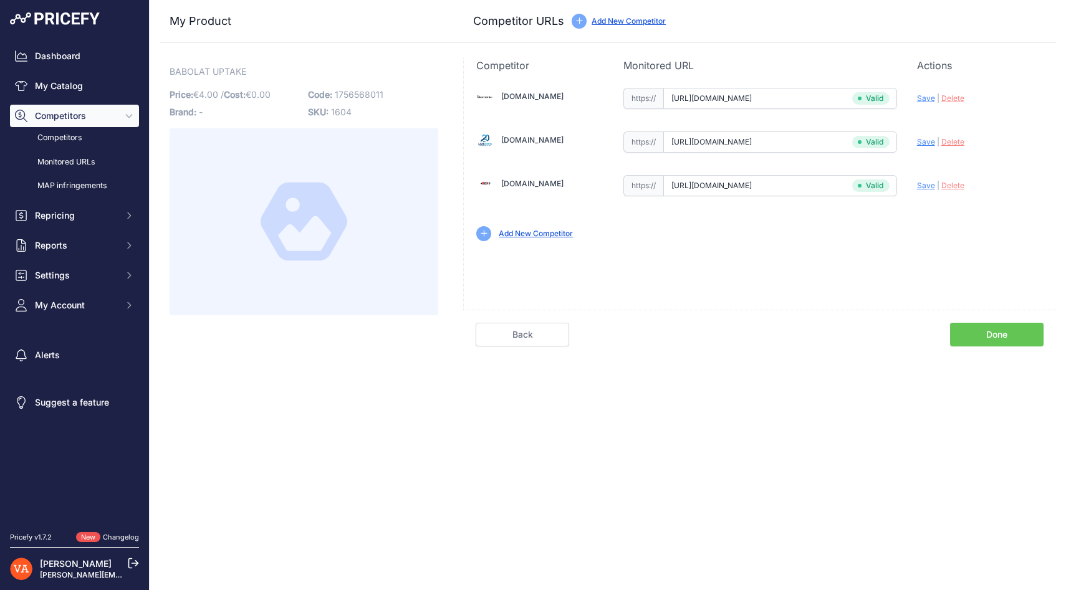
click at [981, 336] on link "Done" at bounding box center [997, 335] width 94 height 24
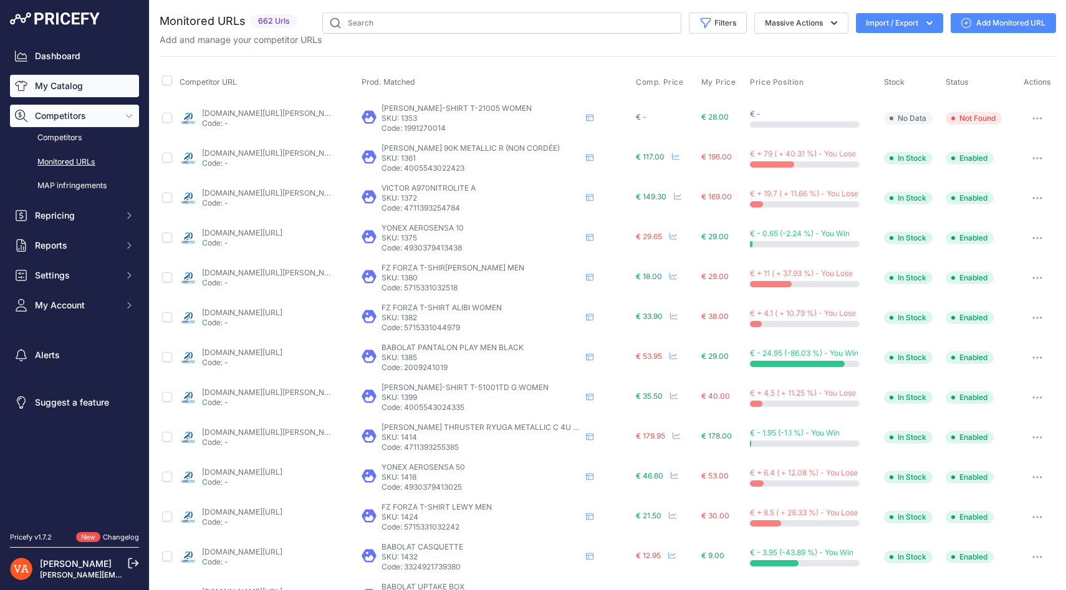
click at [129, 89] on link "My Catalog" at bounding box center [74, 86] width 129 height 22
click at [380, 26] on input "text" at bounding box center [501, 22] width 359 height 21
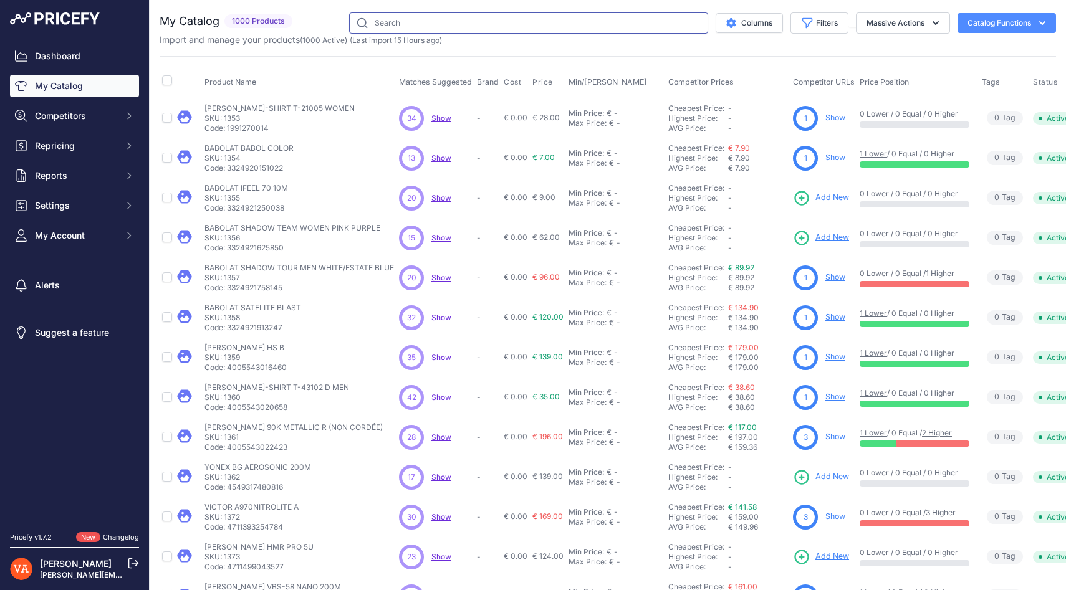
click at [380, 26] on input "text" at bounding box center [528, 22] width 359 height 21
paste input "BABOLAT VS GRIP ORIGINAL"
type input "BABOLAT VS GRIP ORIGINAL"
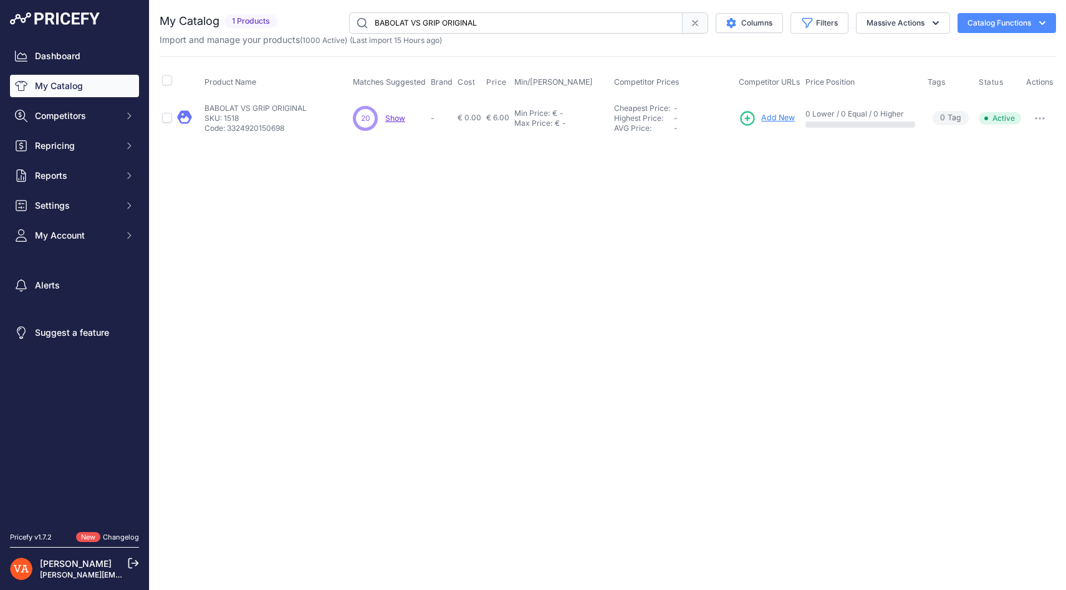
click at [771, 115] on span "Add New" at bounding box center [778, 118] width 34 height 12
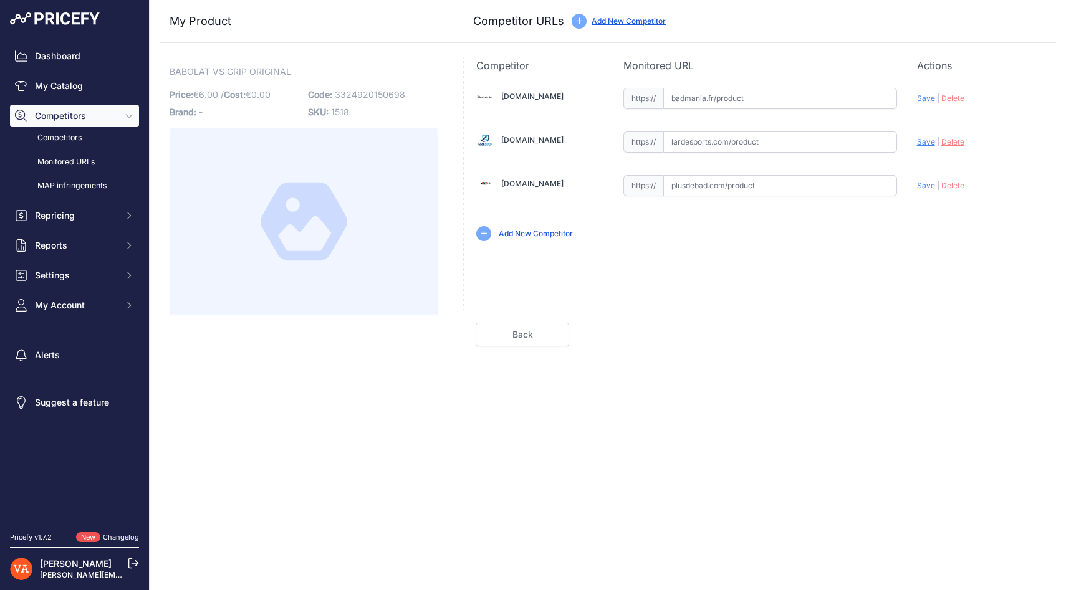
click at [695, 107] on input "text" at bounding box center [780, 98] width 234 height 21
paste input "[URL][DOMAIN_NAME]"
type input "[DOMAIN_NAME][URL]"
click at [701, 142] on input "text" at bounding box center [780, 142] width 234 height 21
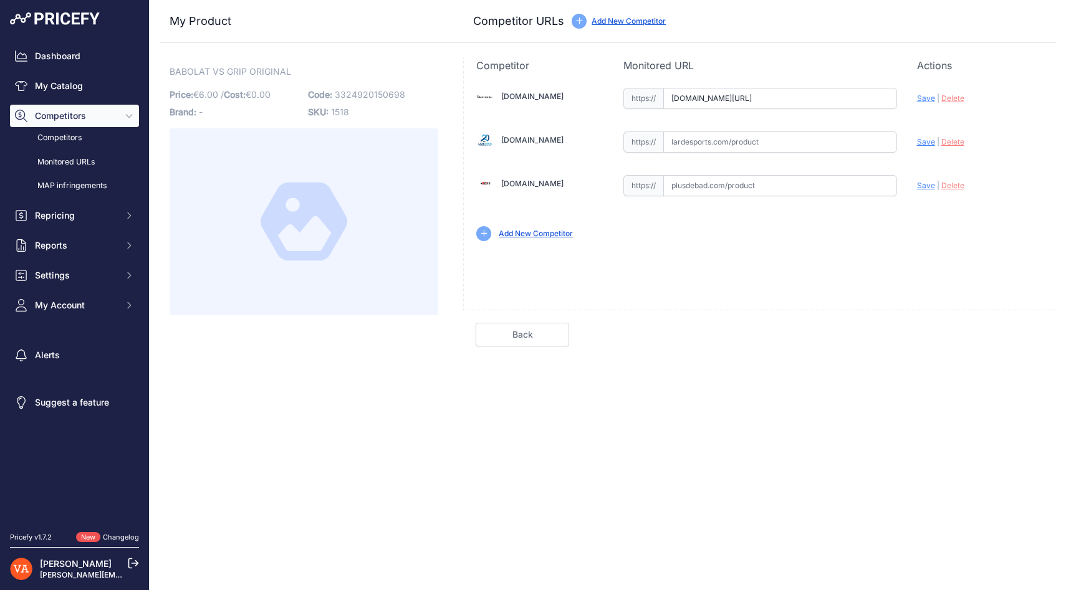
scroll to position [0, 0]
paste input "[URL][DOMAIN_NAME]"
click at [920, 145] on span "Save" at bounding box center [926, 141] width 18 height 9
type input "https://www.lardesports.com/surgrips-babolat-vs.html?prirule_jdsnikfkfjsd=10273"
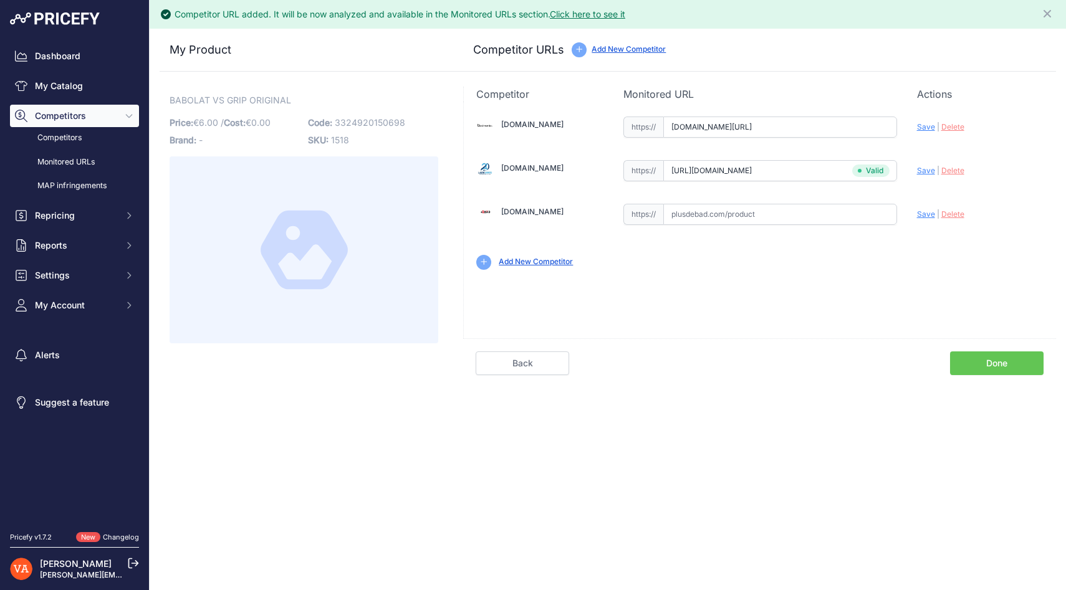
click at [922, 130] on span "Save" at bounding box center [926, 126] width 18 height 9
type input "https://badmania.fr/badminton-surgrips-babolat-vs-grip-original-x3-bleu-noir-29…"
click at [1006, 364] on link "Done" at bounding box center [997, 364] width 94 height 24
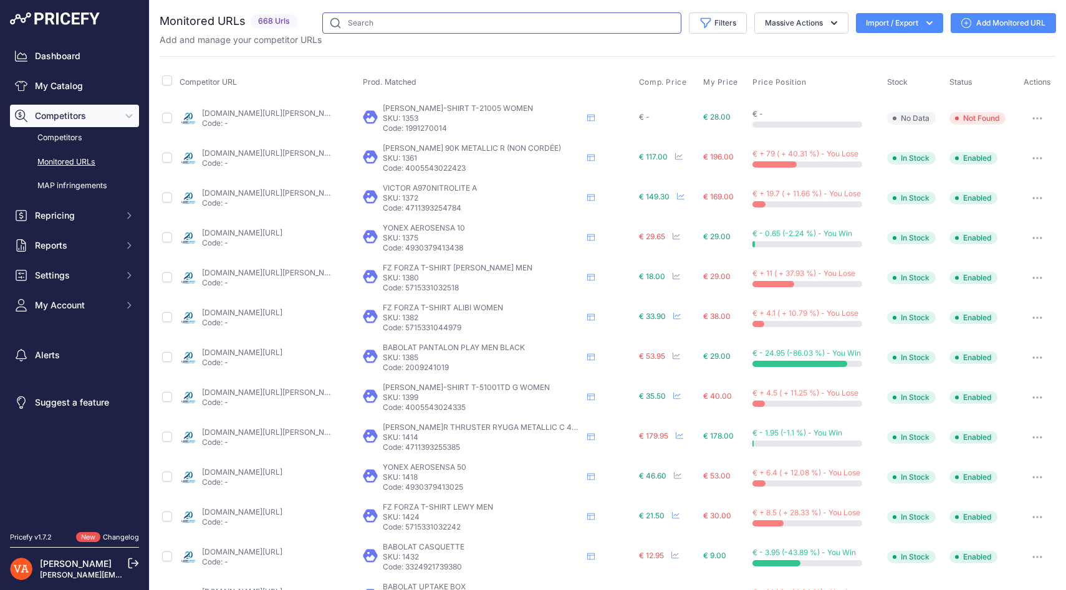
click at [425, 17] on input "text" at bounding box center [501, 22] width 359 height 21
paste input "BANDE DE PROTECTION"
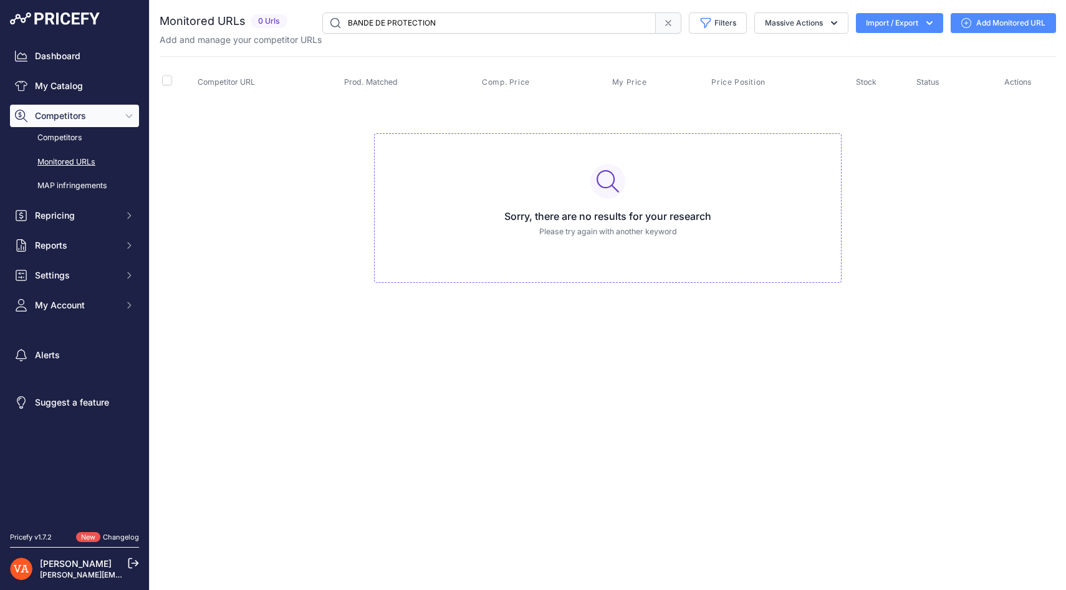
drag, startPoint x: 594, startPoint y: 22, endPoint x: 356, endPoint y: 19, distance: 237.6
click at [356, 19] on input "BANDE DE PROTECTION" at bounding box center [489, 22] width 334 height 21
type input "B"
paste input "ECHELLE DE RYTHME 4M"
drag, startPoint x: 459, startPoint y: 24, endPoint x: 351, endPoint y: 21, distance: 107.9
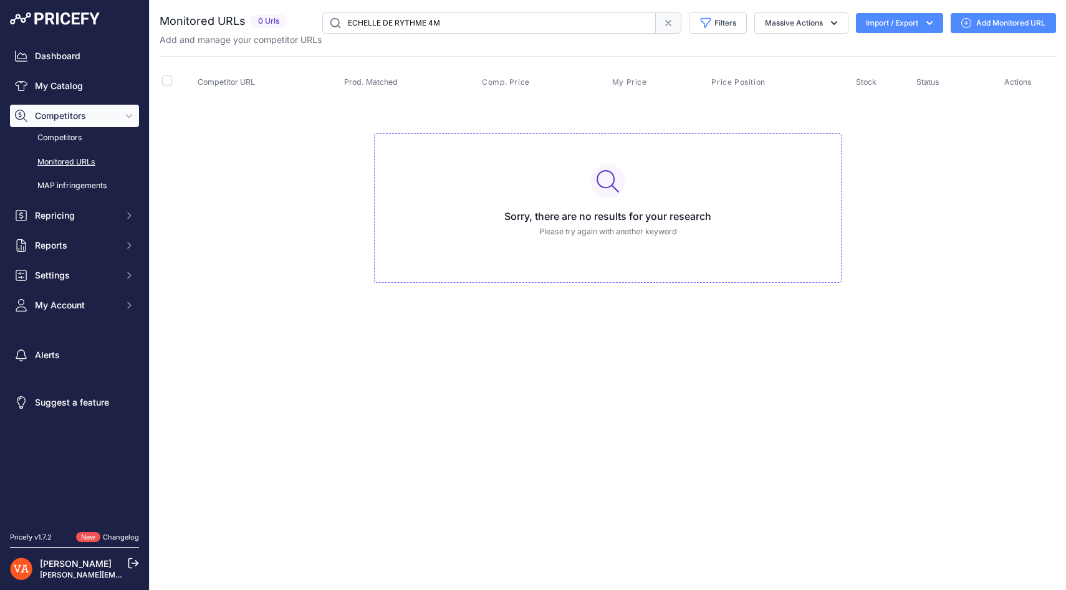
click at [351, 21] on input "ECHELLE DE RYTHME 4M" at bounding box center [489, 22] width 334 height 21
type input "E"
paste input "ELASTIBAND 15KG"
type input "ELASTIBAND 15KG"
drag, startPoint x: 423, startPoint y: 22, endPoint x: 344, endPoint y: 22, distance: 78.6
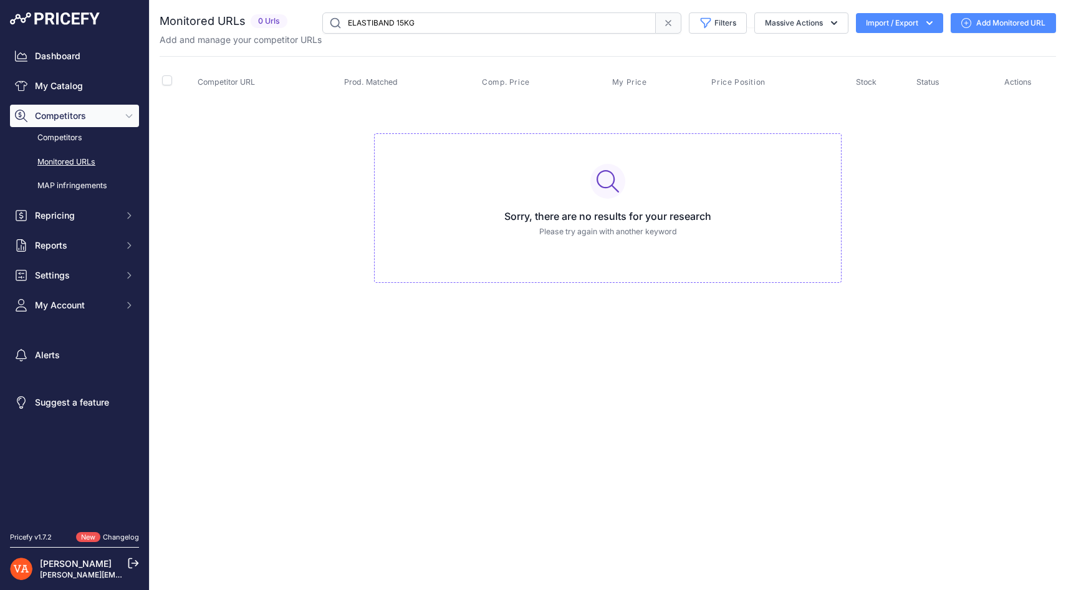
click at [344, 22] on input "ELASTIBAND 15KG" at bounding box center [489, 22] width 334 height 21
paste input "FORZA A GRIP X1"
type input "FORZA A GRIP X1"
click at [104, 82] on link "My Catalog" at bounding box center [74, 86] width 129 height 22
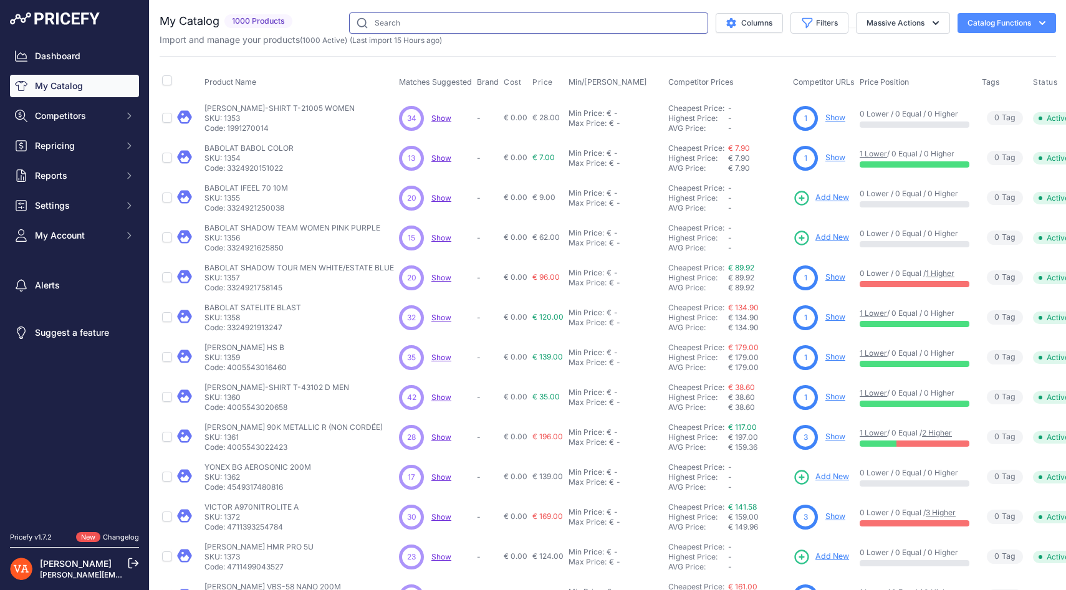
click at [426, 31] on input "text" at bounding box center [528, 22] width 359 height 21
paste input "FORZA A GRIP X1"
type input "FORZA A GRIP X1"
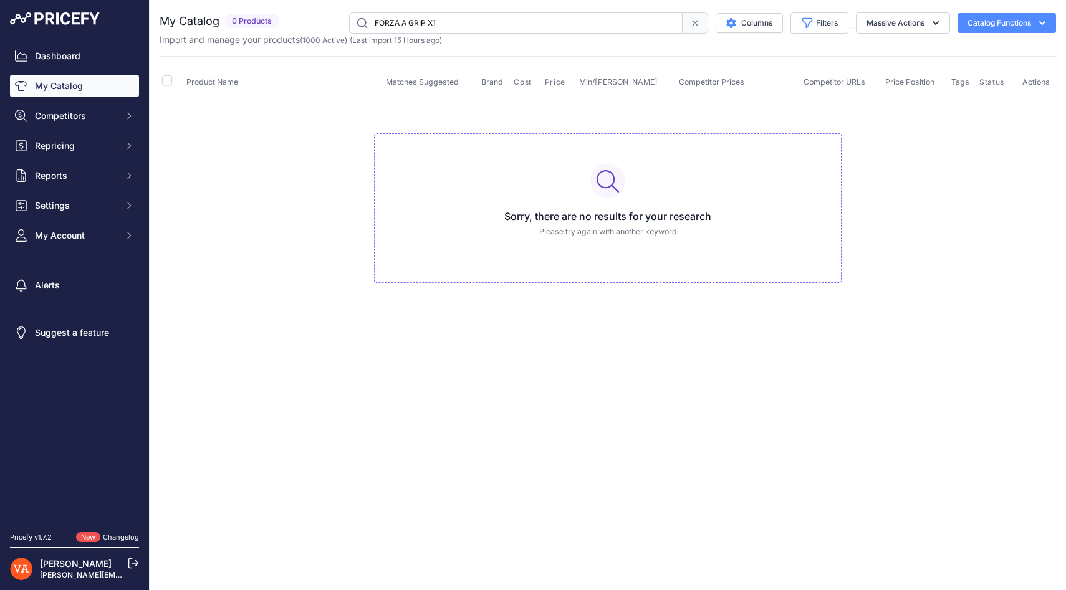
drag, startPoint x: 443, startPoint y: 21, endPoint x: 352, endPoint y: 20, distance: 91.7
click at [352, 21] on input "FORZA A GRIP X1" at bounding box center [516, 22] width 334 height 21
paste input "FORZA COMFORT SOCKS LONG 39-42"
type input "FORZA COMFORT SOCKS LONG 39-42"
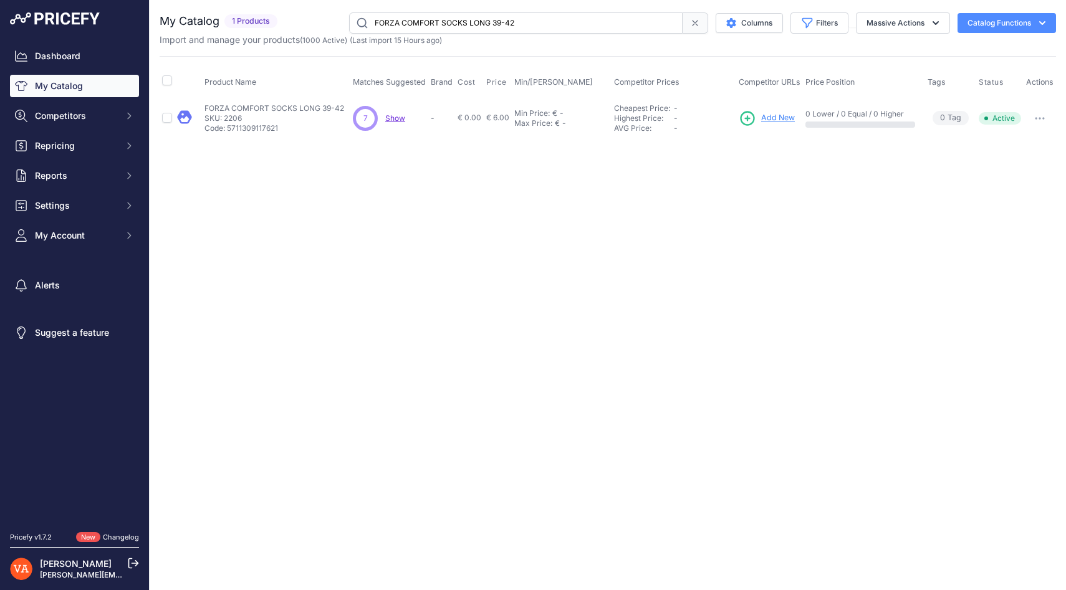
click at [776, 115] on span "Add New" at bounding box center [778, 118] width 34 height 12
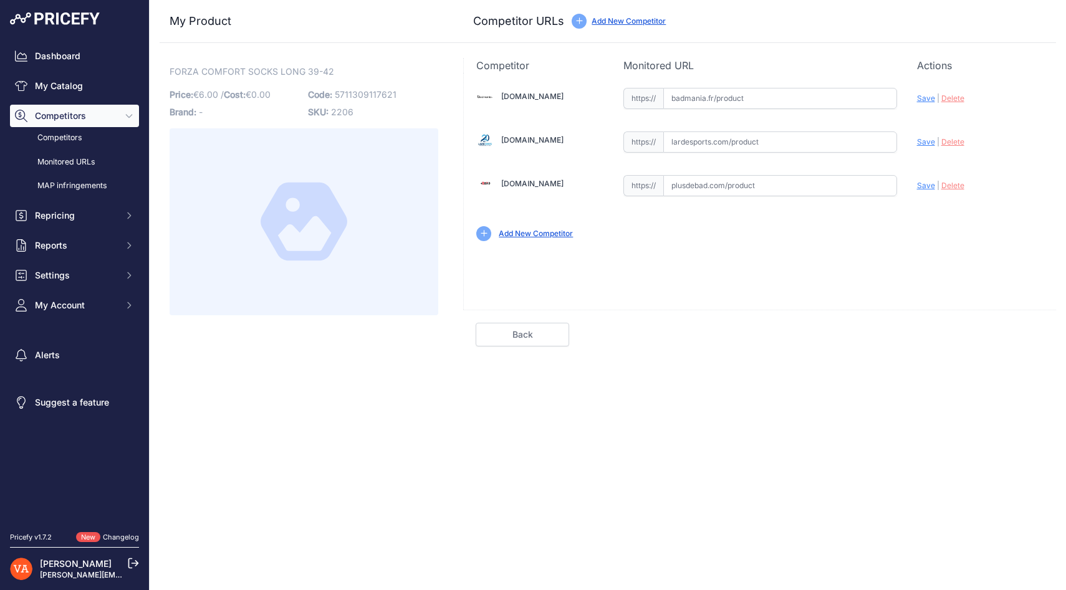
click at [686, 137] on input "text" at bounding box center [780, 142] width 234 height 21
paste input "https://www.lardesports.com/chaussettes-forza-comfort-long-x3-302451.html"
click at [683, 99] on input "text" at bounding box center [780, 98] width 234 height 21
type input "www.lardesports.com/chaussettes-forza-comfort-long-x3-302451.html"
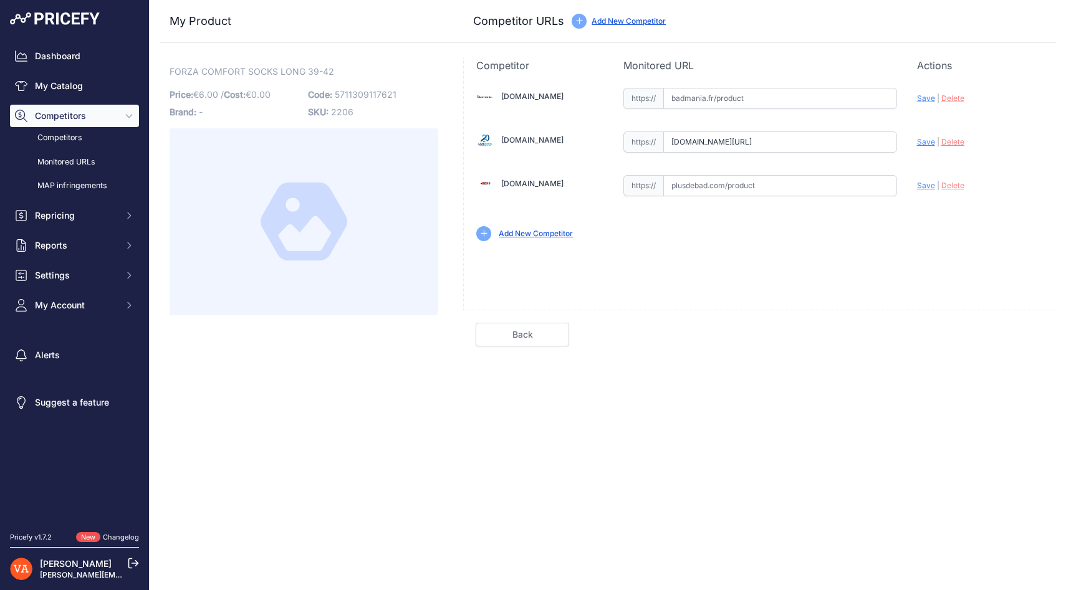
scroll to position [0, 0]
paste input "https://badmania.fr/badminton-chaussettes-fz-forza-comfort-long-x3-noir-278fp12…"
click at [929, 102] on span "Save" at bounding box center [926, 98] width 18 height 9
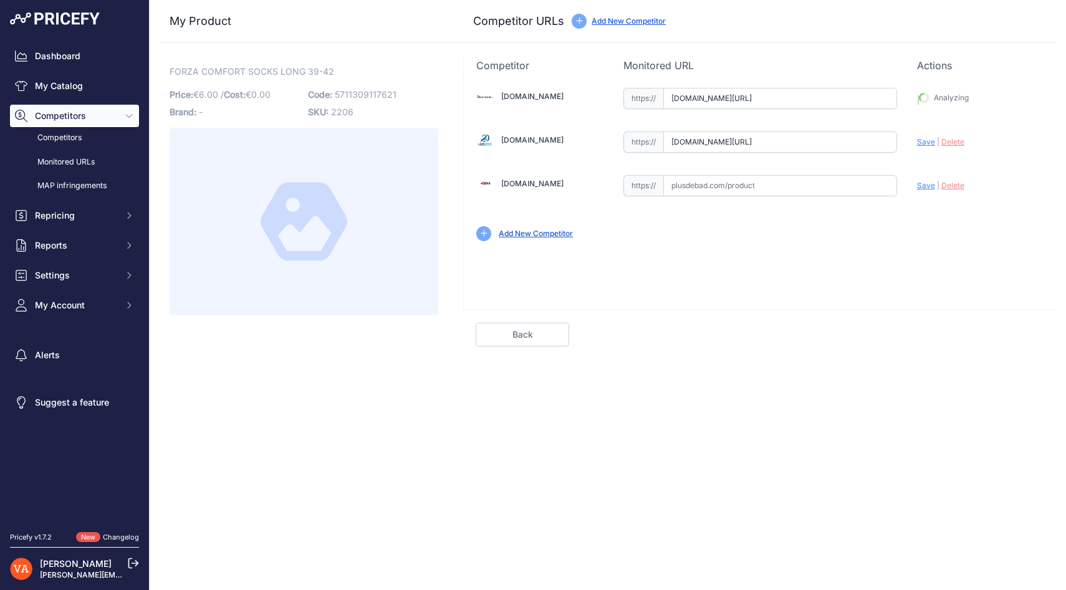
type input "https://badmania.fr/badminton-chaussettes-fz-forza-comfort-long-x3-noir-278fp12…"
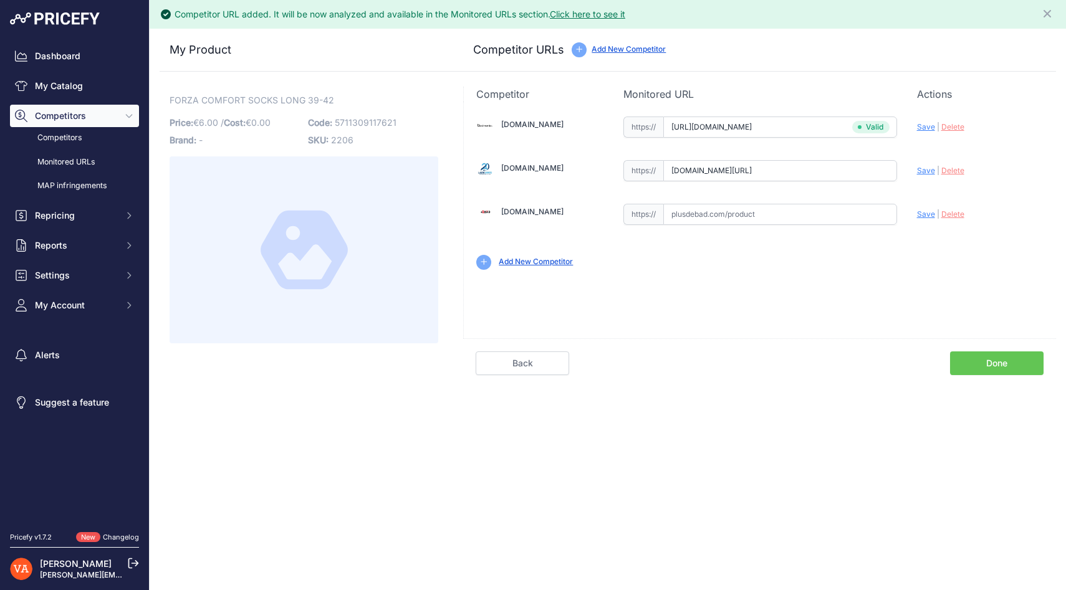
click at [922, 170] on span "Save" at bounding box center [926, 170] width 18 height 9
type input "https://www.lardesports.com/chaussettes-forza-comfort-long-x3-302451.html?priru…"
click at [975, 368] on link "Done" at bounding box center [997, 364] width 94 height 24
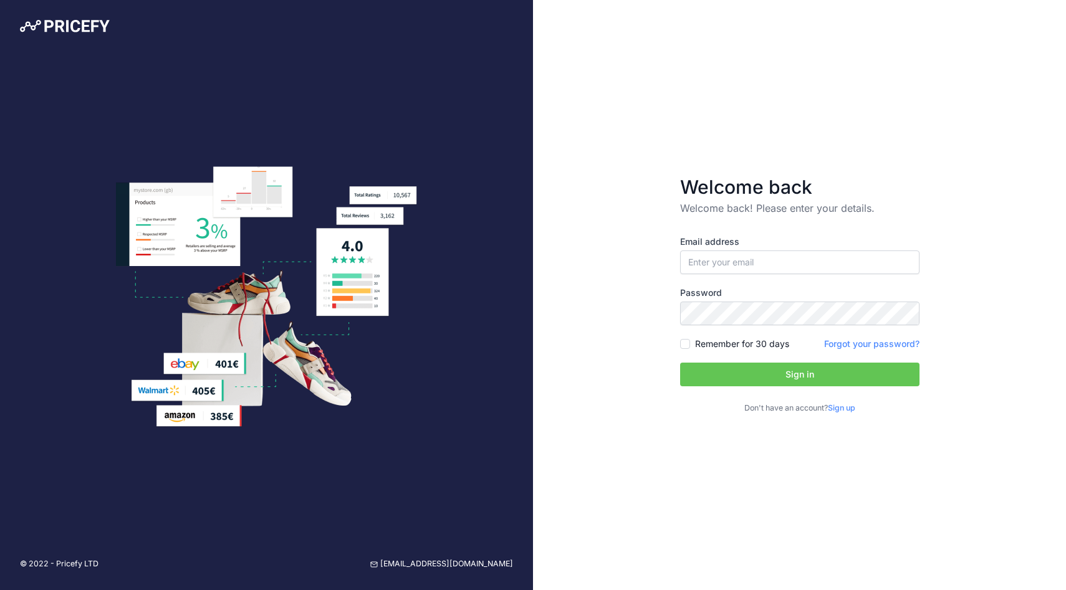
type input "[PERSON_NAME][EMAIL_ADDRESS][PERSON_NAME][DOMAIN_NAME]"
click at [763, 374] on button "Sign in" at bounding box center [799, 375] width 239 height 24
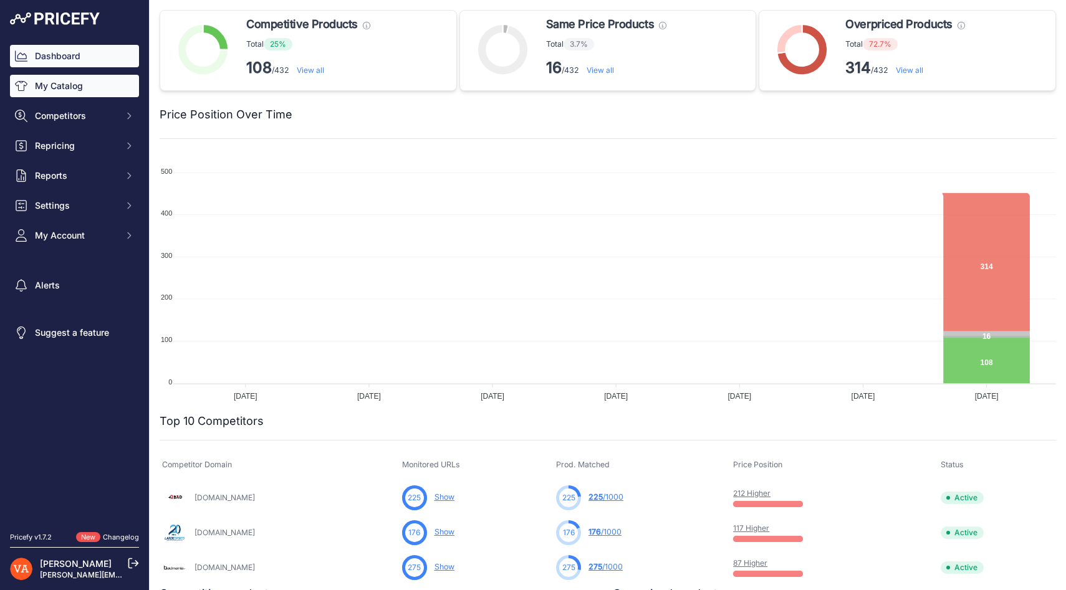
click at [67, 94] on link "My Catalog" at bounding box center [74, 86] width 129 height 22
click at [117, 86] on link "My Catalog" at bounding box center [74, 86] width 129 height 22
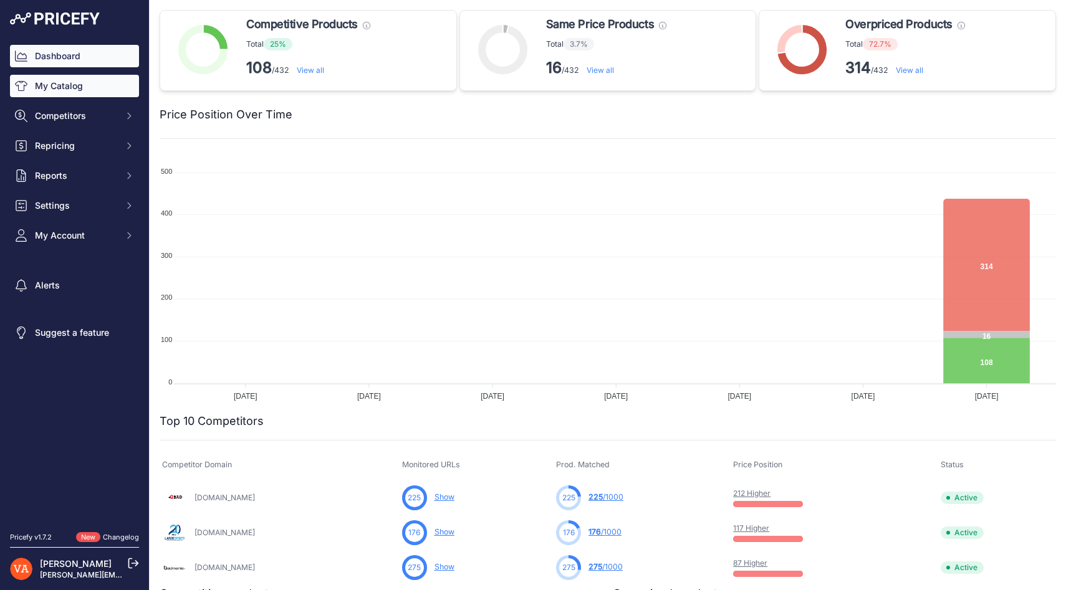
click at [63, 91] on link "My Catalog" at bounding box center [74, 86] width 129 height 22
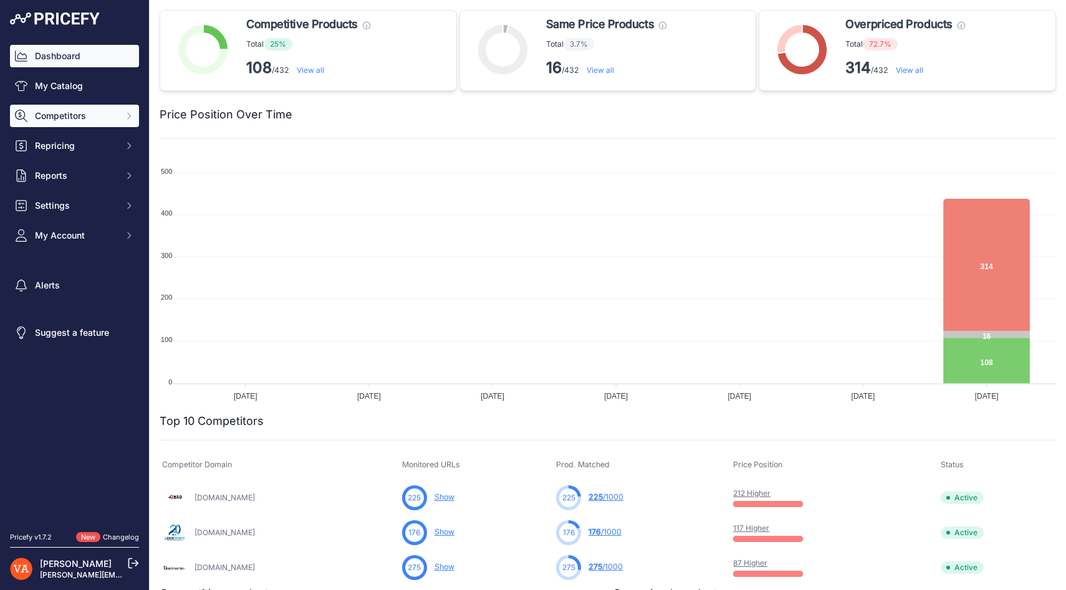
click at [63, 113] on span "Competitors" at bounding box center [76, 116] width 82 height 12
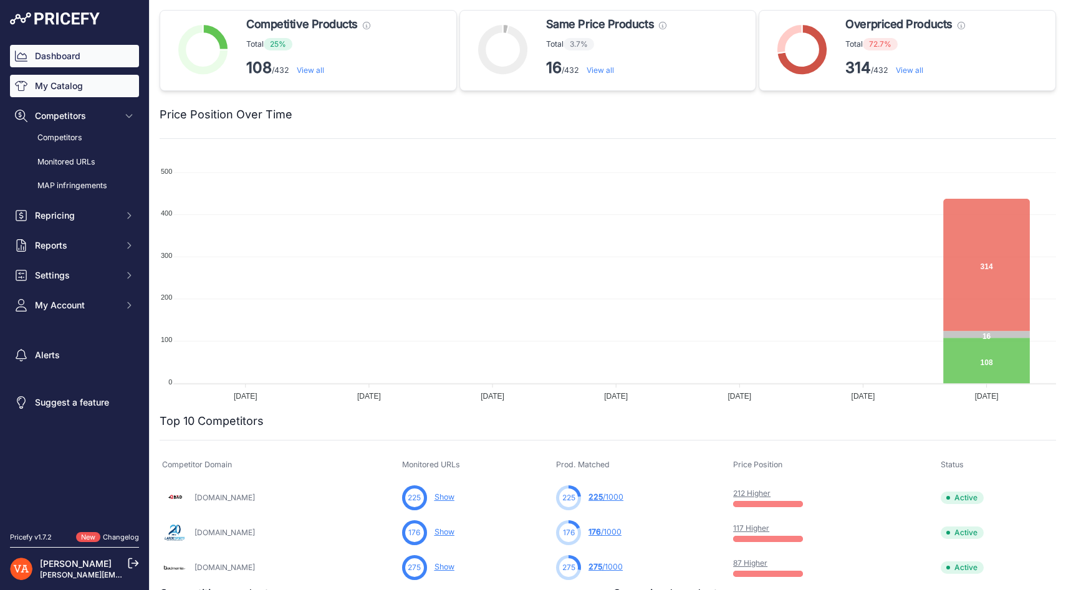
click at [61, 86] on link "My Catalog" at bounding box center [74, 86] width 129 height 22
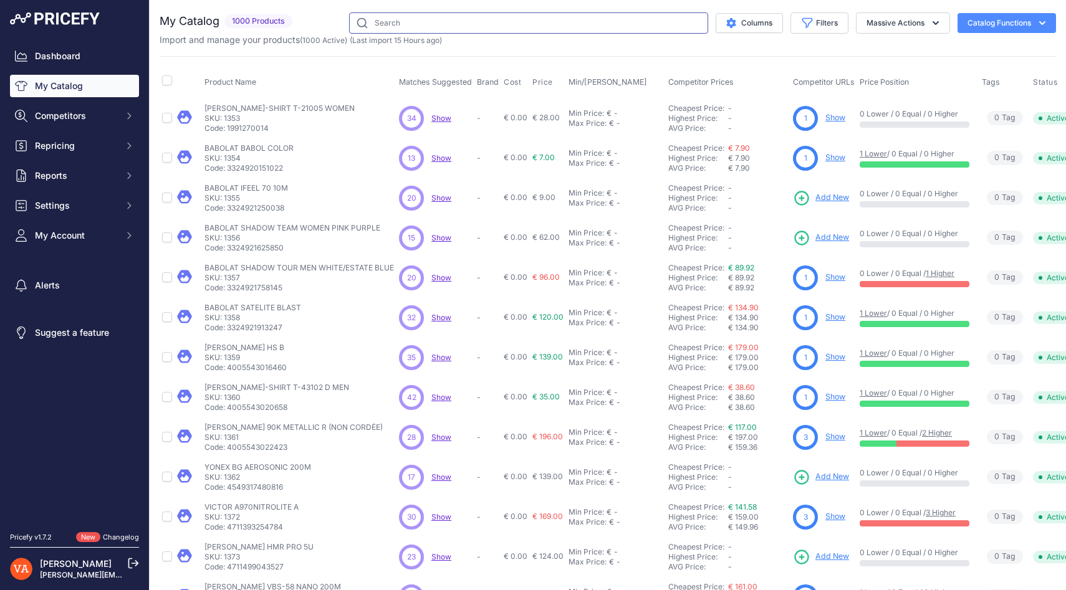
click at [428, 24] on input "text" at bounding box center [528, 22] width 359 height 21
paste input "FORZA DRINKING BOTTLE"
type input "FORZA DRINKING BOTTLE"
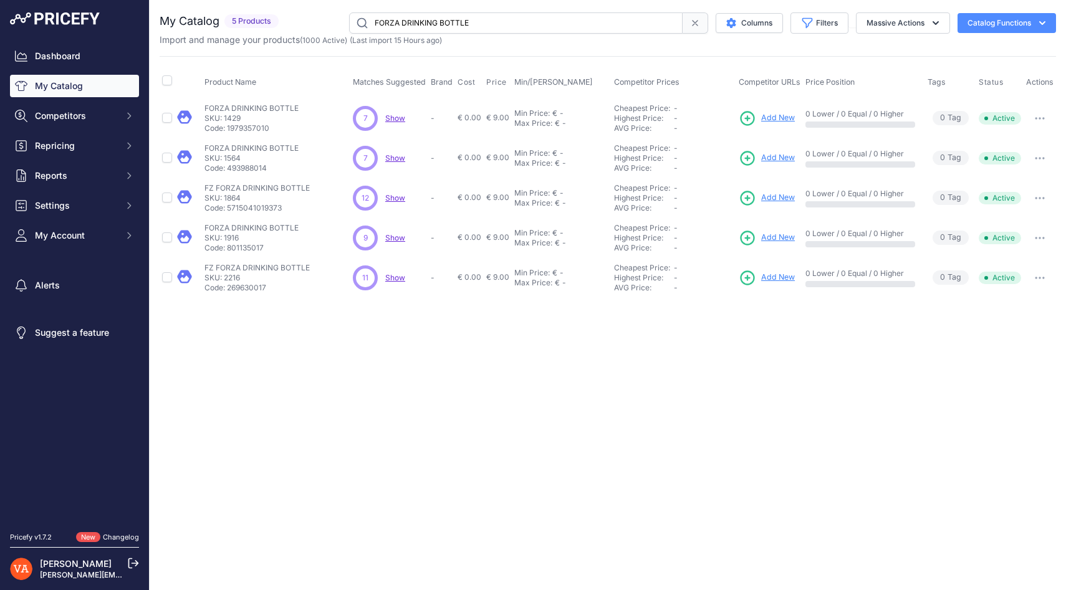
click at [778, 115] on span "Add New" at bounding box center [778, 118] width 34 height 12
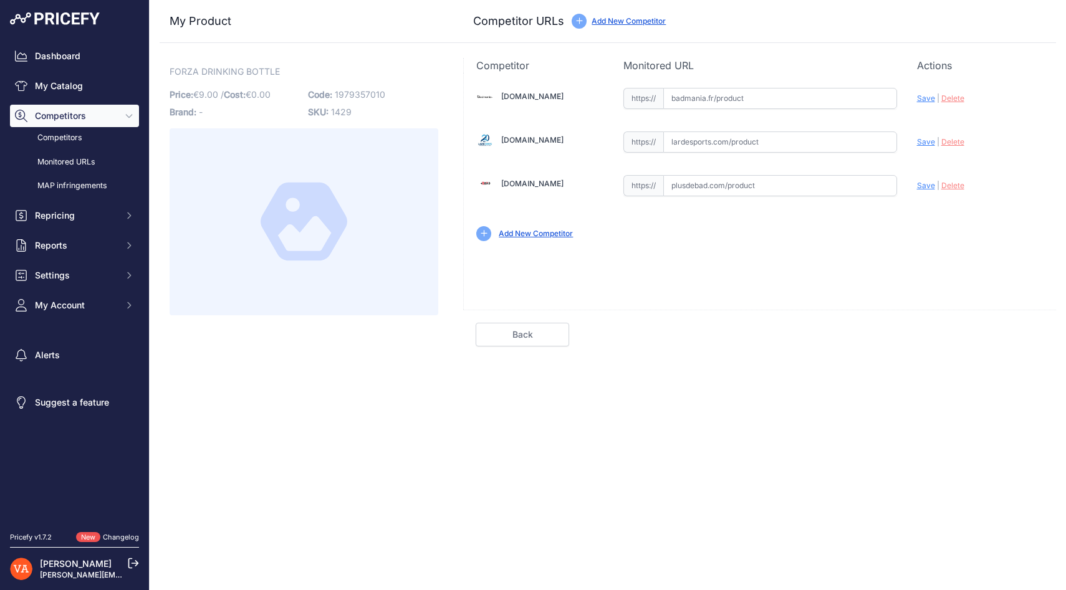
click at [691, 193] on input "text" at bounding box center [780, 185] width 234 height 21
paste input "https://www.plusdebad.com/accessoires-badminton/9233-forza-drinking-bottle"
click at [925, 185] on span "Save" at bounding box center [926, 185] width 18 height 9
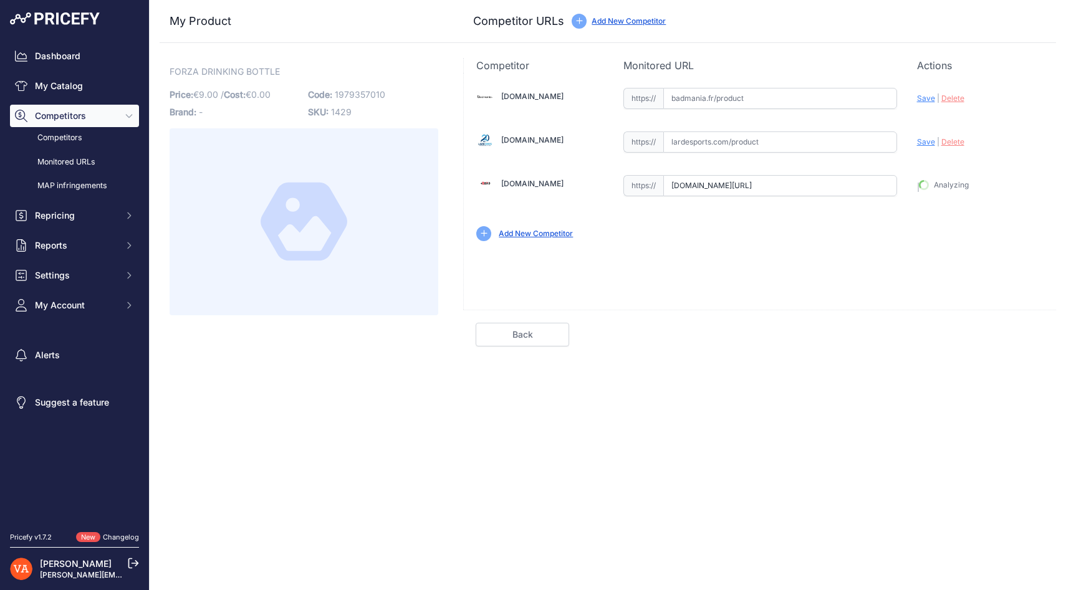
type input "https://www.plusdebad.com/accessoires-badminton/9233-forza-drinking-bottle?prir…"
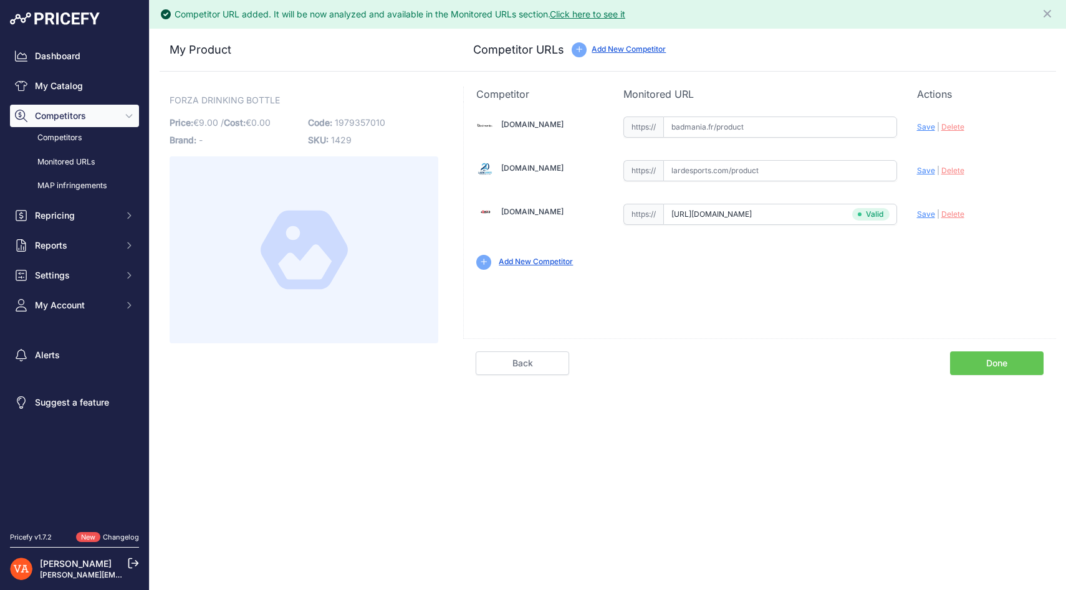
click at [995, 364] on link "Done" at bounding box center [997, 364] width 94 height 24
click at [978, 365] on link "Done" at bounding box center [997, 364] width 94 height 24
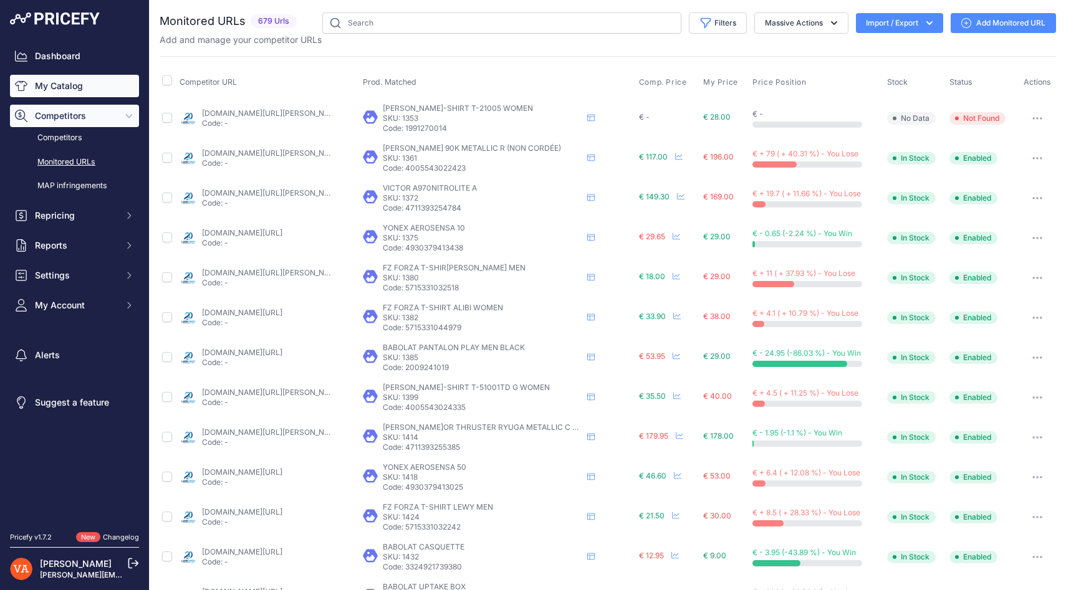
click at [97, 90] on link "My Catalog" at bounding box center [74, 86] width 129 height 22
click at [377, 22] on input "text" at bounding box center [501, 22] width 359 height 21
click at [74, 88] on link "My Catalog" at bounding box center [74, 86] width 129 height 22
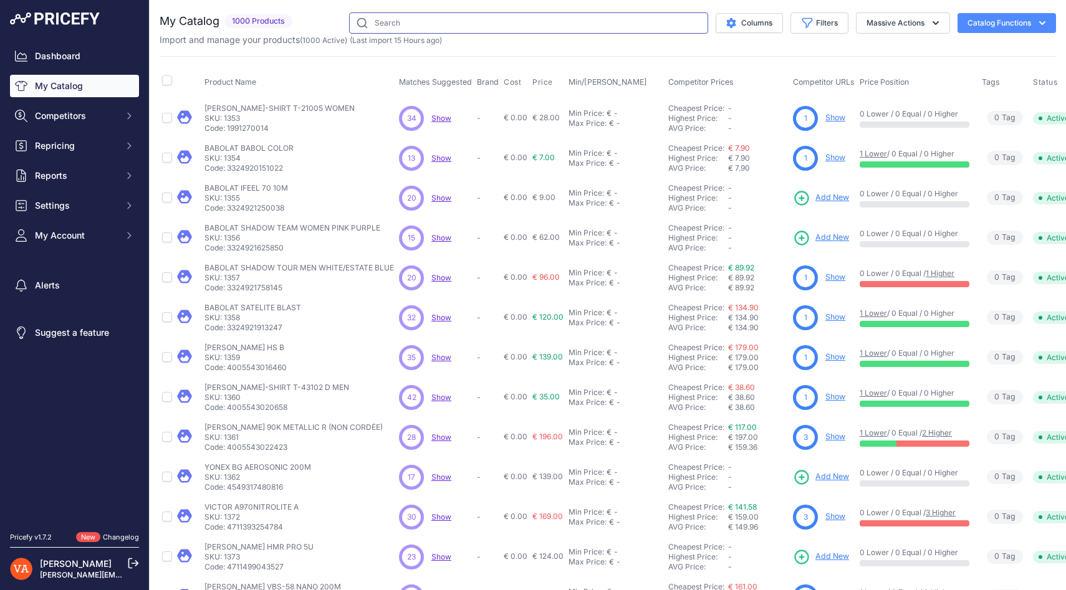
click at [403, 32] on input "text" at bounding box center [528, 22] width 359 height 21
paste input "FORZA DRINKING BOTTLE"
type input "FORZA DRINKING BOTTLE"
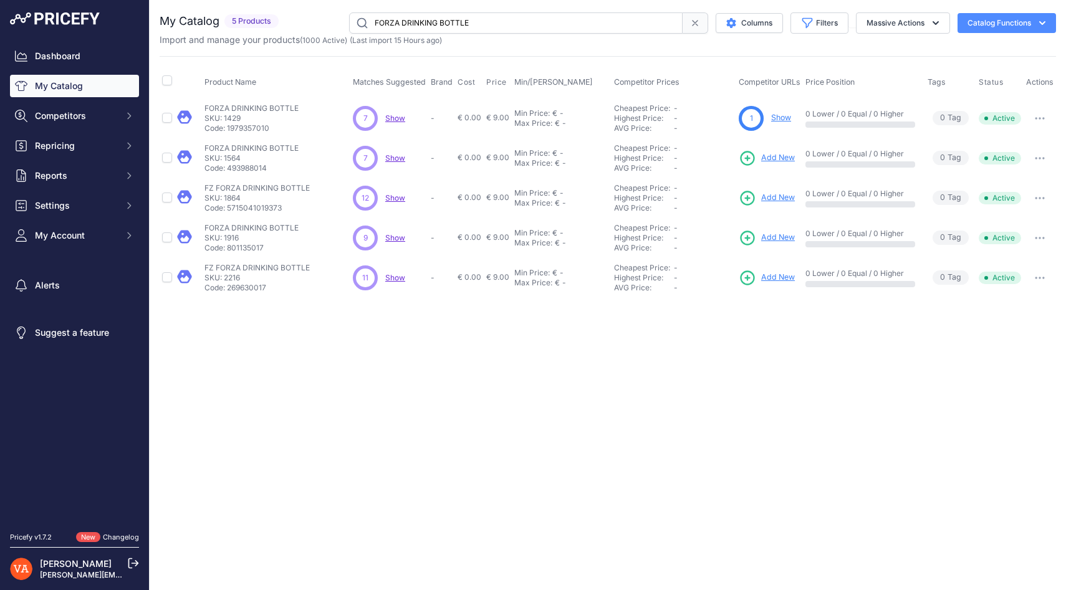
click at [784, 160] on span "Add New" at bounding box center [778, 158] width 34 height 12
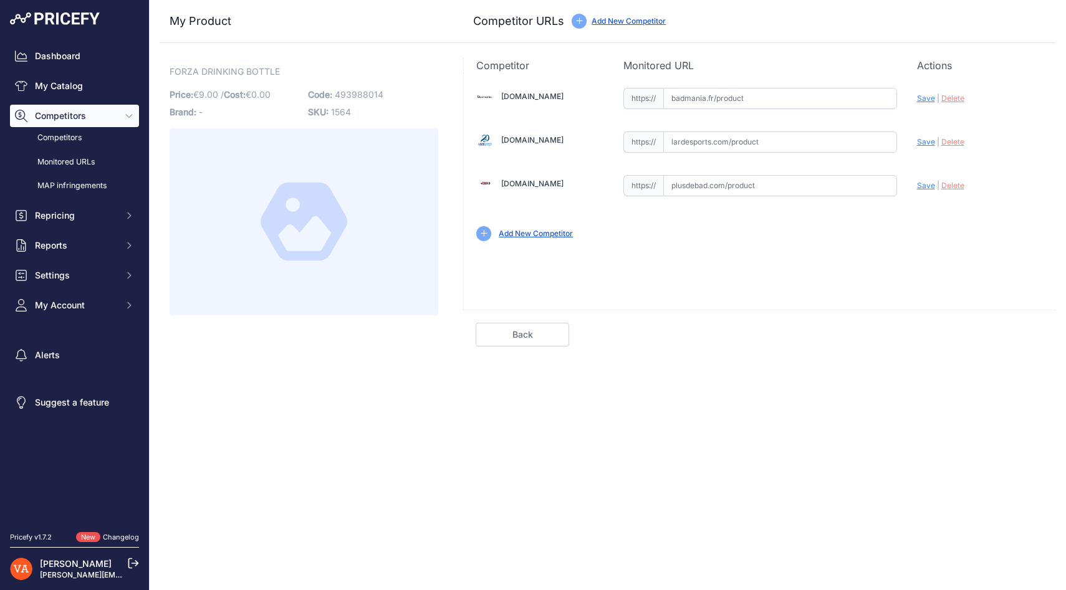
click at [684, 188] on input "text" at bounding box center [780, 185] width 234 height 21
paste input "FORZA DRINKING BOTTLE"
type input "FORZA DRINKING BOTTLE"
click at [918, 188] on span "Save" at bounding box center [926, 185] width 18 height 9
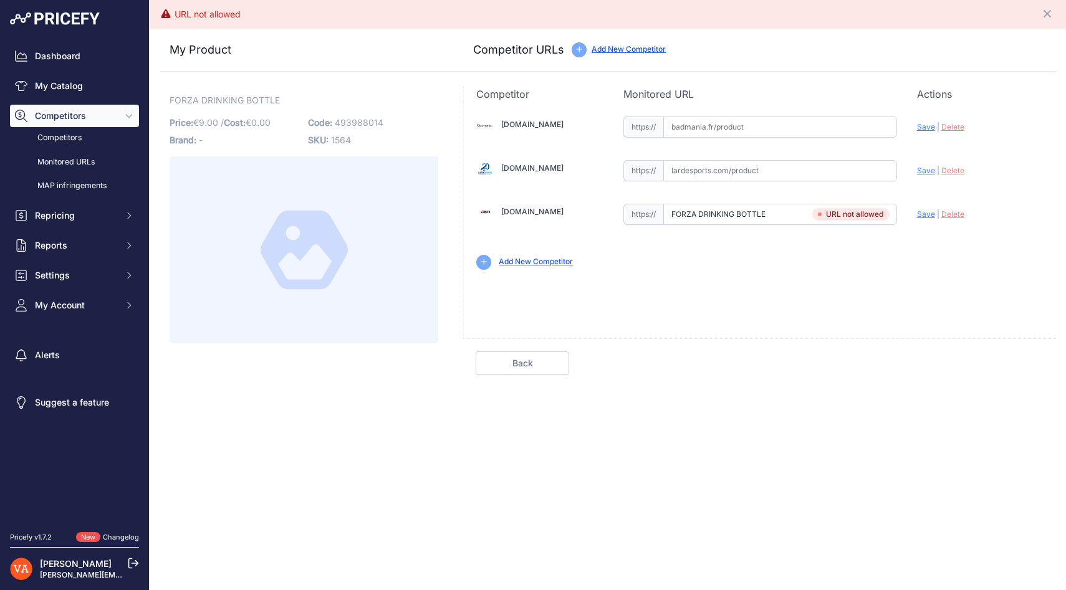
click at [80, 113] on span "Competitors" at bounding box center [76, 116] width 82 height 12
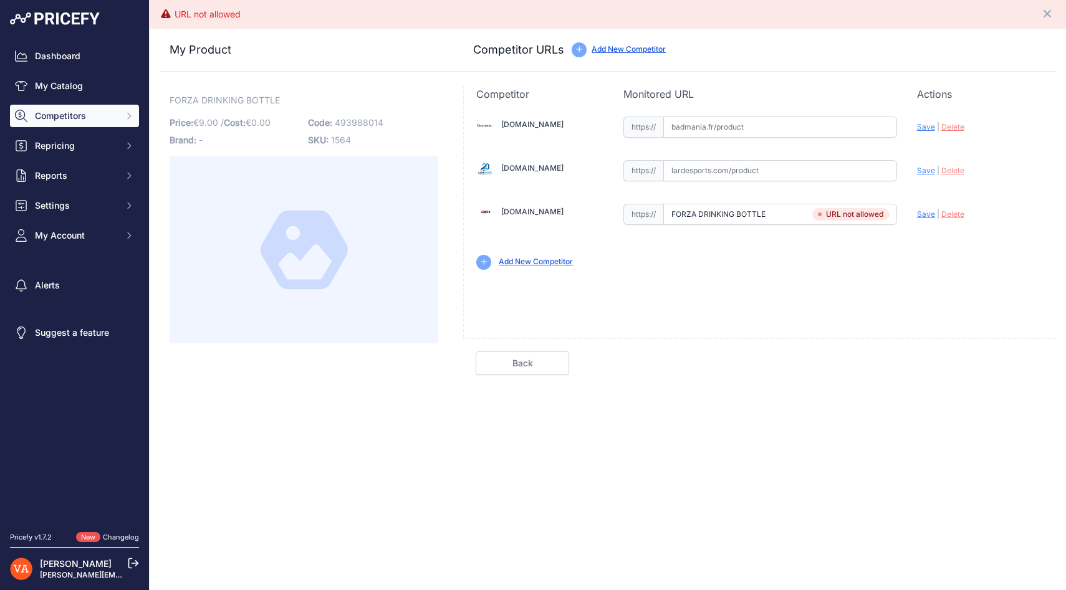
click at [521, 366] on link "Back" at bounding box center [523, 364] width 94 height 24
click at [526, 372] on link "Back" at bounding box center [523, 364] width 94 height 24
click at [519, 359] on link "Back" at bounding box center [523, 364] width 94 height 24
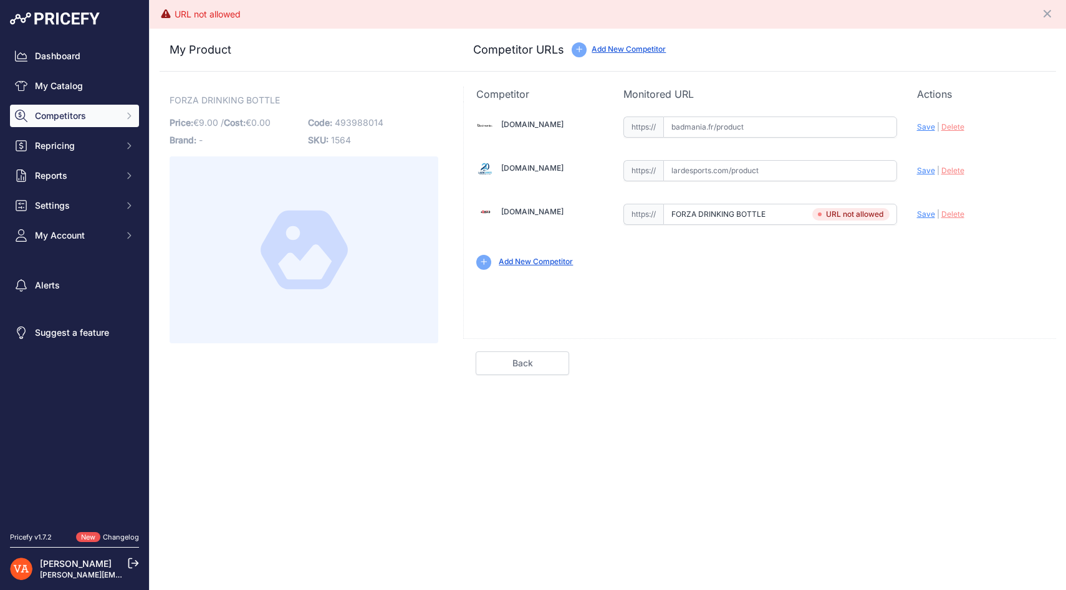
click at [948, 215] on span "Delete" at bounding box center [953, 214] width 23 height 9
click at [77, 82] on link "My Catalog" at bounding box center [74, 86] width 129 height 22
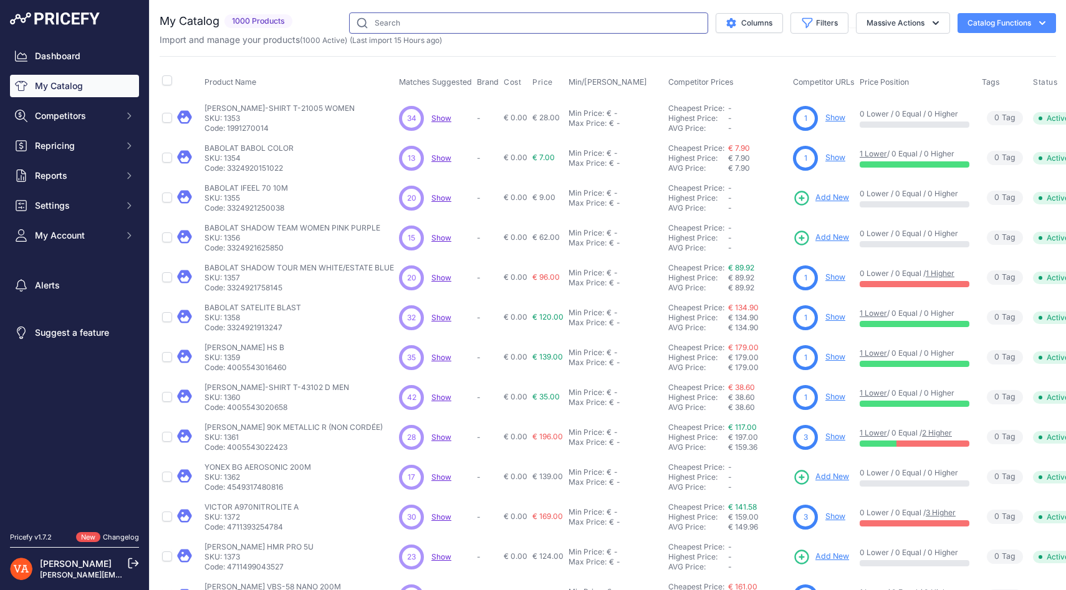
click at [393, 21] on input "text" at bounding box center [528, 22] width 359 height 21
paste input "FORZA DRINKING BOTTLE"
type input "FORZA DRINKING BOTTLE"
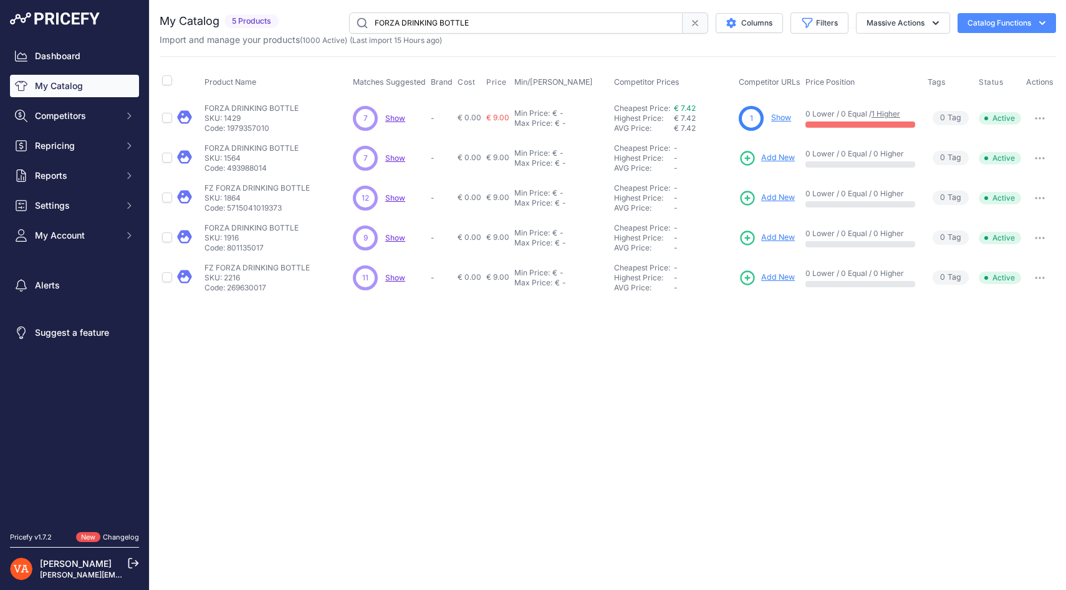
click at [776, 164] on link "Add New" at bounding box center [767, 158] width 56 height 17
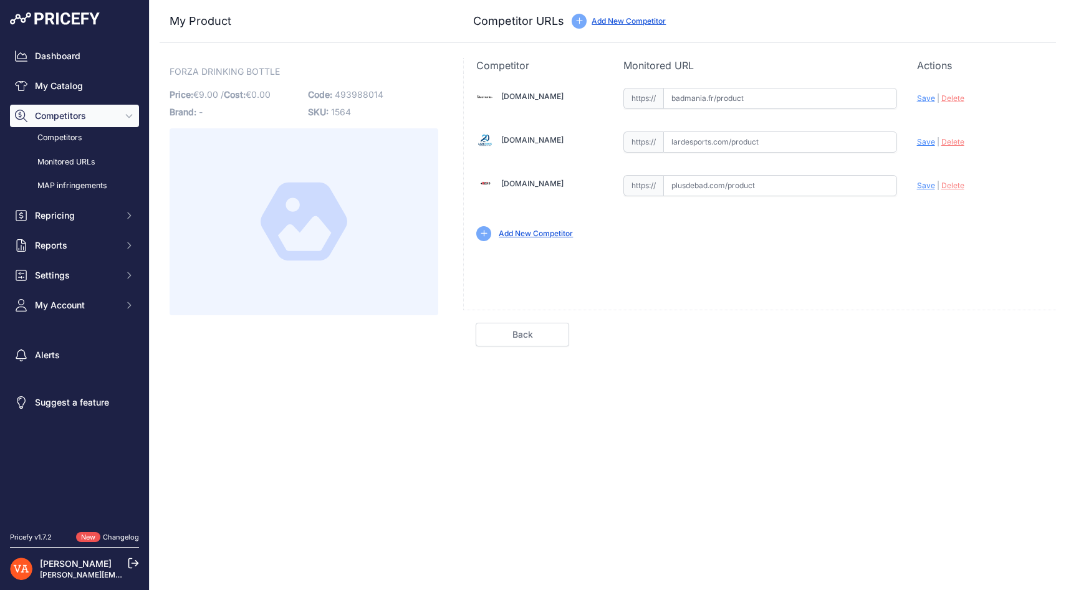
click at [696, 186] on input "text" at bounding box center [780, 185] width 234 height 21
paste input "[URL][DOMAIN_NAME]"
click at [928, 180] on div "Update Profile Save | [GEOGRAPHIC_DATA] Analyzing" at bounding box center [980, 182] width 127 height 19
click at [926, 185] on span "Save" at bounding box center [926, 185] width 18 height 9
type input "https://www.plusdebad.com/accessoires-badminton/9233-forza-drinking-bottle?prir…"
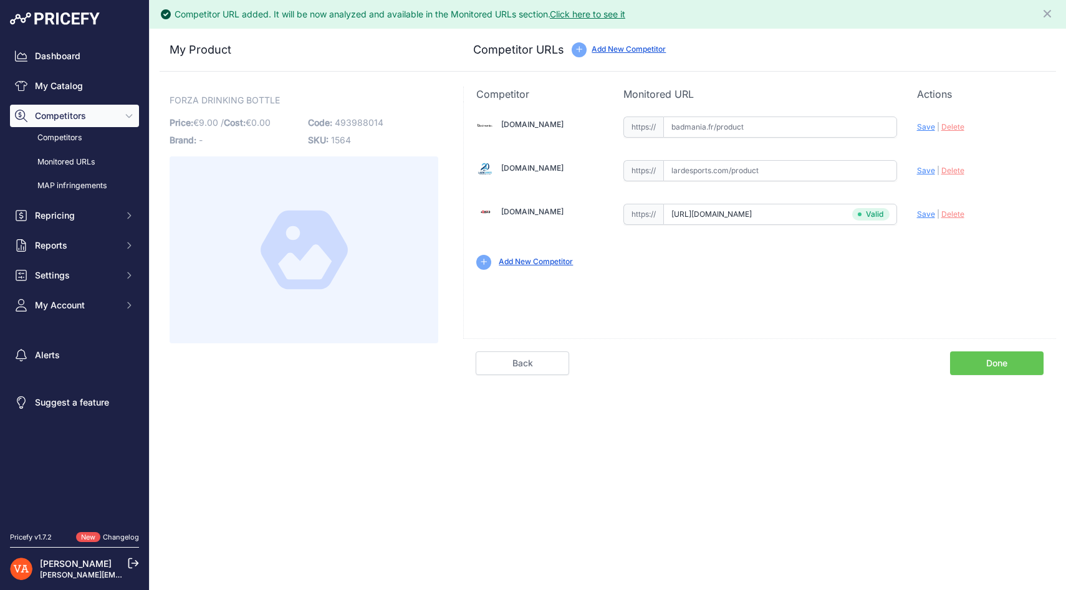
click at [970, 360] on link "Done" at bounding box center [997, 364] width 94 height 24
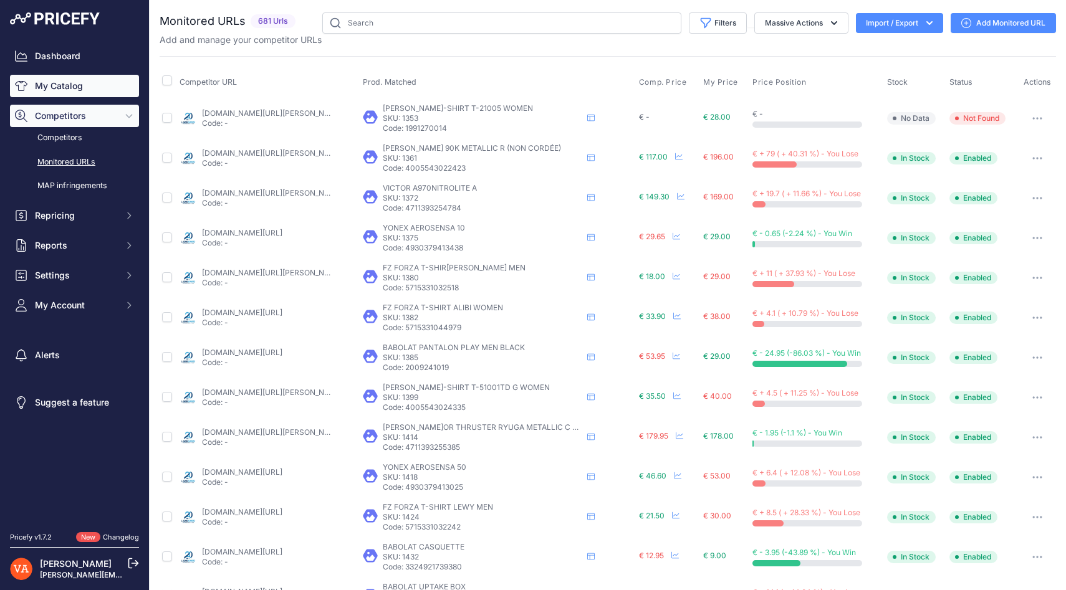
click at [65, 92] on link "My Catalog" at bounding box center [74, 86] width 129 height 22
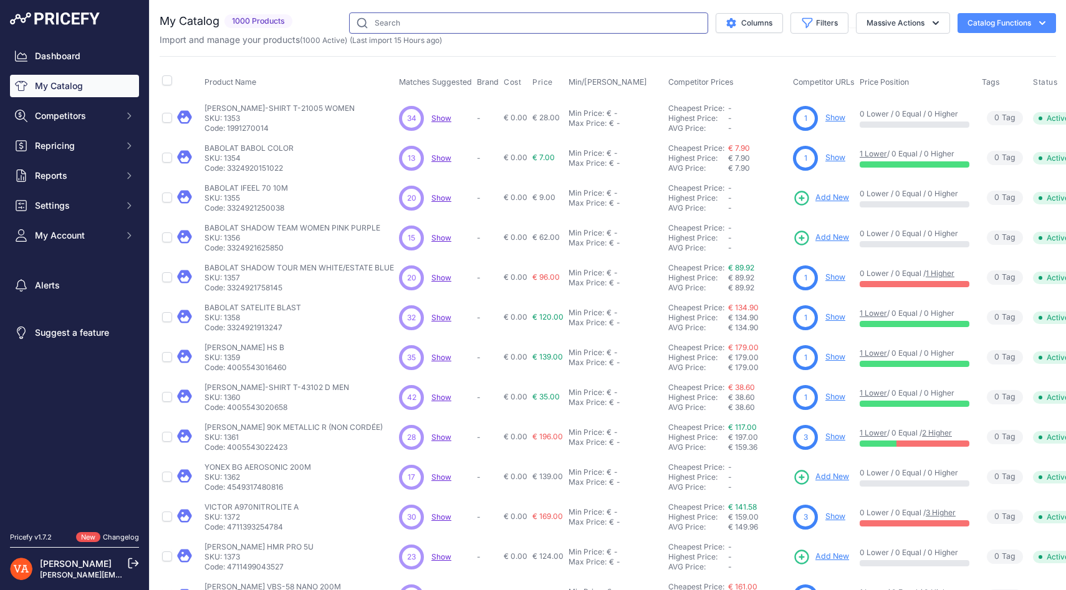
click at [370, 22] on input "text" at bounding box center [528, 22] width 359 height 21
paste input "FORZA DRINKING BOTTLE"
type input "FORZA DRINKING BOTTLE"
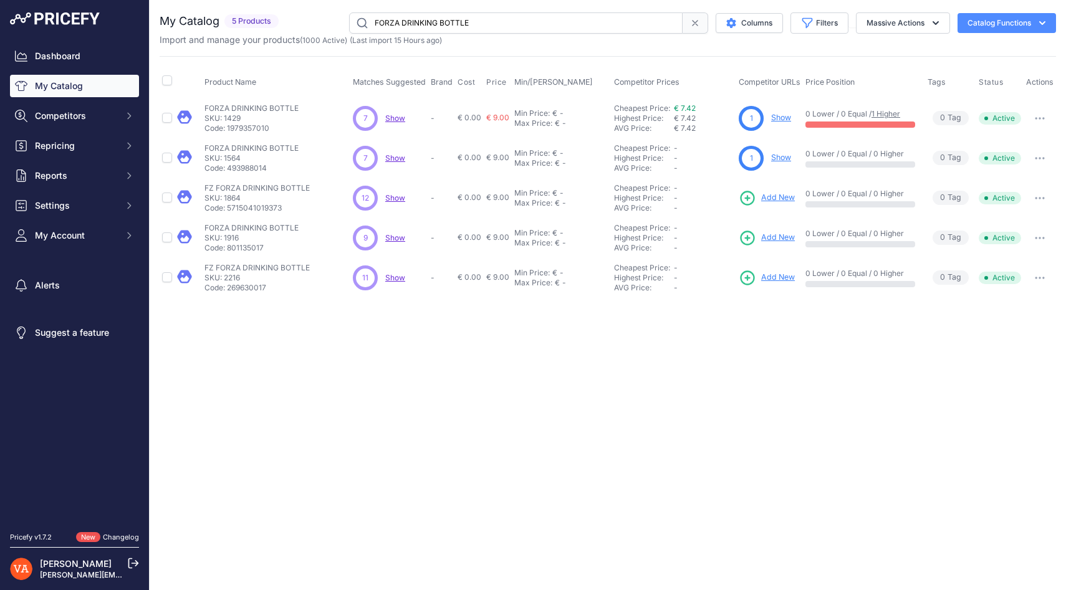
click at [772, 197] on span "Add New" at bounding box center [778, 198] width 34 height 12
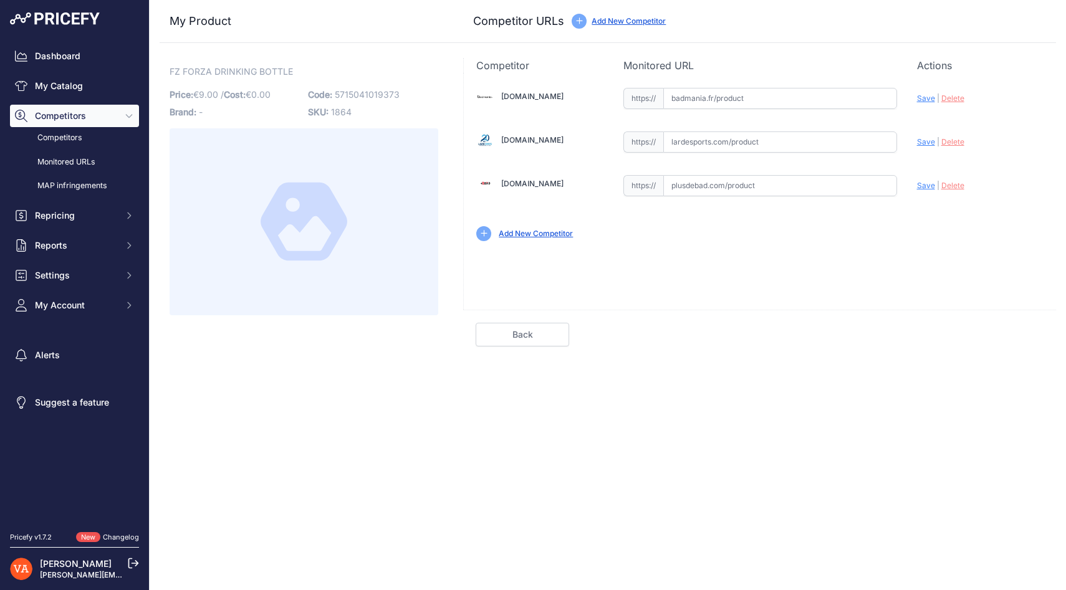
click at [700, 195] on input "text" at bounding box center [780, 185] width 234 height 21
paste input "[URL][DOMAIN_NAME]"
click at [927, 191] on div "Update Profile Save | [GEOGRAPHIC_DATA] Analyzing" at bounding box center [980, 182] width 127 height 19
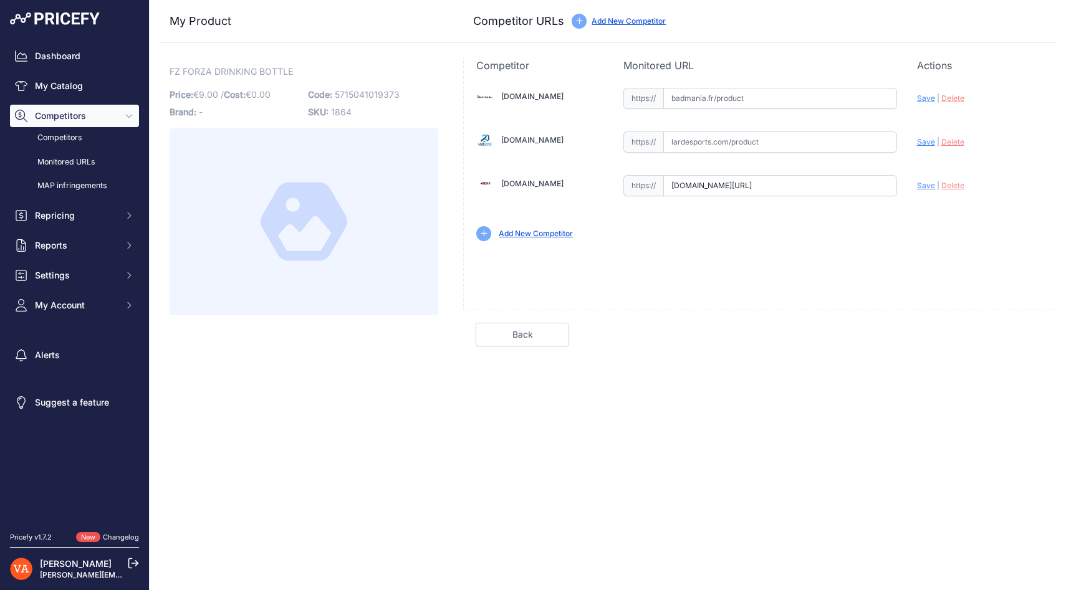
click at [927, 188] on span "Save" at bounding box center [926, 185] width 18 height 9
type input "[URL][DOMAIN_NAME]"
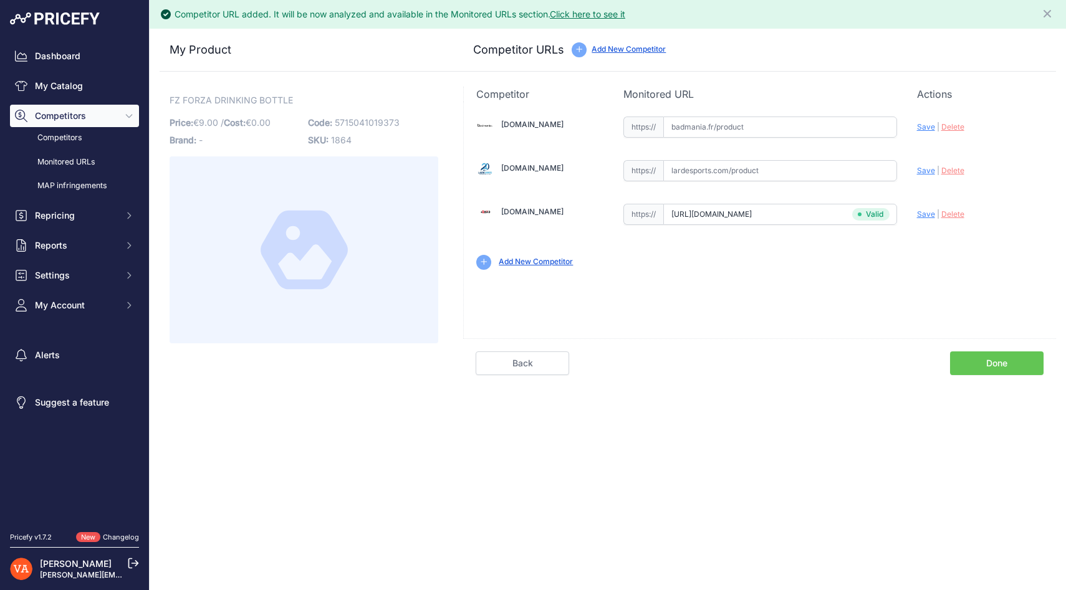
click at [981, 370] on link "Done" at bounding box center [997, 364] width 94 height 24
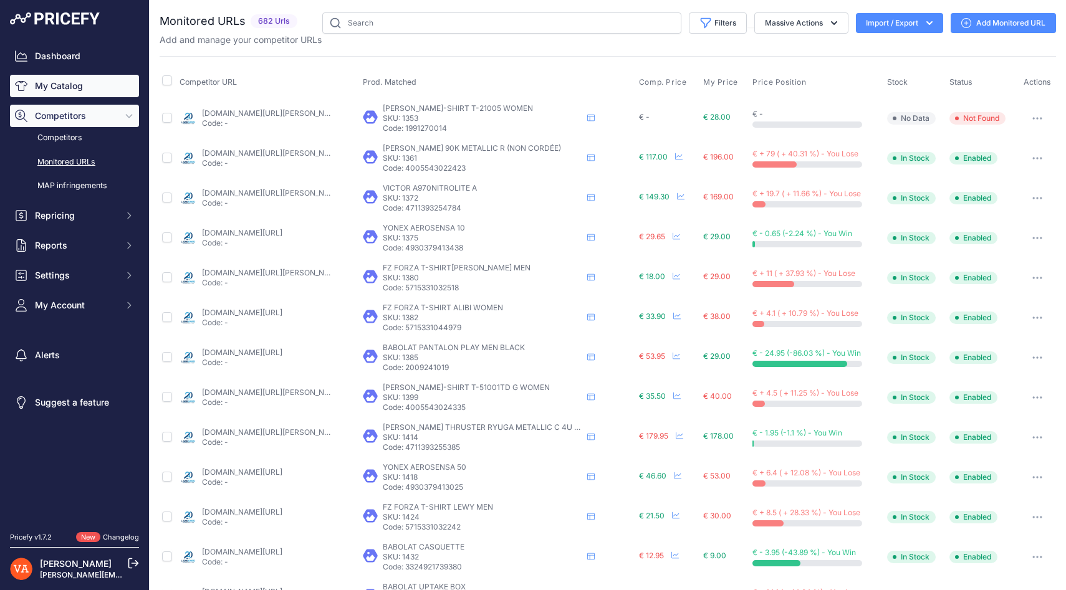
click at [90, 90] on link "My Catalog" at bounding box center [74, 86] width 129 height 22
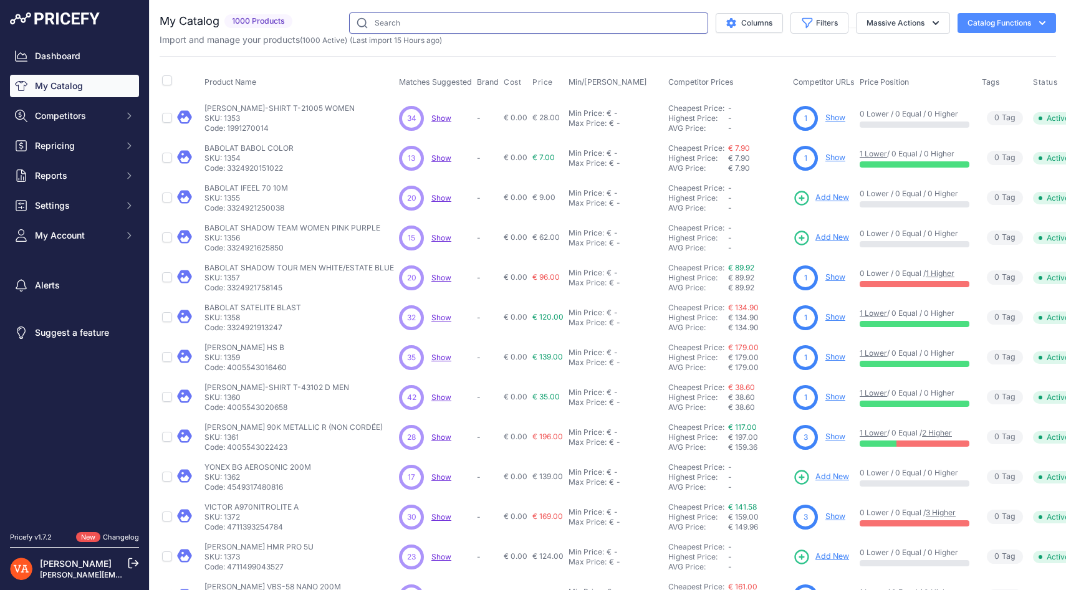
click at [393, 24] on input "text" at bounding box center [528, 22] width 359 height 21
paste input "FORZA DRINKING BOTTLE"
type input "FORZA DRINKING BOTTLE"
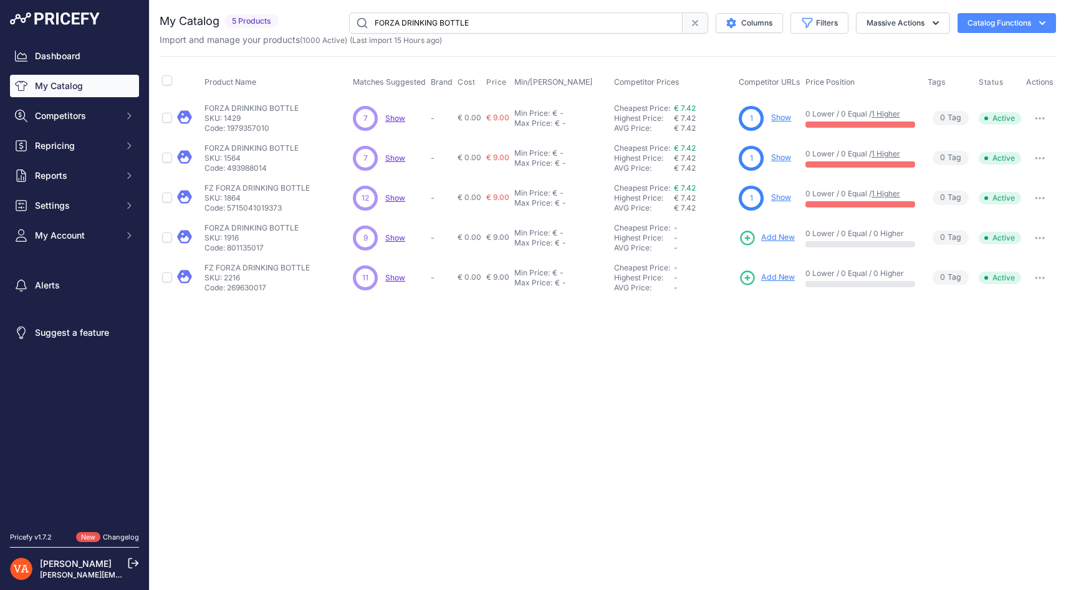
click at [775, 238] on span "Add New" at bounding box center [778, 238] width 34 height 12
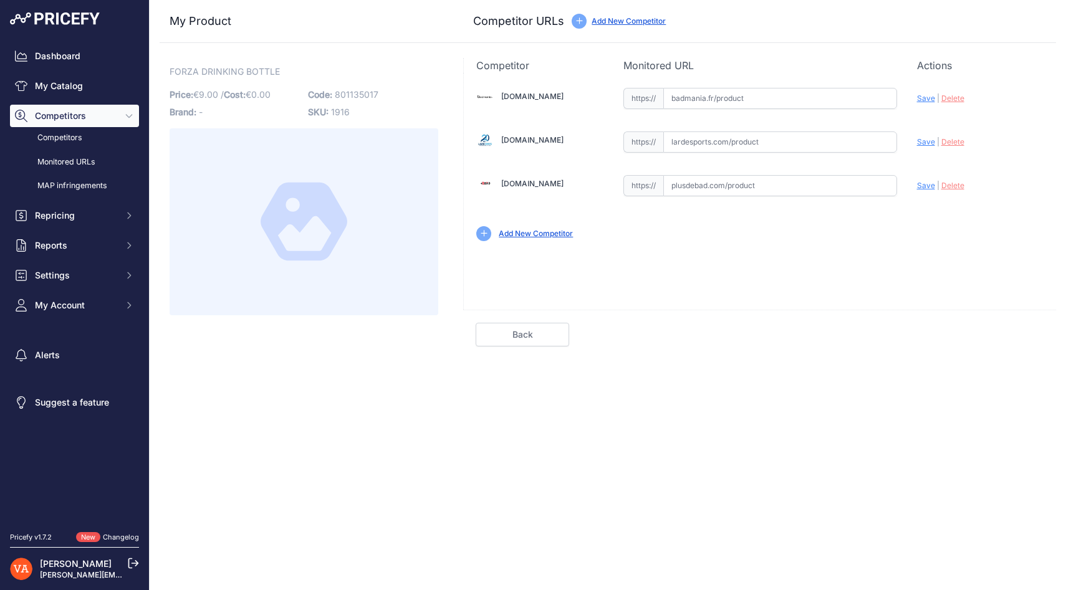
click at [687, 184] on input "text" at bounding box center [780, 185] width 234 height 21
paste input "[URL][DOMAIN_NAME]"
click at [927, 188] on span "Save" at bounding box center [926, 185] width 18 height 9
type input "[URL][DOMAIN_NAME]"
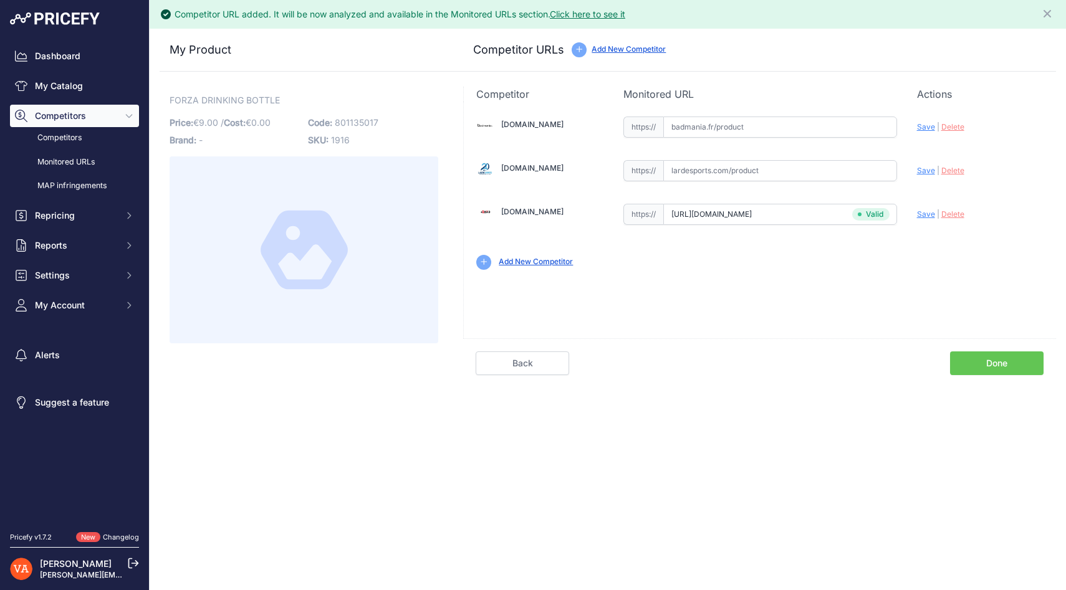
click at [986, 354] on link "Done" at bounding box center [997, 364] width 94 height 24
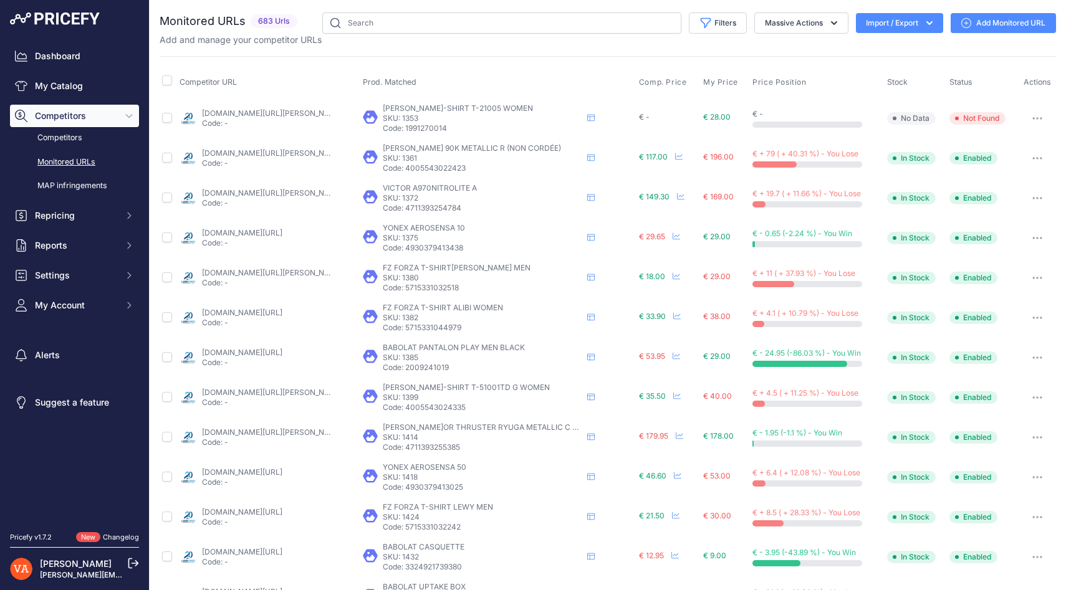
click at [103, 105] on button "Competitors" at bounding box center [74, 116] width 129 height 22
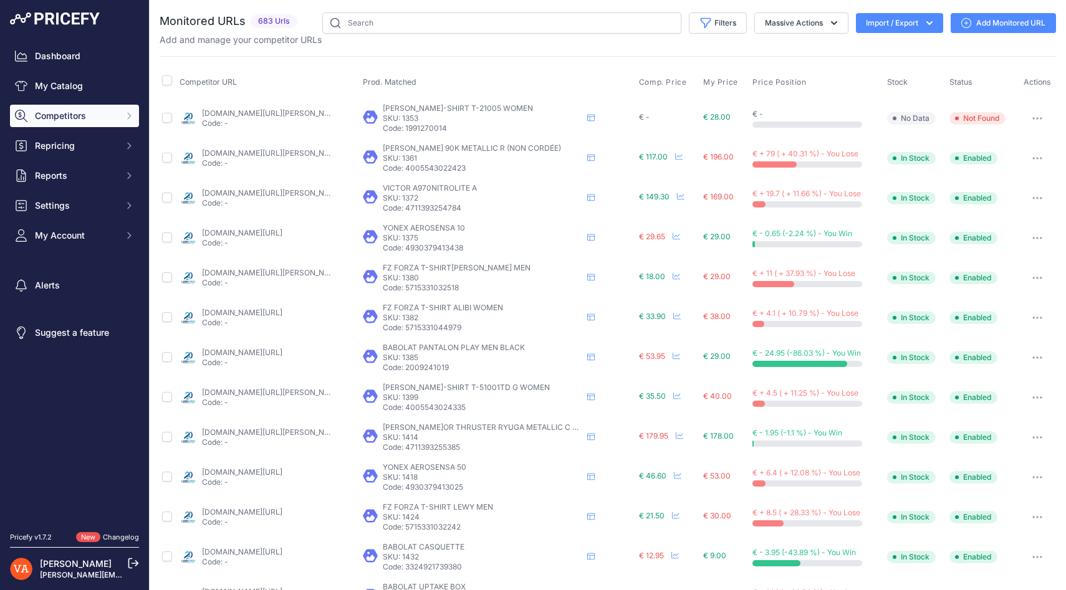
click at [103, 99] on div "Dashboard My Catalog Competitors Competitors Monitored URLs MAP infringements R…" at bounding box center [74, 146] width 129 height 202
click at [105, 93] on link "My Catalog" at bounding box center [74, 86] width 129 height 22
click at [100, 75] on link "My Catalog" at bounding box center [74, 86] width 129 height 22
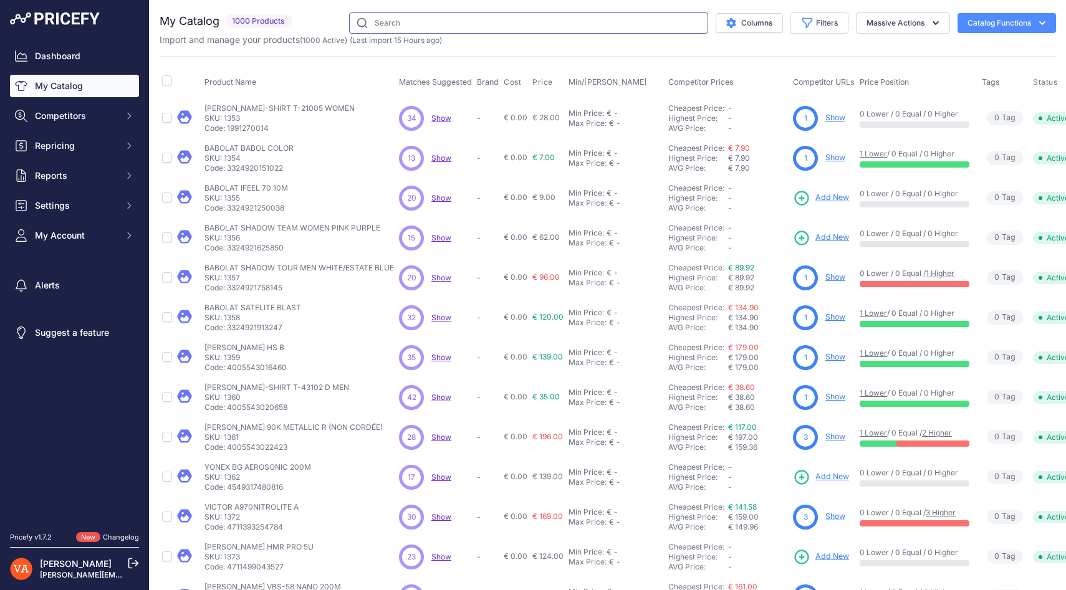
click at [406, 22] on input "text" at bounding box center [528, 22] width 359 height 21
paste input "FORZA DRINKING BOTTLE"
type input "FORZA DRINKING BOTTLE"
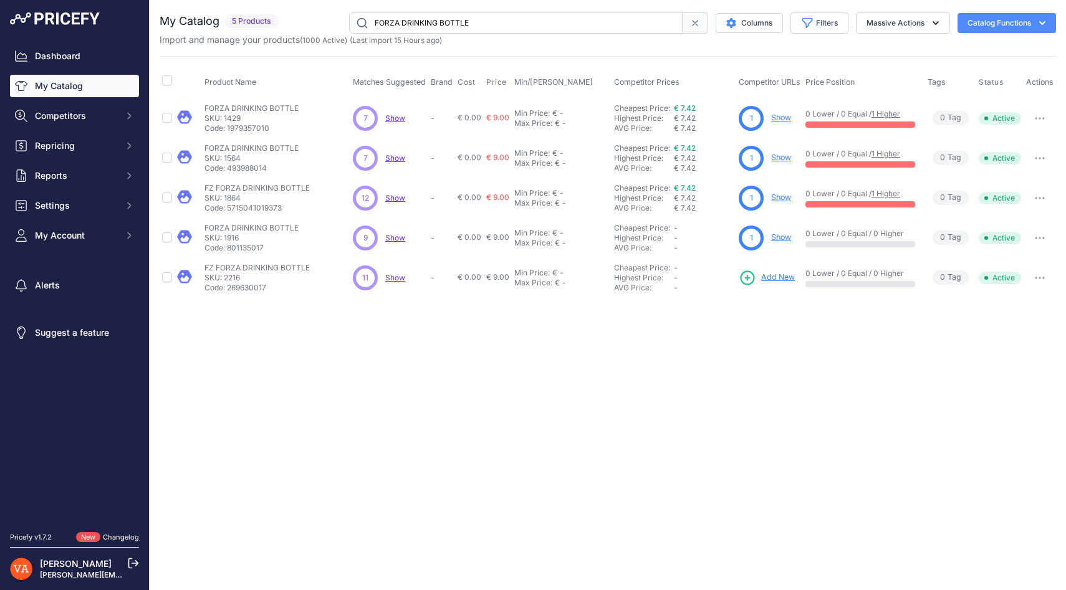
click at [779, 275] on span "Add New" at bounding box center [778, 278] width 34 height 12
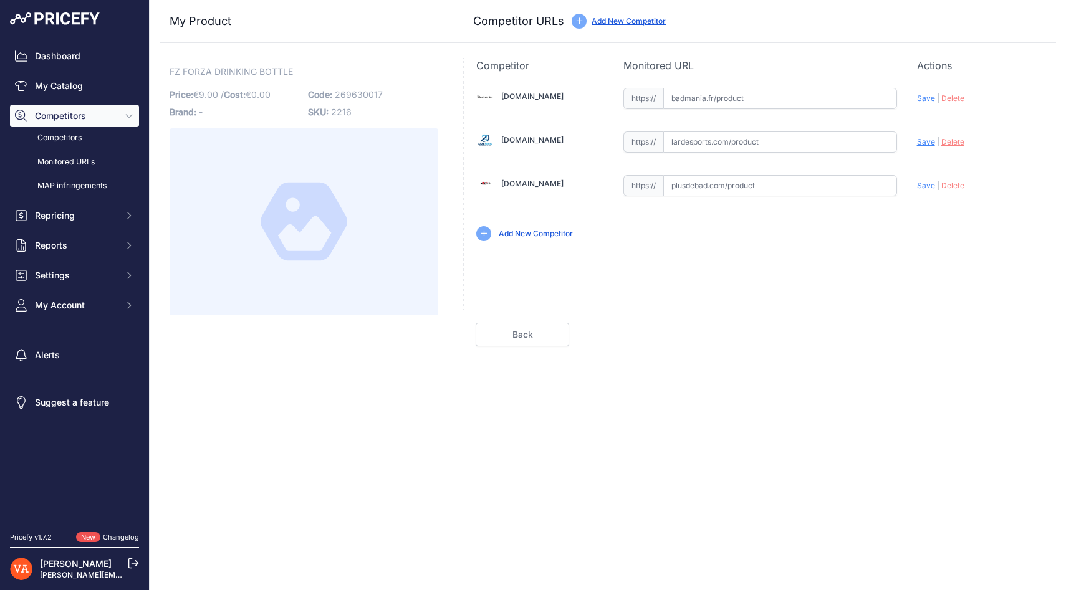
click at [683, 178] on input "text" at bounding box center [780, 185] width 234 height 21
paste input "FORZA DRINKING BOTTLE"
type input "FORZA DRINKING BOTTLE"
click at [923, 187] on span "Save" at bounding box center [926, 185] width 18 height 9
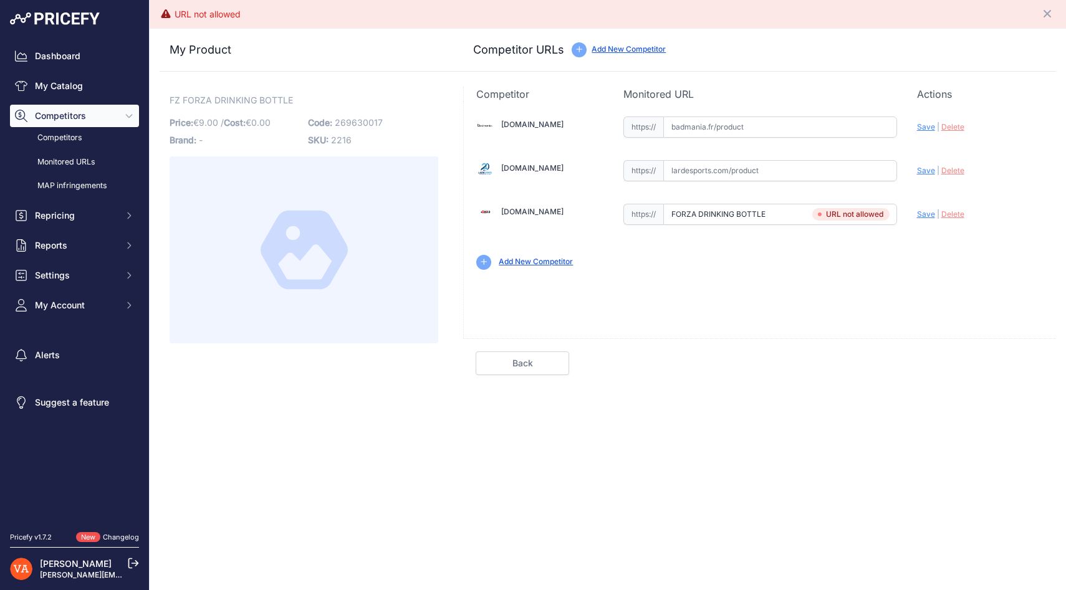
click at [779, 211] on input "FORZA DRINKING BOTTLE" at bounding box center [780, 214] width 234 height 21
click at [956, 213] on span "Delete" at bounding box center [953, 214] width 23 height 9
click at [792, 211] on input "text" at bounding box center [780, 214] width 234 height 21
paste input "https://www.plusdebad.com/accessoires-badminton/9233-forza-drinking-bottle"
click at [927, 214] on span "Save" at bounding box center [926, 214] width 18 height 9
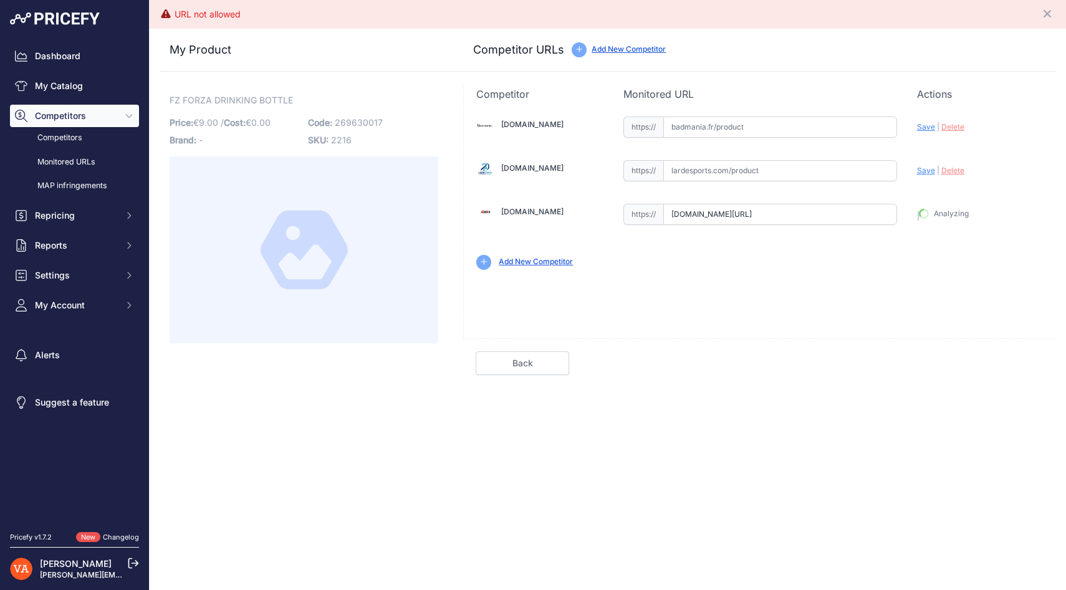
type input "https://www.plusdebad.com/accessoires-badminton/9233-forza-drinking-bottle?prir…"
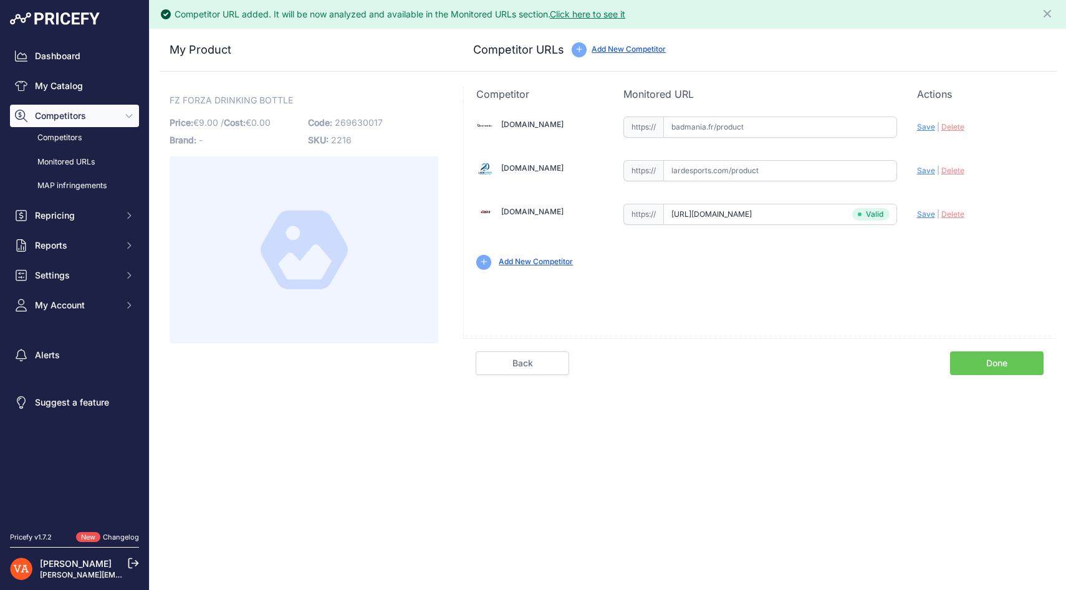
click at [1001, 349] on div "Back Done" at bounding box center [759, 357] width 593 height 37
click at [993, 373] on link "Done" at bounding box center [997, 364] width 94 height 24
click at [986, 360] on link "Done" at bounding box center [997, 364] width 94 height 24
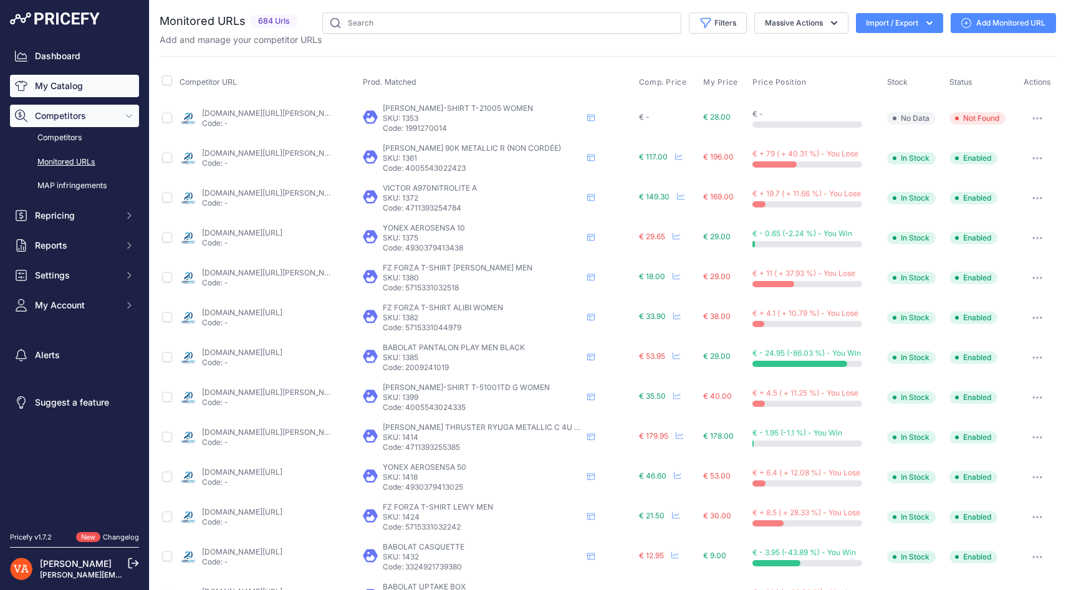
click at [120, 85] on link "My Catalog" at bounding box center [74, 86] width 129 height 22
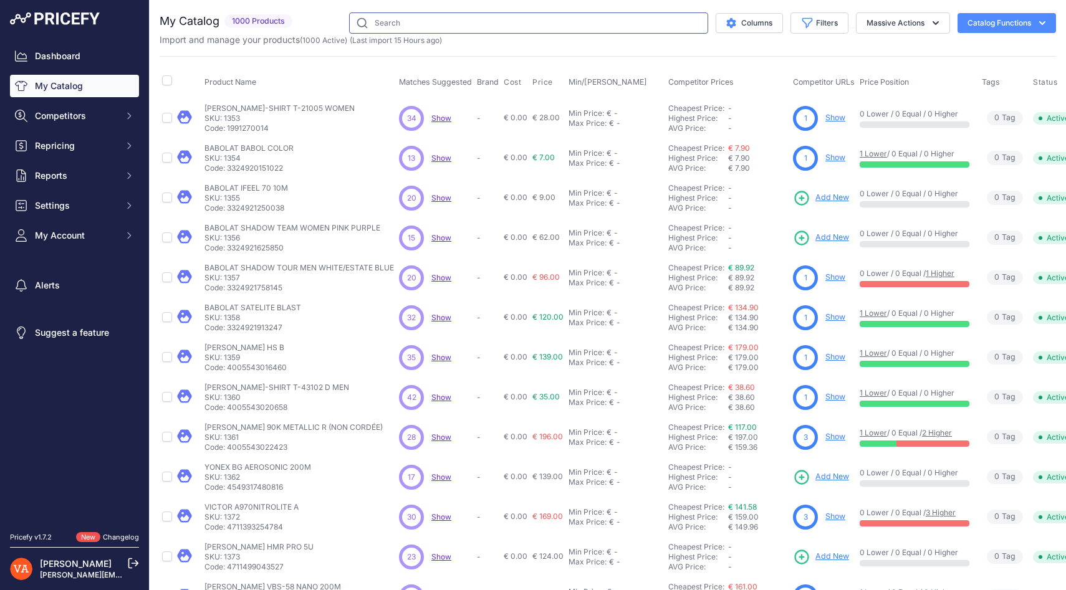
click at [379, 22] on input "text" at bounding box center [528, 22] width 359 height 21
paste input "FORZA FZ FORZA GRIP POWDER"
type input "FORZA FZ FORZA GRIP POWDER"
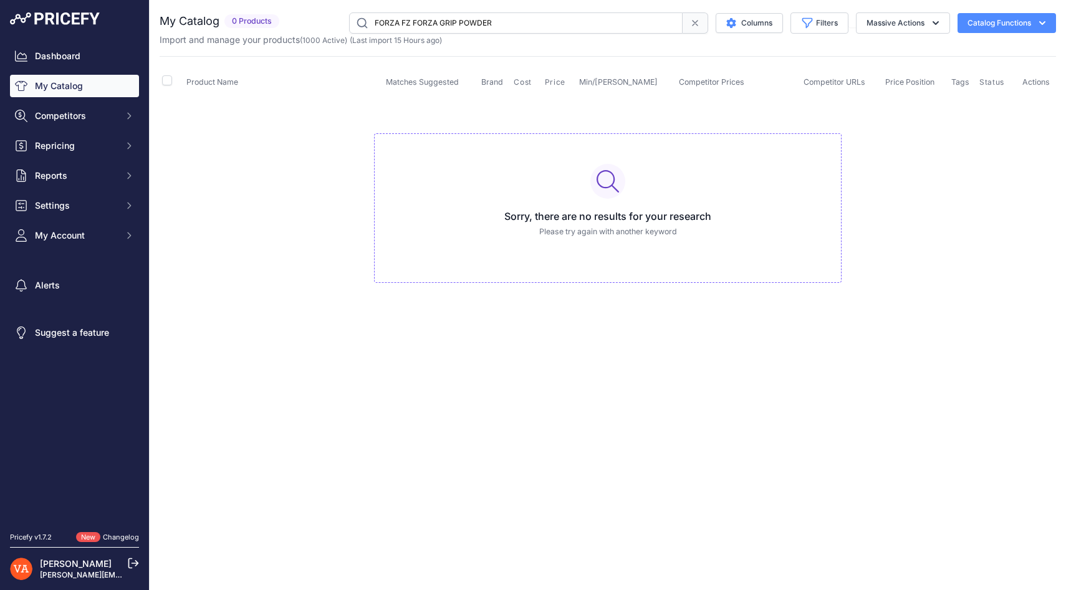
click at [554, 22] on input "FORZA FZ FORZA GRIP POWDER" at bounding box center [516, 22] width 334 height 21
paste input "FORZA RUBBER BAND X3"
type input "FORZA RUBBER BAND X3"
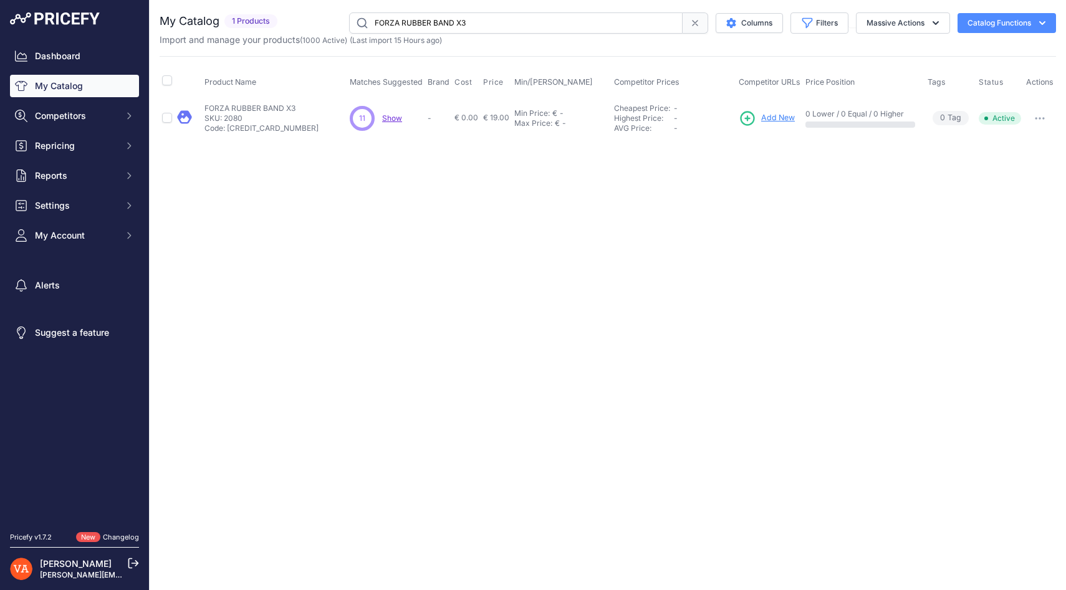
click at [776, 117] on span "Add New" at bounding box center [778, 118] width 34 height 12
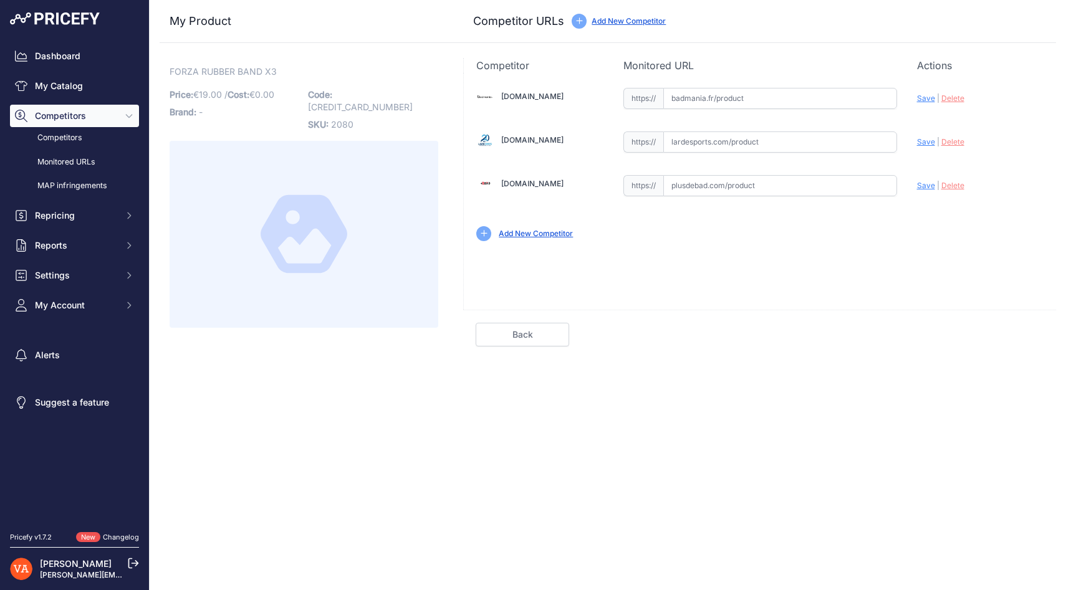
click at [519, 236] on link "Add New Competitor" at bounding box center [536, 233] width 74 height 9
click at [64, 89] on link "My Catalog" at bounding box center [74, 86] width 129 height 22
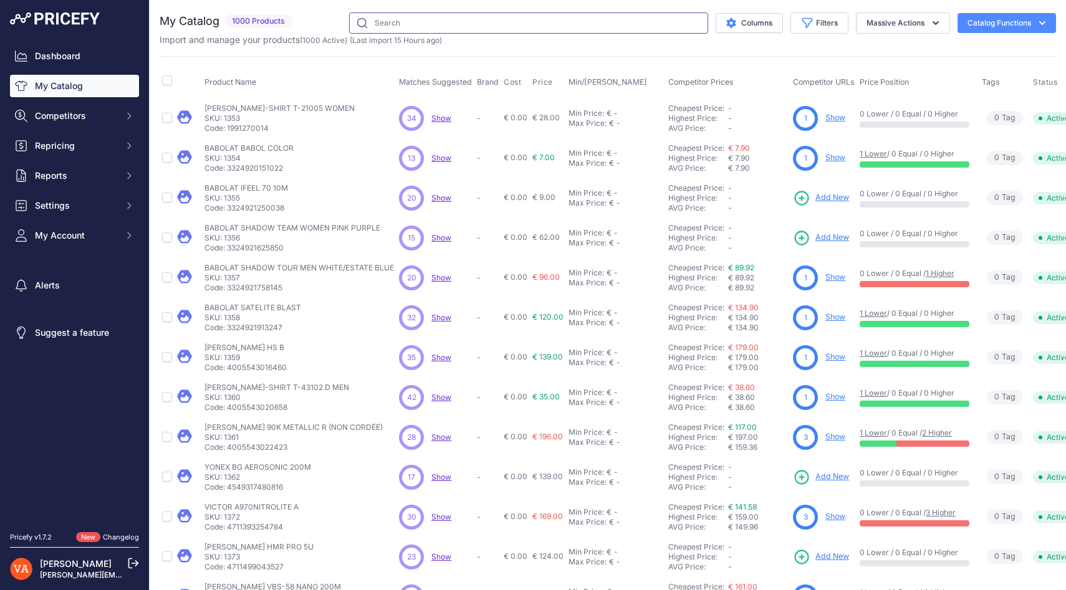
click at [406, 25] on input "text" at bounding box center [528, 22] width 359 height 21
paste input "FORZA SEMELLE ARCH SUPPORT"
type input "FORZA SEMELLE ARCH SUPPORT"
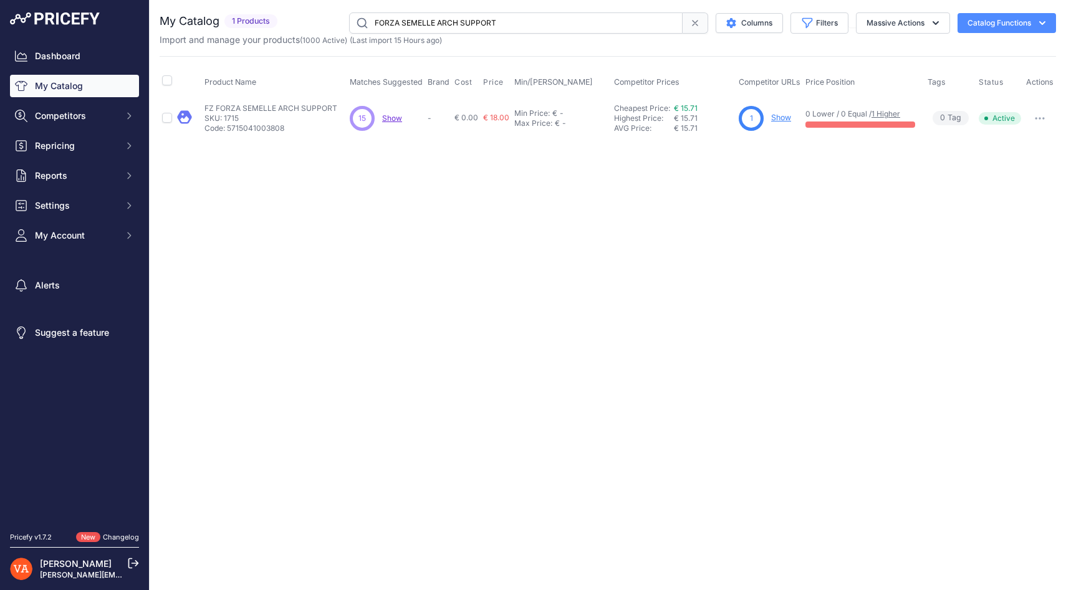
drag, startPoint x: 513, startPoint y: 24, endPoint x: 365, endPoint y: 29, distance: 147.8
click at [365, 29] on input "FORZA SEMELLE ARCH SUPPORT" at bounding box center [516, 22] width 334 height 21
drag, startPoint x: 370, startPoint y: 26, endPoint x: 501, endPoint y: 33, distance: 130.5
click at [501, 33] on input "FORZA SEMELLE ARCH SUPPORT" at bounding box center [516, 22] width 334 height 21
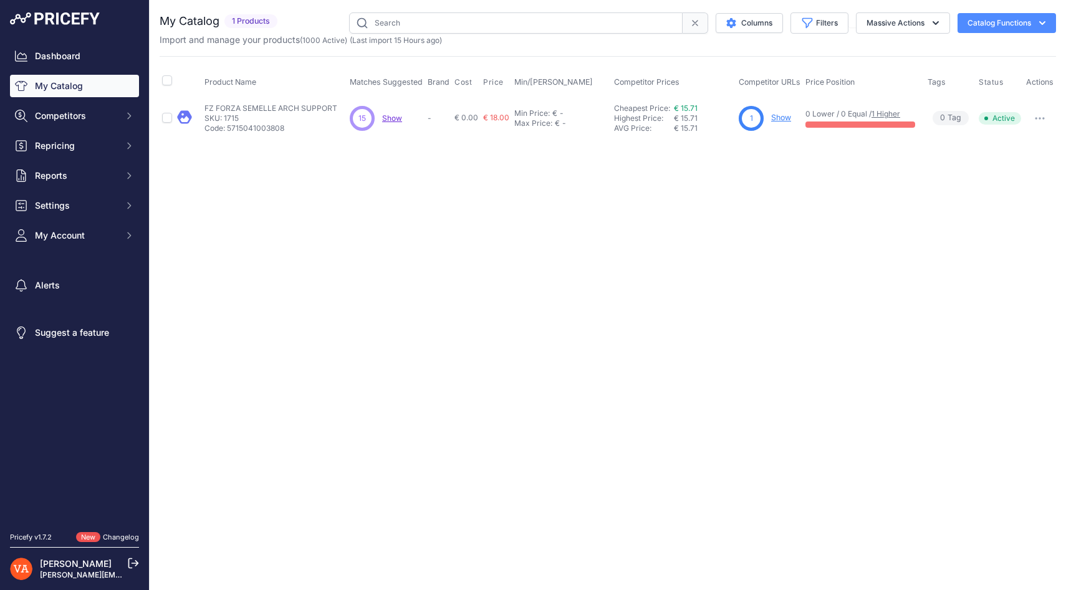
paste input "FORZA SILICONE POWER TRAINER"
click at [620, 26] on input "FORZA SILICONE POWER TRAINER" at bounding box center [516, 22] width 334 height 21
type input "FORZA SILICONE POWER TRAINER"
drag, startPoint x: 511, startPoint y: 26, endPoint x: 377, endPoint y: 16, distance: 134.4
click at [377, 16] on input "FORZA SILICONE POWER TRAINER" at bounding box center [516, 22] width 334 height 21
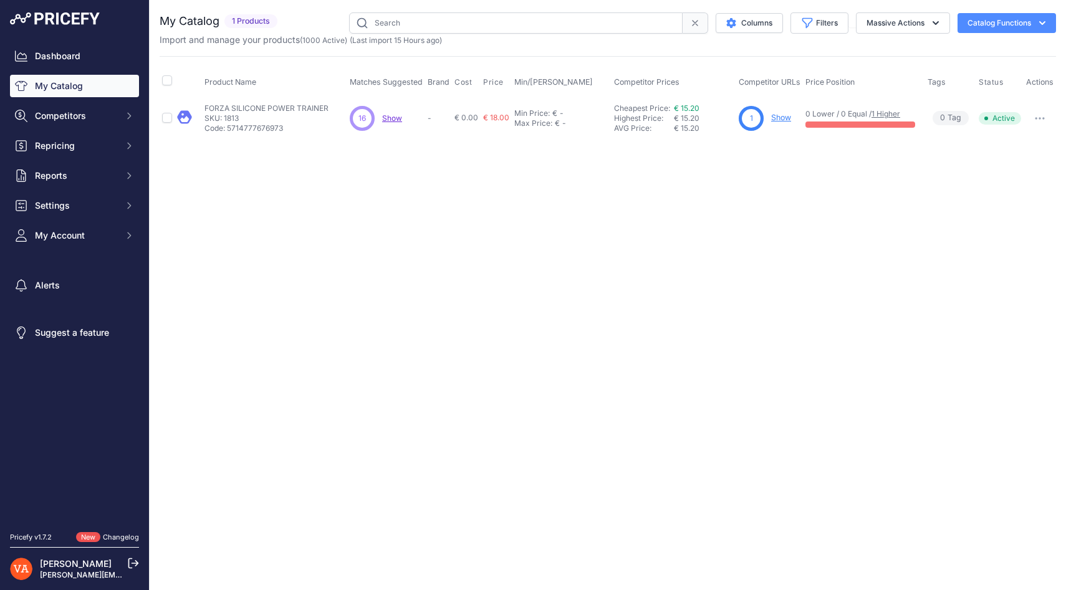
paste input "FORZA SUPER GRIP X10"
type input "FORZA SUPER GRIP X10"
click at [778, 118] on span "Add New" at bounding box center [778, 118] width 34 height 12
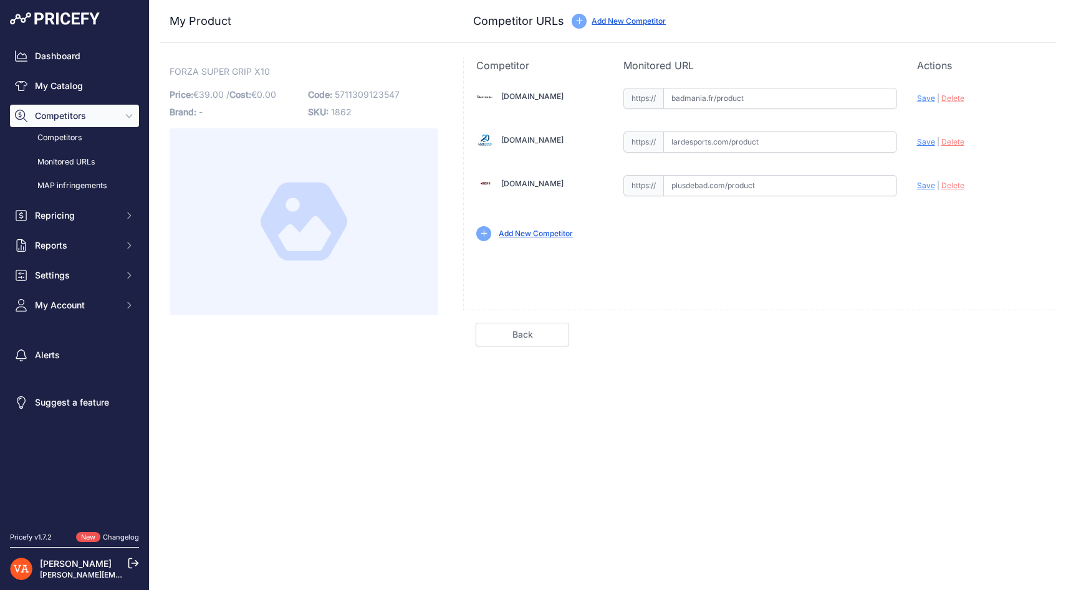
click at [713, 188] on input "text" at bounding box center [780, 185] width 234 height 21
paste input "[URL][DOMAIN_NAME]"
click at [923, 188] on span "Save" at bounding box center [926, 185] width 18 height 9
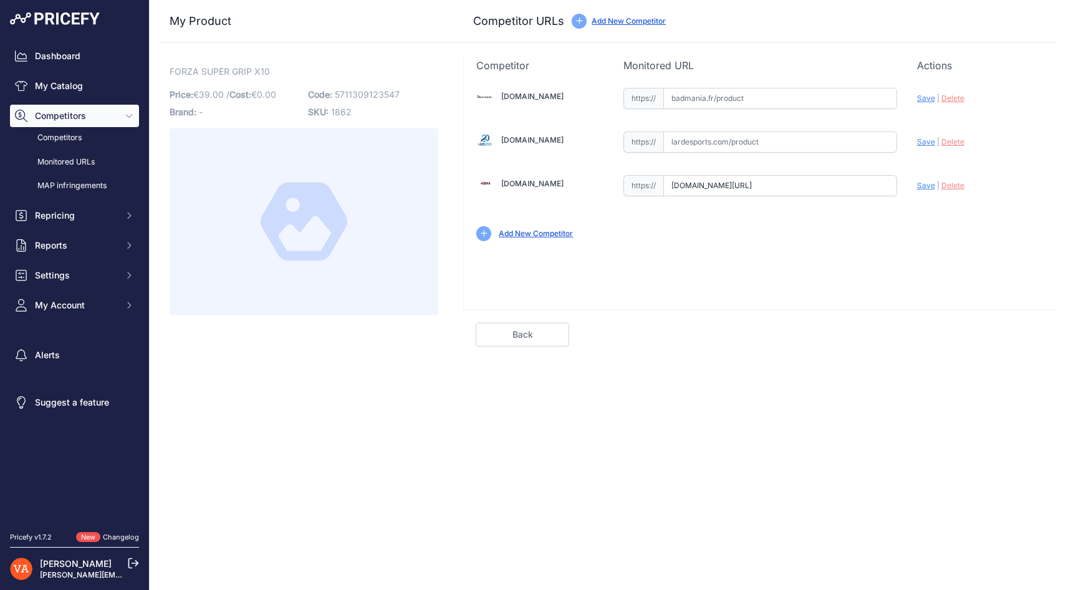
type input "https://www.plusdebad.com/surgrips/2647-forza-super-grip-x10?prirule_jdsnikfkfj…"
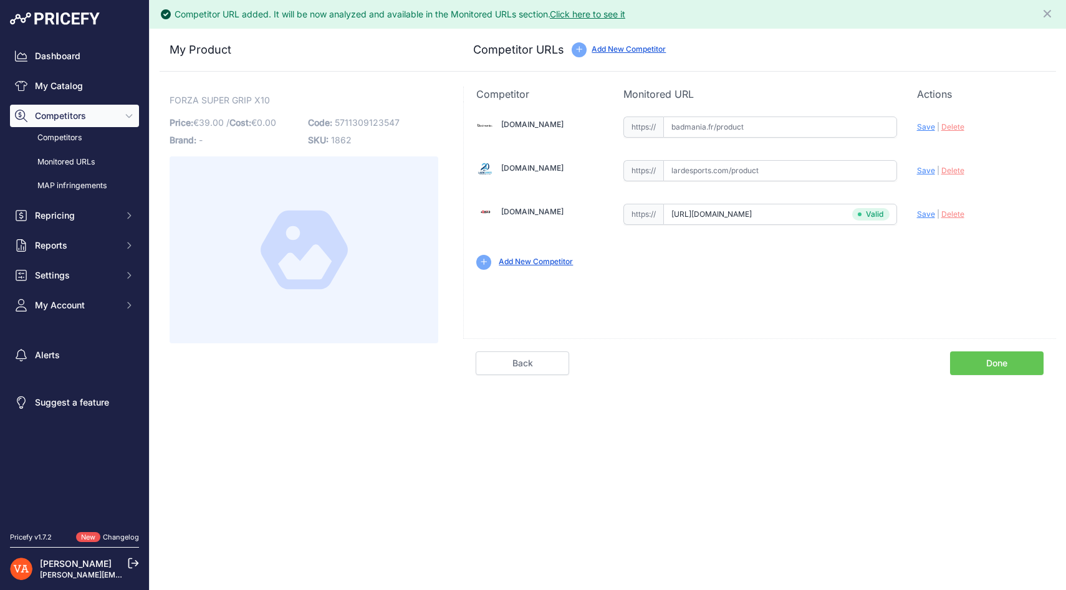
click at [1011, 354] on link "Done" at bounding box center [997, 364] width 94 height 24
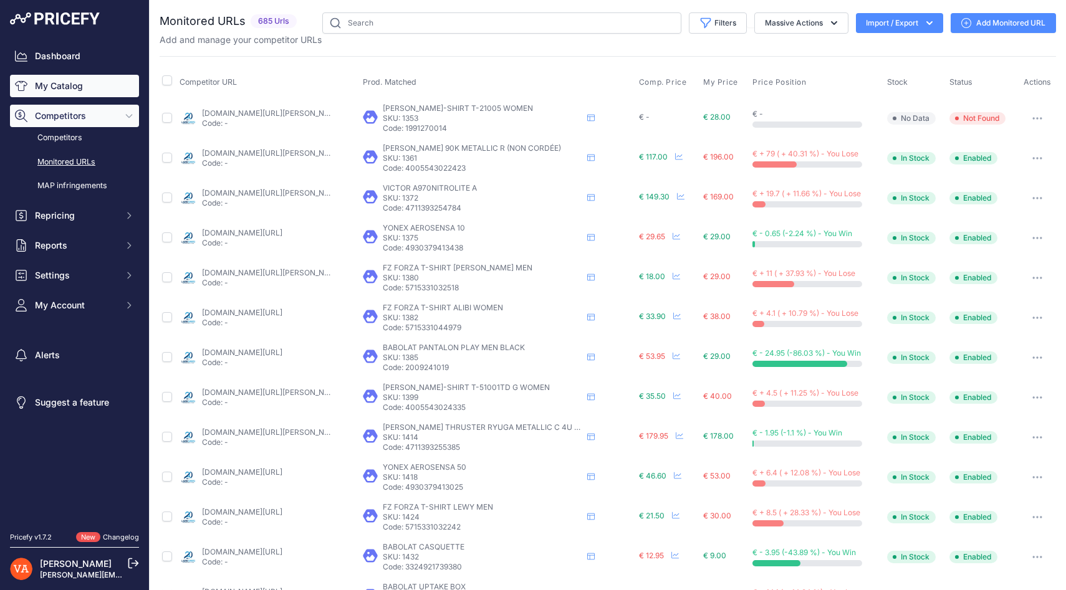
click at [112, 85] on link "My Catalog" at bounding box center [74, 86] width 129 height 22
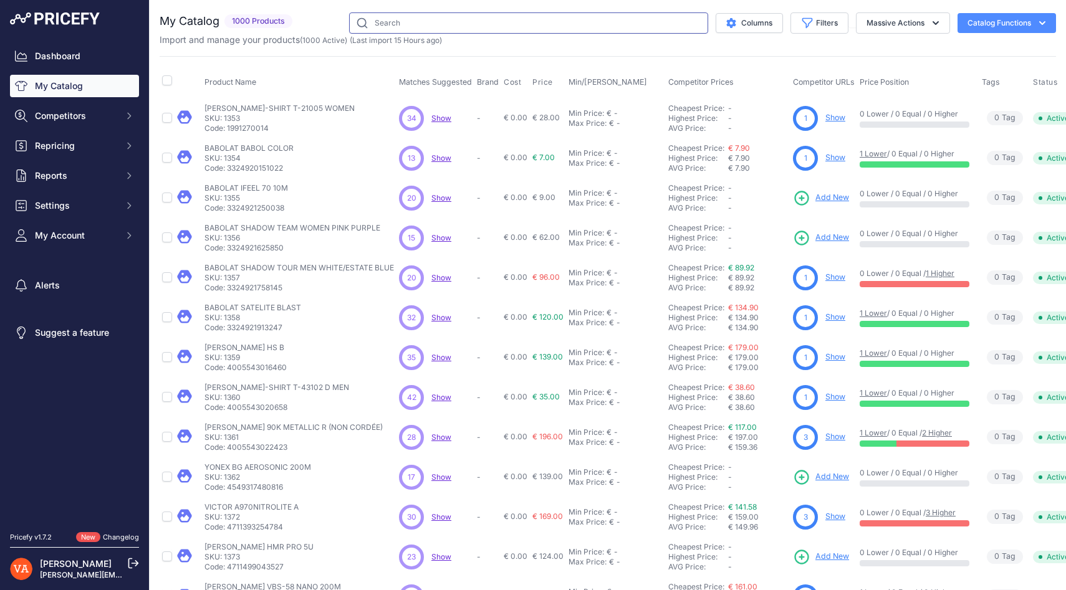
click at [417, 22] on input "text" at bounding box center [528, 22] width 359 height 21
paste input "FORZA TOWEL GRIP 12 M"
type input "FORZA TOWEL GRIP 12 M"
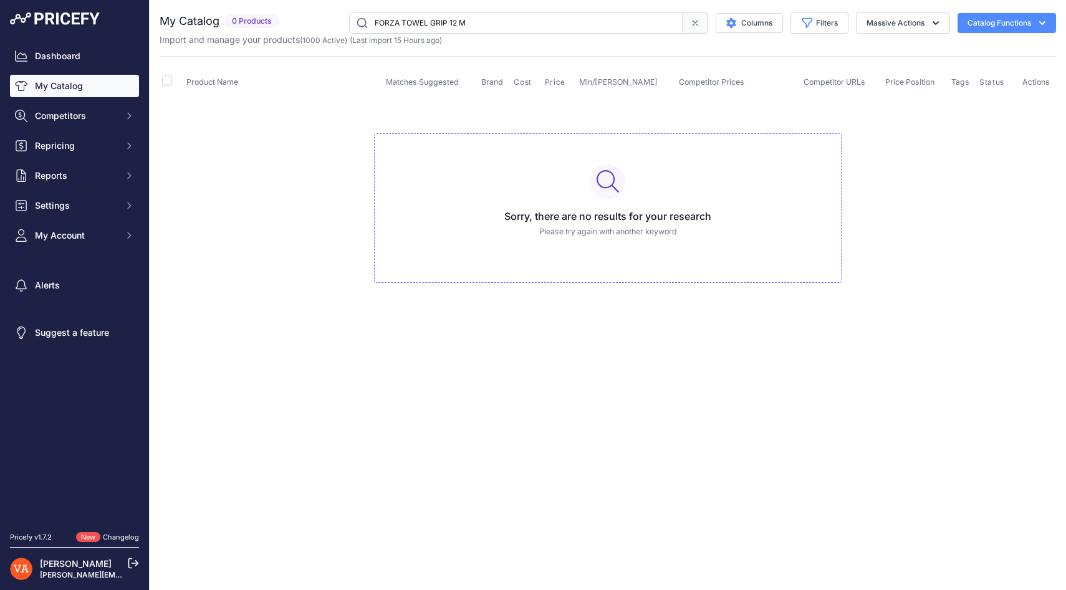
click at [94, 84] on link "My Catalog" at bounding box center [74, 86] width 129 height 22
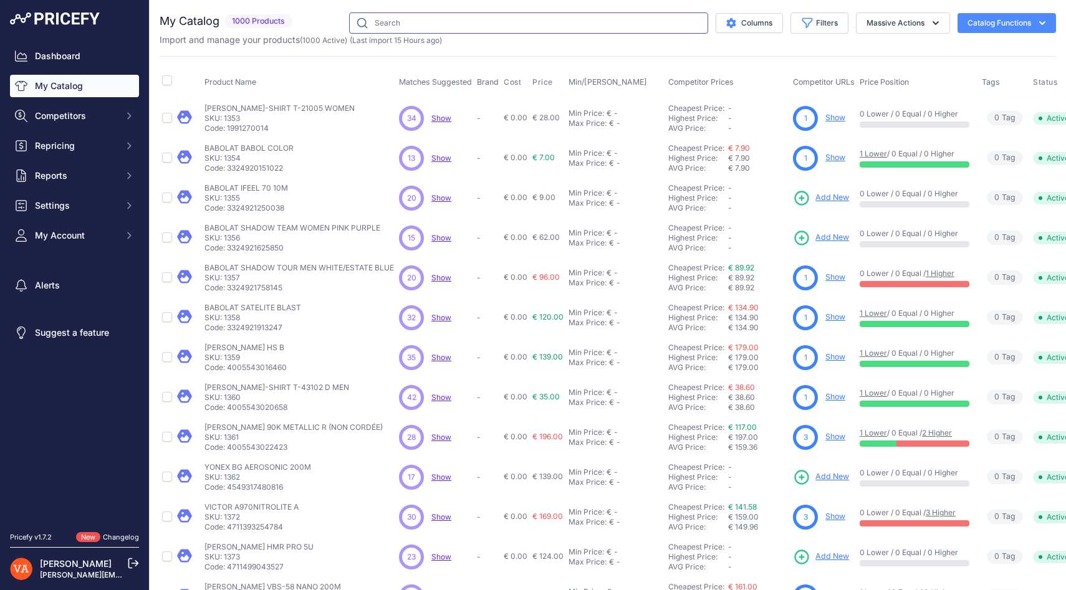
click at [418, 22] on input "text" at bounding box center [528, 22] width 359 height 21
paste input "FORZA TOWEL GRIP 12 M"
type input "FORZA TOWEL GRIP 12 M"
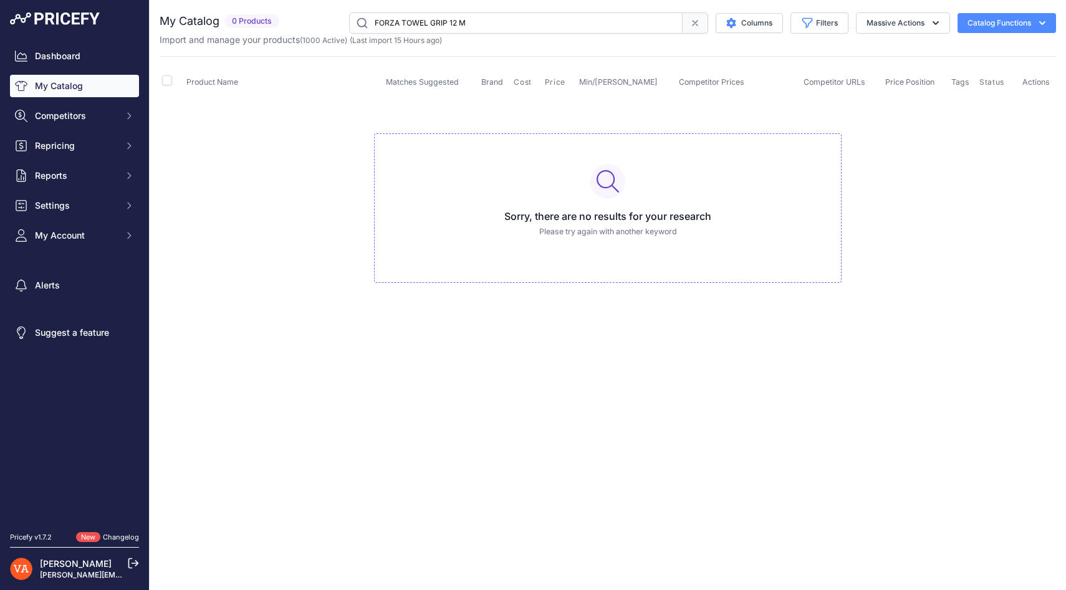
drag, startPoint x: 476, startPoint y: 21, endPoint x: 360, endPoint y: 21, distance: 116.0
click at [360, 21] on input "FORZA TOWEL GRIP 12 M" at bounding box center [516, 22] width 334 height 21
paste input "FORZA TOWEL GRIP 12 M"
type input "FORZA TOWEL GRIP 12 M"
click at [474, 21] on input "FORZA TOWEL GRIP 12 M" at bounding box center [516, 22] width 334 height 21
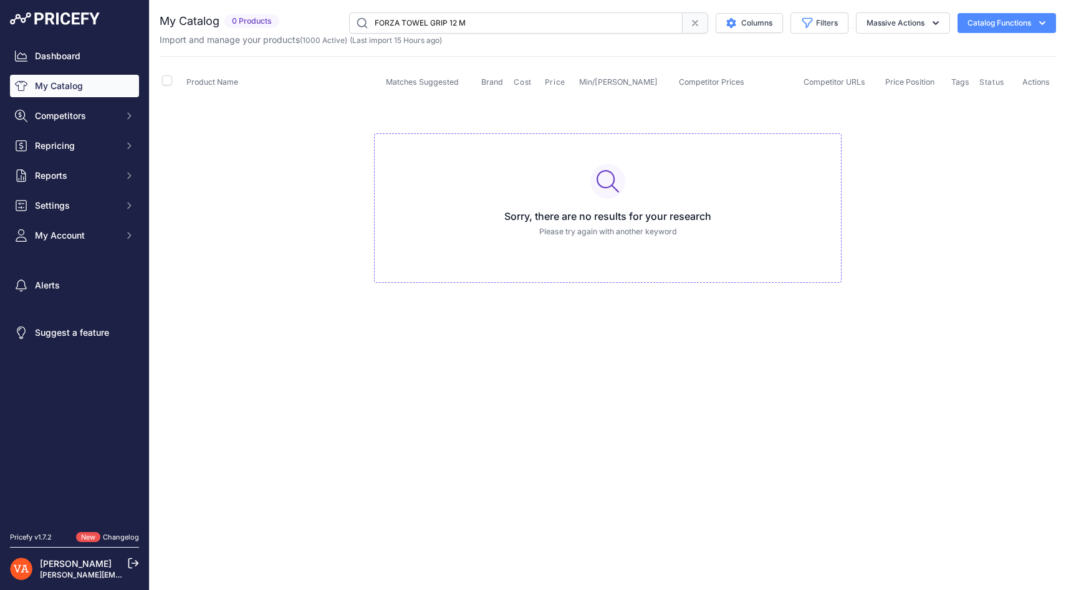
click at [479, 30] on input "FORZA TOWEL GRIP 12 M" at bounding box center [516, 22] width 334 height 21
click at [470, 17] on input "FORZA TOWEL GRIP 12 M" at bounding box center [516, 22] width 334 height 21
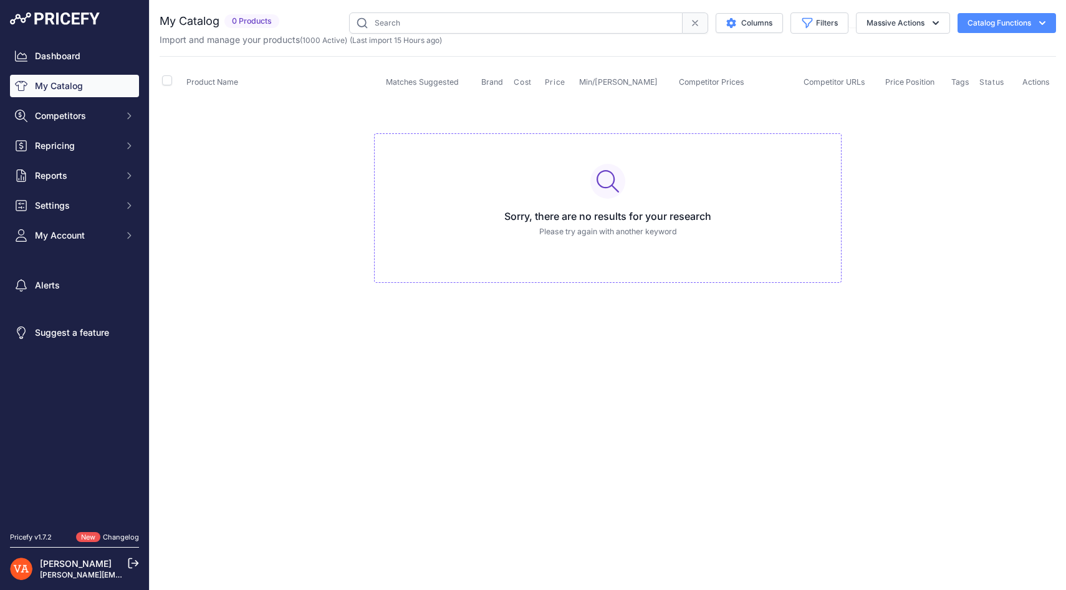
paste input "FZ FORZA HEADBAND NOIR"
type input "FZ FORZA HEADBAND NOIR"
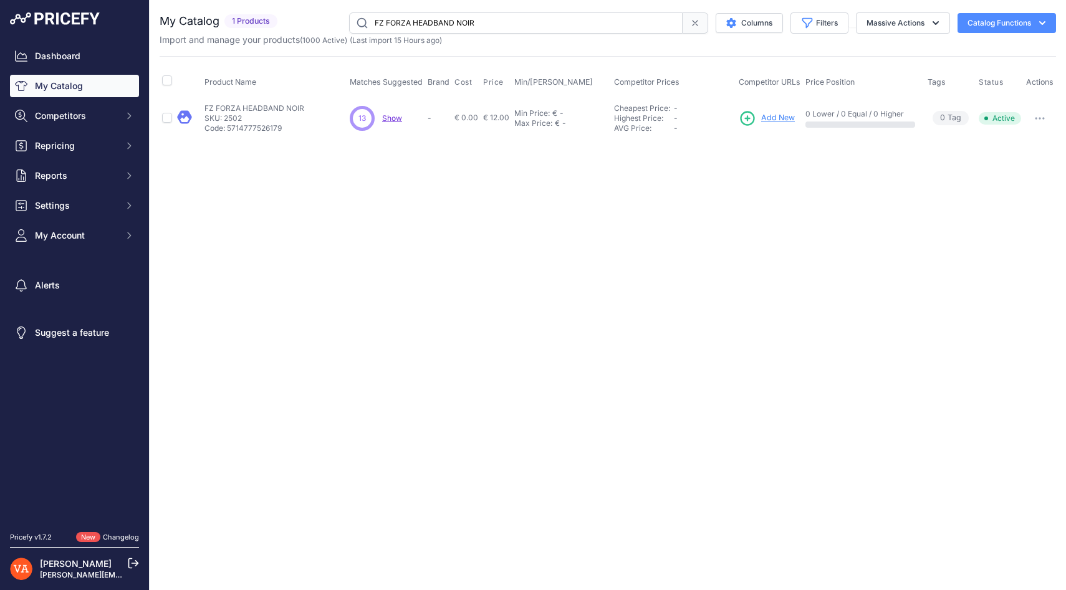
click at [783, 114] on span "Add New" at bounding box center [778, 118] width 34 height 12
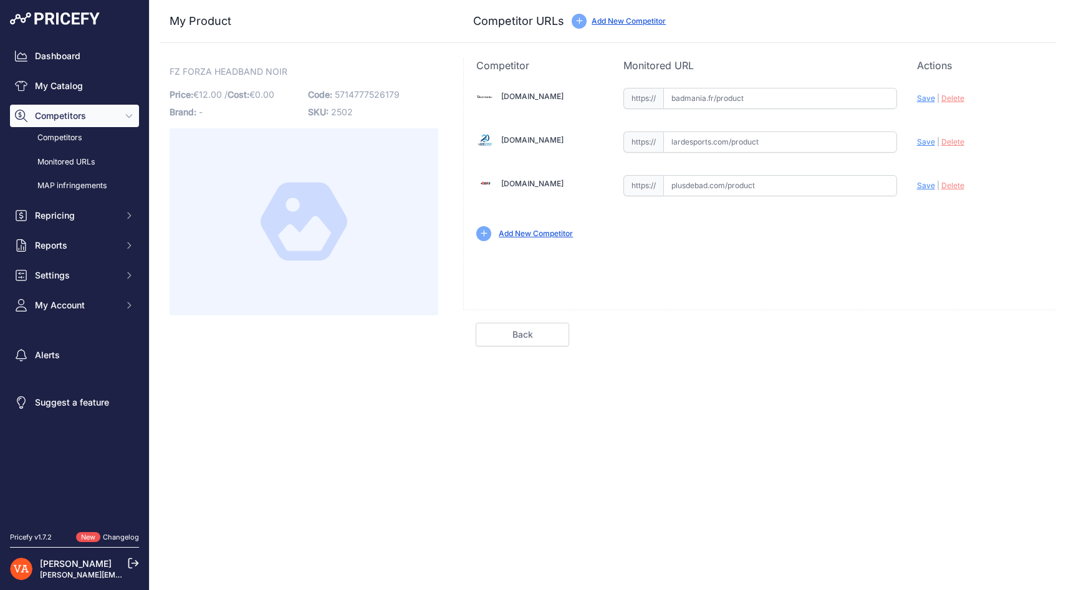
click at [723, 180] on input "text" at bounding box center [780, 185] width 234 height 21
click at [707, 142] on input "text" at bounding box center [780, 142] width 234 height 21
paste input "[URL][DOMAIN_NAME]"
click at [918, 147] on div "Update Profile Save | Delete Analyzing" at bounding box center [980, 138] width 127 height 19
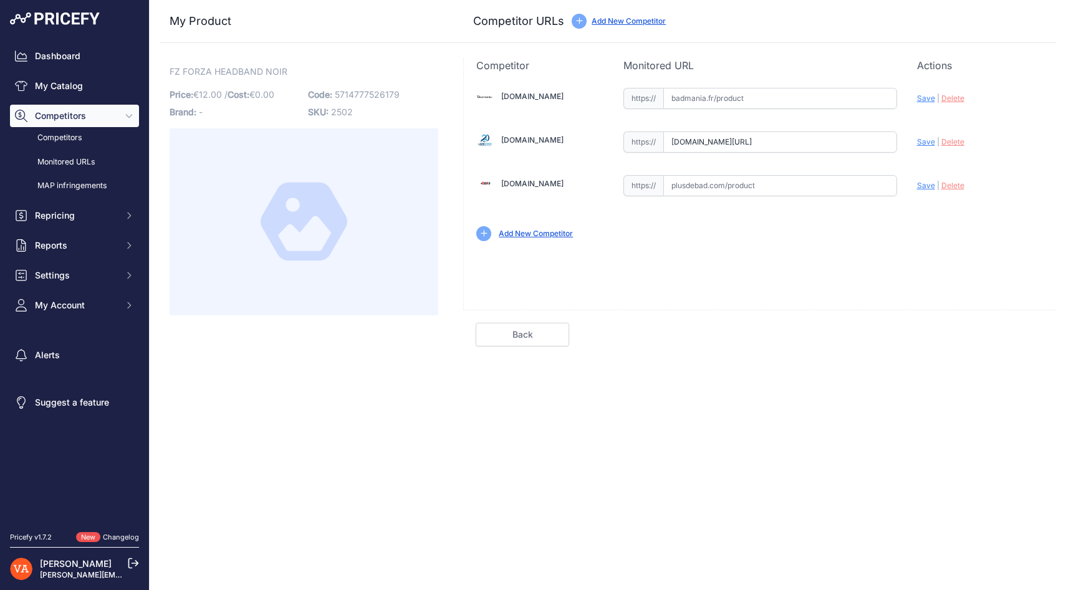
scroll to position [0, 0]
click at [922, 143] on span "Save" at bounding box center [926, 141] width 18 height 9
type input "https://www.lardesports.com/headband-forza-with-logo-700033.html?prirule_jdsnik…"
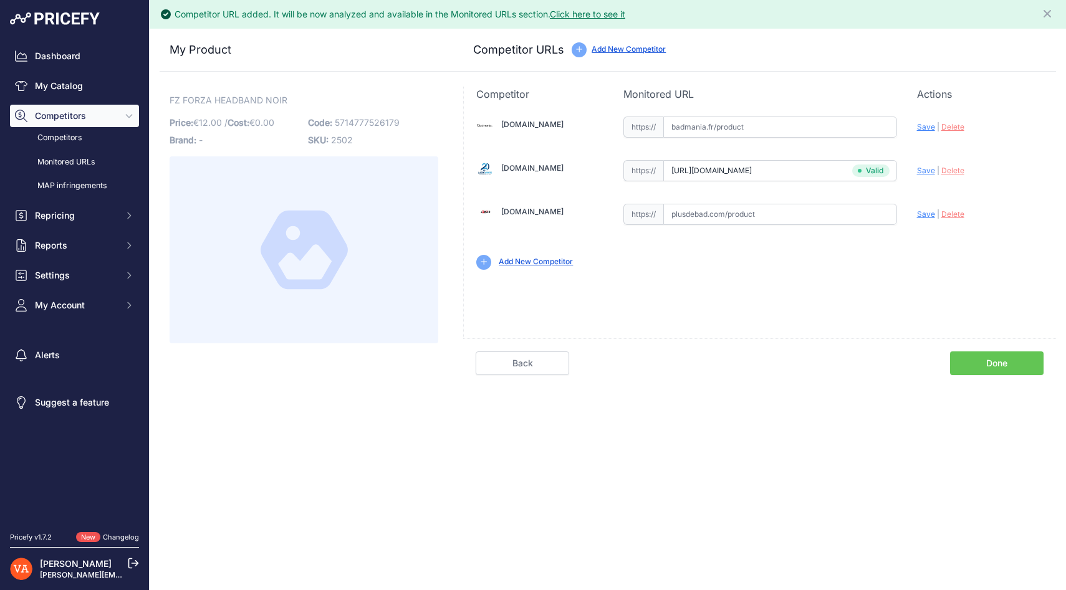
click at [990, 360] on link "Done" at bounding box center [997, 364] width 94 height 24
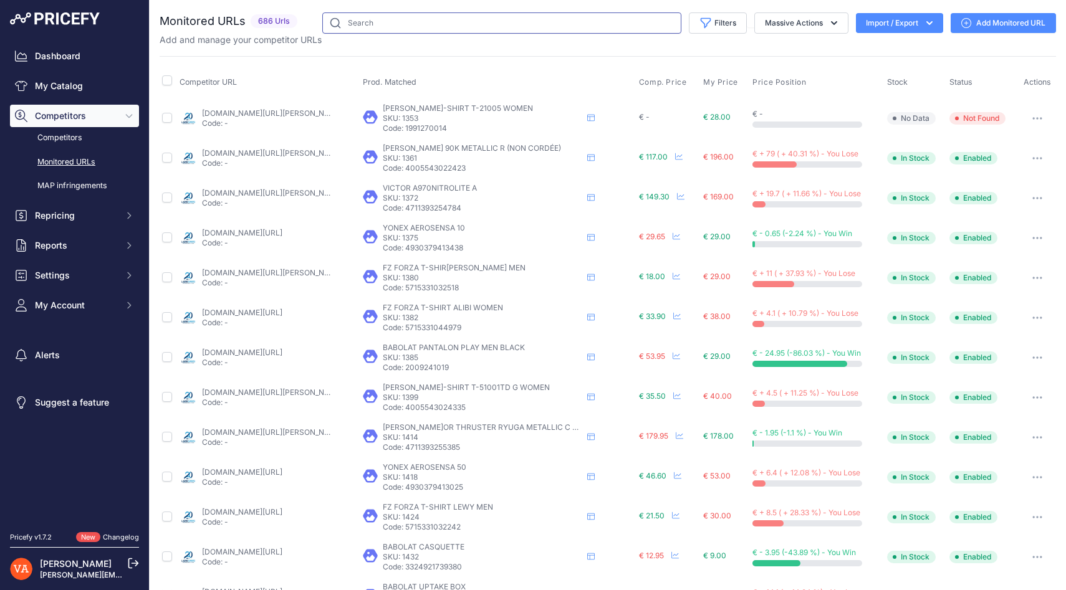
click at [488, 26] on input "text" at bounding box center [501, 22] width 359 height 21
click at [129, 86] on link "My Catalog" at bounding box center [74, 86] width 129 height 22
click at [82, 90] on link "My Catalog" at bounding box center [74, 86] width 129 height 22
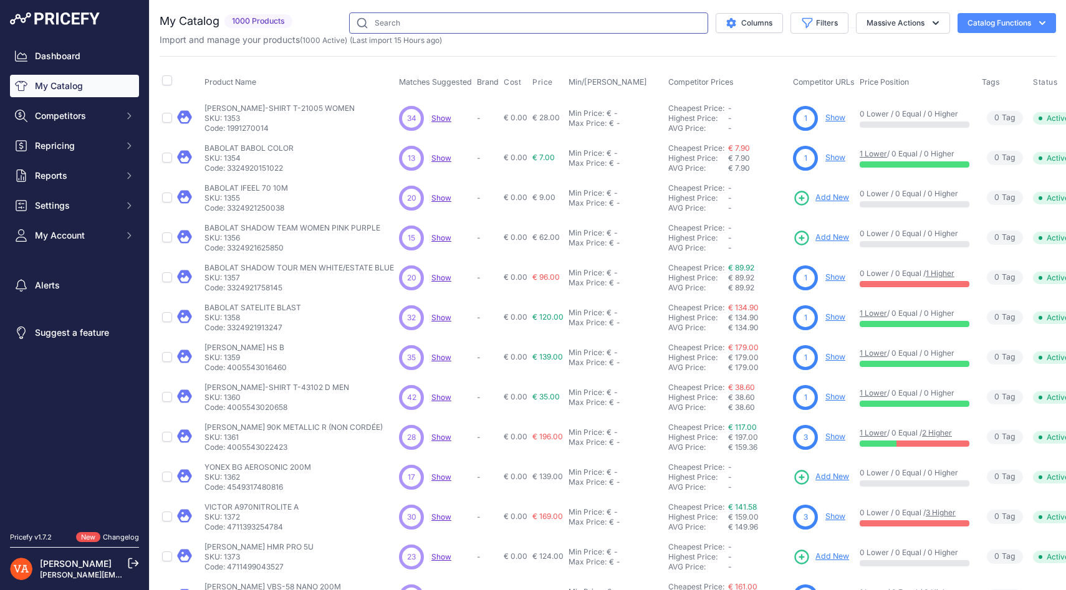
click at [388, 17] on input "text" at bounding box center [528, 22] width 359 height 21
paste input "FZ FORZA SERVIETTE"
type input "FZ FORZA SERVIETTE"
